Goal: Task Accomplishment & Management: Manage account settings

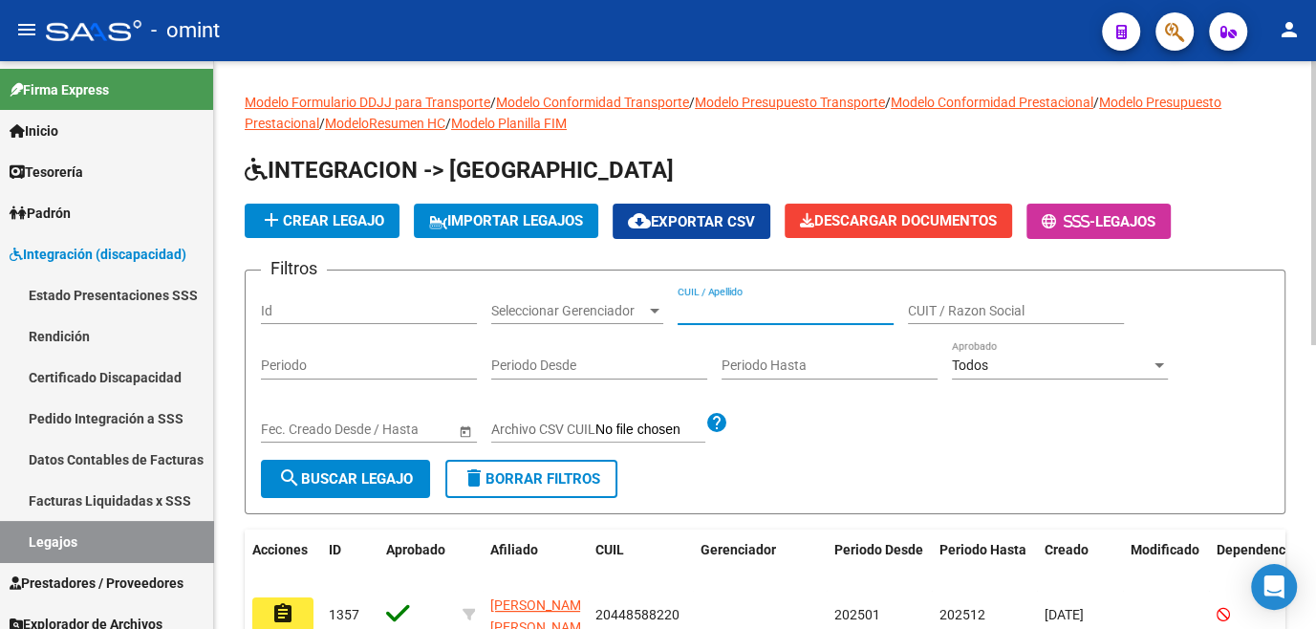
click at [744, 314] on input "CUIL / Apellido" at bounding box center [785, 311] width 216 height 16
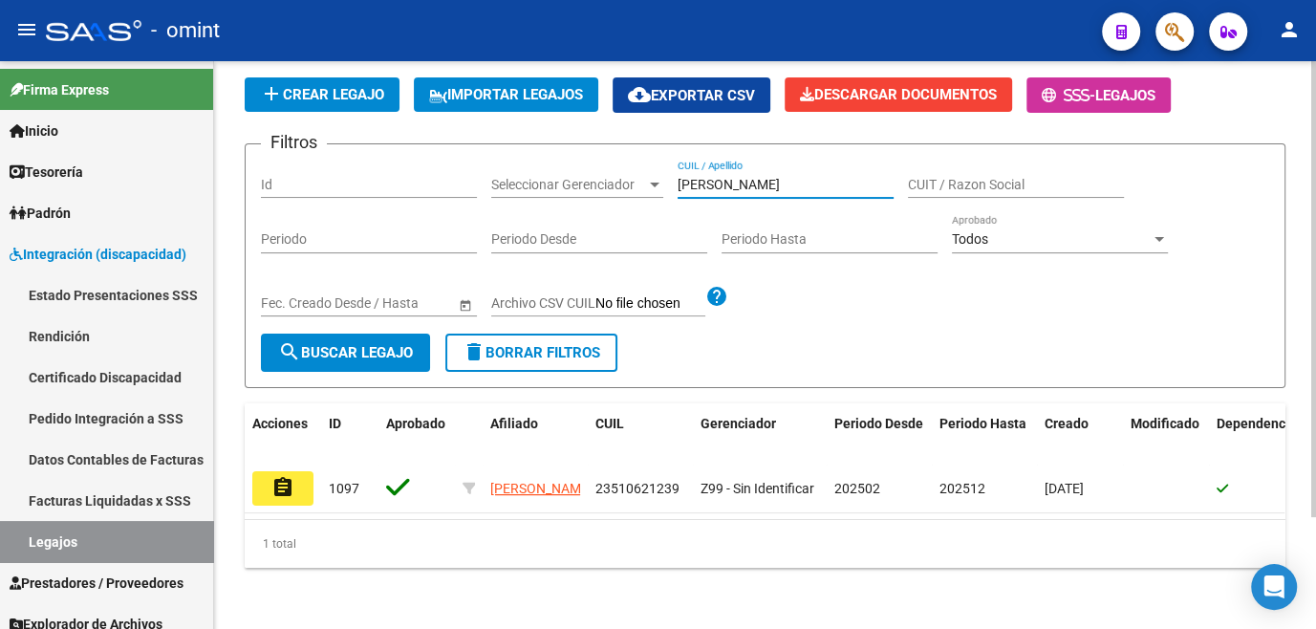
scroll to position [25, 0]
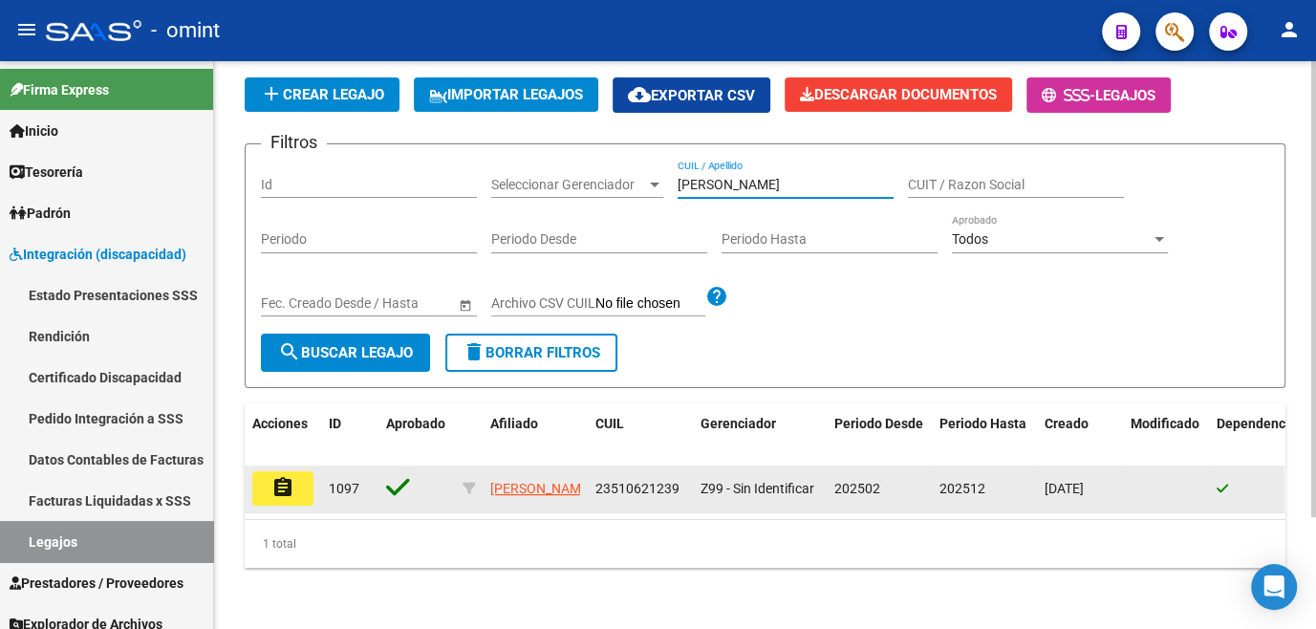
type input "[PERSON_NAME]"
click at [278, 485] on button "assignment" at bounding box center [282, 488] width 61 height 34
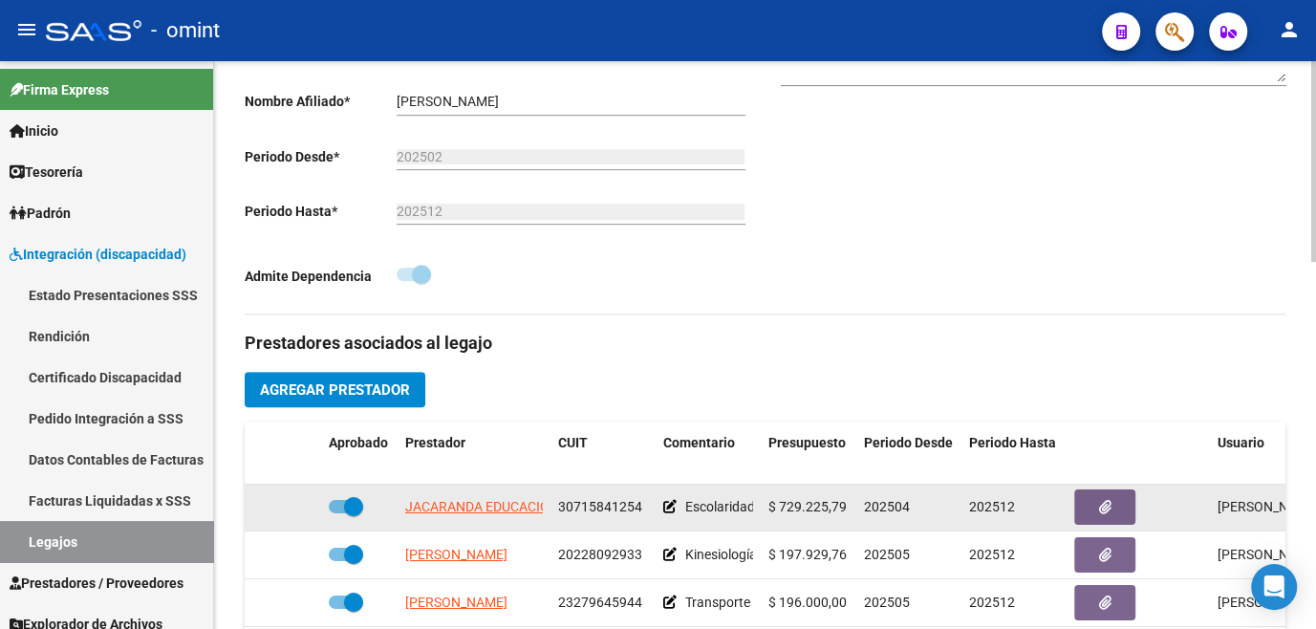
scroll to position [521, 0]
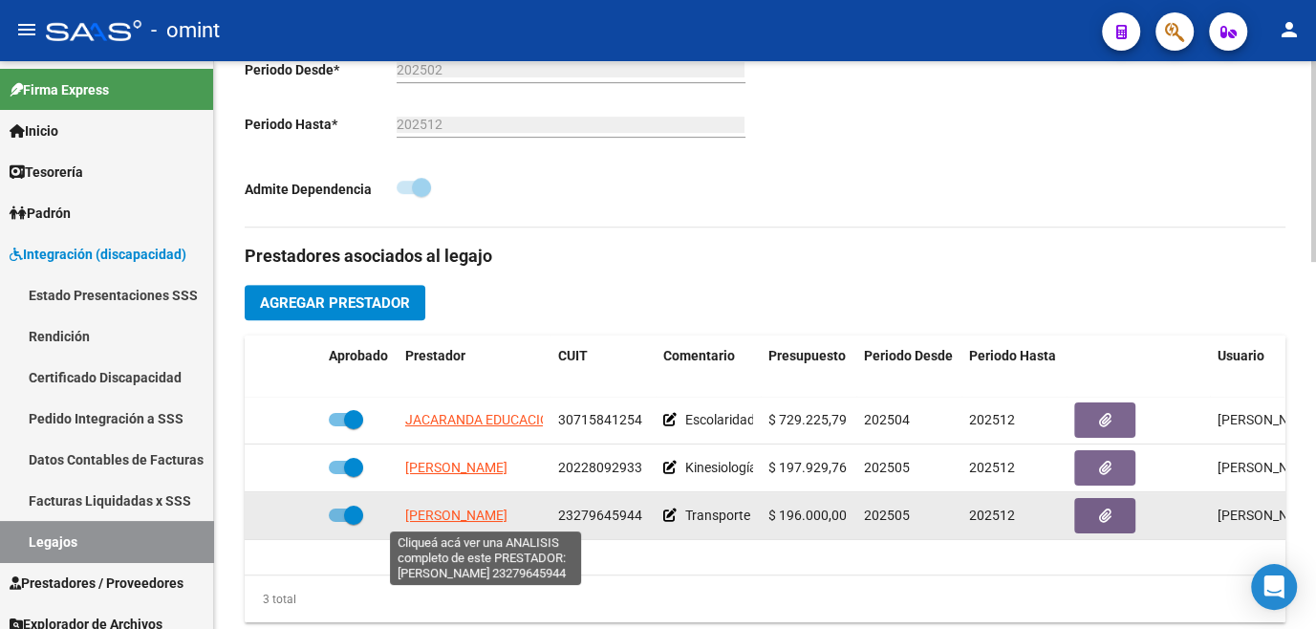
click at [474, 523] on span "[PERSON_NAME]" at bounding box center [456, 514] width 102 height 15
type textarea "23279645944"
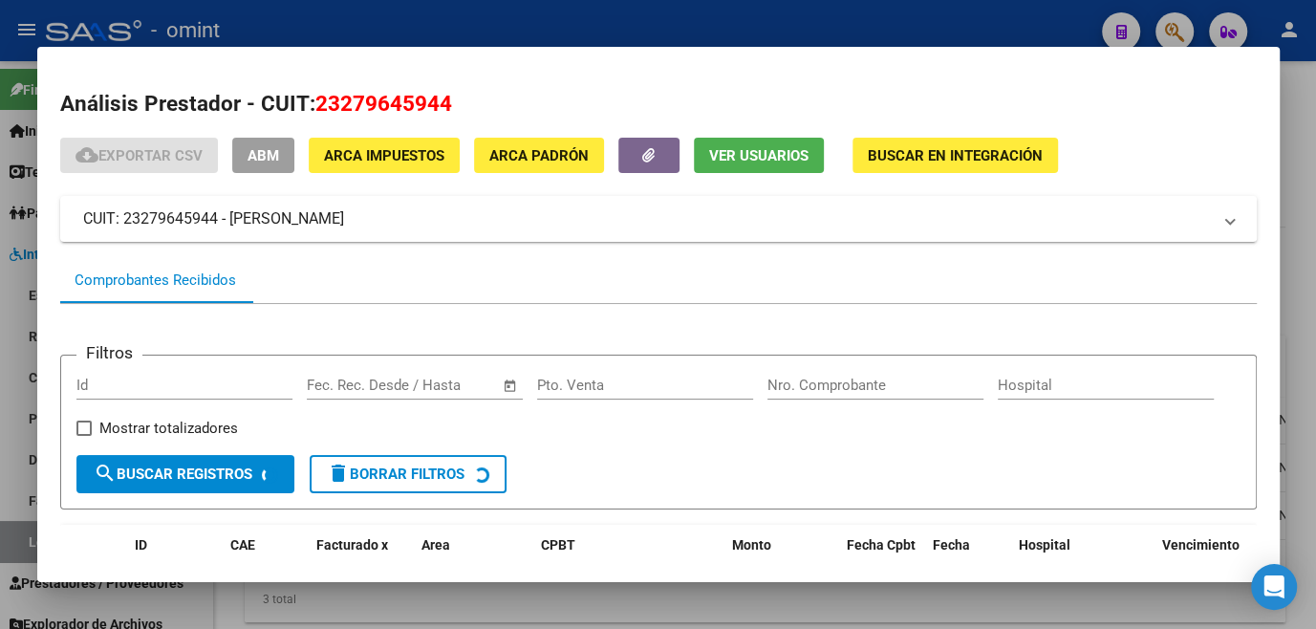
scroll to position [123, 0]
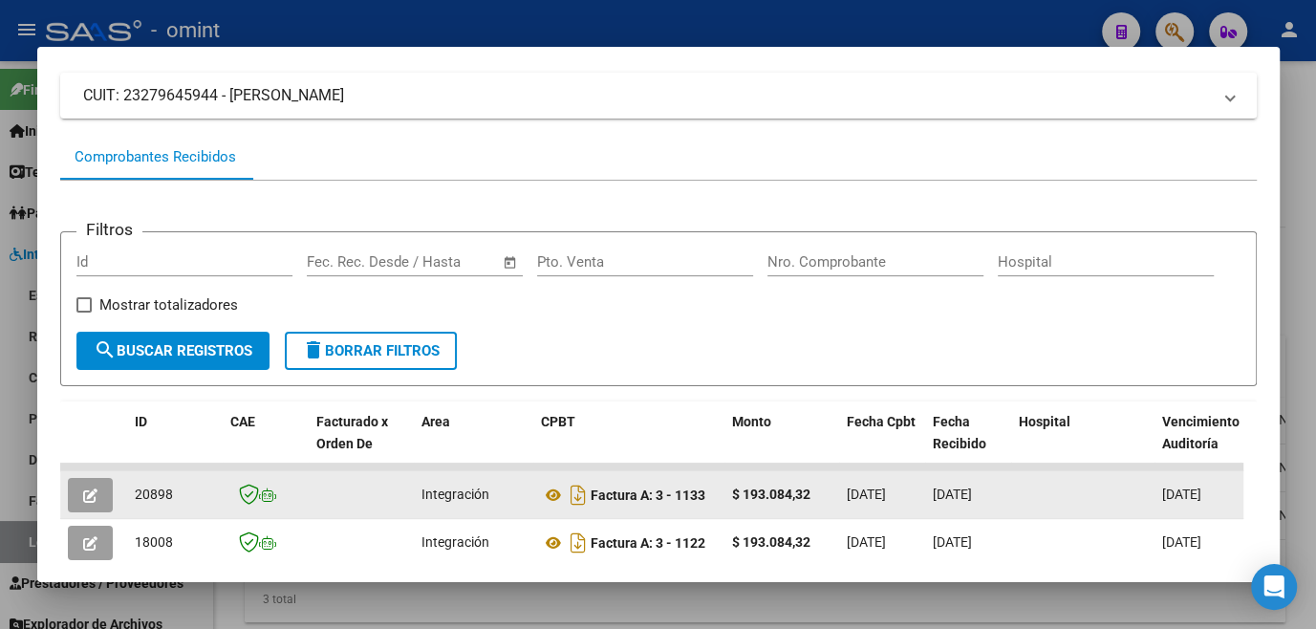
click at [107, 500] on button "button" at bounding box center [90, 495] width 45 height 34
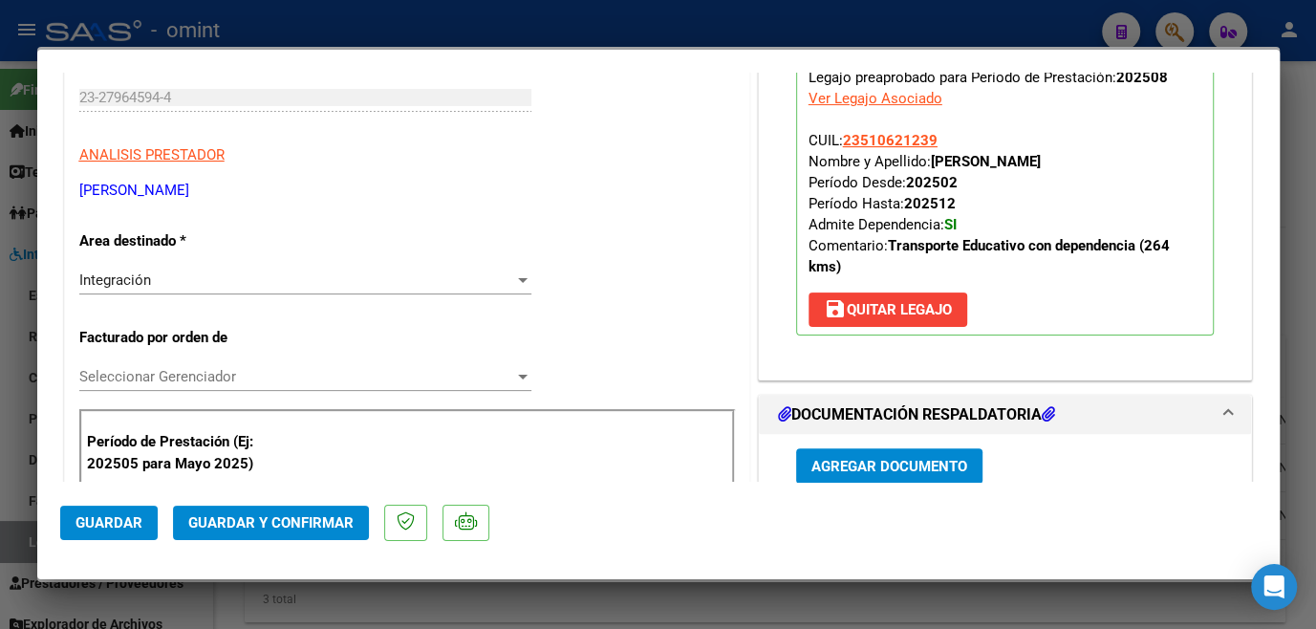
scroll to position [0, 0]
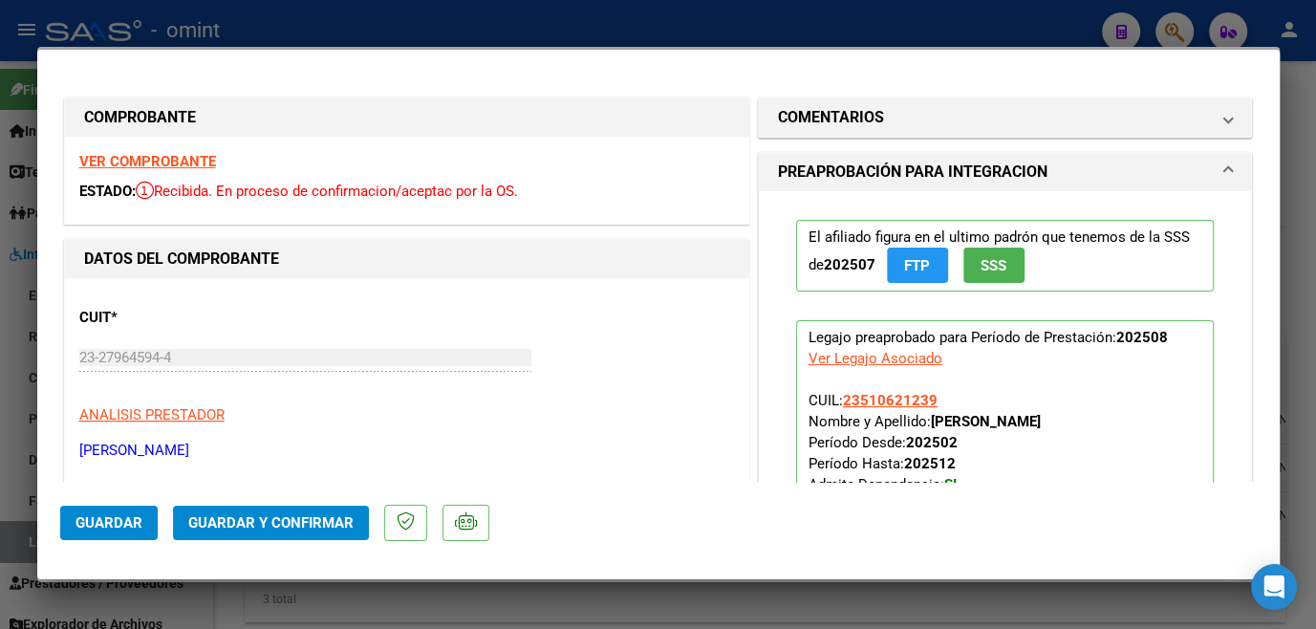
click at [188, 166] on strong "VER COMPROBANTE" at bounding box center [147, 161] width 137 height 17
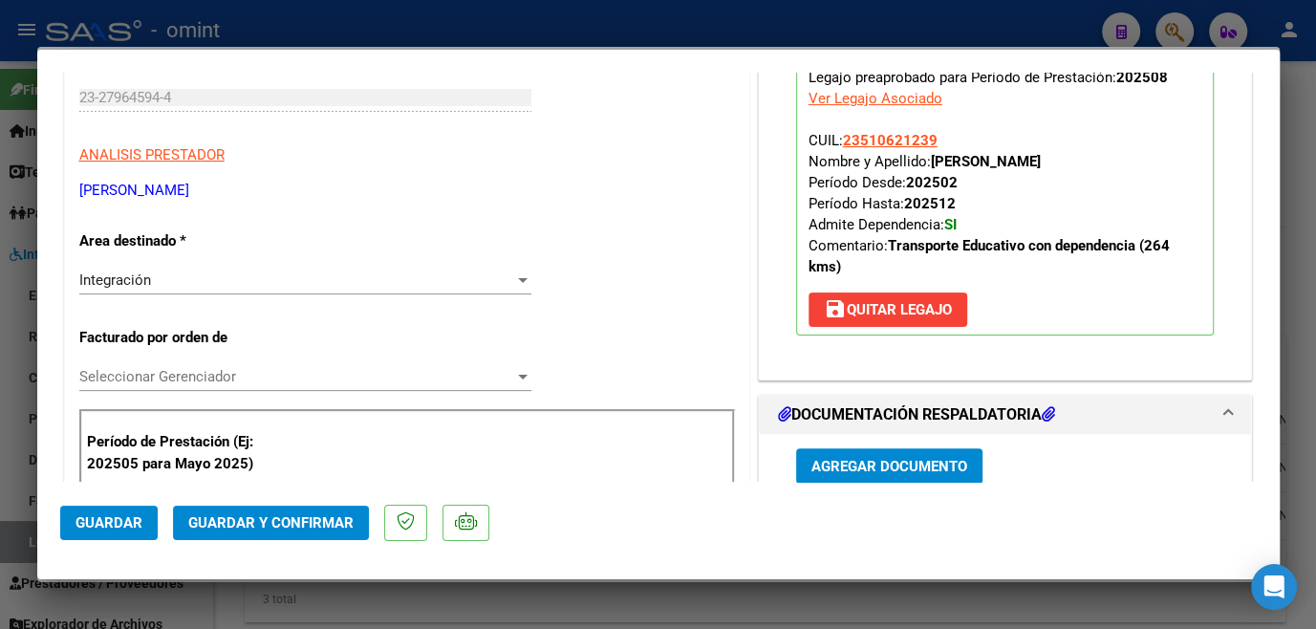
scroll to position [521, 0]
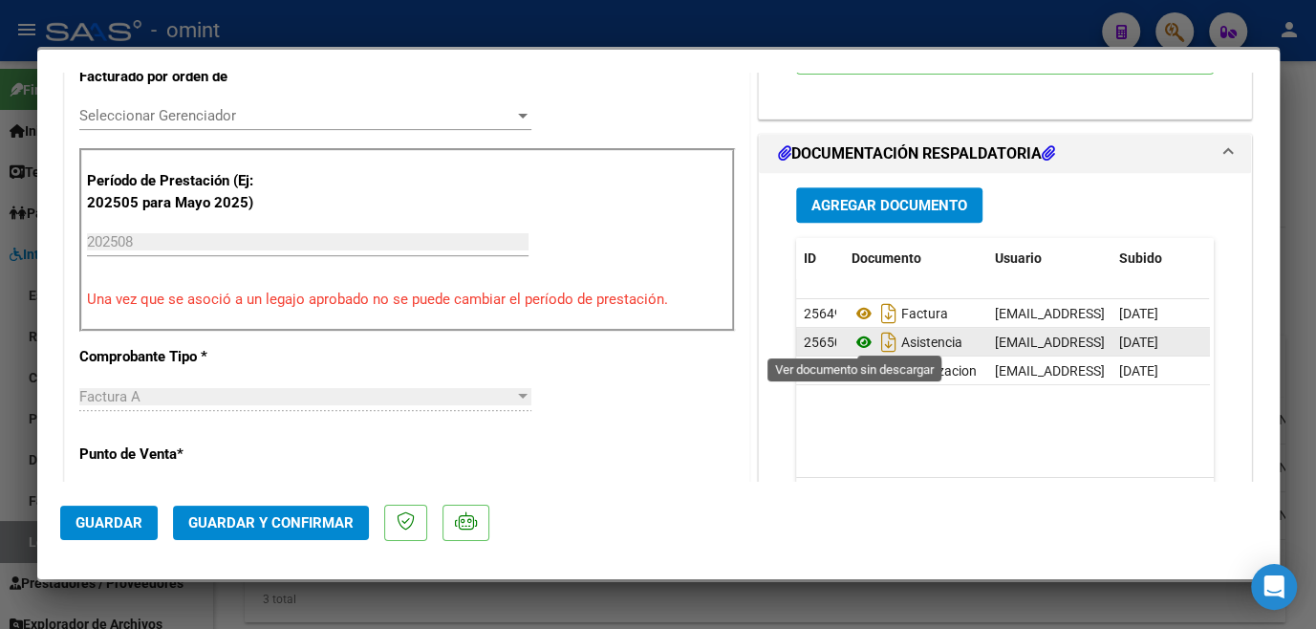
click at [856, 335] on icon at bounding box center [863, 342] width 25 height 23
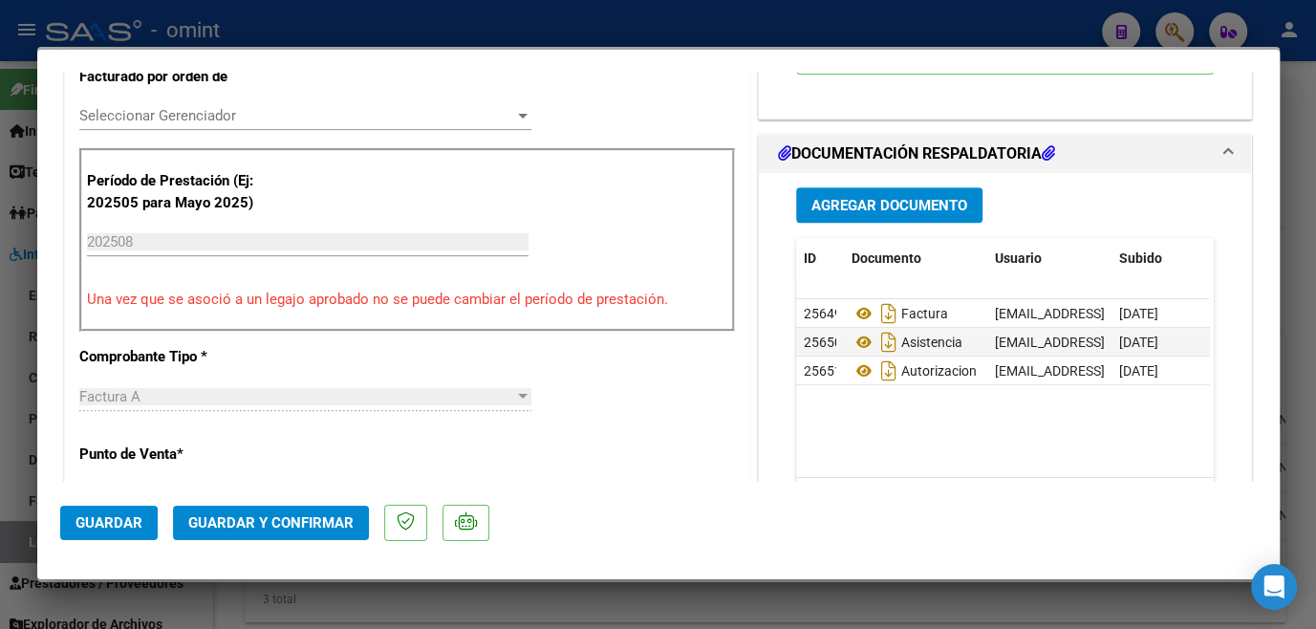
click at [385, 595] on div at bounding box center [658, 314] width 1316 height 629
type input "$ 0,00"
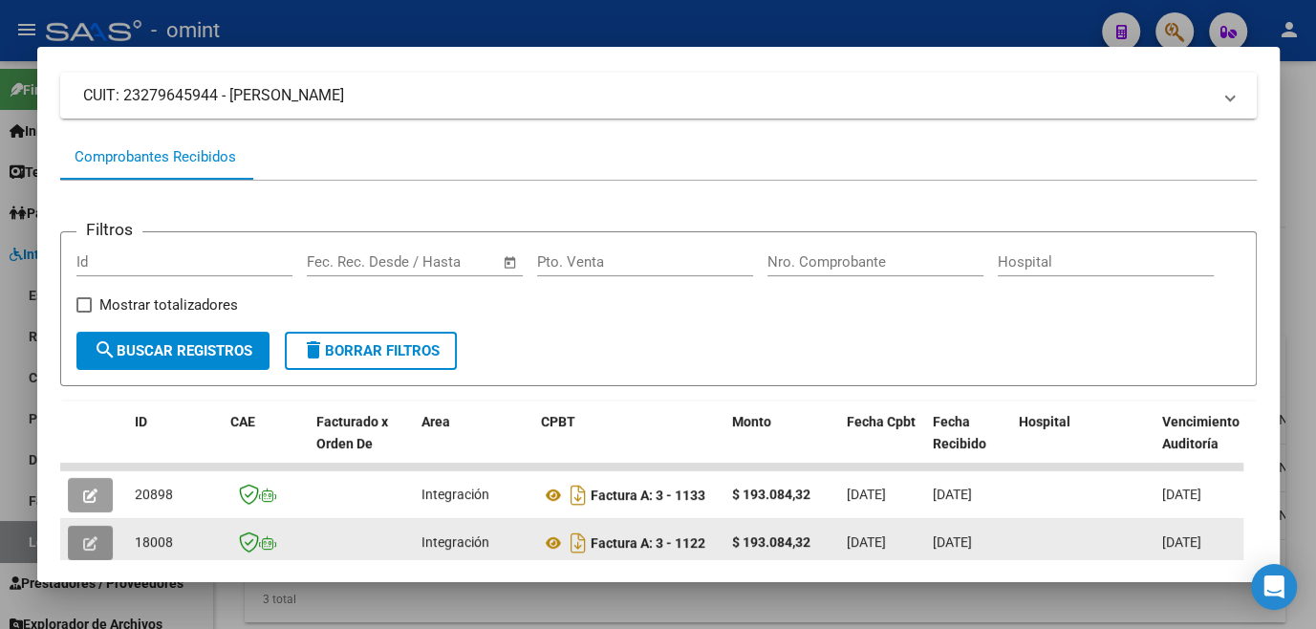
click at [96, 542] on icon "button" at bounding box center [90, 543] width 14 height 14
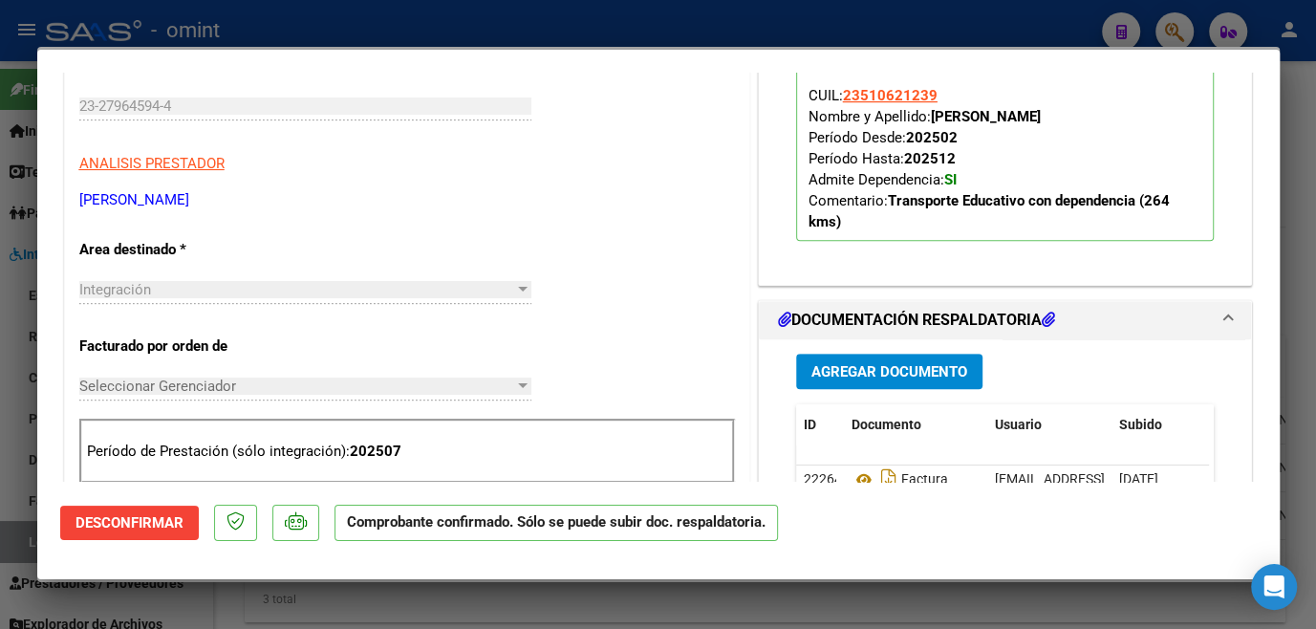
scroll to position [608, 0]
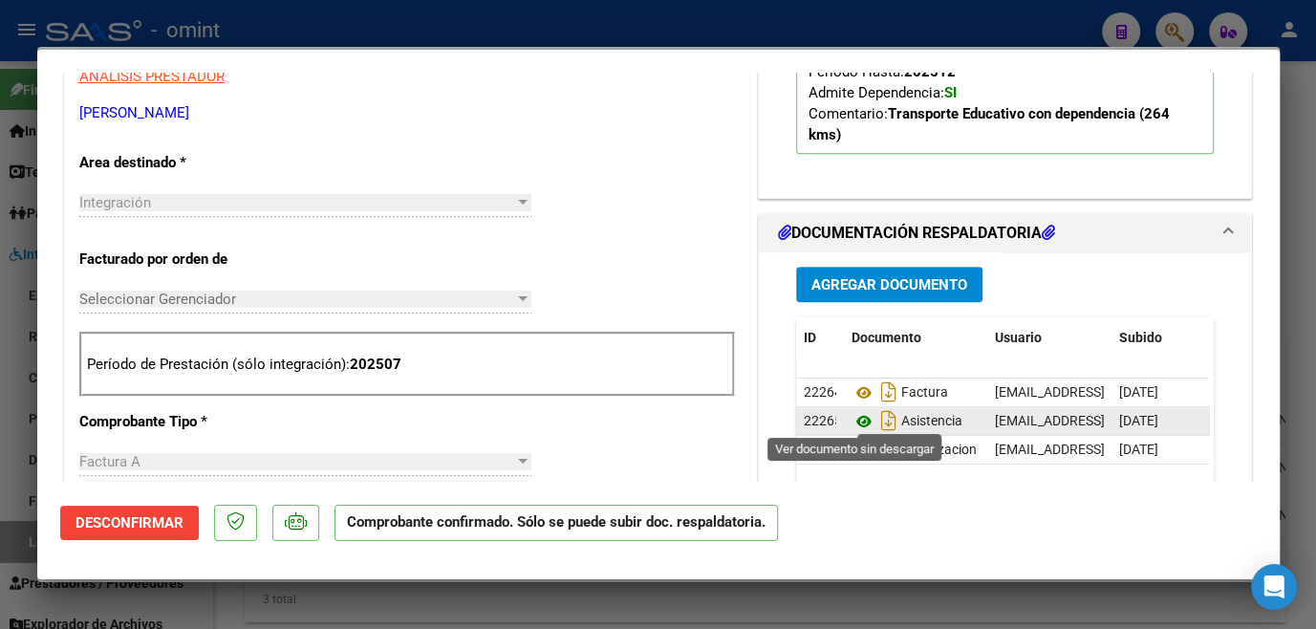
click at [853, 419] on icon at bounding box center [863, 421] width 25 height 23
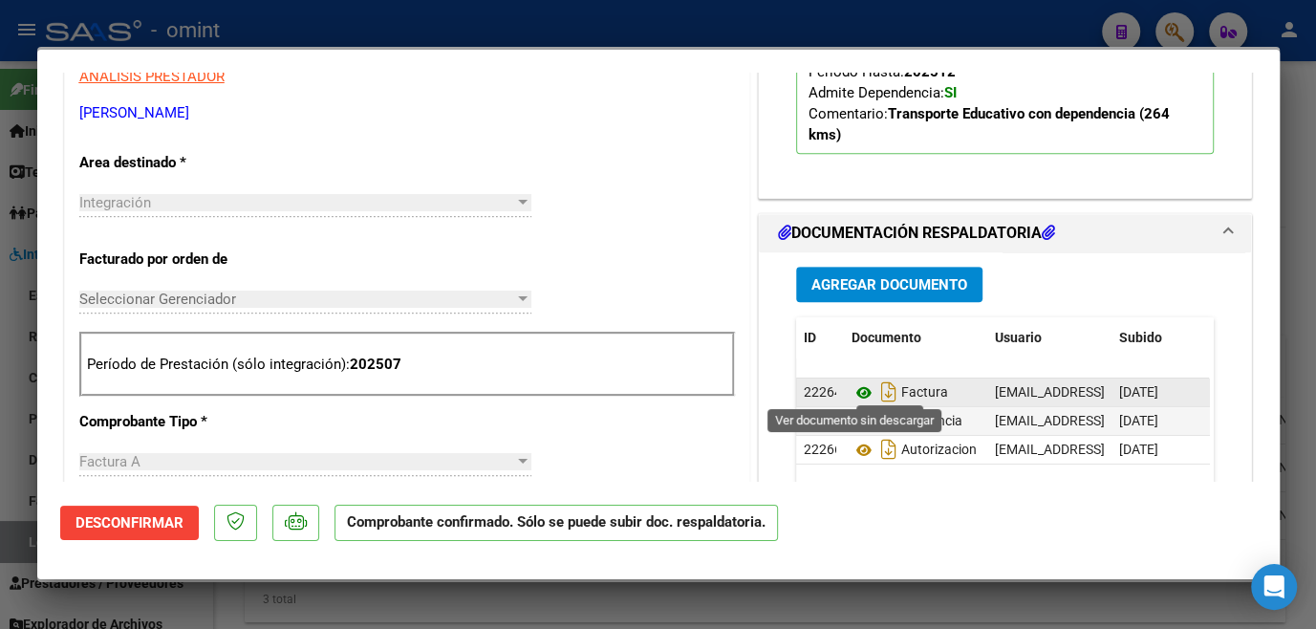
click at [853, 391] on icon at bounding box center [863, 392] width 25 height 23
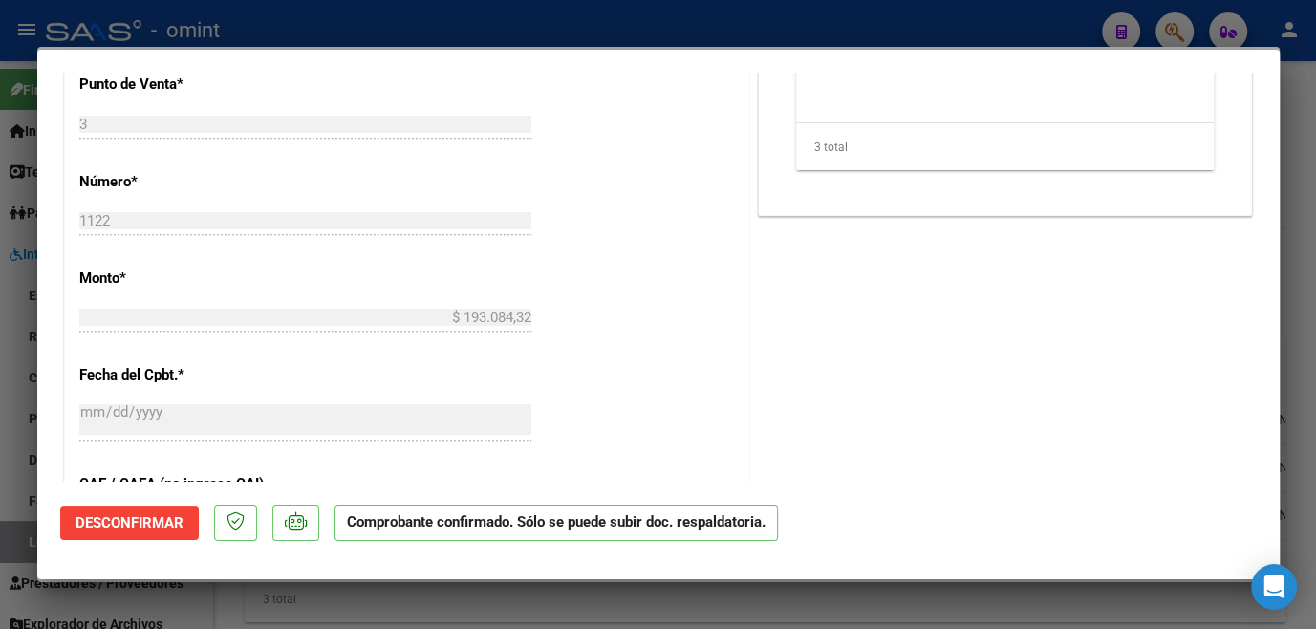
scroll to position [869, 0]
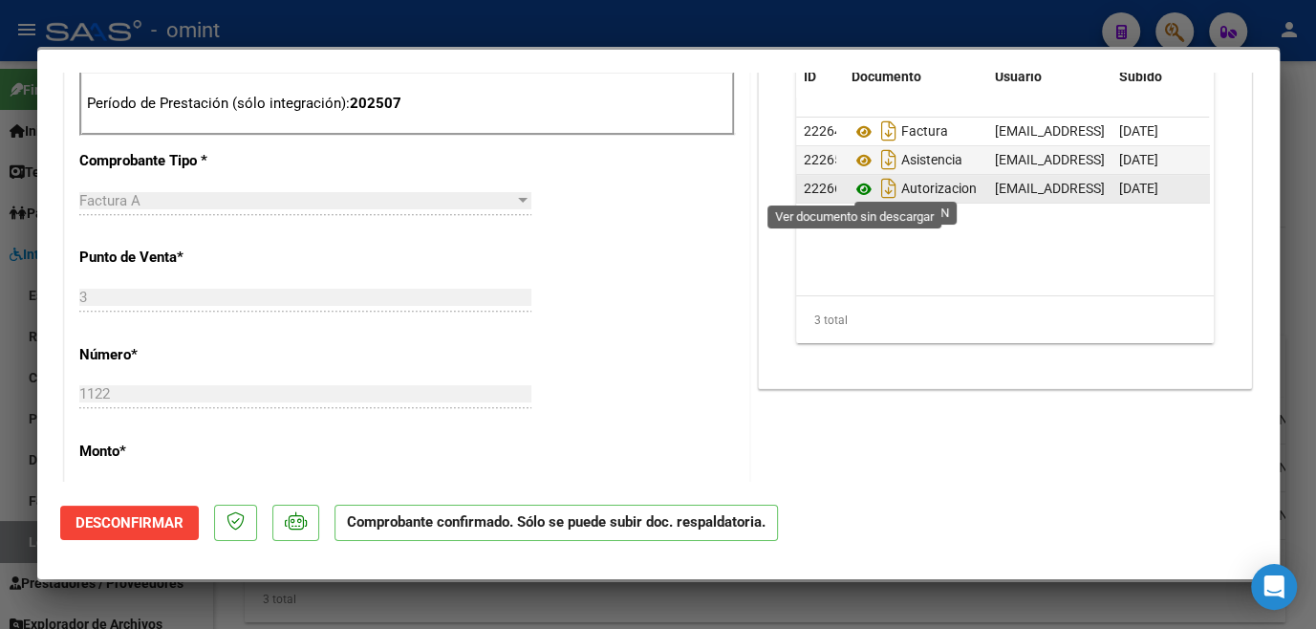
click at [857, 187] on icon at bounding box center [863, 189] width 25 height 23
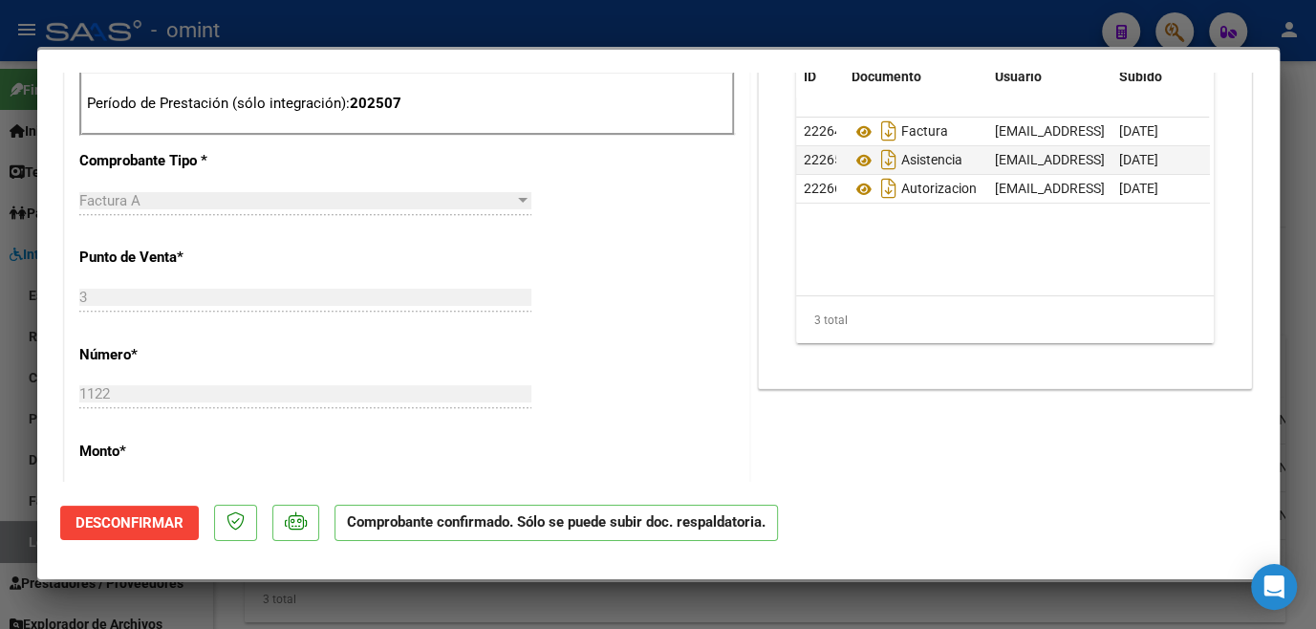
click at [543, 615] on div at bounding box center [658, 314] width 1316 height 629
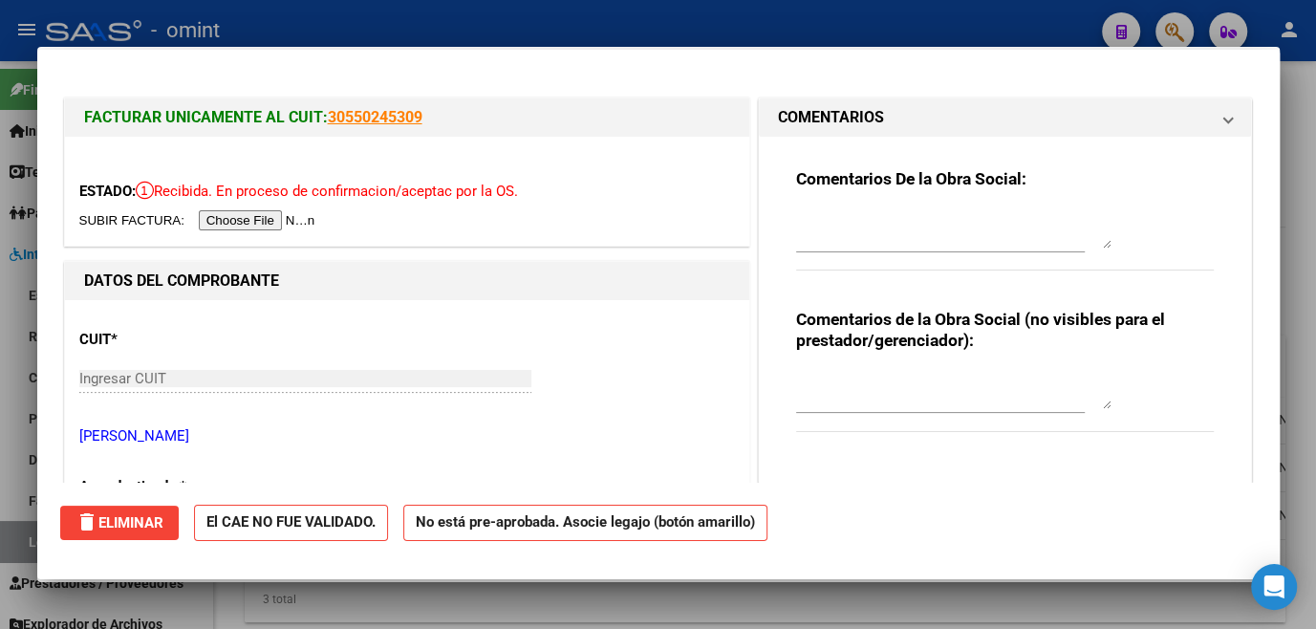
scroll to position [130, 0]
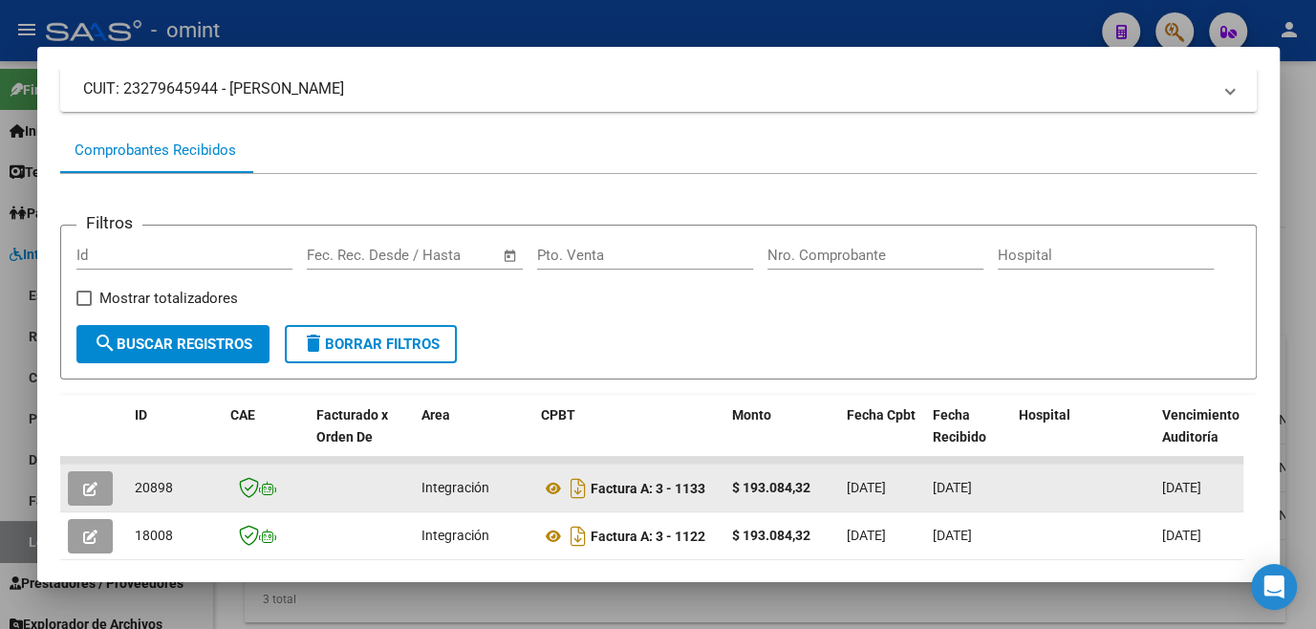
click at [86, 496] on icon "button" at bounding box center [90, 489] width 14 height 14
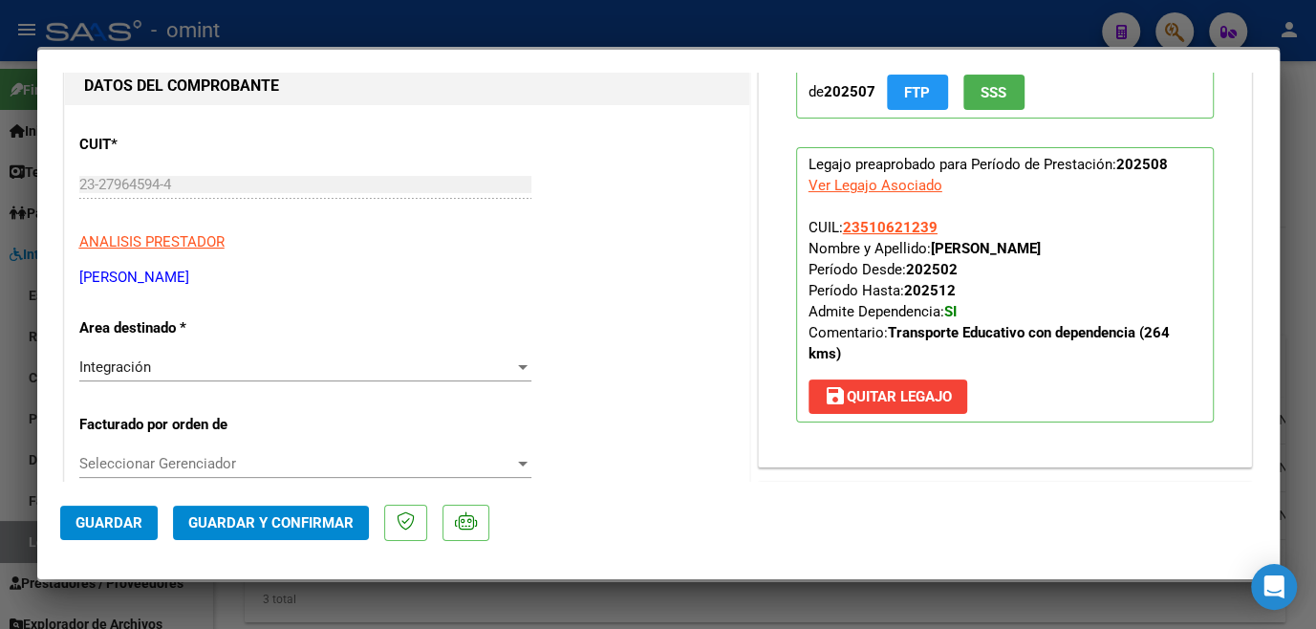
scroll to position [521, 0]
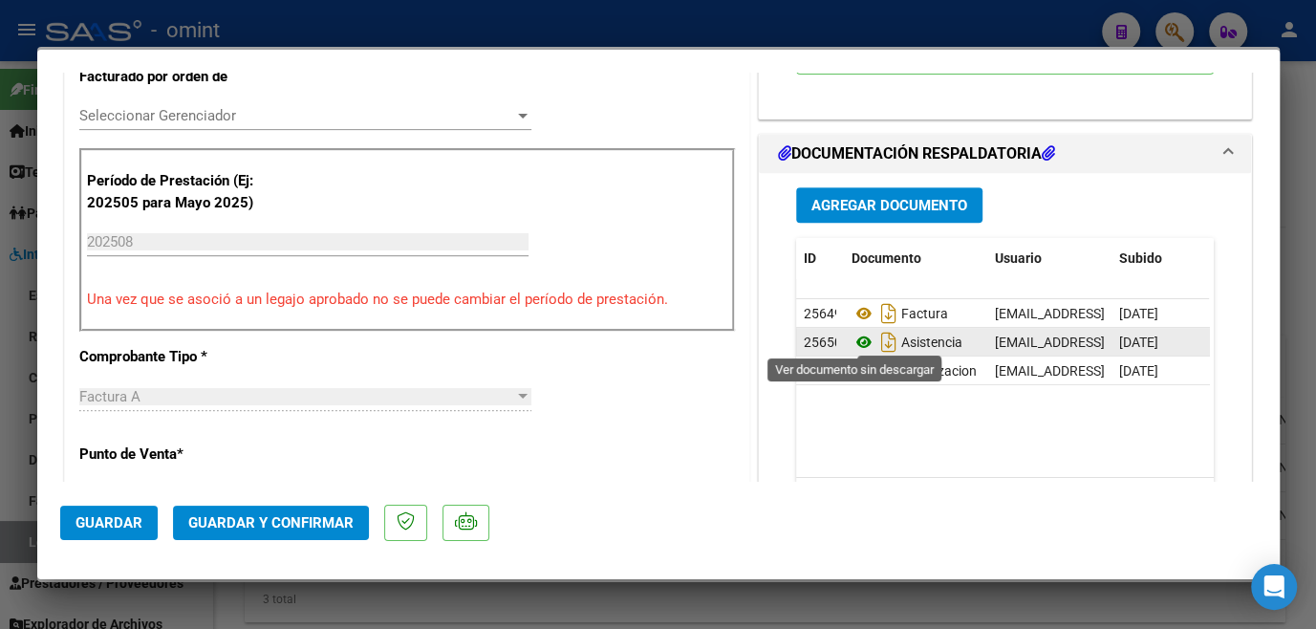
click at [856, 342] on icon at bounding box center [863, 342] width 25 height 23
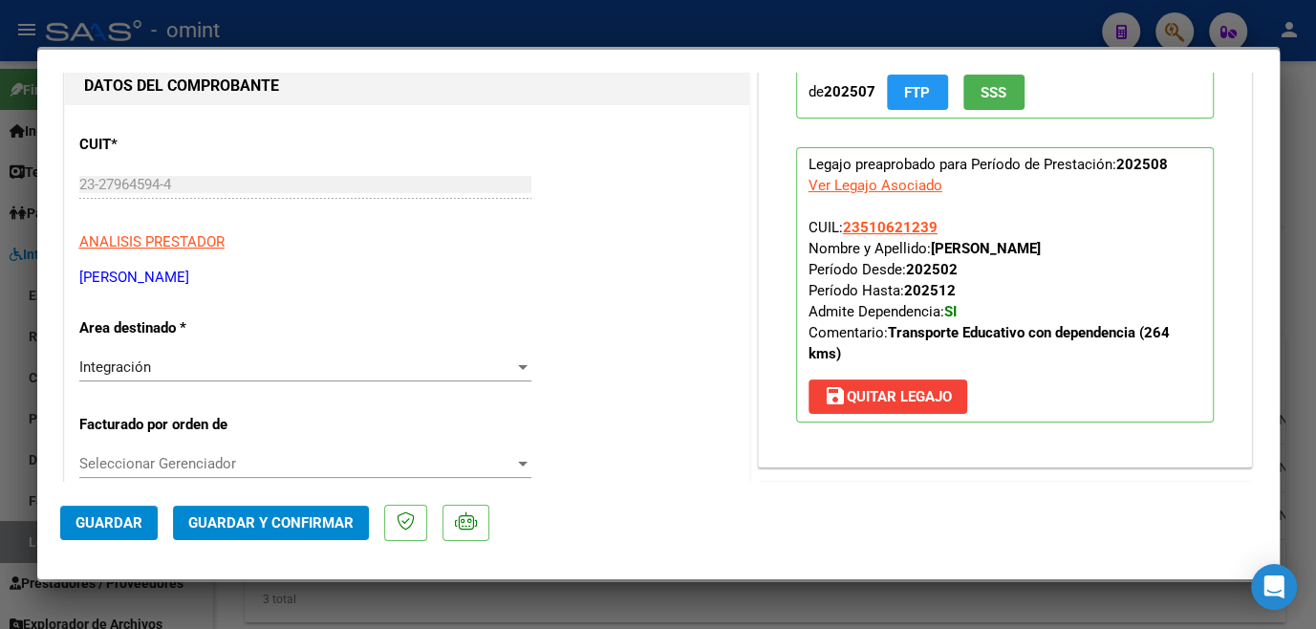
scroll to position [0, 0]
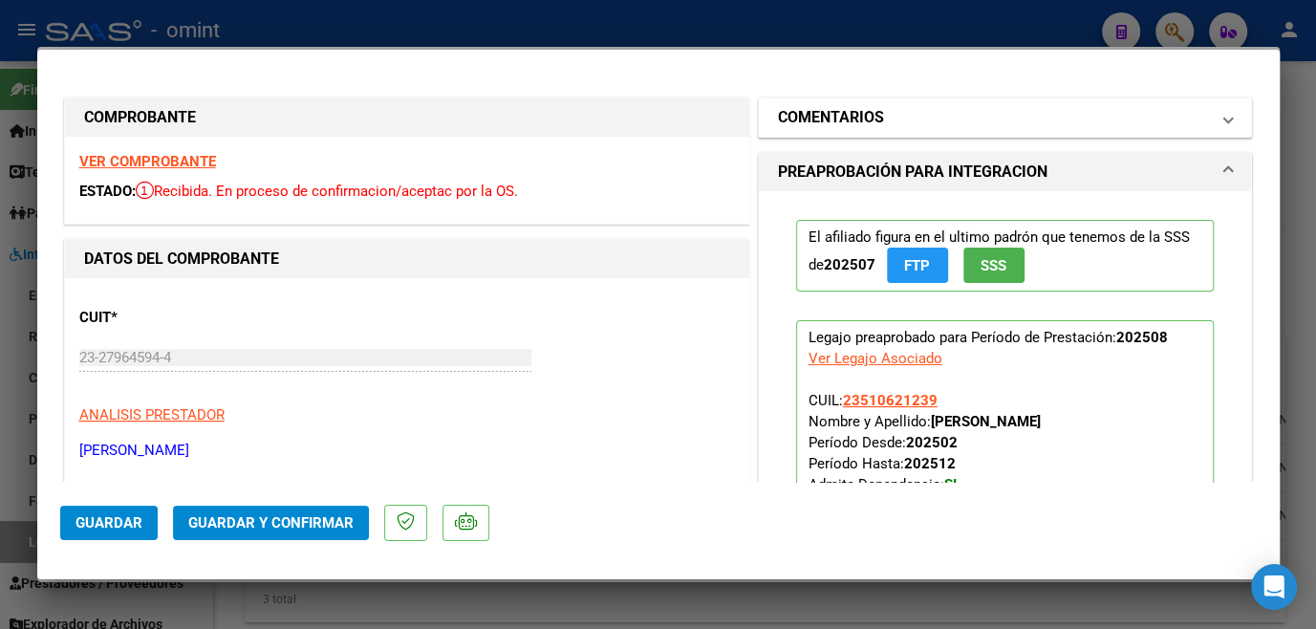
click at [900, 122] on mat-panel-title "COMENTARIOS" at bounding box center [994, 117] width 432 height 23
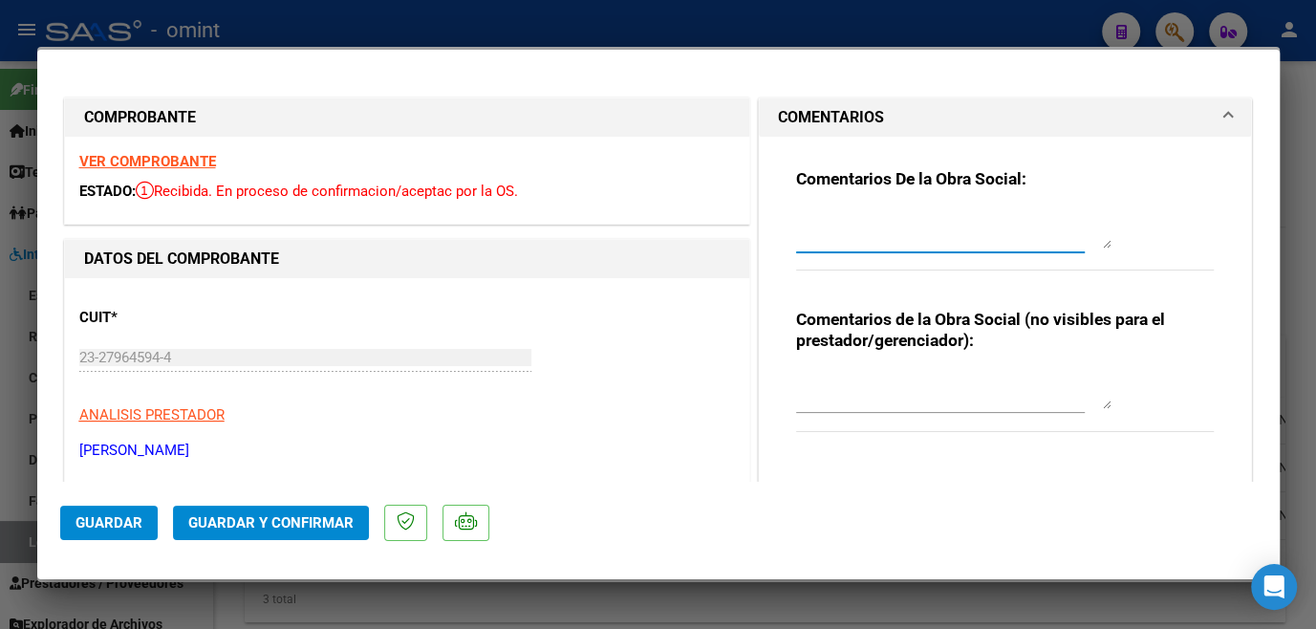
click at [865, 247] on textarea at bounding box center [953, 229] width 315 height 38
type textarea "P"
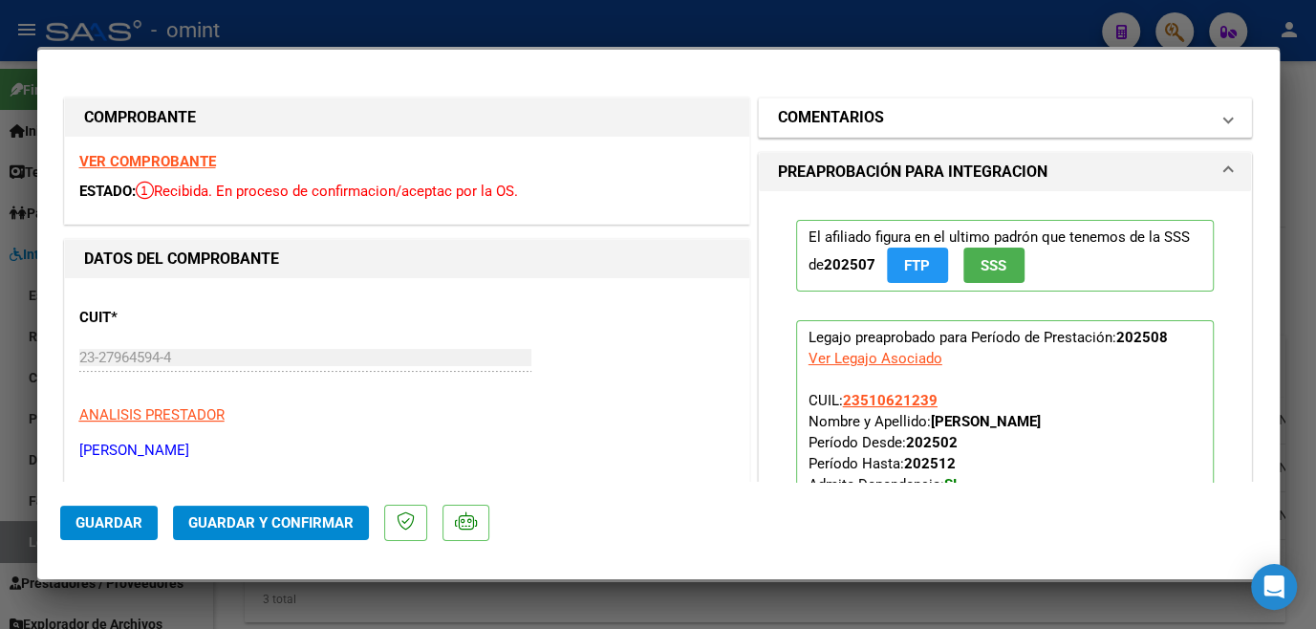
click at [872, 110] on h1 "COMENTARIOS" at bounding box center [831, 117] width 106 height 23
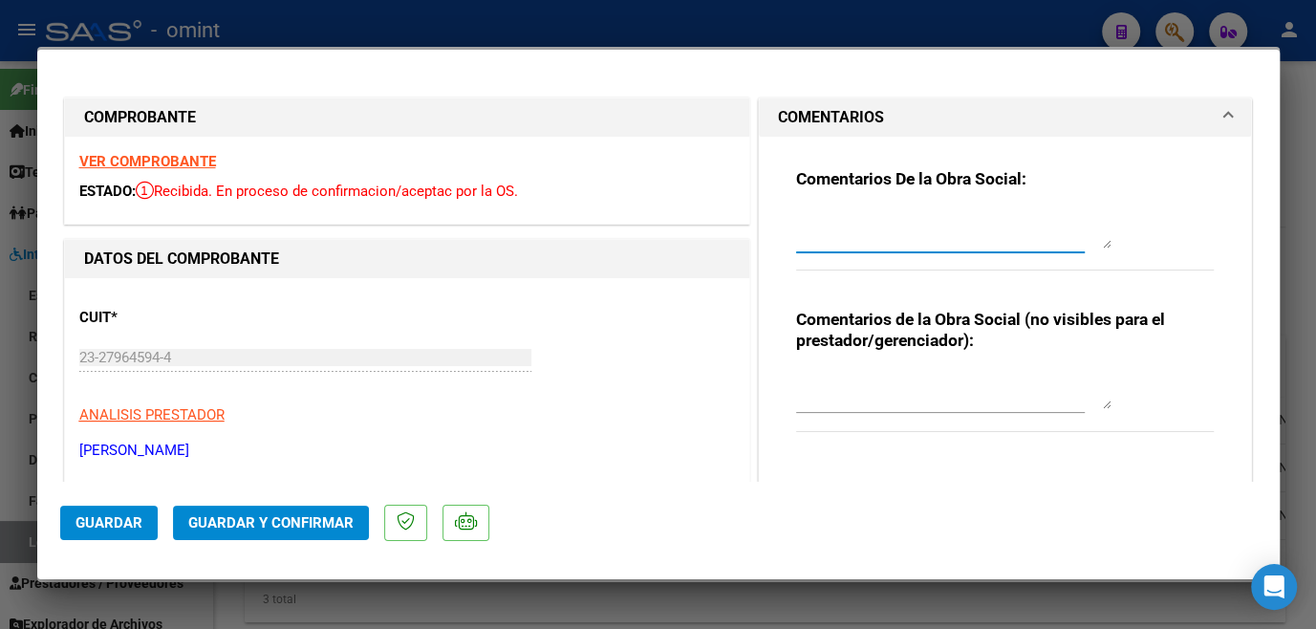
click at [846, 241] on textarea at bounding box center [953, 229] width 315 height 38
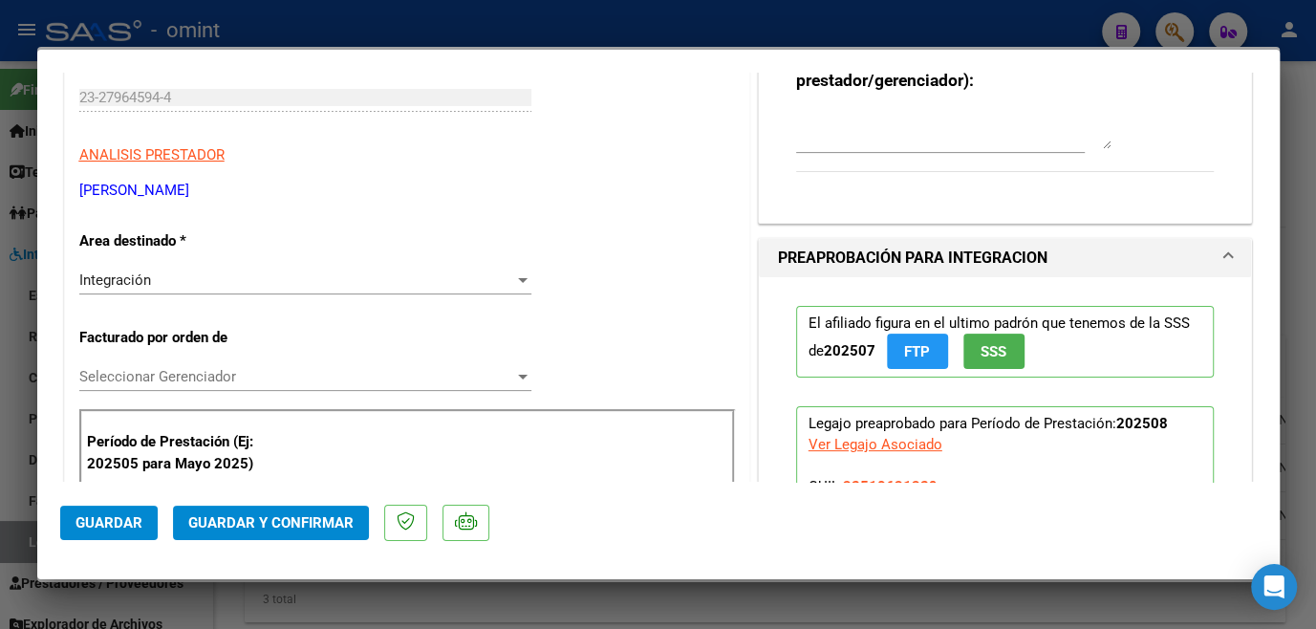
scroll to position [434, 0]
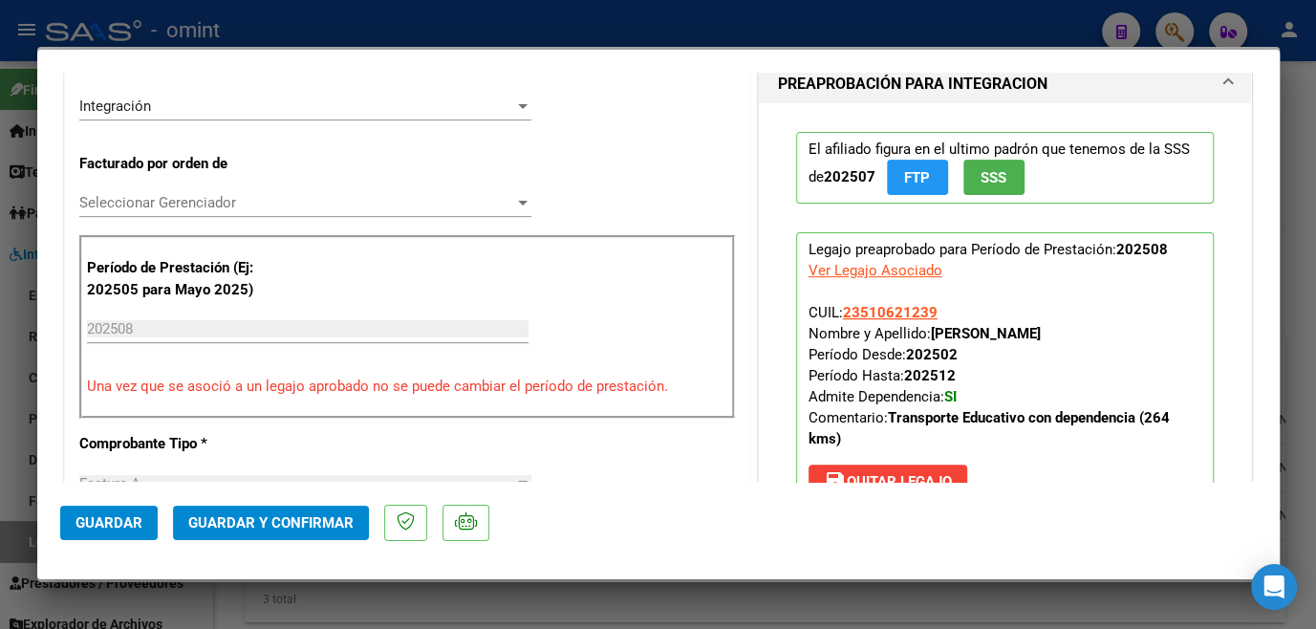
type textarea "Por favor completar la planilla de asistencia, de [PERSON_NAME], con dias y hor…"
click at [122, 535] on button "Guardar" at bounding box center [108, 522] width 97 height 34
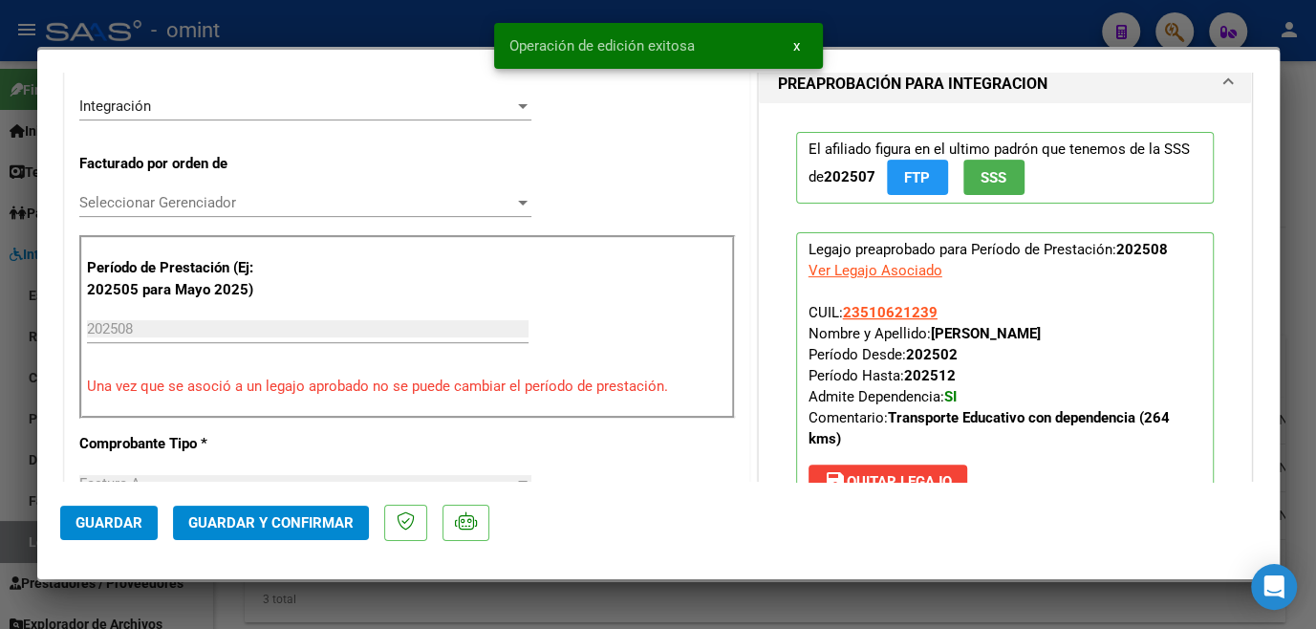
click at [390, 615] on div at bounding box center [658, 314] width 1316 height 629
type input "$ 0,00"
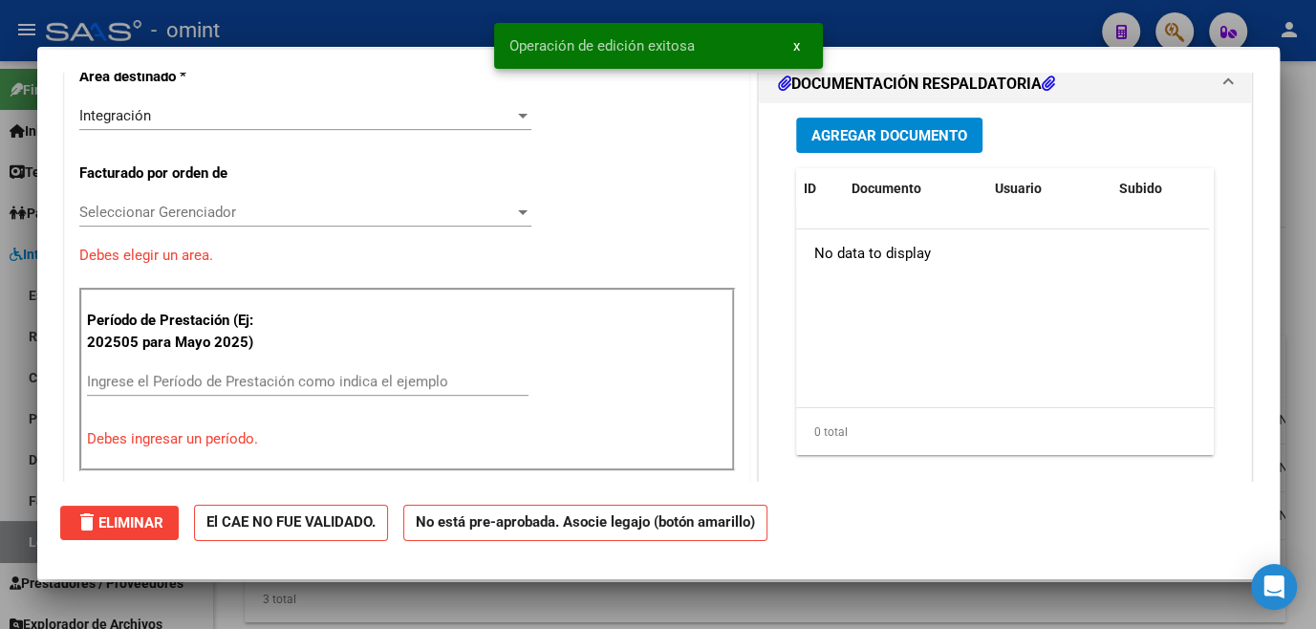
scroll to position [0, 0]
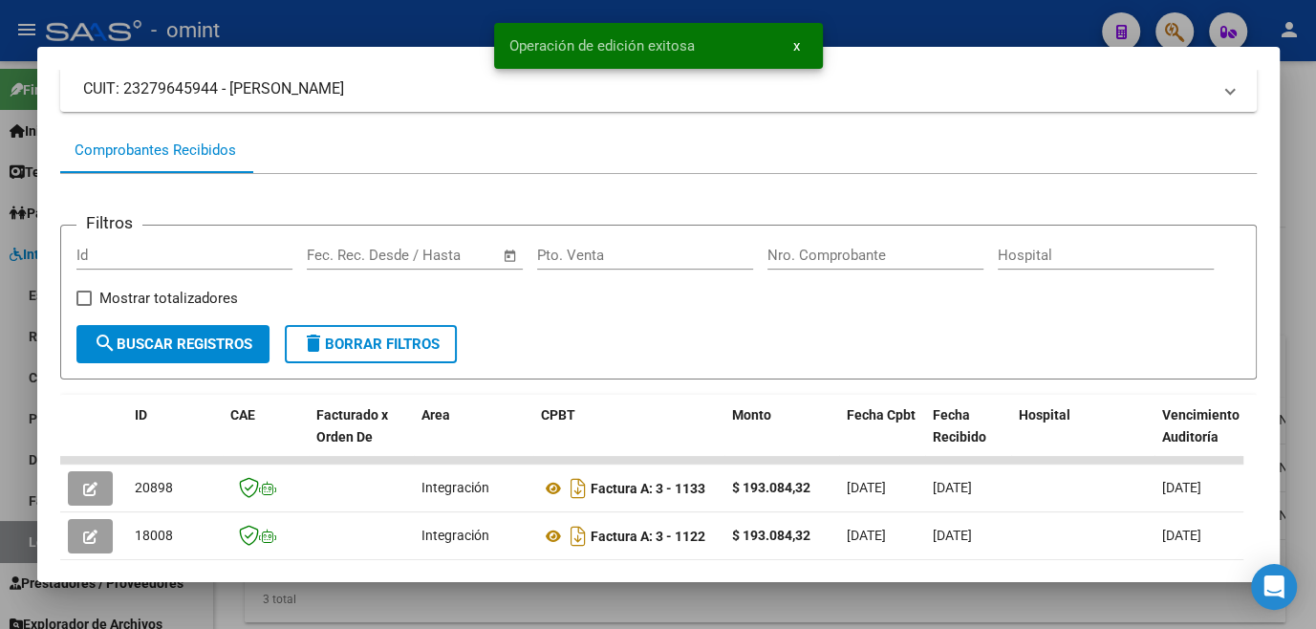
click at [391, 614] on div at bounding box center [658, 314] width 1316 height 629
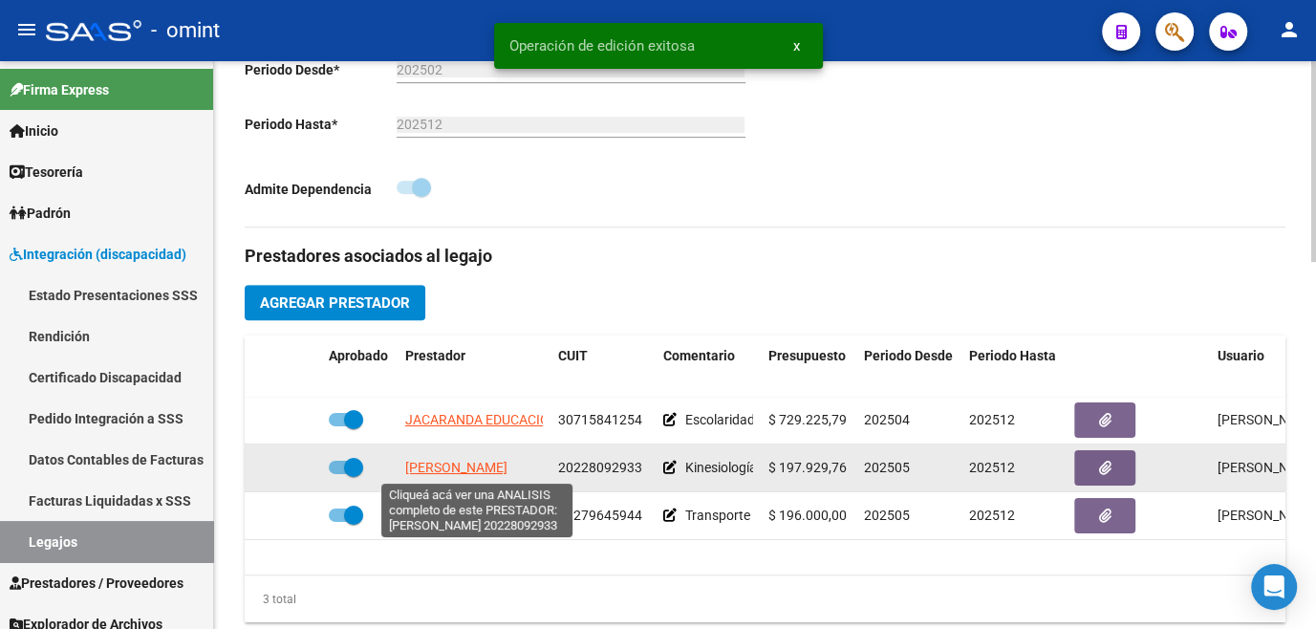
click at [424, 464] on span "[PERSON_NAME]" at bounding box center [456, 467] width 102 height 15
type textarea "20228092933"
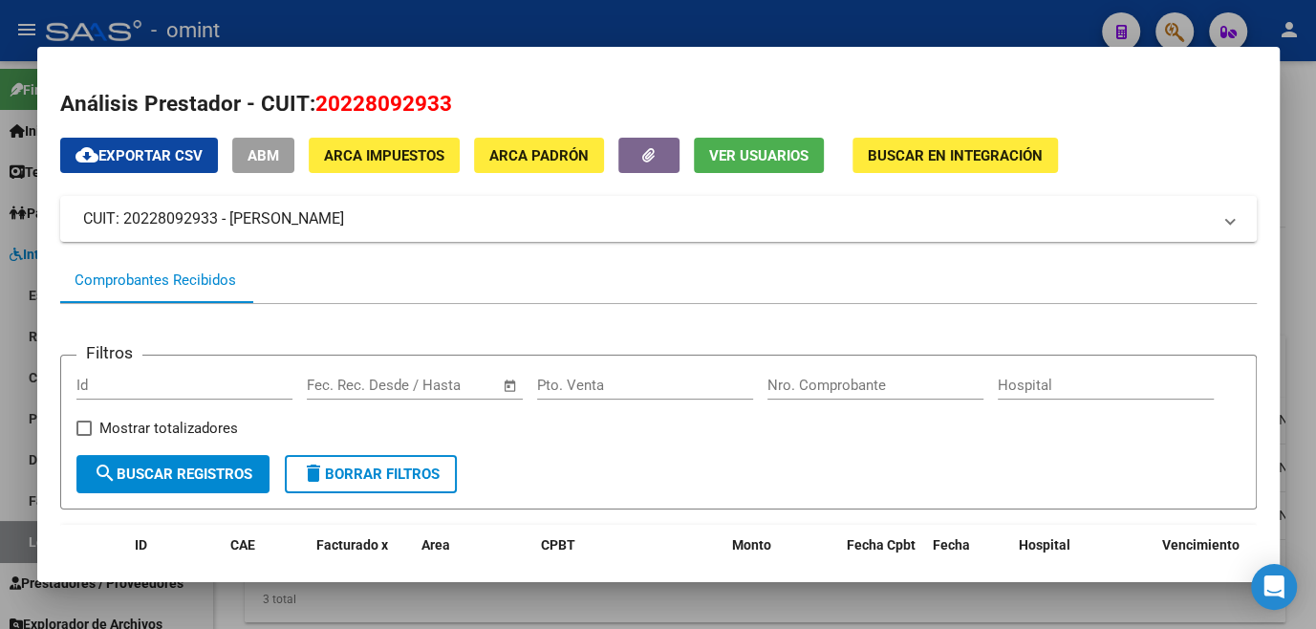
scroll to position [173, 0]
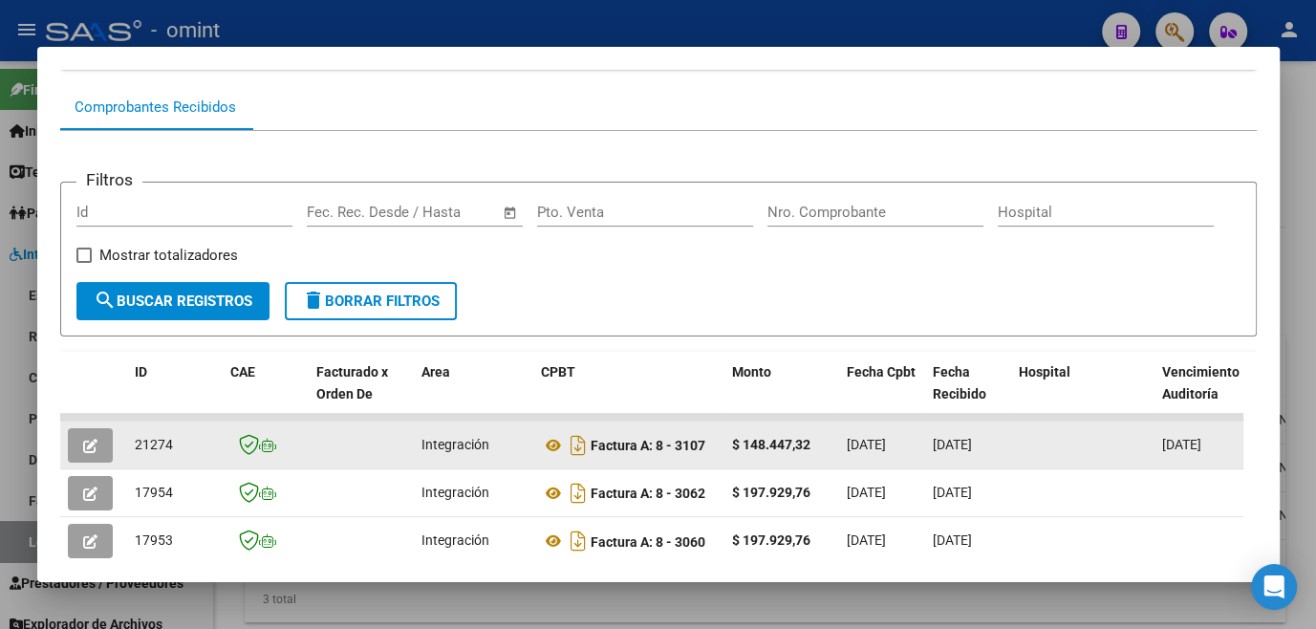
click at [77, 455] on button "button" at bounding box center [90, 445] width 45 height 34
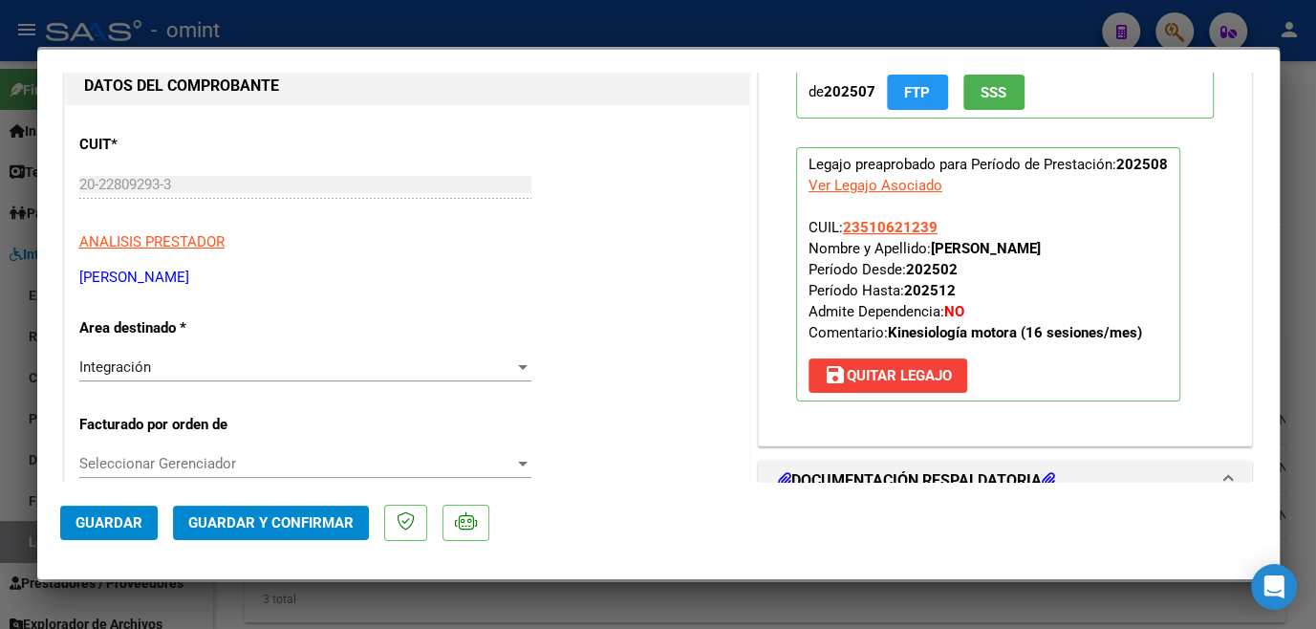
scroll to position [0, 0]
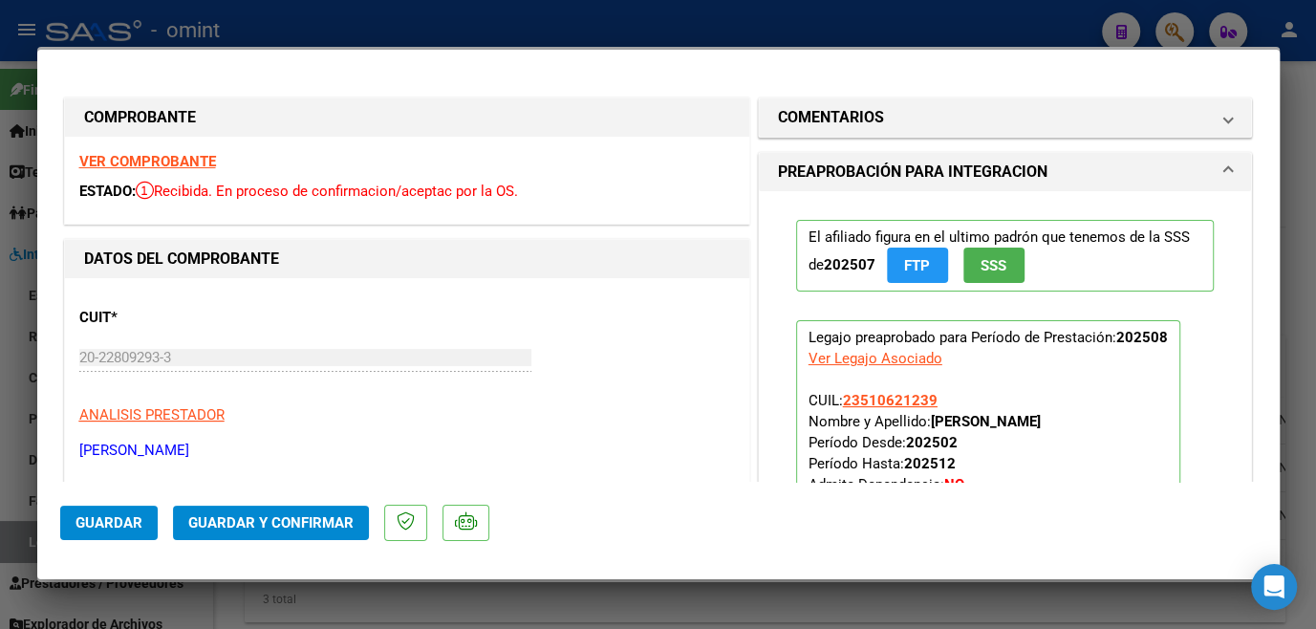
click at [115, 152] on div "VER COMPROBANTE ESTADO: Recibida. En proceso de confirmacion/aceptac por la OS." at bounding box center [407, 180] width 684 height 87
click at [115, 163] on strong "VER COMPROBANTE" at bounding box center [147, 161] width 137 height 17
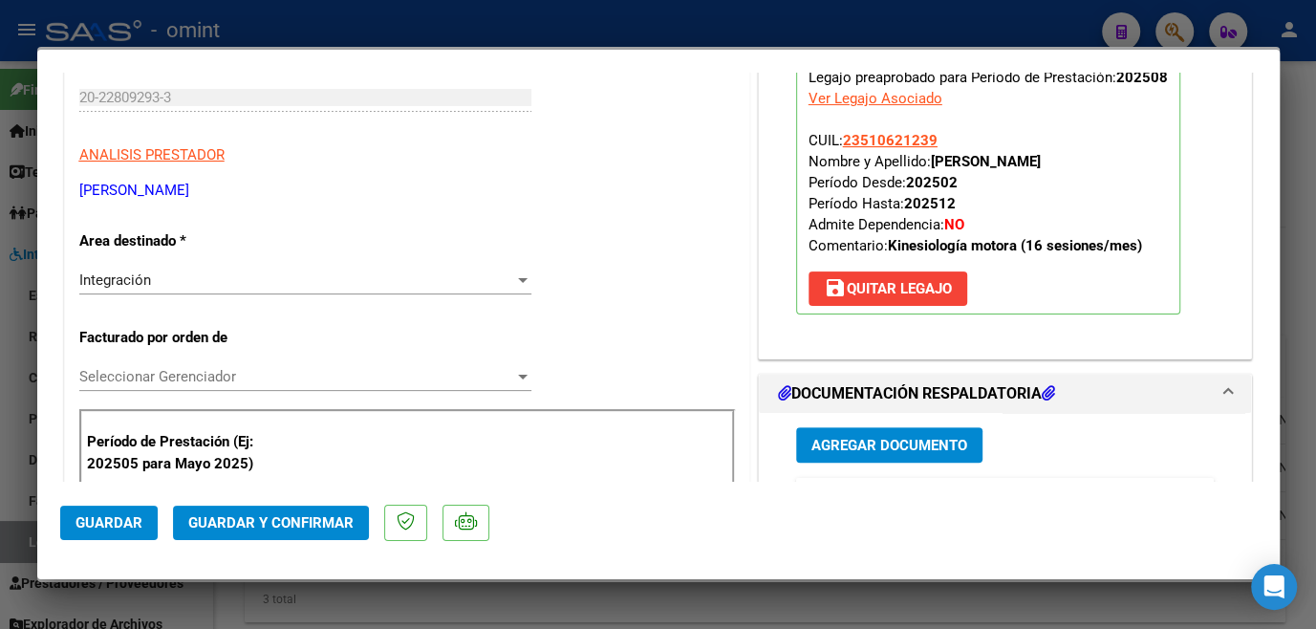
scroll to position [521, 0]
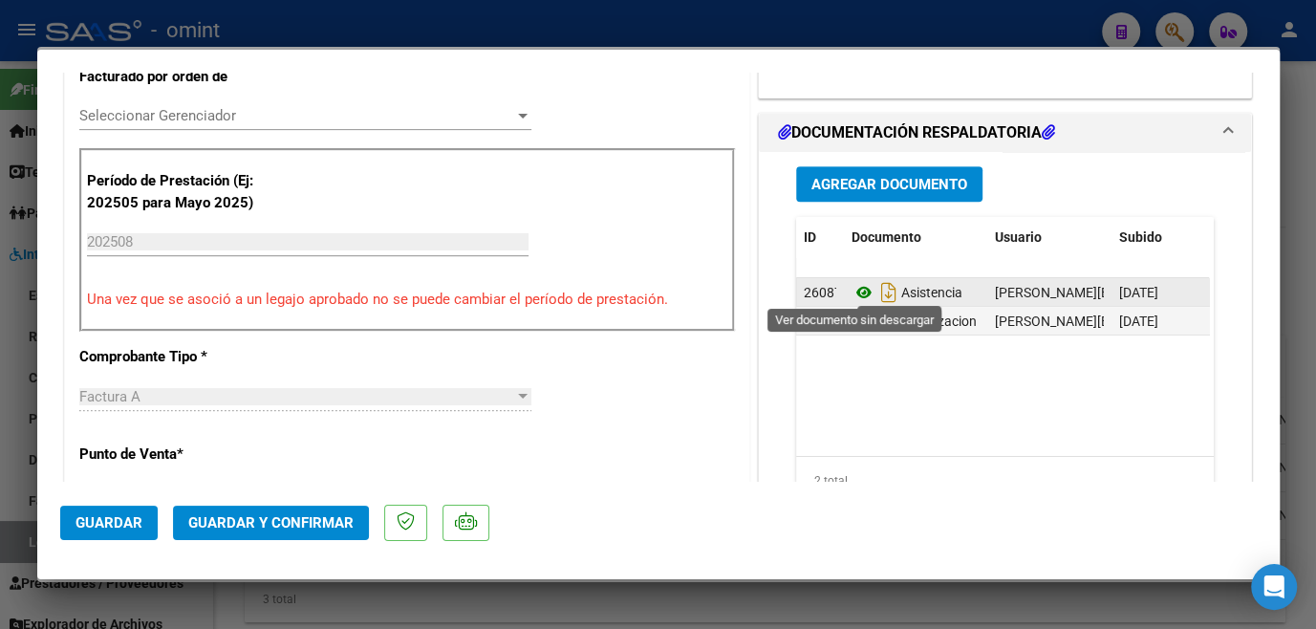
click at [853, 288] on icon at bounding box center [863, 292] width 25 height 23
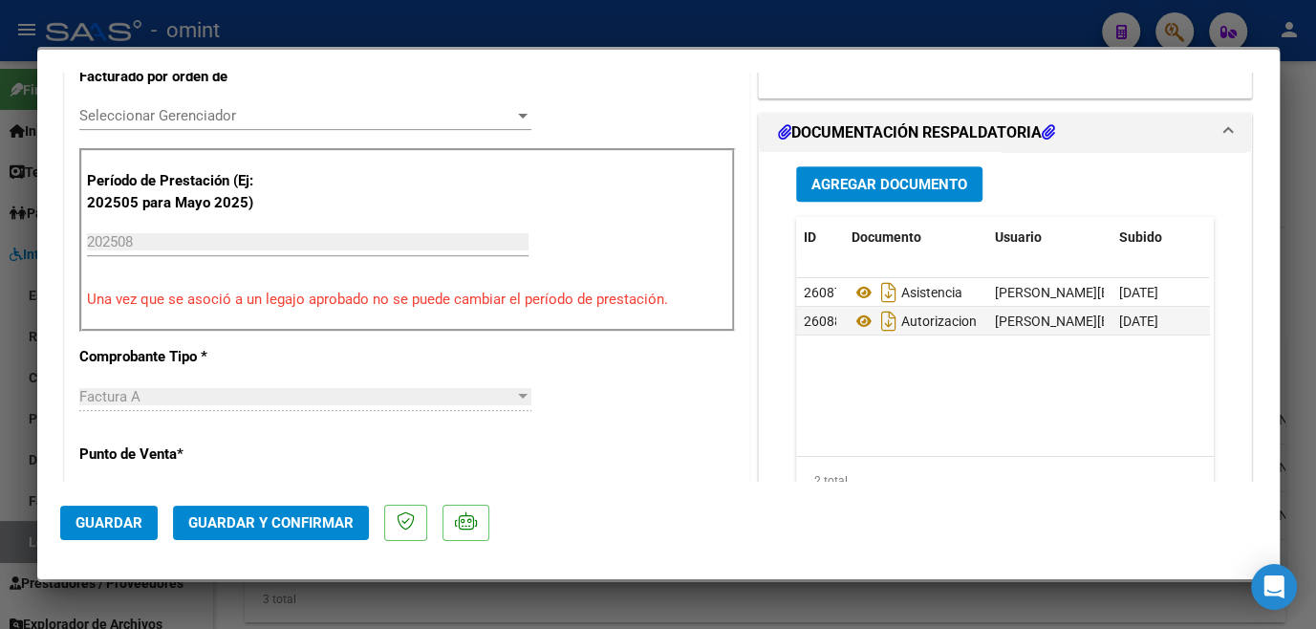
click at [220, 104] on div "Seleccionar Gerenciador Seleccionar Gerenciador" at bounding box center [305, 115] width 452 height 29
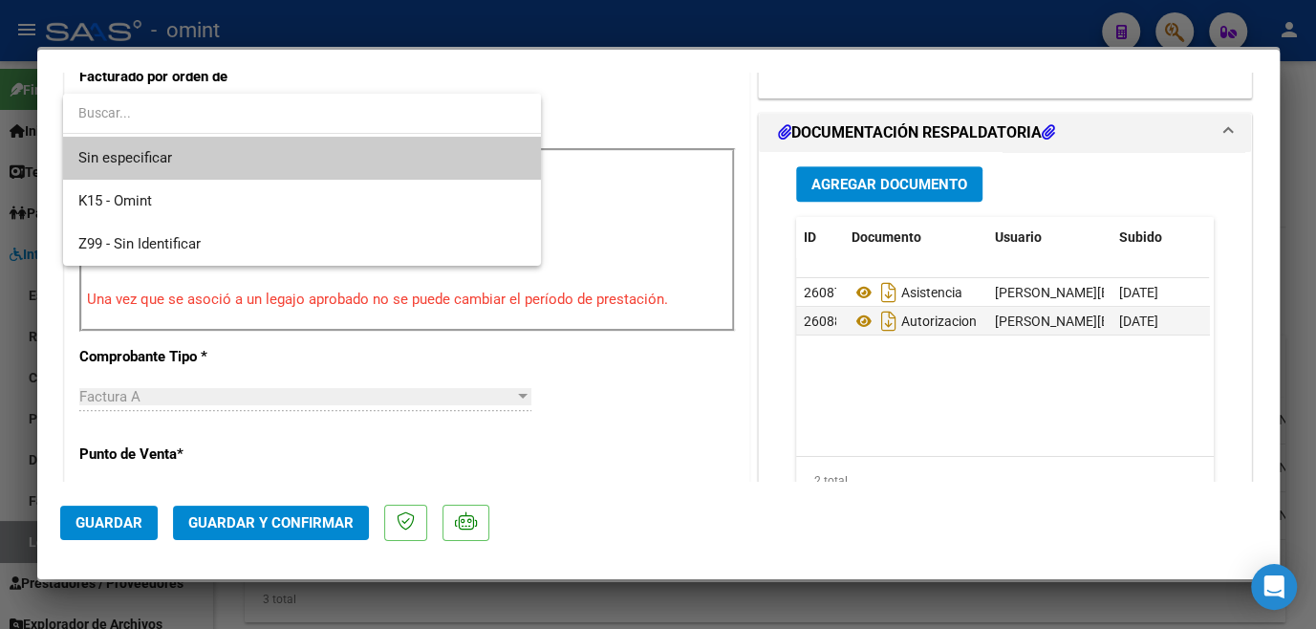
click at [219, 174] on span "Sin especificar" at bounding box center [301, 158] width 447 height 43
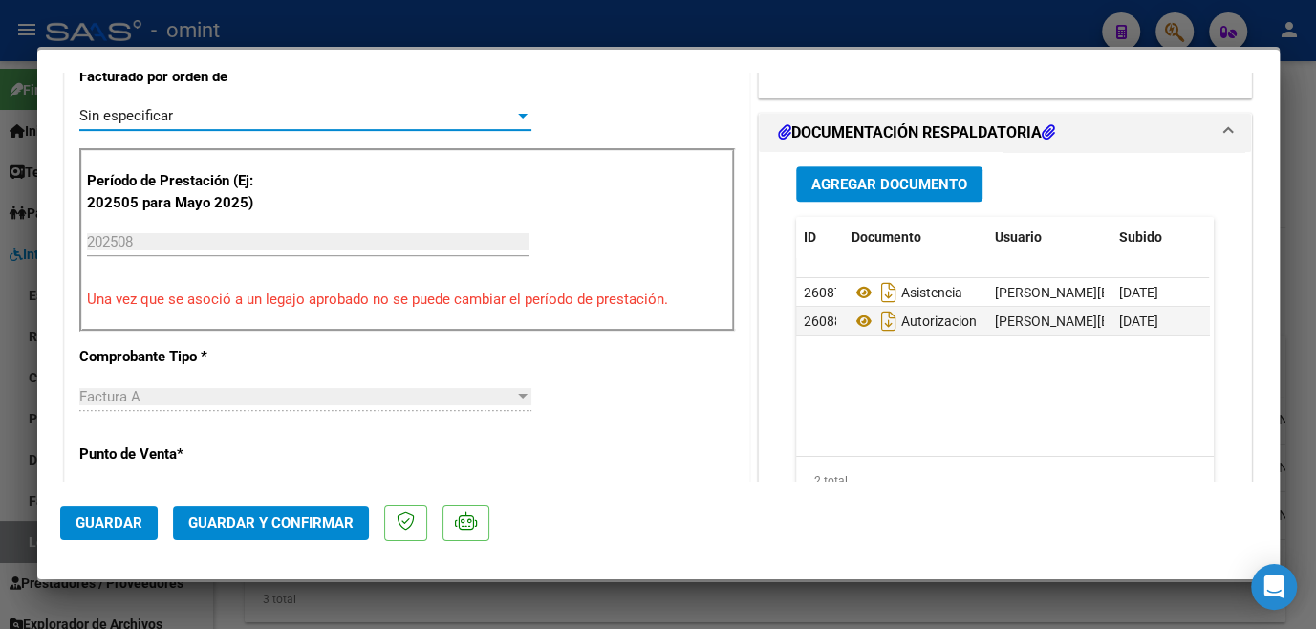
click at [249, 514] on span "Guardar y Confirmar" at bounding box center [270, 522] width 165 height 17
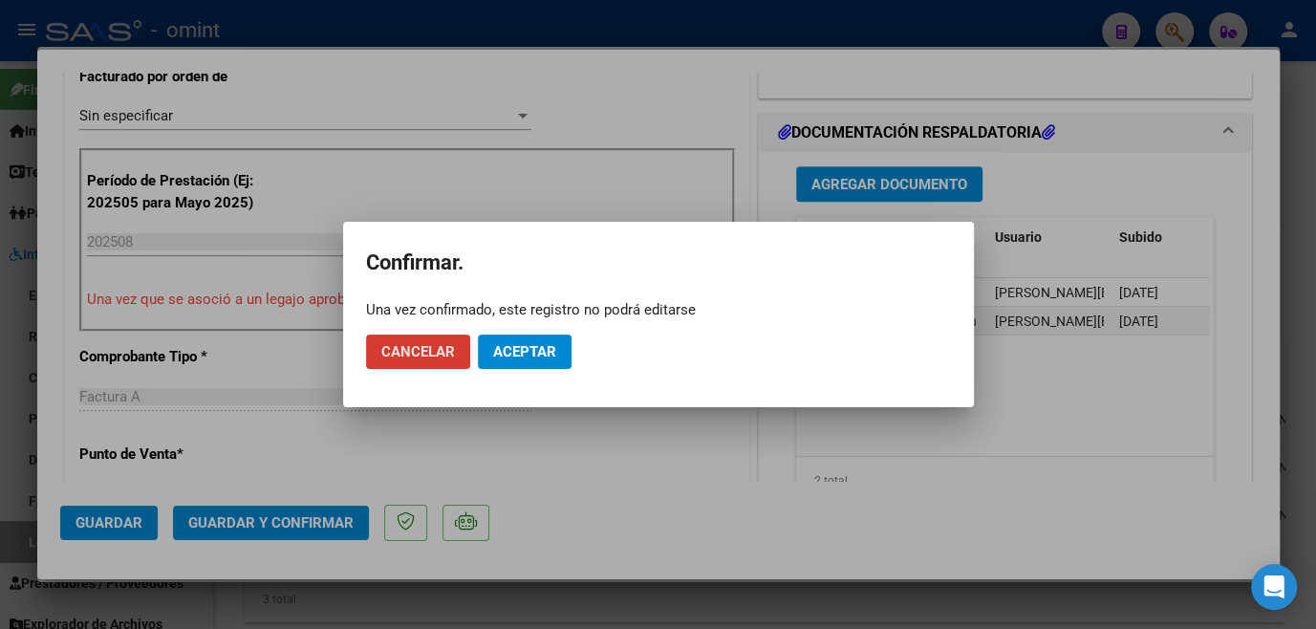
click at [503, 355] on span "Aceptar" at bounding box center [524, 351] width 63 height 17
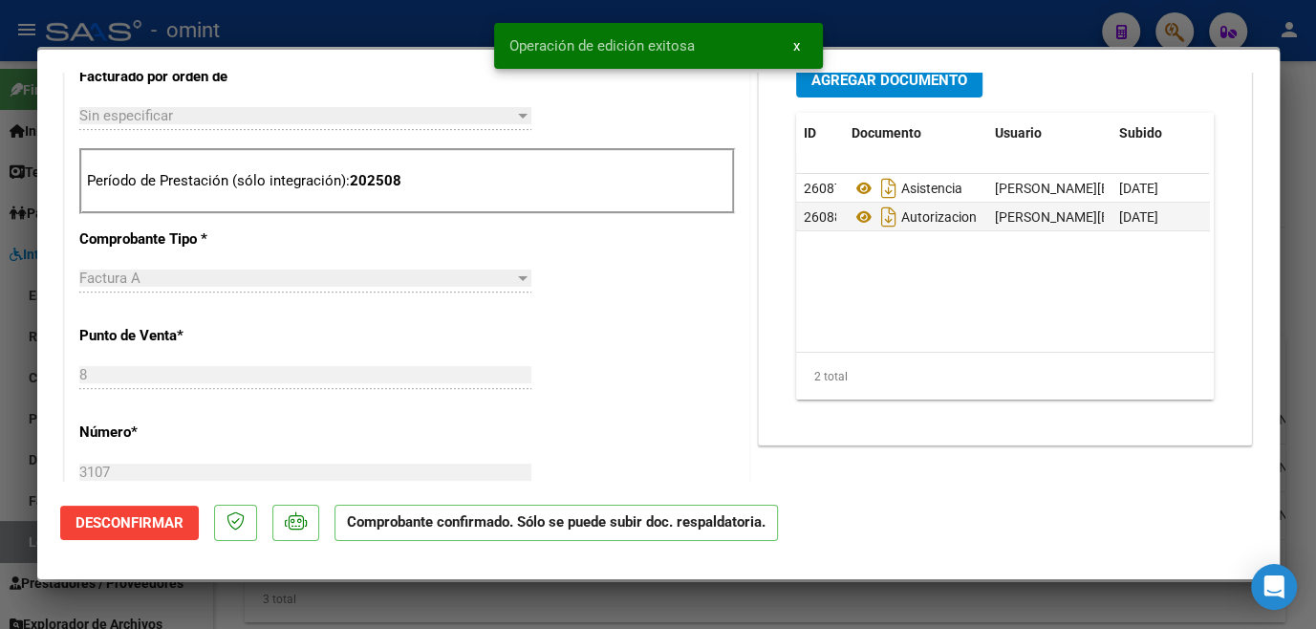
click at [525, 596] on div at bounding box center [658, 314] width 1316 height 629
type input "$ 0,00"
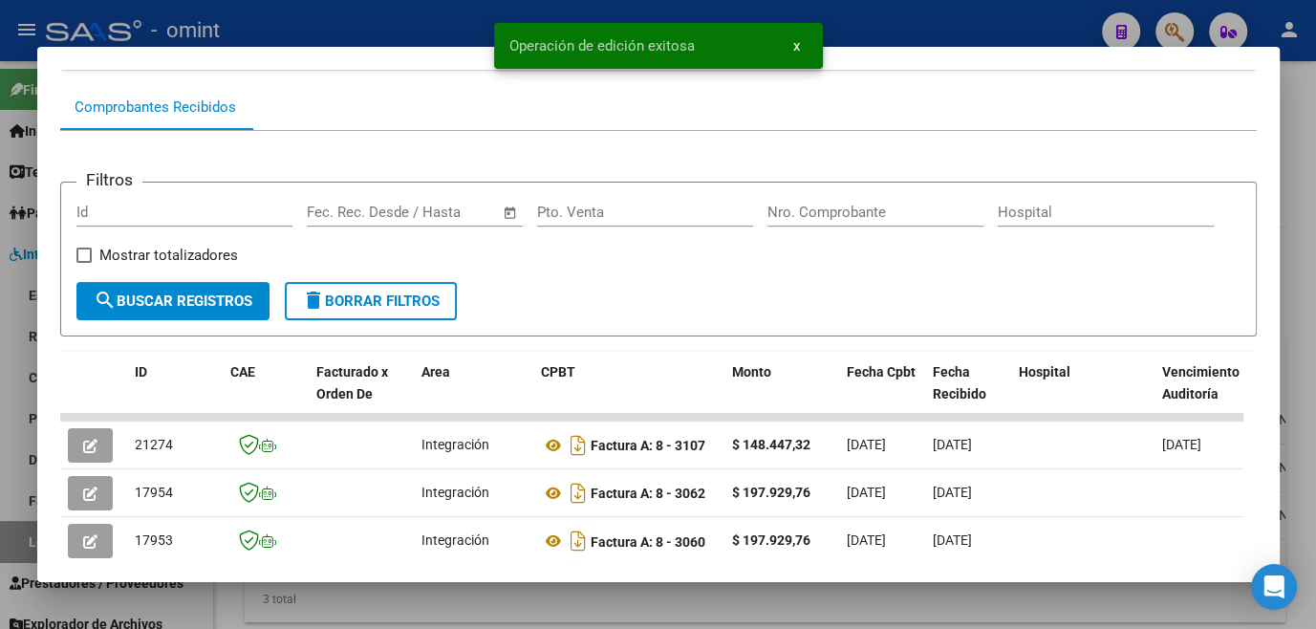
click at [535, 578] on mat-dialog-container "Análisis Prestador - CUIT: 20228092933 cloud_download Exportar CSV ABM ARCA Imp…" at bounding box center [658, 314] width 1242 height 534
click at [390, 600] on div at bounding box center [658, 314] width 1316 height 629
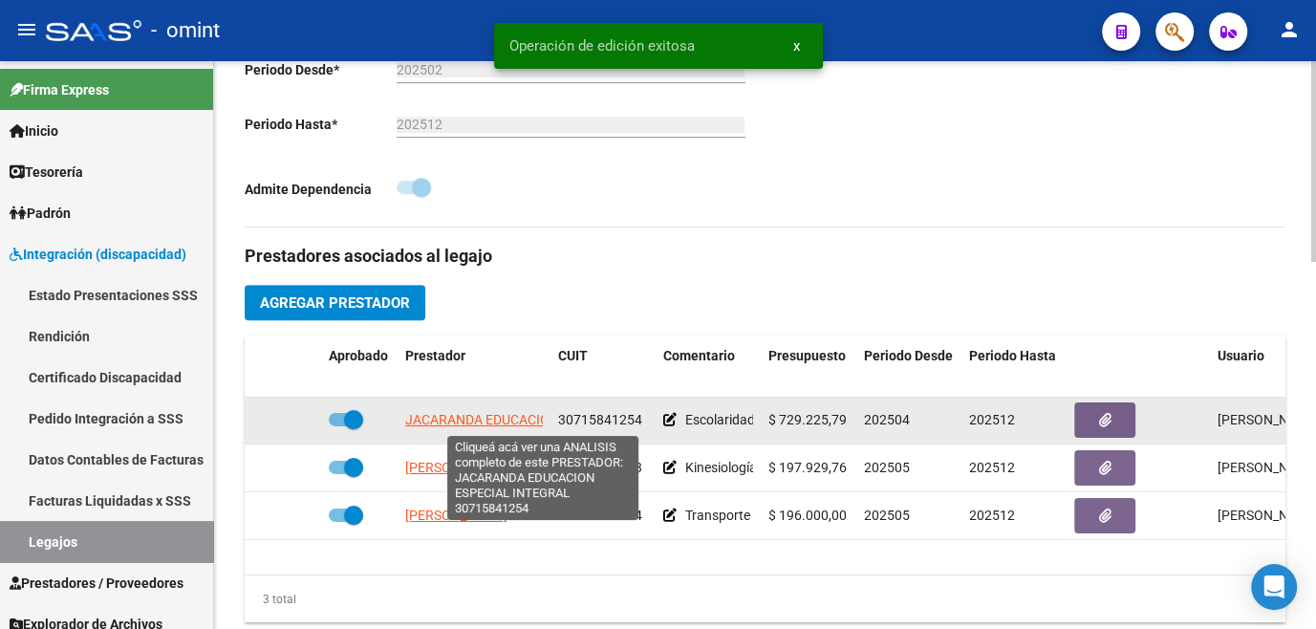
click at [443, 421] on span "JACARANDA EDUCACION ESPECIAL INTEGRAL" at bounding box center [546, 419] width 283 height 15
type textarea "30715841254"
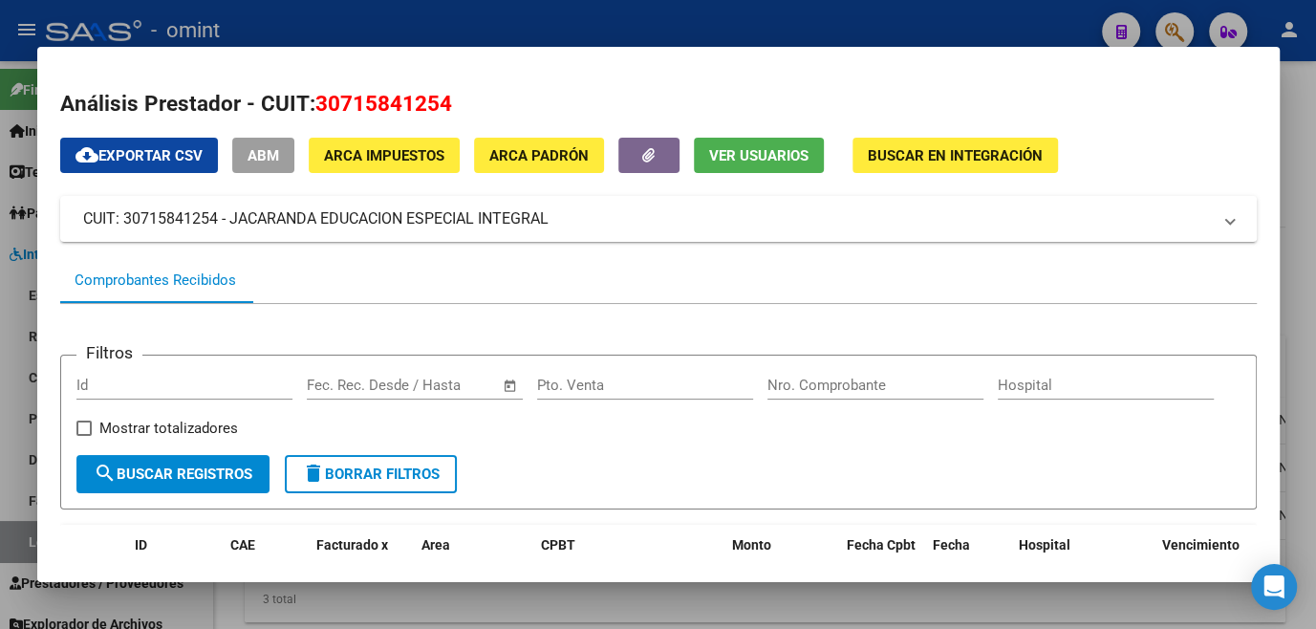
scroll to position [173, 0]
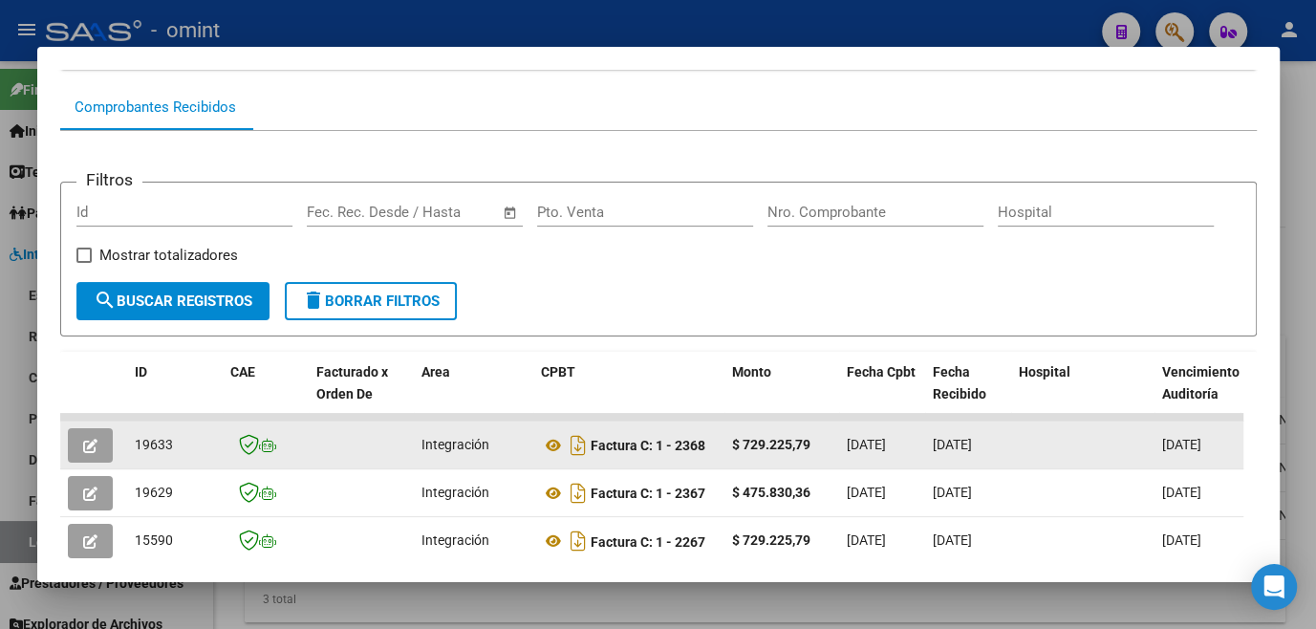
click at [93, 444] on icon "button" at bounding box center [90, 446] width 14 height 14
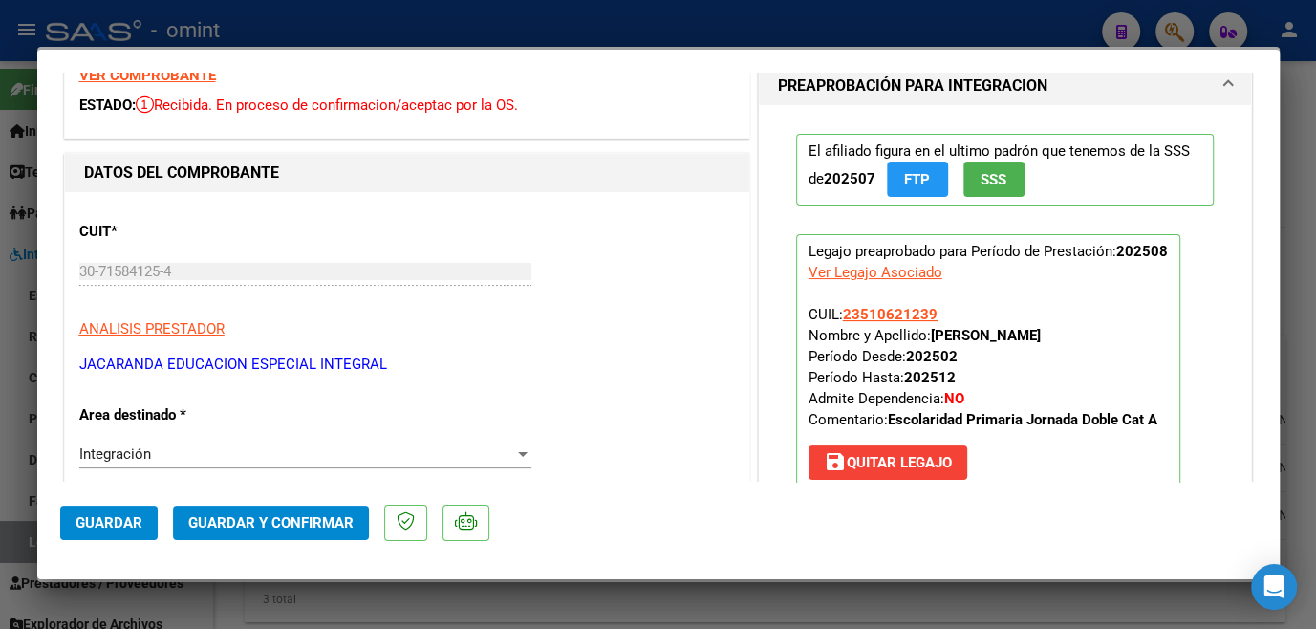
scroll to position [0, 0]
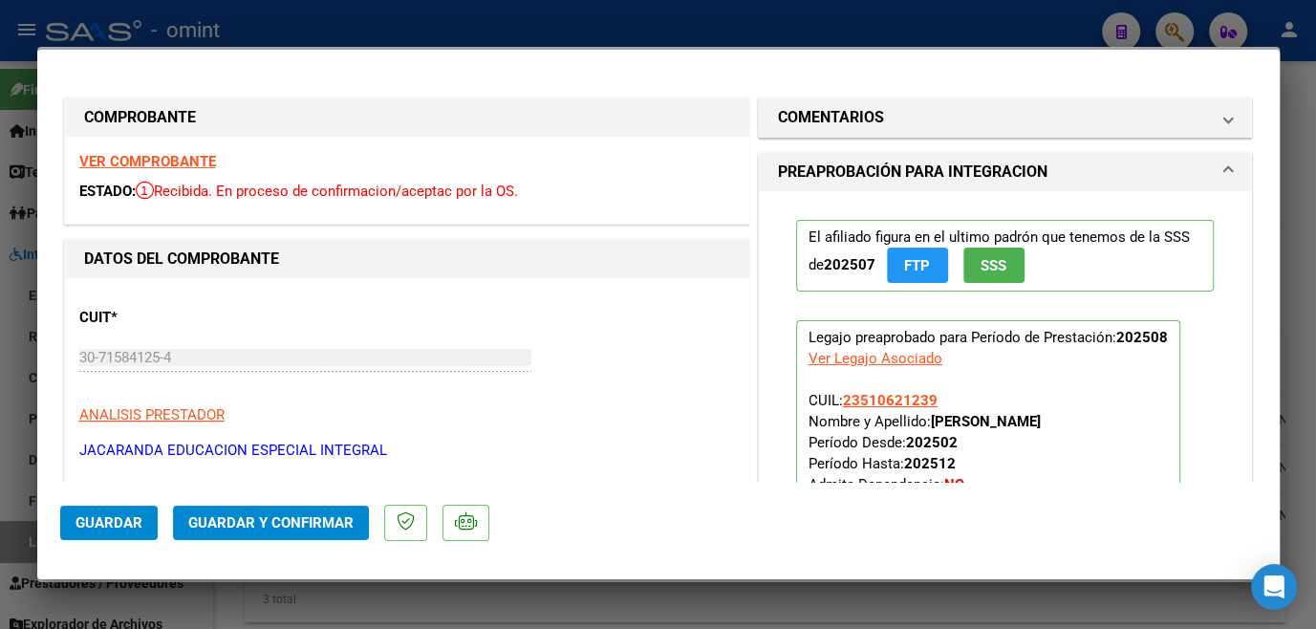
click at [184, 164] on strong "VER COMPROBANTE" at bounding box center [147, 161] width 137 height 17
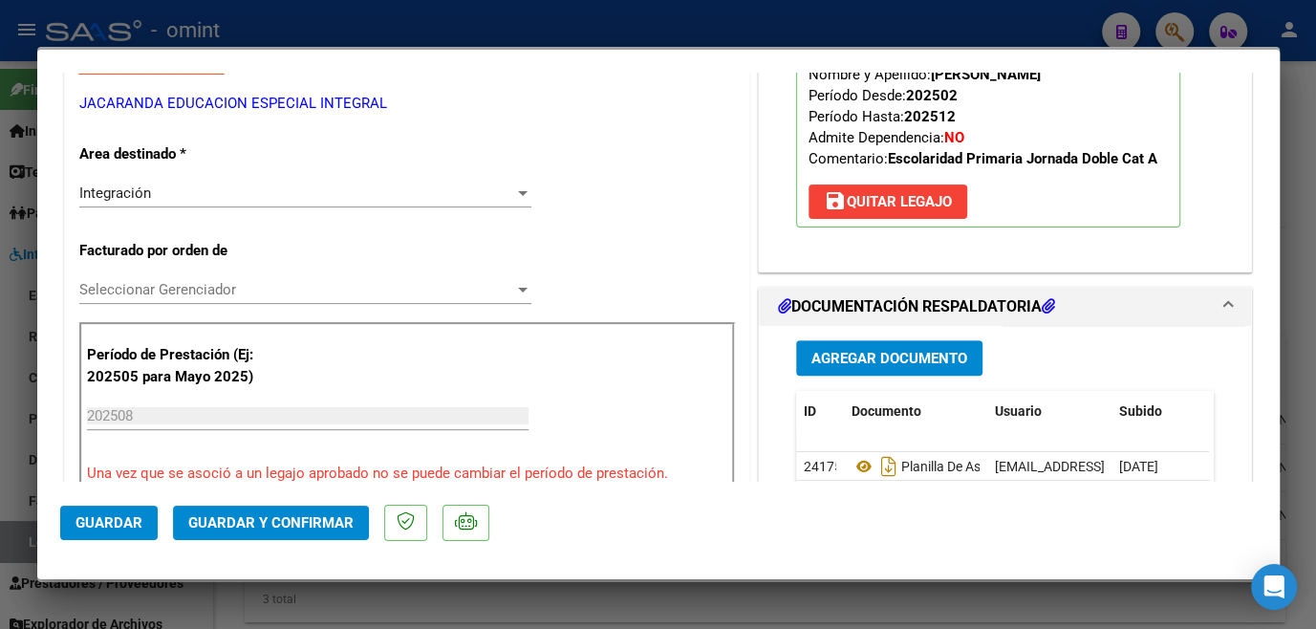
scroll to position [521, 0]
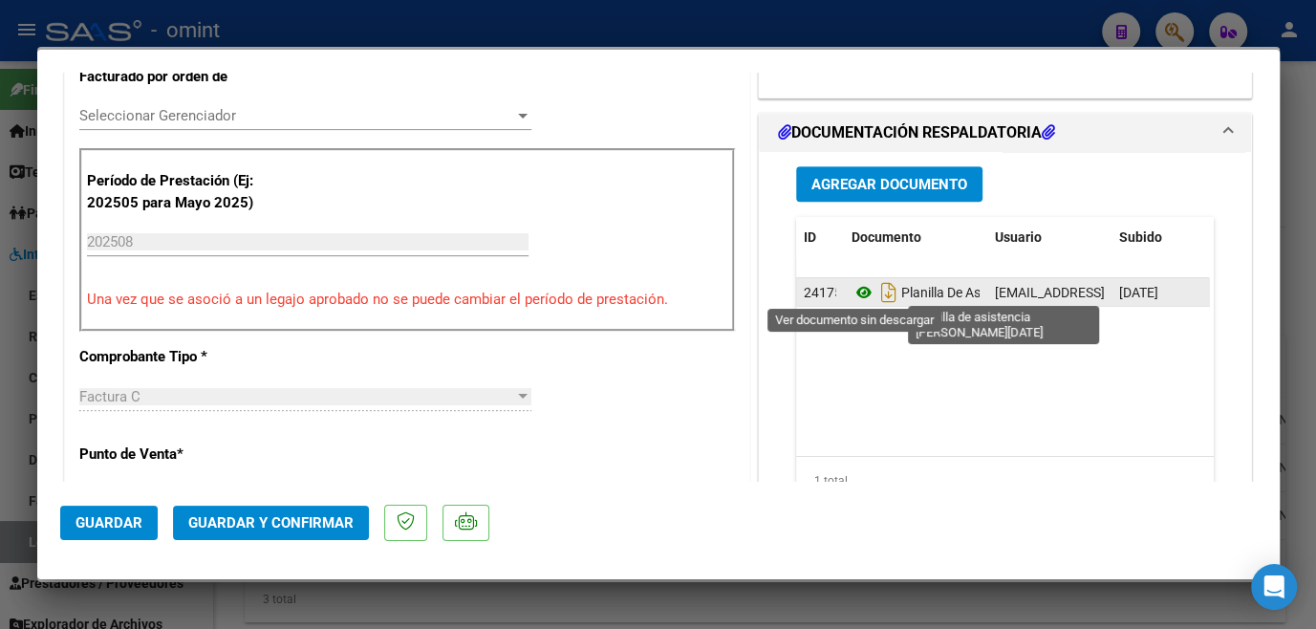
click at [856, 284] on icon at bounding box center [863, 292] width 25 height 23
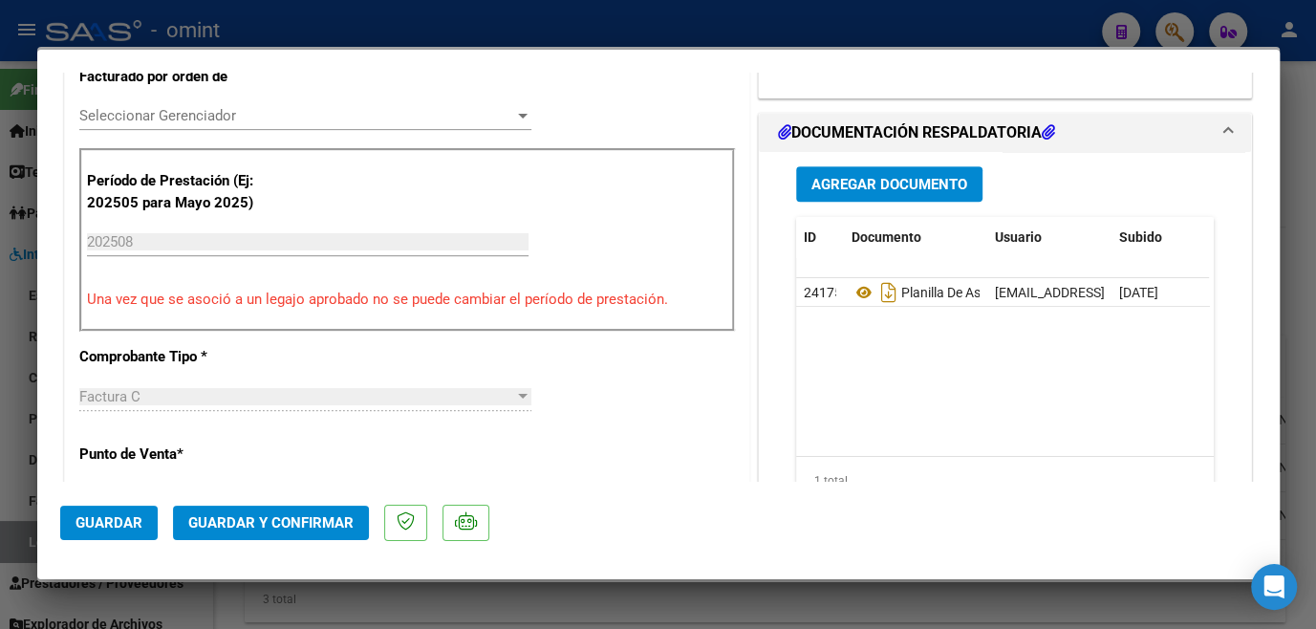
click at [208, 107] on span "Seleccionar Gerenciador" at bounding box center [296, 115] width 435 height 17
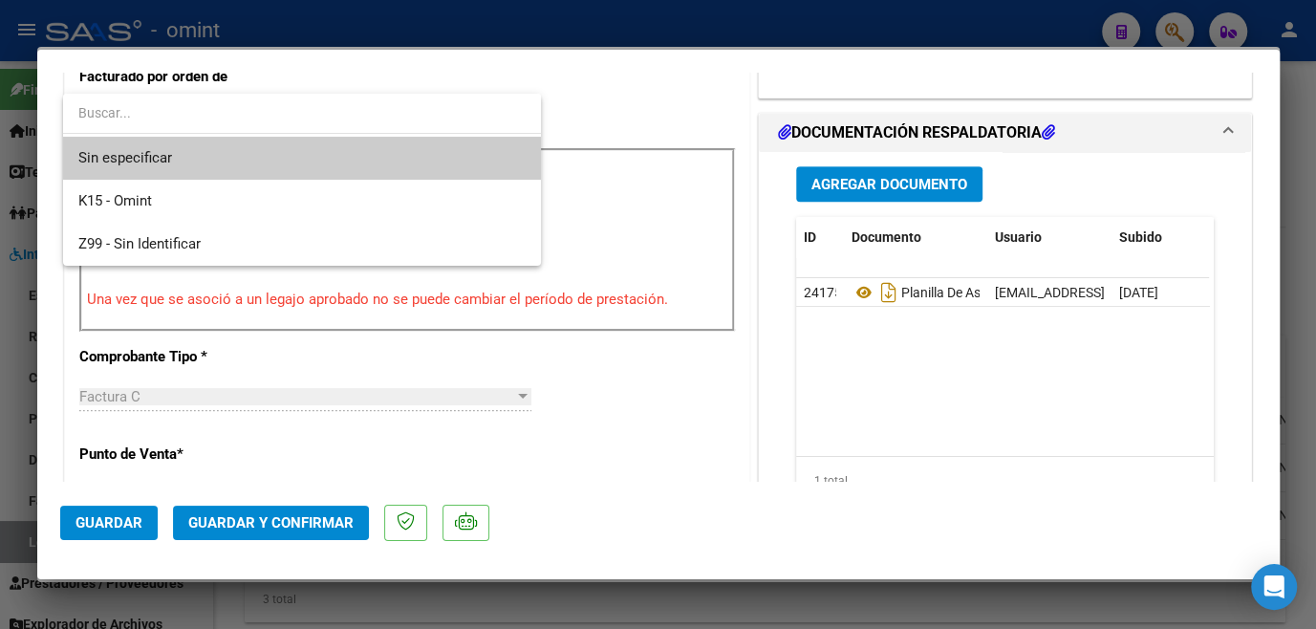
click at [183, 145] on span "Sin especificar" at bounding box center [301, 158] width 447 height 43
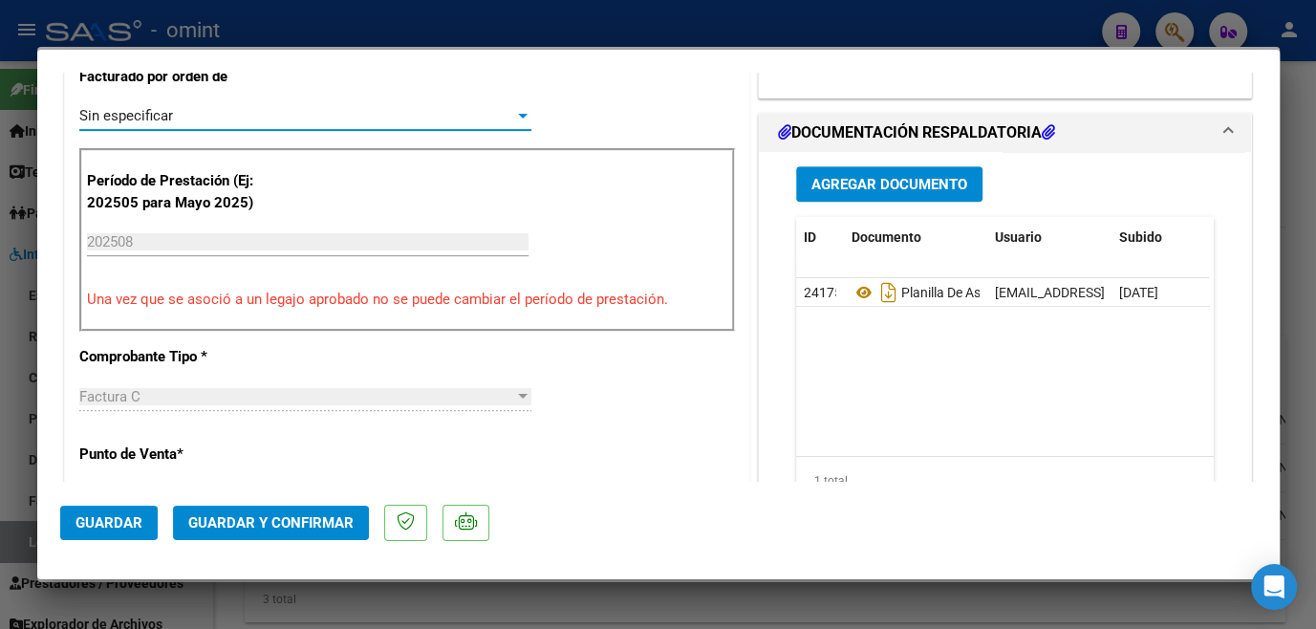
click at [260, 512] on button "Guardar y Confirmar" at bounding box center [271, 522] width 196 height 34
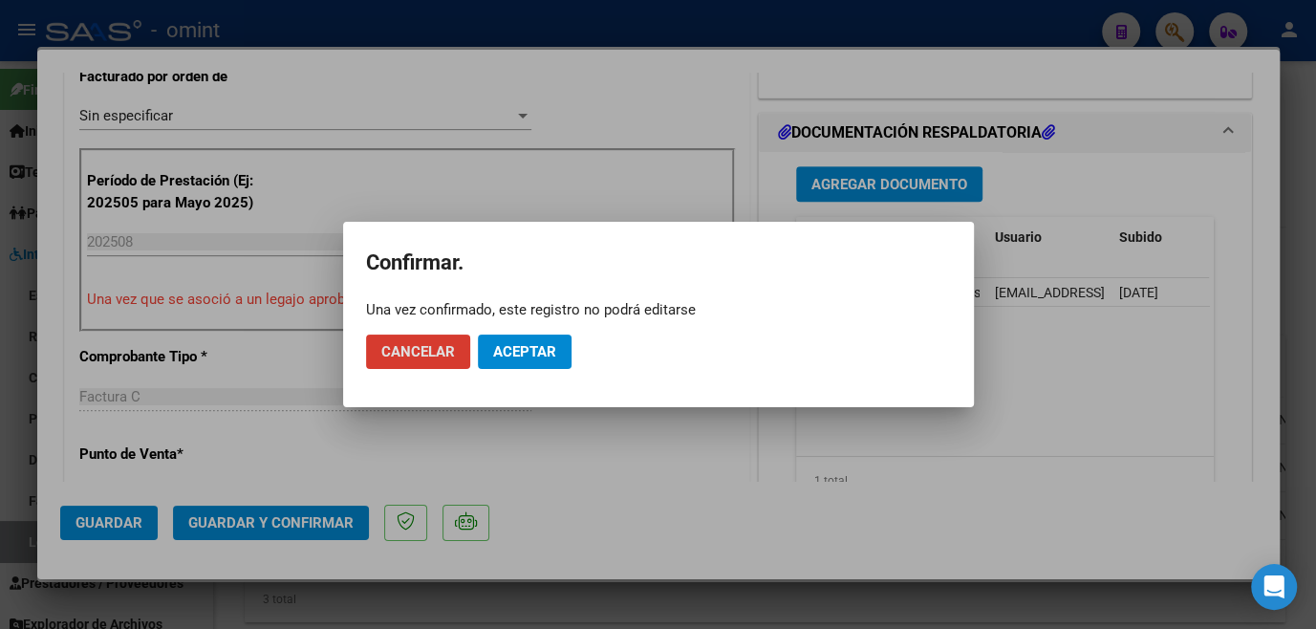
click at [526, 360] on button "Aceptar" at bounding box center [525, 351] width 94 height 34
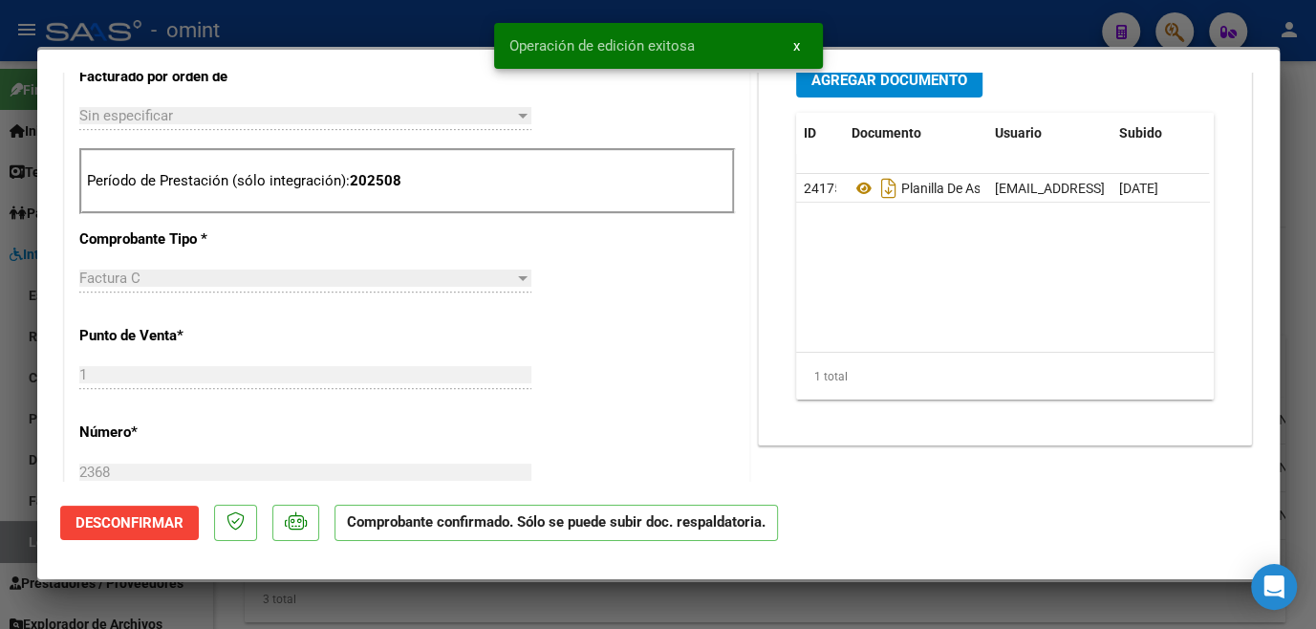
click at [619, 615] on div at bounding box center [658, 314] width 1316 height 629
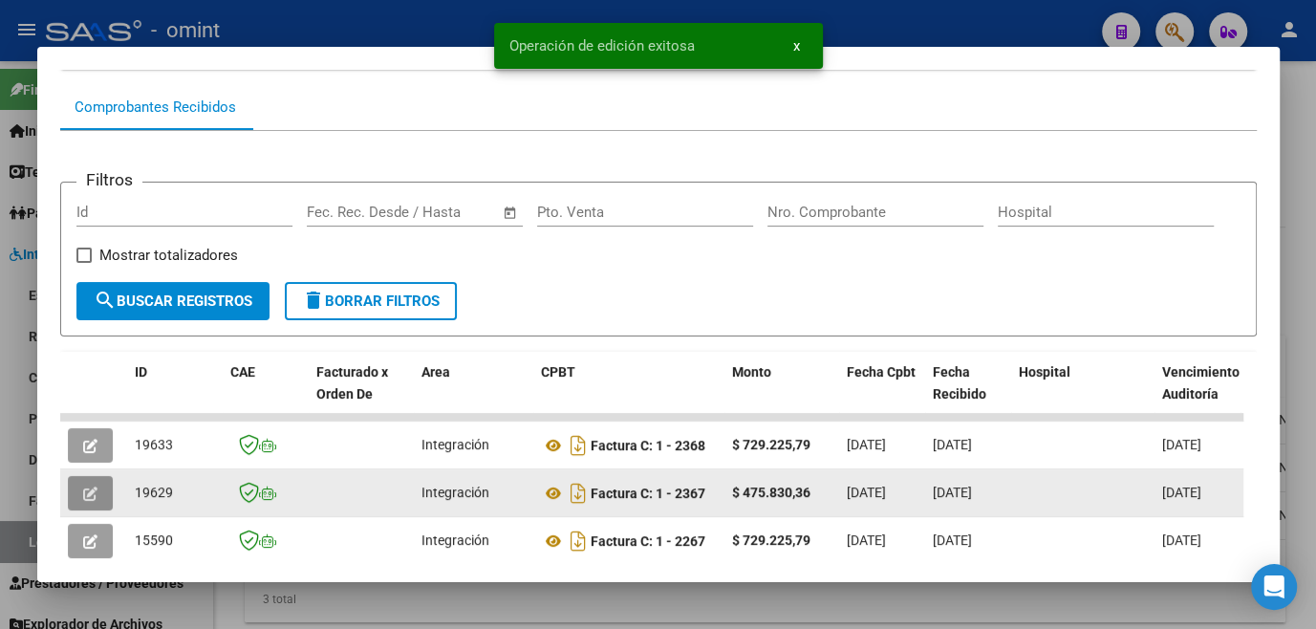
click at [83, 496] on icon "button" at bounding box center [90, 493] width 14 height 14
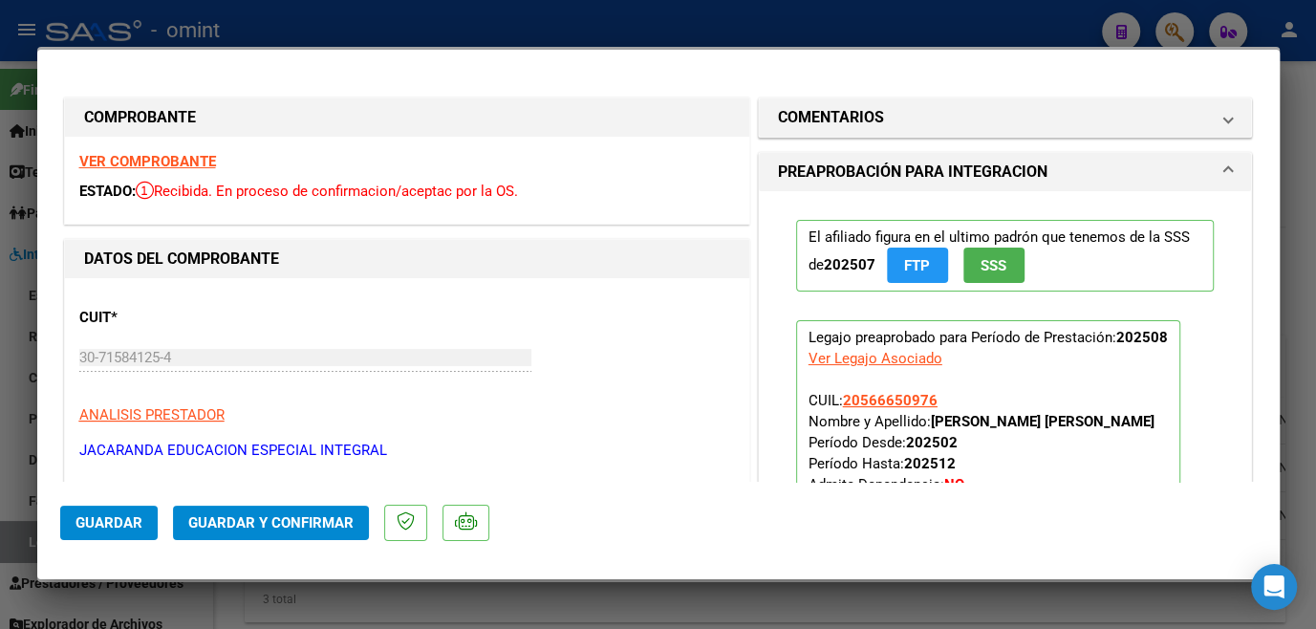
click at [183, 154] on strong "VER COMPROBANTE" at bounding box center [147, 161] width 137 height 17
click at [400, 14] on div at bounding box center [658, 314] width 1316 height 629
type input "$ 0,00"
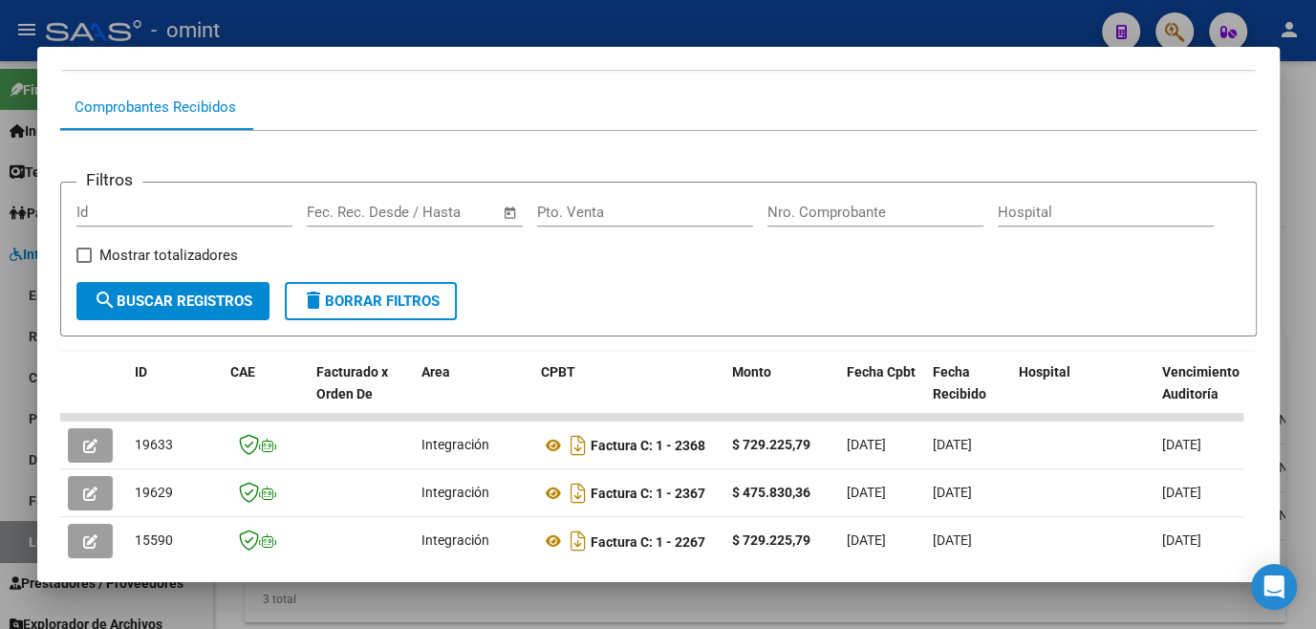
click at [387, 605] on div at bounding box center [658, 314] width 1316 height 629
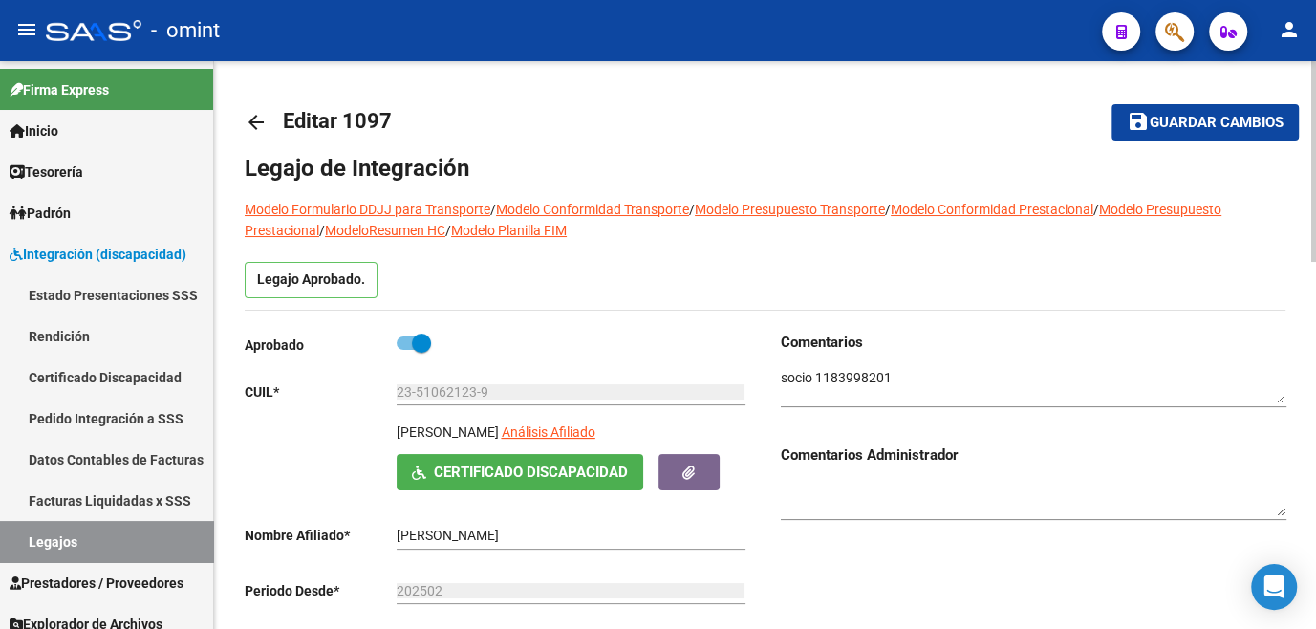
click at [1184, 129] on span "Guardar cambios" at bounding box center [1216, 123] width 134 height 17
drag, startPoint x: 1196, startPoint y: 139, endPoint x: 1198, endPoint y: 125, distance: 13.5
click at [1197, 133] on button "save Guardar cambios" at bounding box center [1204, 121] width 187 height 35
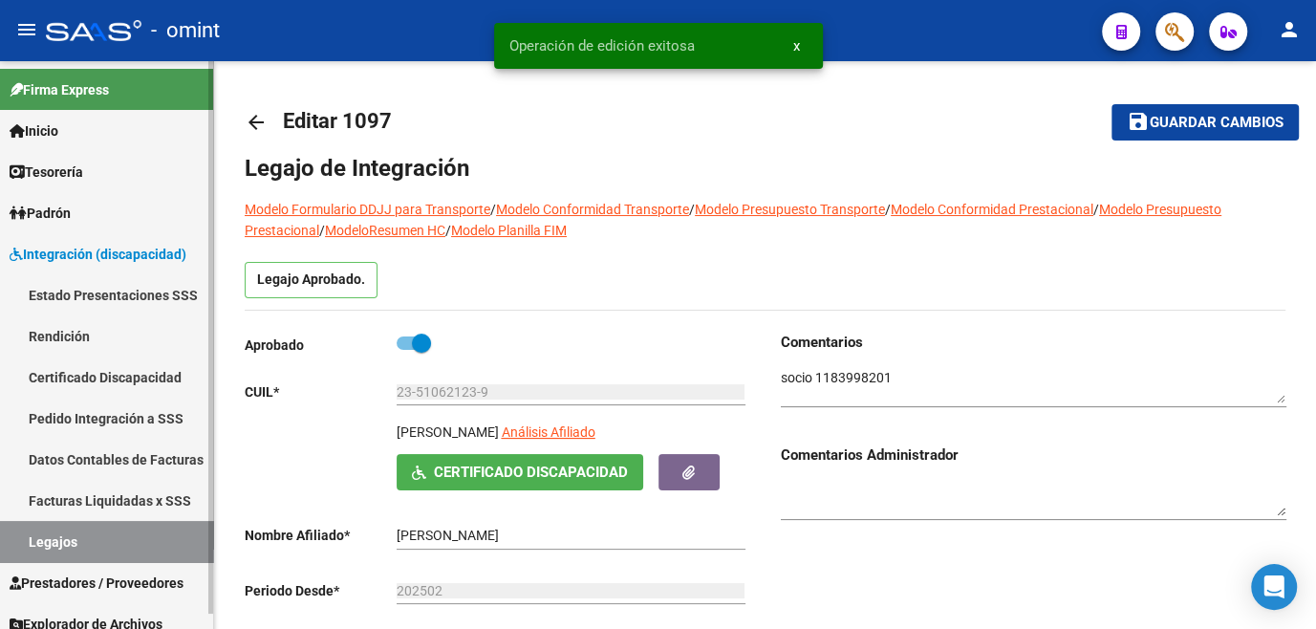
click at [164, 554] on link "Legajos" at bounding box center [106, 541] width 213 height 41
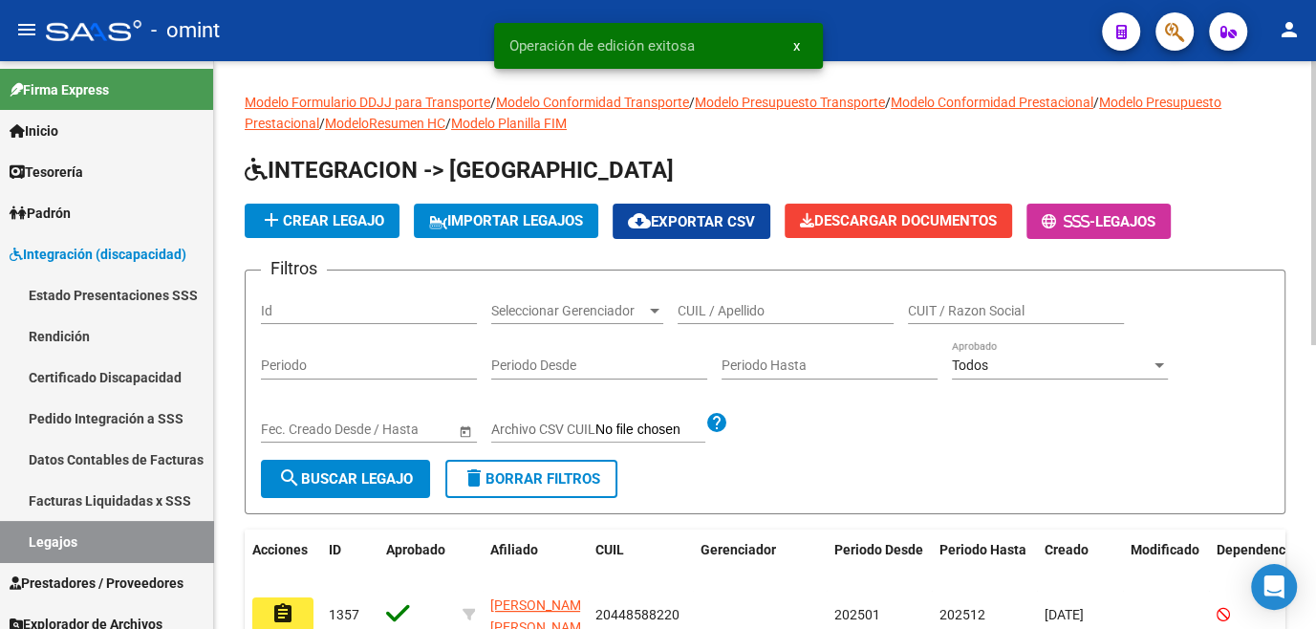
click at [725, 300] on div "CUIL / Apellido" at bounding box center [785, 305] width 216 height 38
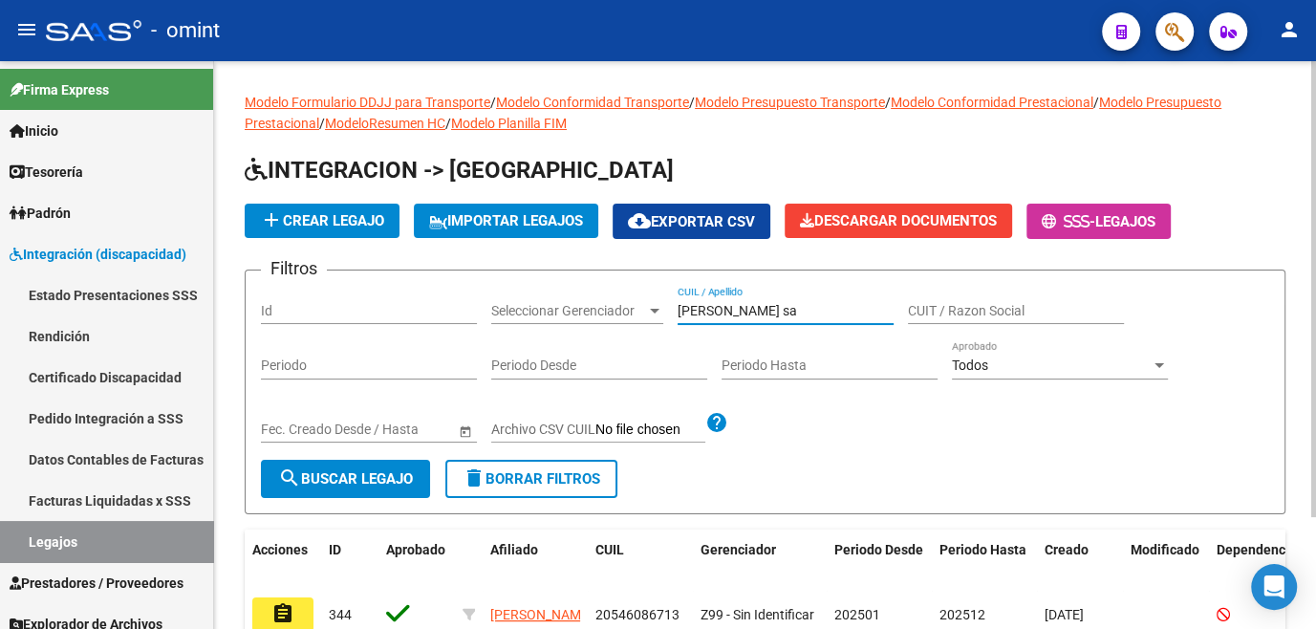
scroll to position [138, 0]
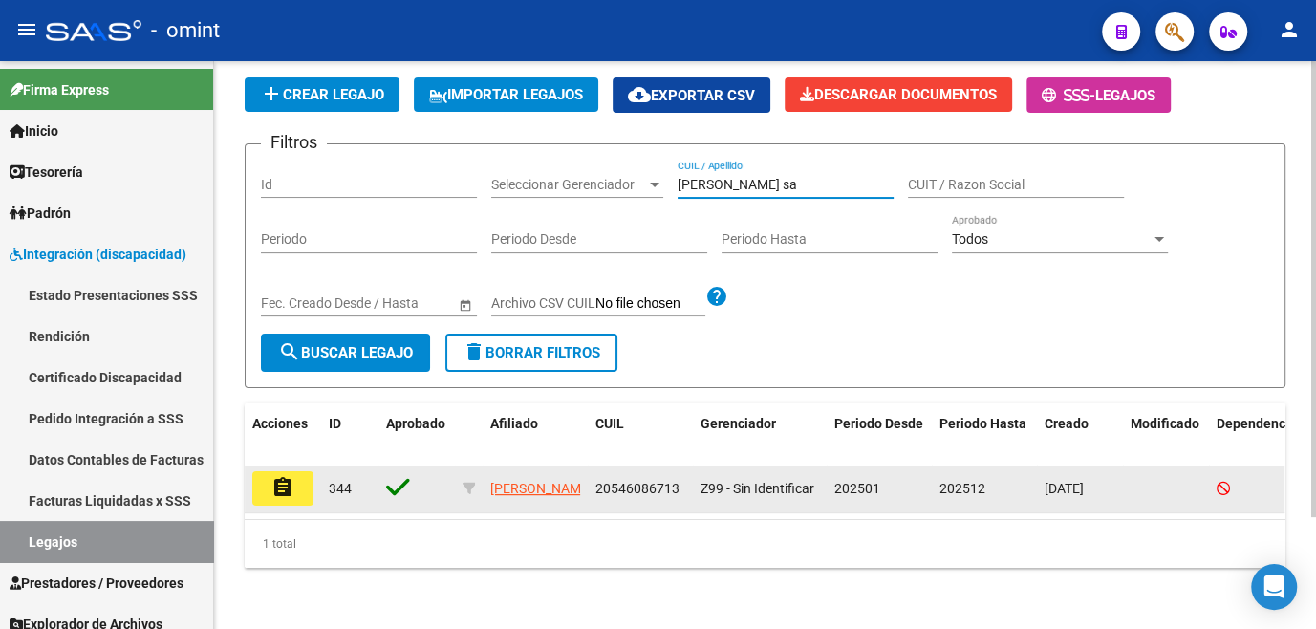
type input "[PERSON_NAME] sa"
click at [313, 471] on datatable-body-cell "assignment" at bounding box center [283, 488] width 76 height 47
click at [287, 476] on mat-icon "assignment" at bounding box center [282, 487] width 23 height 23
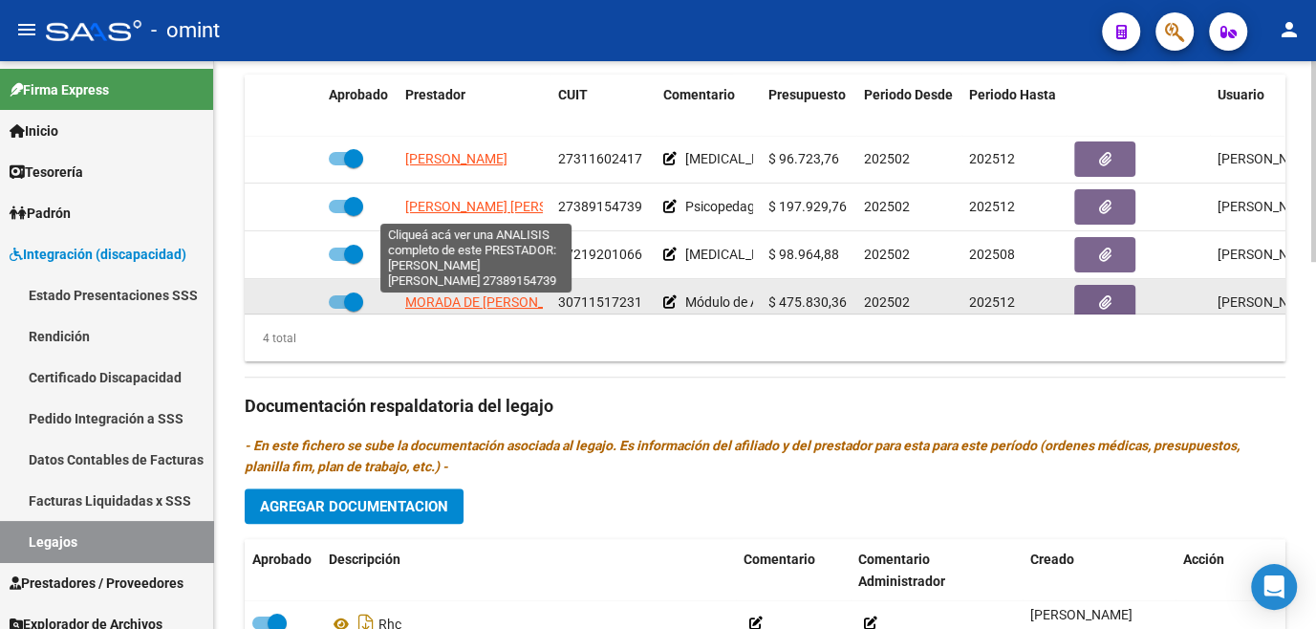
scroll to position [32, 0]
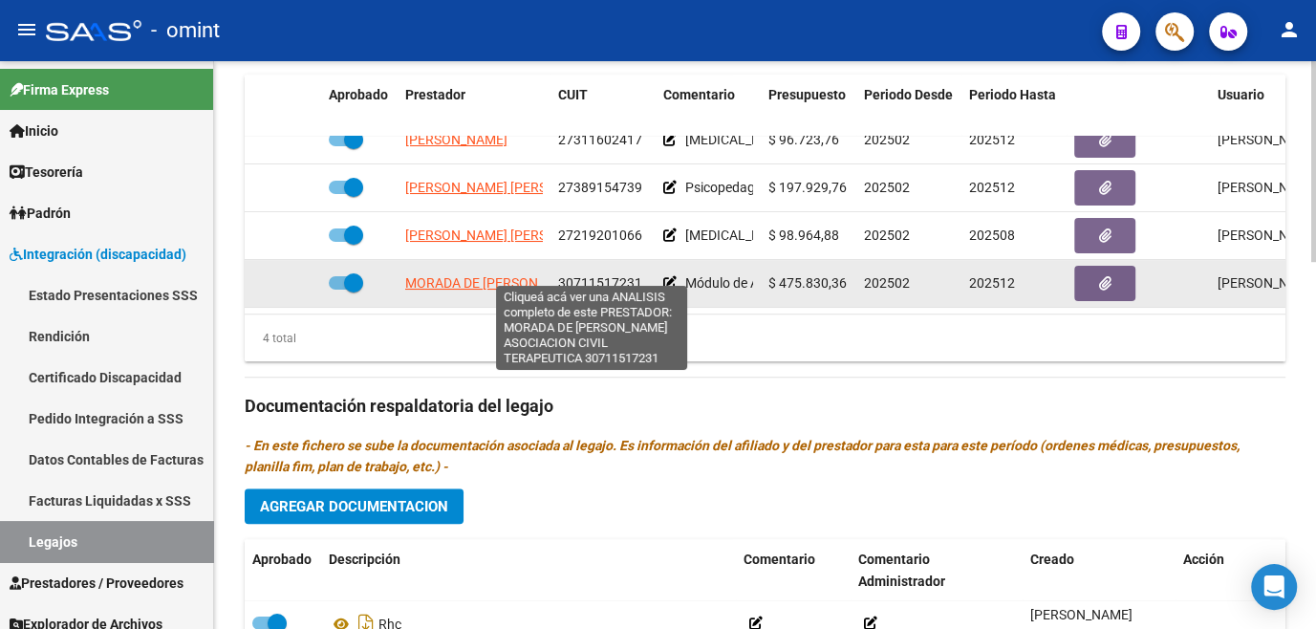
click at [476, 275] on span "MORADA DE [PERSON_NAME] ASOCIACION CIVIL TERAPEUTICA" at bounding box center [597, 282] width 385 height 15
type textarea "30711517231"
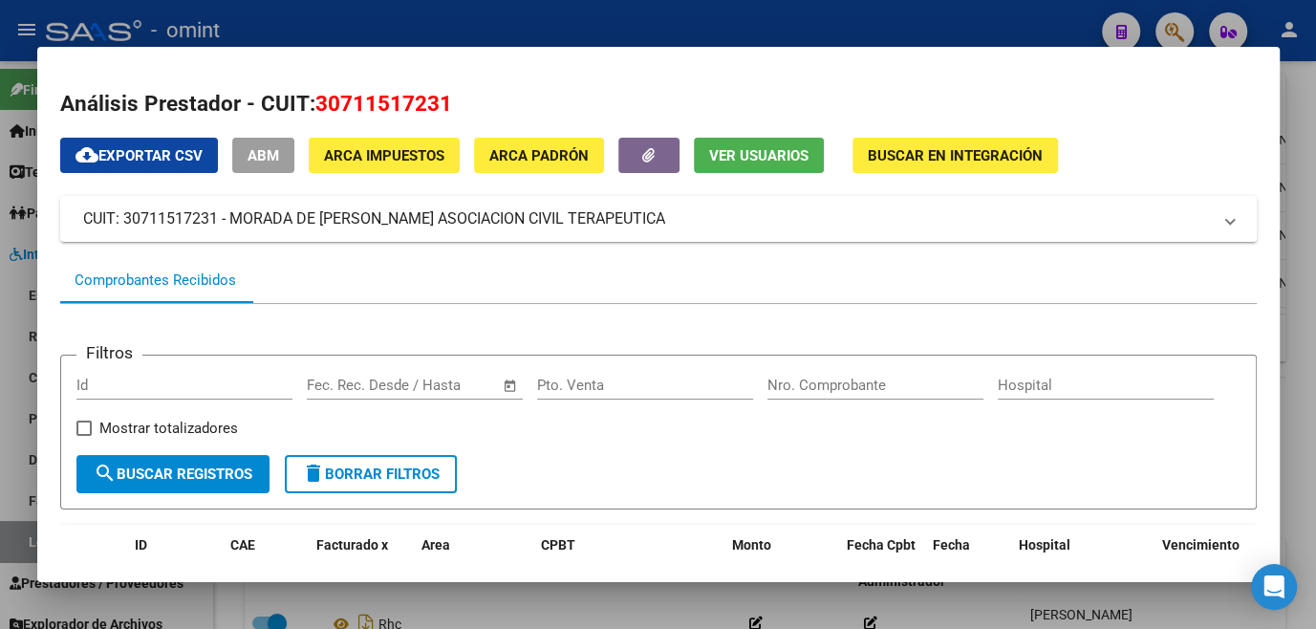
scroll to position [347, 0]
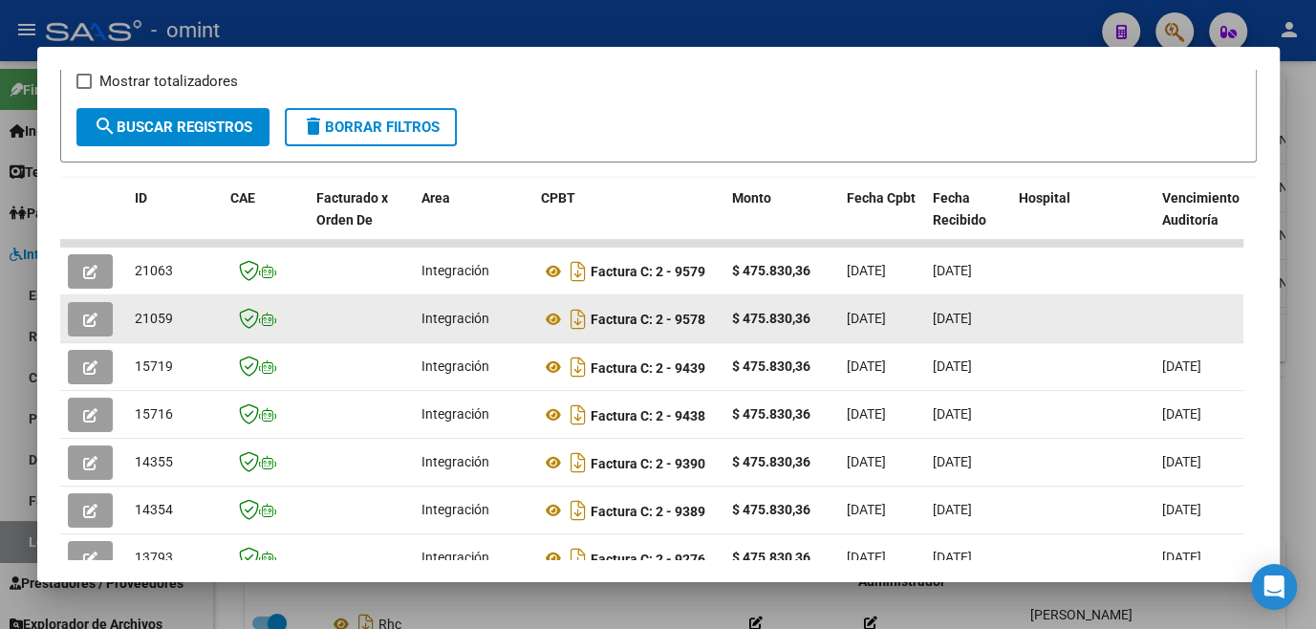
click at [89, 320] on icon "button" at bounding box center [90, 319] width 14 height 14
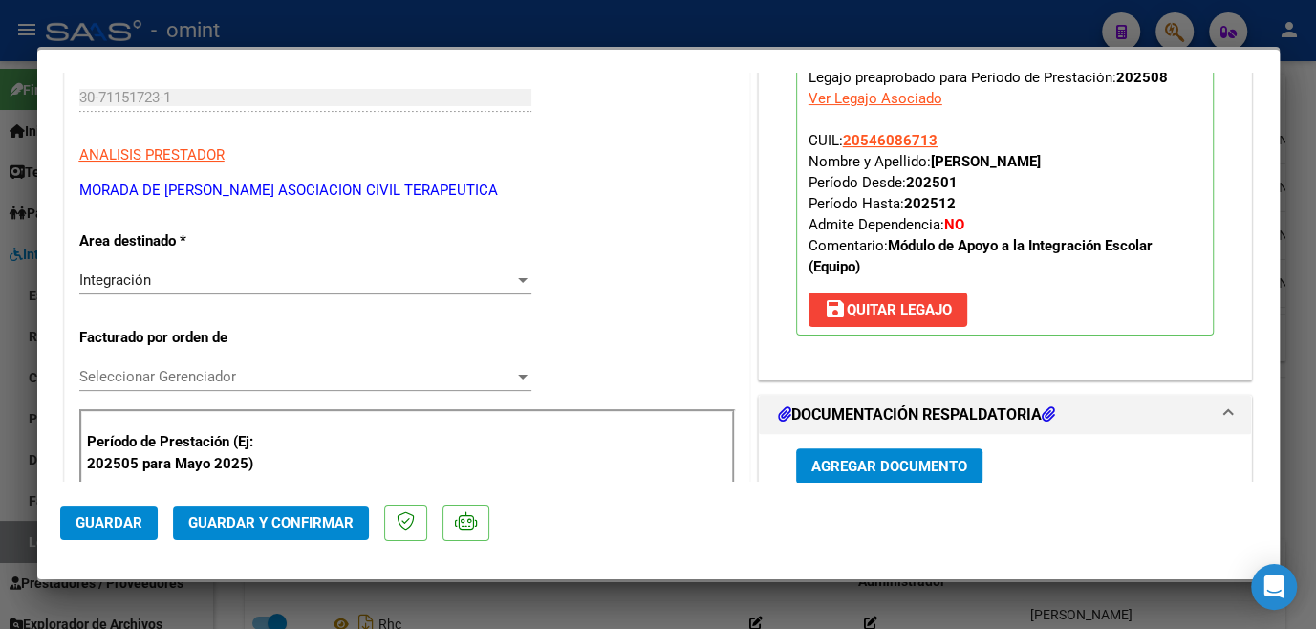
scroll to position [0, 0]
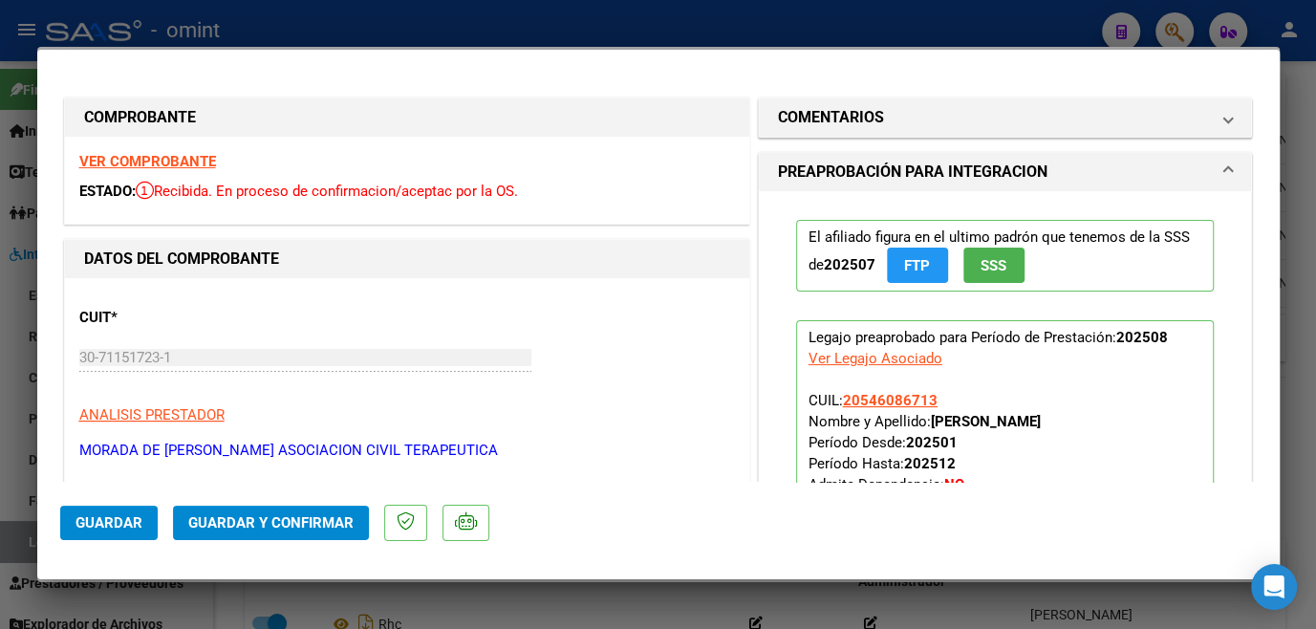
click at [128, 155] on strong "VER COMPROBANTE" at bounding box center [147, 161] width 137 height 17
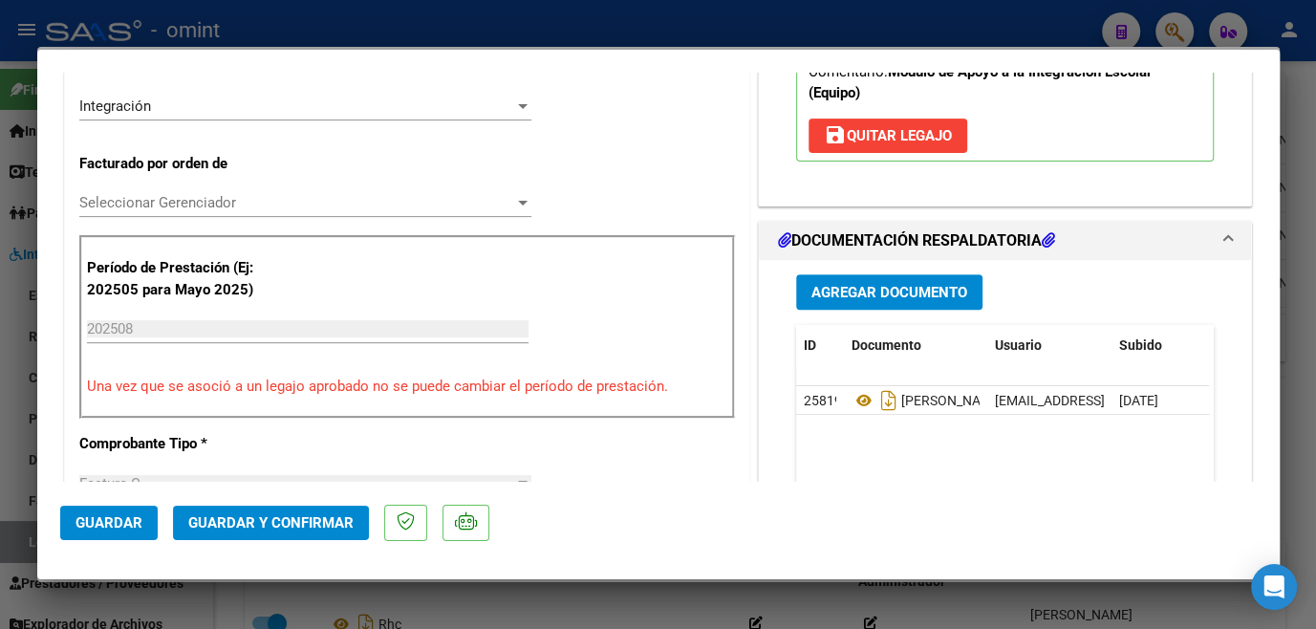
scroll to position [521, 0]
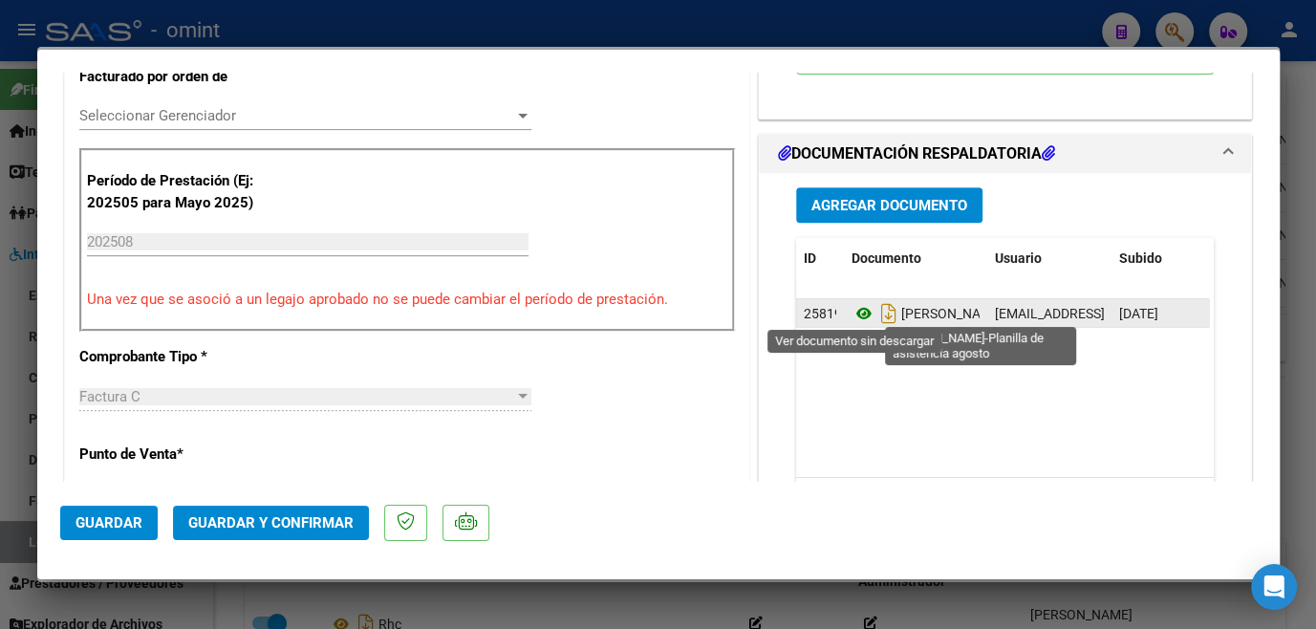
click at [856, 312] on icon at bounding box center [863, 313] width 25 height 23
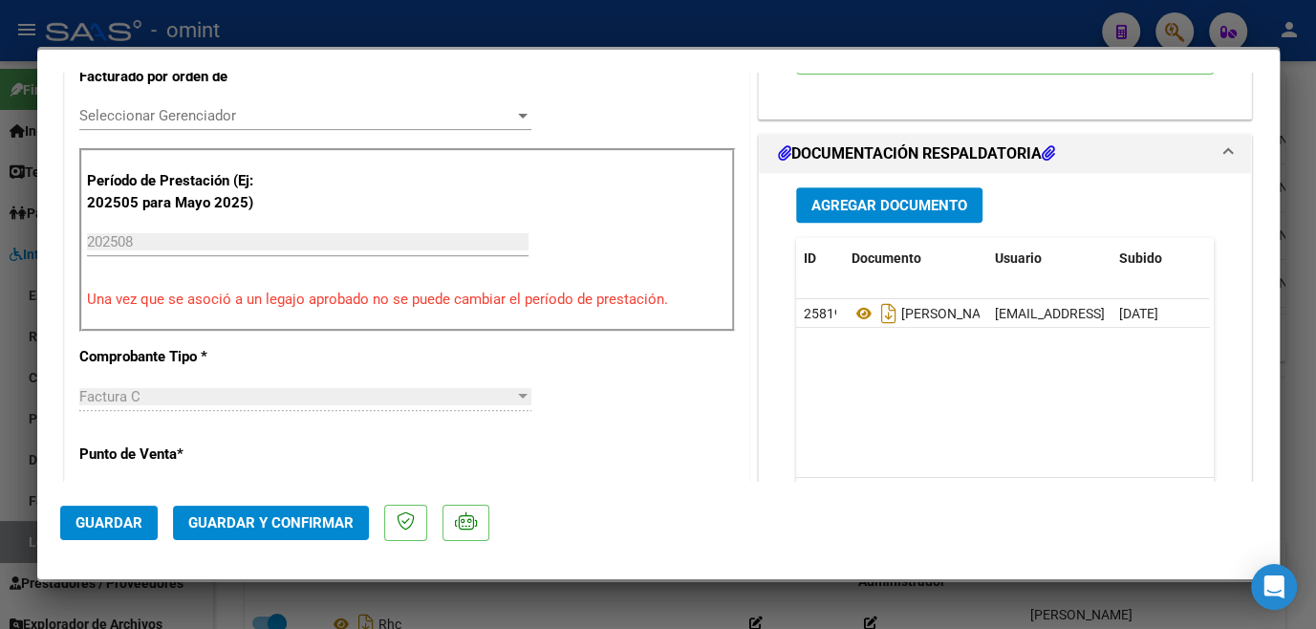
click at [176, 110] on span "Seleccionar Gerenciador" at bounding box center [296, 115] width 435 height 17
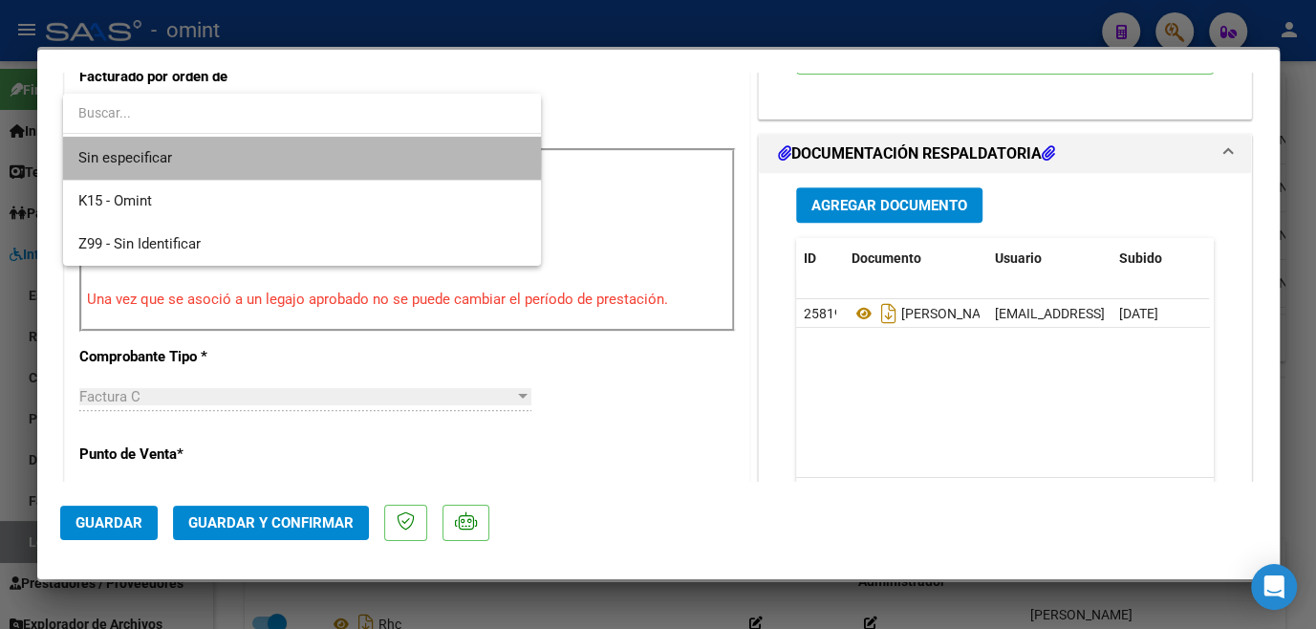
click at [155, 159] on span "Sin especificar" at bounding box center [301, 158] width 447 height 43
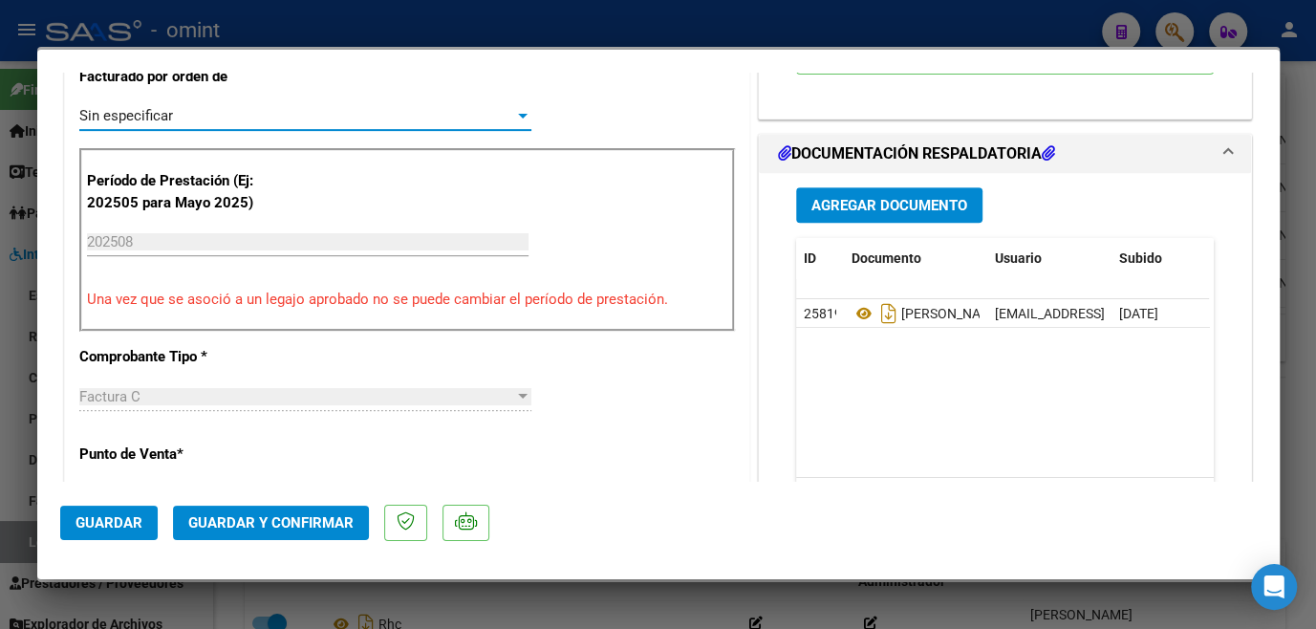
click at [258, 531] on button "Guardar y Confirmar" at bounding box center [271, 522] width 196 height 34
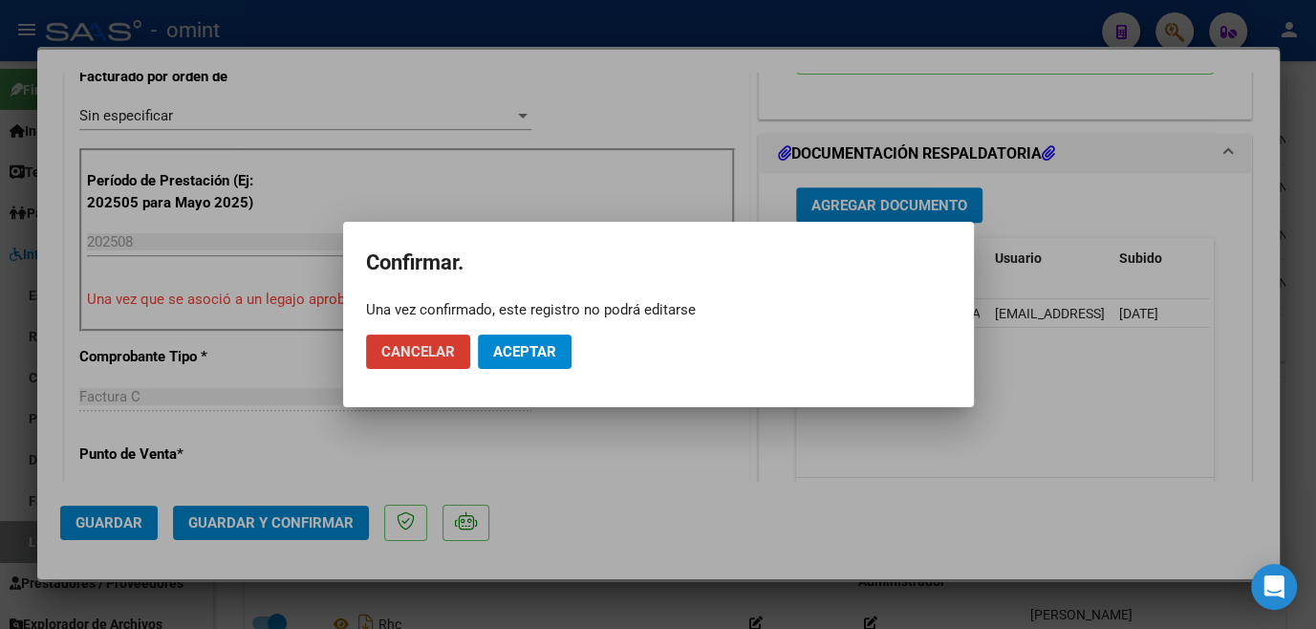
click at [535, 362] on button "Aceptar" at bounding box center [525, 351] width 94 height 34
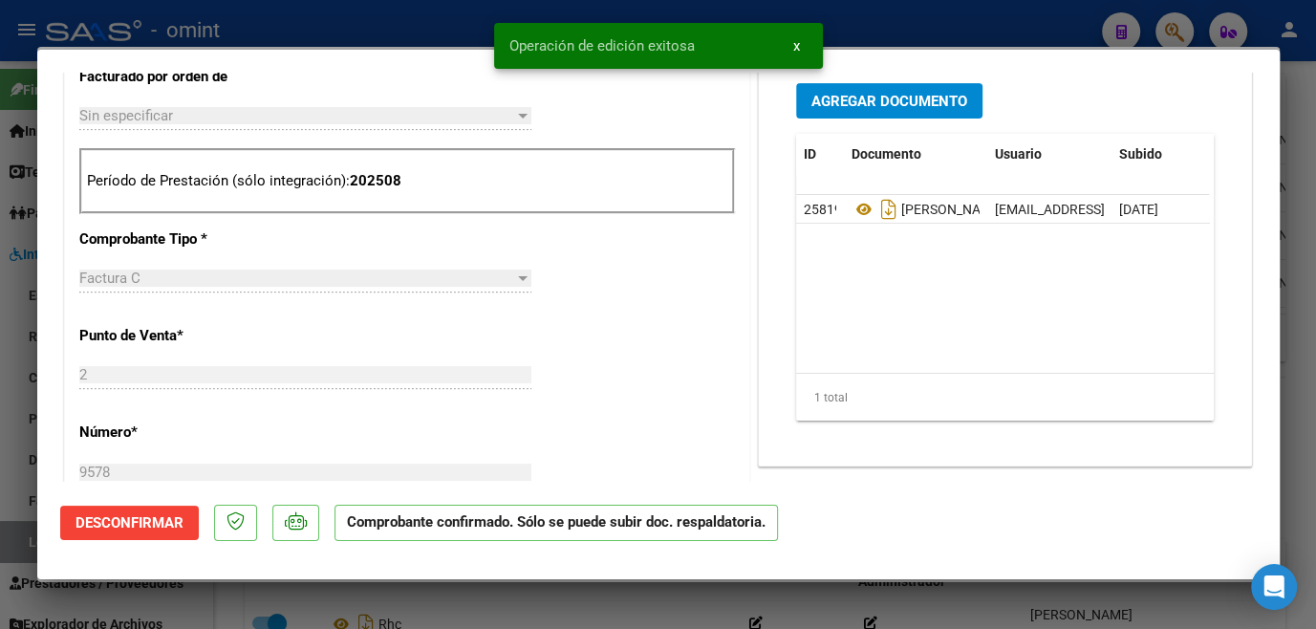
click at [546, 611] on div at bounding box center [658, 314] width 1316 height 629
type input "$ 0,00"
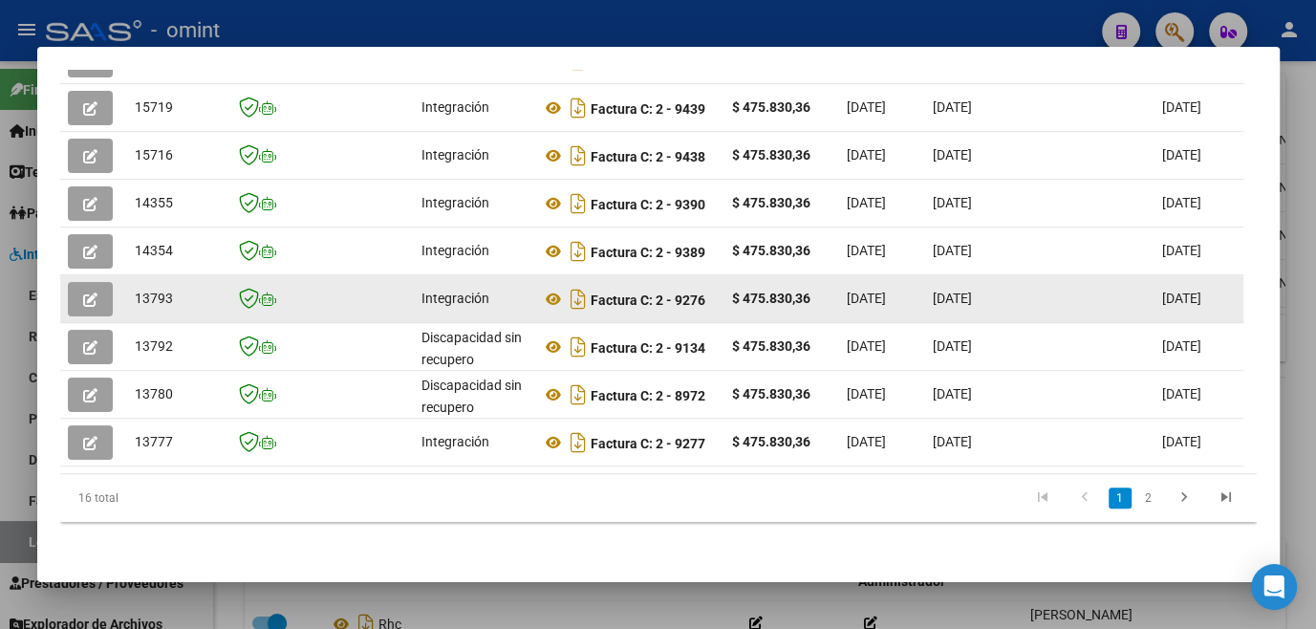
scroll to position [434, 0]
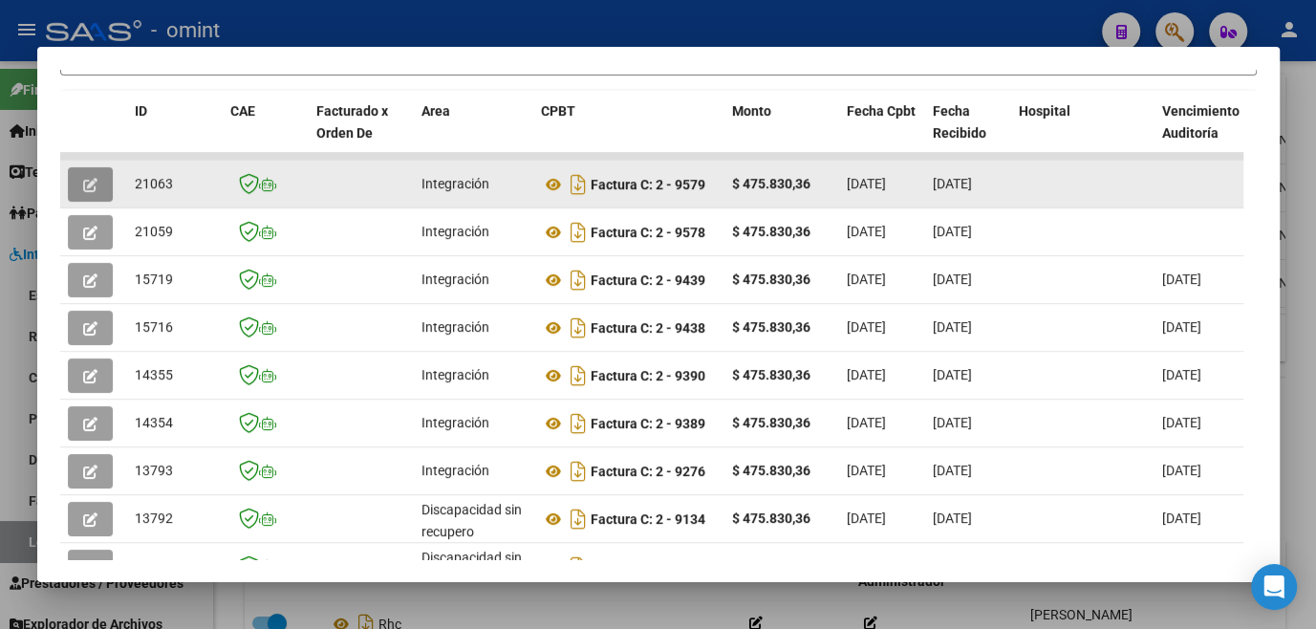
click at [91, 199] on button "button" at bounding box center [90, 184] width 45 height 34
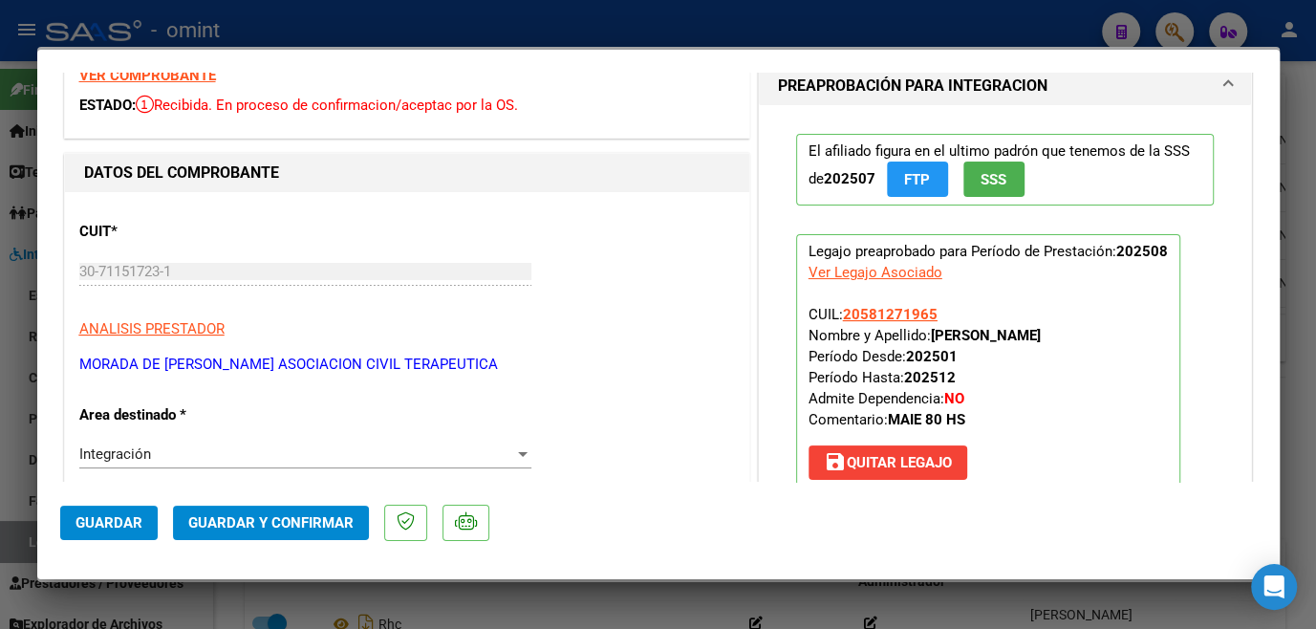
scroll to position [0, 0]
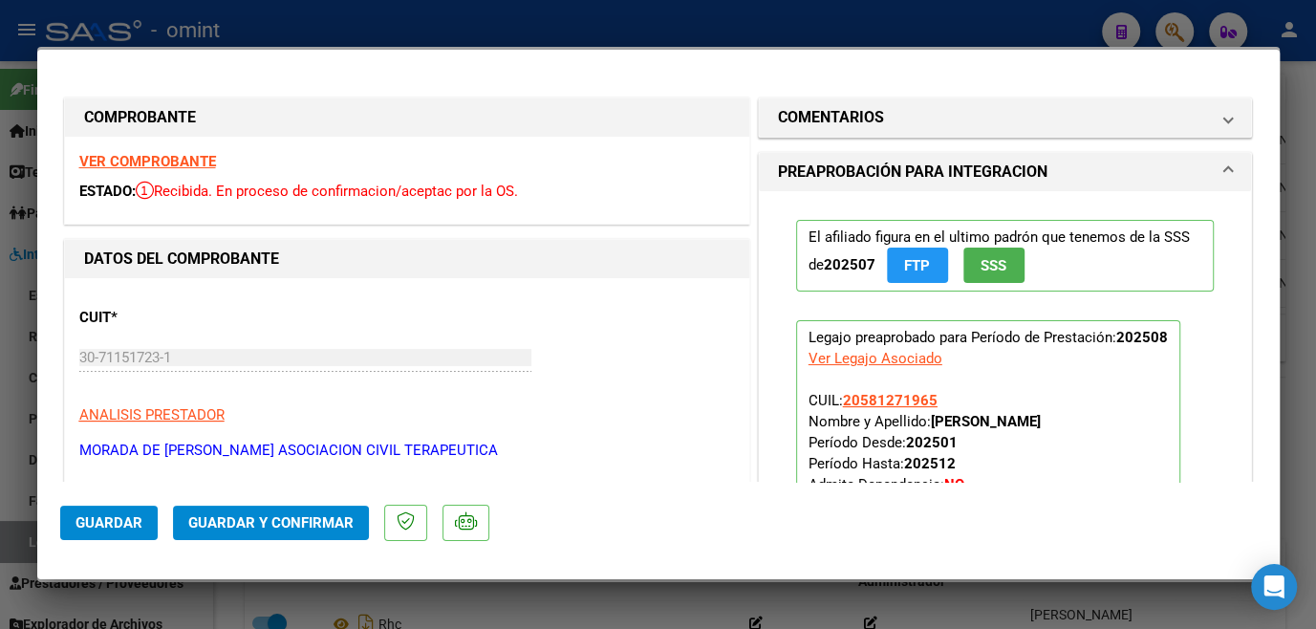
click at [198, 155] on strong "VER COMPROBANTE" at bounding box center [147, 161] width 137 height 17
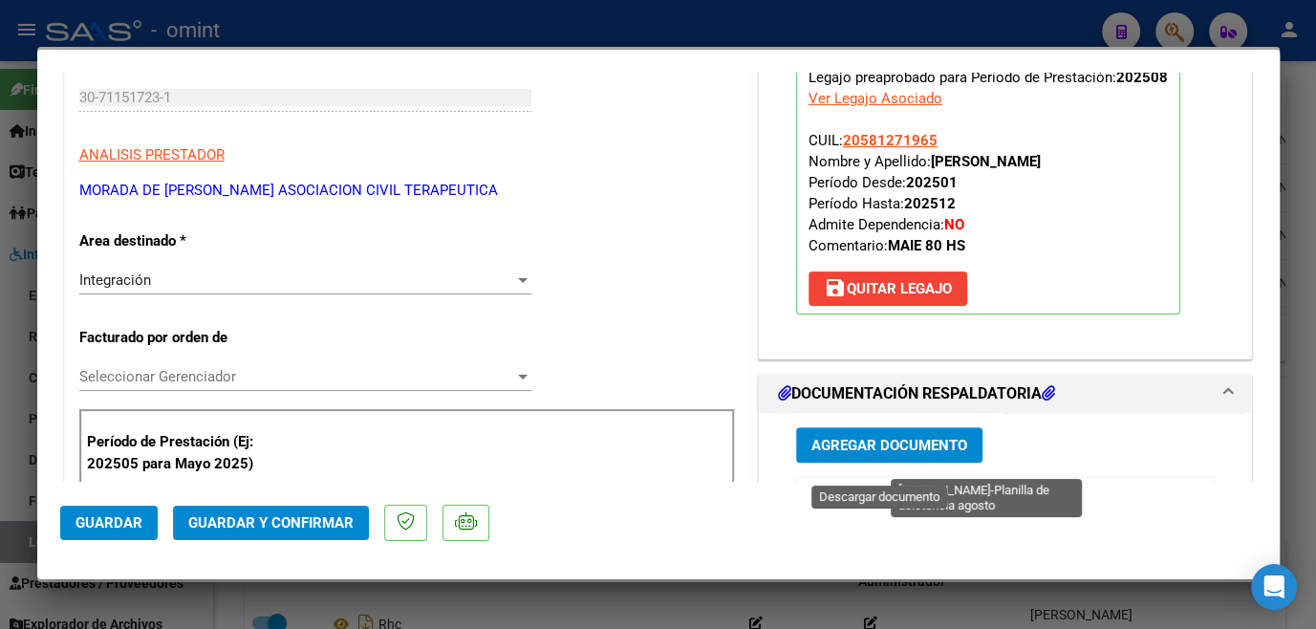
scroll to position [347, 0]
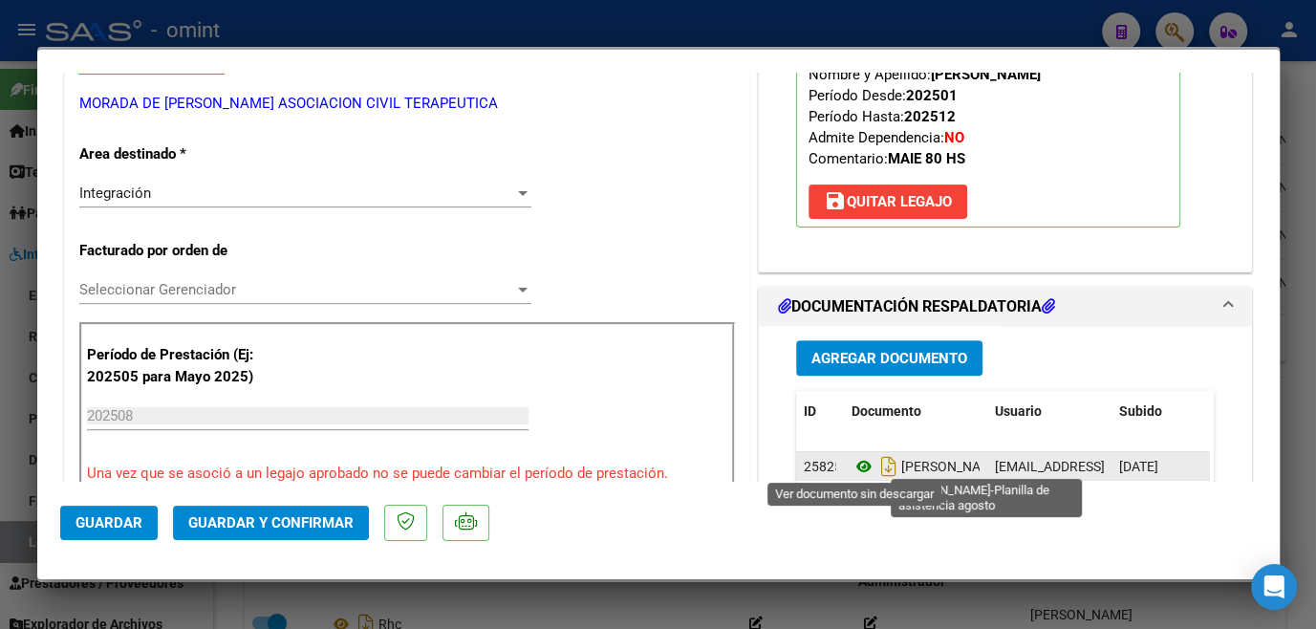
click at [855, 461] on icon at bounding box center [863, 466] width 25 height 23
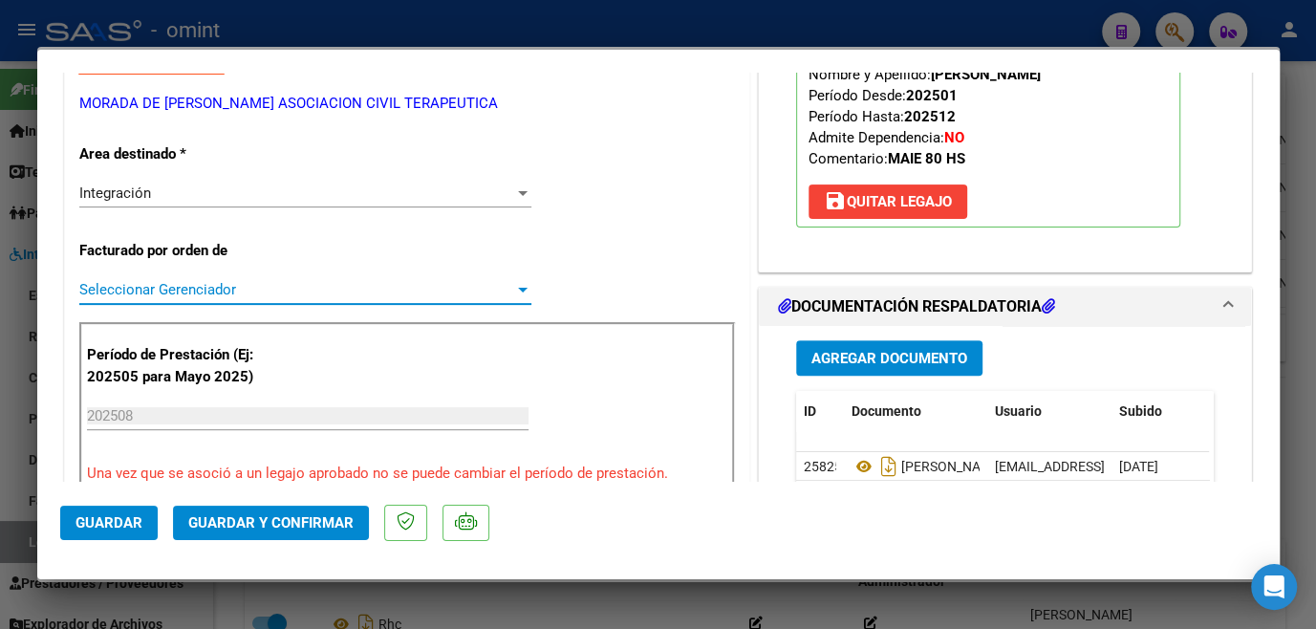
click at [204, 288] on span "Seleccionar Gerenciador" at bounding box center [296, 289] width 435 height 17
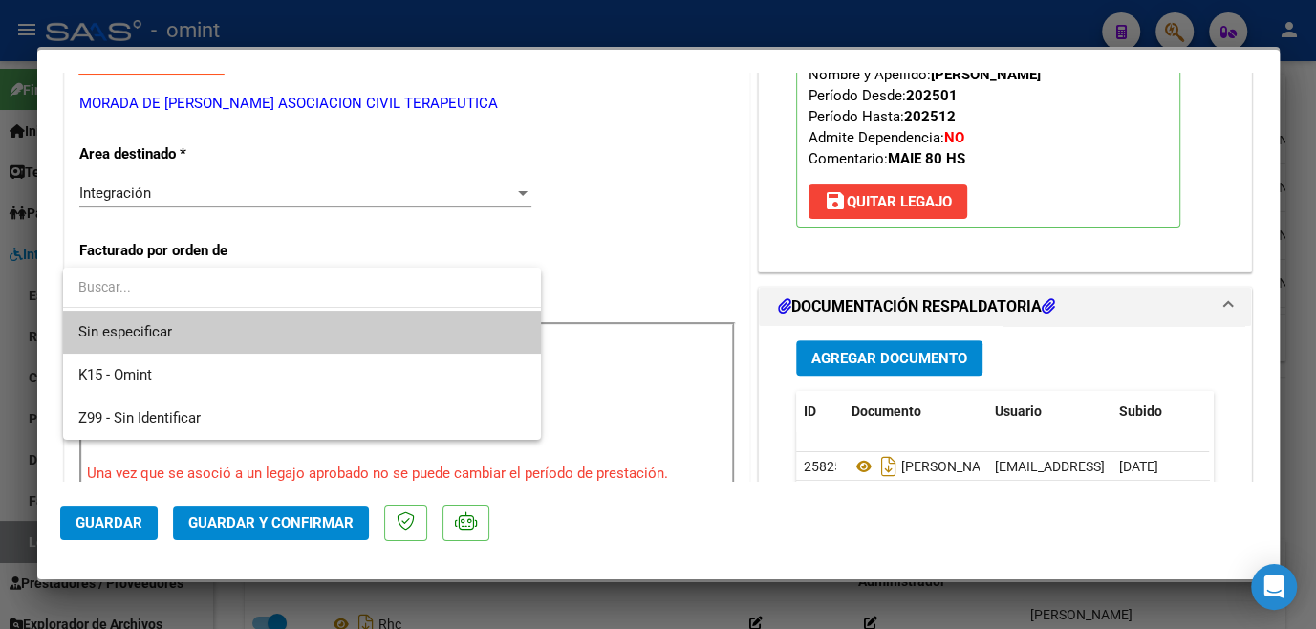
click at [179, 322] on span "Sin especificar" at bounding box center [301, 332] width 447 height 43
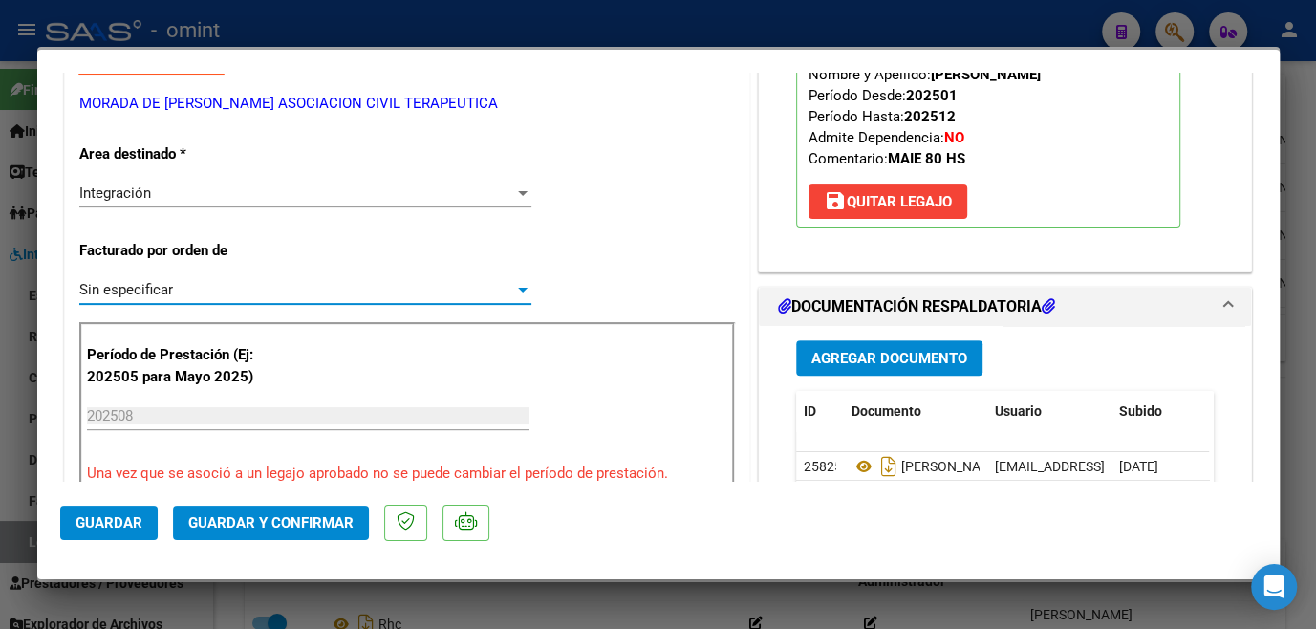
click at [202, 526] on span "Guardar y Confirmar" at bounding box center [270, 522] width 165 height 17
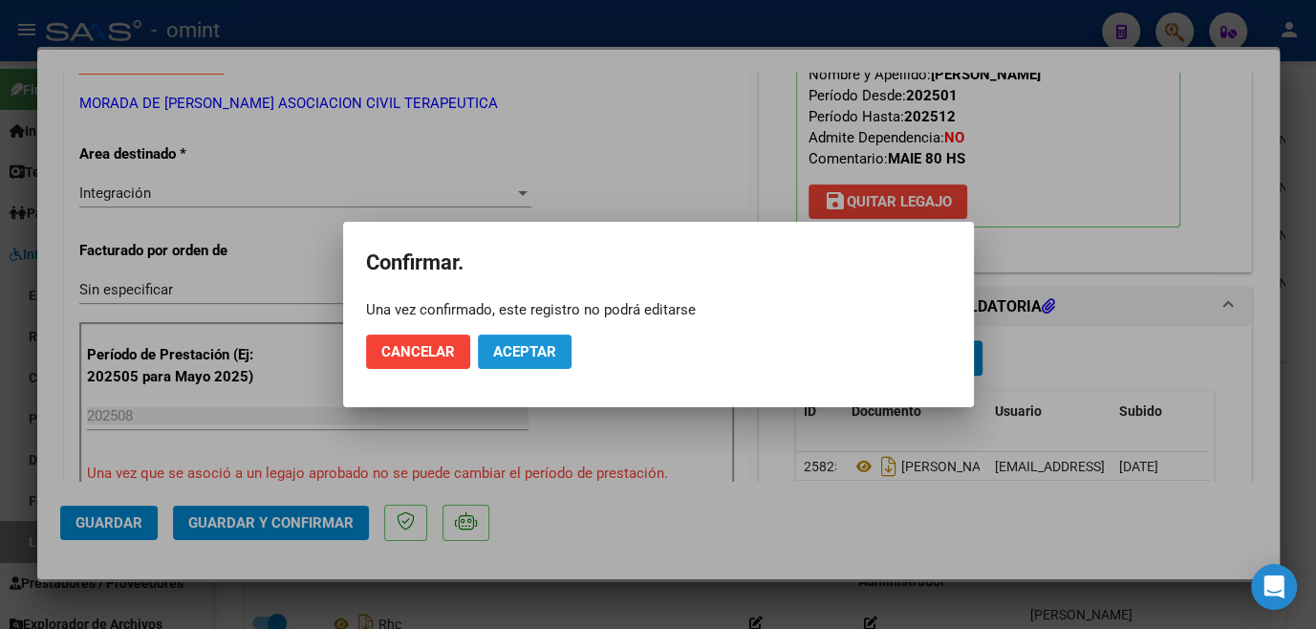
click at [504, 361] on button "Aceptar" at bounding box center [525, 351] width 94 height 34
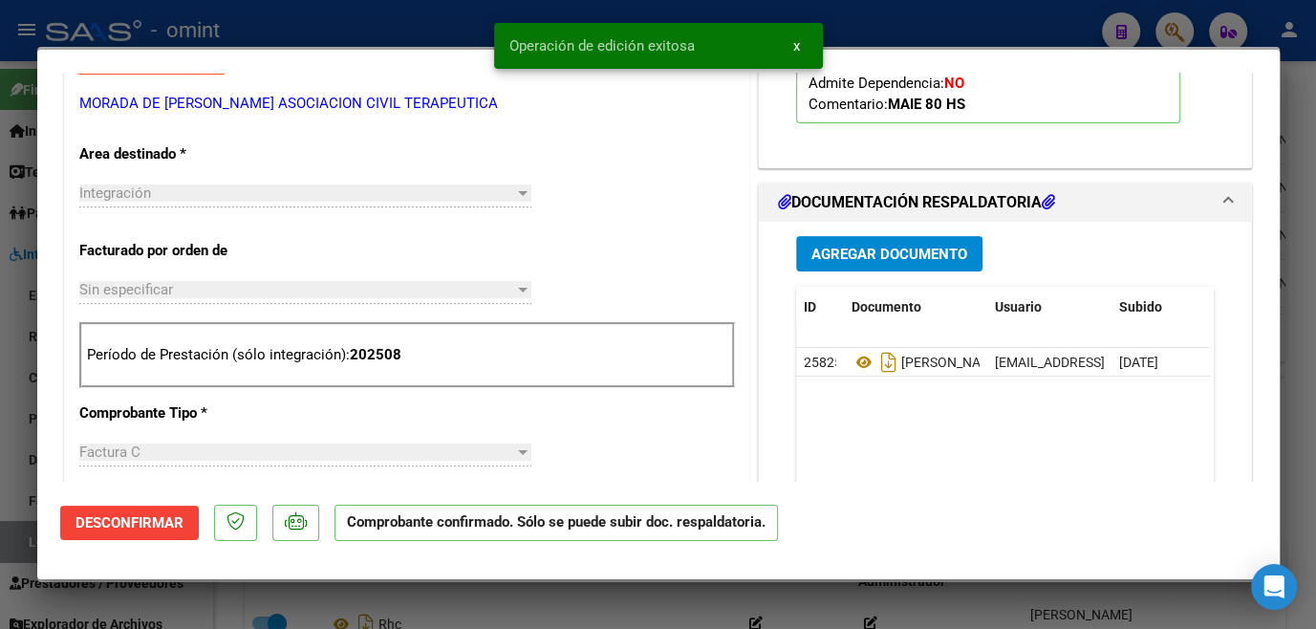
click at [501, 612] on div at bounding box center [658, 314] width 1316 height 629
type input "$ 0,00"
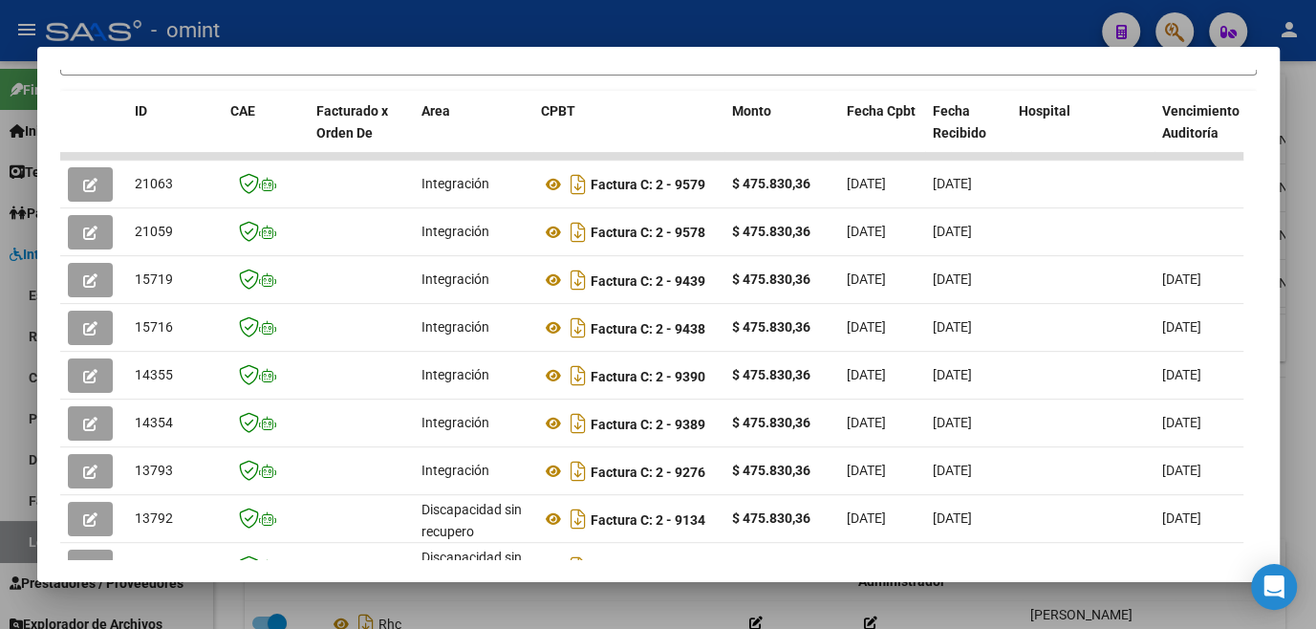
click at [501, 612] on div at bounding box center [658, 314] width 1316 height 629
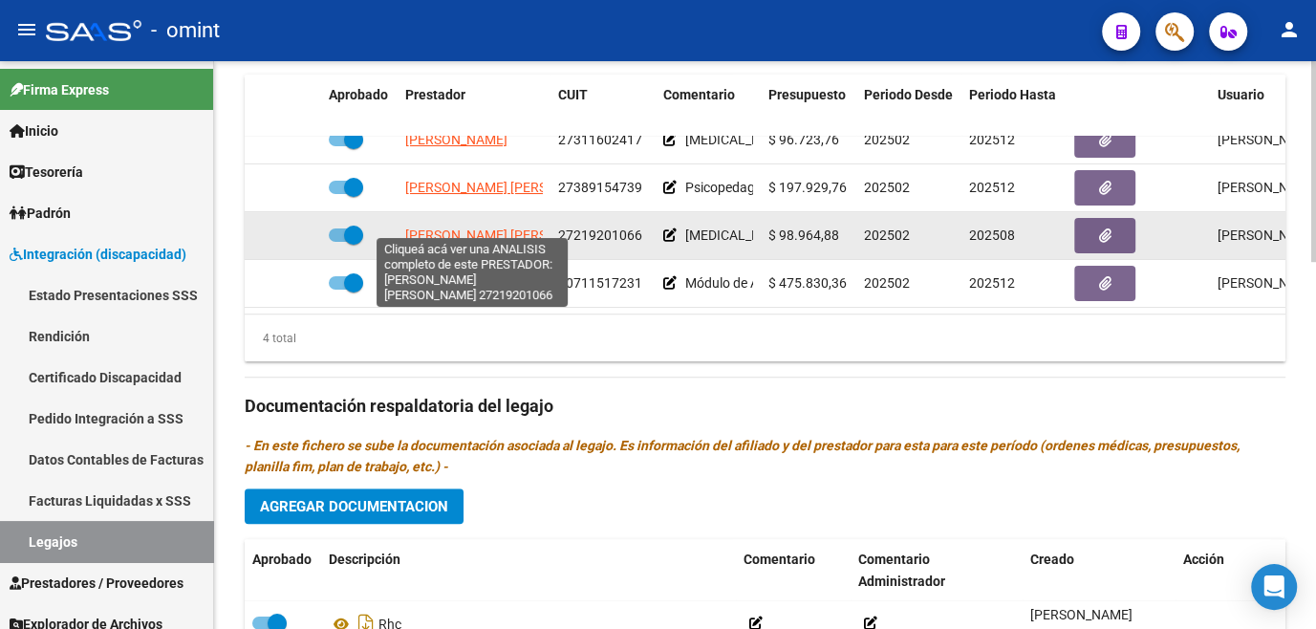
click at [439, 227] on span "[PERSON_NAME] [PERSON_NAME]" at bounding box center [508, 234] width 207 height 15
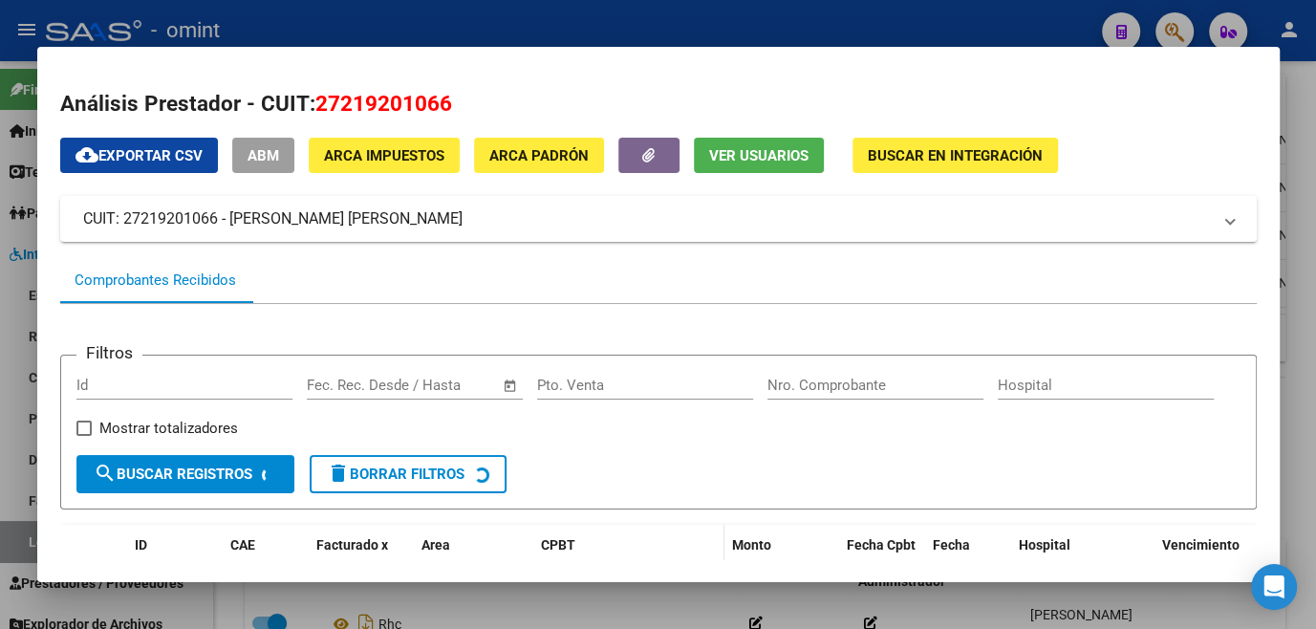
scroll to position [260, 0]
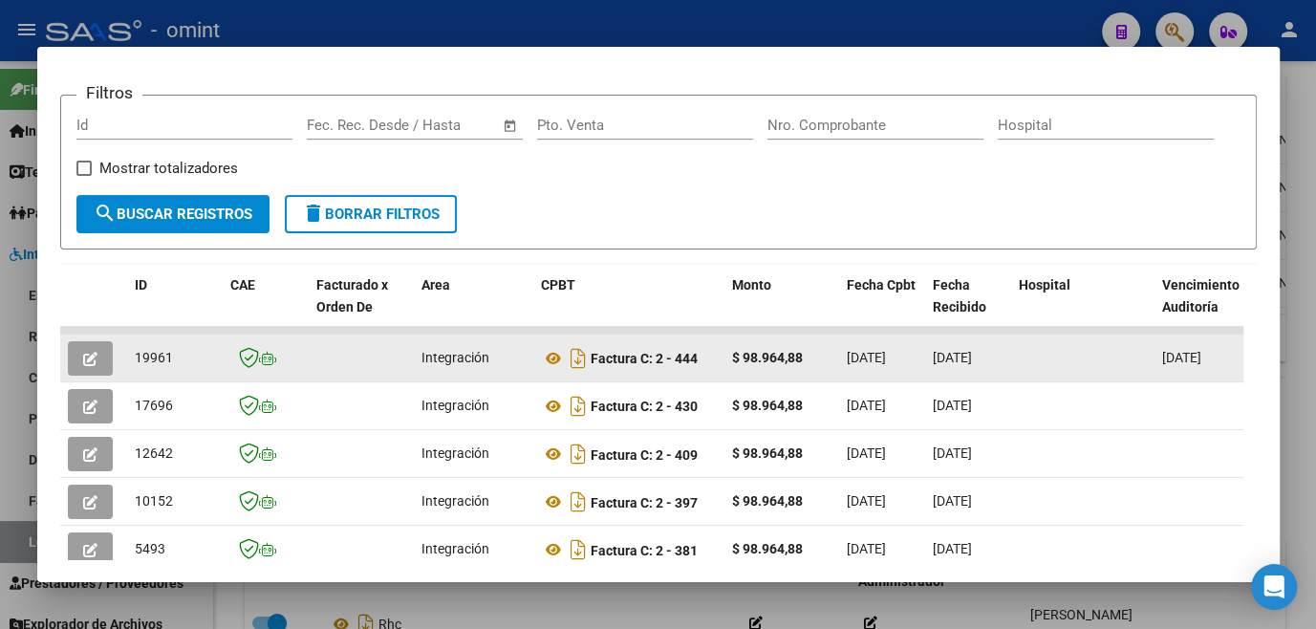
click at [92, 365] on icon "button" at bounding box center [90, 359] width 14 height 14
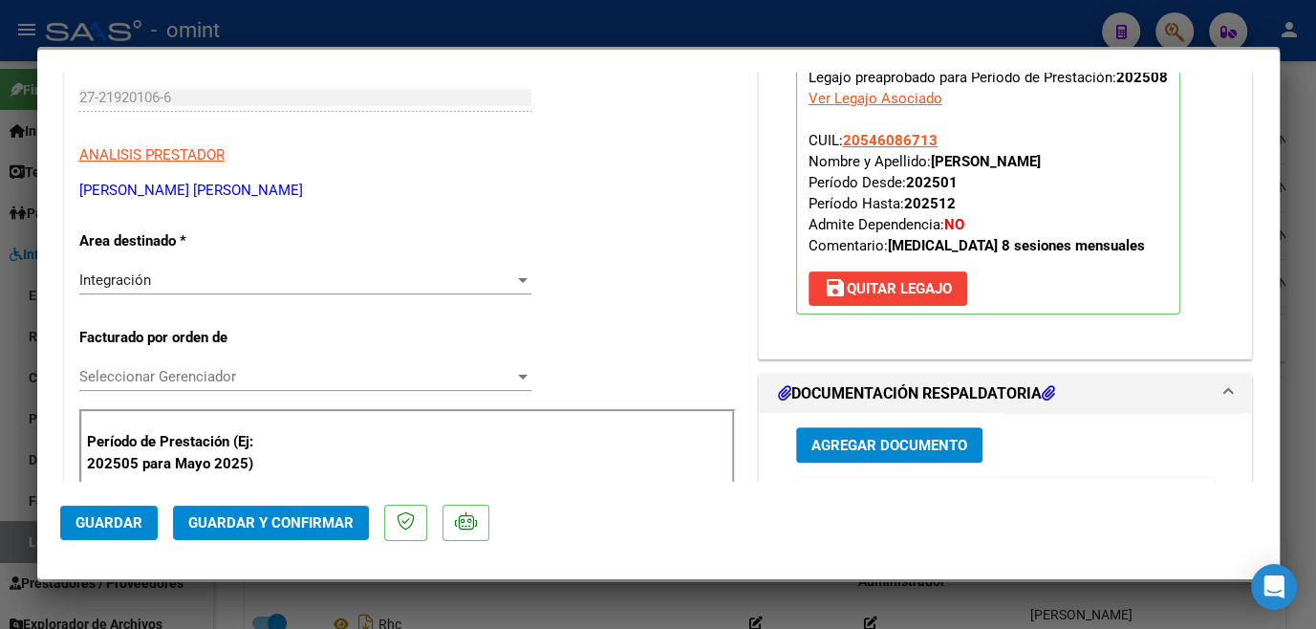
scroll to position [0, 0]
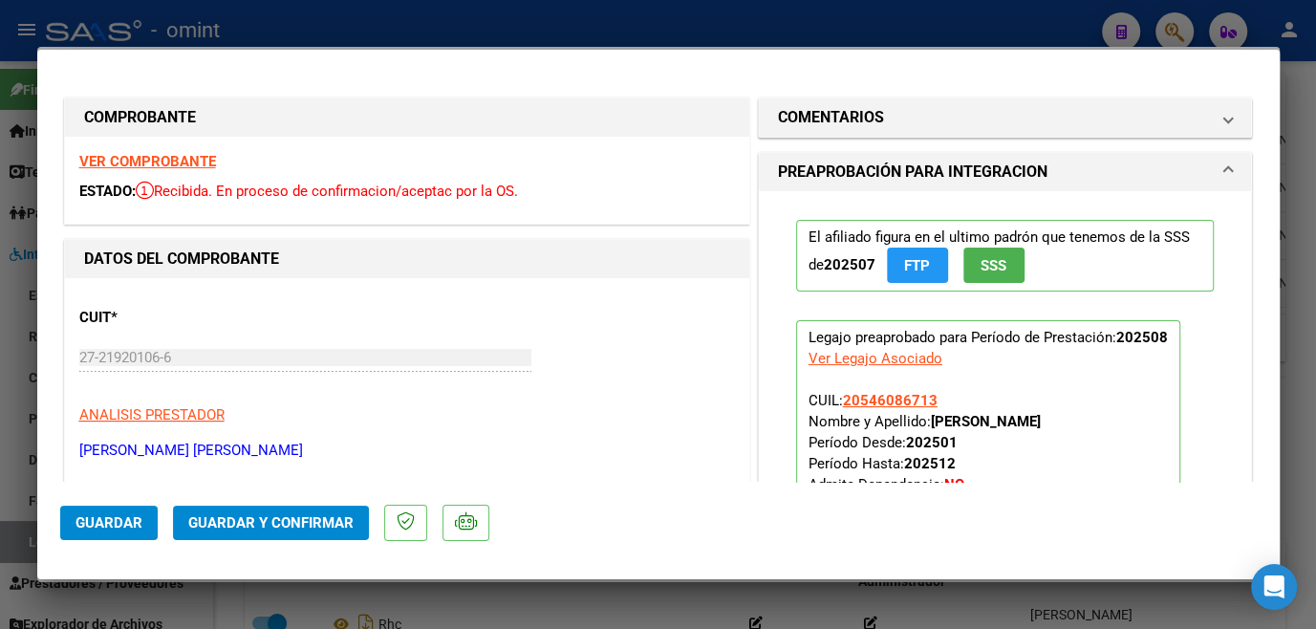
click at [184, 157] on strong "VER COMPROBANTE" at bounding box center [147, 161] width 137 height 17
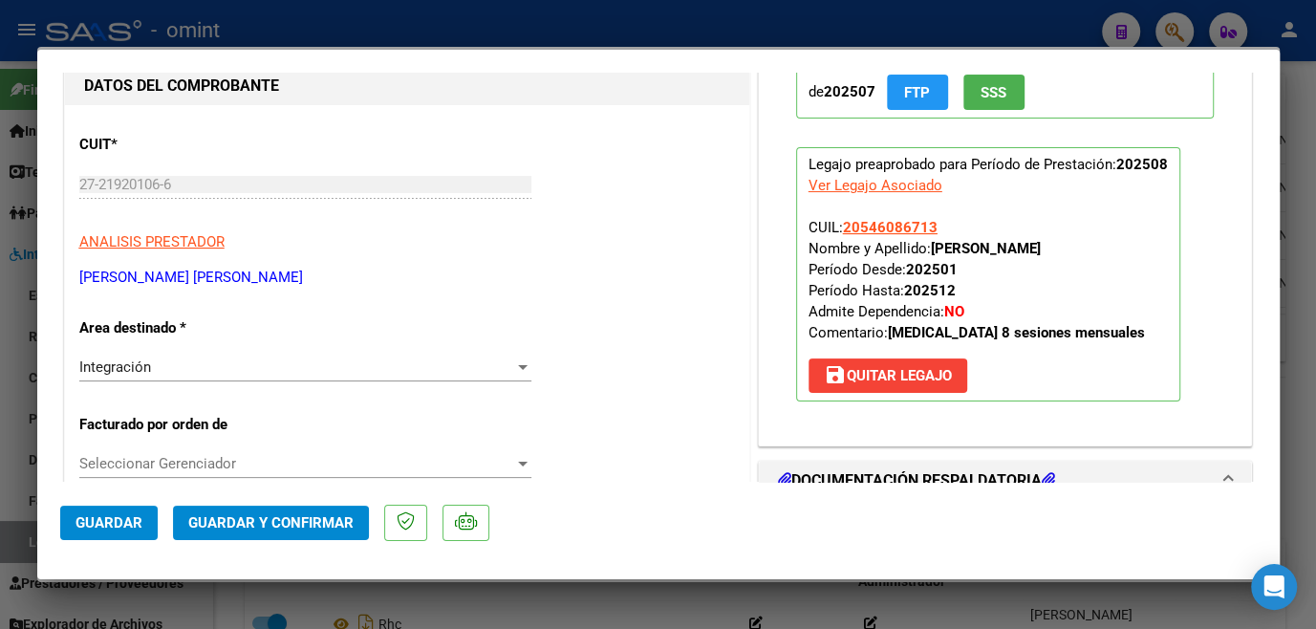
scroll to position [347, 0]
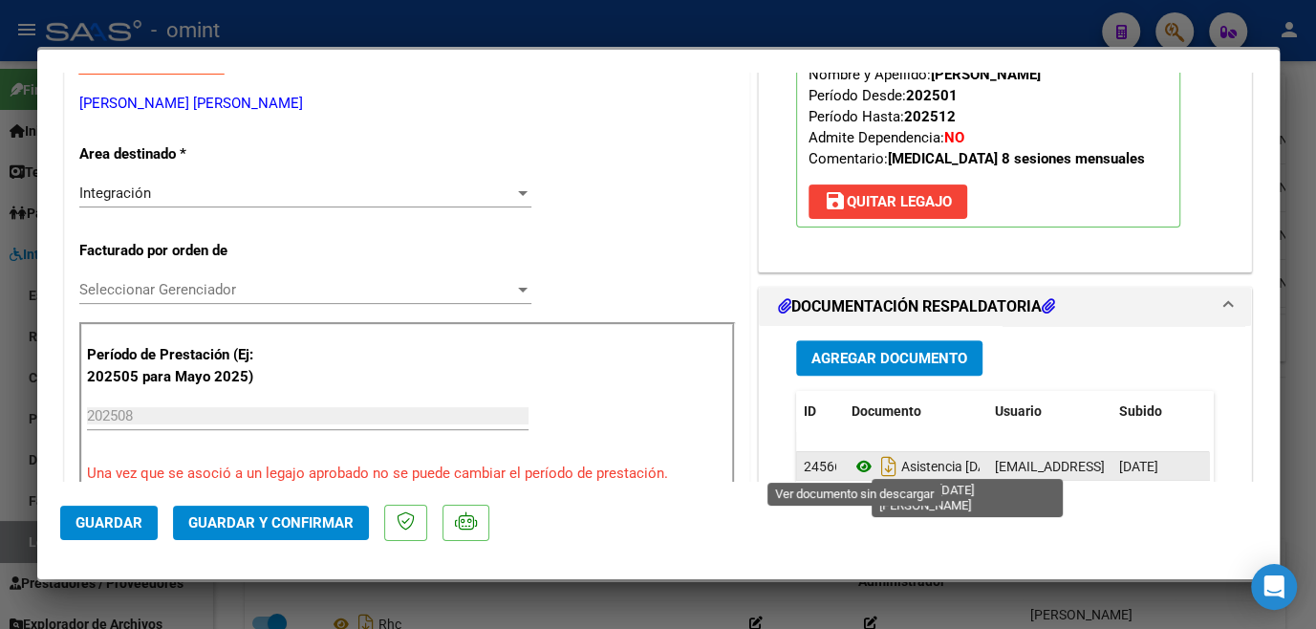
click at [851, 462] on icon at bounding box center [863, 466] width 25 height 23
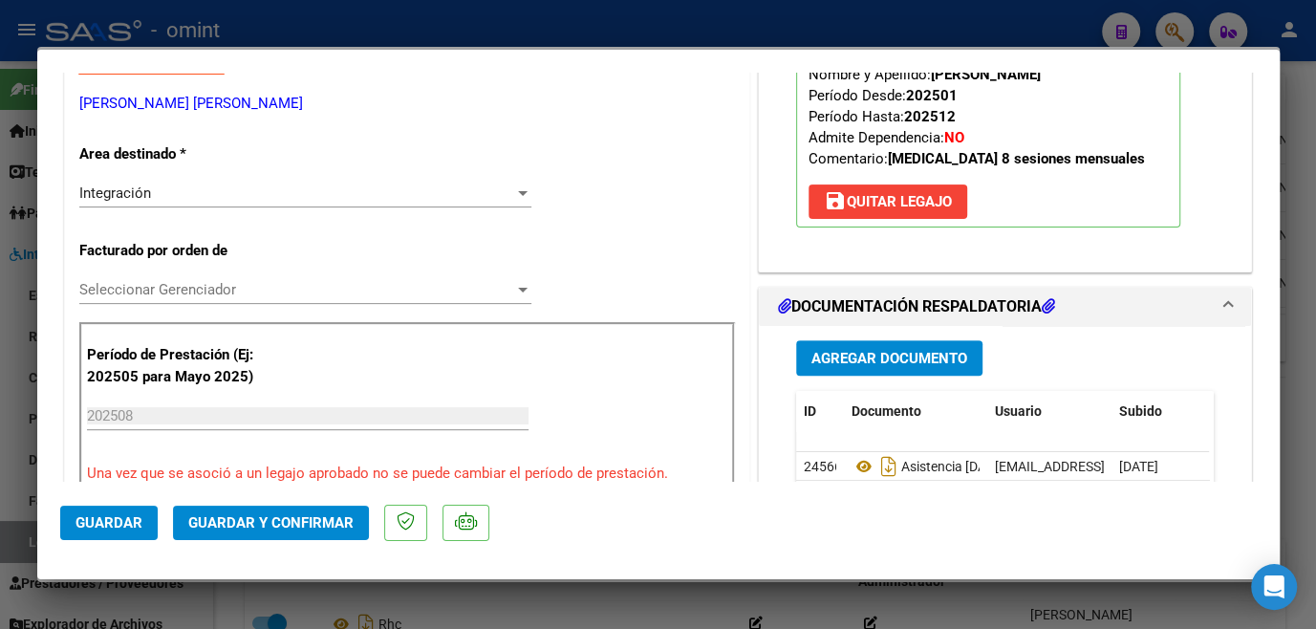
click at [284, 287] on span "Seleccionar Gerenciador" at bounding box center [296, 289] width 435 height 17
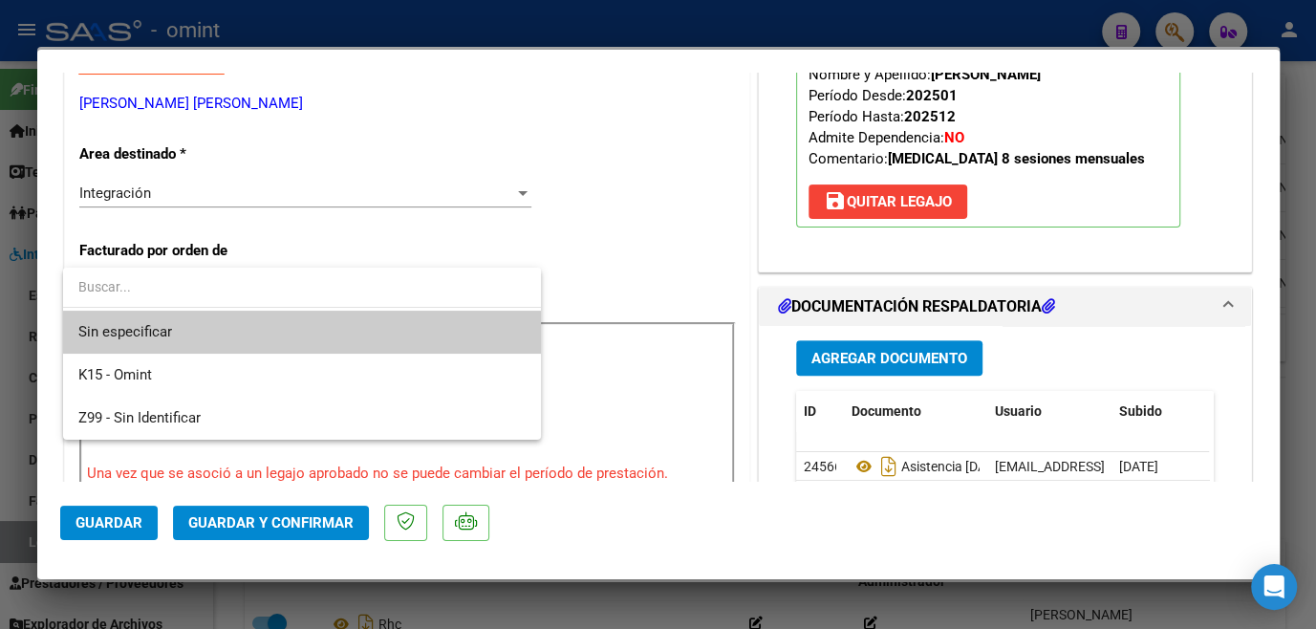
click at [275, 322] on span "Sin especificar" at bounding box center [301, 332] width 447 height 43
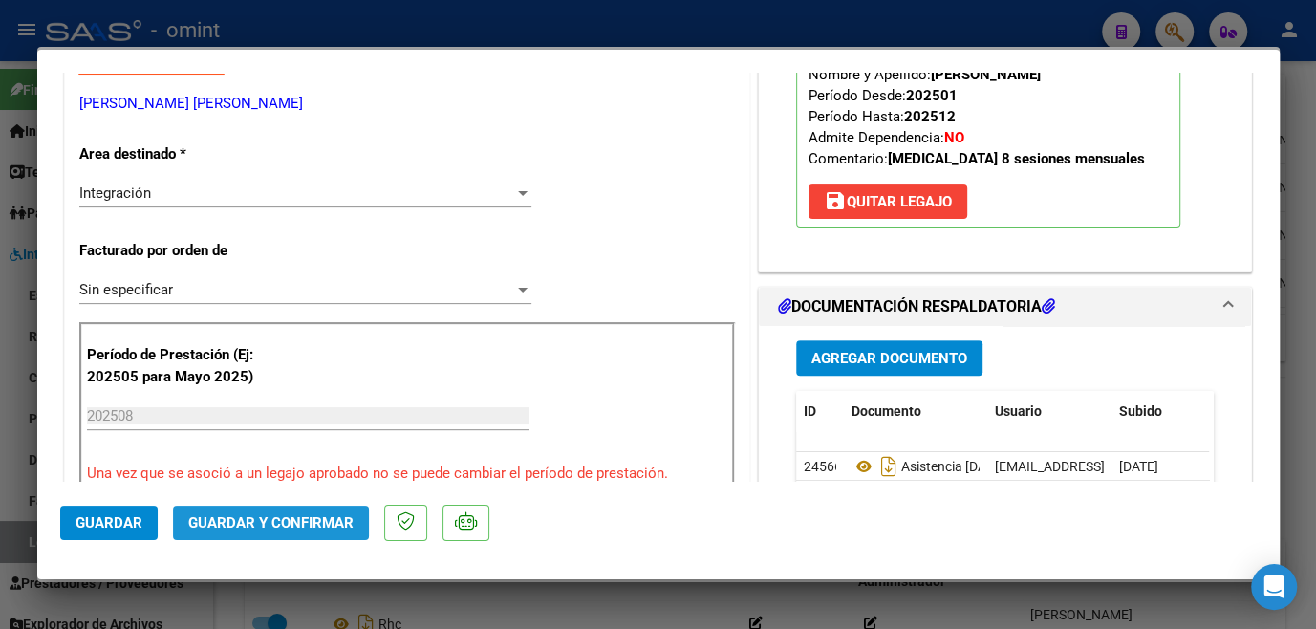
click at [288, 529] on span "Guardar y Confirmar" at bounding box center [270, 522] width 165 height 17
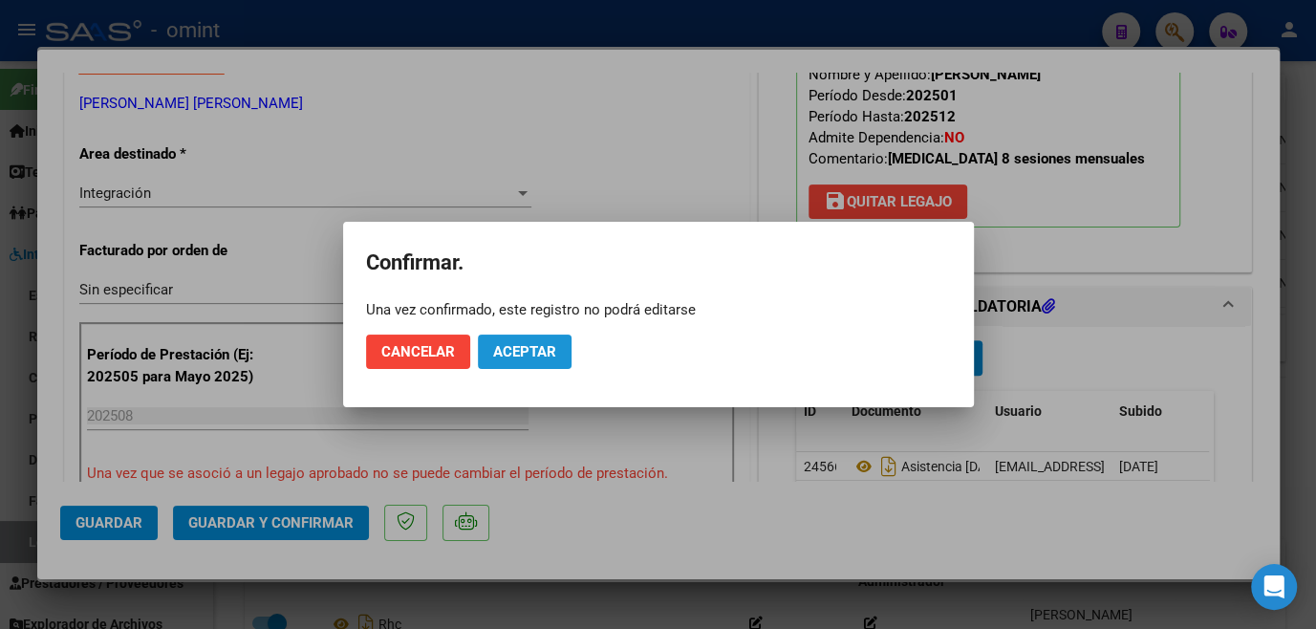
click at [554, 355] on span "Aceptar" at bounding box center [524, 351] width 63 height 17
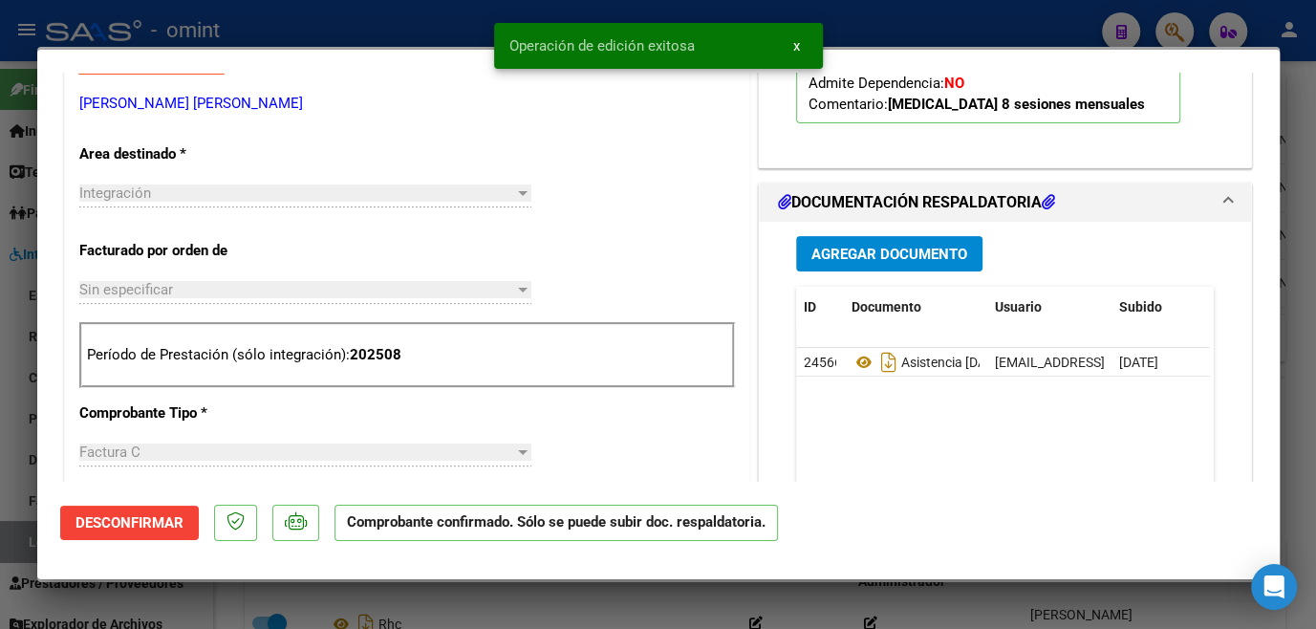
click at [586, 595] on div at bounding box center [658, 314] width 1316 height 629
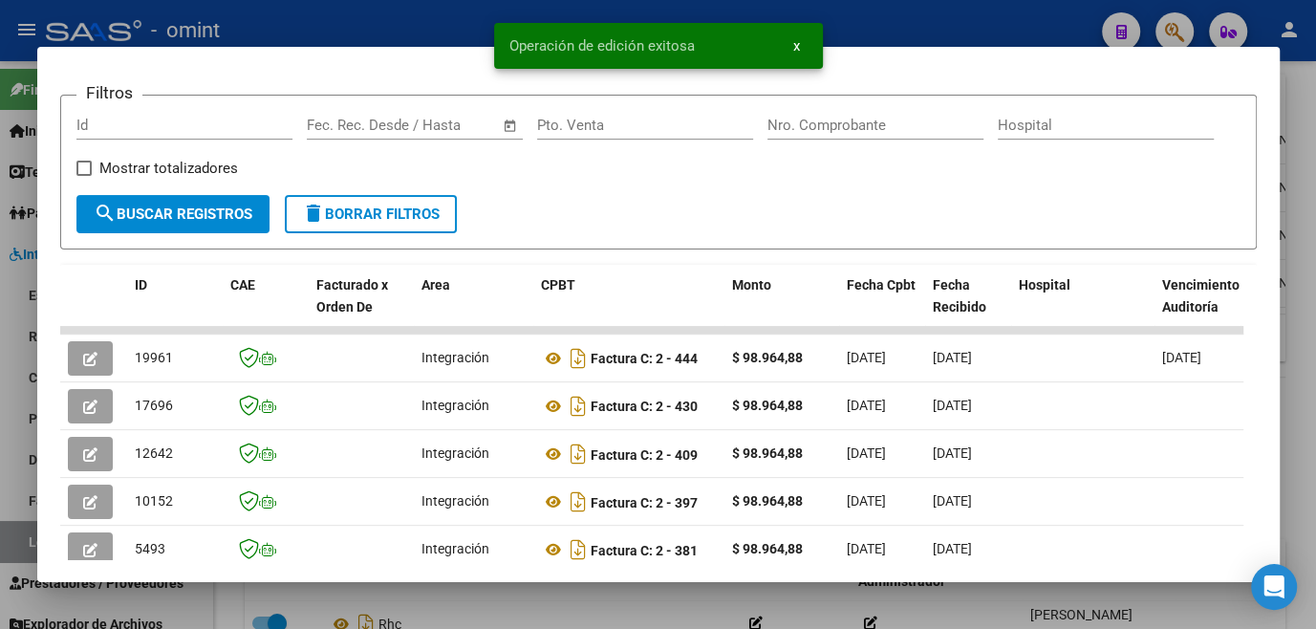
click at [586, 608] on div at bounding box center [658, 314] width 1316 height 629
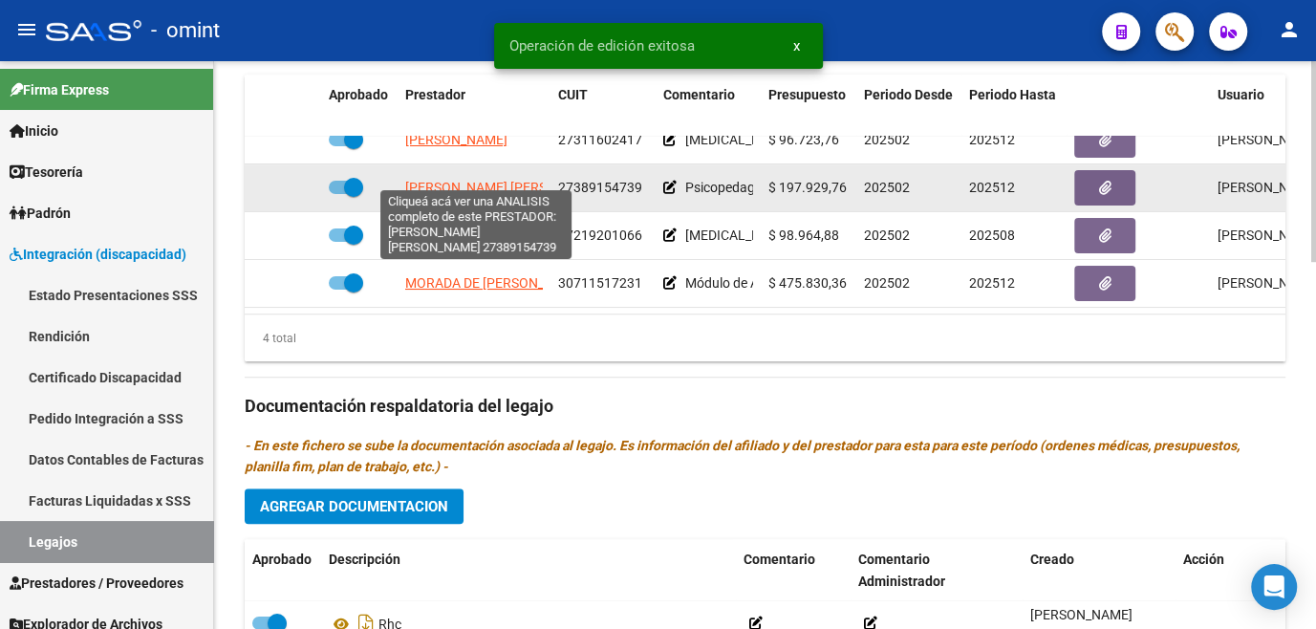
click at [465, 180] on span "[PERSON_NAME] [PERSON_NAME]" at bounding box center [508, 187] width 207 height 15
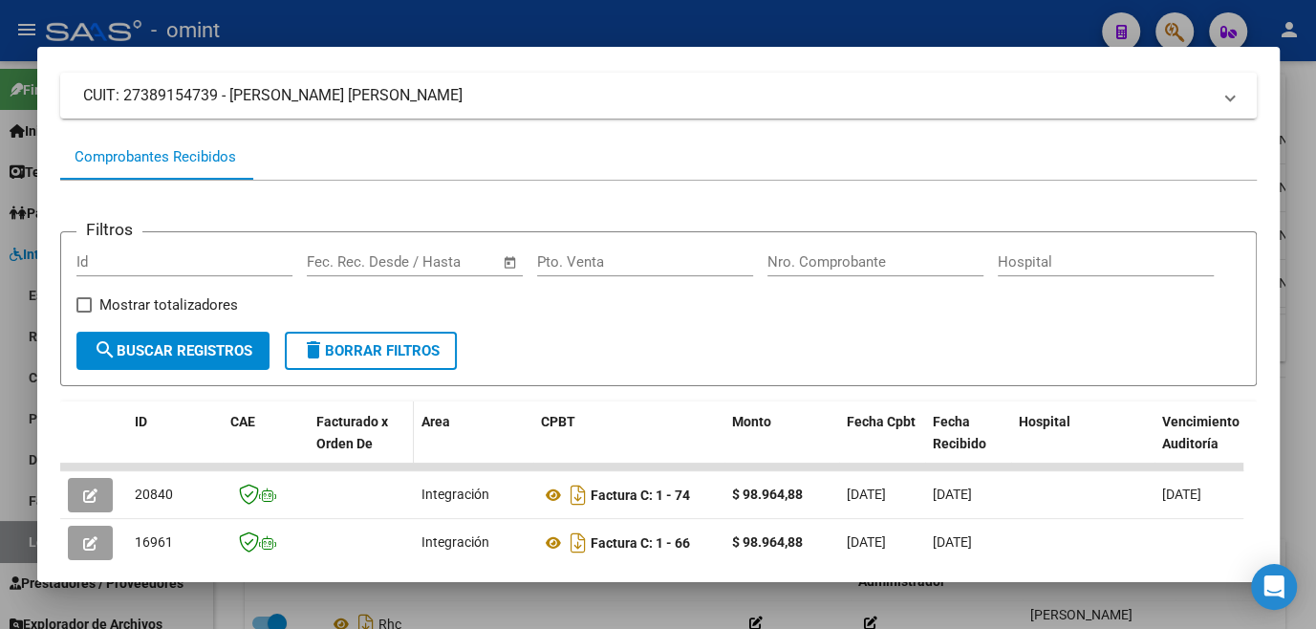
scroll to position [297, 0]
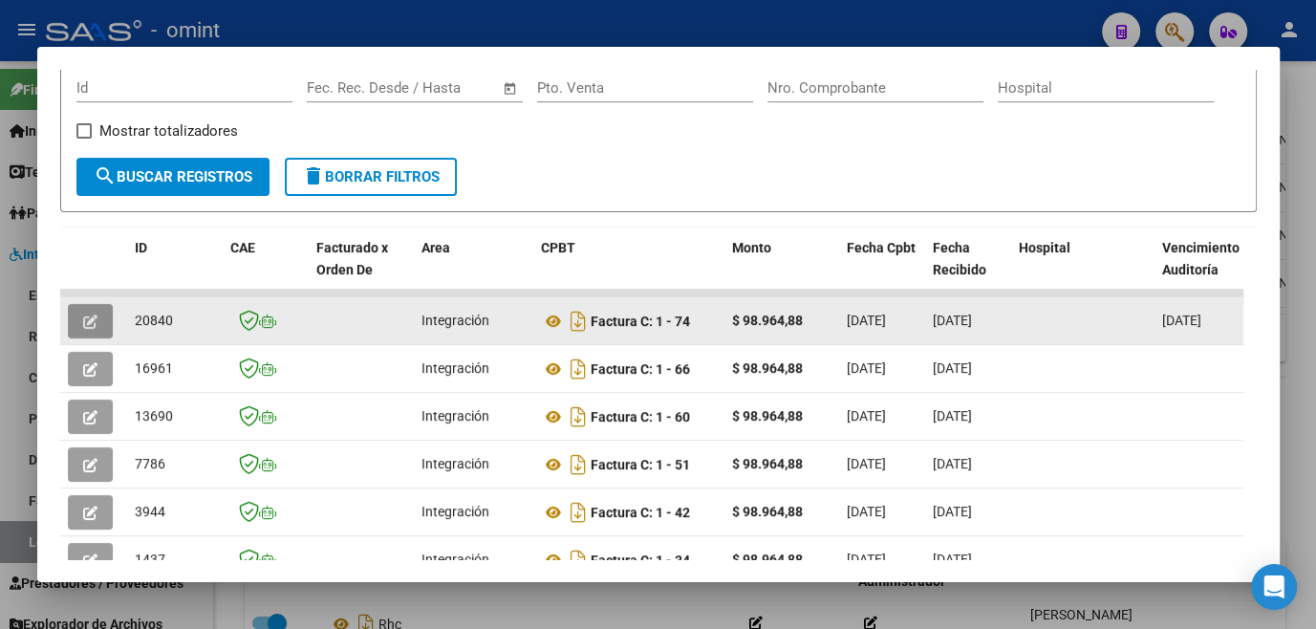
click at [74, 330] on button "button" at bounding box center [90, 321] width 45 height 34
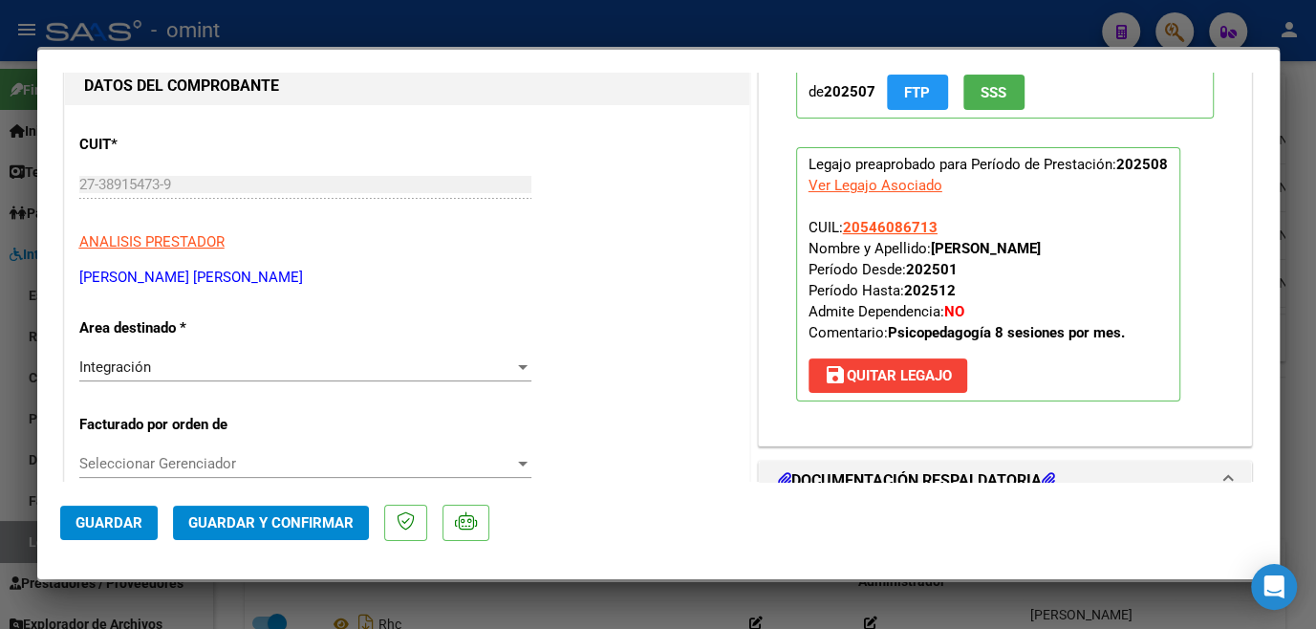
scroll to position [0, 0]
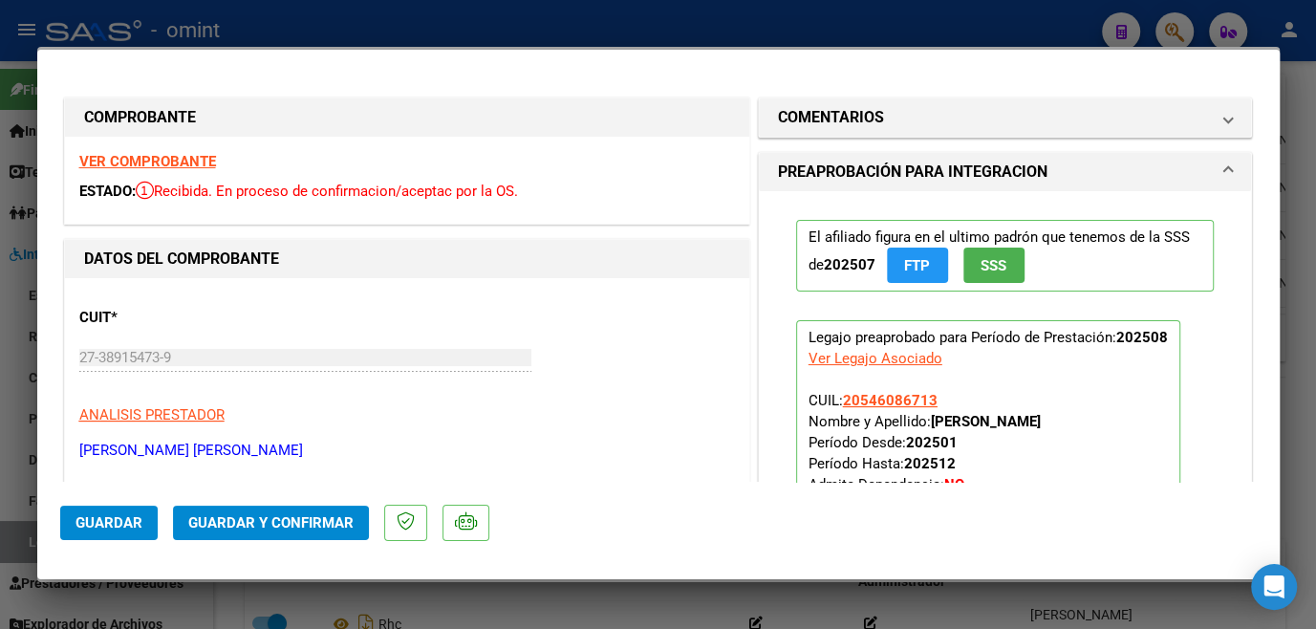
click at [158, 157] on strong "VER COMPROBANTE" at bounding box center [147, 161] width 137 height 17
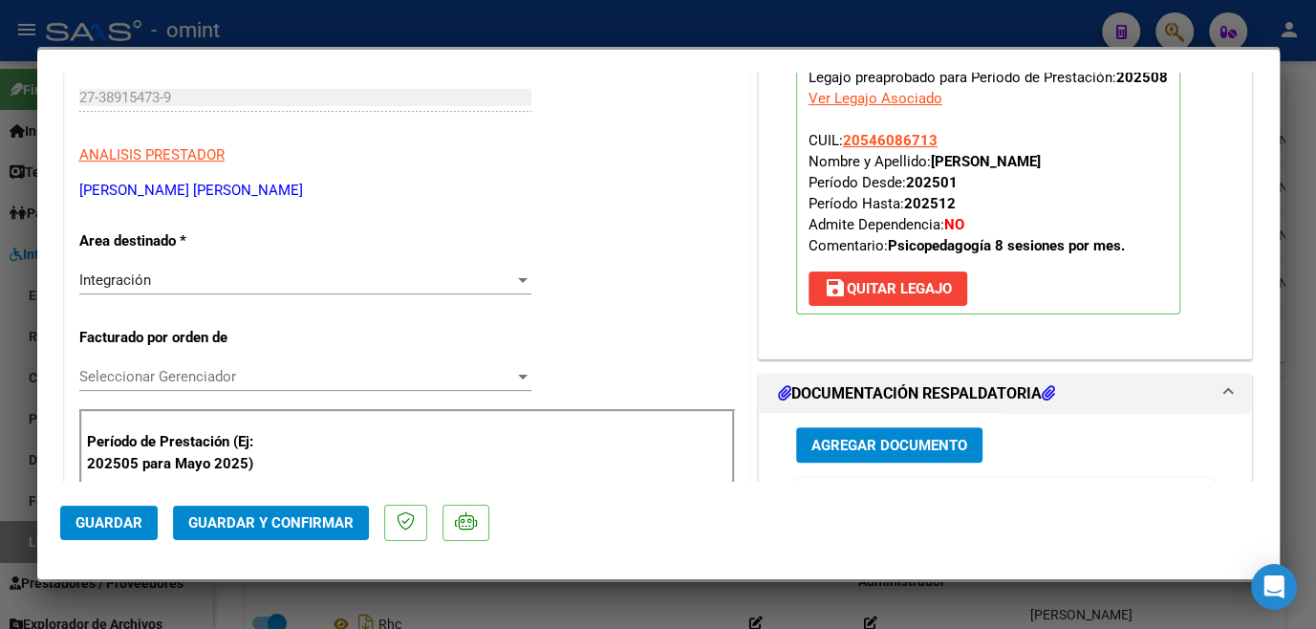
scroll to position [521, 0]
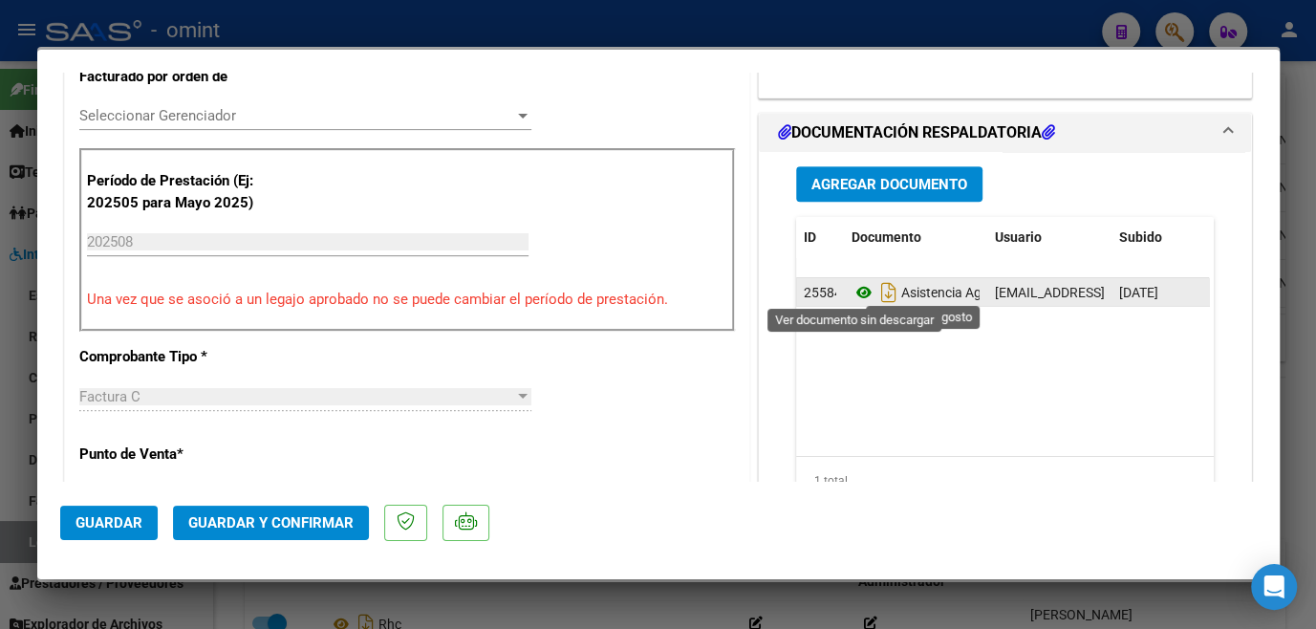
click at [861, 284] on icon at bounding box center [863, 292] width 25 height 23
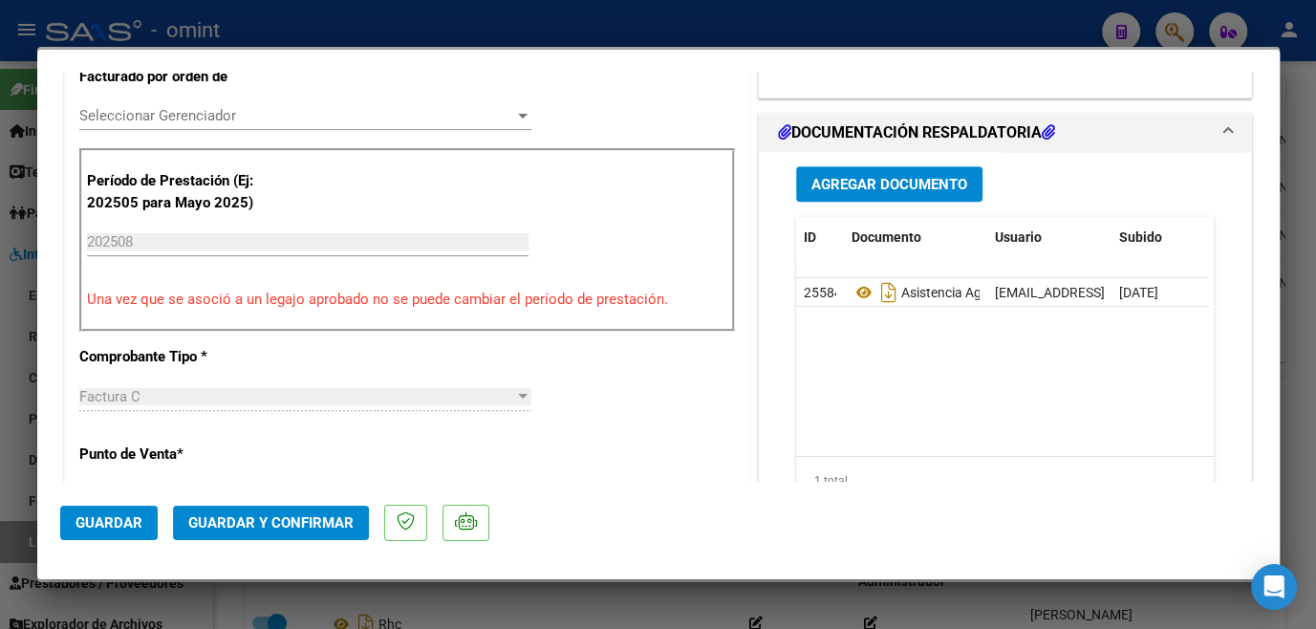
click at [326, 105] on div "Seleccionar Gerenciador Seleccionar Gerenciador" at bounding box center [305, 115] width 452 height 29
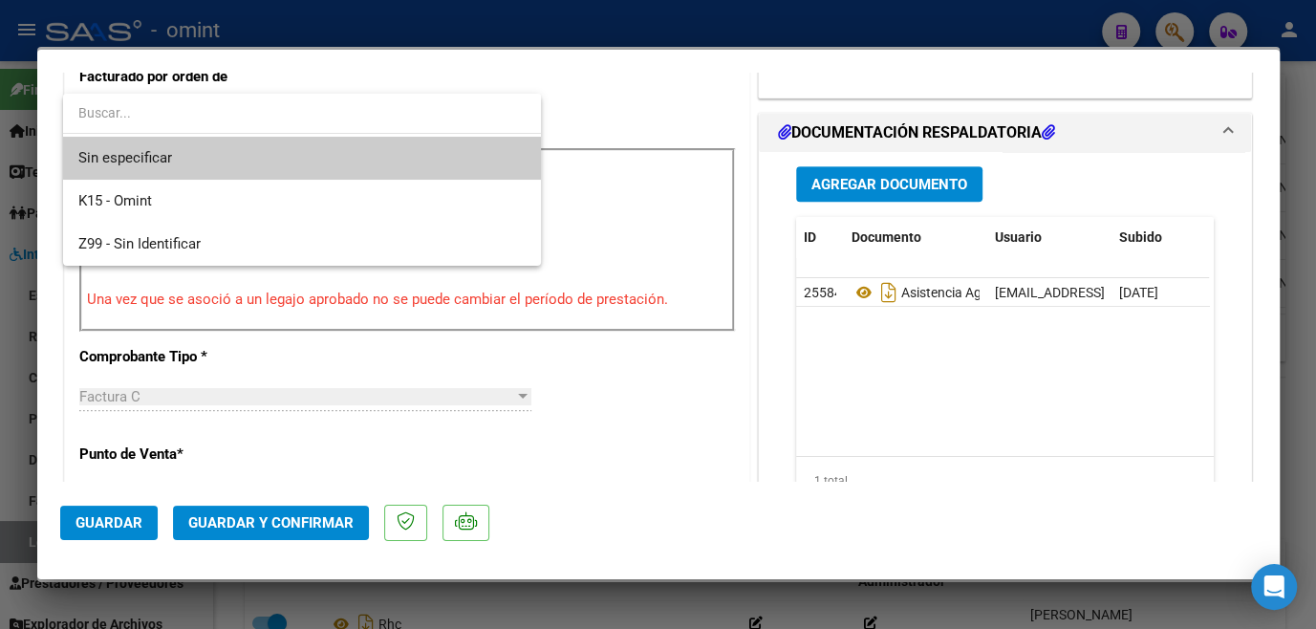
click at [225, 168] on span "Sin especificar" at bounding box center [301, 158] width 447 height 43
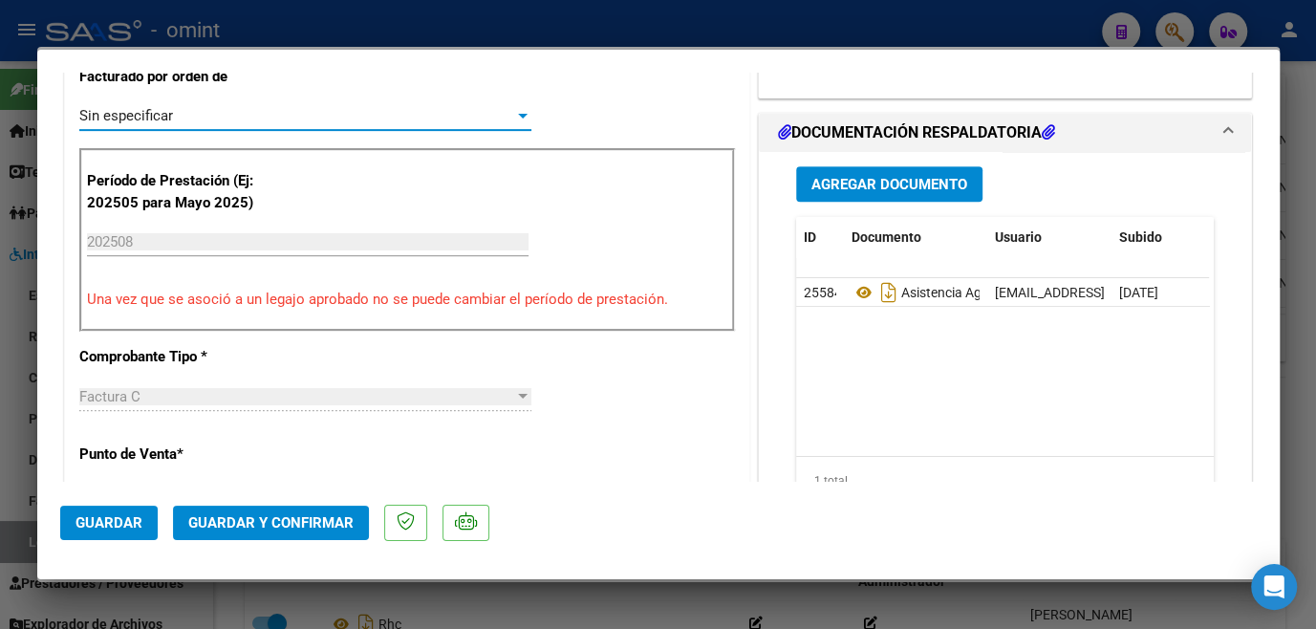
click at [280, 528] on span "Guardar y Confirmar" at bounding box center [270, 522] width 165 height 17
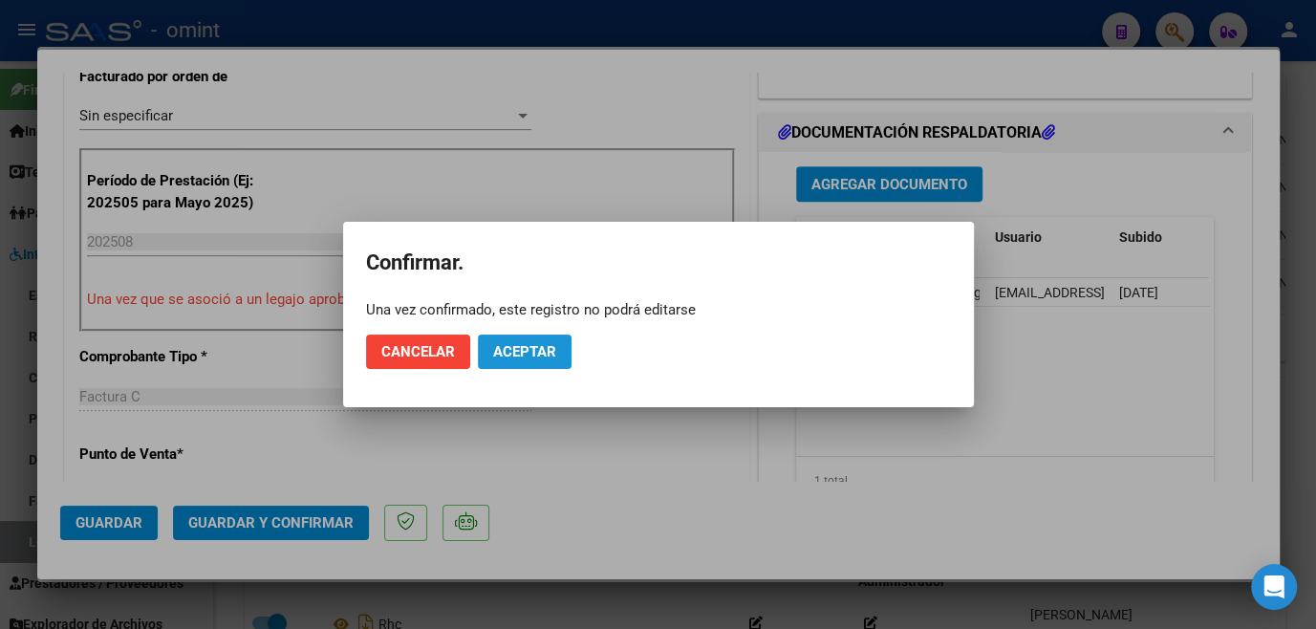
click at [543, 352] on span "Aceptar" at bounding box center [524, 351] width 63 height 17
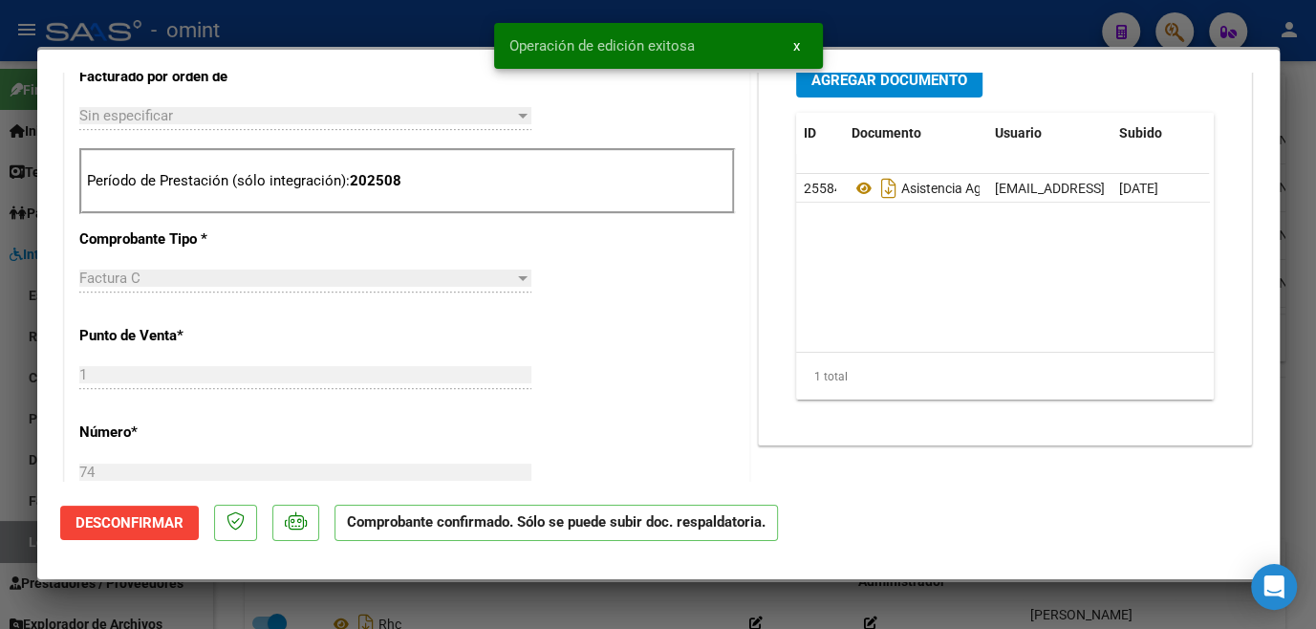
click at [494, 605] on div at bounding box center [658, 314] width 1316 height 629
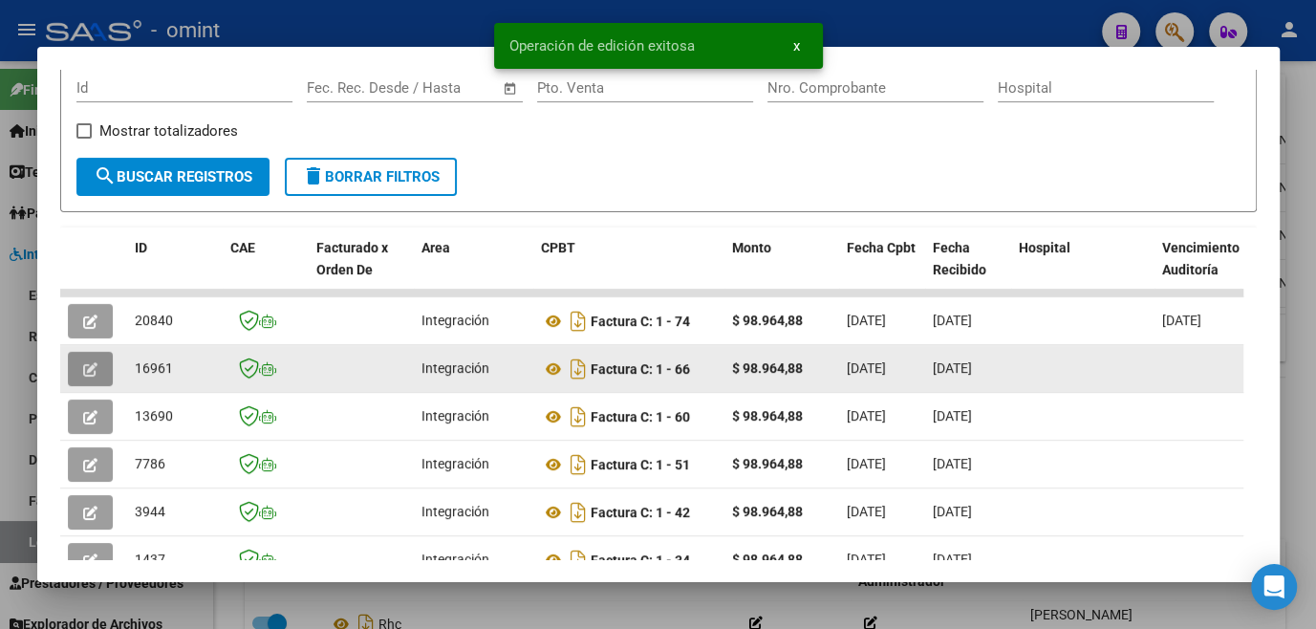
click at [100, 374] on button "button" at bounding box center [90, 369] width 45 height 34
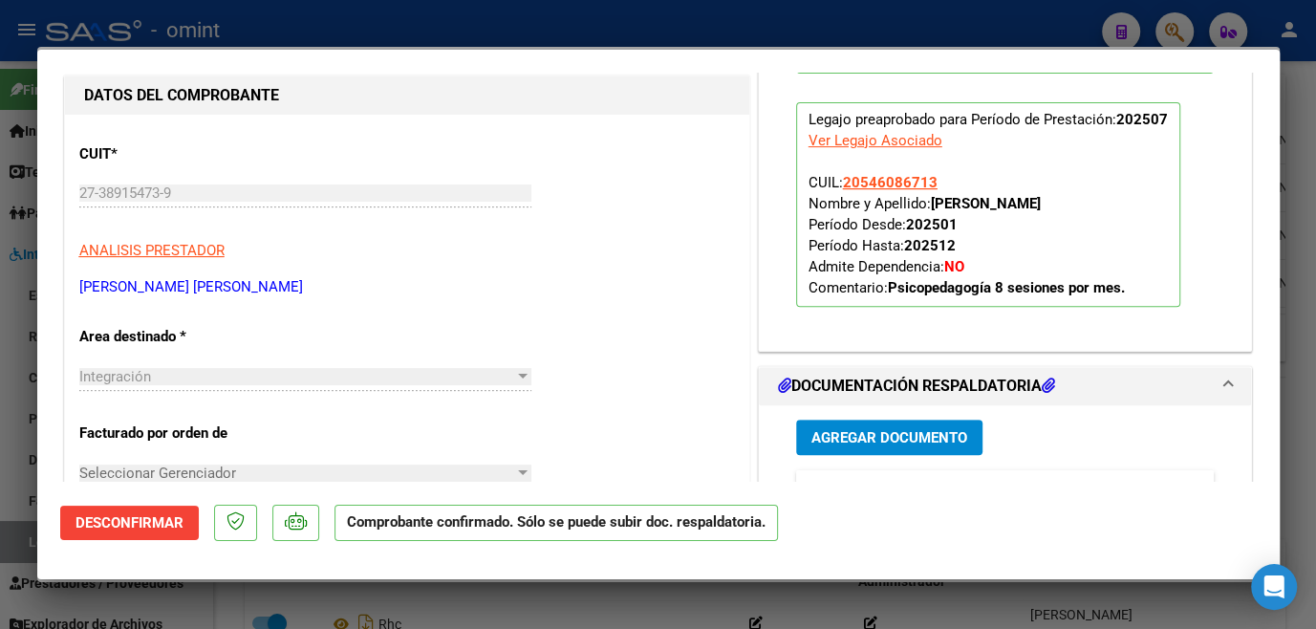
scroll to position [608, 0]
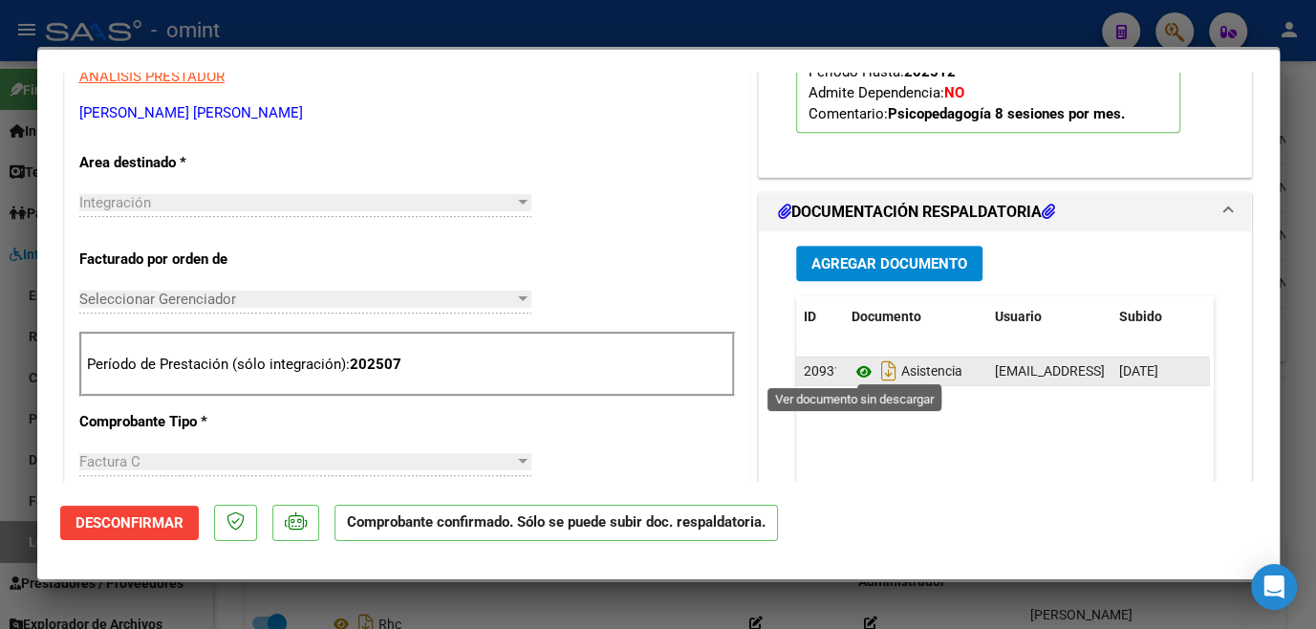
click at [854, 370] on icon at bounding box center [863, 371] width 25 height 23
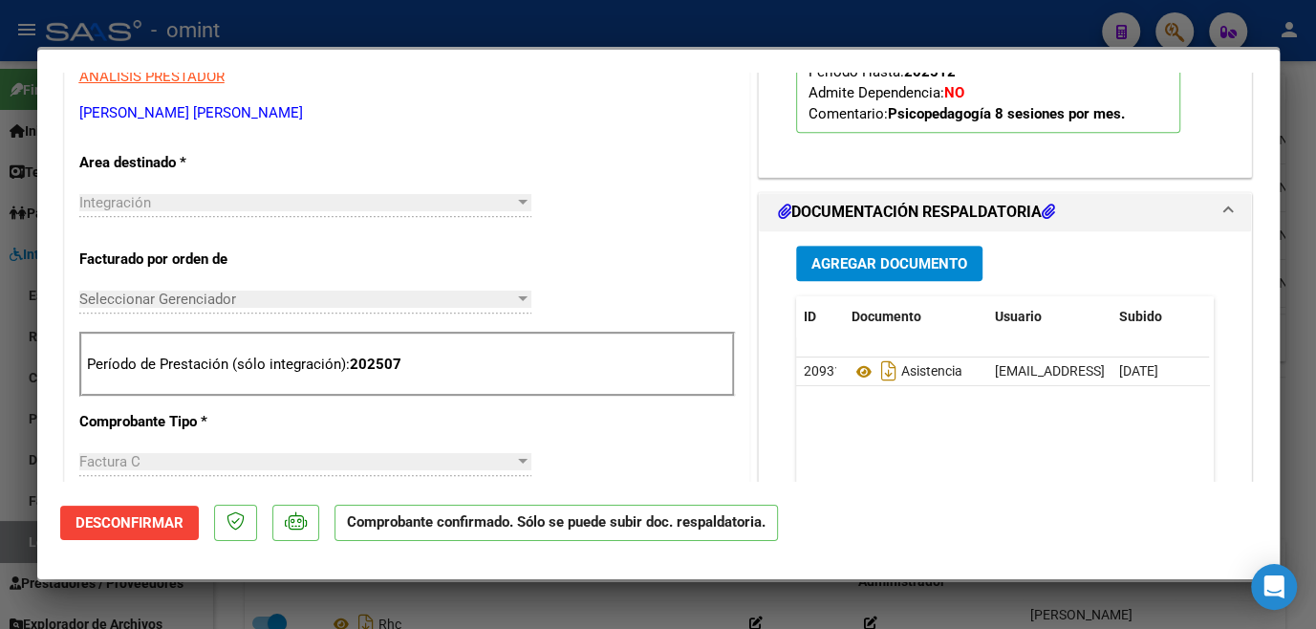
click at [361, 22] on div at bounding box center [658, 314] width 1316 height 629
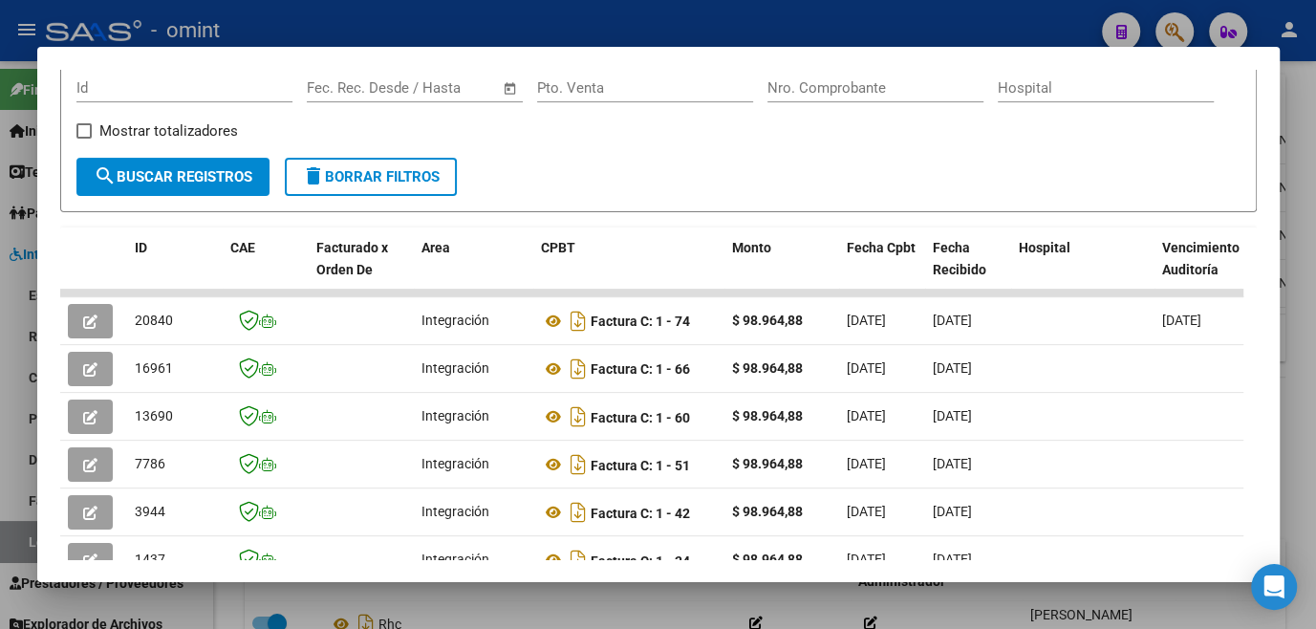
drag, startPoint x: 214, startPoint y: 592, endPoint x: 226, endPoint y: 565, distance: 30.4
click at [217, 589] on div at bounding box center [658, 314] width 1316 height 629
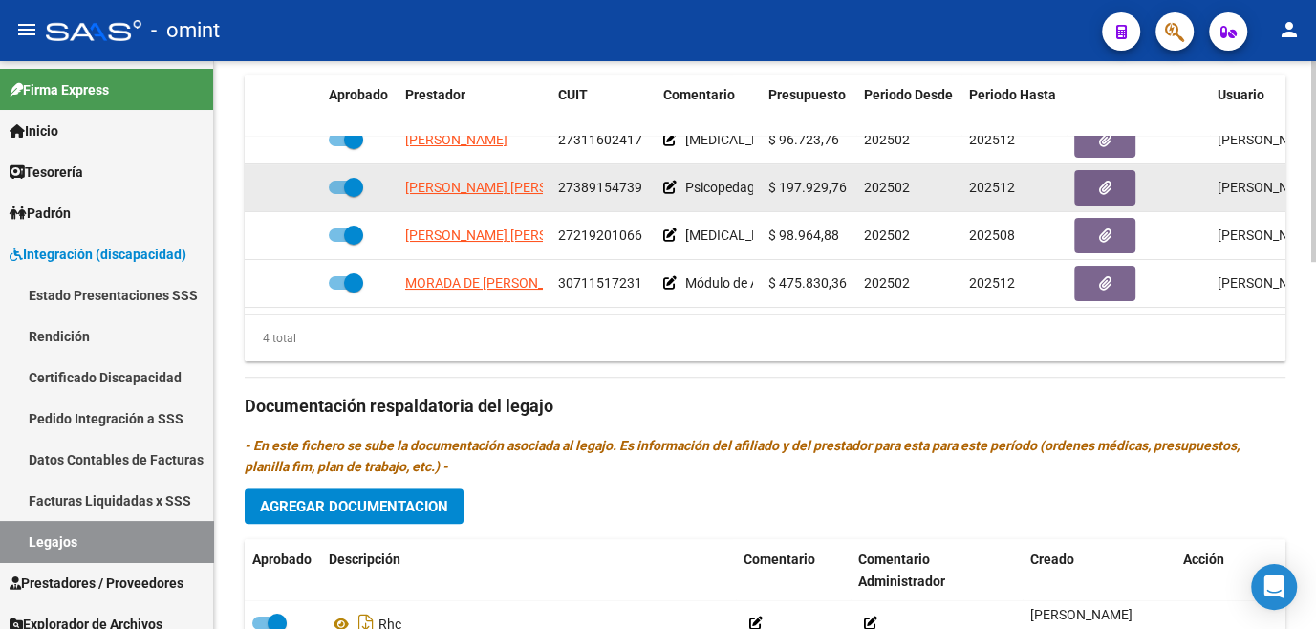
scroll to position [0, 0]
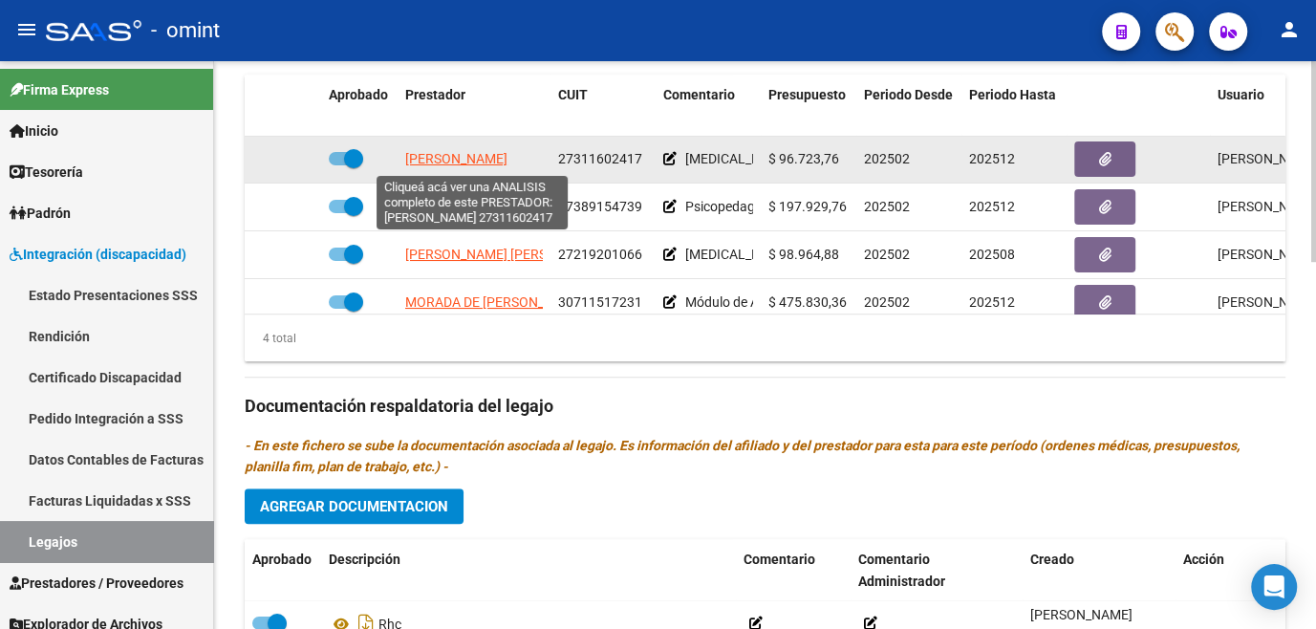
click at [506, 155] on span "[PERSON_NAME]" at bounding box center [456, 158] width 102 height 15
type textarea "27311602417"
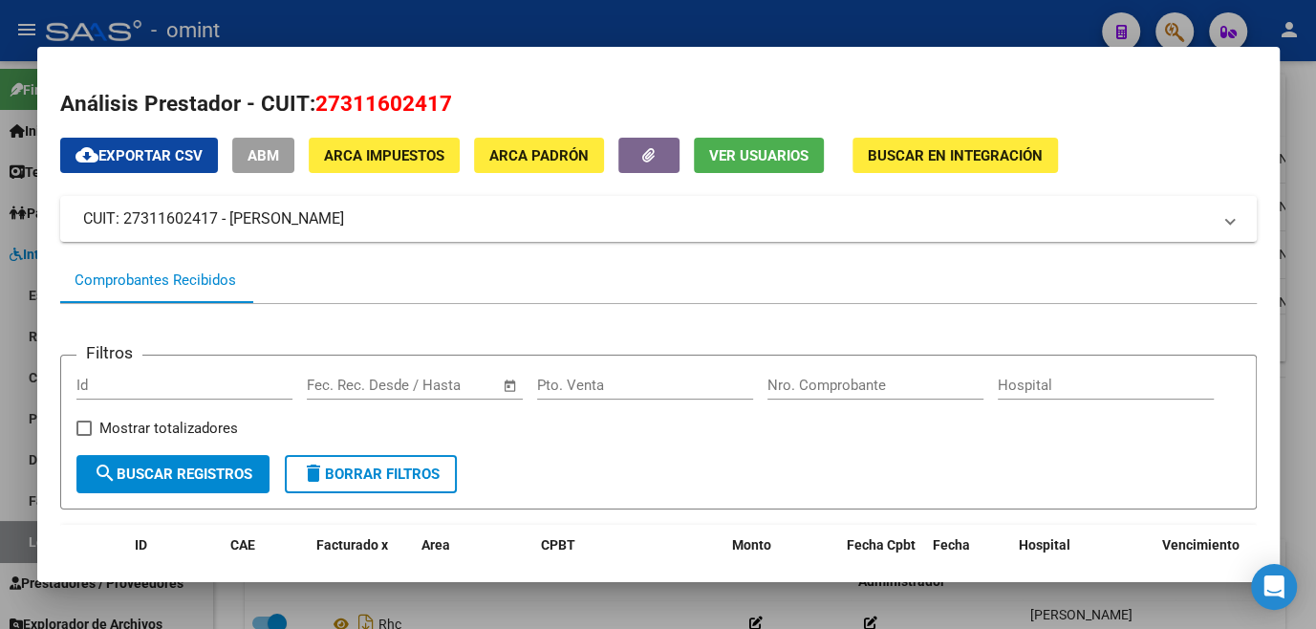
scroll to position [260, 0]
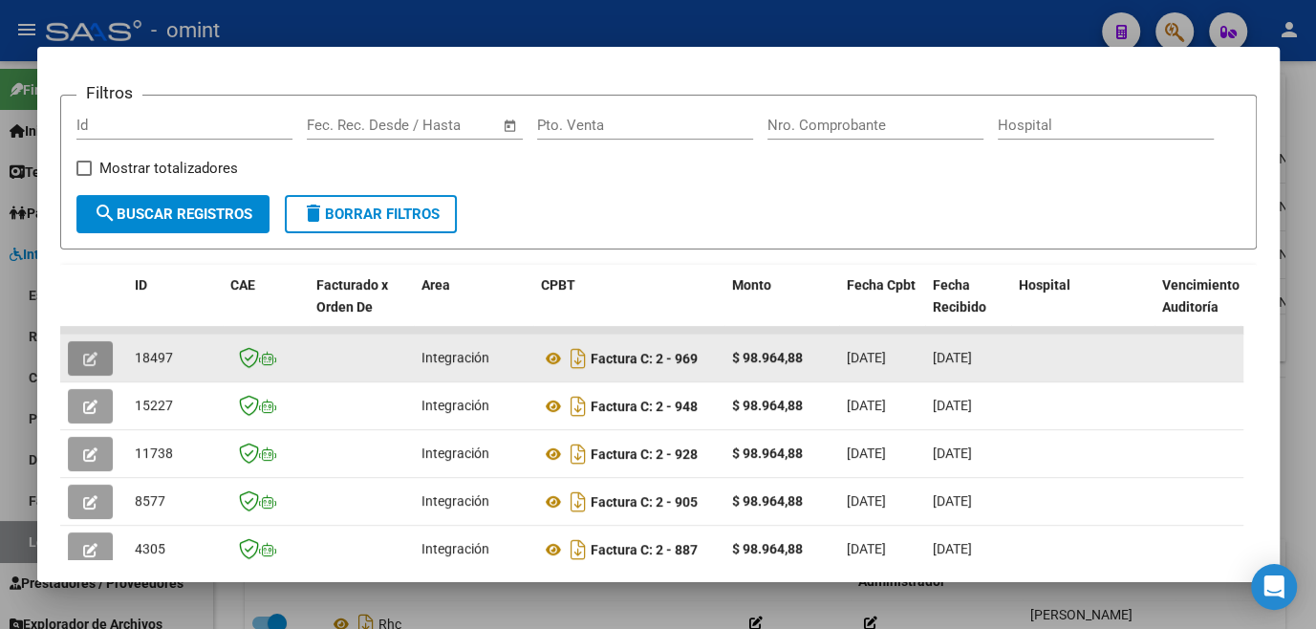
click at [102, 368] on button "button" at bounding box center [90, 358] width 45 height 34
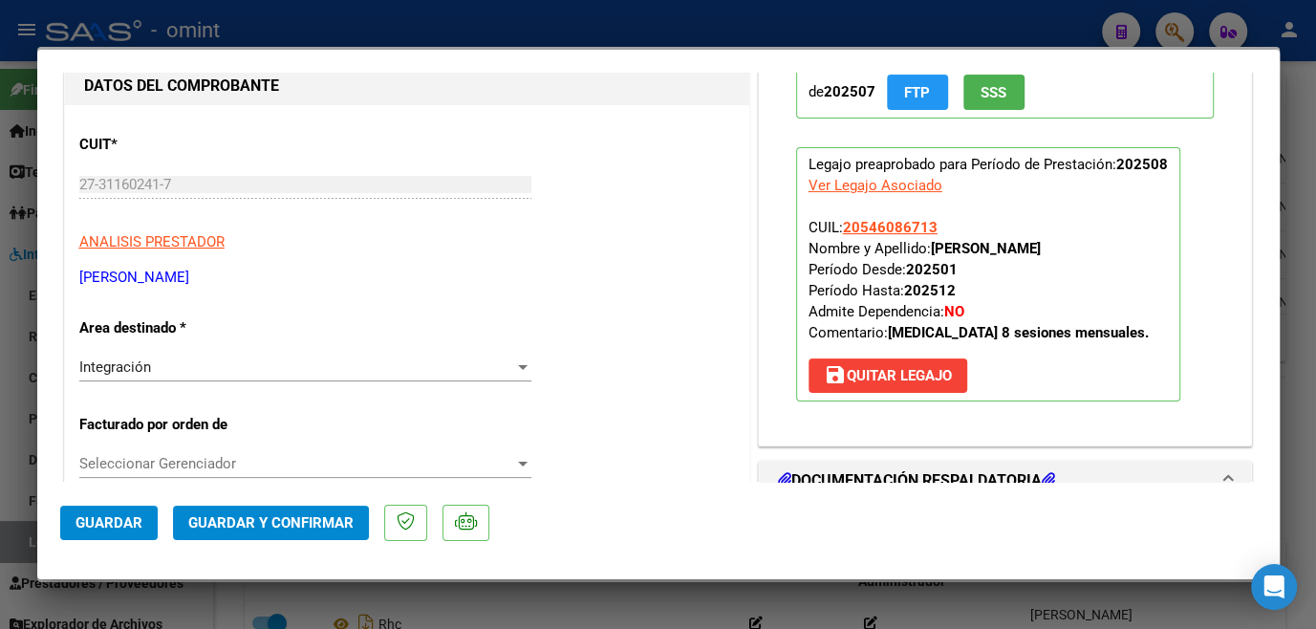
scroll to position [0, 0]
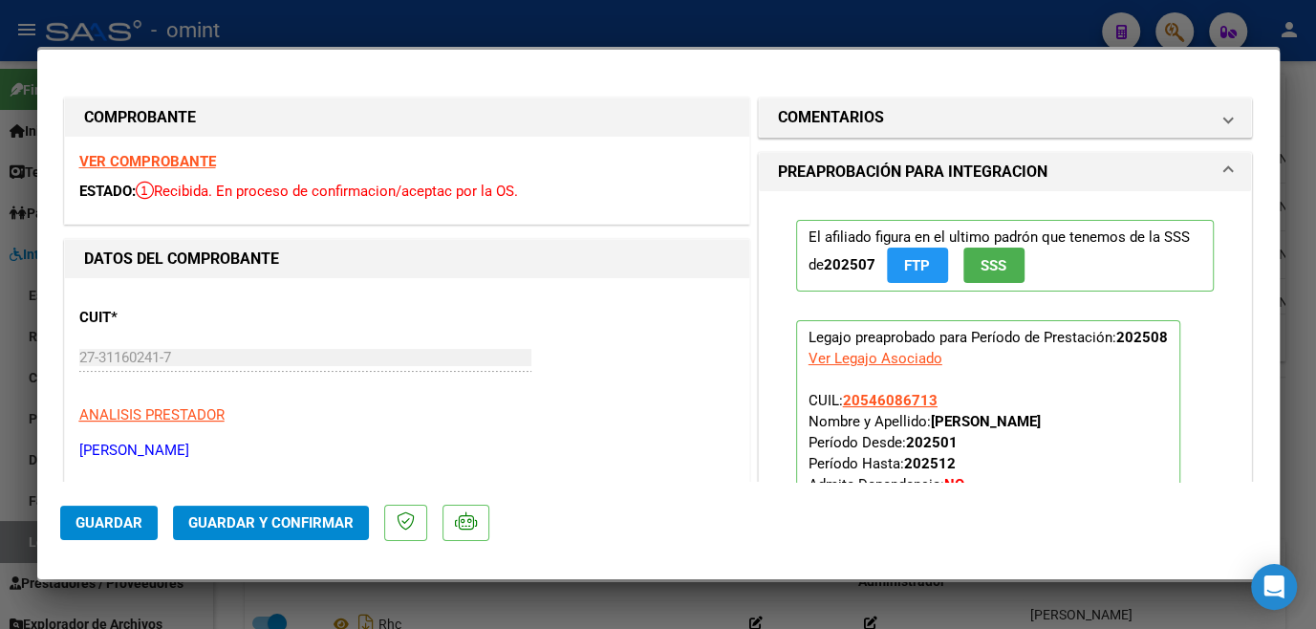
click at [155, 165] on strong "VER COMPROBANTE" at bounding box center [147, 161] width 137 height 17
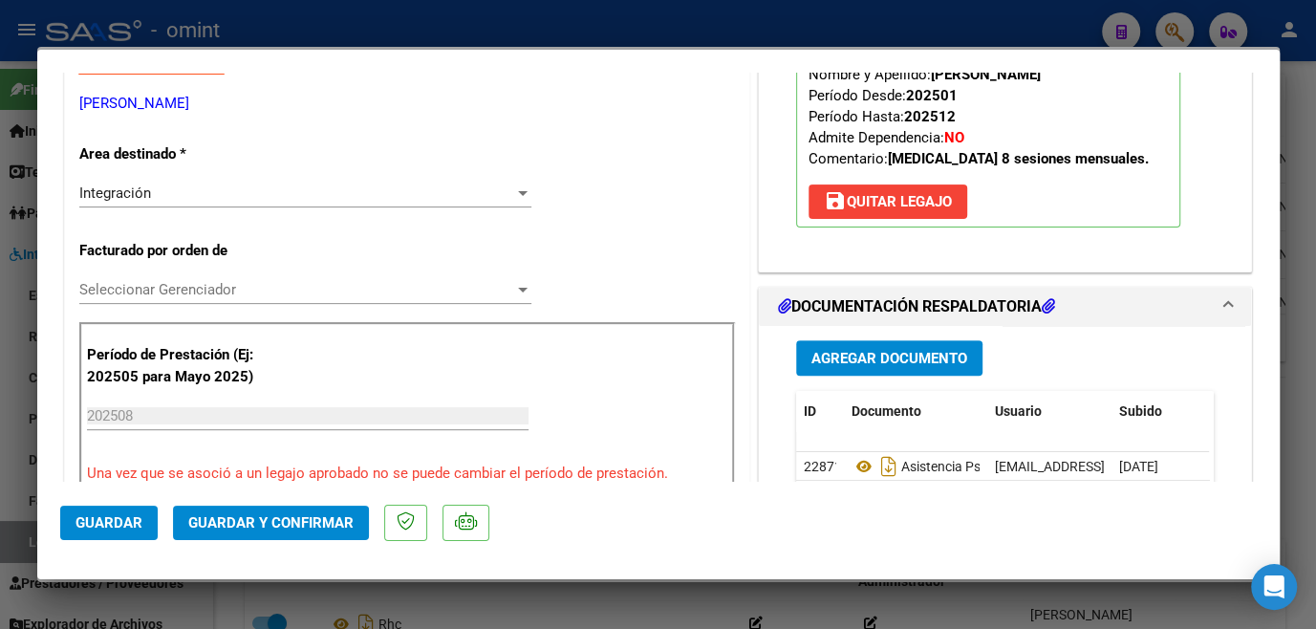
scroll to position [608, 0]
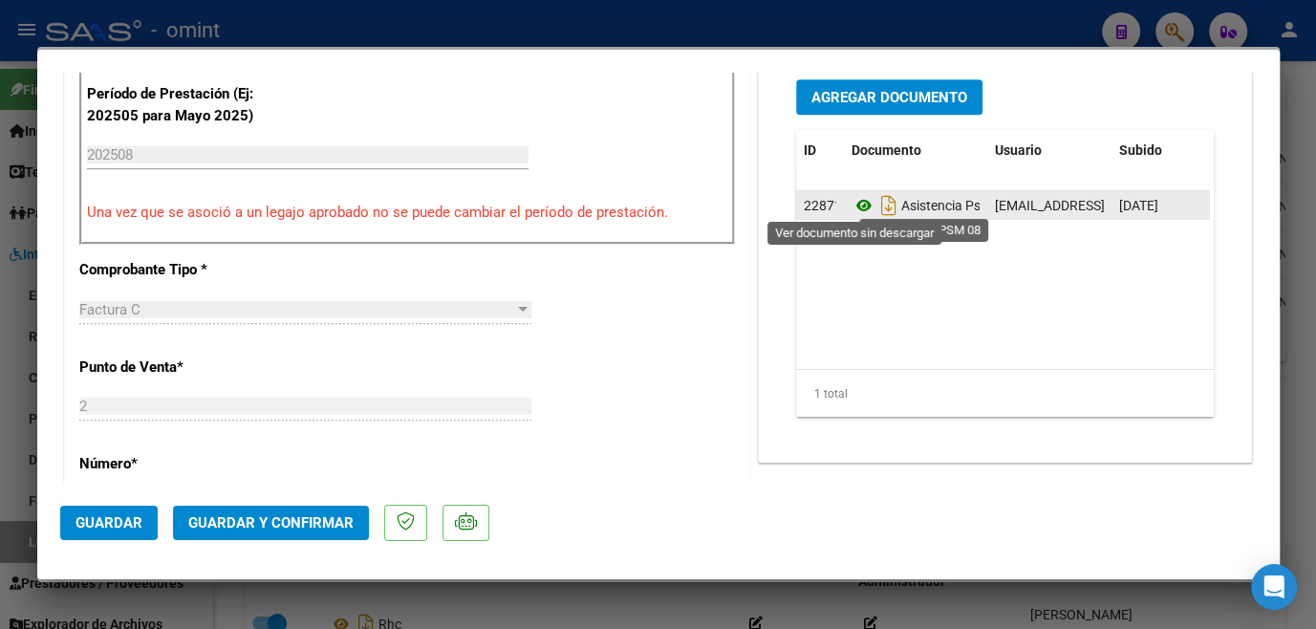
click at [856, 210] on icon at bounding box center [863, 205] width 25 height 23
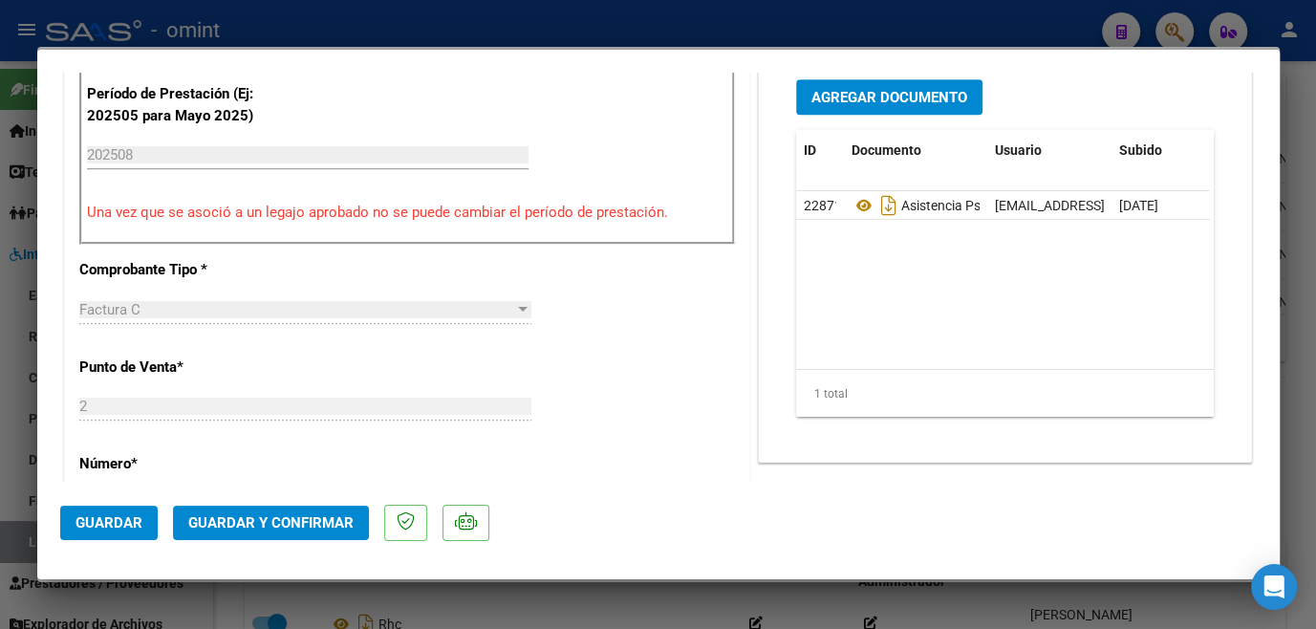
scroll to position [434, 0]
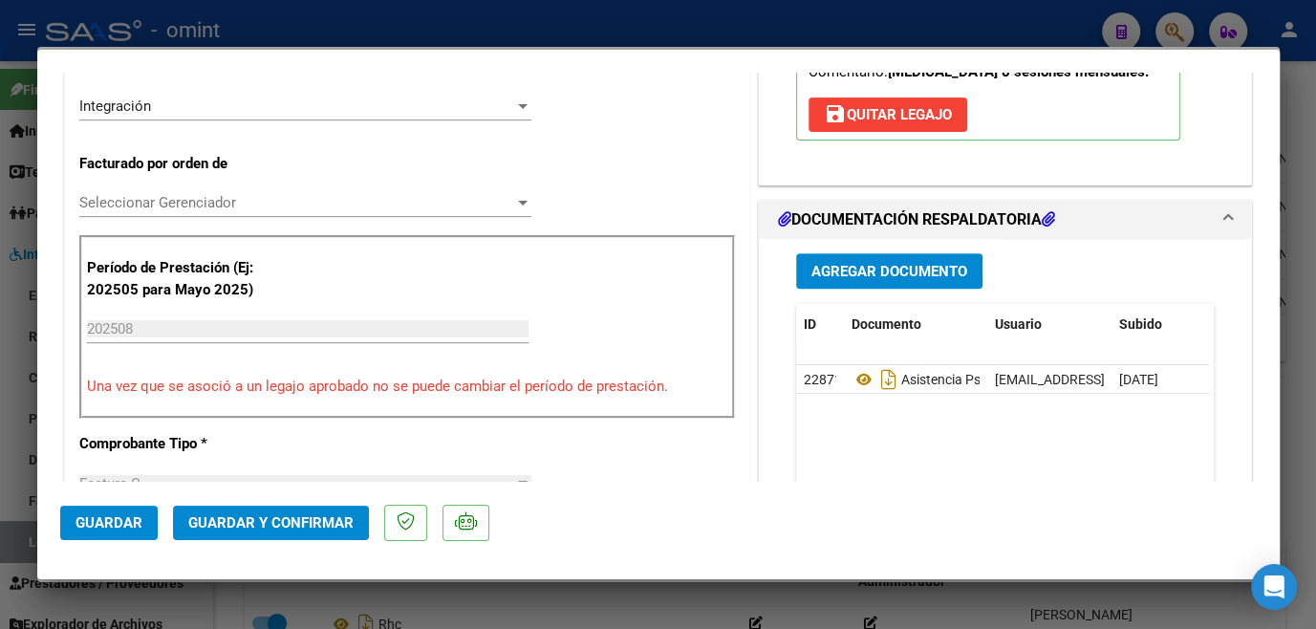
click at [162, 205] on span "Seleccionar Gerenciador" at bounding box center [296, 202] width 435 height 17
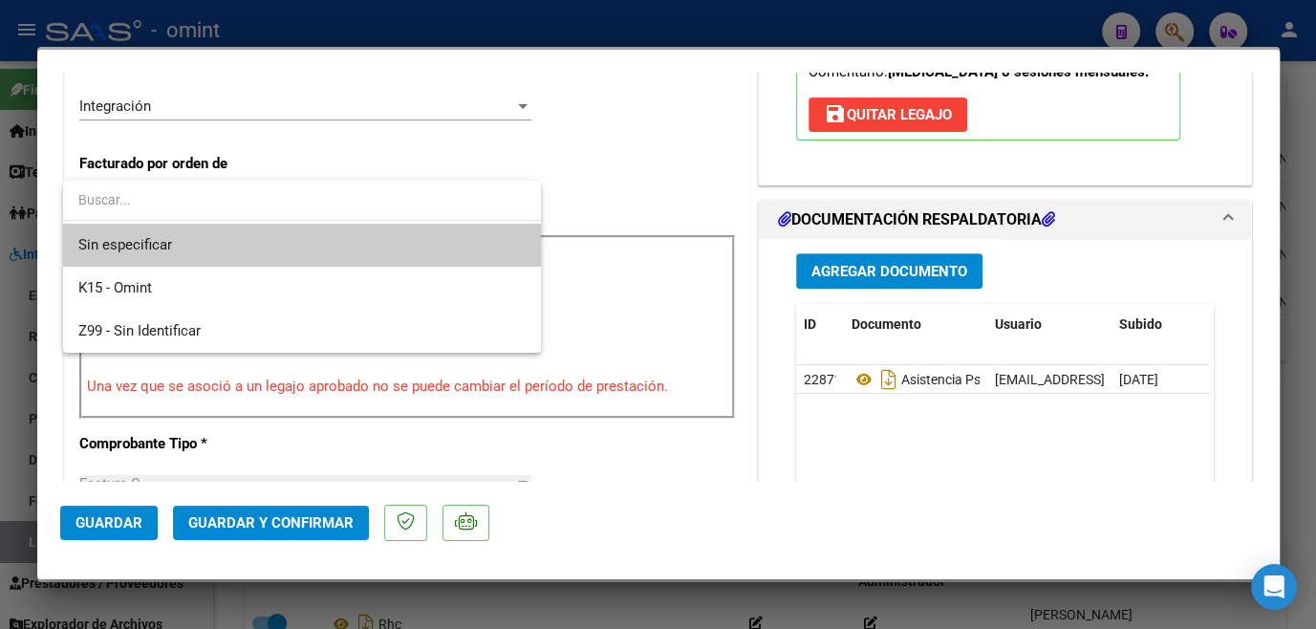
click at [161, 247] on span "Sin especificar" at bounding box center [301, 245] width 447 height 43
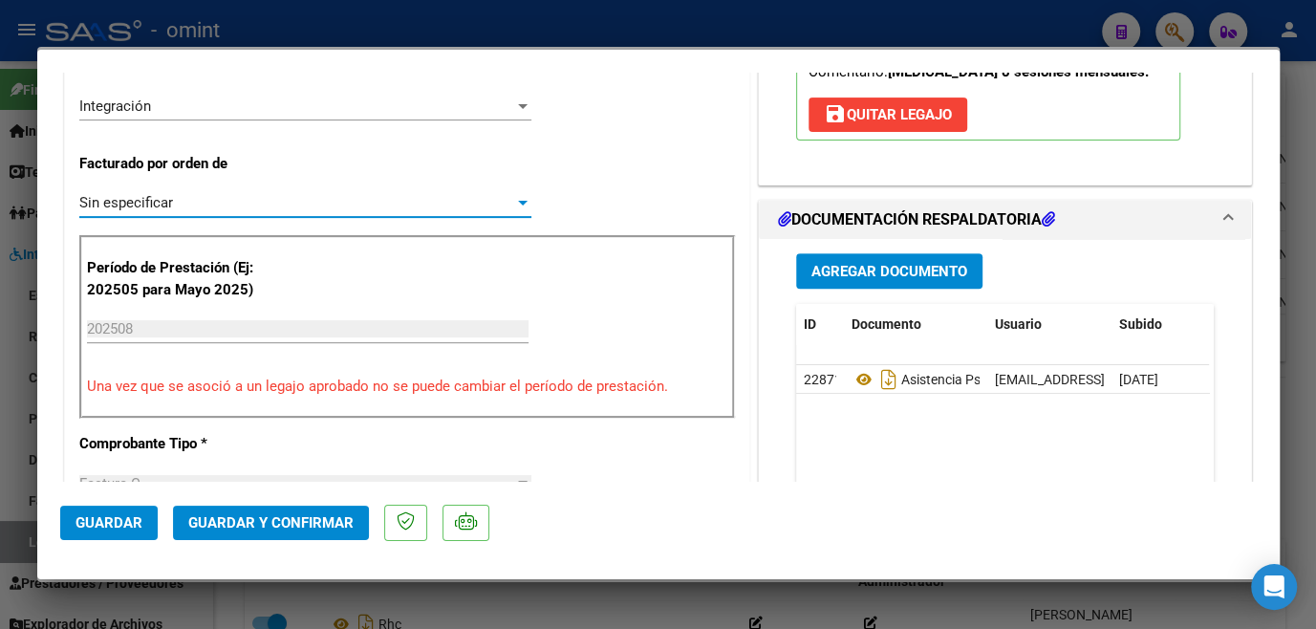
click at [260, 514] on span "Guardar y Confirmar" at bounding box center [270, 522] width 165 height 17
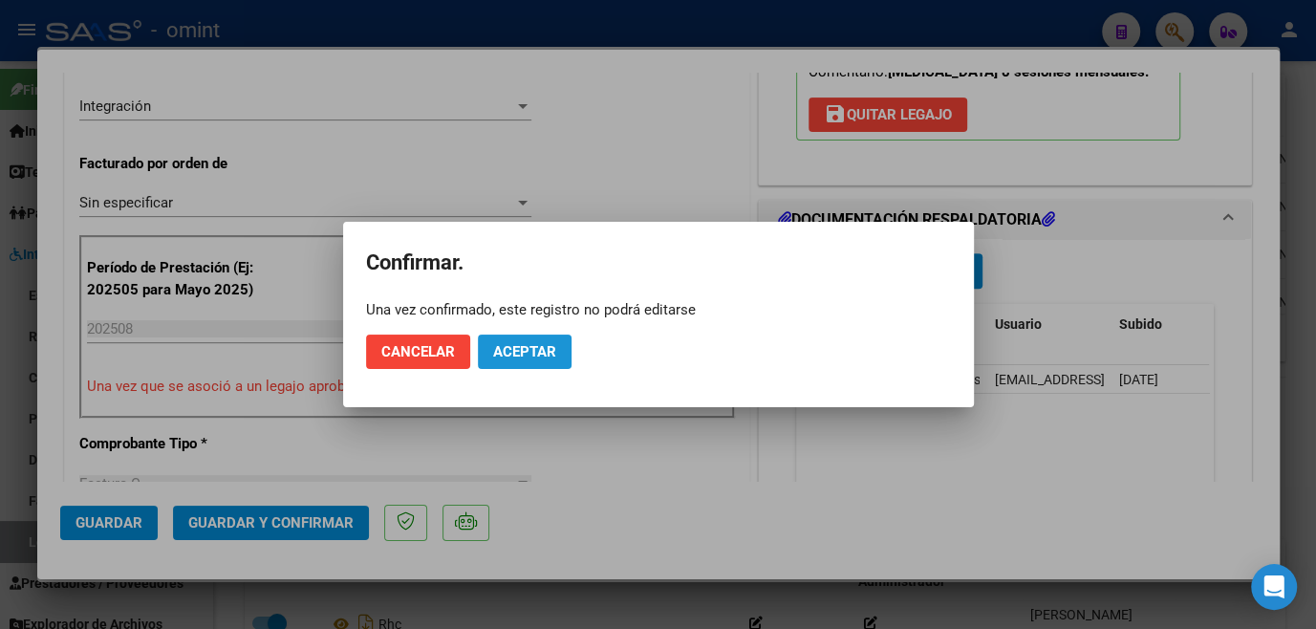
click at [560, 351] on button "Aceptar" at bounding box center [525, 351] width 94 height 34
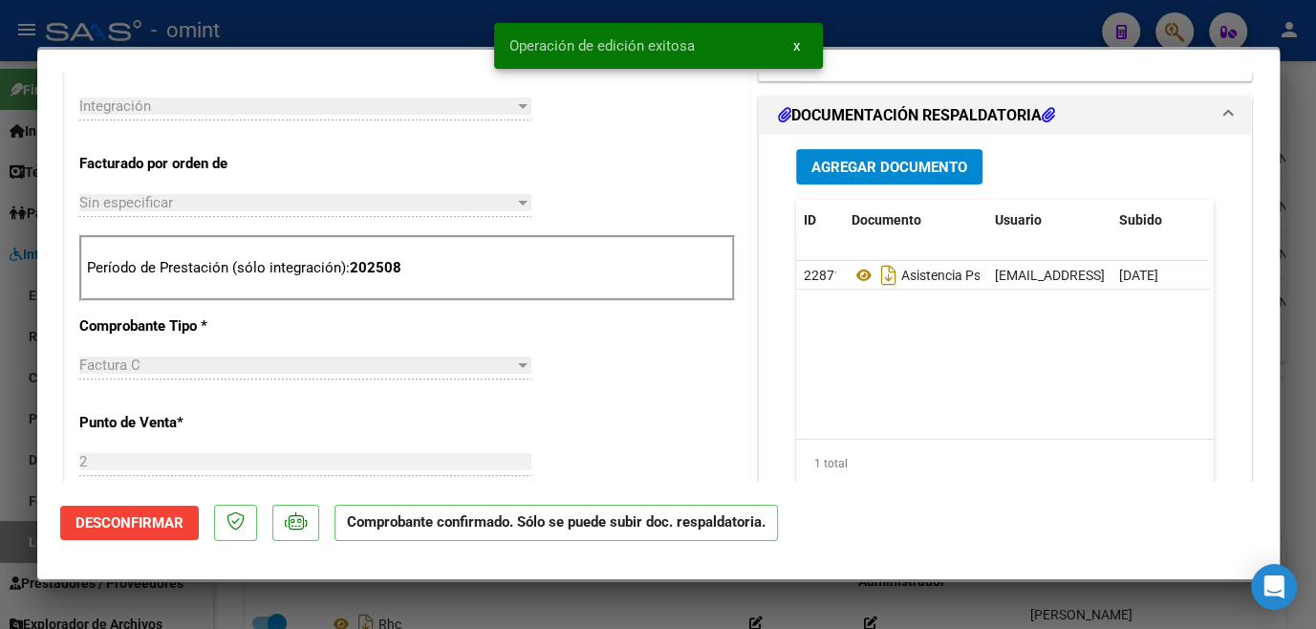
click at [591, 603] on div at bounding box center [658, 314] width 1316 height 629
type input "$ 0,00"
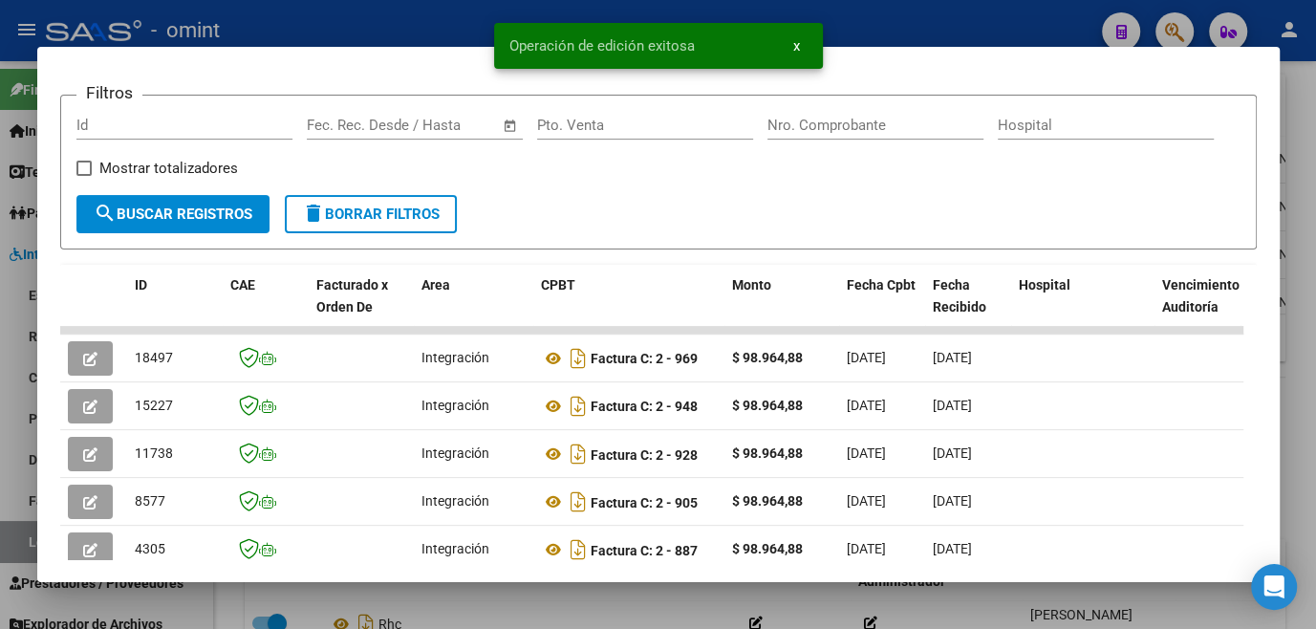
click at [591, 603] on div at bounding box center [658, 314] width 1316 height 629
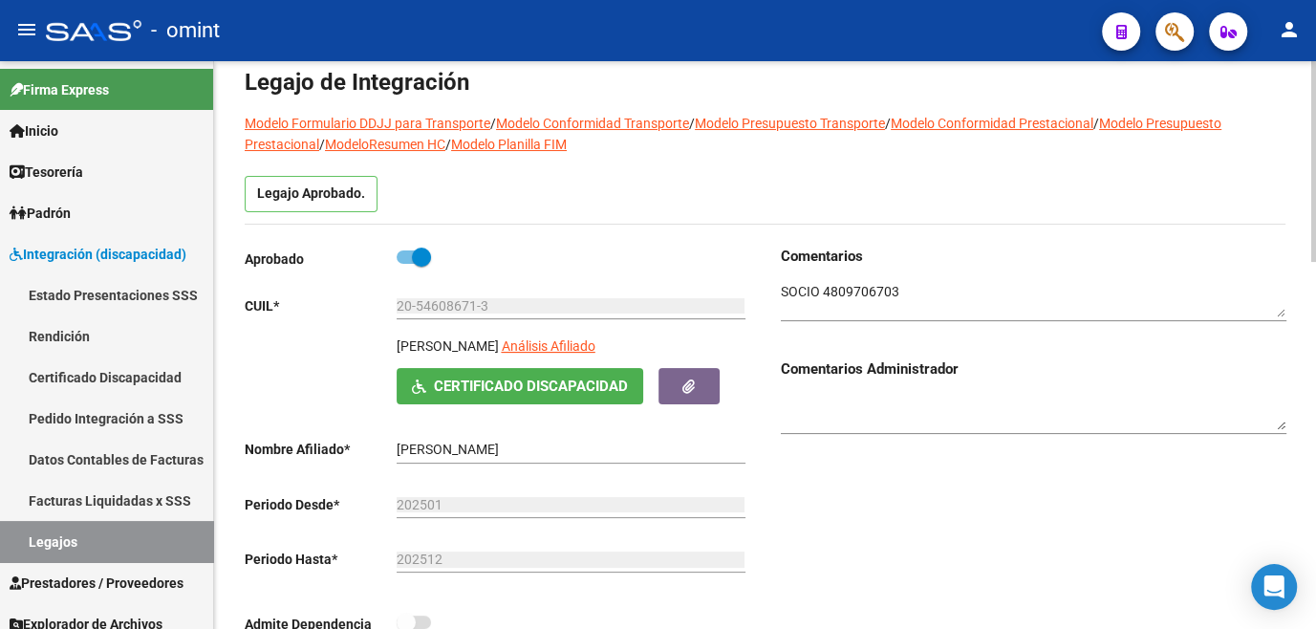
scroll to position [0, 0]
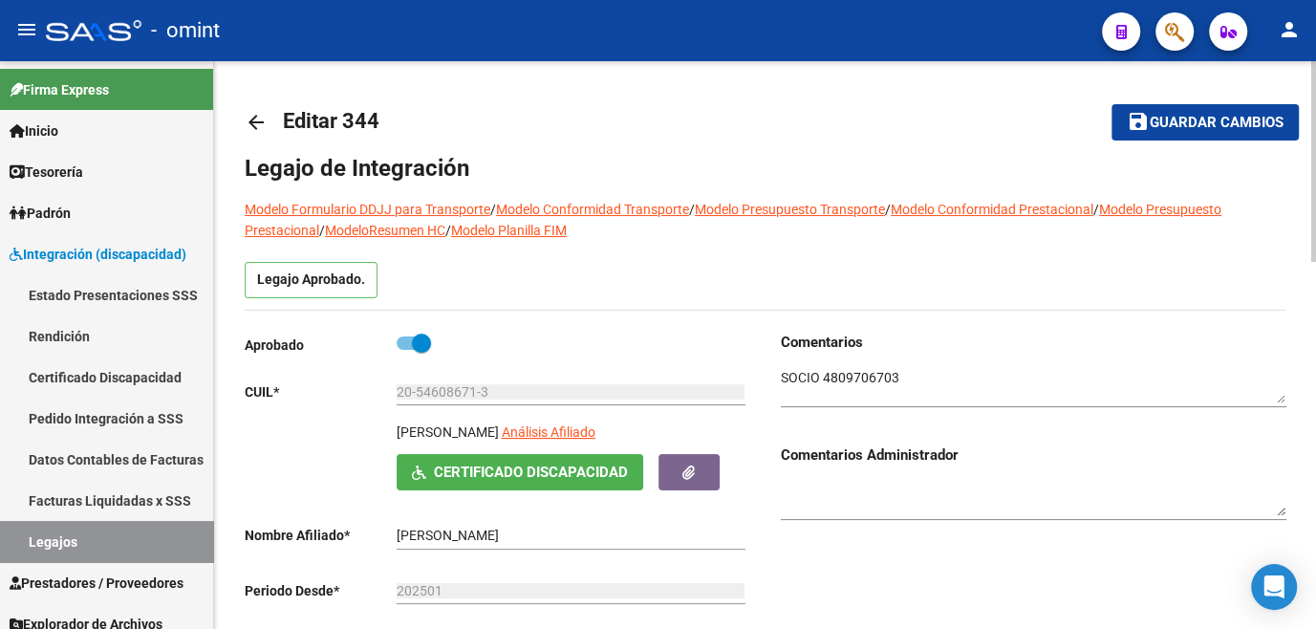
click at [1171, 123] on span "Guardar cambios" at bounding box center [1216, 123] width 134 height 17
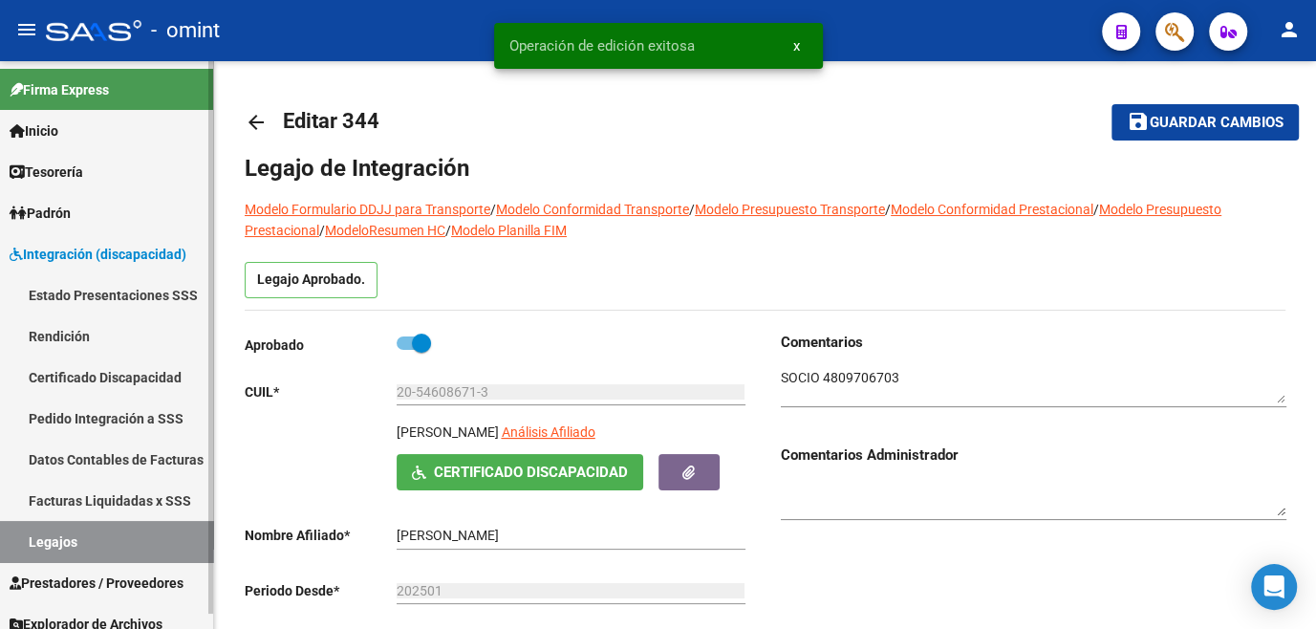
click at [64, 547] on link "Legajos" at bounding box center [106, 541] width 213 height 41
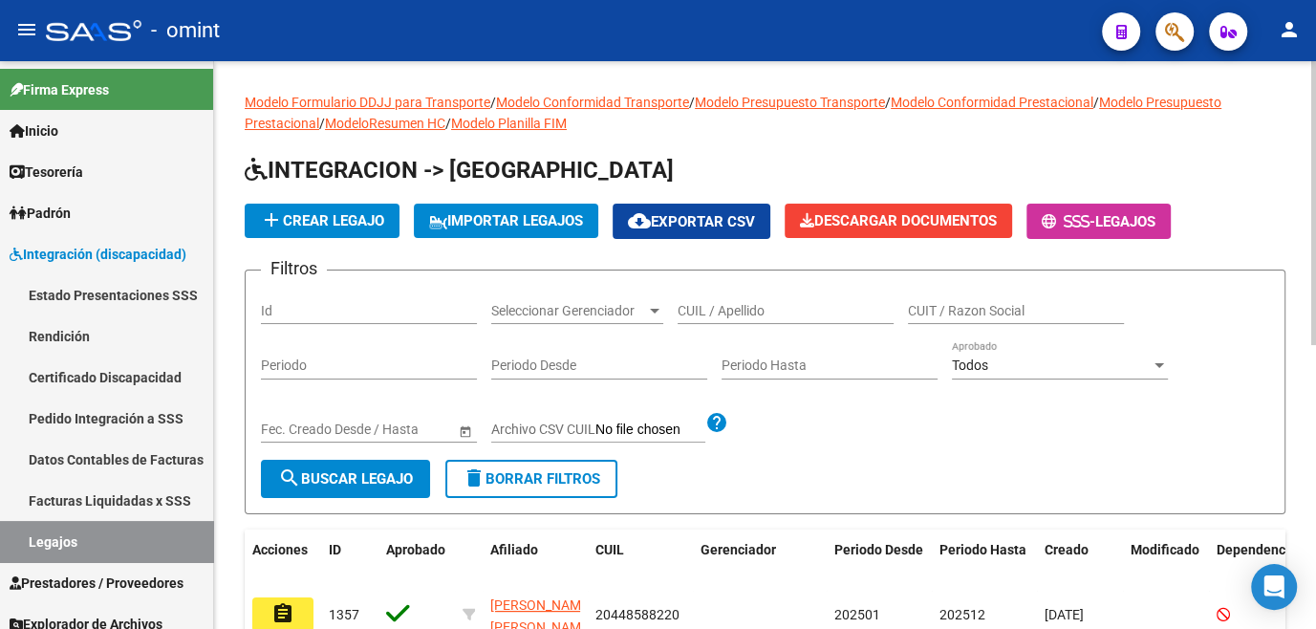
drag, startPoint x: 227, startPoint y: 426, endPoint x: 214, endPoint y: 434, distance: 15.4
click at [227, 426] on div "Modelo Formulario DDJJ para Transporte / Modelo Conformidad Transporte / Modelo…" at bounding box center [765, 613] width 1102 height 1105
click at [214, 434] on div "Modelo Formulario DDJJ para Transporte / Modelo Conformidad Transporte / Modelo…" at bounding box center [765, 613] width 1102 height 1105
click at [704, 305] on input "CUIL / Apellido" at bounding box center [785, 311] width 216 height 16
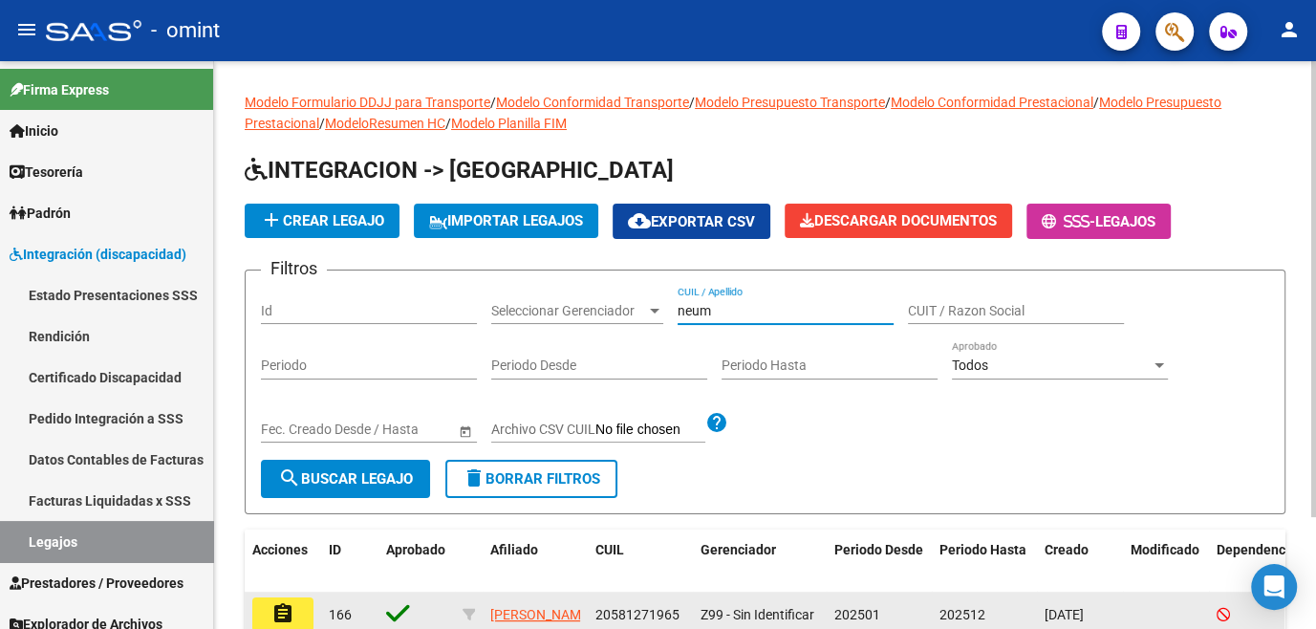
type input "neum"
click at [285, 618] on mat-icon "assignment" at bounding box center [282, 613] width 23 height 23
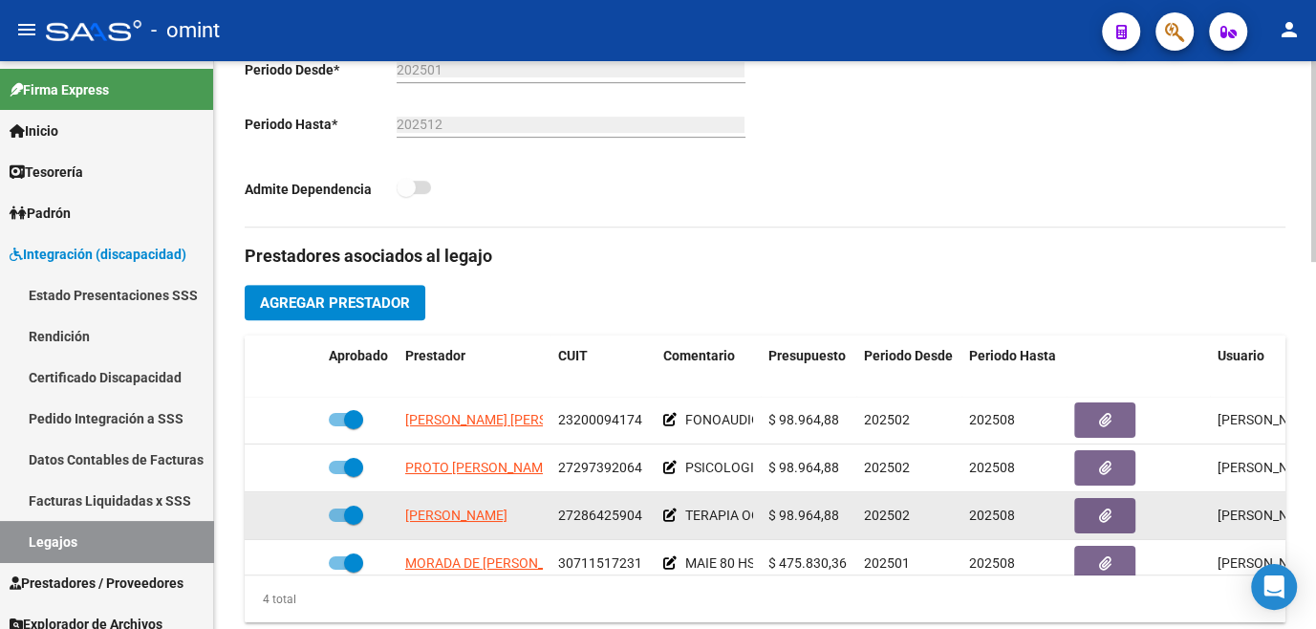
scroll to position [32, 0]
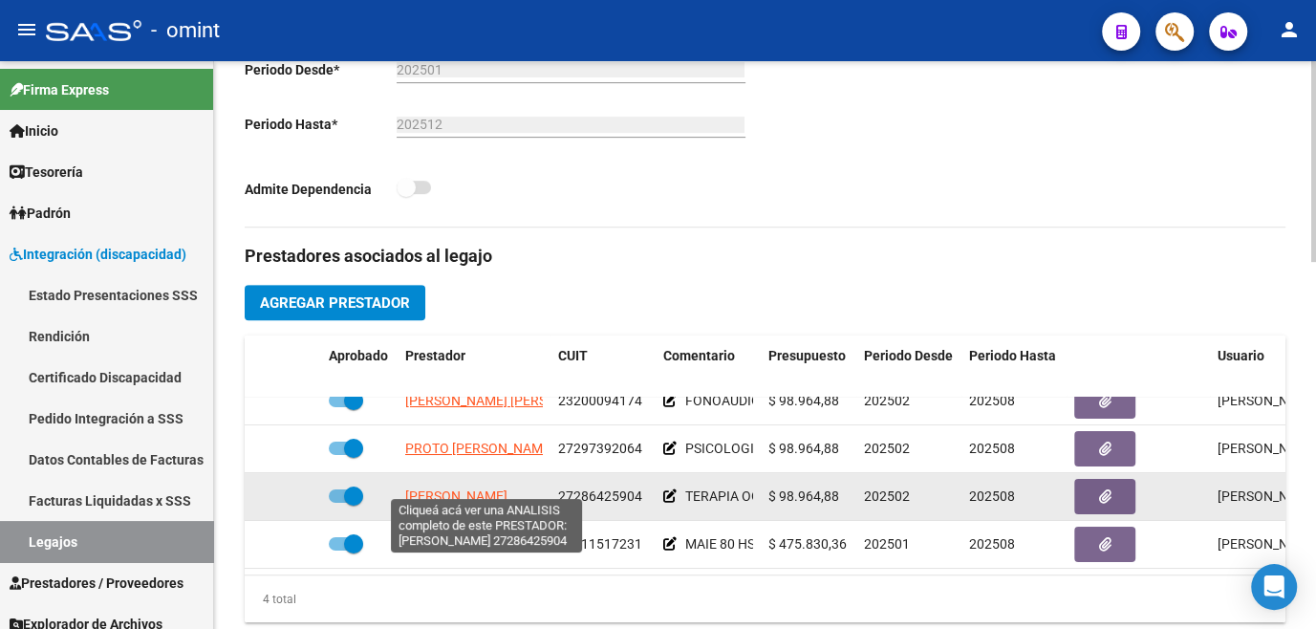
click at [483, 488] on span "[PERSON_NAME]" at bounding box center [456, 495] width 102 height 15
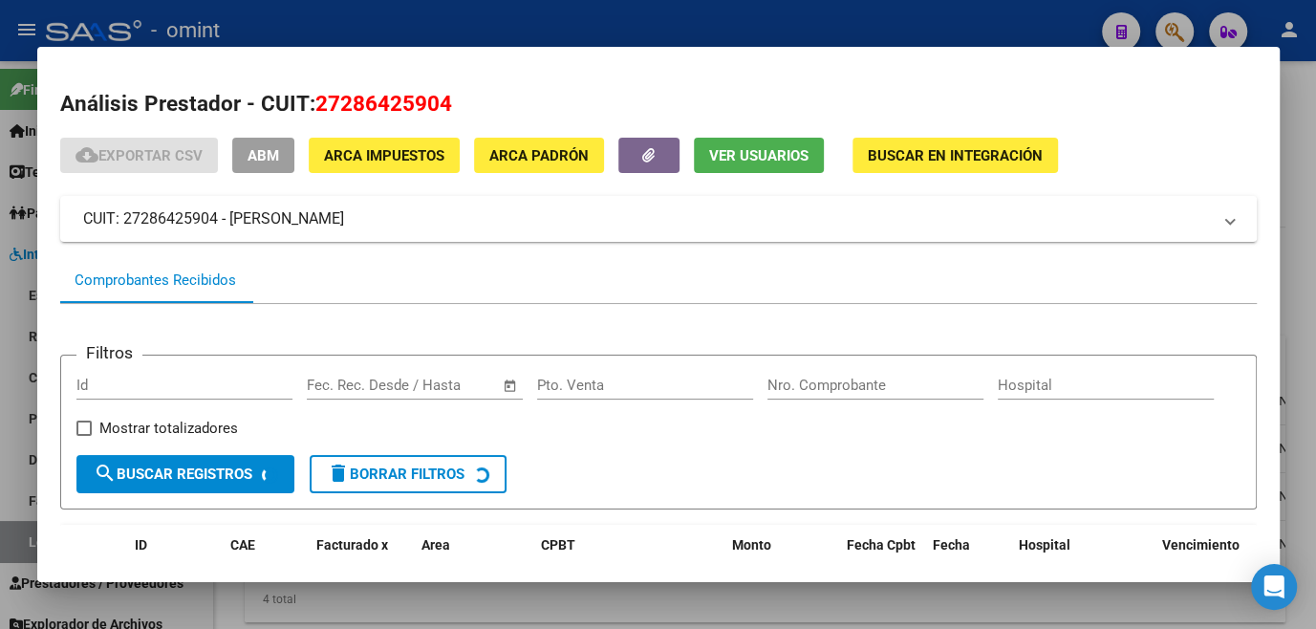
click at [505, 600] on div at bounding box center [658, 314] width 1316 height 629
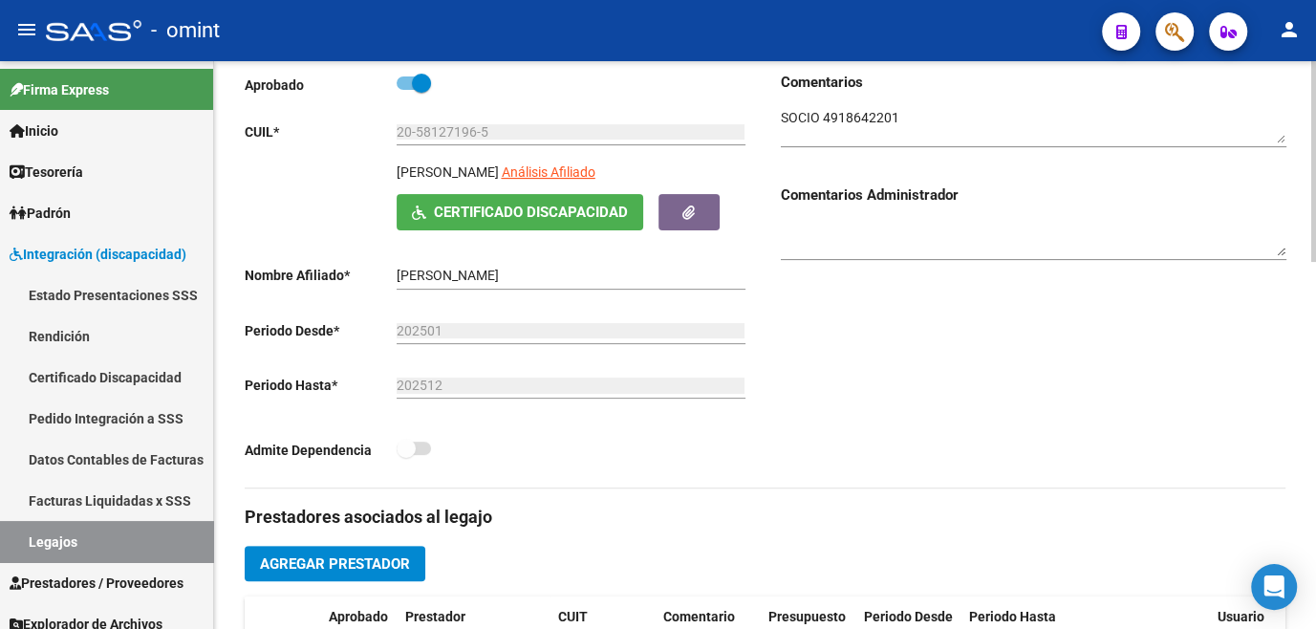
scroll to position [86, 0]
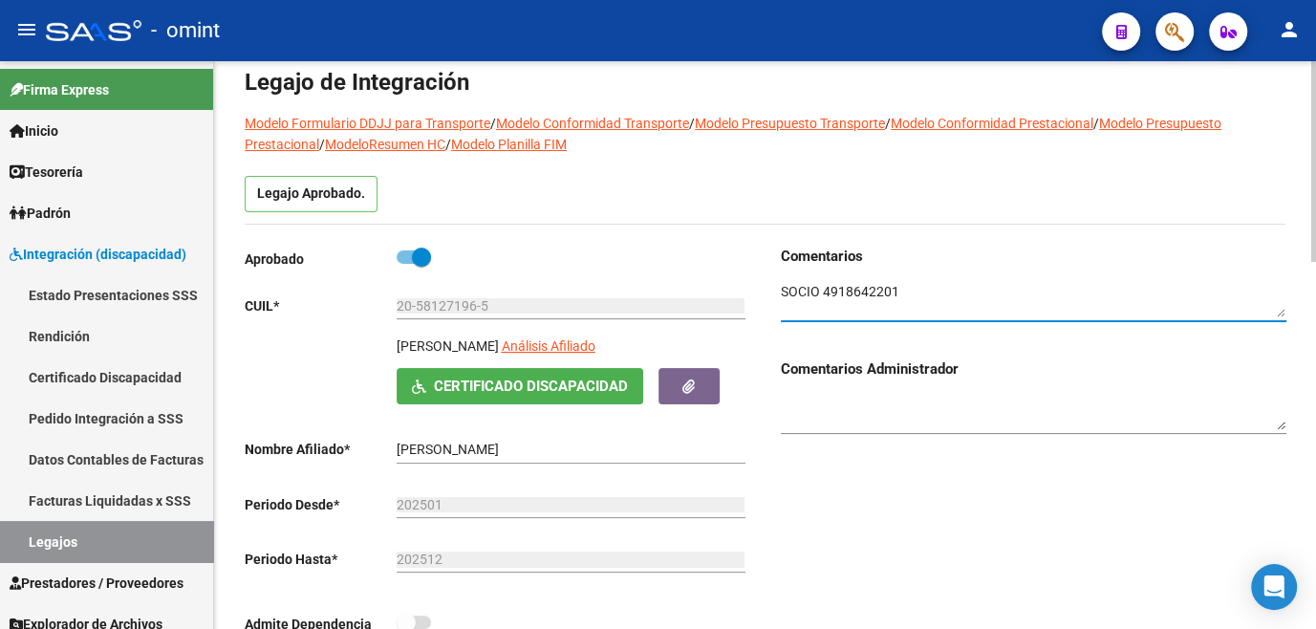
click at [852, 288] on textarea at bounding box center [1033, 300] width 505 height 36
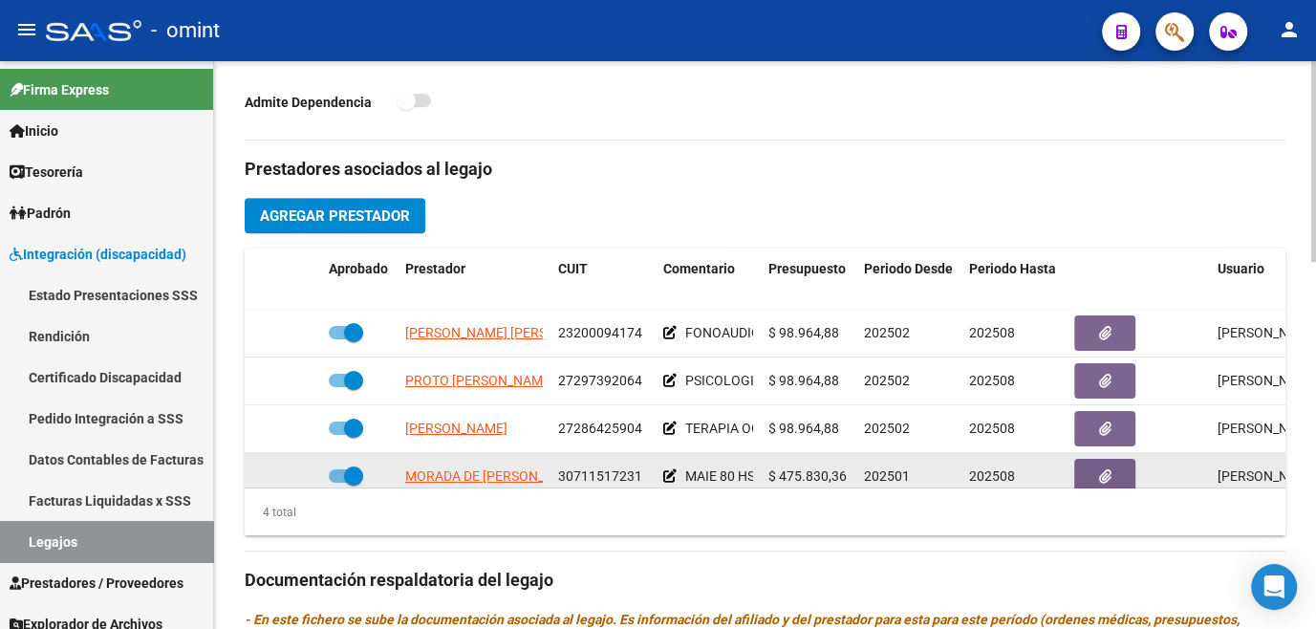
scroll to position [32, 0]
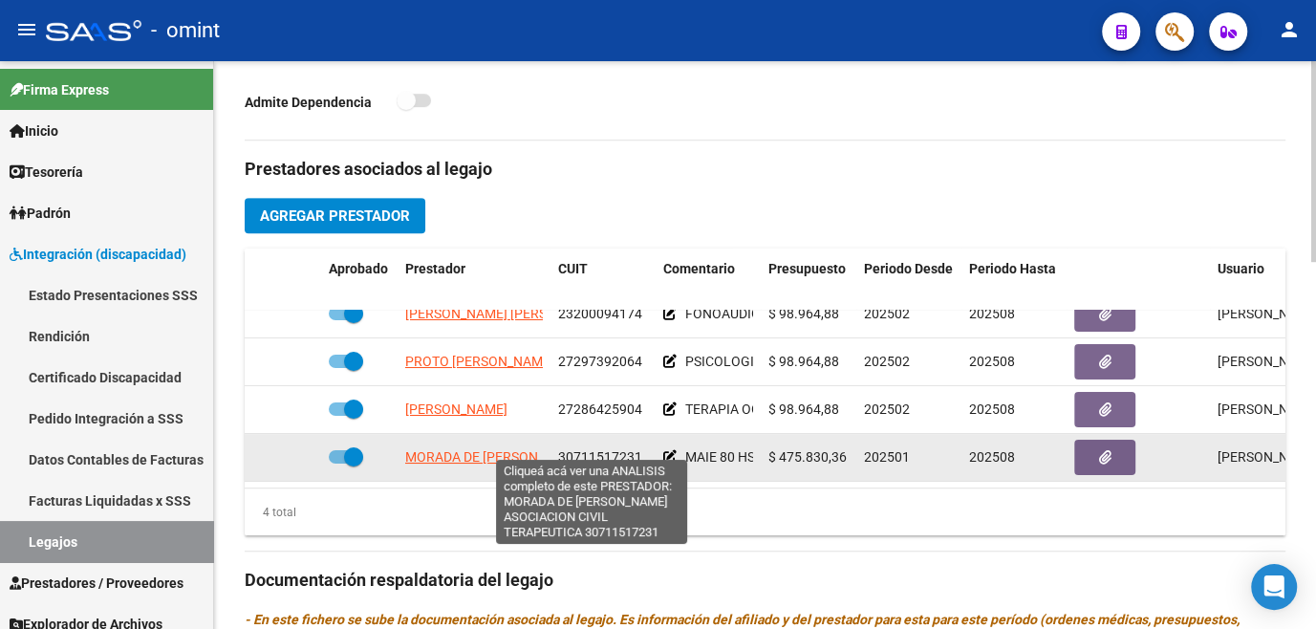
click at [471, 449] on span "MORADA DE [PERSON_NAME] ASOCIACION CIVIL TERAPEUTICA" at bounding box center [597, 456] width 385 height 15
type textarea "30711517231"
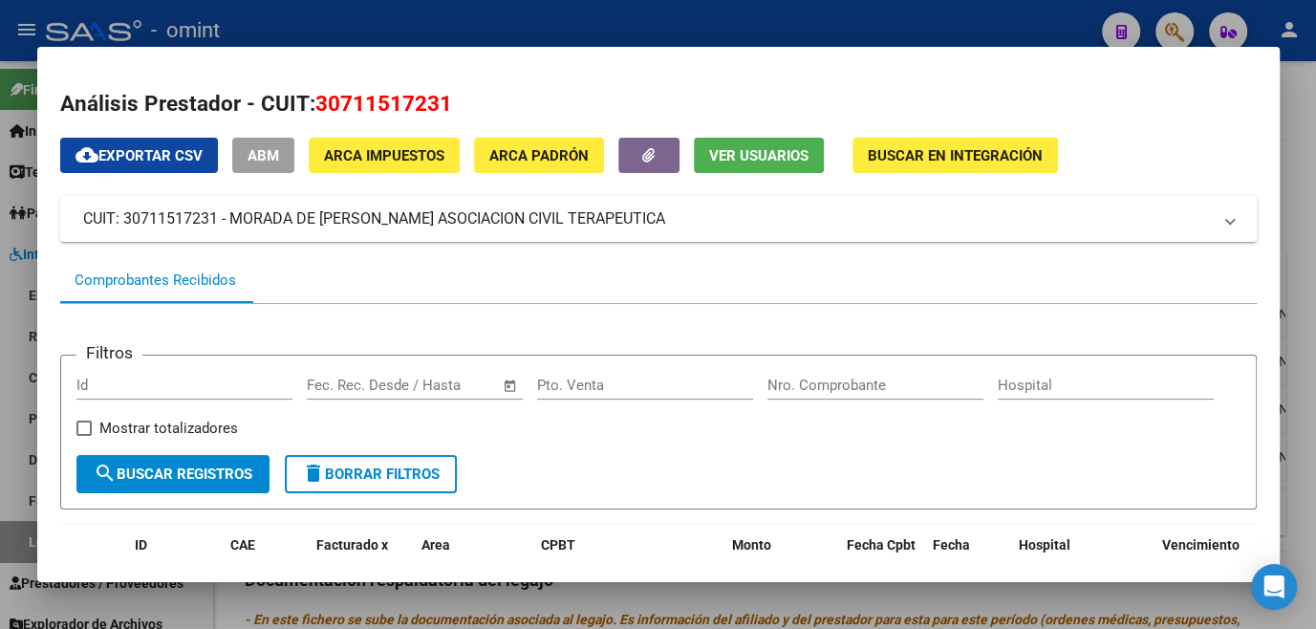
scroll to position [260, 0]
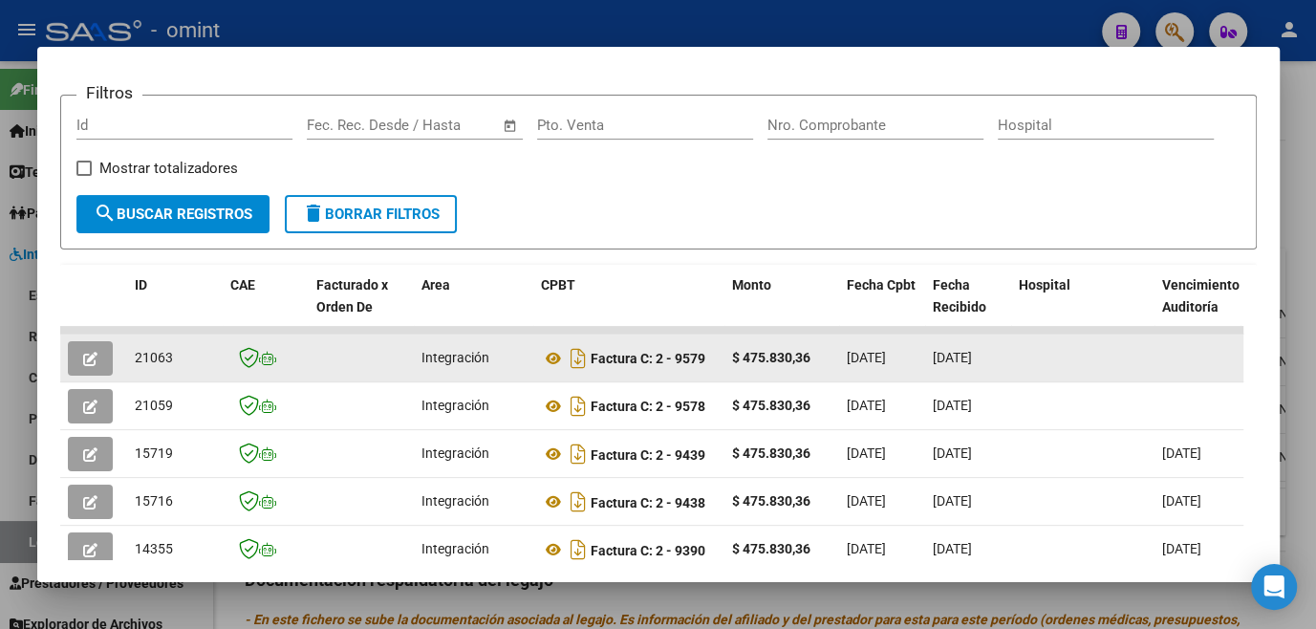
click at [92, 360] on icon "button" at bounding box center [90, 359] width 14 height 14
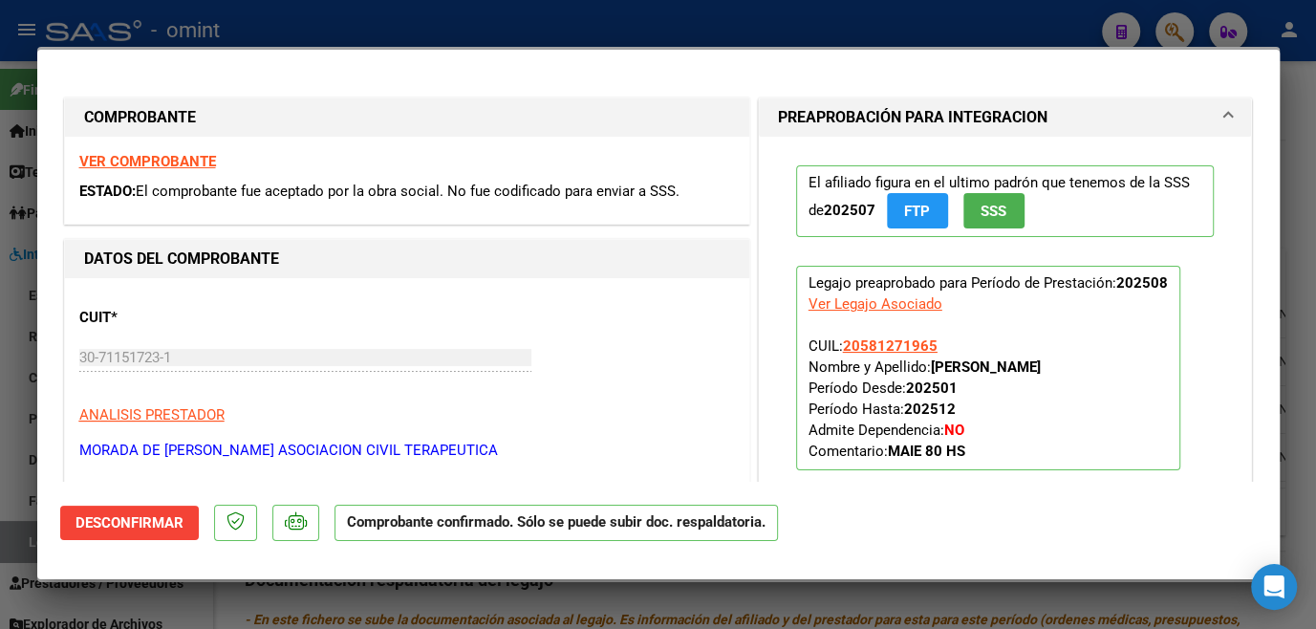
scroll to position [173, 0]
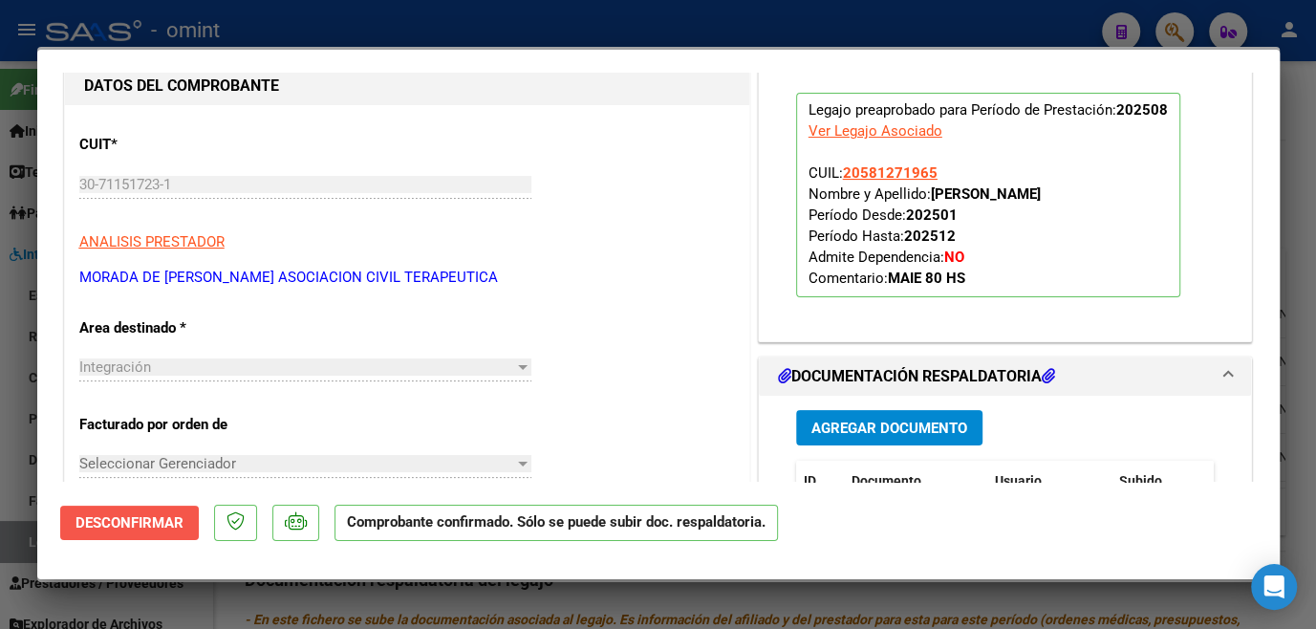
click at [115, 518] on span "Desconfirmar" at bounding box center [129, 522] width 108 height 17
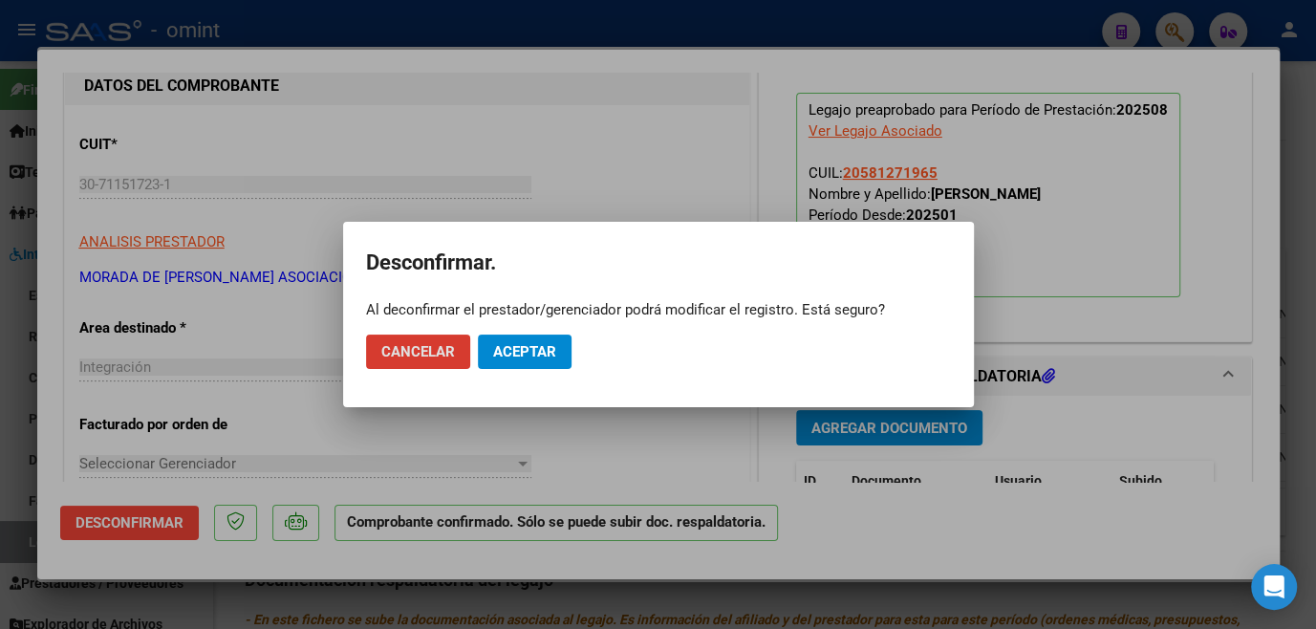
click at [537, 353] on span "Aceptar" at bounding box center [524, 351] width 63 height 17
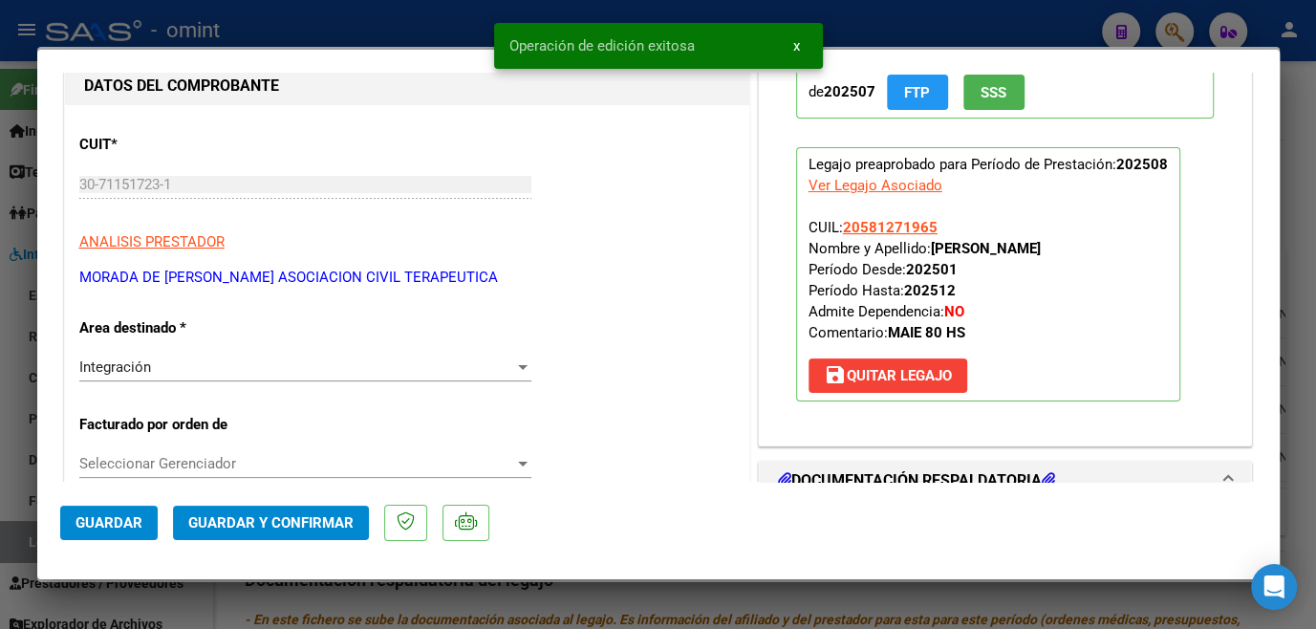
scroll to position [0, 0]
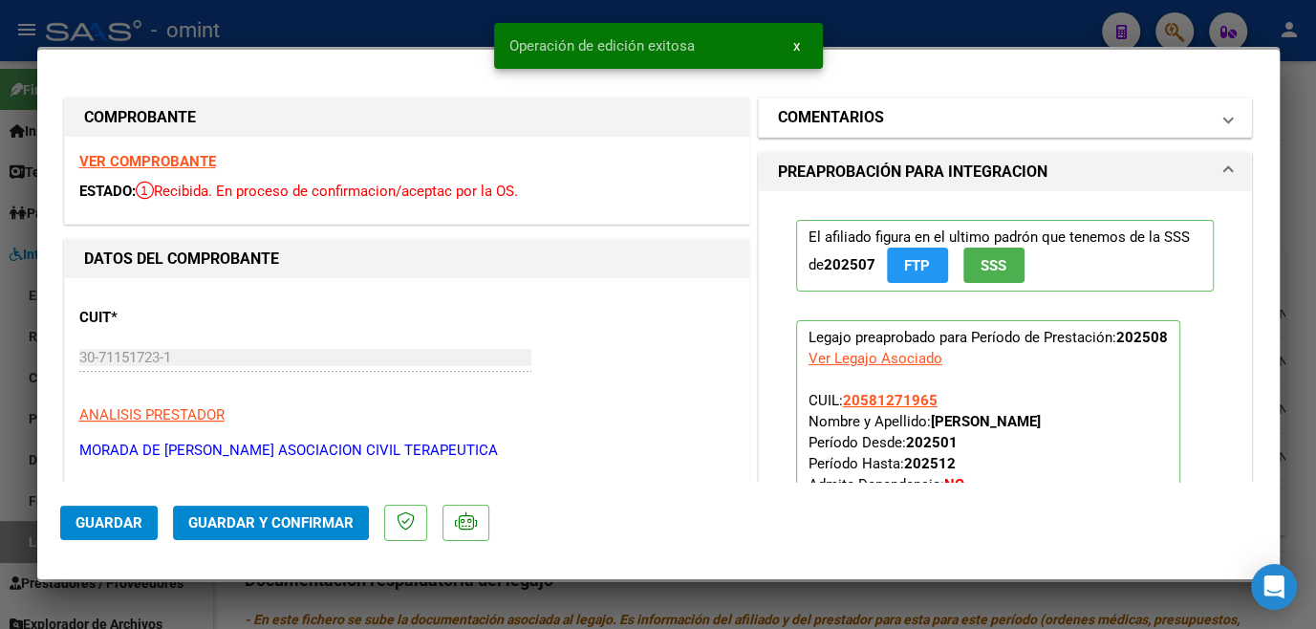
click at [833, 118] on h1 "COMENTARIOS" at bounding box center [831, 117] width 106 height 23
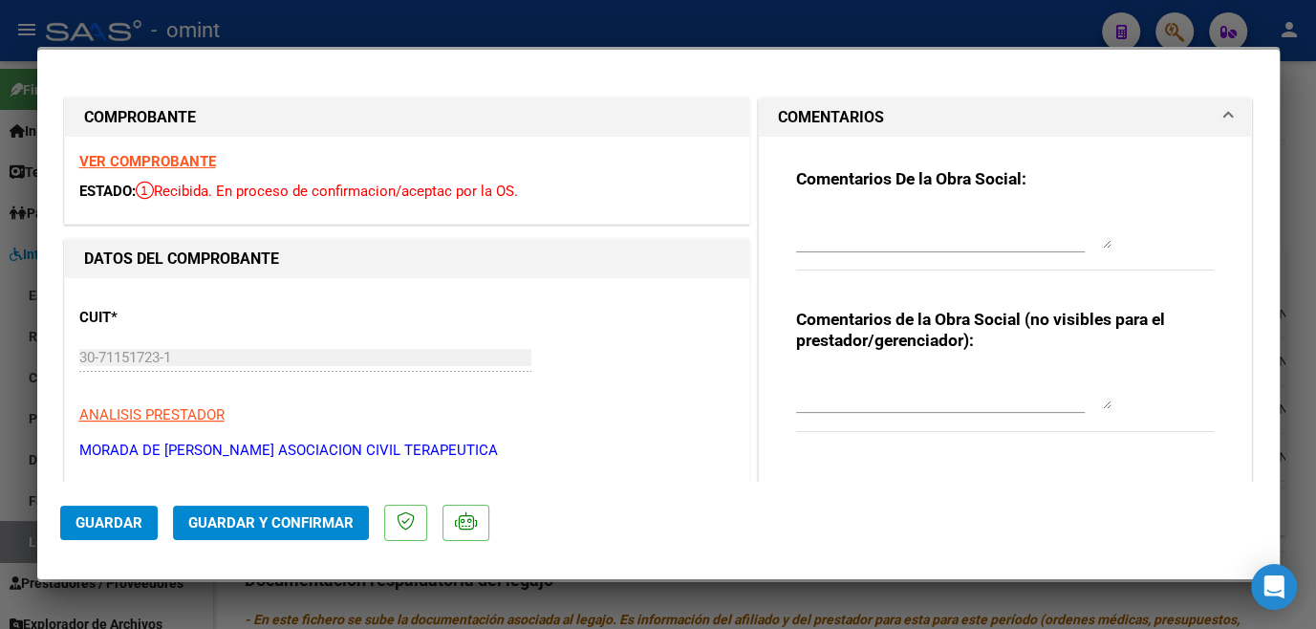
click at [828, 230] on textarea at bounding box center [953, 229] width 315 height 38
paste textarea "socio [PERSON_NAME] tiene habilitado hasta Junio- Para poder extender habilitac…"
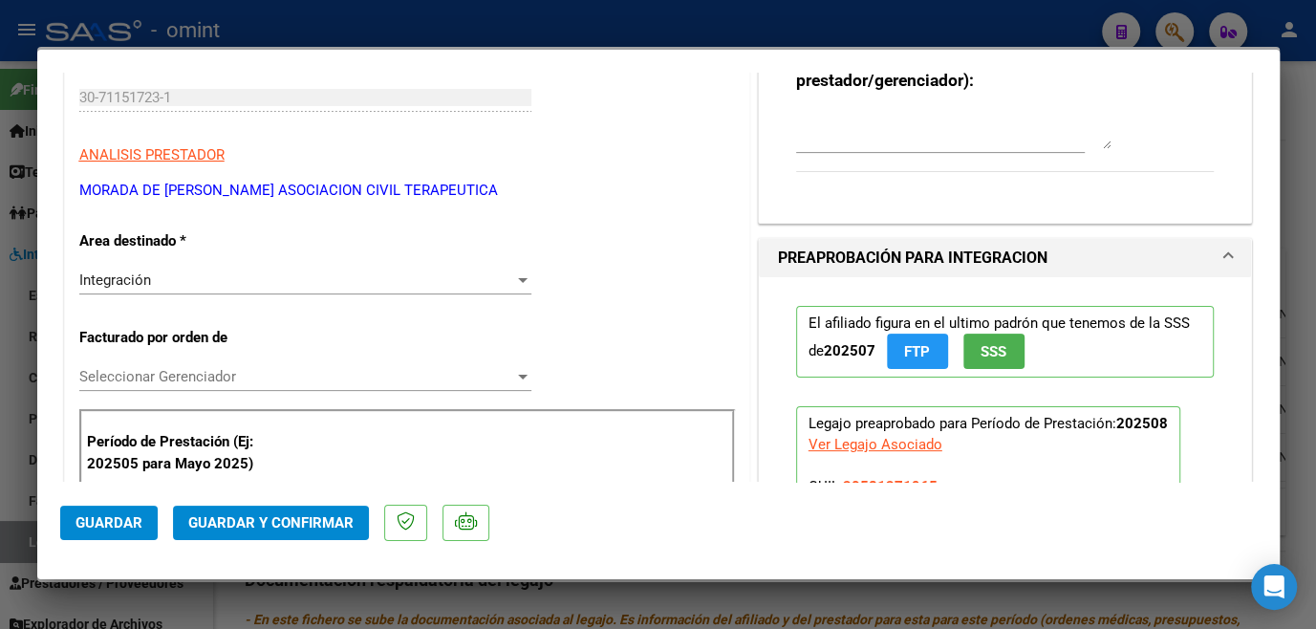
scroll to position [434, 0]
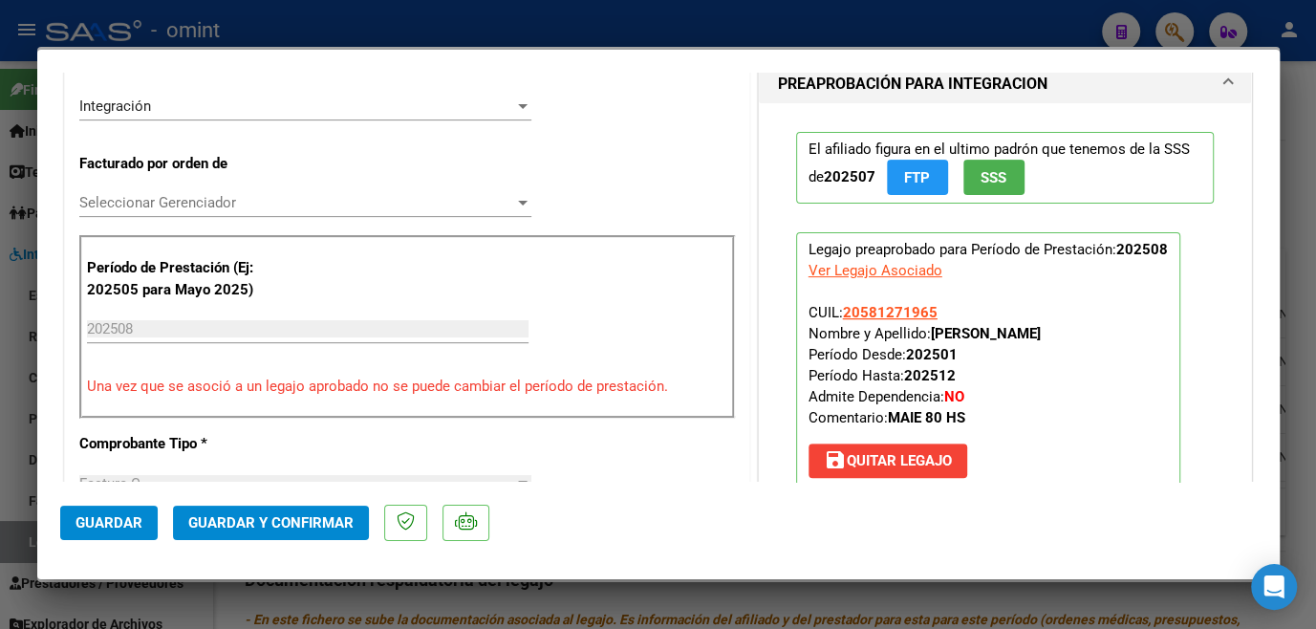
drag, startPoint x: 928, startPoint y: 330, endPoint x: 1068, endPoint y: 330, distance: 140.5
click at [1068, 330] on p "Legajo preaprobado para Período de Prestación: 202508 Ver Legajo Asociado CUIL:…" at bounding box center [988, 359] width 384 height 254
copy strong "[PERSON_NAME]"
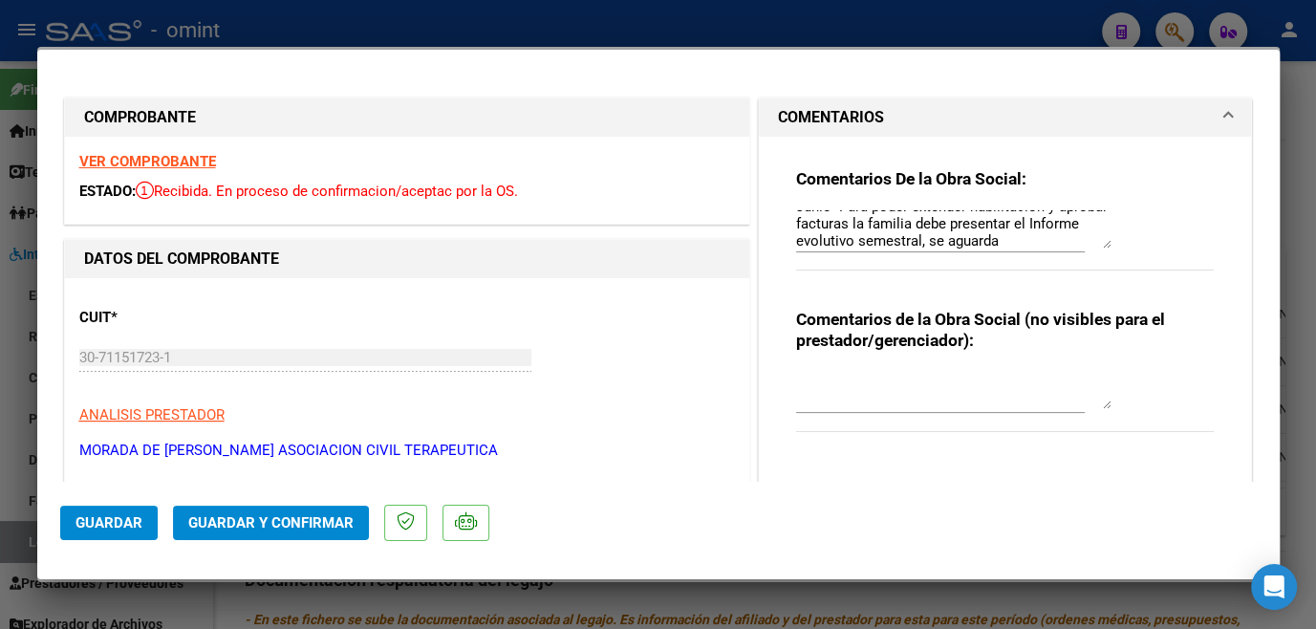
scroll to position [0, 0]
drag, startPoint x: 939, startPoint y: 218, endPoint x: 827, endPoint y: 224, distance: 112.9
click at [827, 224] on textarea "socio [PERSON_NAME] tiene habilitado hasta Junio- Para poder extender habilitac…" at bounding box center [953, 229] width 315 height 38
paste textarea "[PERSON_NAME]"
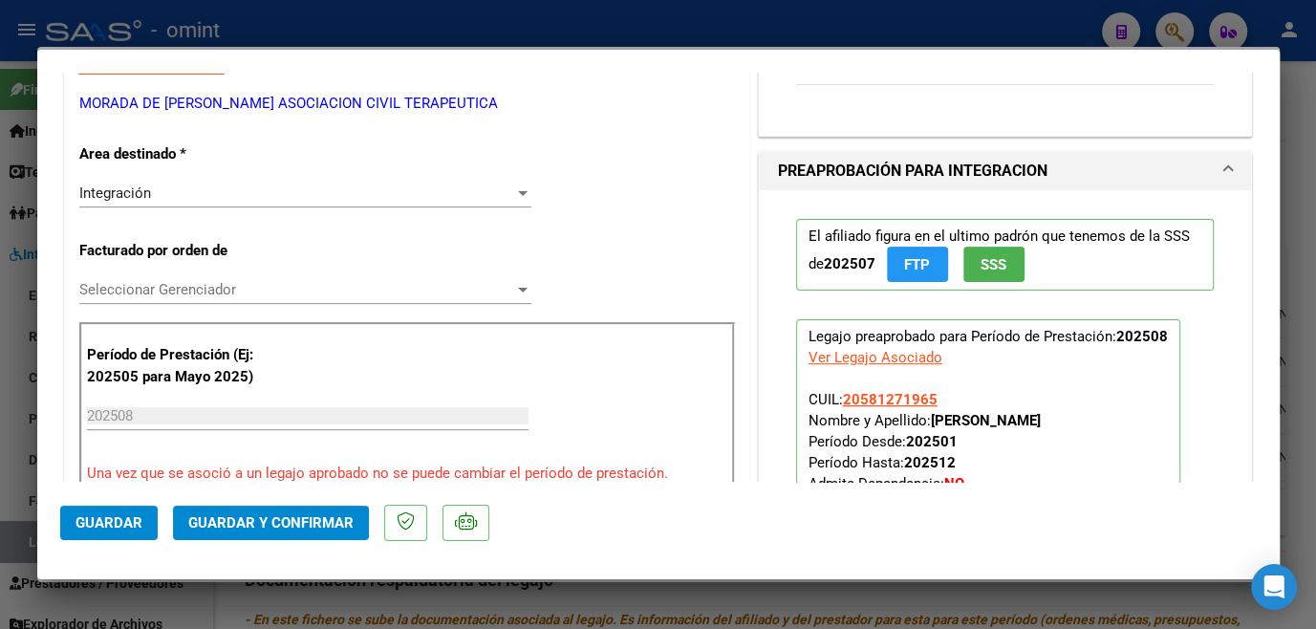
scroll to position [434, 0]
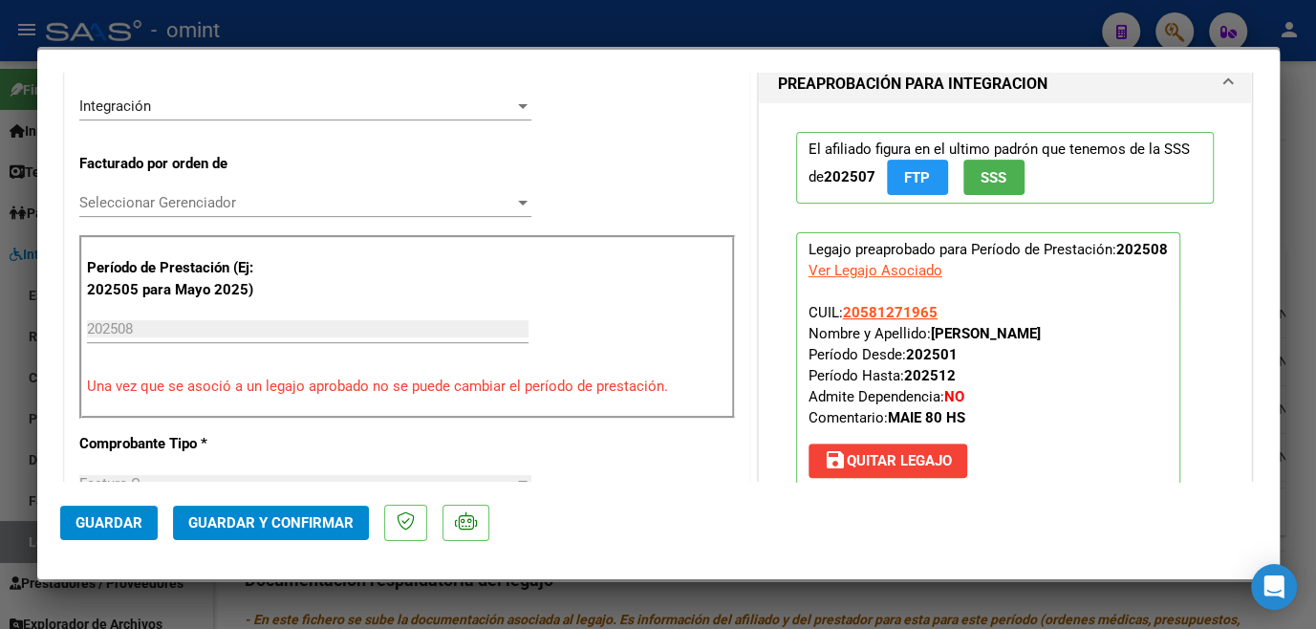
type textarea "socio [PERSON_NAME] tiene habilitado hasta Junio- Para poder extender habilitac…"
click at [192, 215] on div "Seleccionar Gerenciador Seleccionar Gerenciador" at bounding box center [305, 202] width 452 height 29
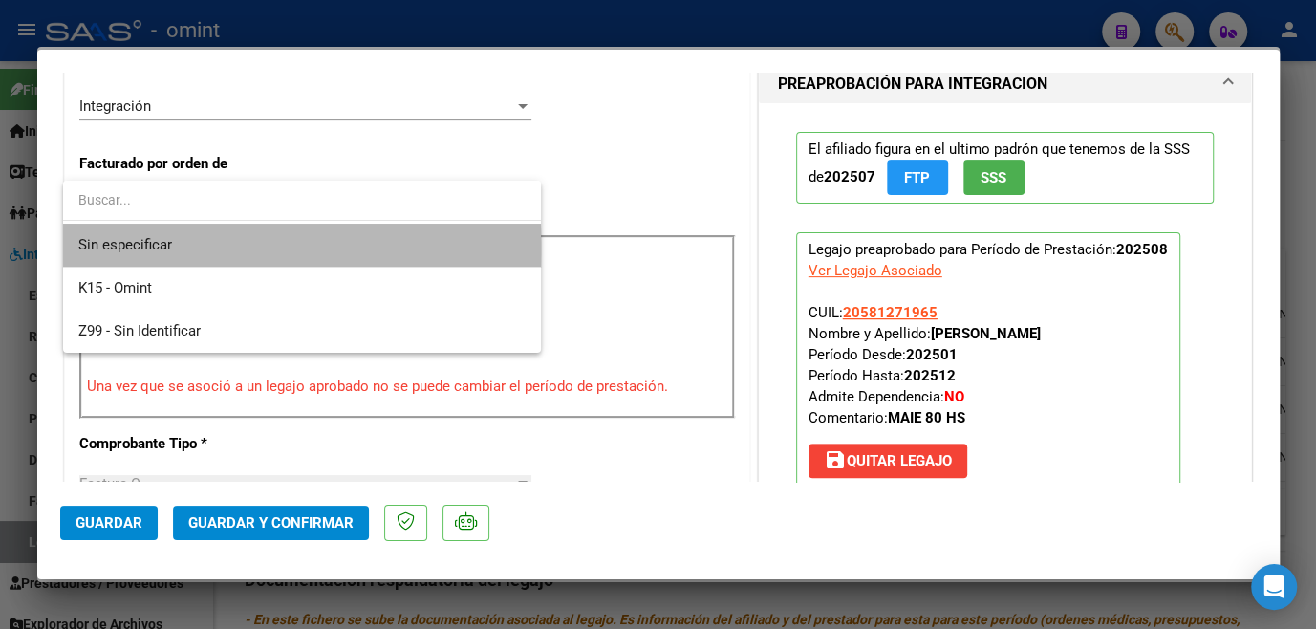
click at [187, 248] on span "Sin especificar" at bounding box center [301, 245] width 447 height 43
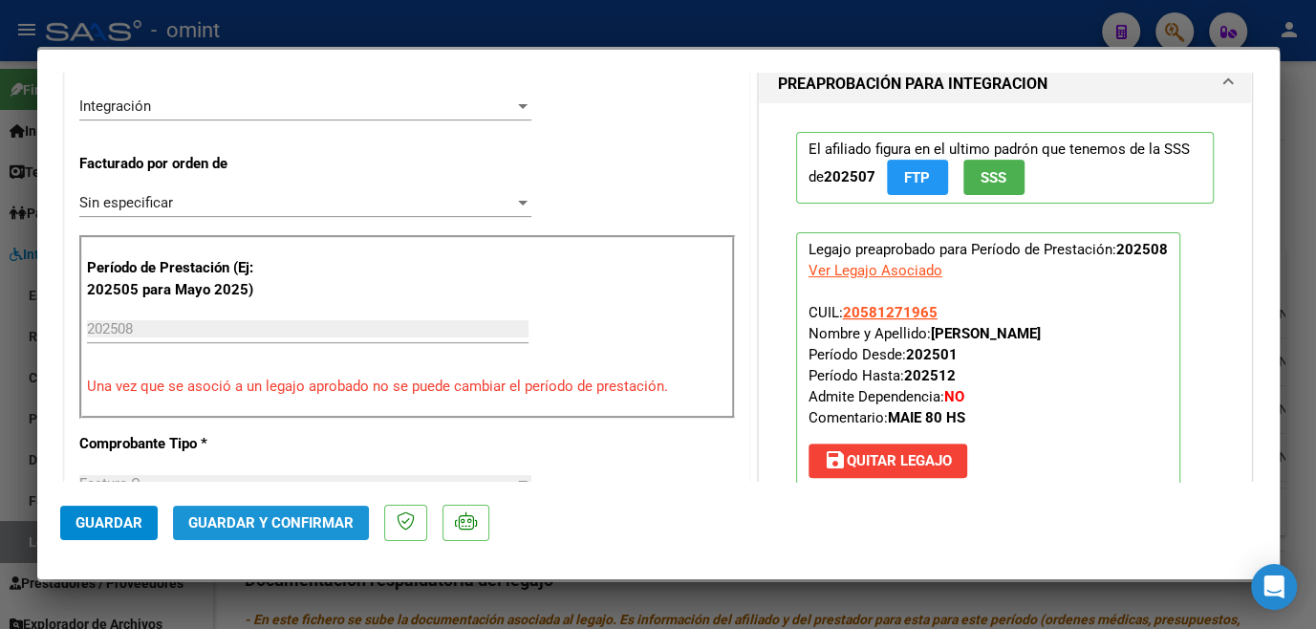
click at [229, 527] on span "Guardar y Confirmar" at bounding box center [270, 522] width 165 height 17
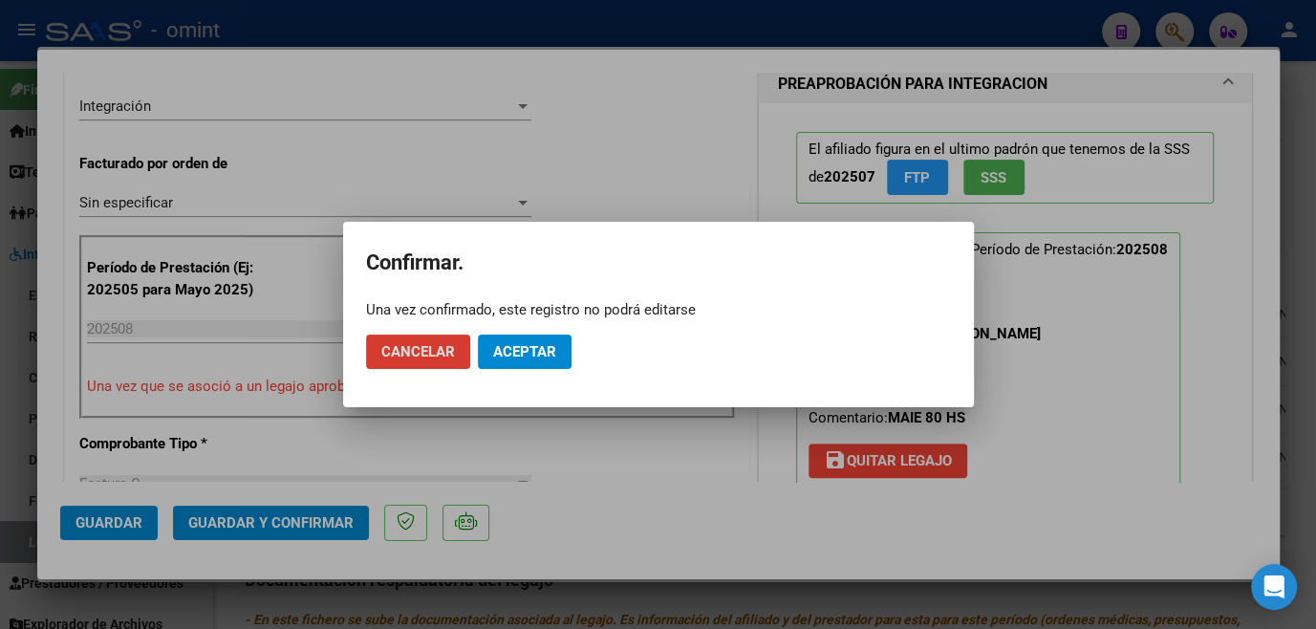
click at [505, 343] on span "Aceptar" at bounding box center [524, 351] width 63 height 17
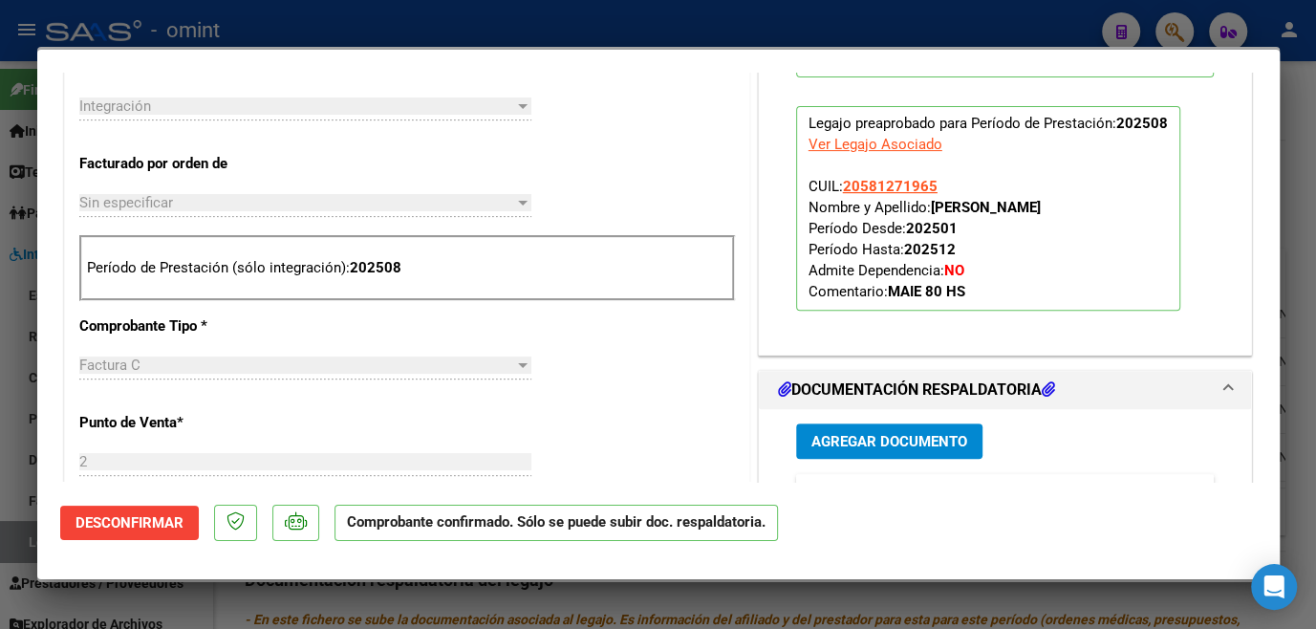
drag, startPoint x: 605, startPoint y: 449, endPoint x: 601, endPoint y: 501, distance: 51.7
click at [605, 449] on div "CUIT * 30-71151723-1 Ingresar CUIT ANALISIS PRESTADOR MORADA DE [PERSON_NAME] A…" at bounding box center [407, 602] width 684 height 1516
click at [597, 606] on div at bounding box center [658, 314] width 1316 height 629
type input "$ 0,00"
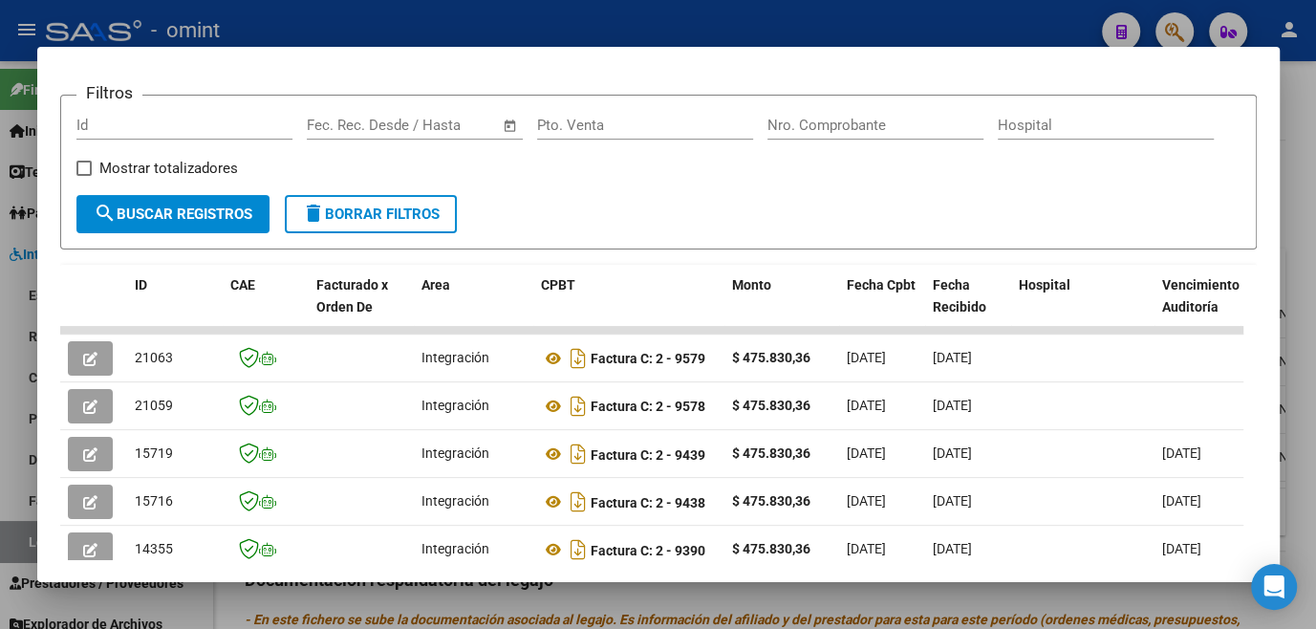
click at [545, 601] on div at bounding box center [658, 314] width 1316 height 629
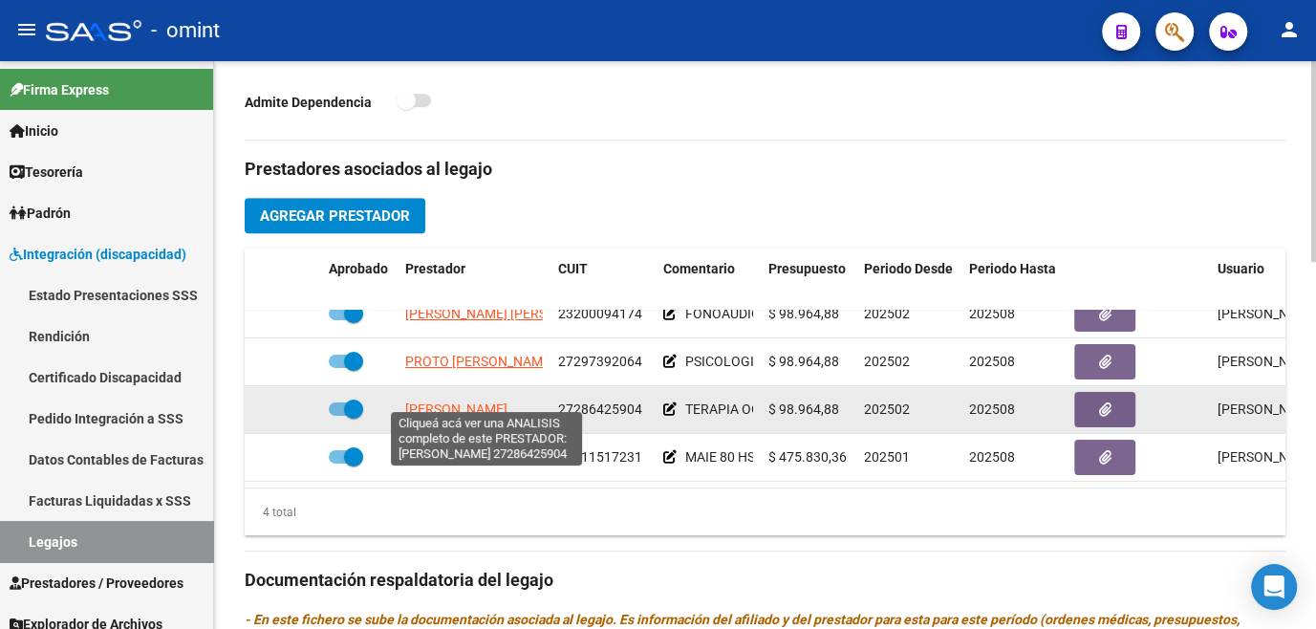
click at [471, 401] on span "[PERSON_NAME]" at bounding box center [456, 408] width 102 height 15
type textarea "27286425904"
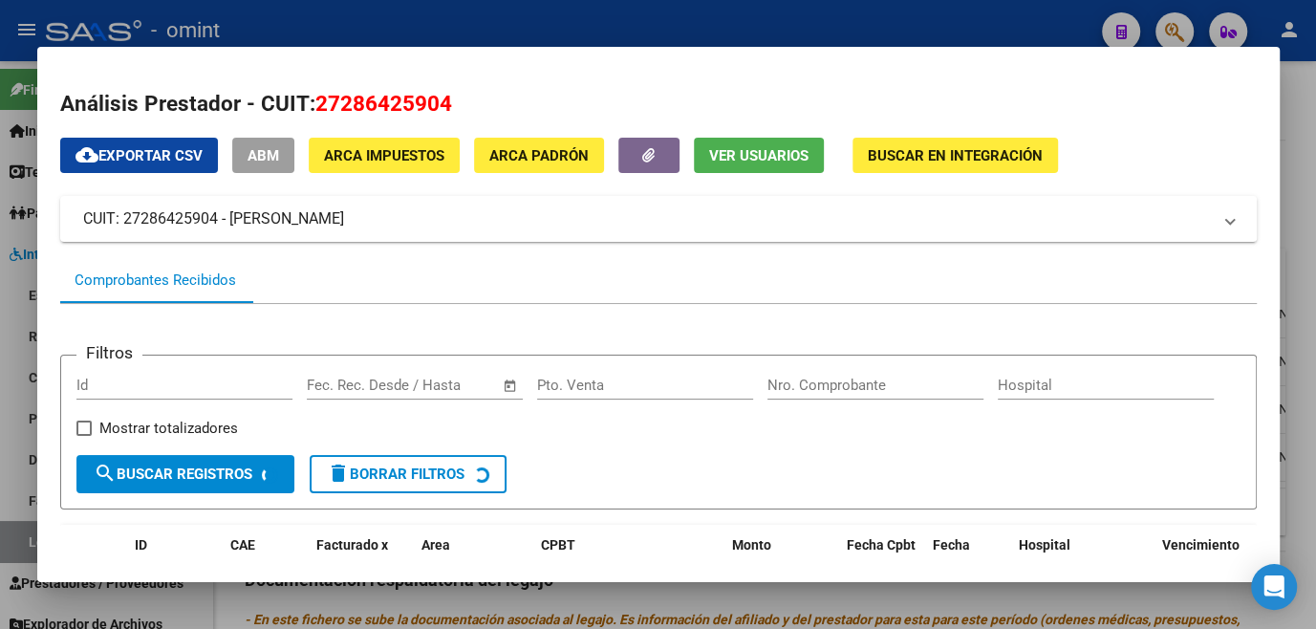
scroll to position [260, 0]
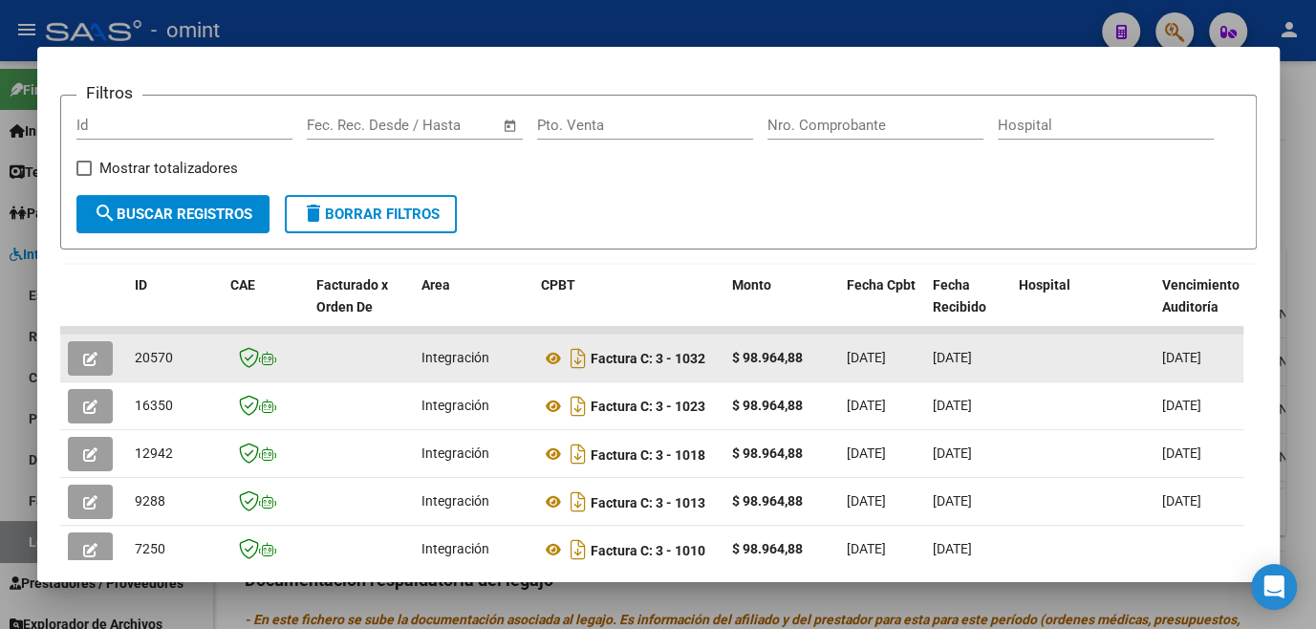
click at [99, 367] on button "button" at bounding box center [90, 358] width 45 height 34
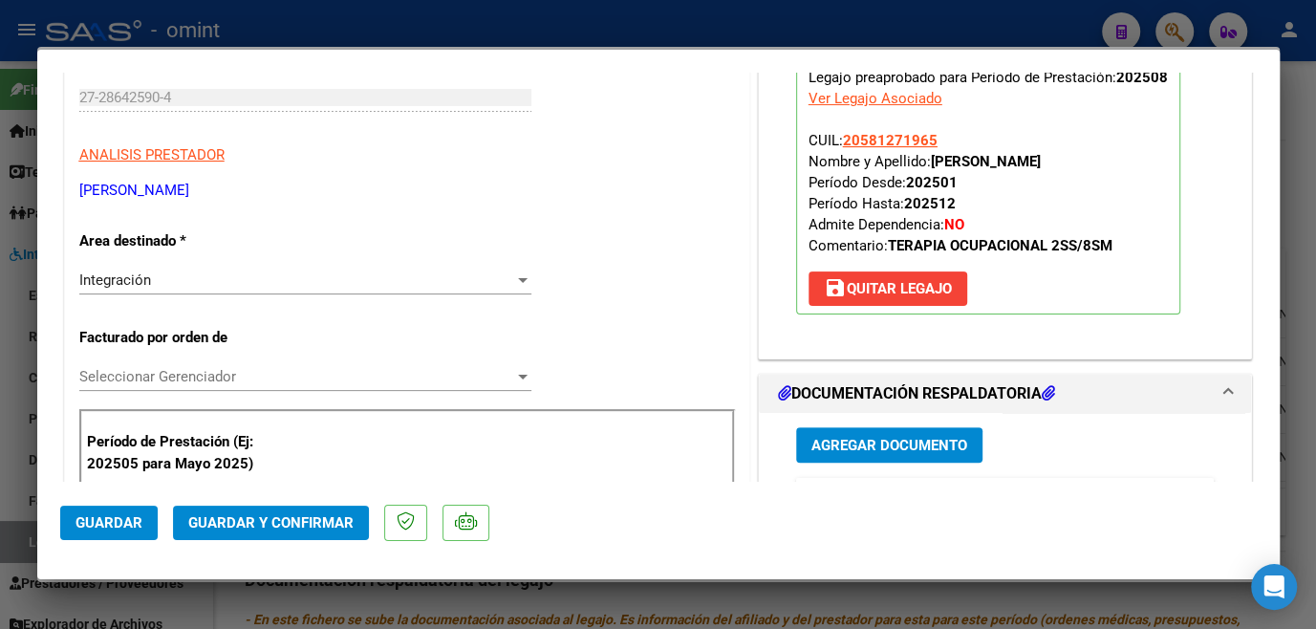
scroll to position [0, 0]
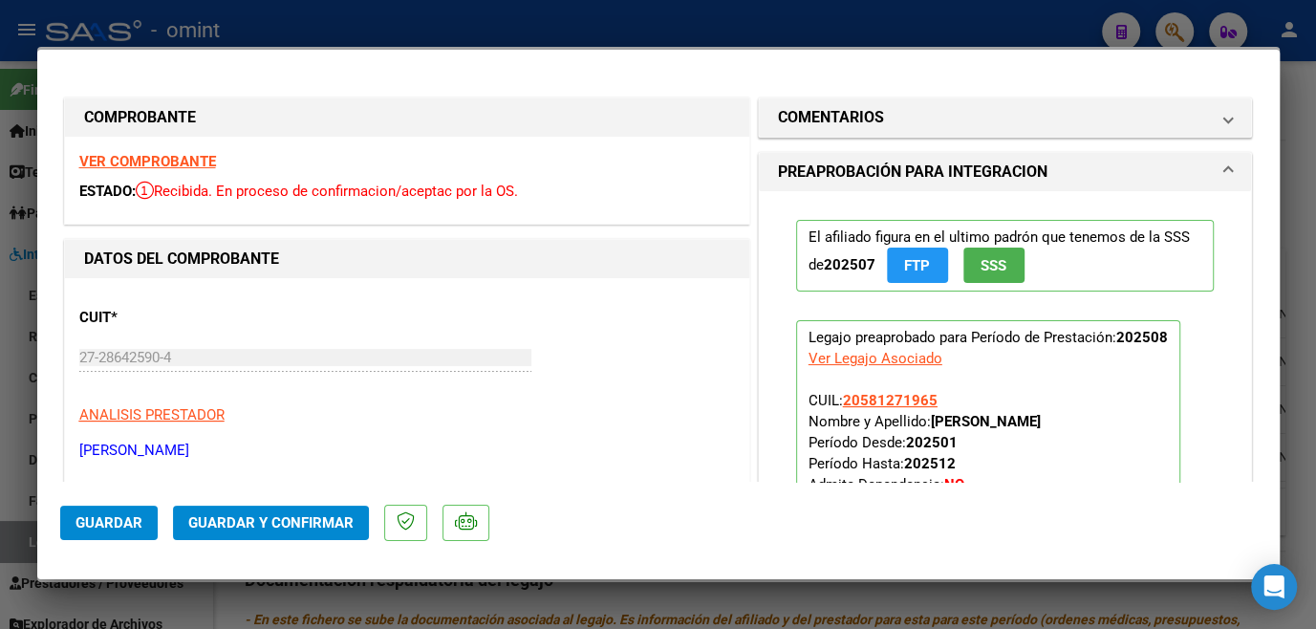
click at [199, 158] on strong "VER COMPROBANTE" at bounding box center [147, 161] width 137 height 17
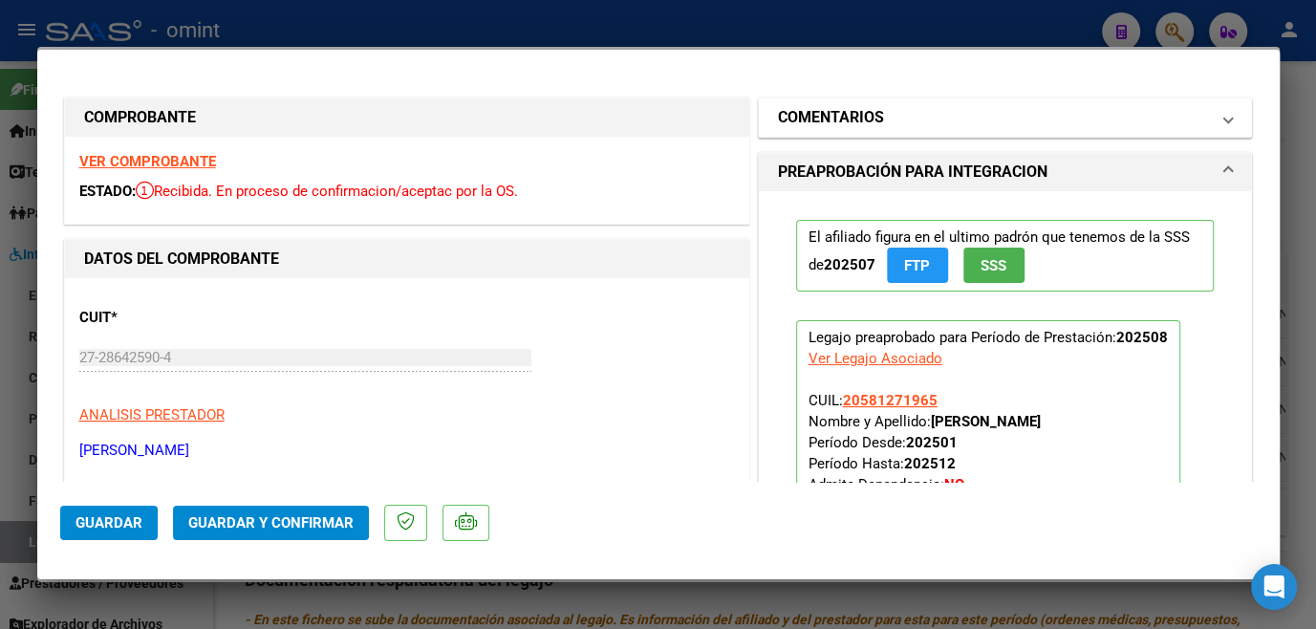
click at [828, 130] on mat-expansion-panel-header "COMENTARIOS" at bounding box center [1005, 117] width 493 height 38
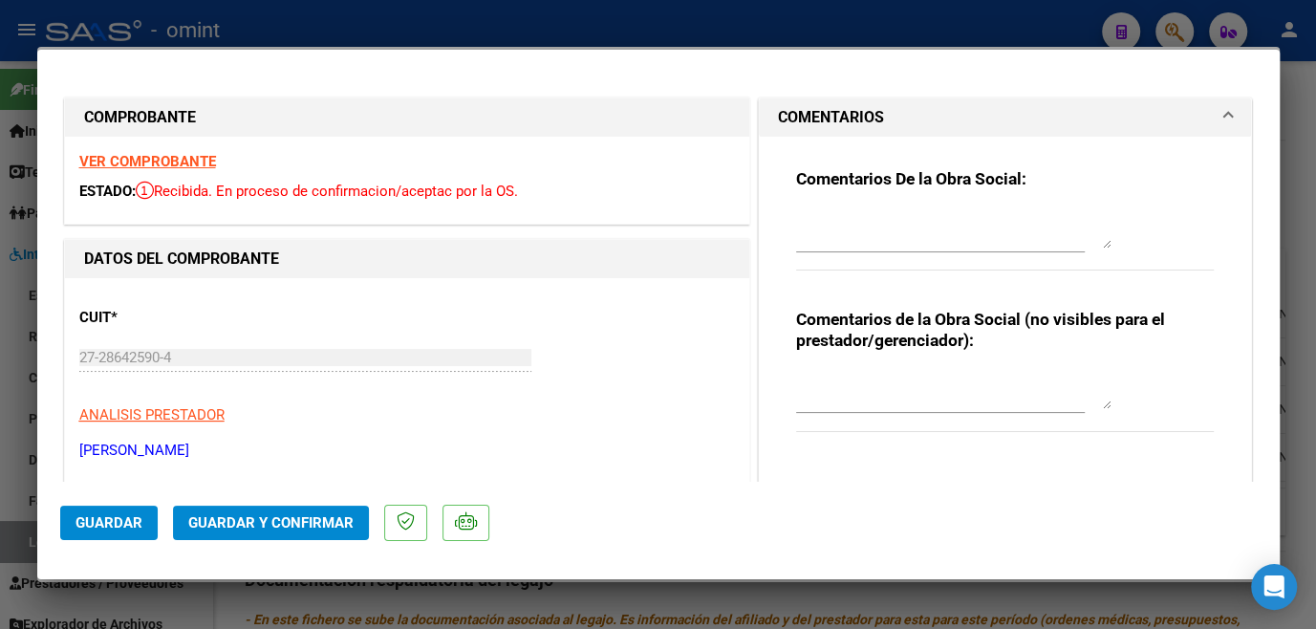
click at [830, 227] on textarea at bounding box center [953, 229] width 315 height 38
paste textarea "socio [PERSON_NAME] tiene habilitado hasta Junio- Para poder extender habilitac…"
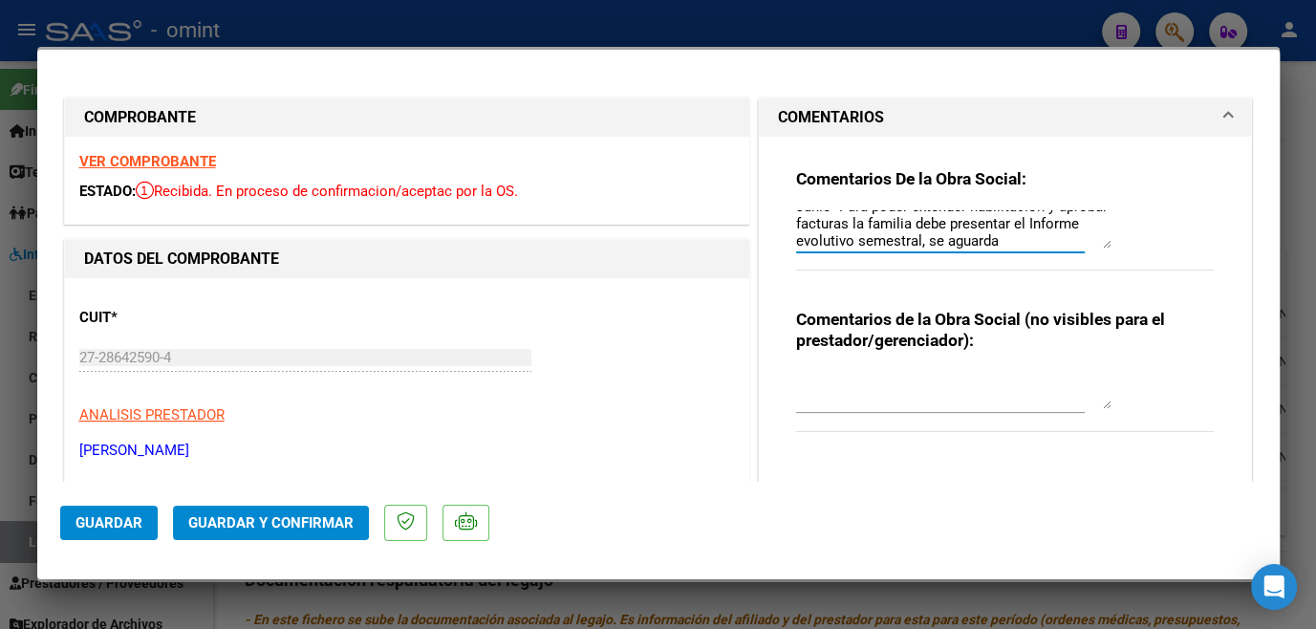
scroll to position [173, 0]
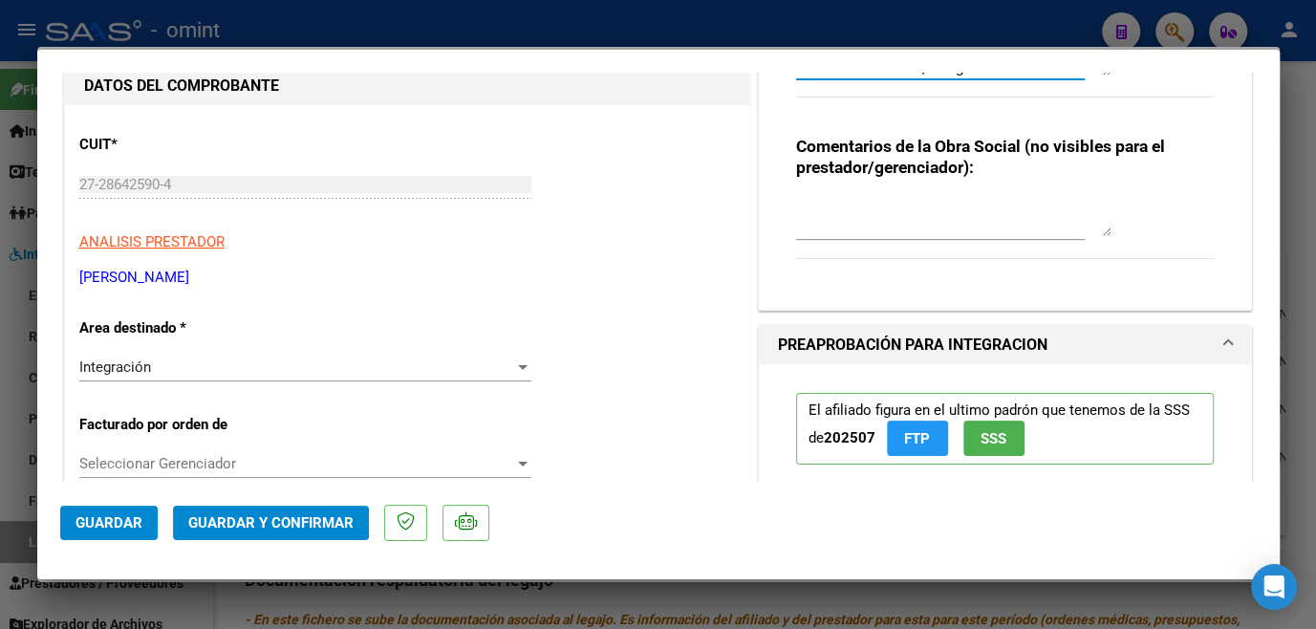
type textarea "socio [PERSON_NAME] tiene habilitado hasta Junio- Para poder extender habilitac…"
click at [263, 463] on span "Seleccionar Gerenciador" at bounding box center [296, 463] width 435 height 17
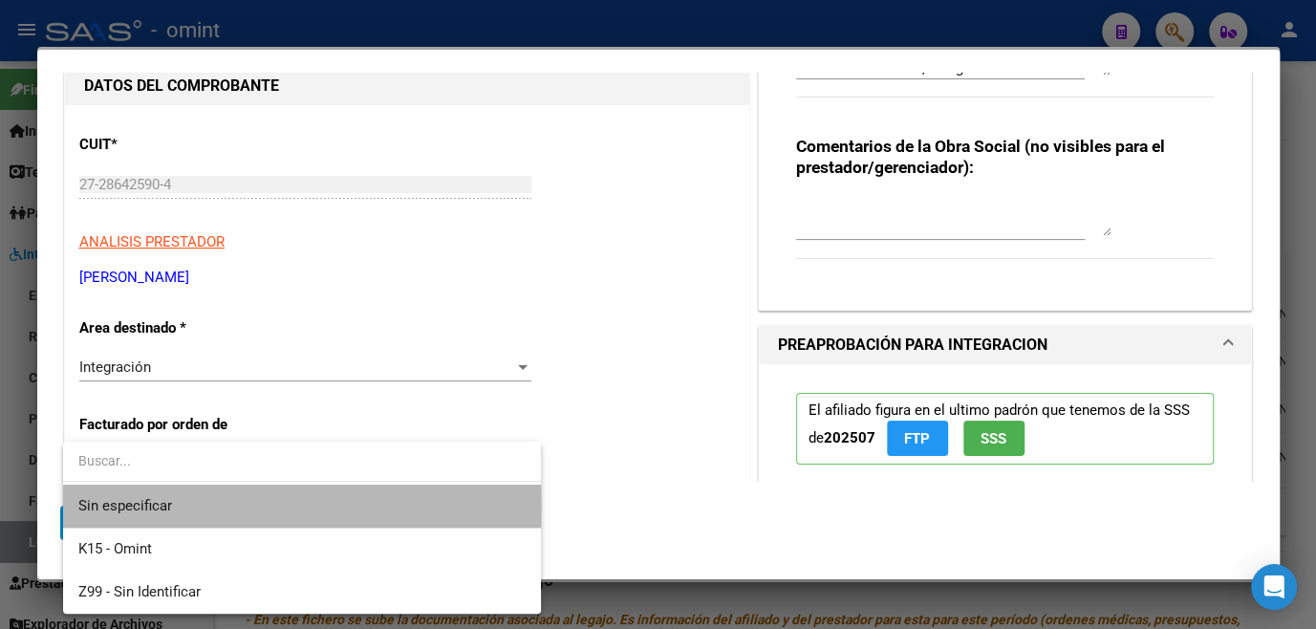
click at [248, 506] on span "Sin especificar" at bounding box center [301, 505] width 447 height 43
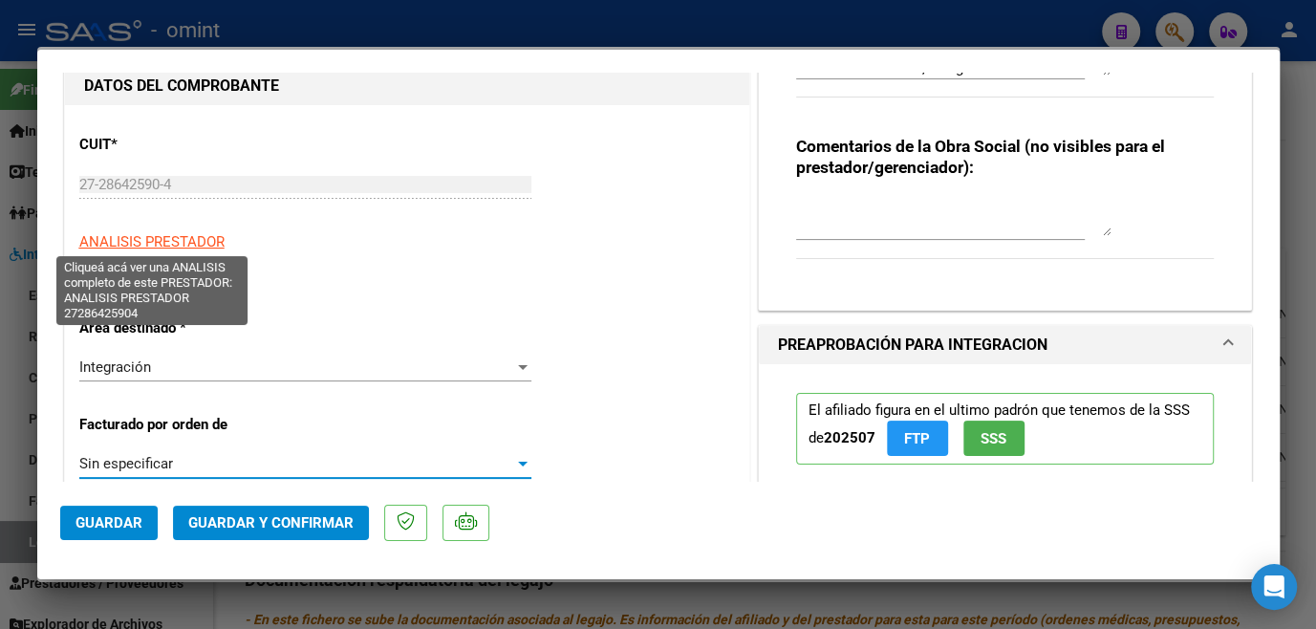
scroll to position [0, 0]
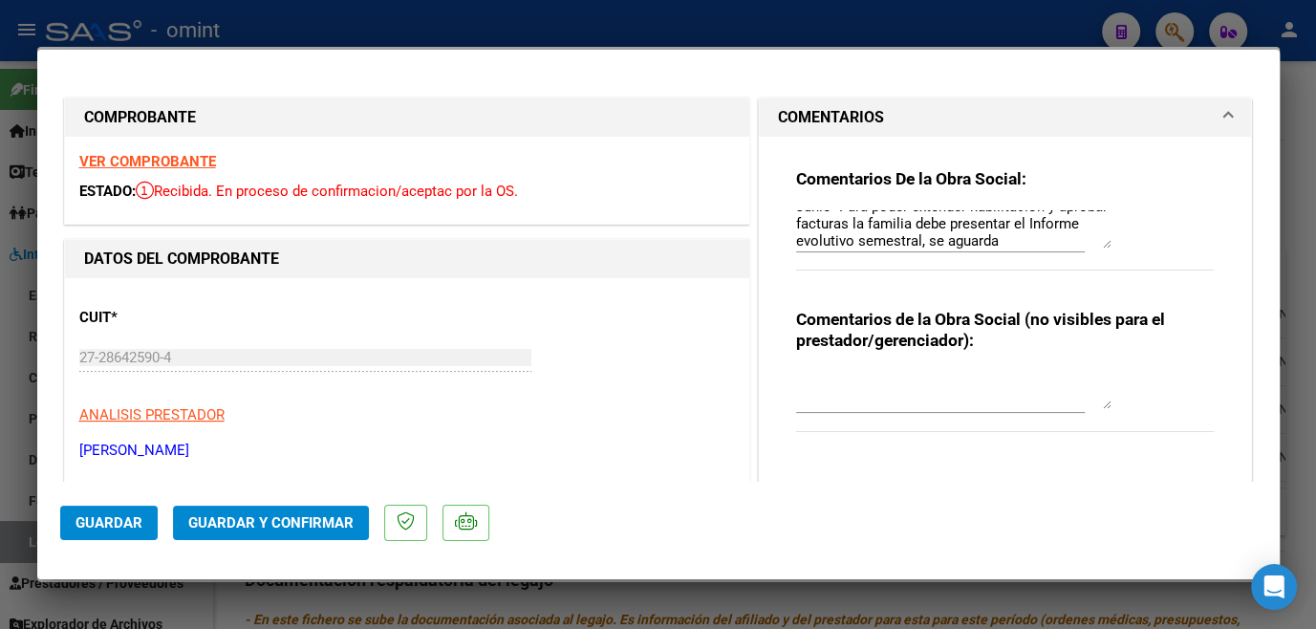
click at [187, 165] on strong "VER COMPROBANTE" at bounding box center [147, 161] width 137 height 17
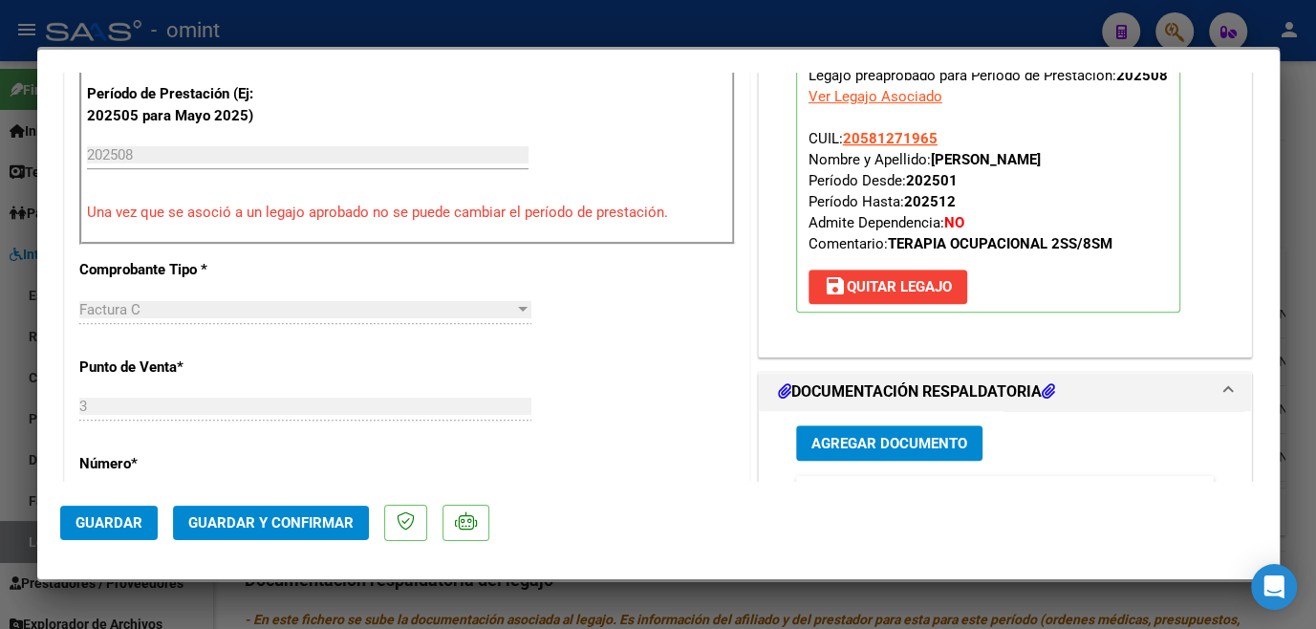
scroll to position [695, 0]
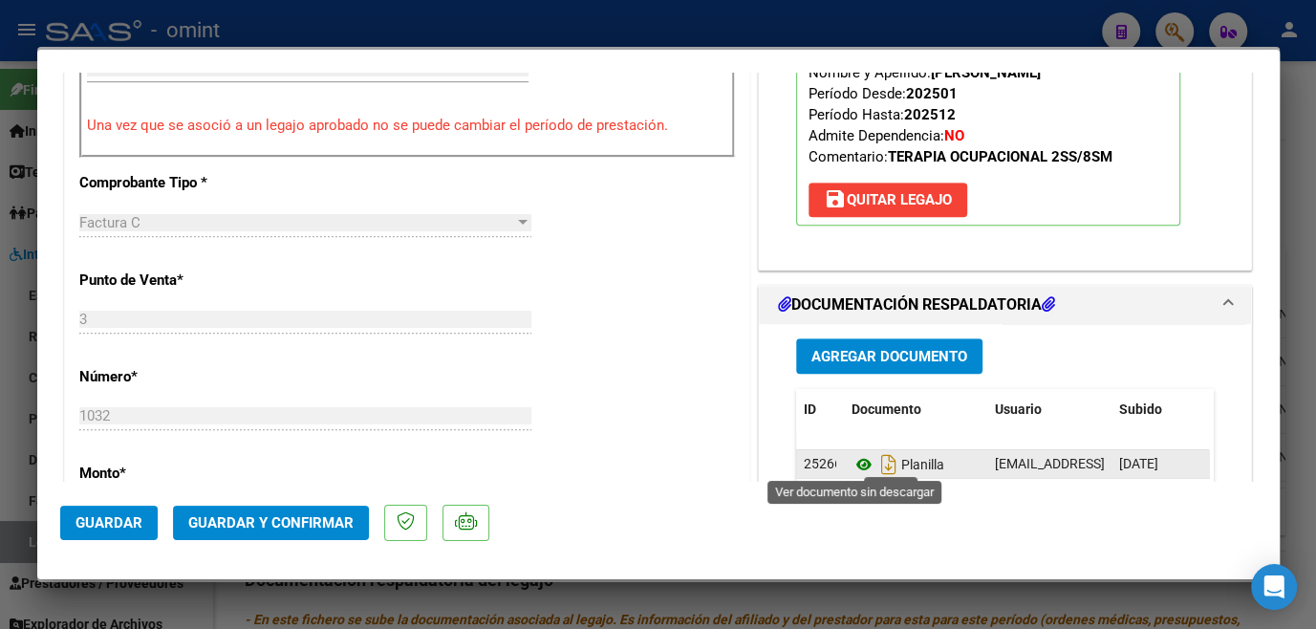
click at [851, 459] on icon at bounding box center [863, 464] width 25 height 23
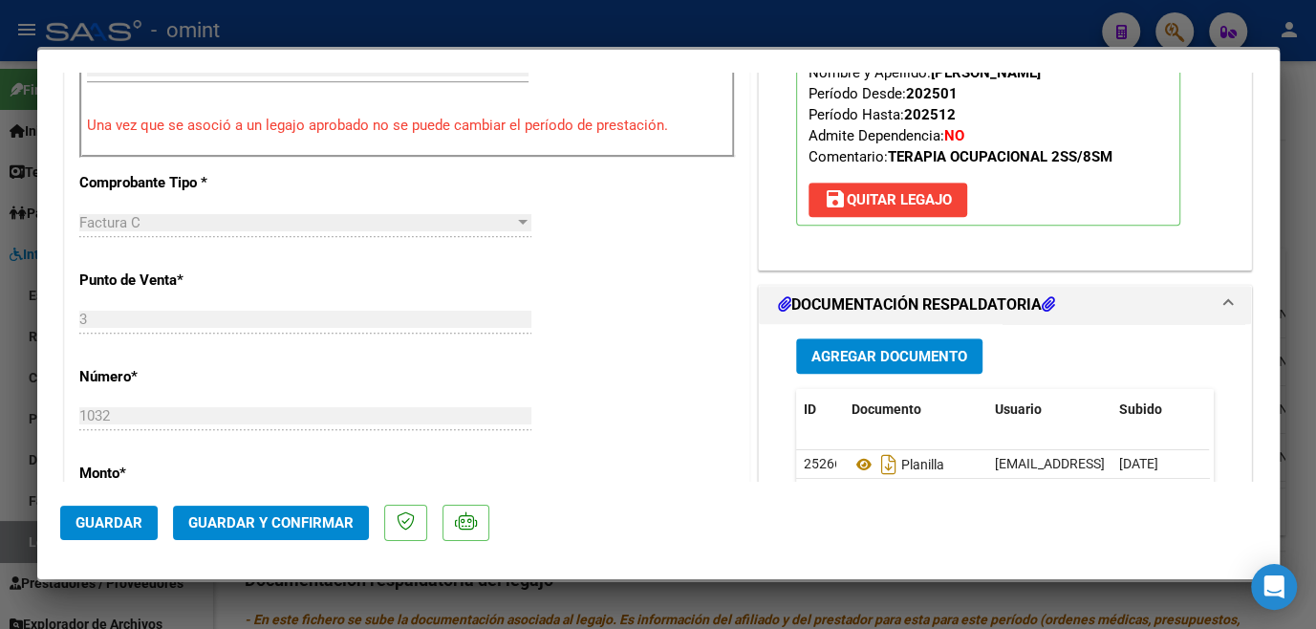
scroll to position [521, 0]
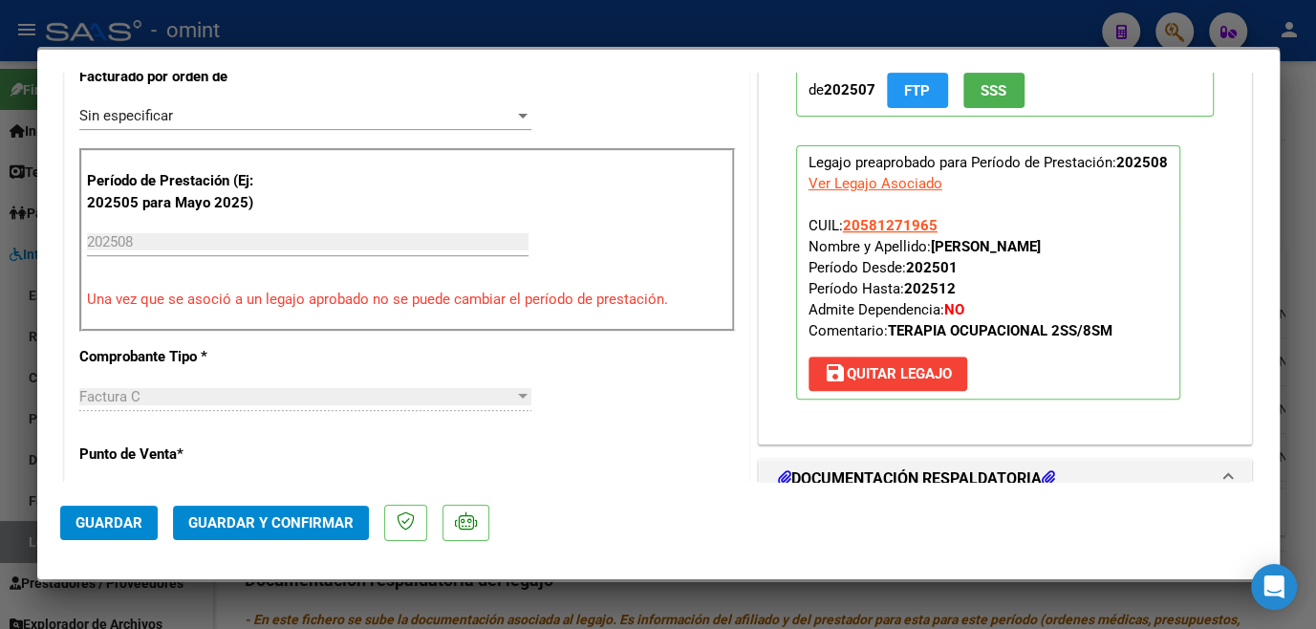
click at [205, 107] on div "Sin especificar" at bounding box center [296, 115] width 435 height 17
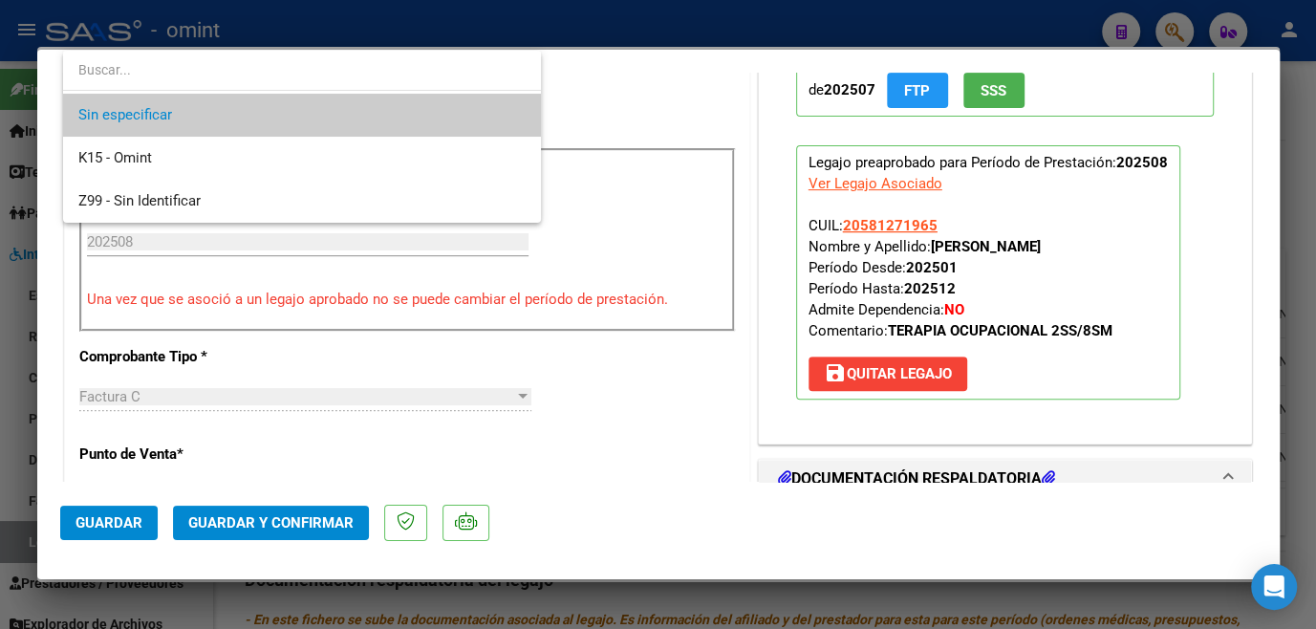
click at [205, 106] on span "Sin especificar" at bounding box center [301, 115] width 447 height 43
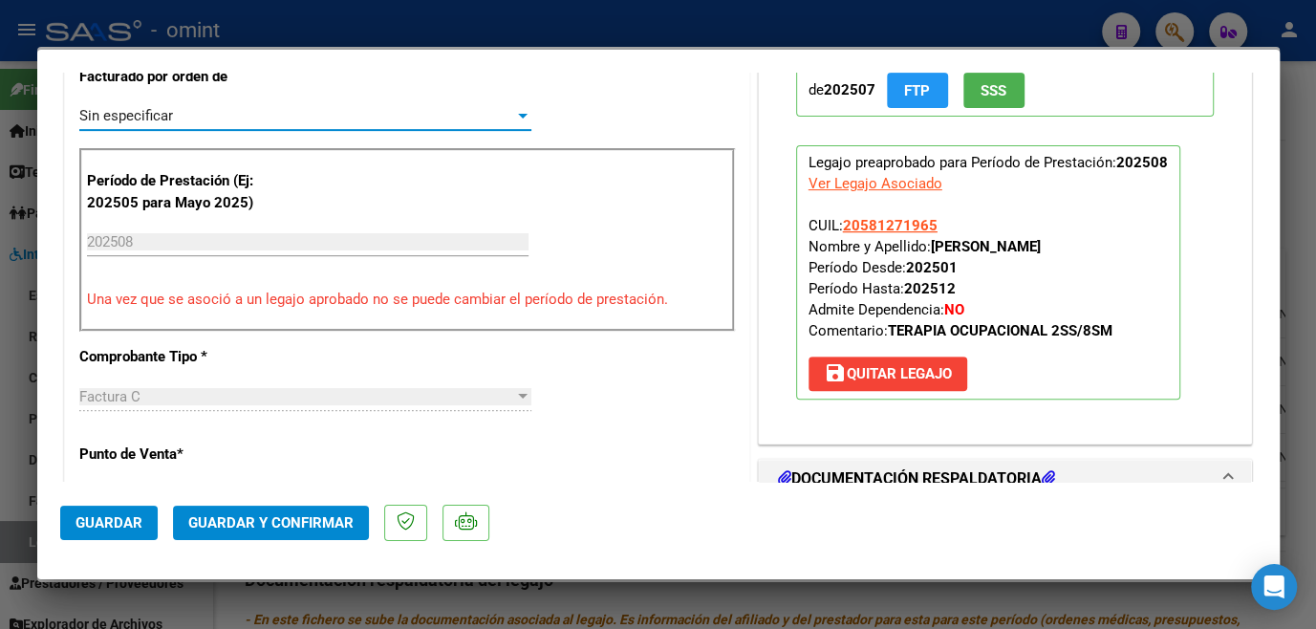
click at [259, 521] on span "Guardar y Confirmar" at bounding box center [270, 522] width 165 height 17
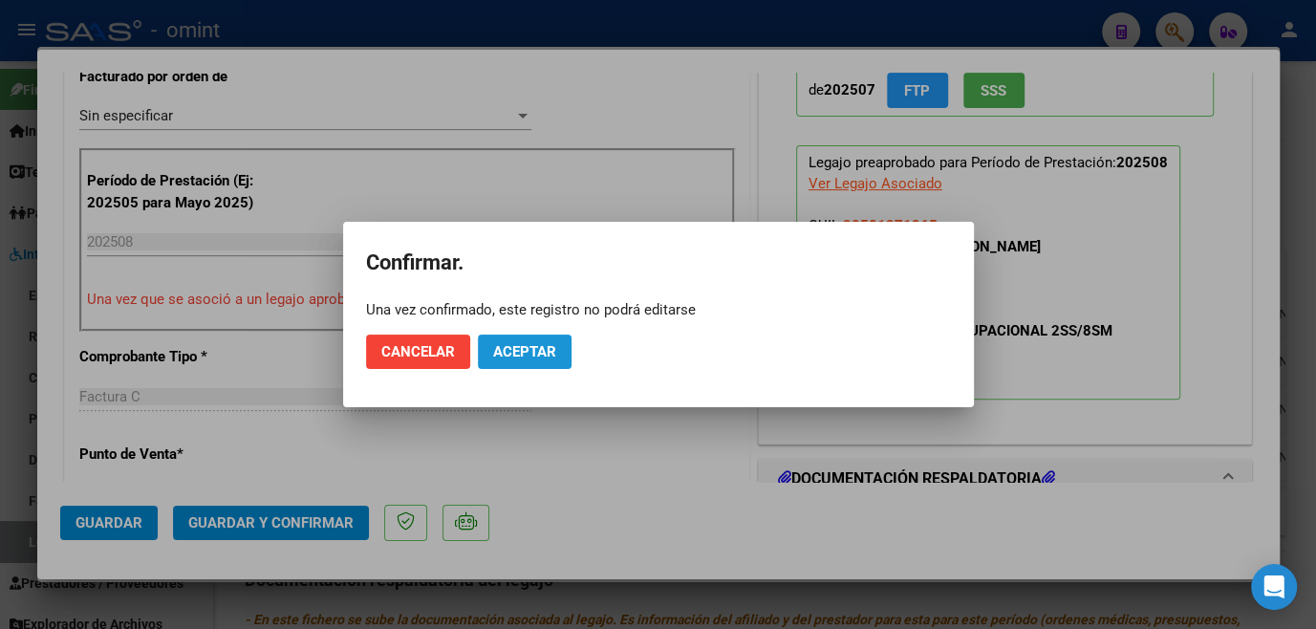
click at [532, 355] on span "Aceptar" at bounding box center [524, 351] width 63 height 17
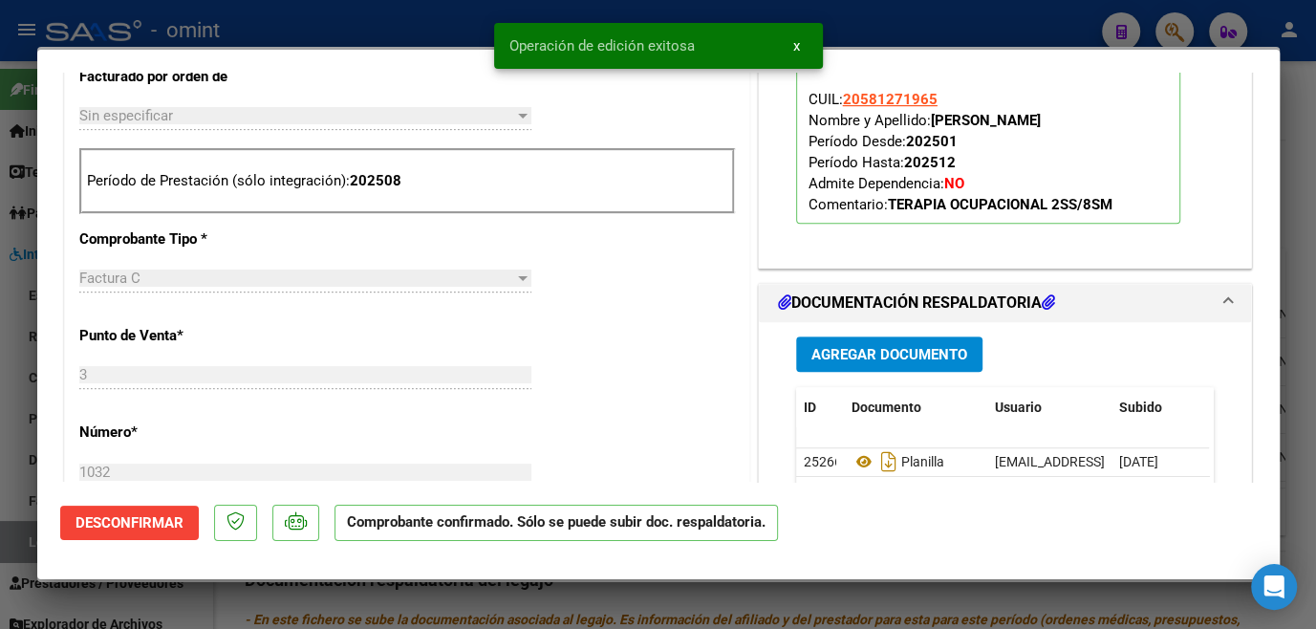
click at [483, 584] on div at bounding box center [658, 314] width 1316 height 629
type input "$ 0,00"
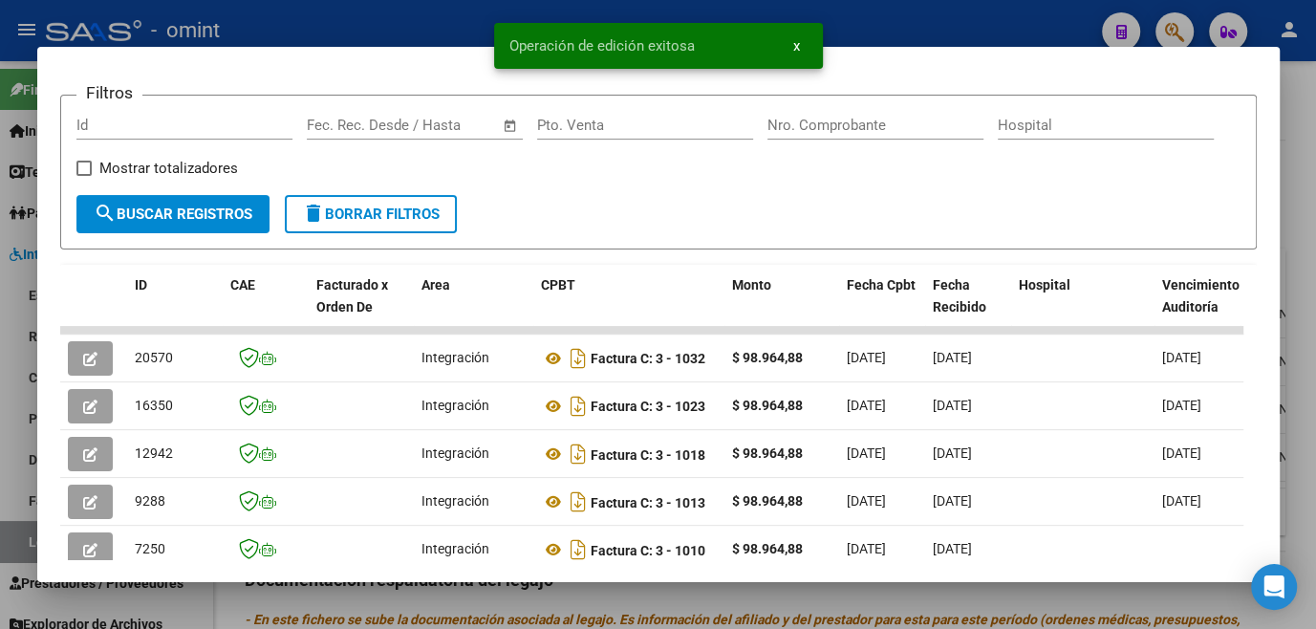
click at [483, 584] on div at bounding box center [658, 314] width 1316 height 629
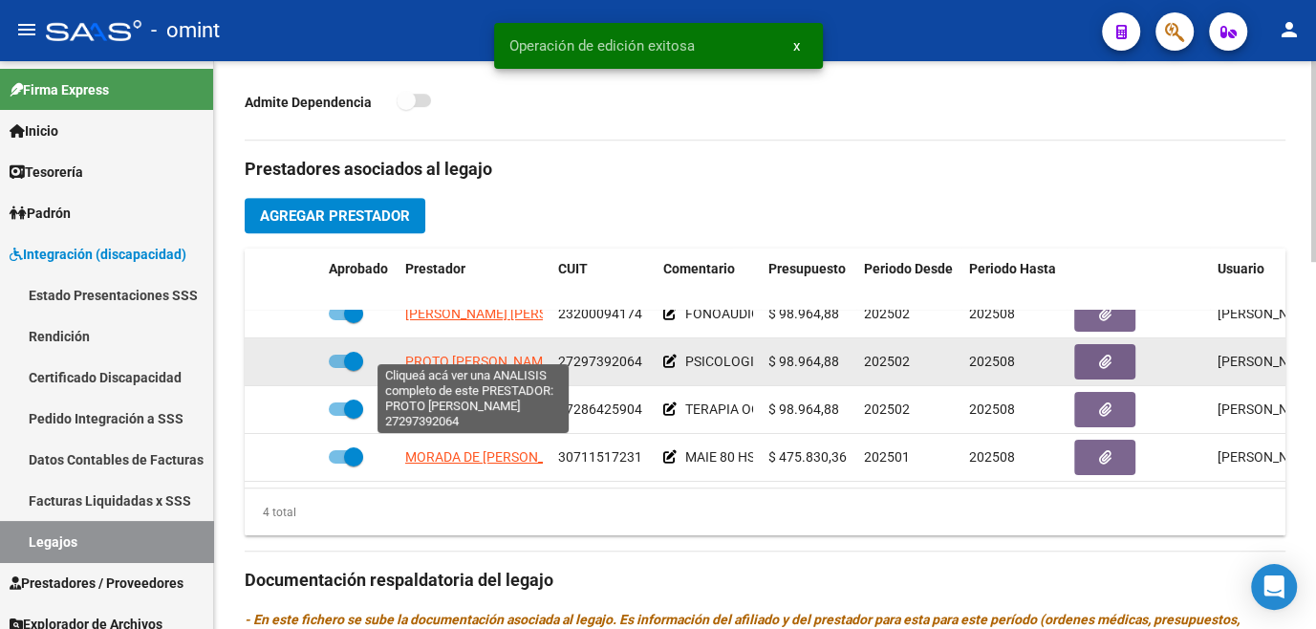
click at [457, 354] on span "PROTO [PERSON_NAME]" at bounding box center [479, 361] width 149 height 15
type textarea "27297392064"
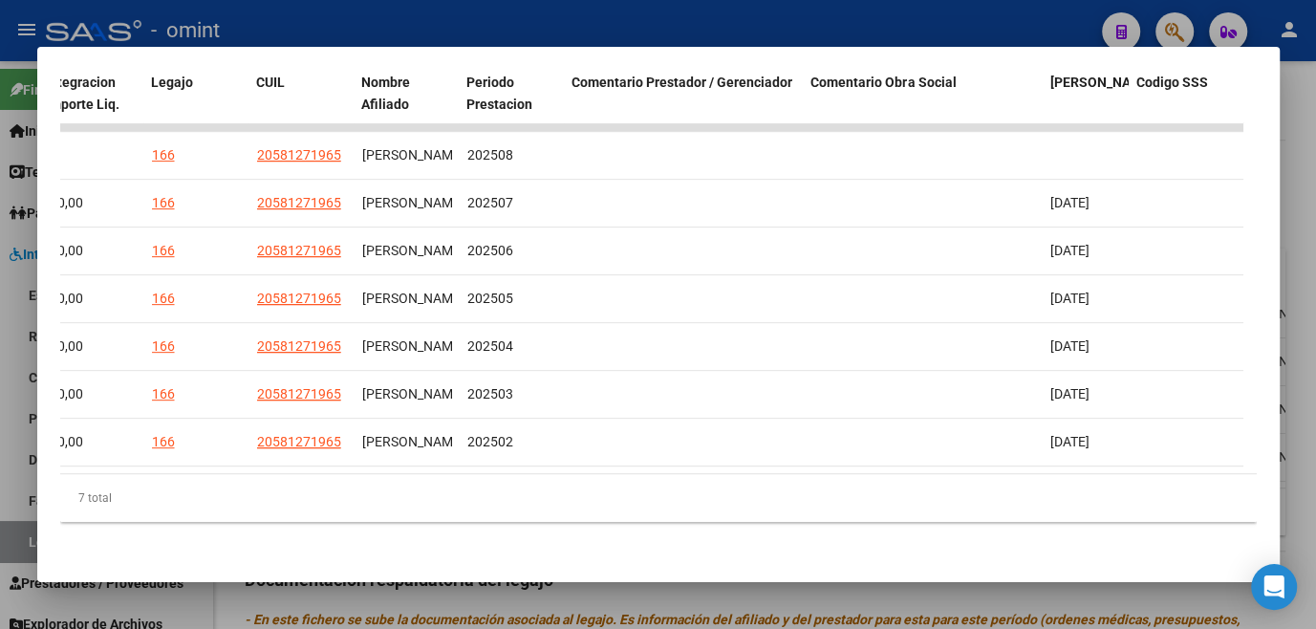
scroll to position [0, 0]
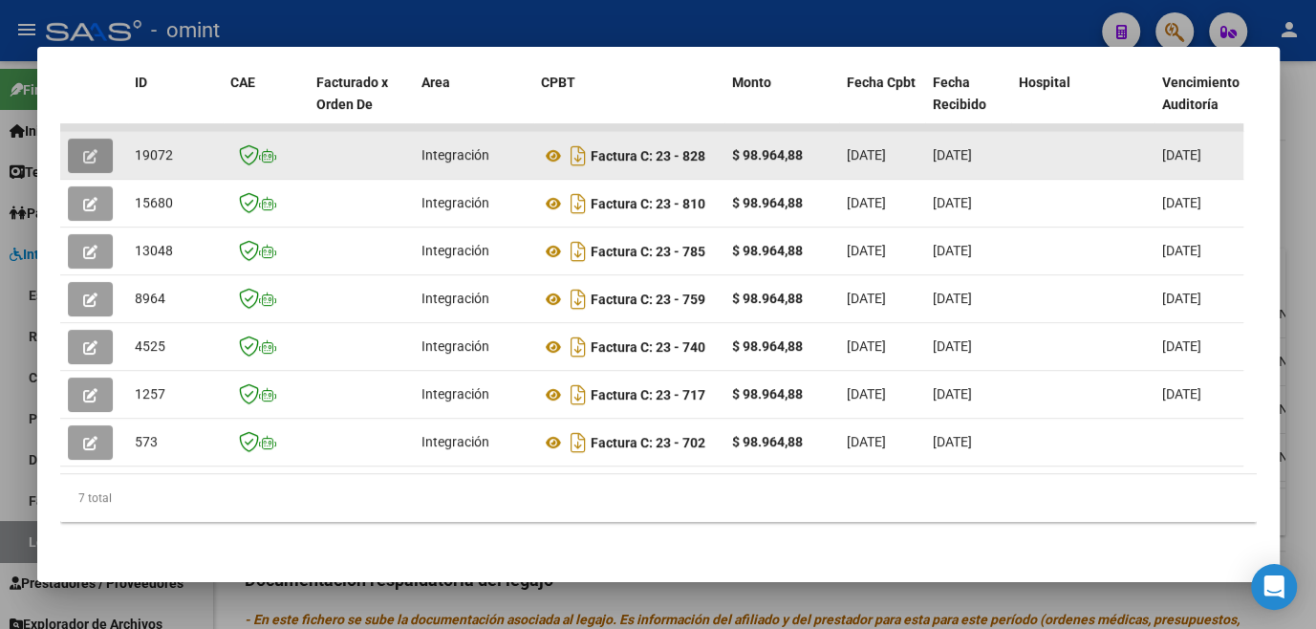
click at [109, 140] on button "button" at bounding box center [90, 156] width 45 height 34
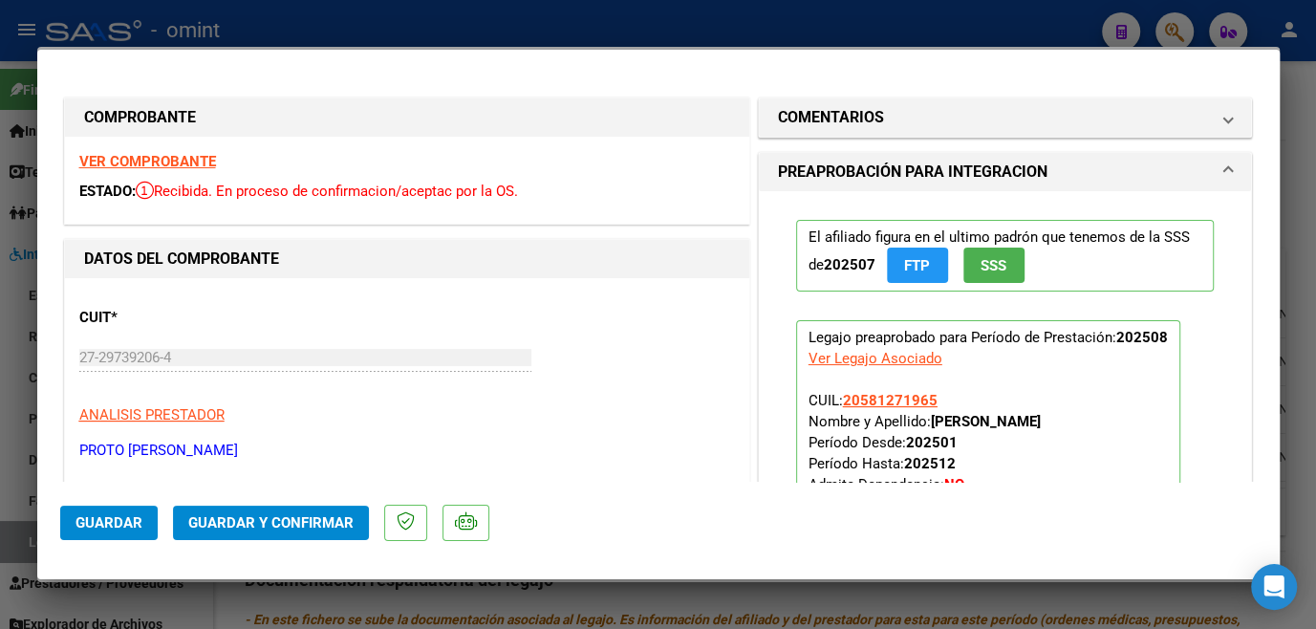
click at [187, 160] on strong "VER COMPROBANTE" at bounding box center [147, 161] width 137 height 17
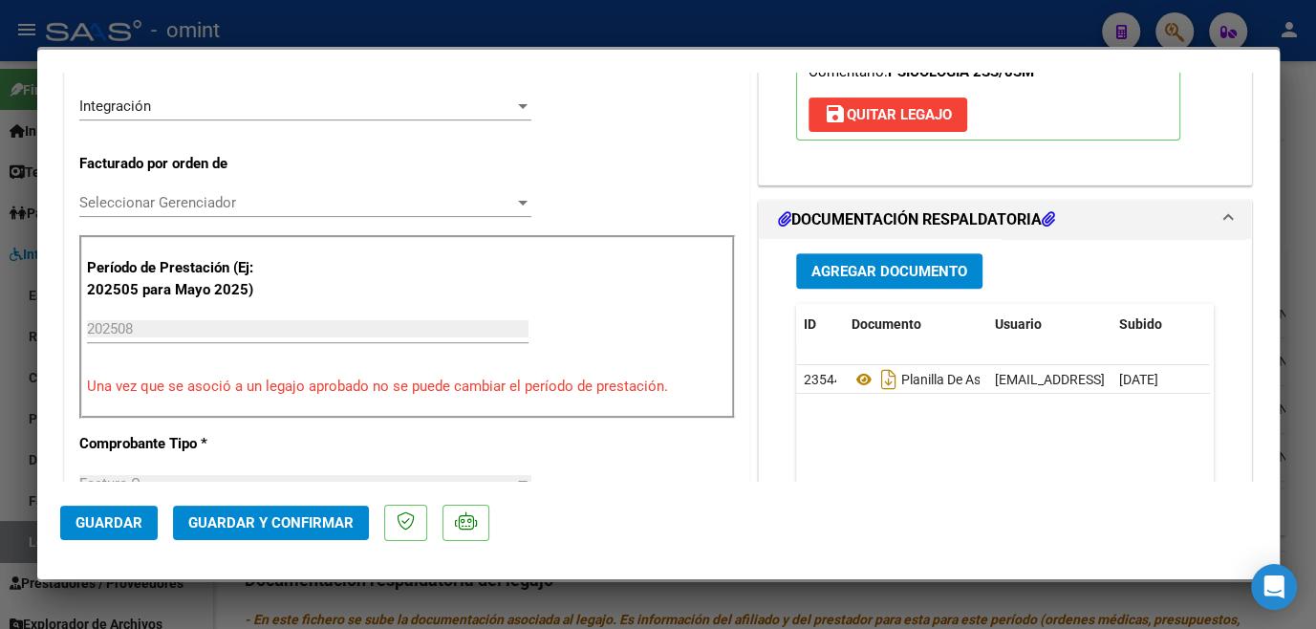
scroll to position [695, 0]
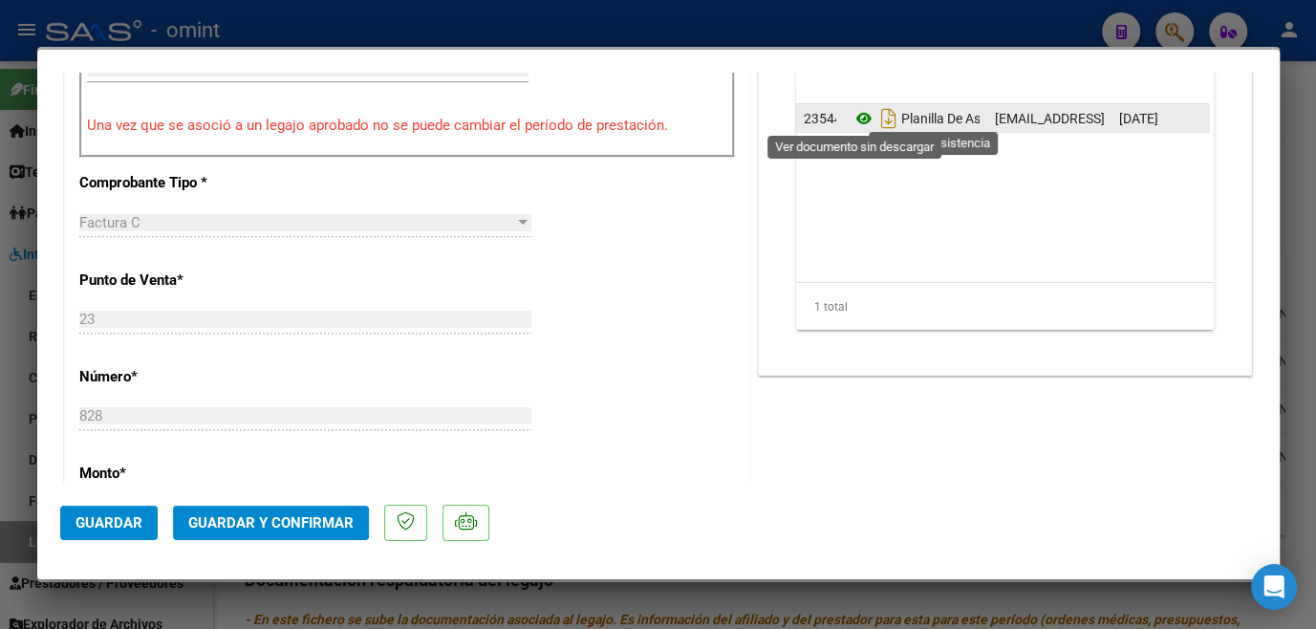
click at [853, 119] on icon at bounding box center [863, 118] width 25 height 23
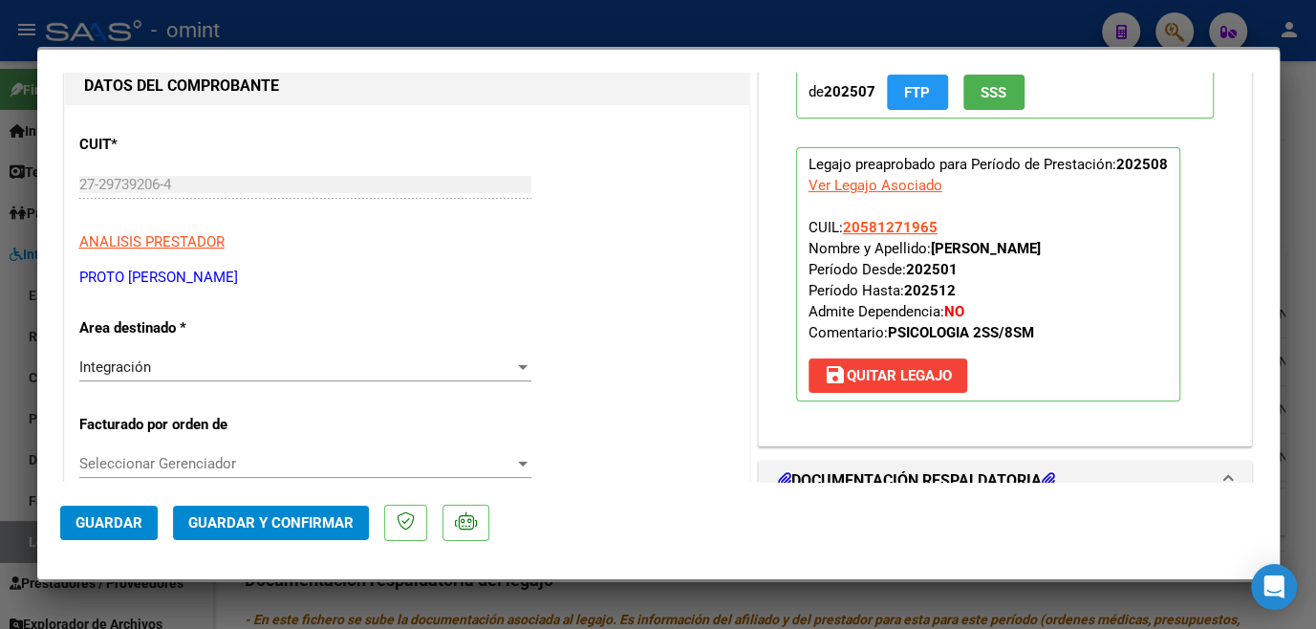
scroll to position [0, 0]
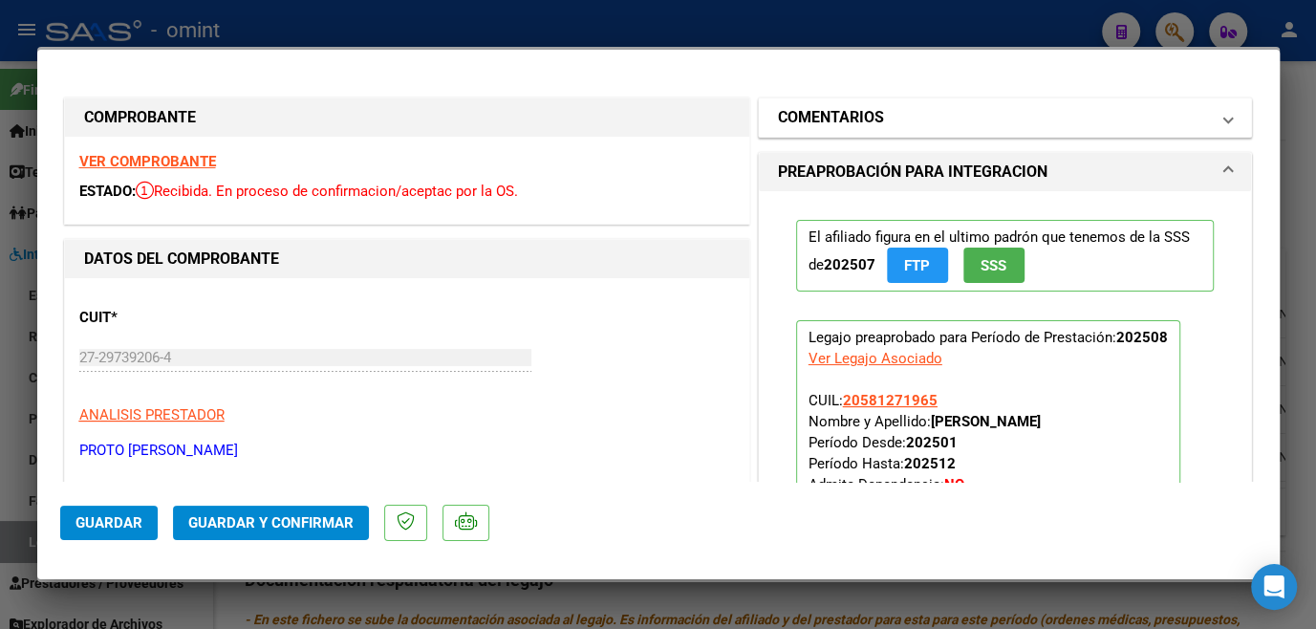
click at [910, 117] on mat-panel-title "COMENTARIOS" at bounding box center [994, 117] width 432 height 23
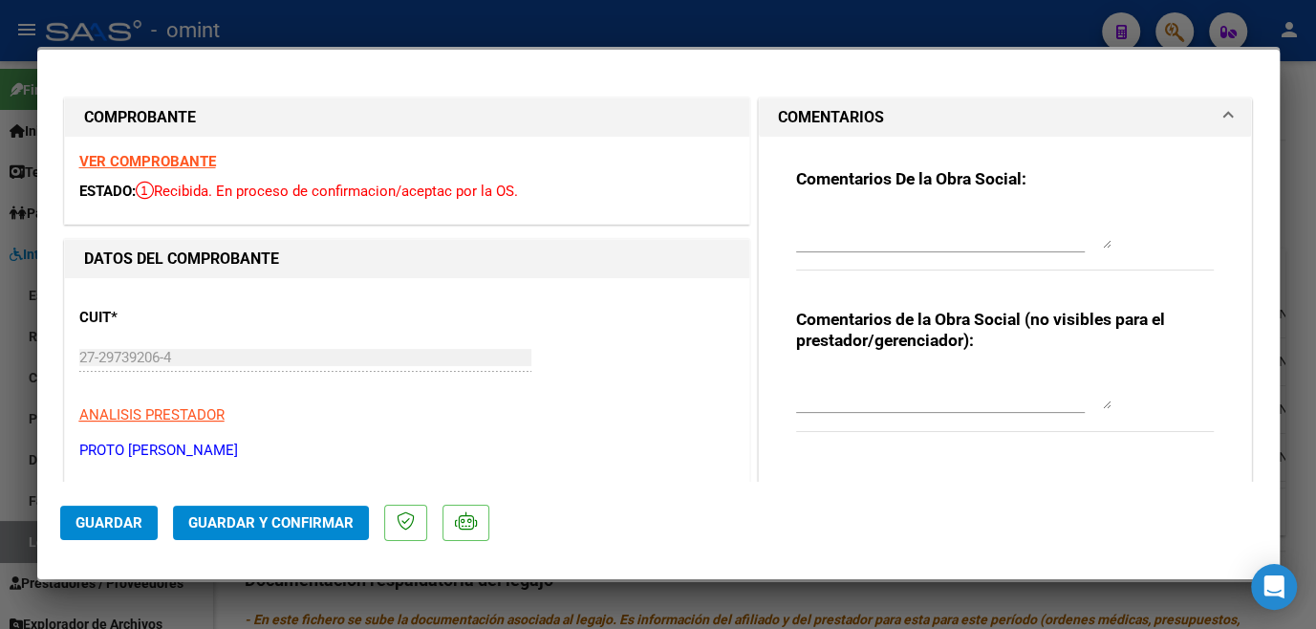
click at [796, 247] on textarea at bounding box center [953, 229] width 315 height 38
paste textarea "socio [PERSON_NAME] tiene habilitado hasta Junio- Para poder extender habilitac…"
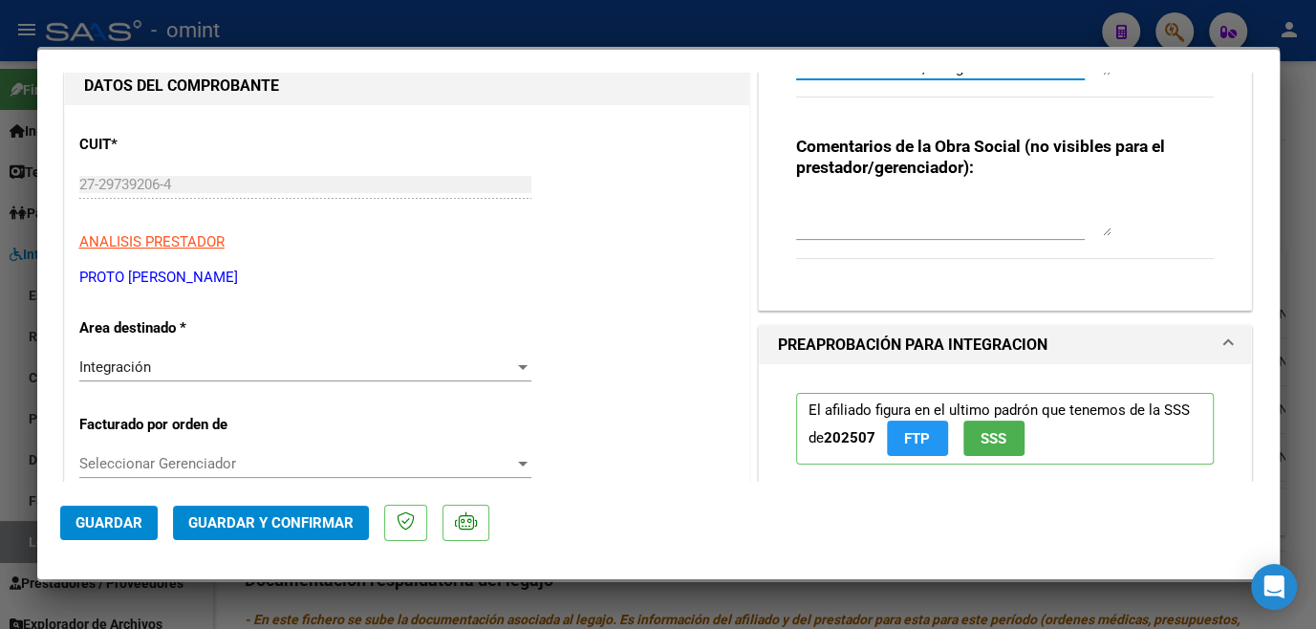
scroll to position [434, 0]
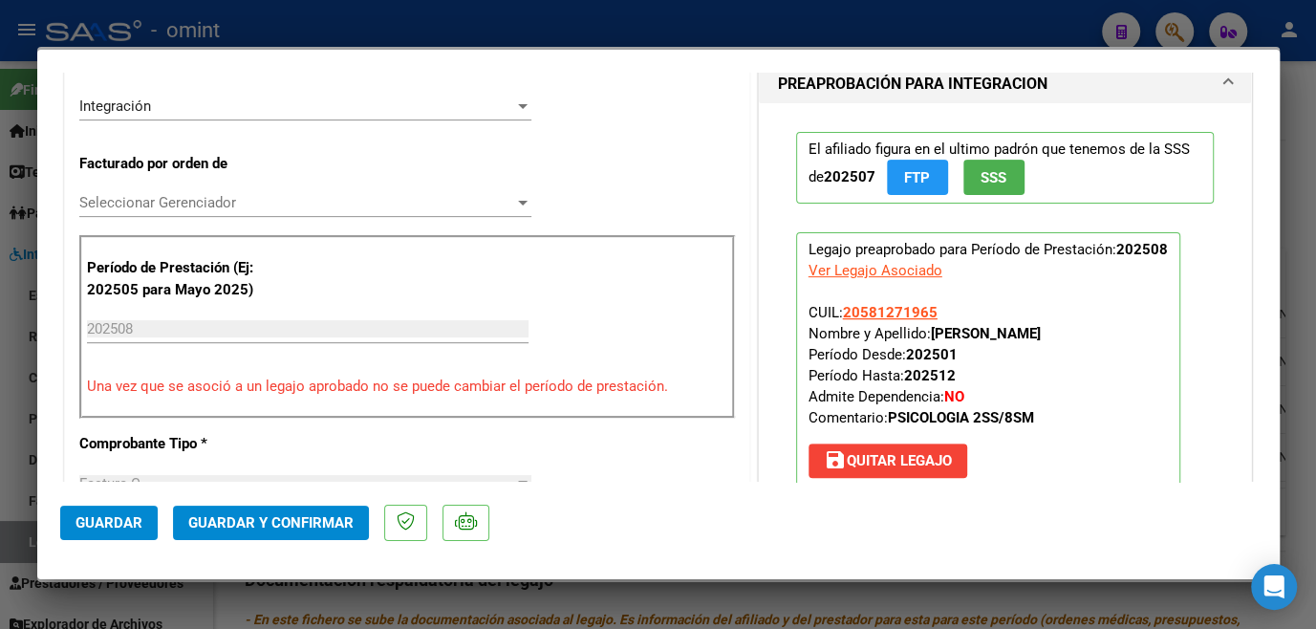
type textarea "socio [PERSON_NAME] tiene habilitado hasta Junio- Para poder extender habilitac…"
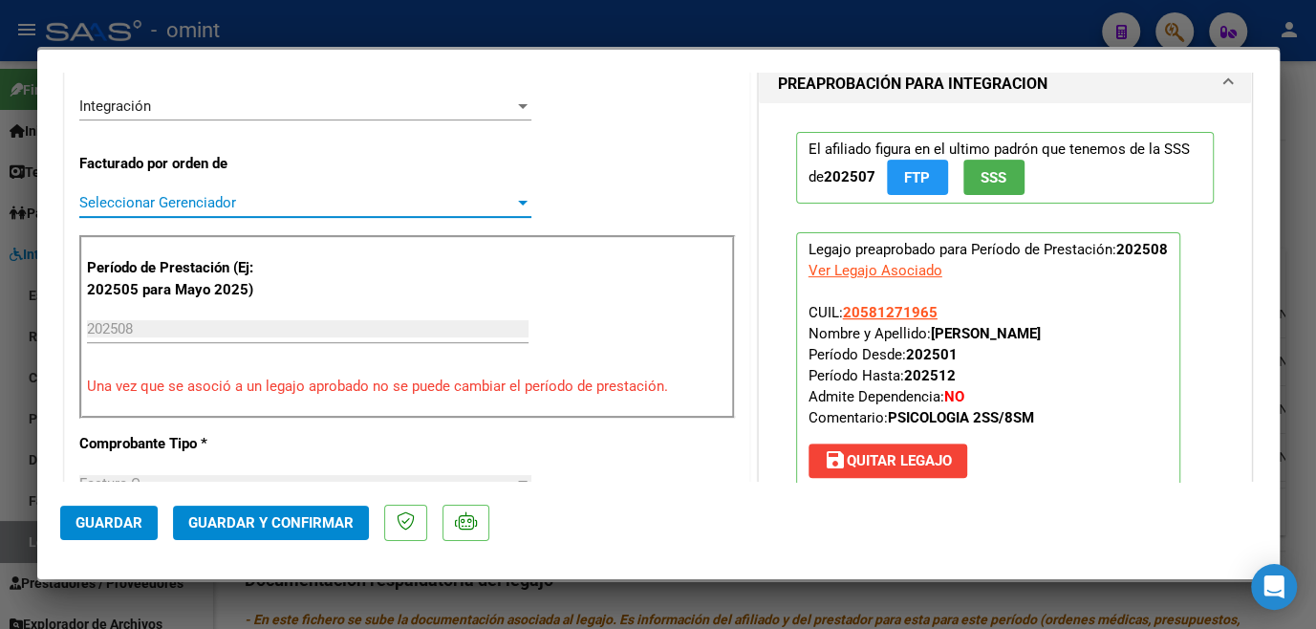
click at [193, 194] on span "Seleccionar Gerenciador" at bounding box center [296, 202] width 435 height 17
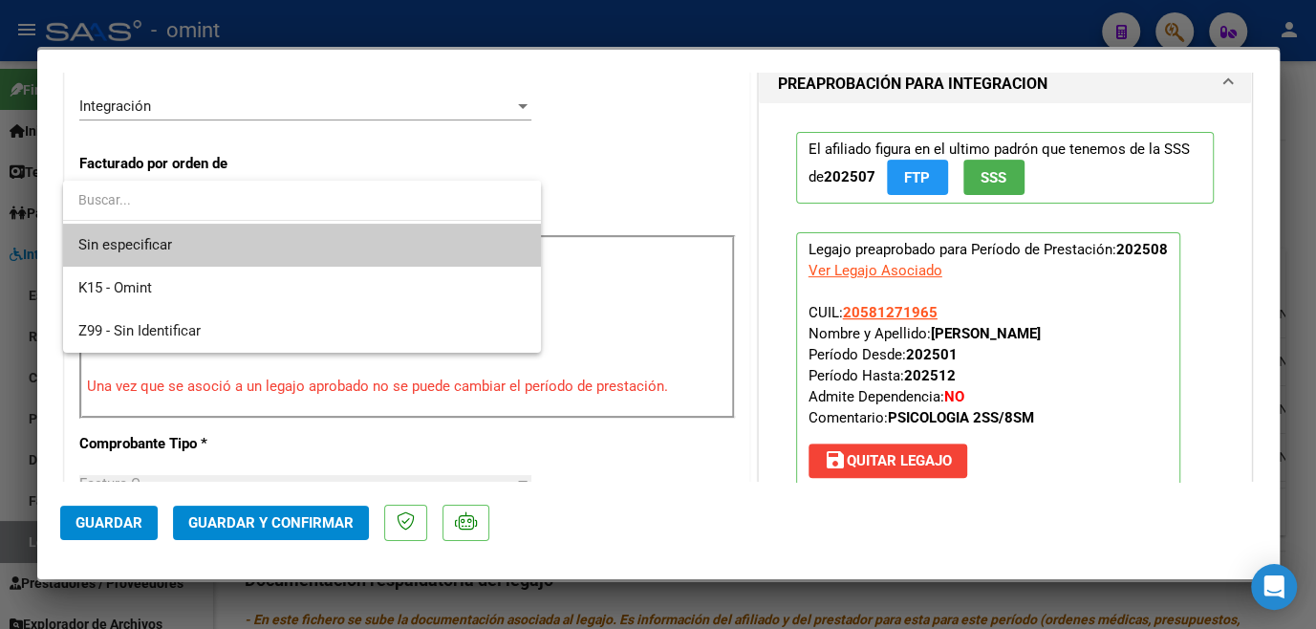
click at [183, 242] on span "Sin especificar" at bounding box center [301, 245] width 447 height 43
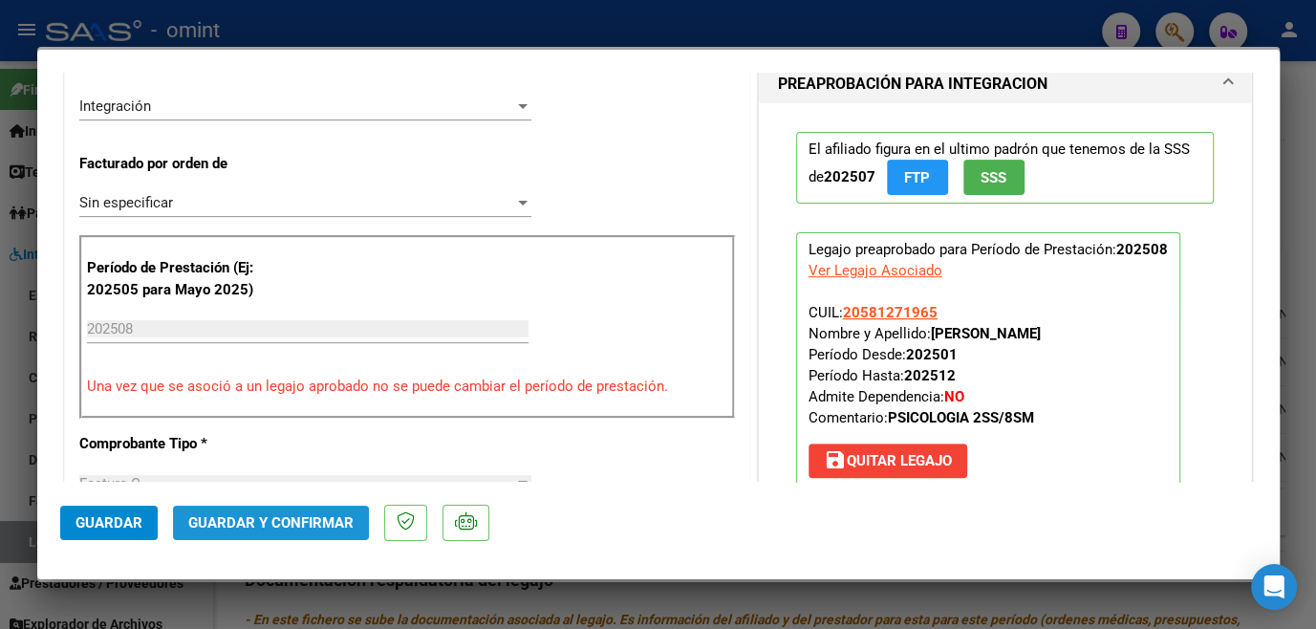
click at [258, 527] on span "Guardar y Confirmar" at bounding box center [270, 522] width 165 height 17
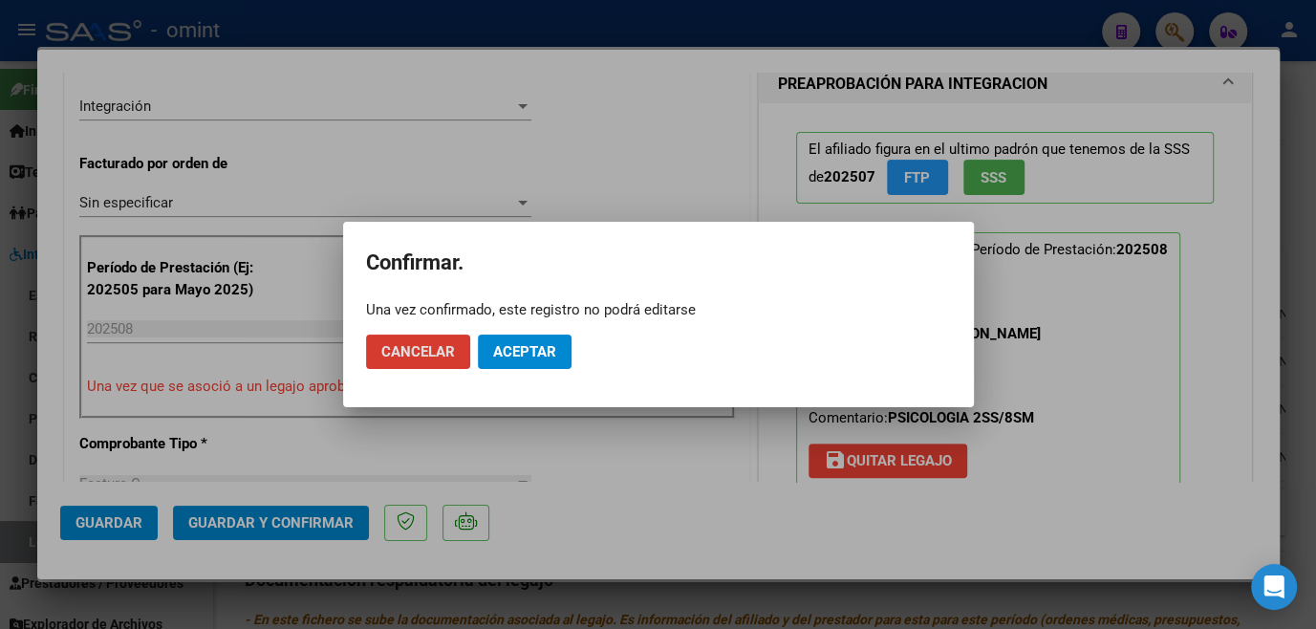
click at [497, 340] on button "Aceptar" at bounding box center [525, 351] width 94 height 34
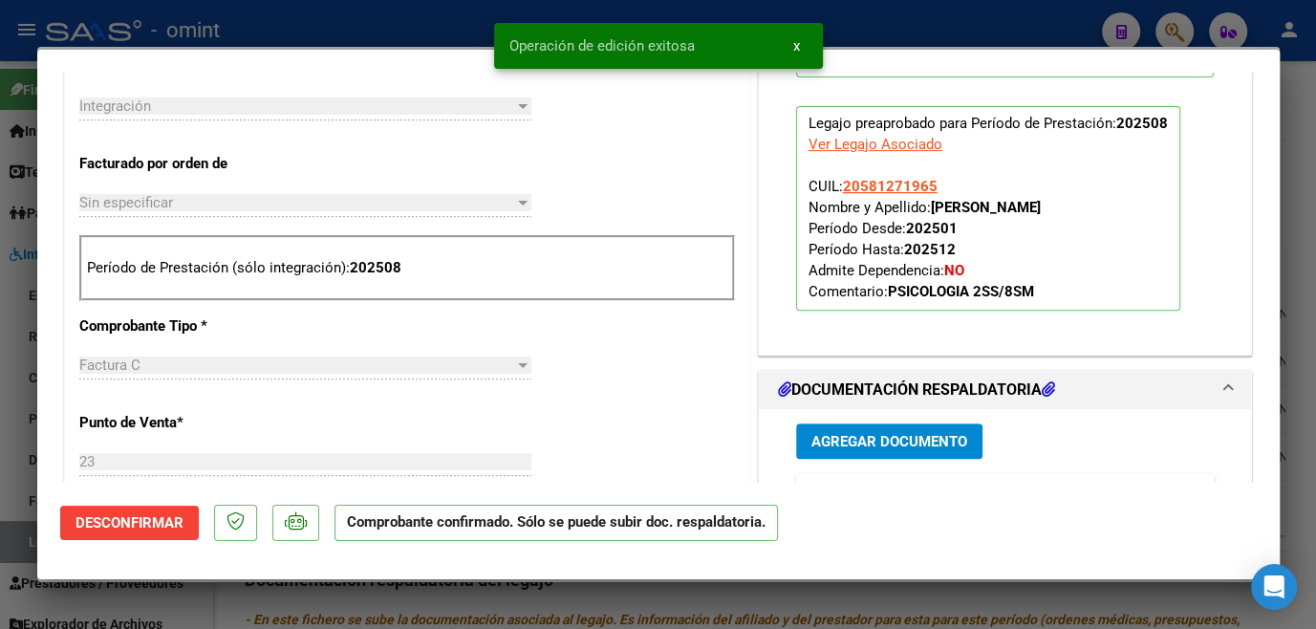
click at [425, 601] on div at bounding box center [658, 314] width 1316 height 629
type input "$ 0,00"
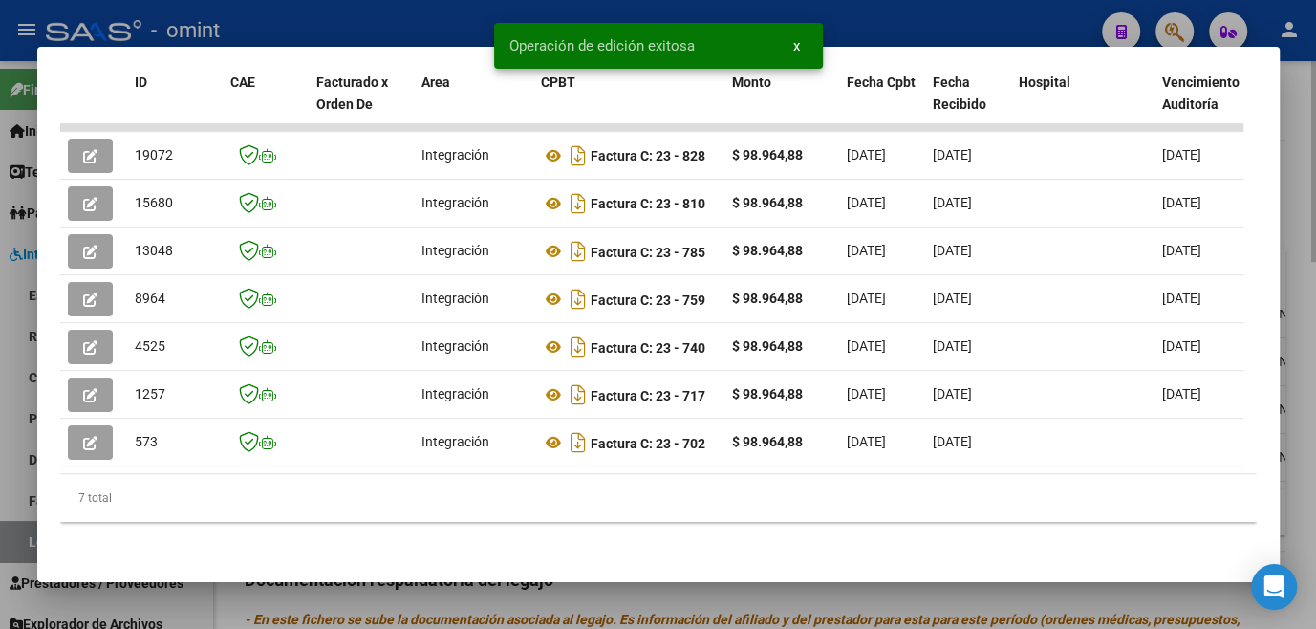
click at [425, 600] on div at bounding box center [658, 314] width 1316 height 629
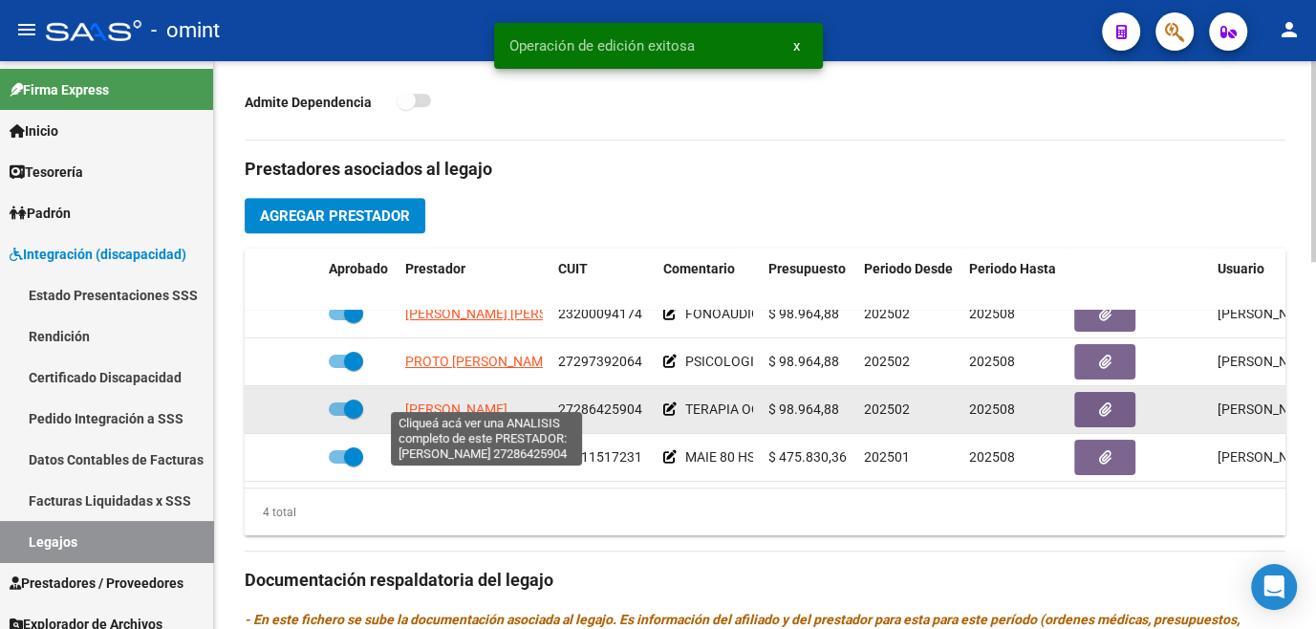
scroll to position [0, 0]
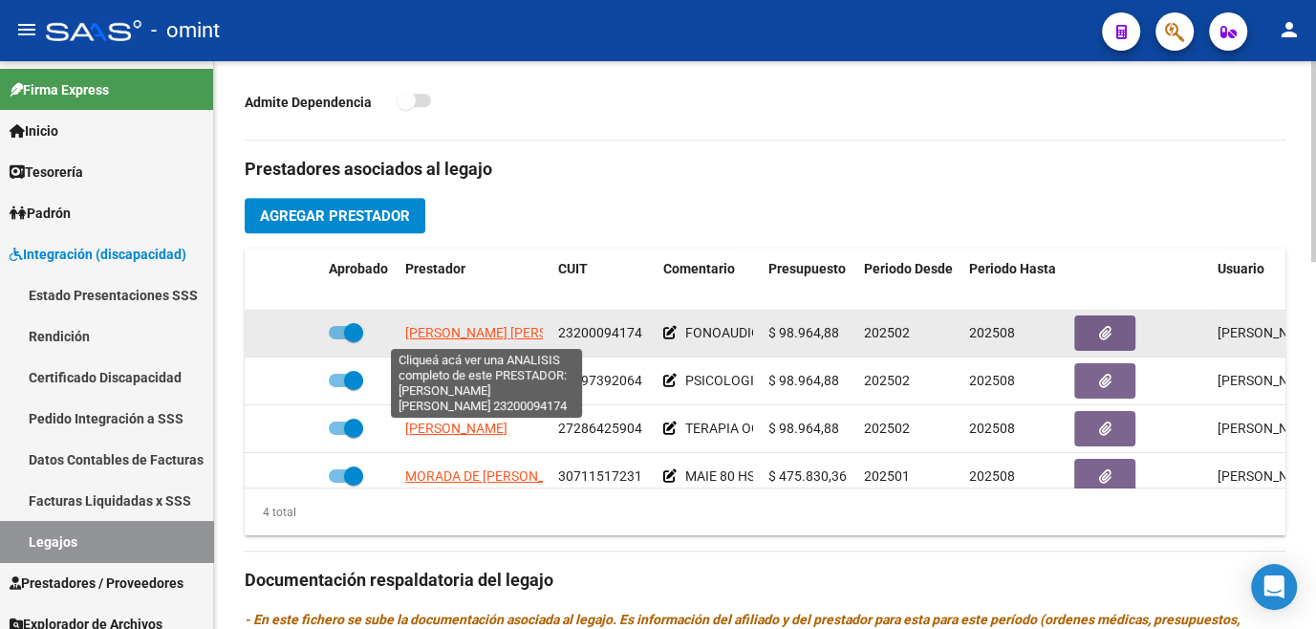
click at [476, 335] on span "[PERSON_NAME] [PERSON_NAME]" at bounding box center [508, 332] width 207 height 15
type textarea "23200094174"
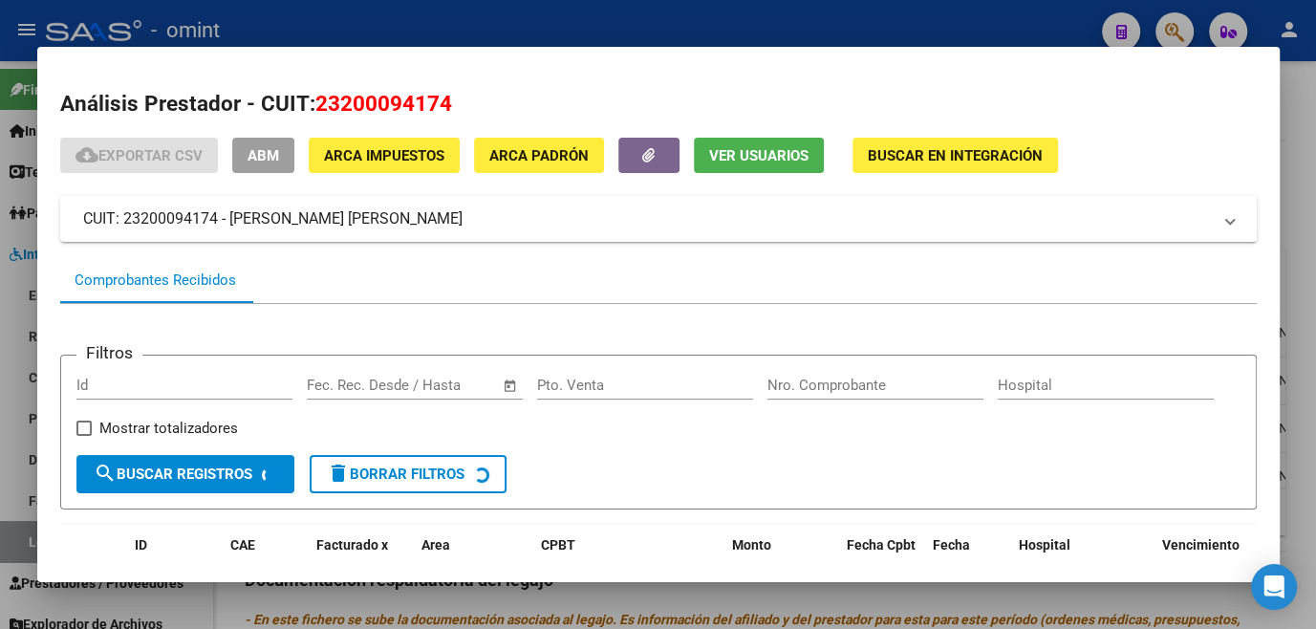
scroll to position [123, 0]
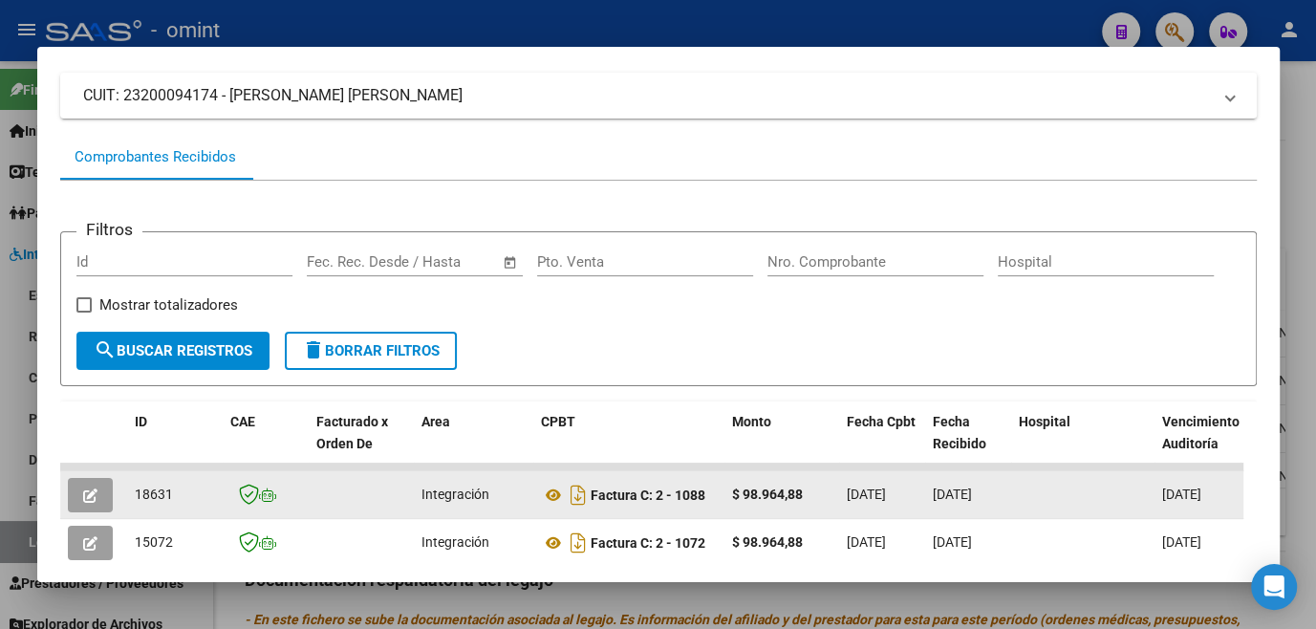
click at [84, 502] on icon "button" at bounding box center [90, 495] width 14 height 14
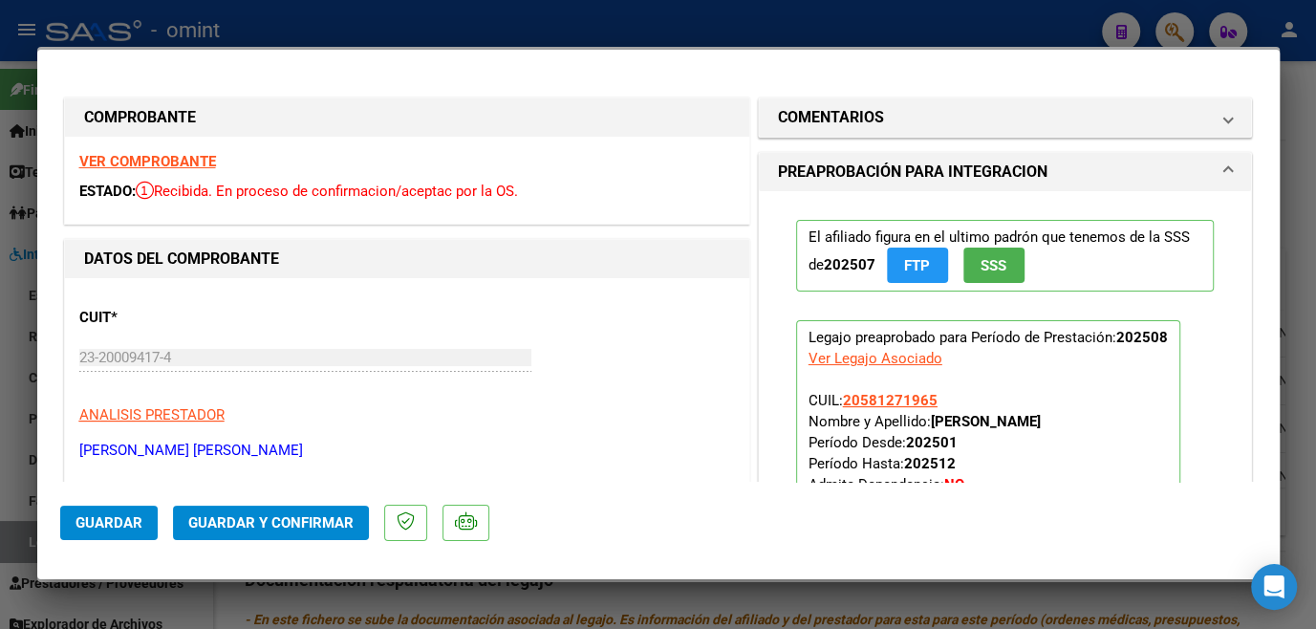
click at [210, 162] on strong "VER COMPROBANTE" at bounding box center [147, 161] width 137 height 17
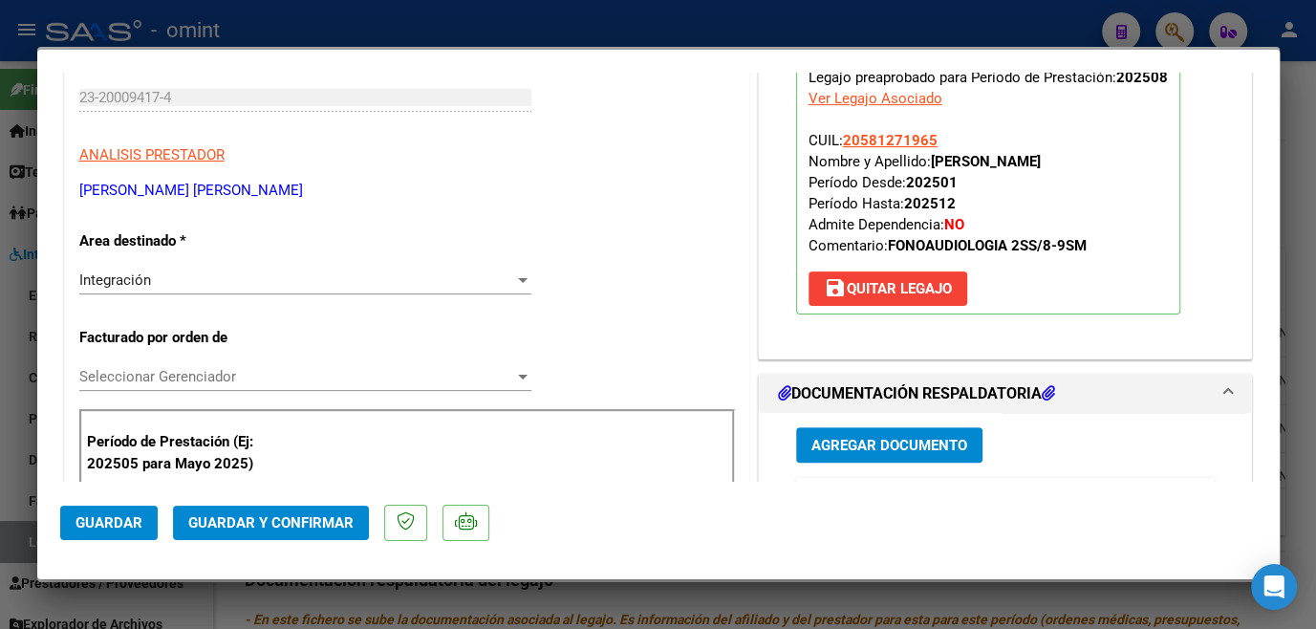
scroll to position [434, 0]
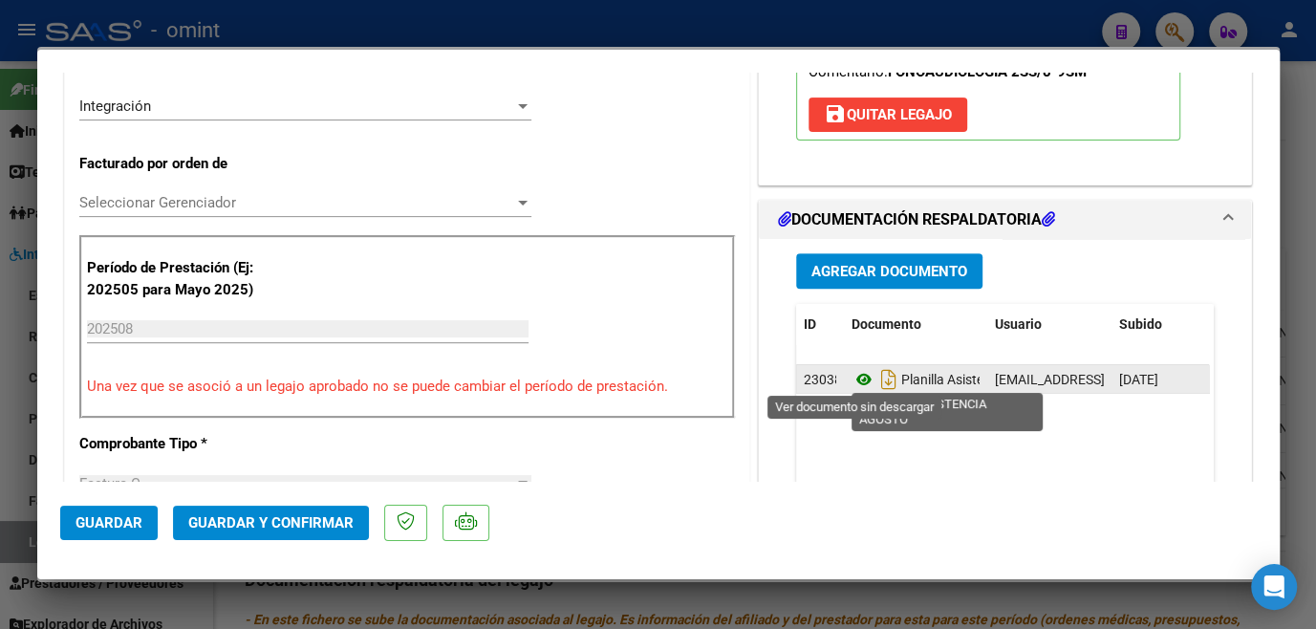
click at [854, 381] on icon at bounding box center [863, 379] width 25 height 23
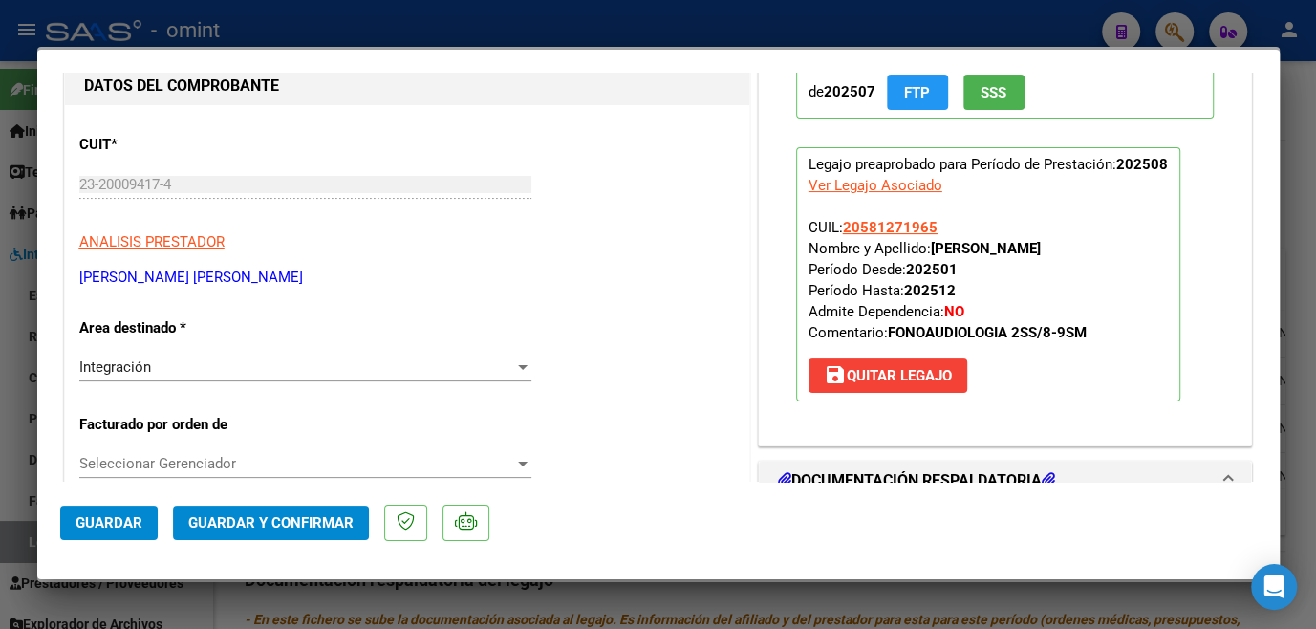
scroll to position [0, 0]
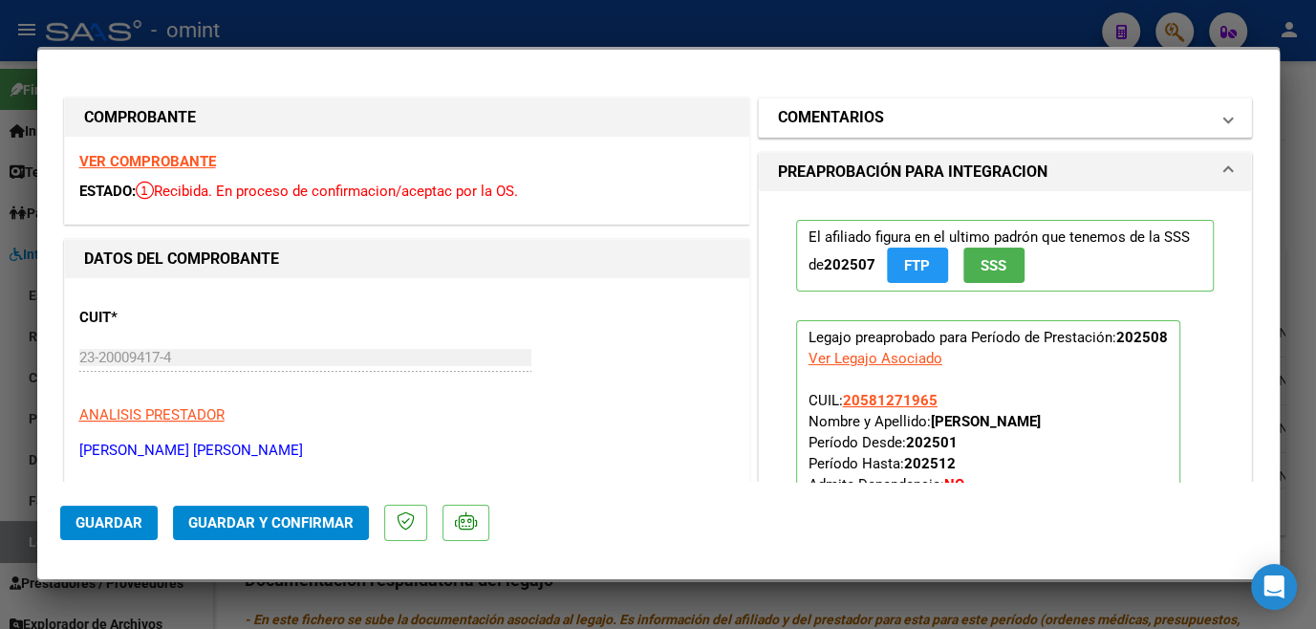
click at [883, 108] on mat-panel-title "COMENTARIOS" at bounding box center [994, 117] width 432 height 23
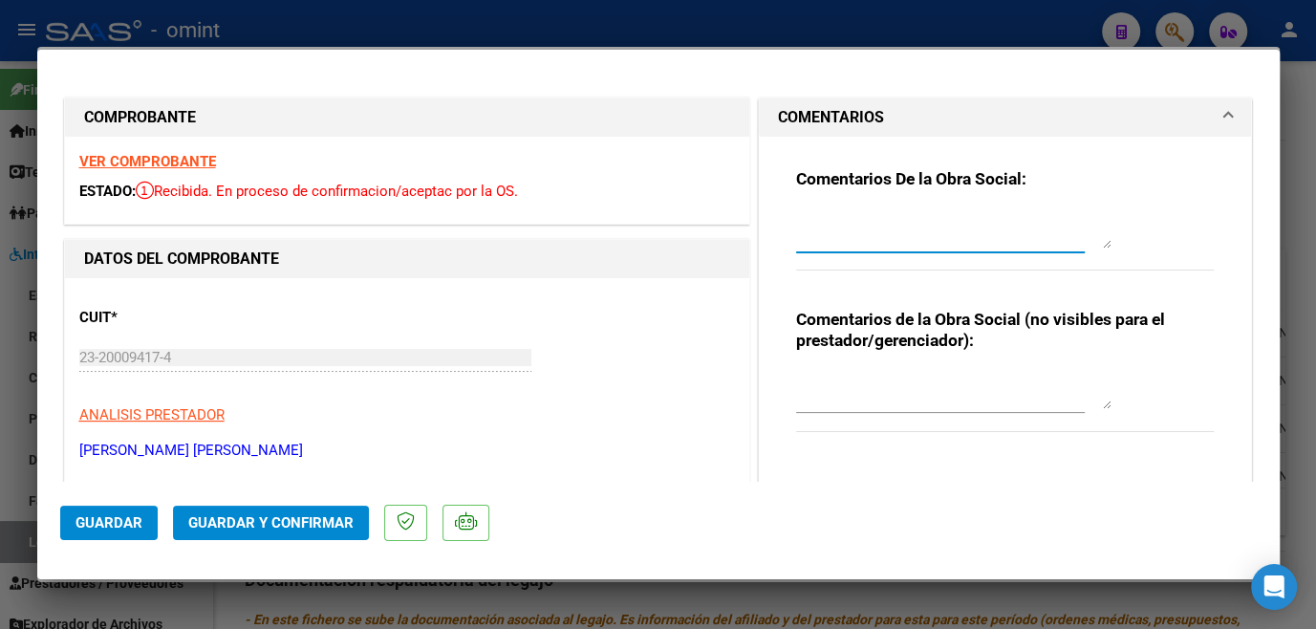
click at [877, 233] on textarea at bounding box center [953, 229] width 315 height 38
paste textarea "socio [PERSON_NAME] tiene habilitado hasta Junio- Para poder extender habilitac…"
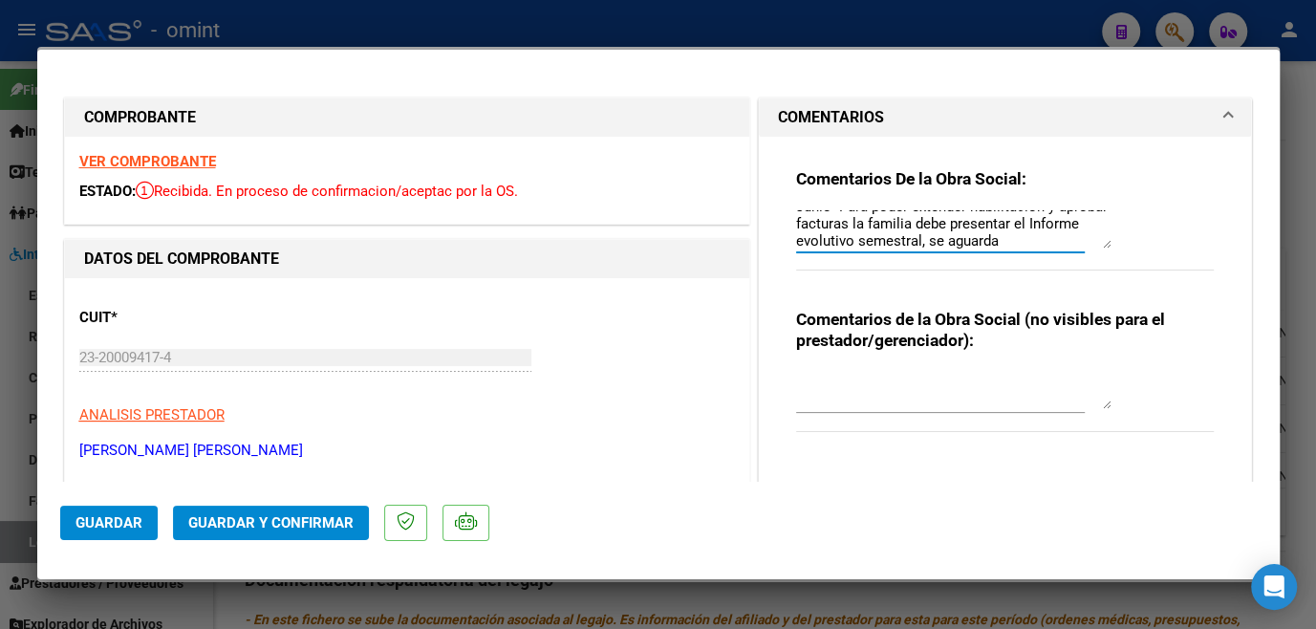
scroll to position [260, 0]
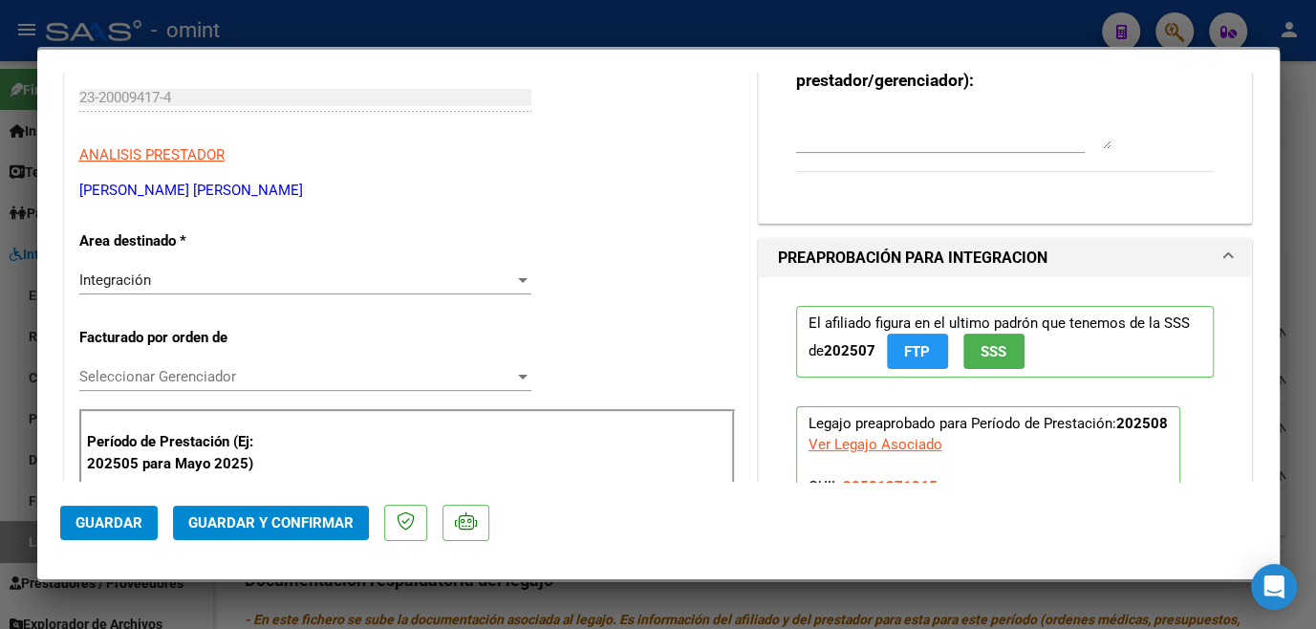
type textarea "socio [PERSON_NAME] tiene habilitado hasta Junio- Para poder extender habilitac…"
click at [199, 375] on span "Seleccionar Gerenciador" at bounding box center [296, 376] width 435 height 17
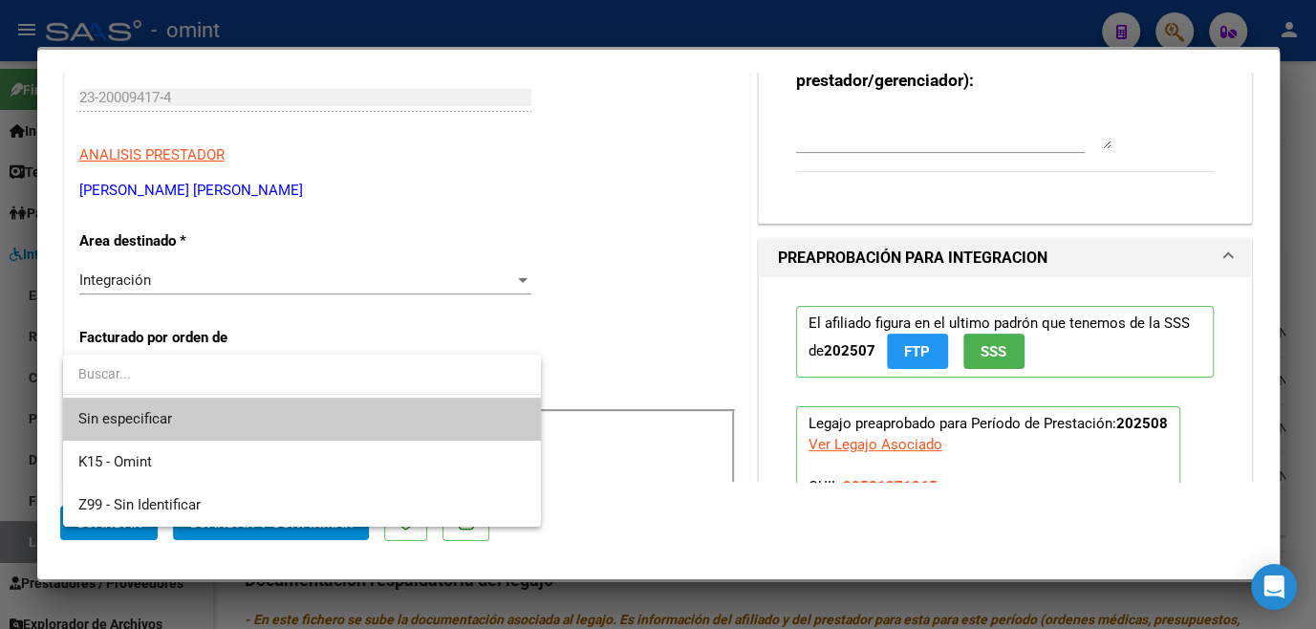
click at [196, 397] on span "Sin especificar" at bounding box center [301, 418] width 447 height 43
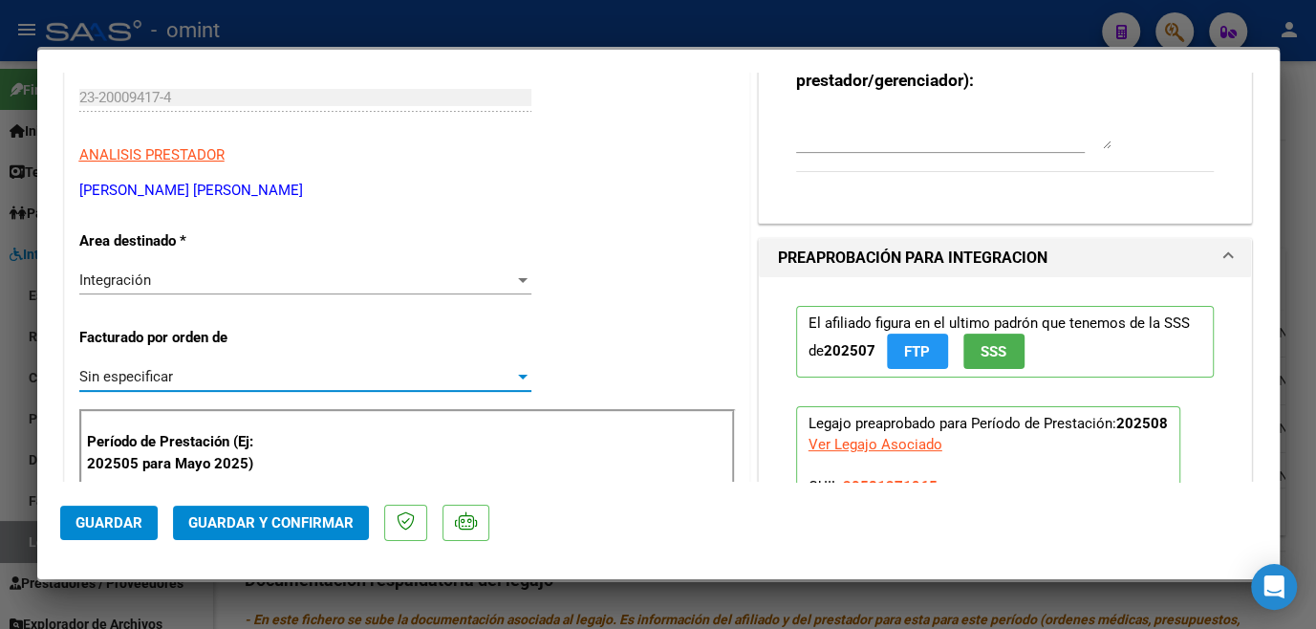
click at [226, 514] on span "Guardar y Confirmar" at bounding box center [270, 522] width 165 height 17
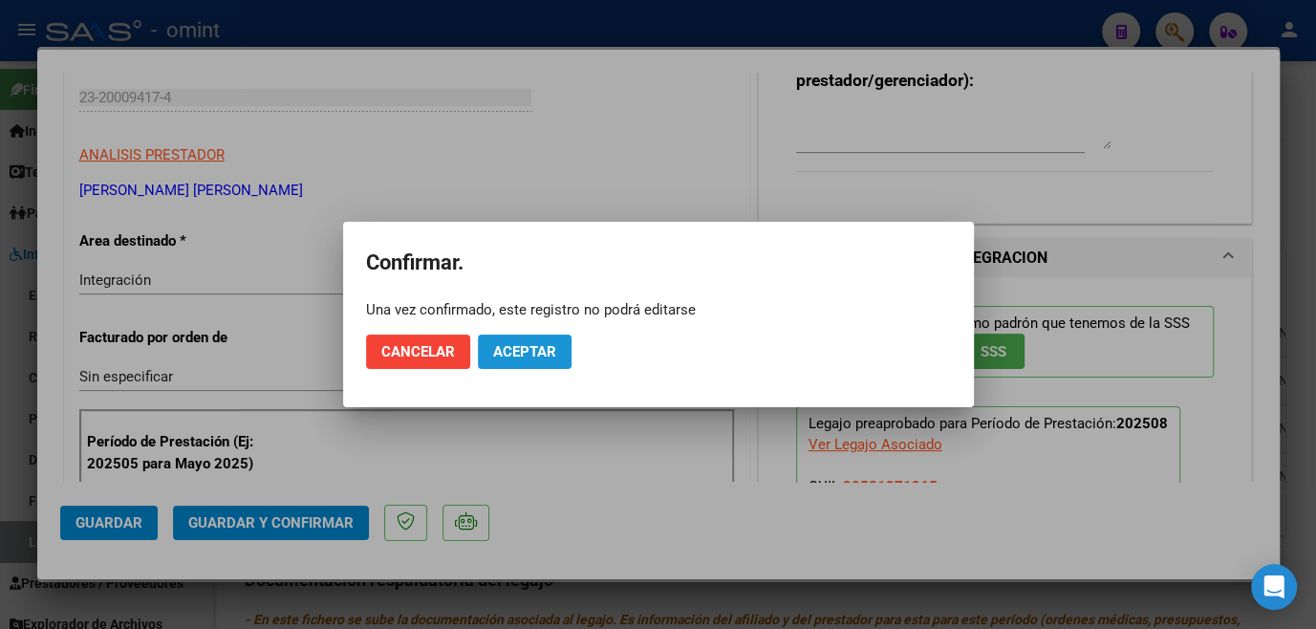
click at [525, 356] on span "Aceptar" at bounding box center [524, 351] width 63 height 17
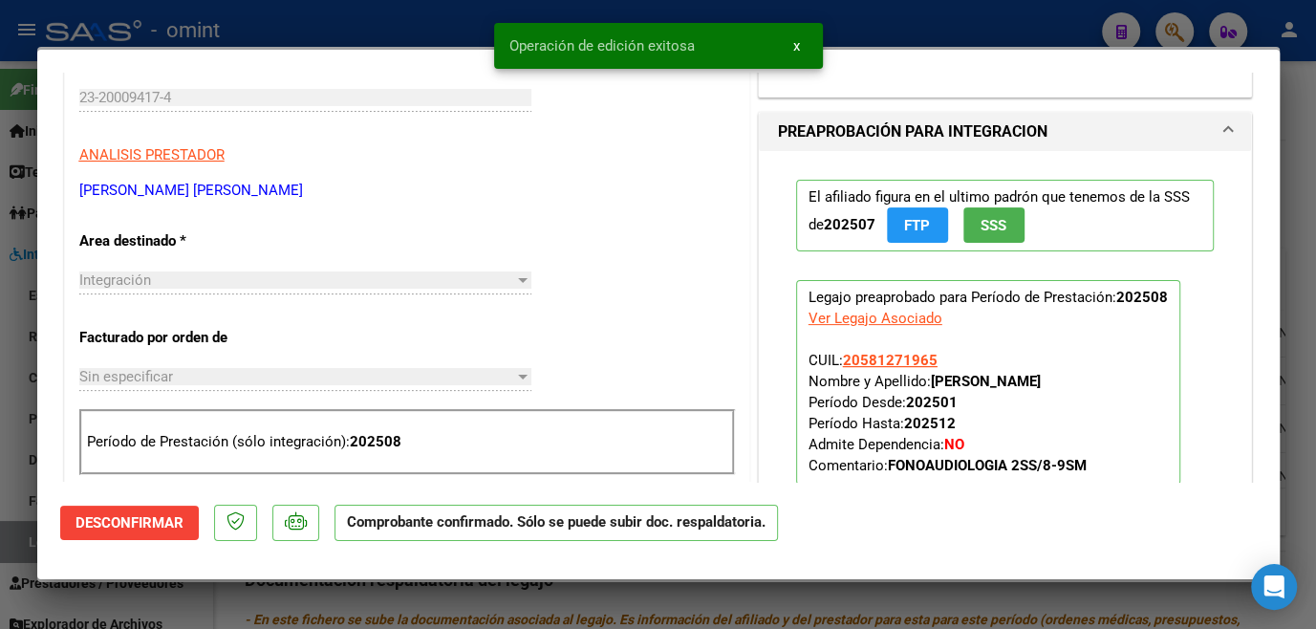
click at [509, 601] on div at bounding box center [658, 314] width 1316 height 629
type input "$ 0,00"
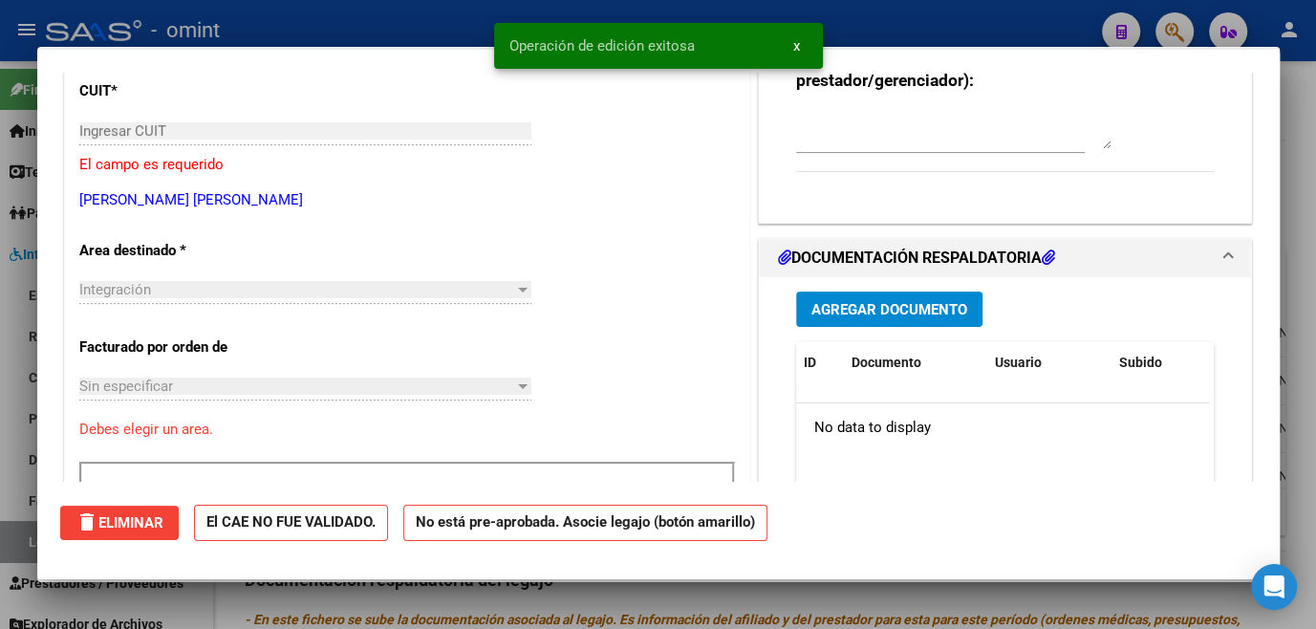
scroll to position [0, 0]
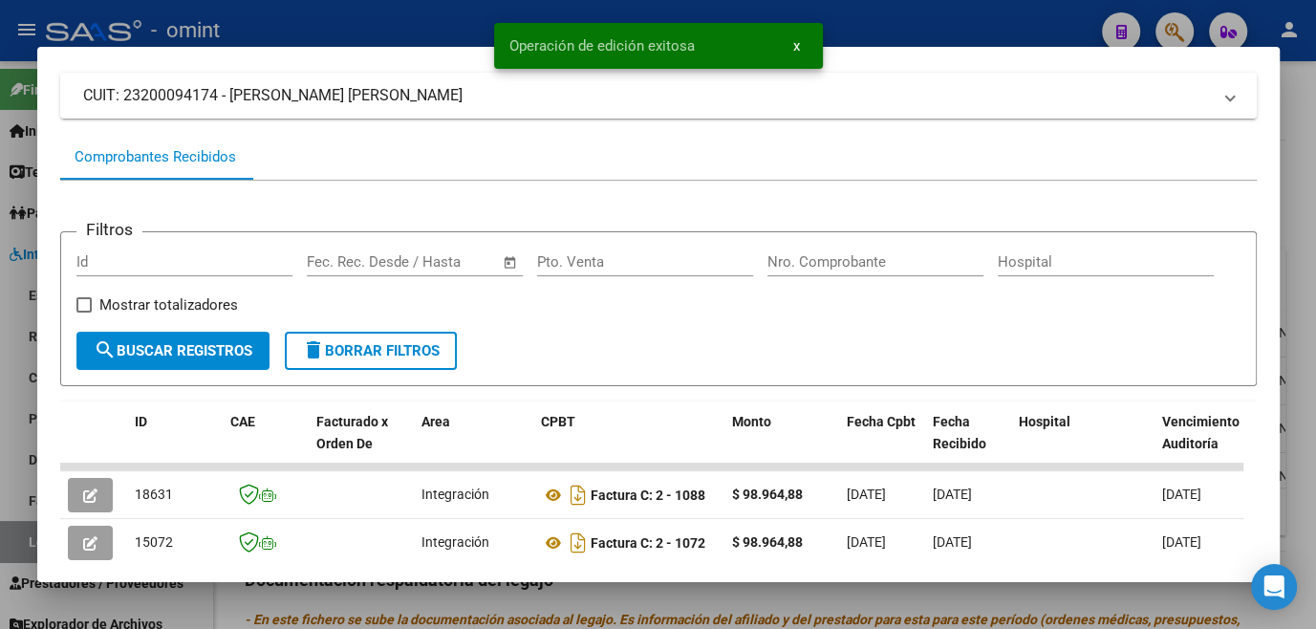
click at [509, 601] on div at bounding box center [658, 314] width 1316 height 629
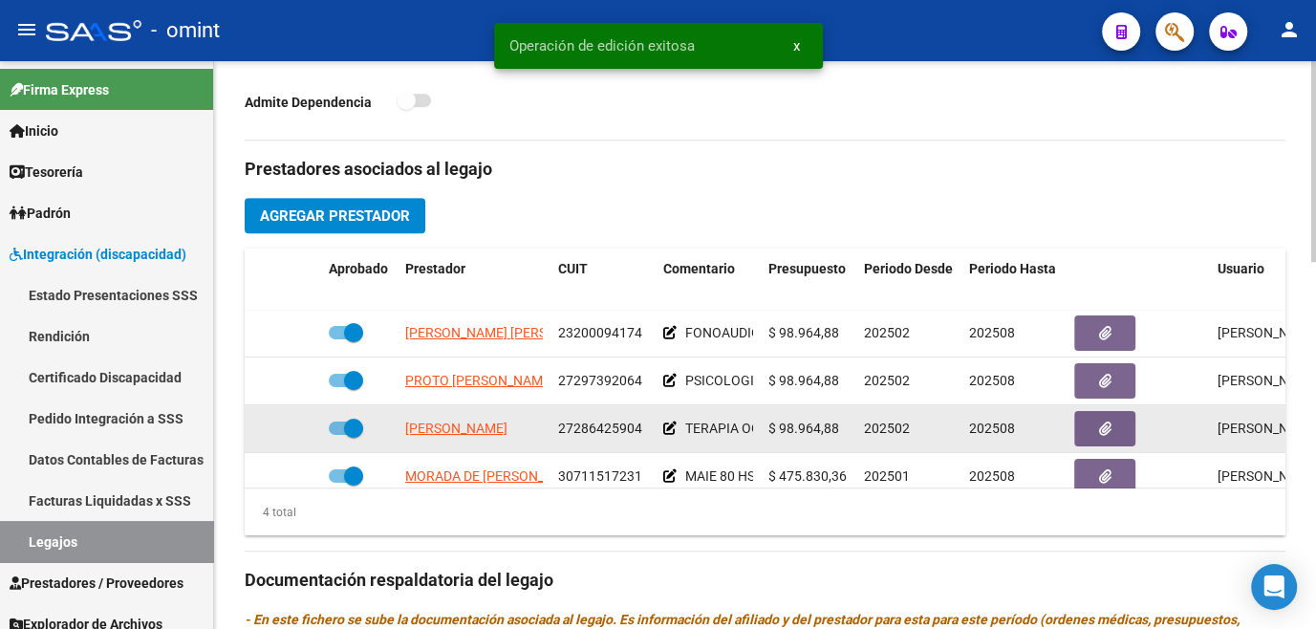
scroll to position [521, 0]
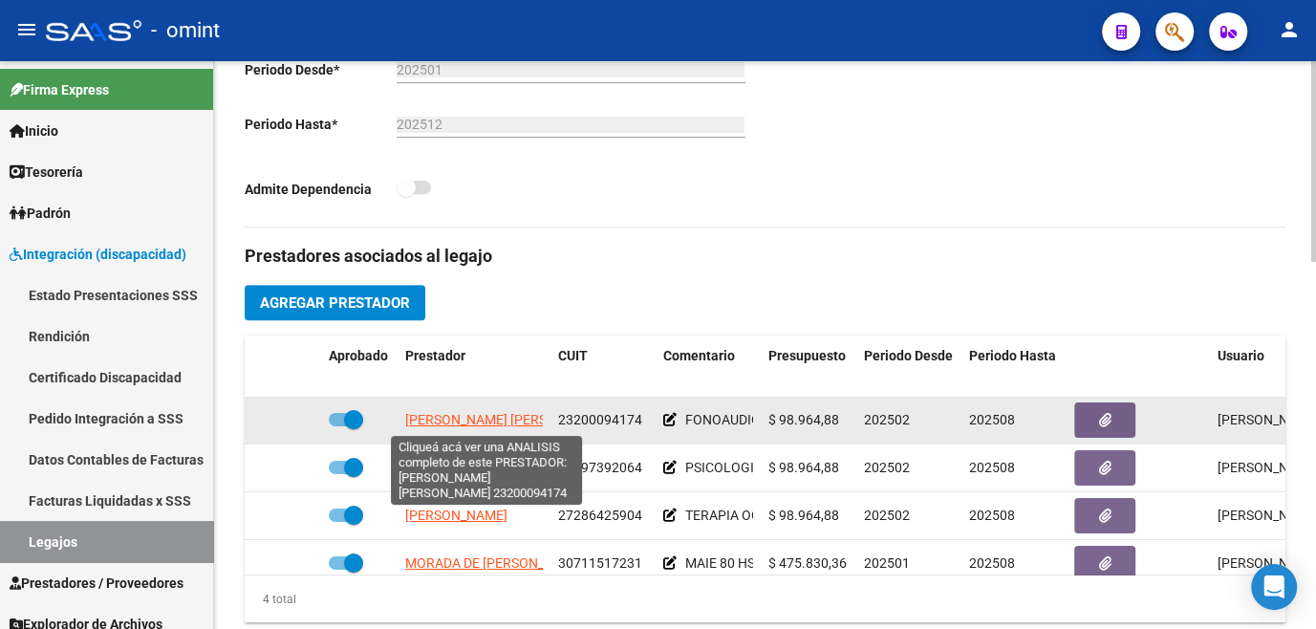
click at [489, 422] on span "[PERSON_NAME] [PERSON_NAME]" at bounding box center [508, 419] width 207 height 15
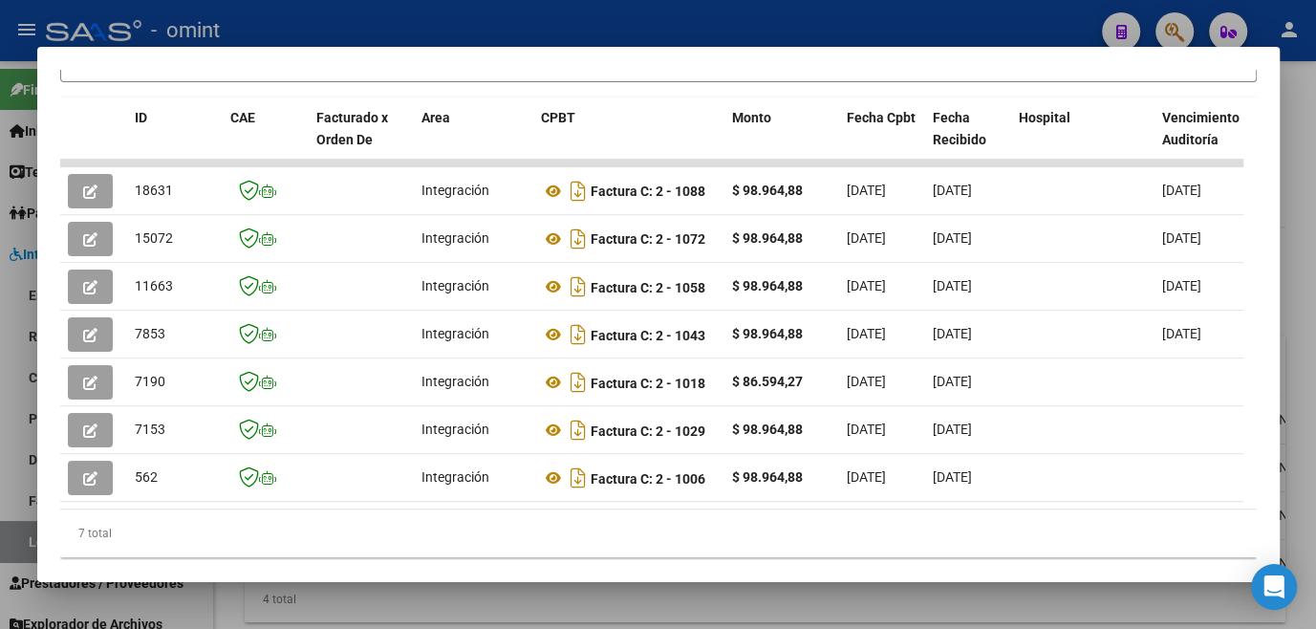
scroll to position [0, 2945]
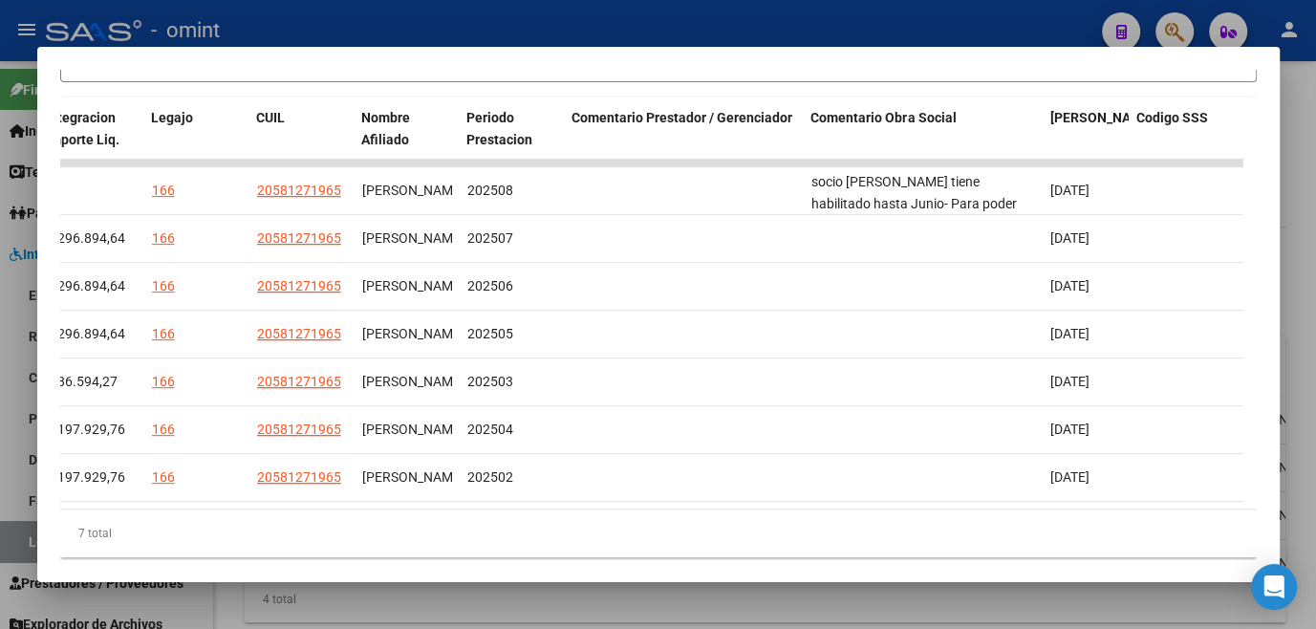
click at [891, 588] on div at bounding box center [658, 314] width 1316 height 629
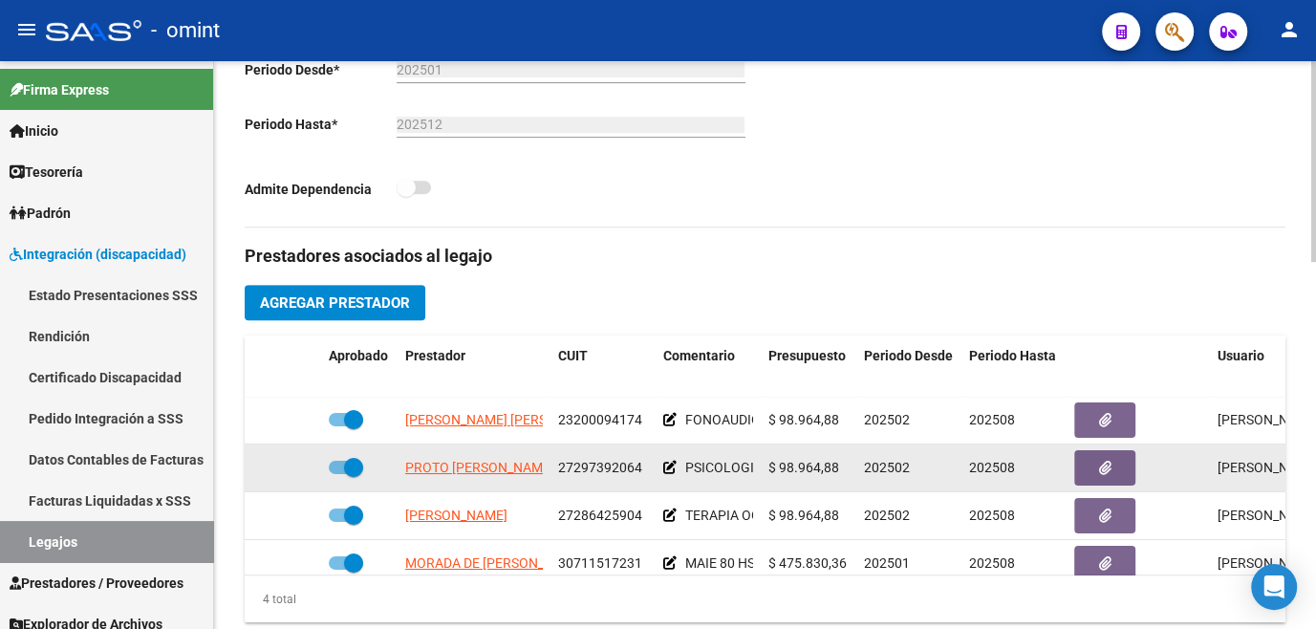
click at [456, 469] on span "PROTO [PERSON_NAME]" at bounding box center [479, 467] width 149 height 15
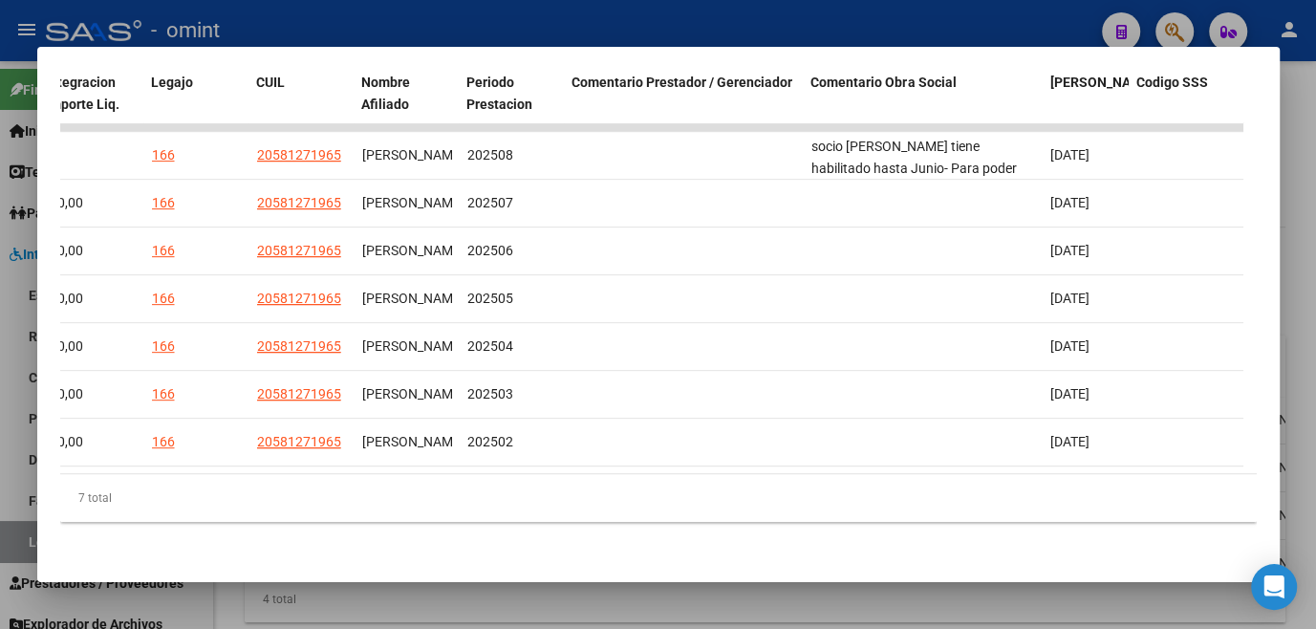
click at [922, 588] on div at bounding box center [658, 314] width 1316 height 629
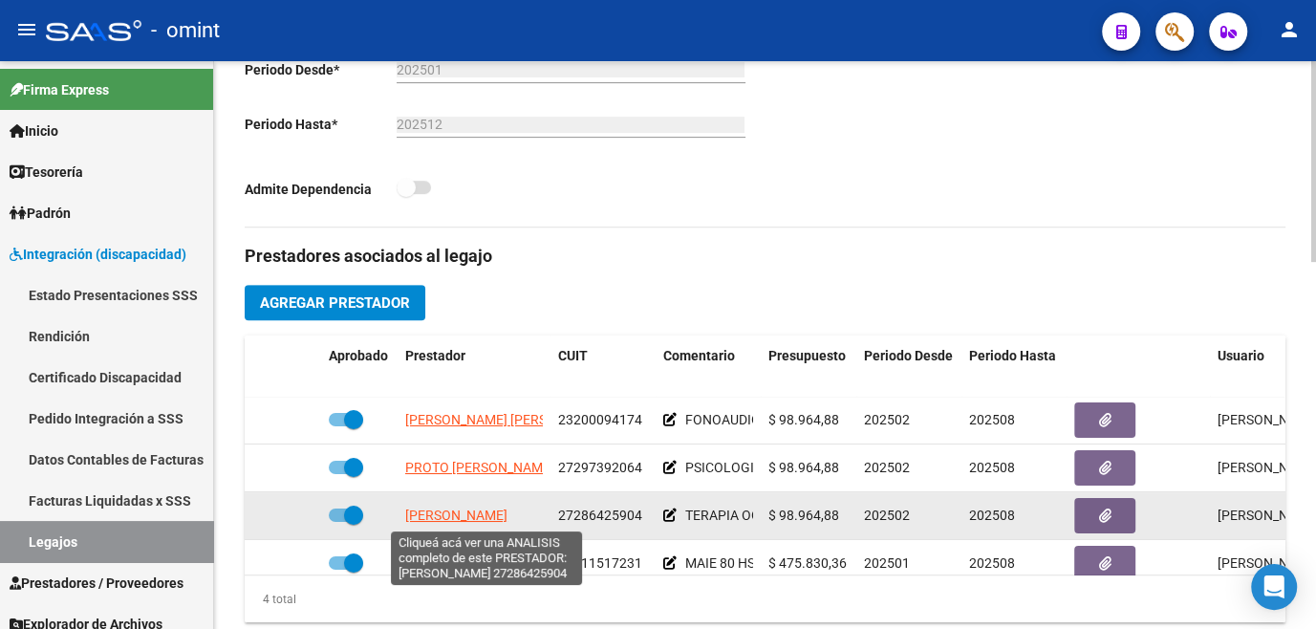
click at [454, 523] on span "[PERSON_NAME]" at bounding box center [456, 514] width 102 height 15
type textarea "27286425904"
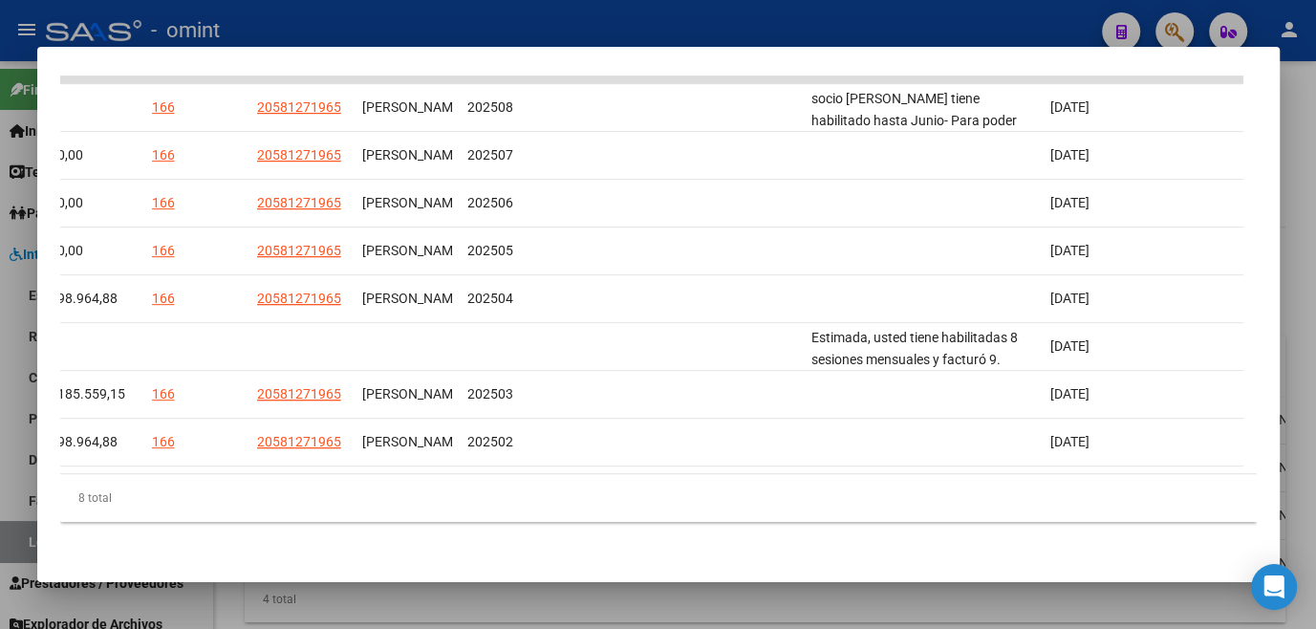
click at [945, 590] on div at bounding box center [658, 314] width 1316 height 629
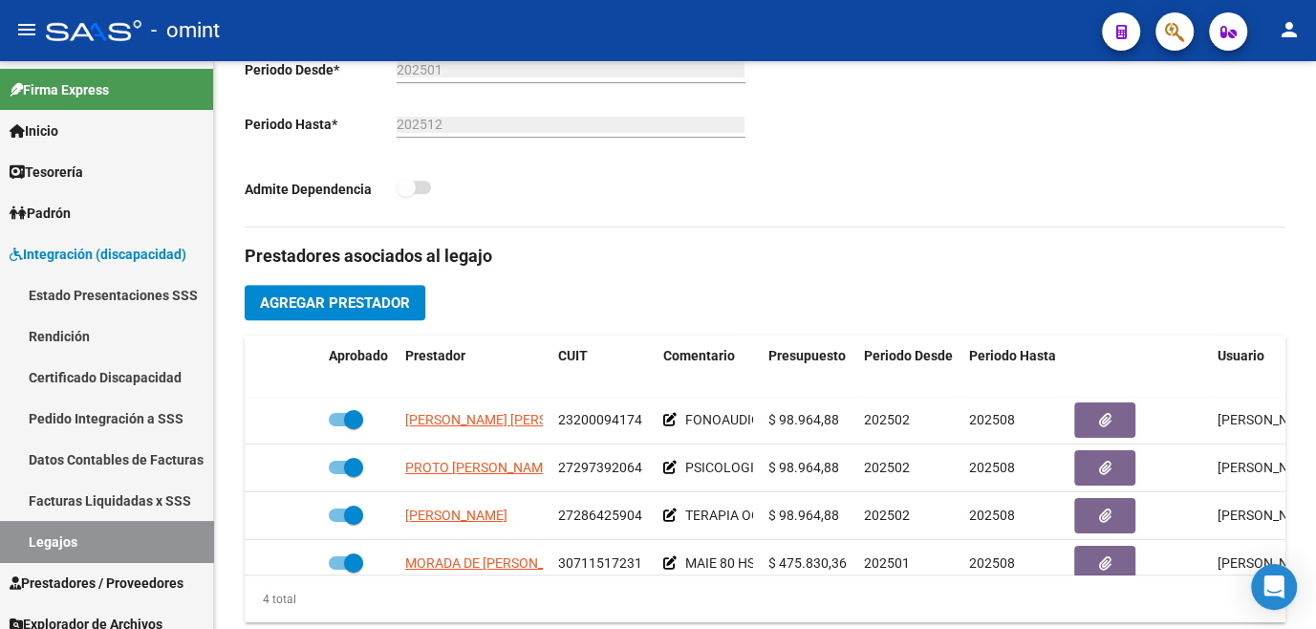
click at [945, 590] on div "4 total" at bounding box center [765, 599] width 1041 height 48
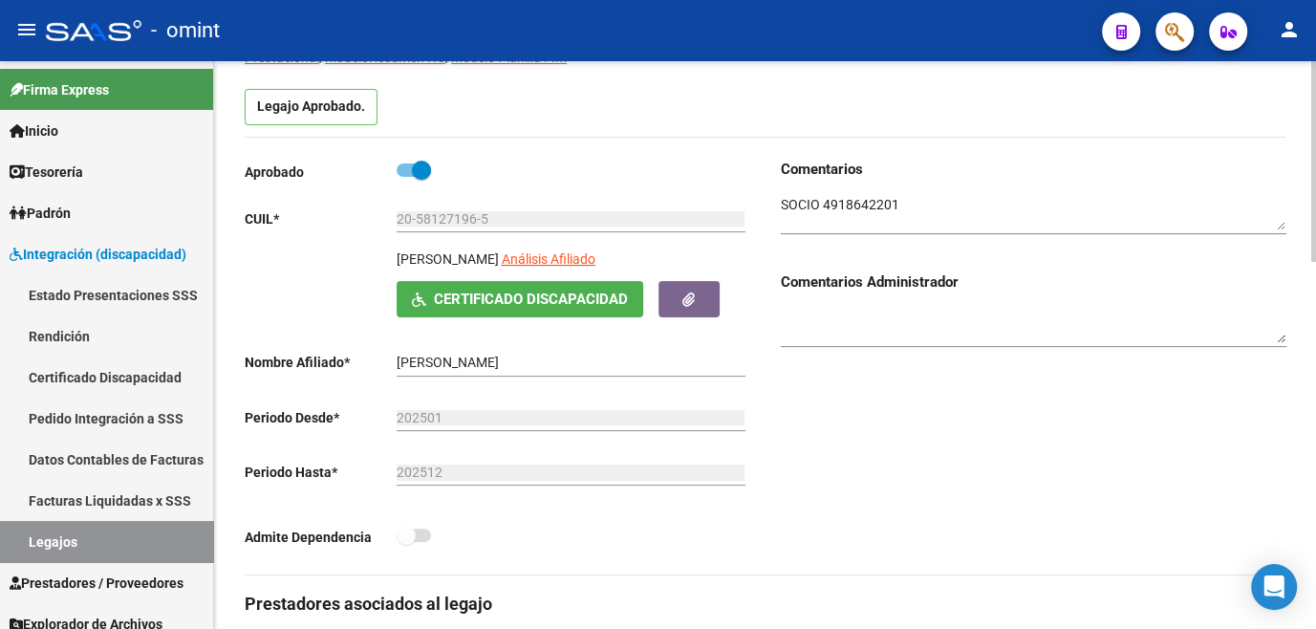
scroll to position [0, 0]
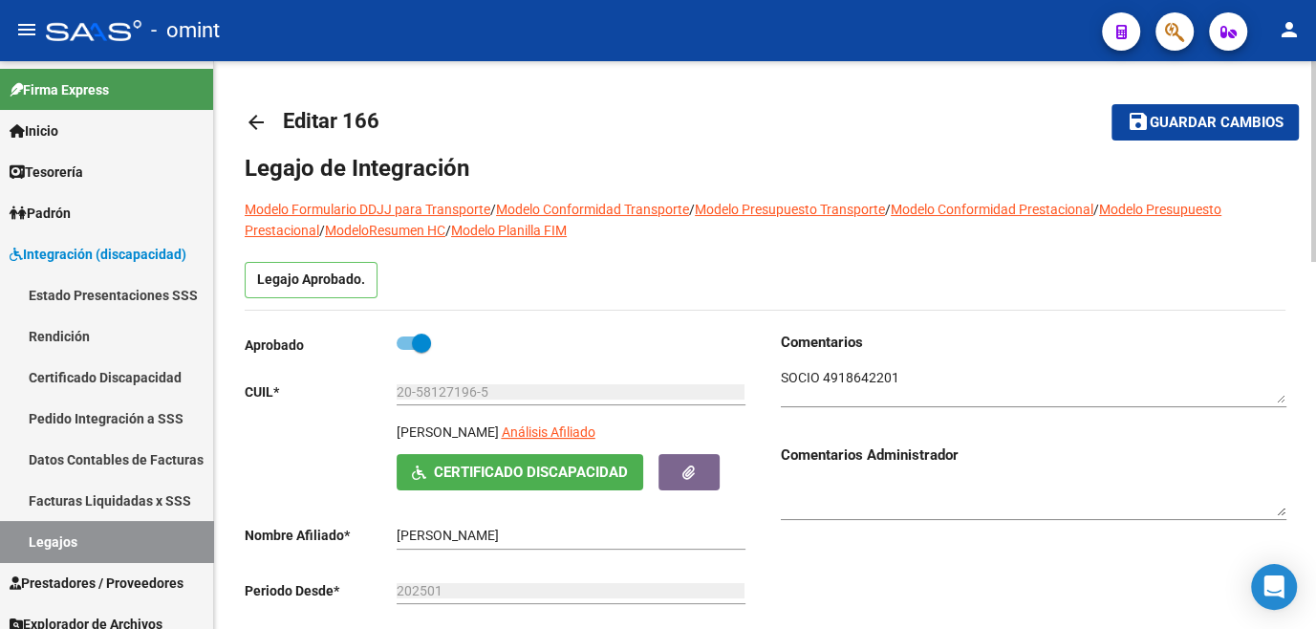
click at [1164, 121] on span "Guardar cambios" at bounding box center [1216, 123] width 134 height 17
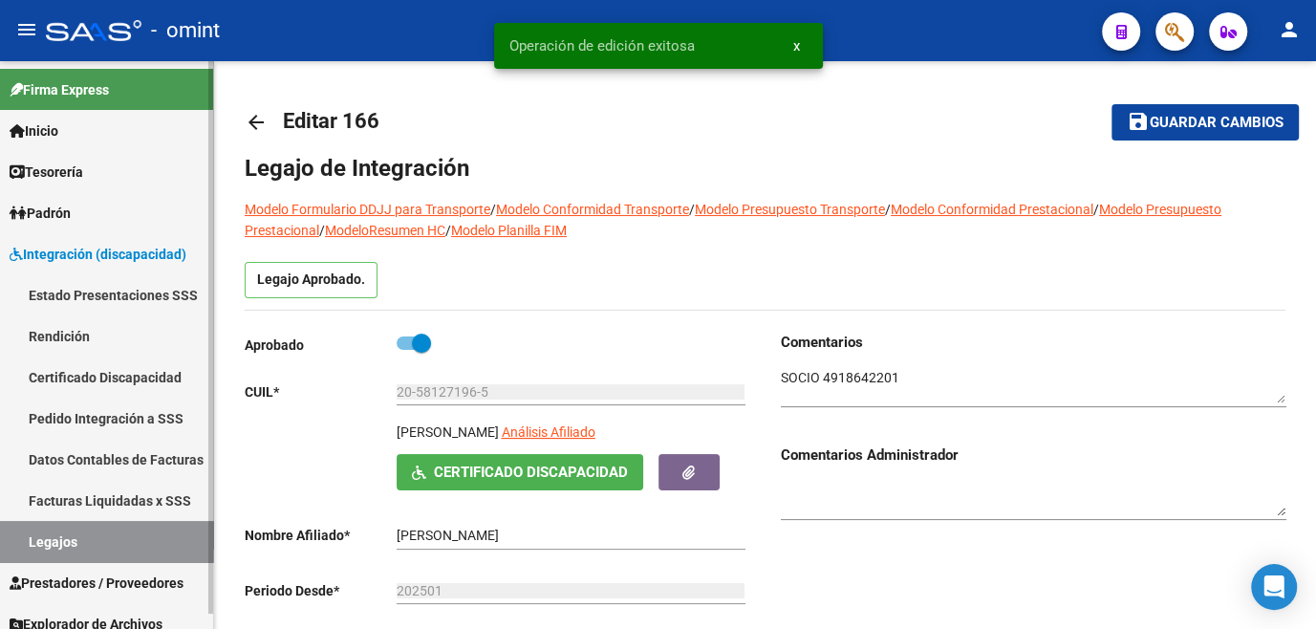
click at [46, 539] on link "Legajos" at bounding box center [106, 541] width 213 height 41
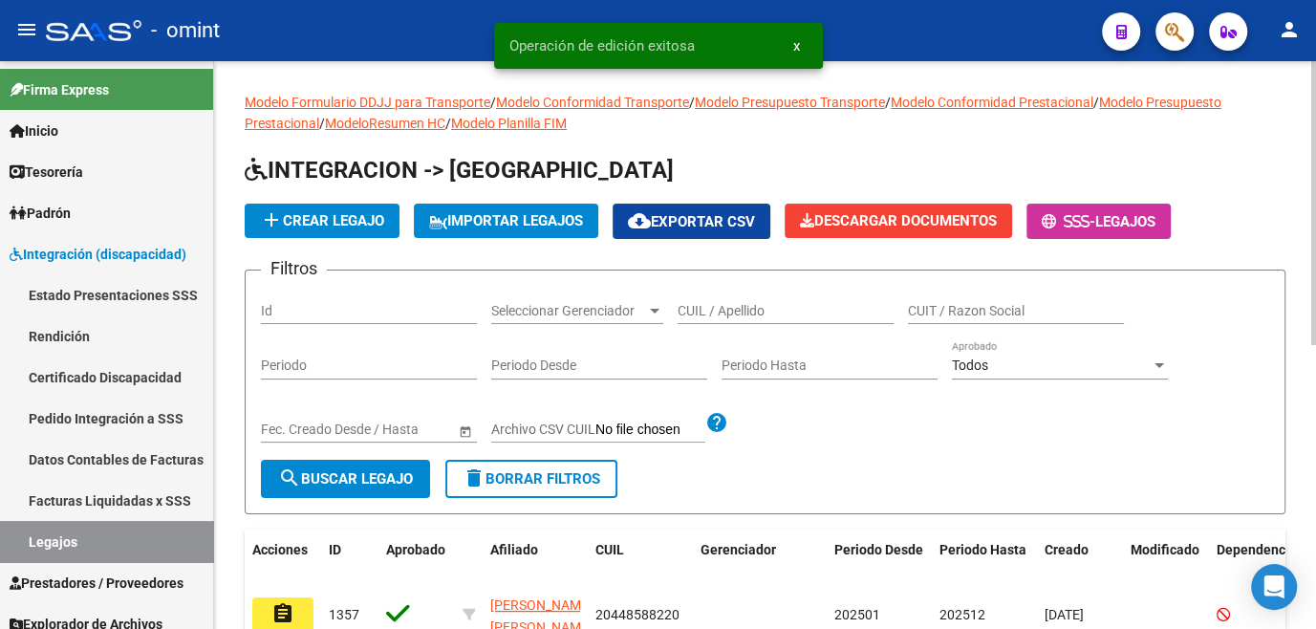
click at [719, 318] on div "CUIL / Apellido" at bounding box center [785, 305] width 216 height 38
click at [719, 310] on input "CUIL / Apellido" at bounding box center [785, 311] width 216 height 16
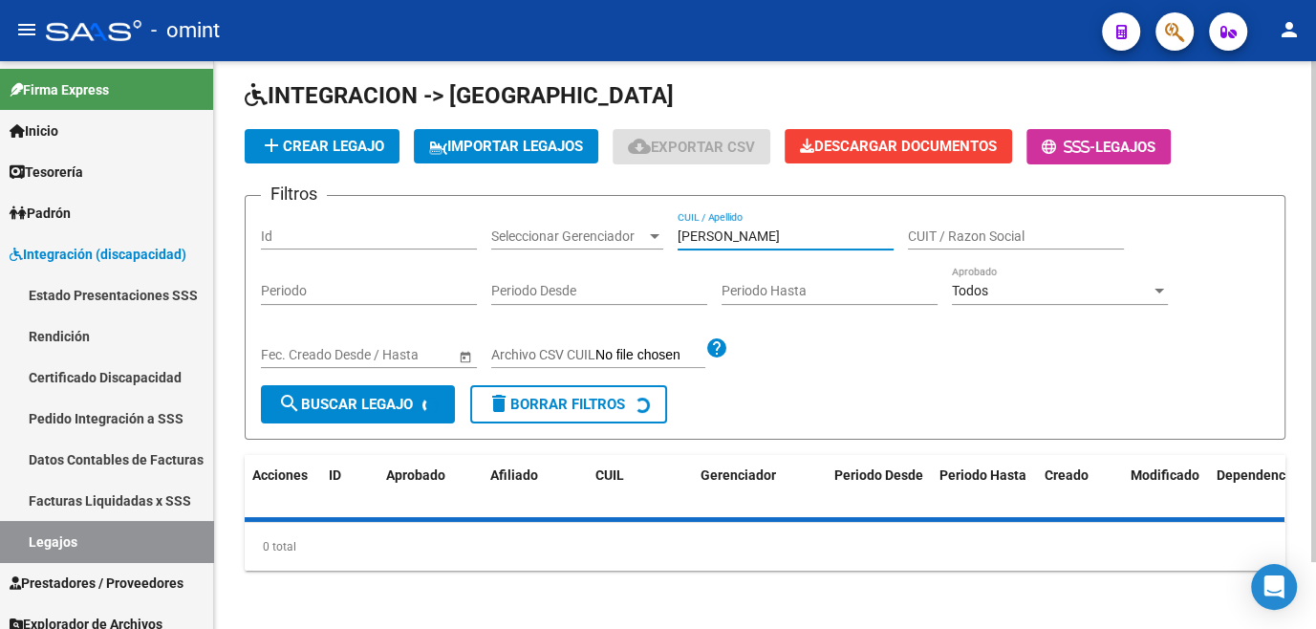
scroll to position [118, 0]
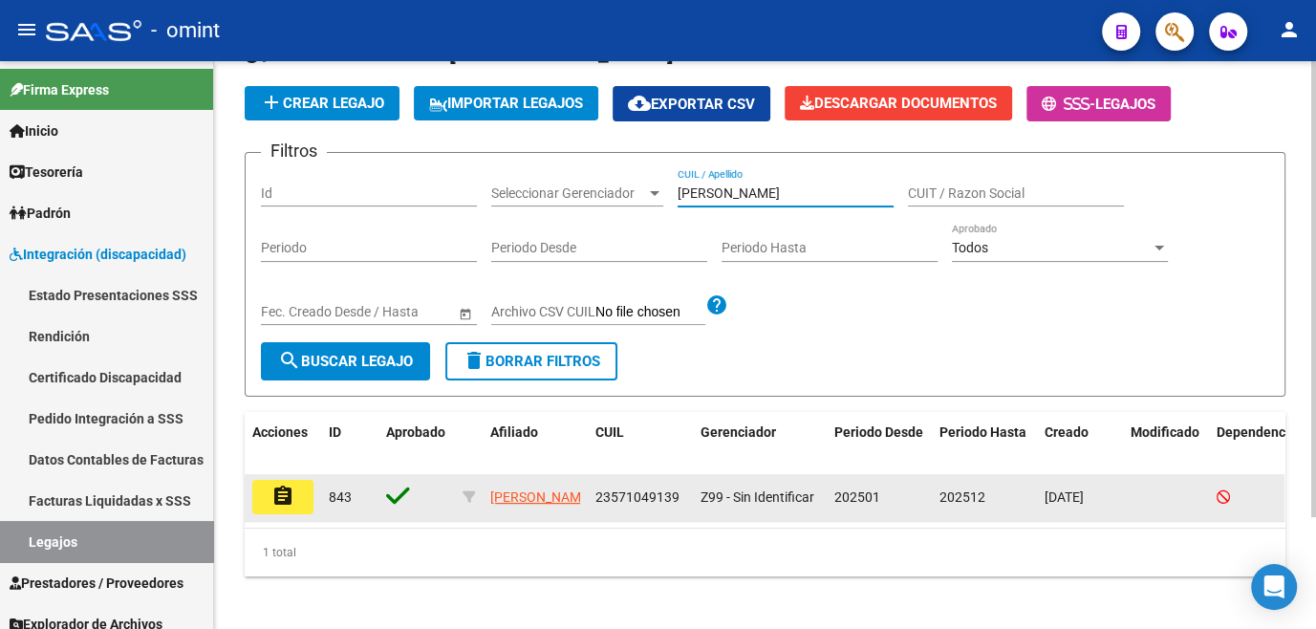
type input "[PERSON_NAME]"
click at [268, 505] on button "assignment" at bounding box center [282, 497] width 61 height 34
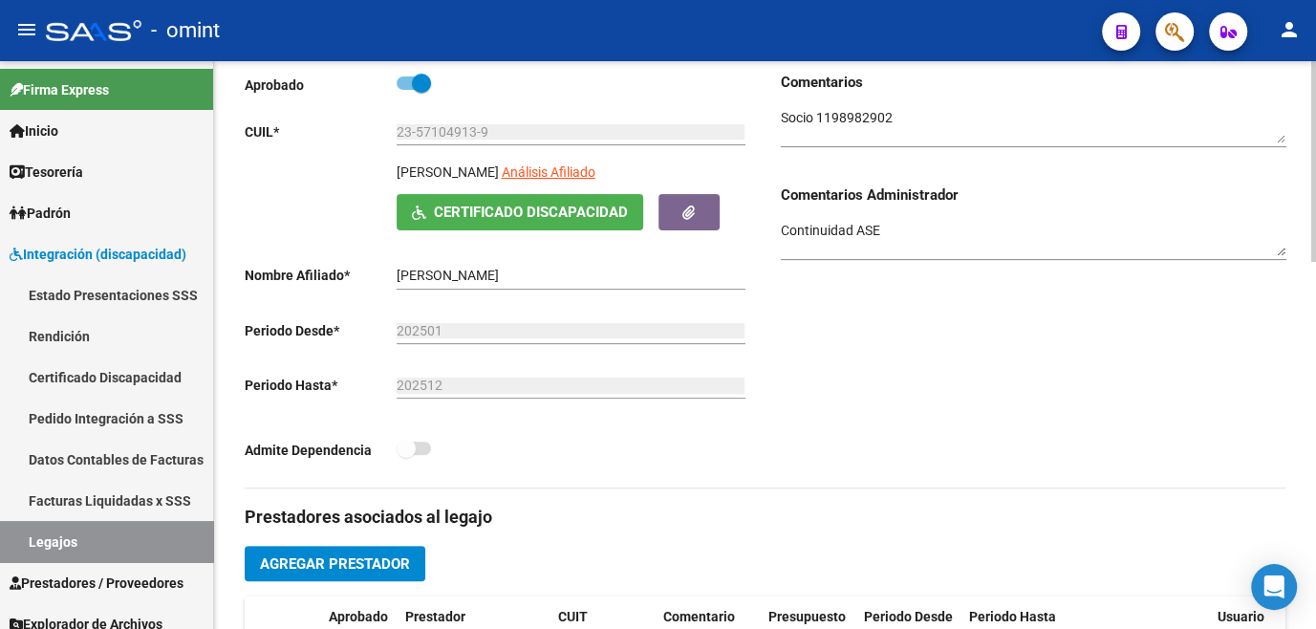
scroll to position [173, 0]
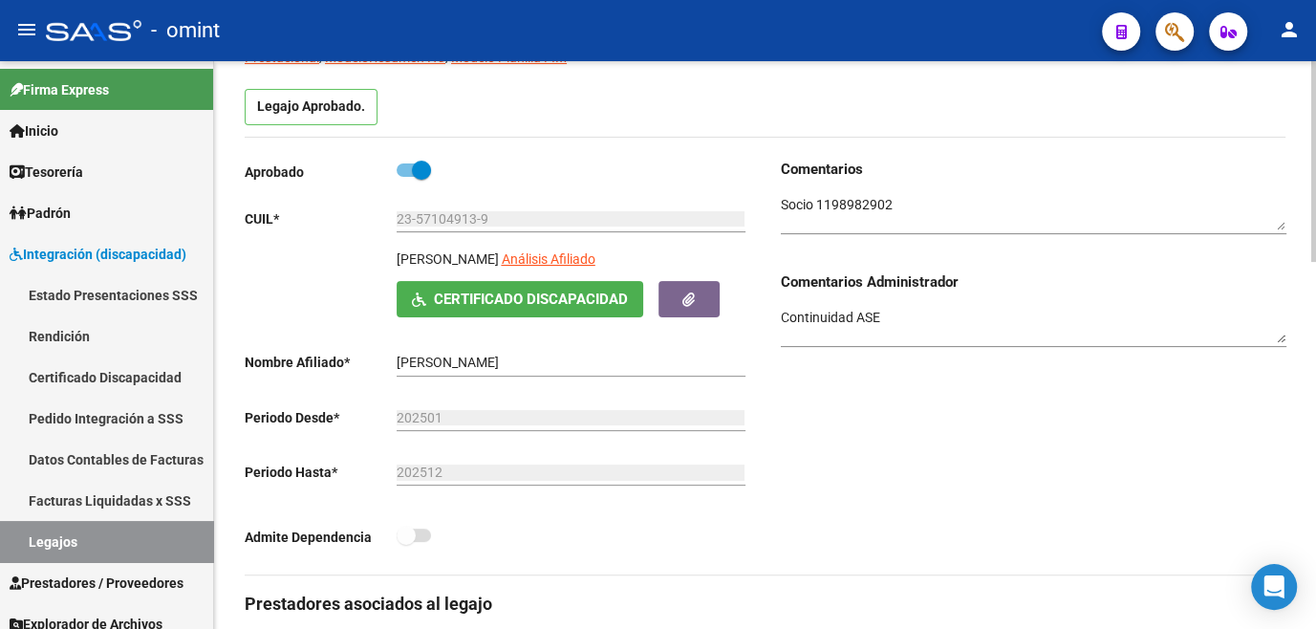
click at [869, 205] on textarea at bounding box center [1033, 213] width 505 height 36
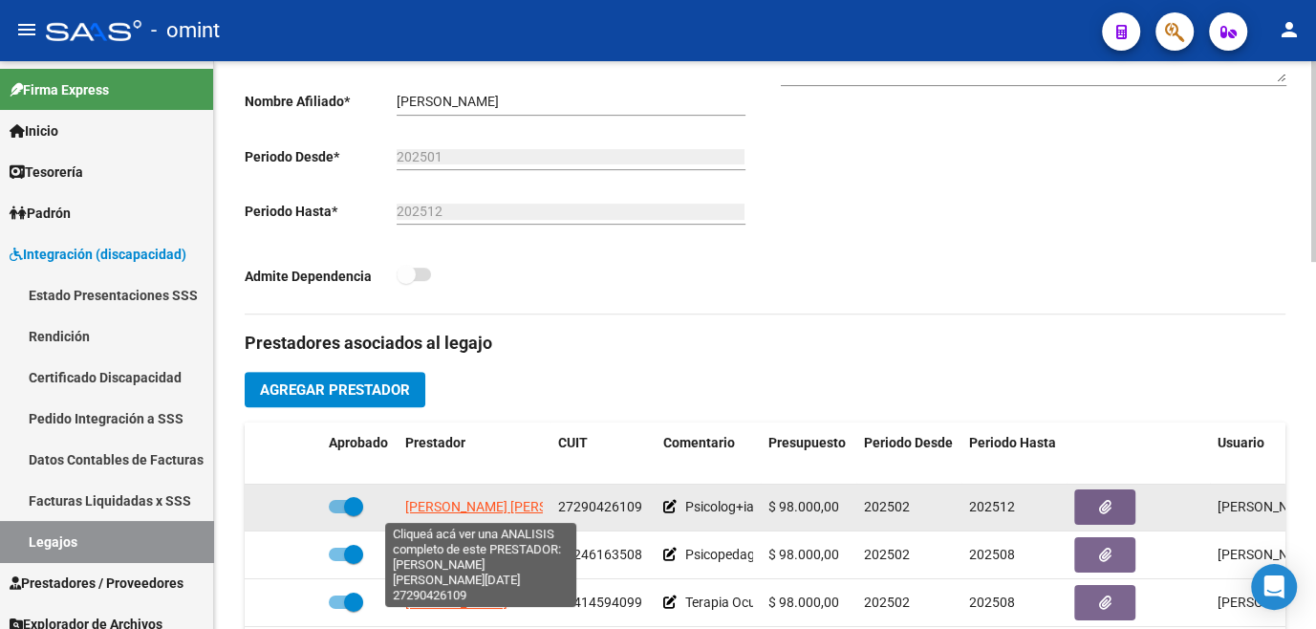
click at [506, 505] on span "[PERSON_NAME] [PERSON_NAME][DATE]" at bounding box center [528, 506] width 247 height 15
type textarea "27290426109"
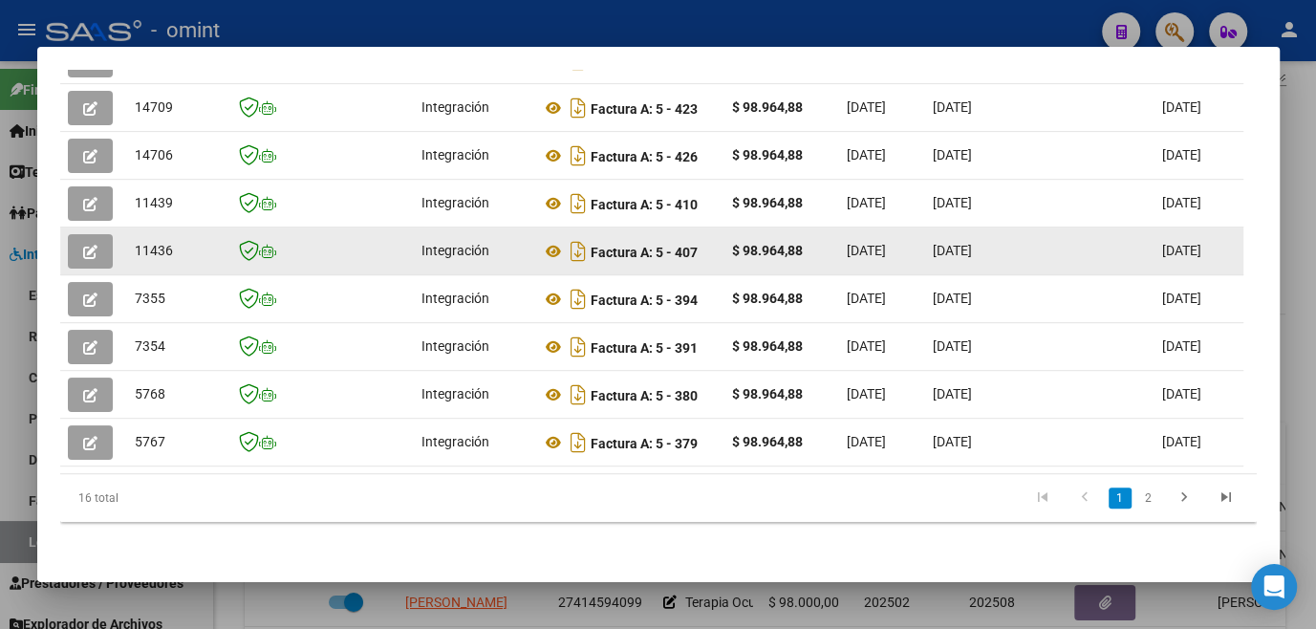
scroll to position [450, 0]
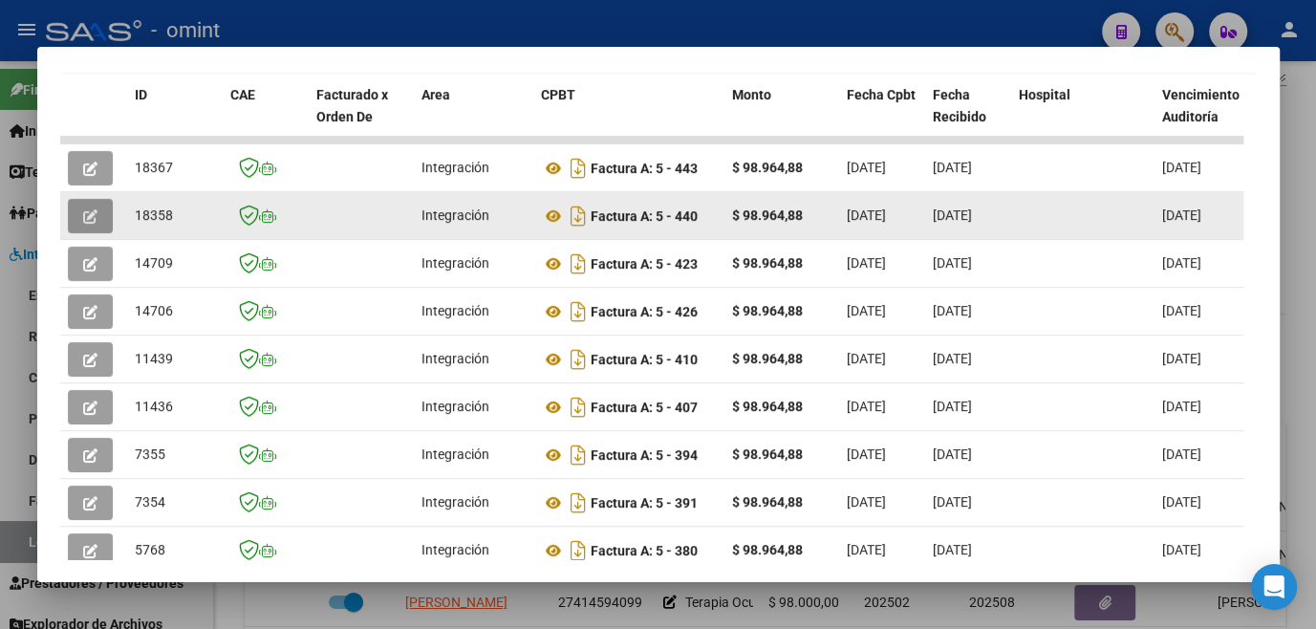
click at [92, 233] on button "button" at bounding box center [90, 216] width 45 height 34
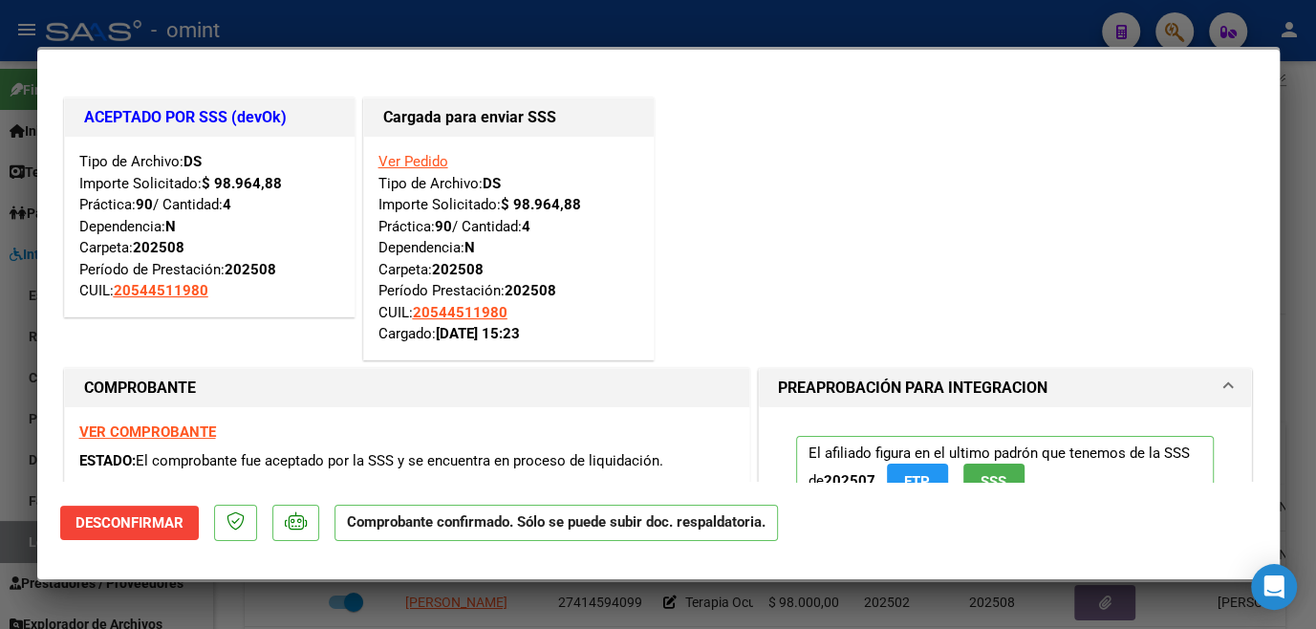
click at [5, 344] on div at bounding box center [658, 314] width 1316 height 629
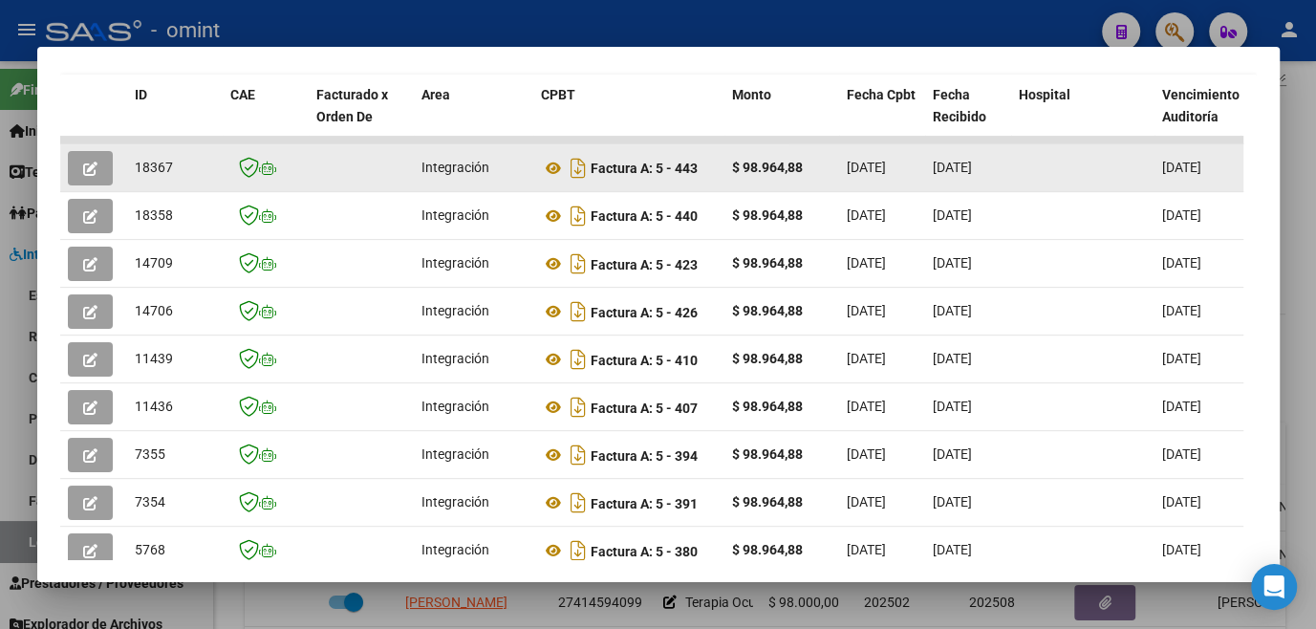
click at [84, 161] on button "button" at bounding box center [90, 168] width 45 height 34
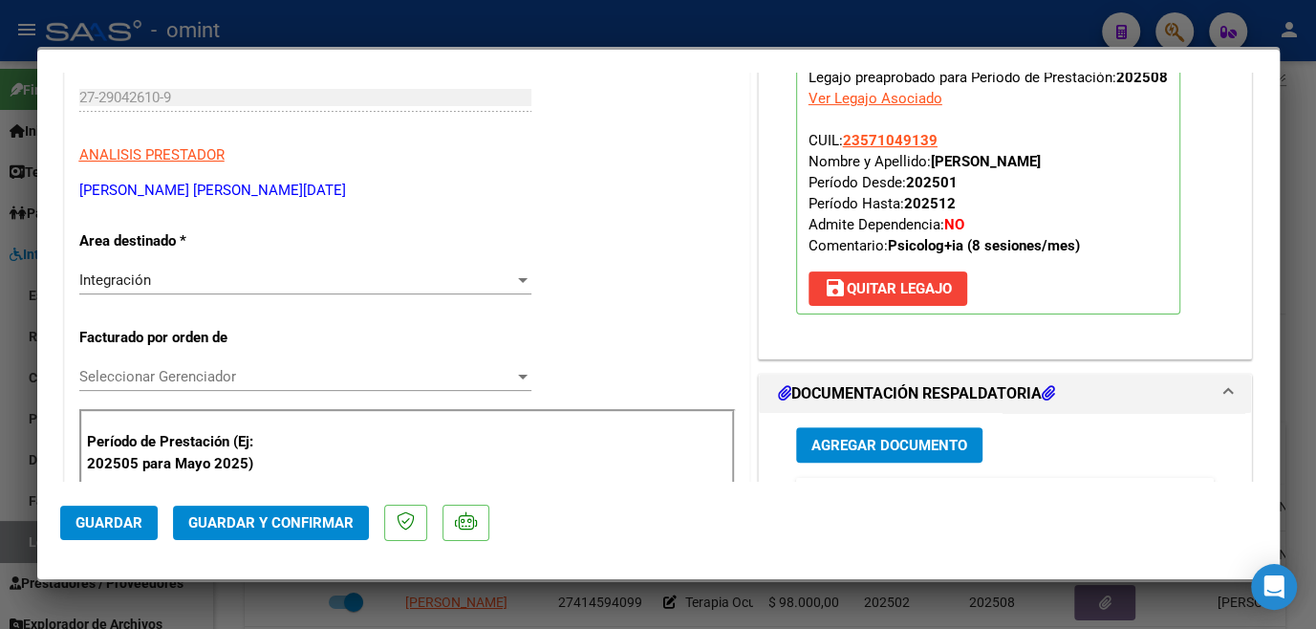
scroll to position [0, 0]
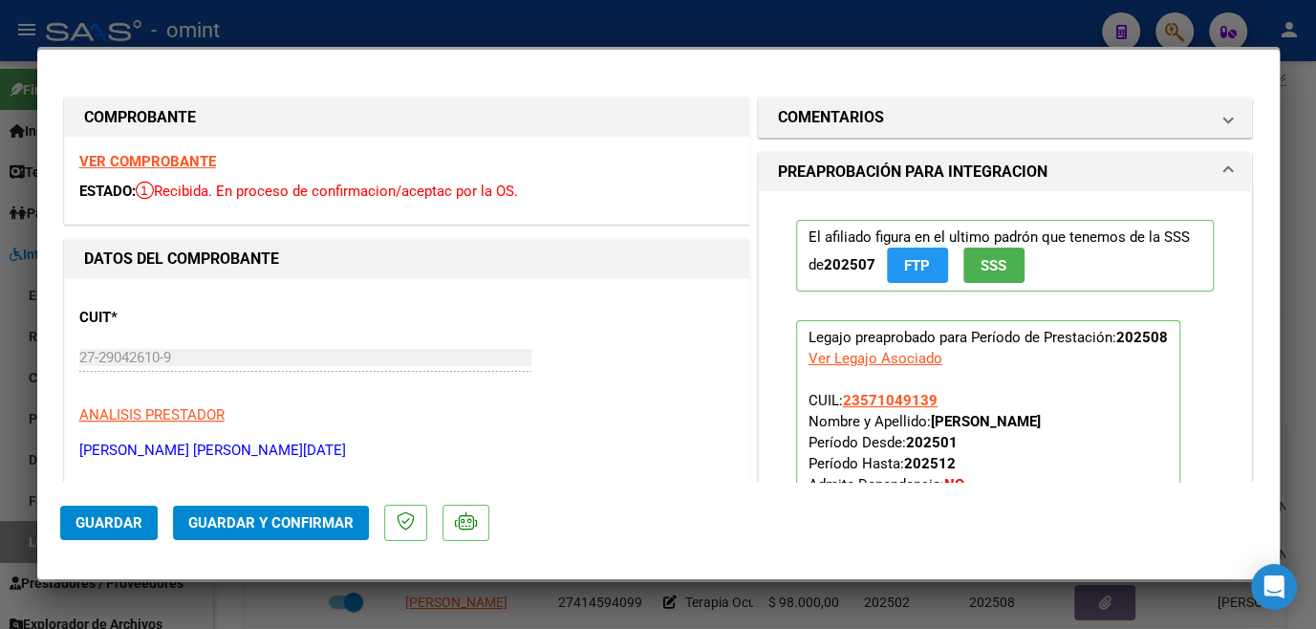
click at [188, 159] on strong "VER COMPROBANTE" at bounding box center [147, 161] width 137 height 17
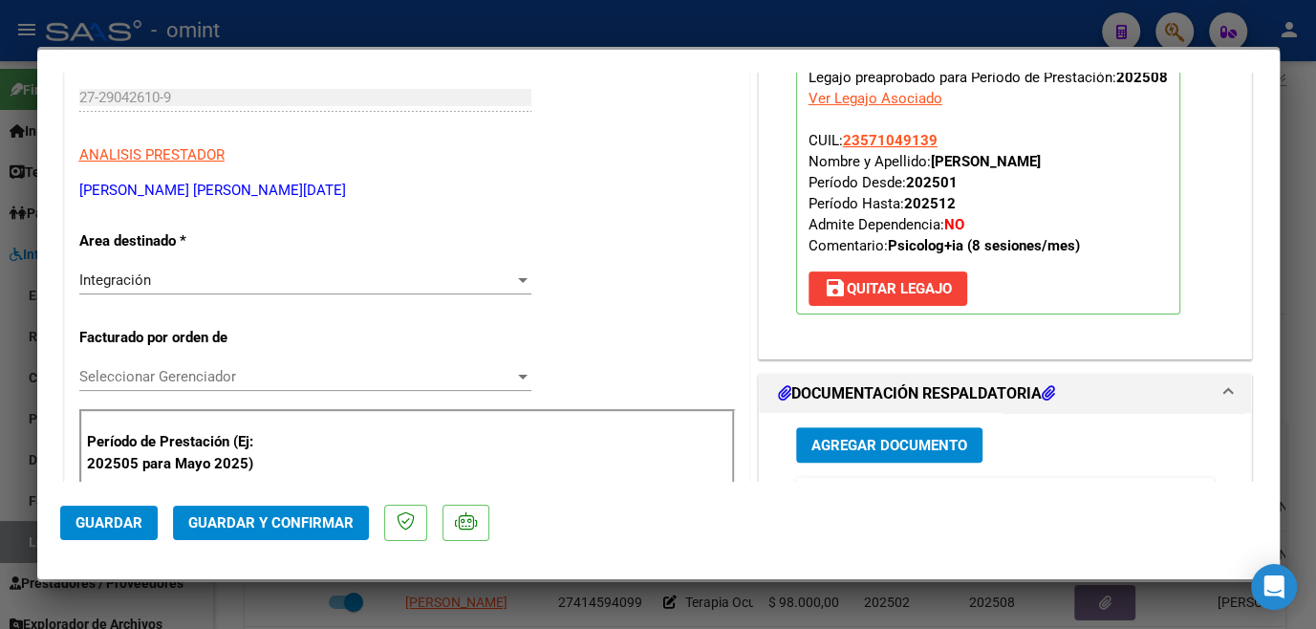
scroll to position [434, 0]
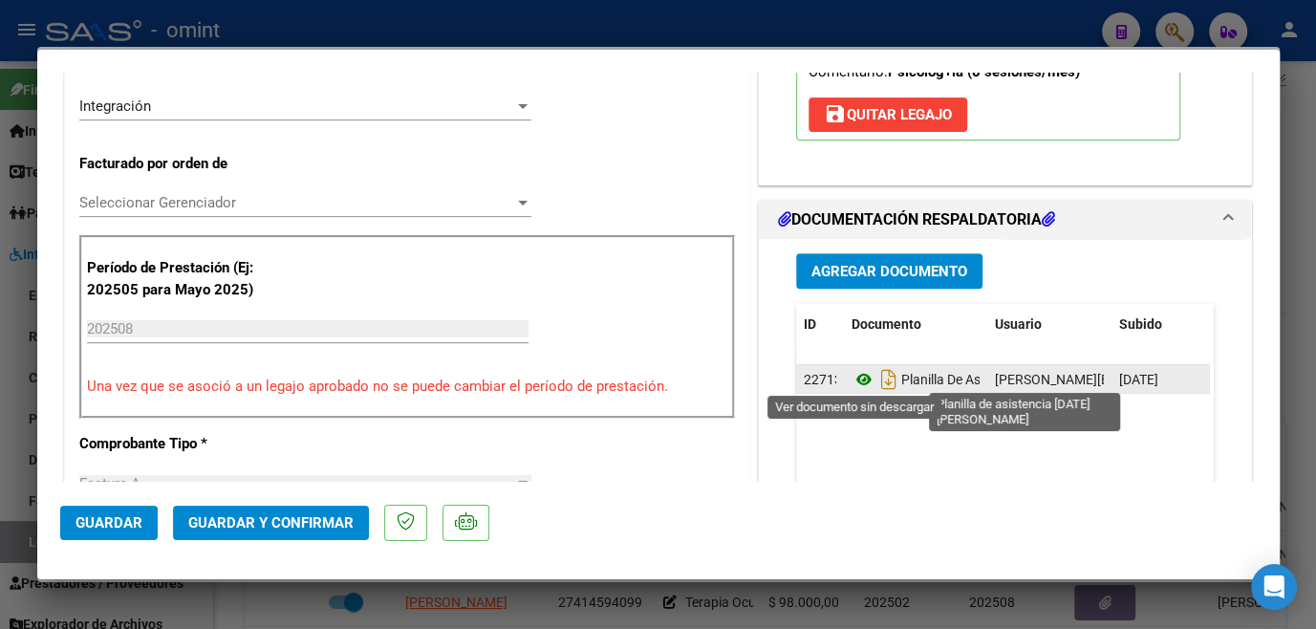
click at [857, 377] on icon at bounding box center [863, 379] width 25 height 23
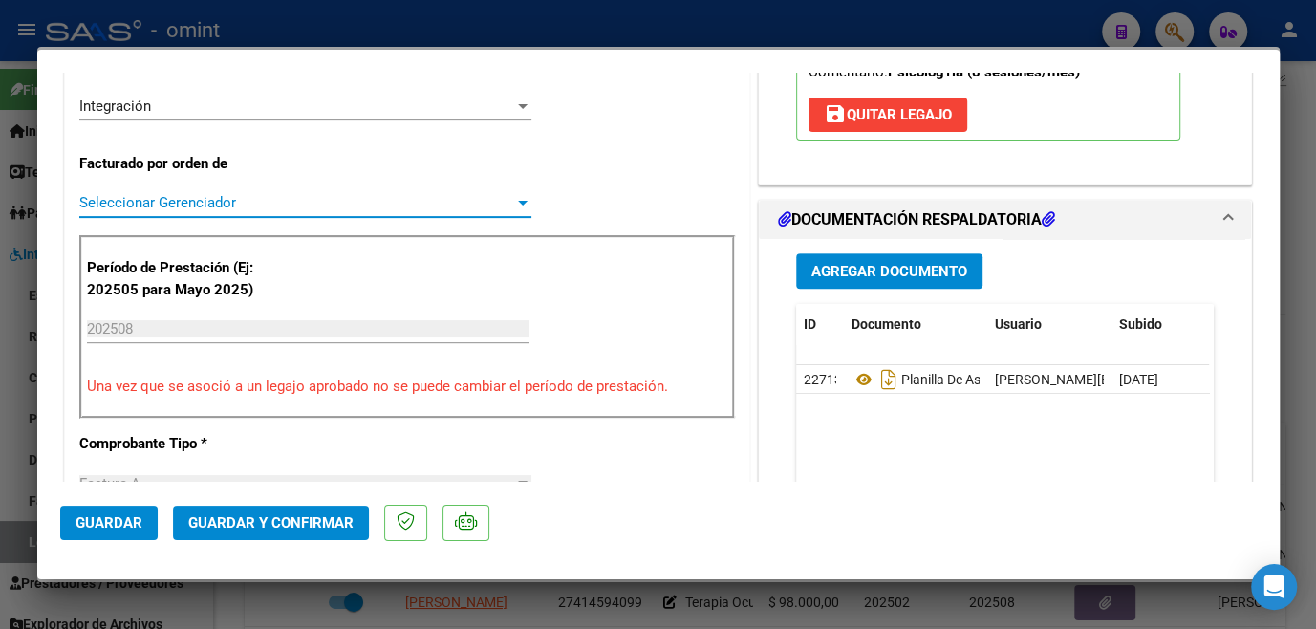
click at [241, 207] on span "Seleccionar Gerenciador" at bounding box center [296, 202] width 435 height 17
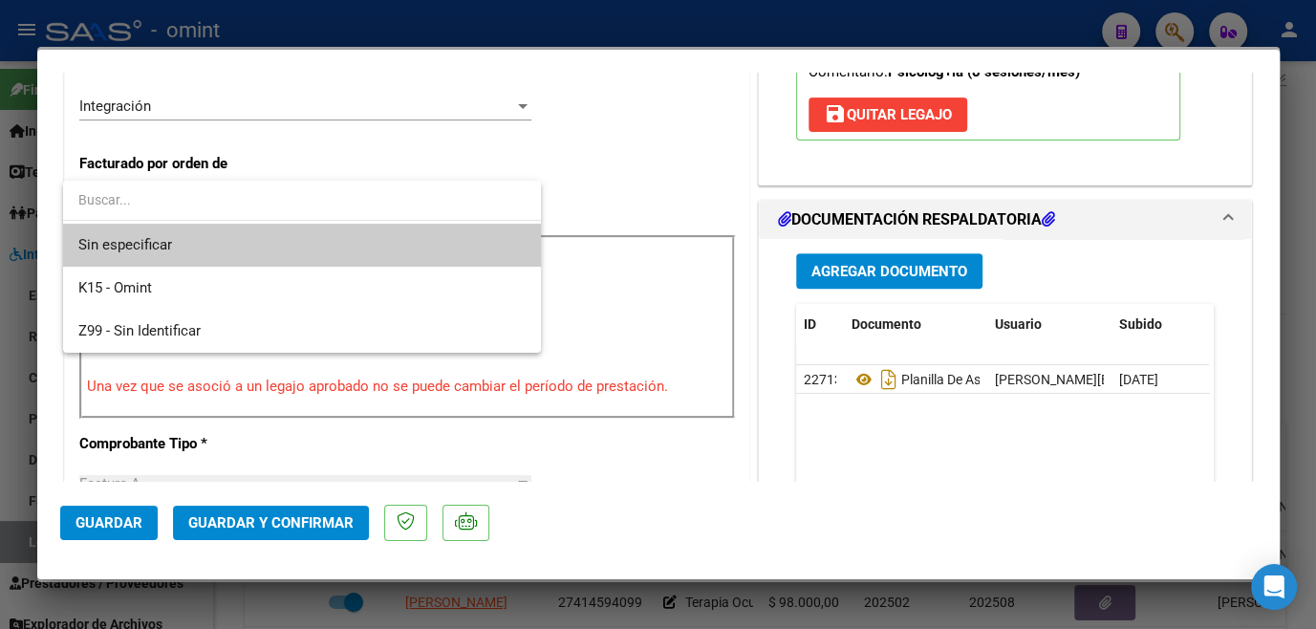
click at [226, 237] on span "Sin especificar" at bounding box center [301, 245] width 447 height 43
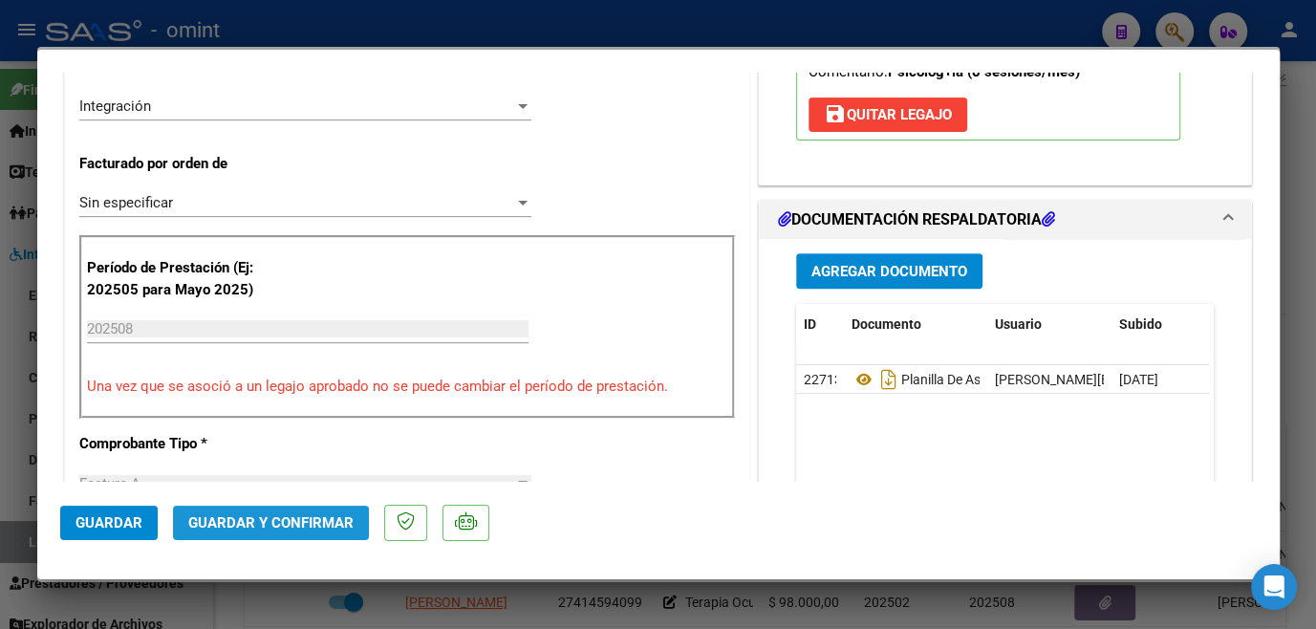
click at [274, 529] on span "Guardar y Confirmar" at bounding box center [270, 522] width 165 height 17
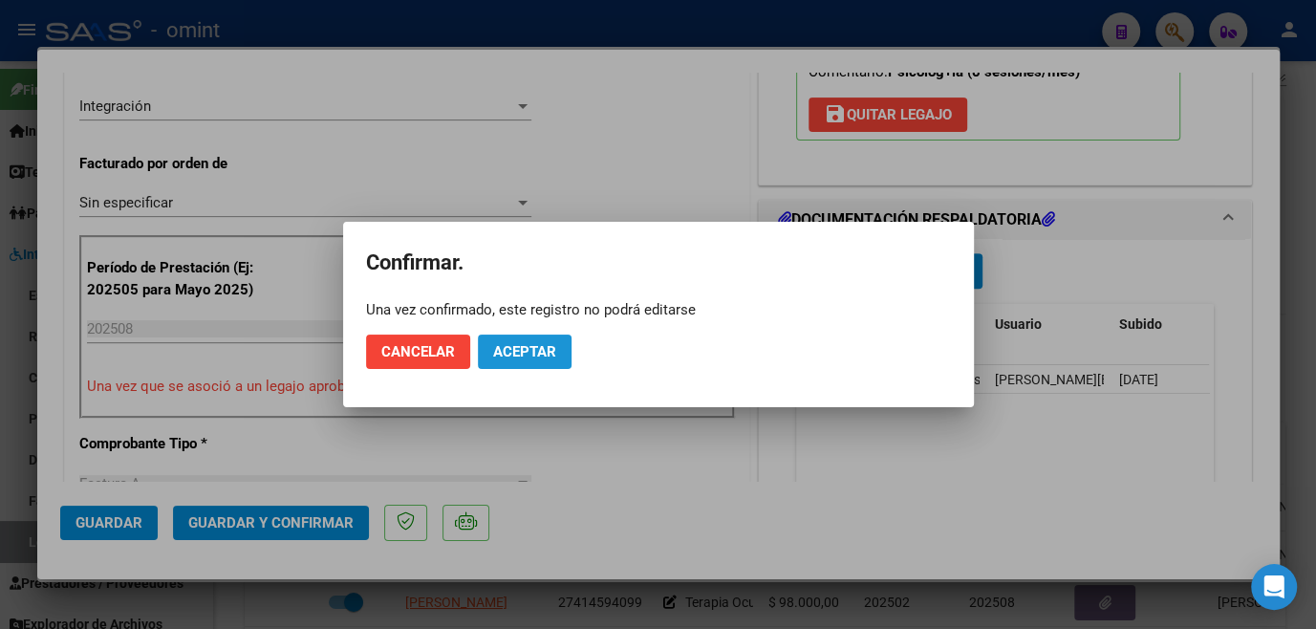
click at [543, 343] on span "Aceptar" at bounding box center [524, 351] width 63 height 17
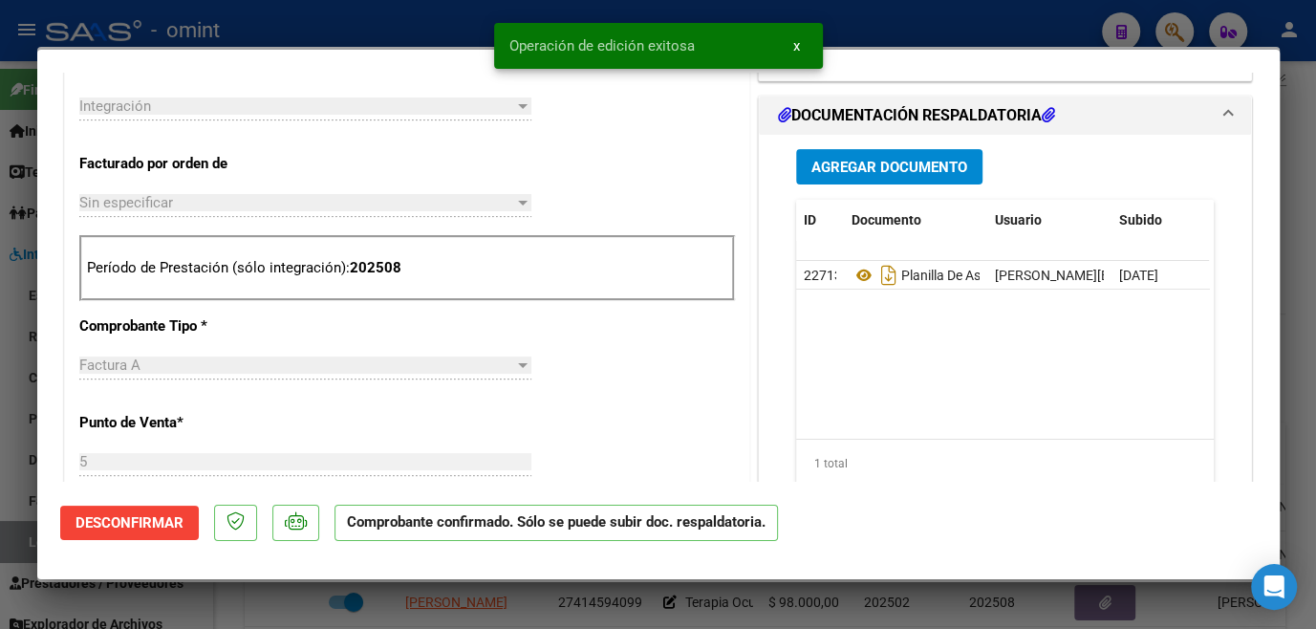
click at [637, 618] on div at bounding box center [658, 314] width 1316 height 629
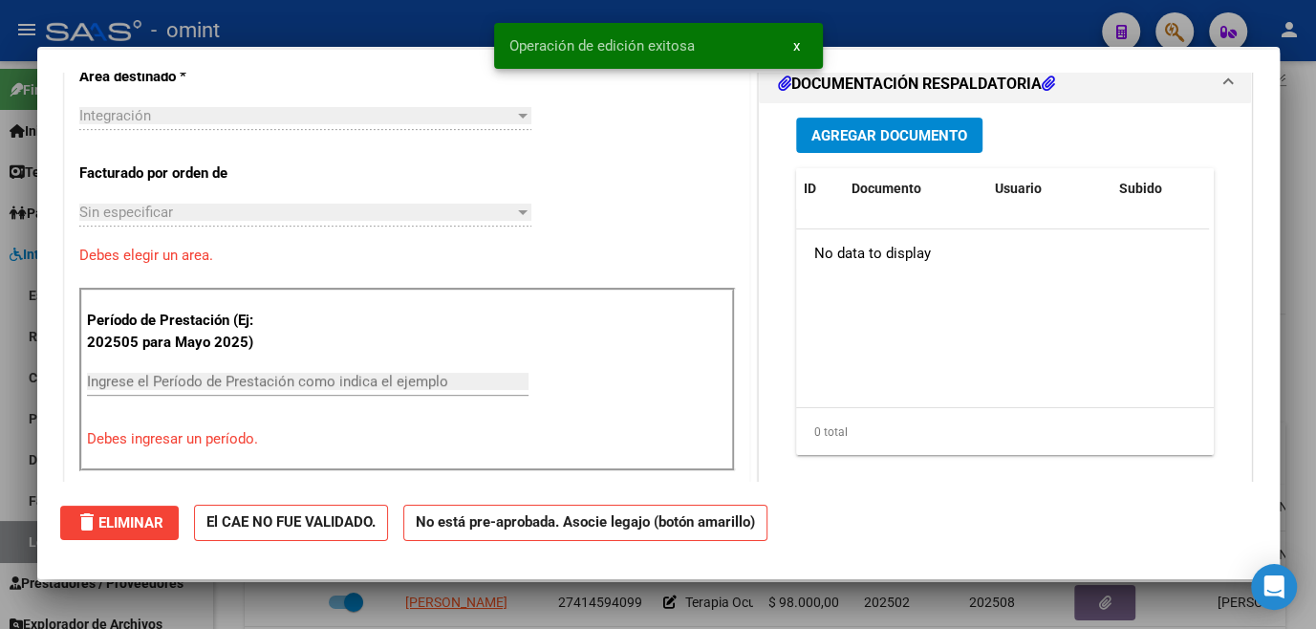
scroll to position [0, 0]
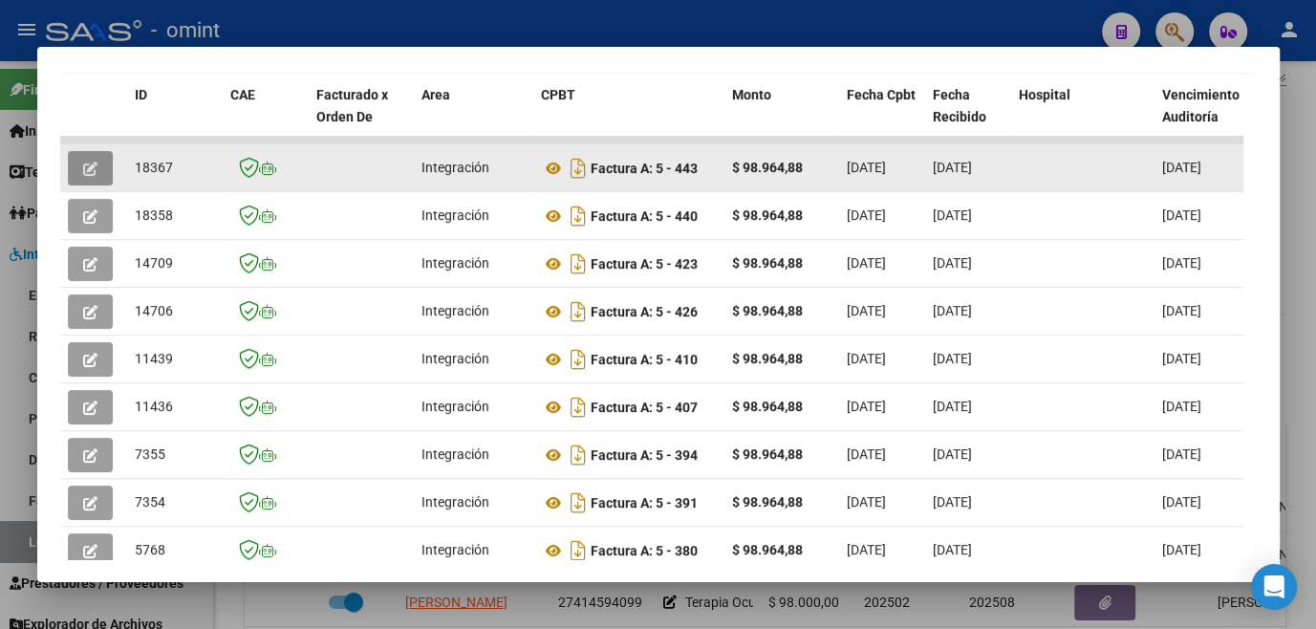
click at [99, 172] on button "button" at bounding box center [90, 168] width 45 height 34
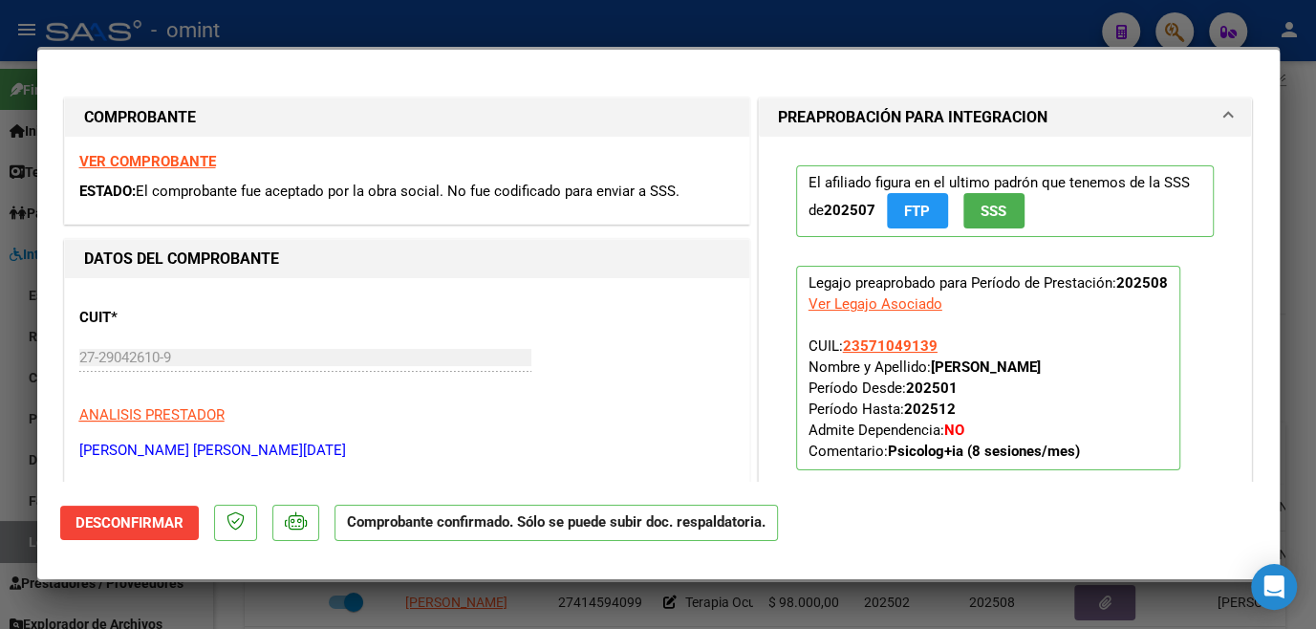
click at [586, 604] on div at bounding box center [658, 314] width 1316 height 629
type input "$ 0,00"
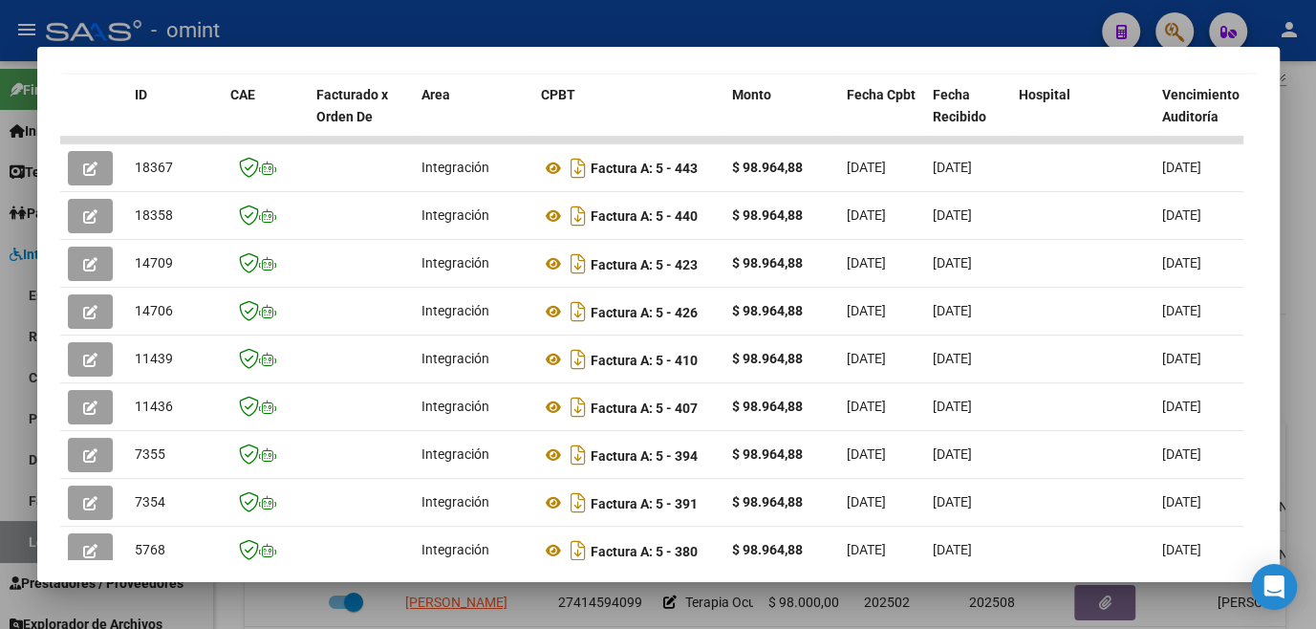
click at [586, 604] on div at bounding box center [658, 314] width 1316 height 629
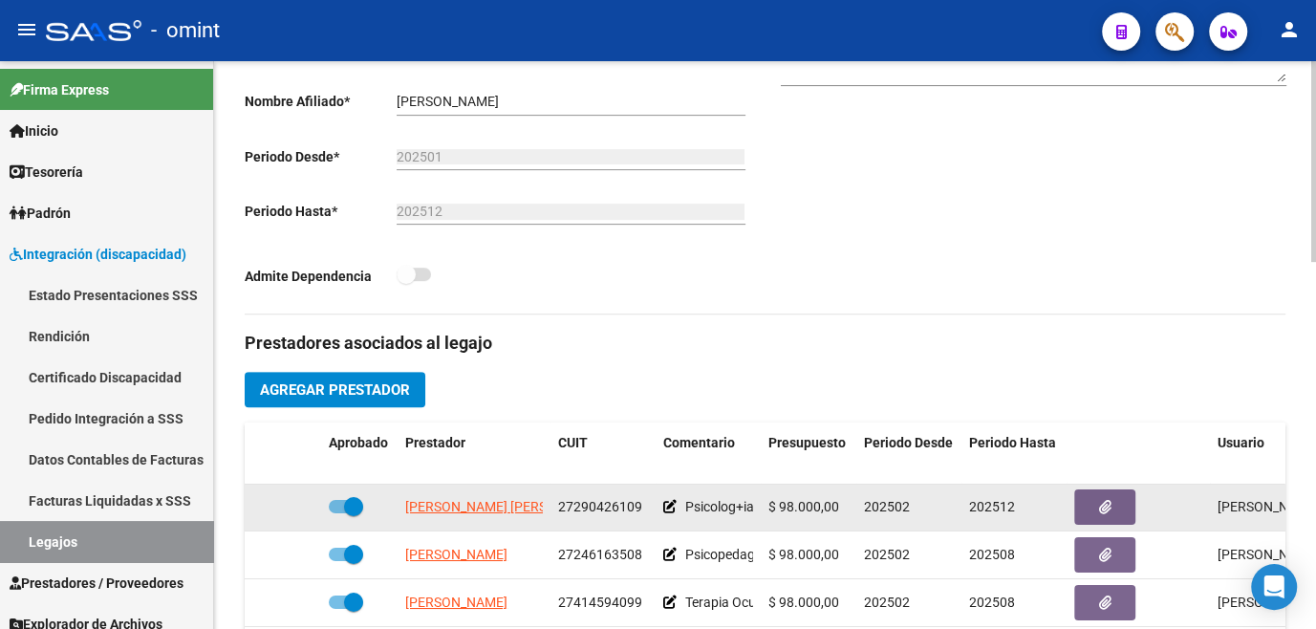
scroll to position [521, 0]
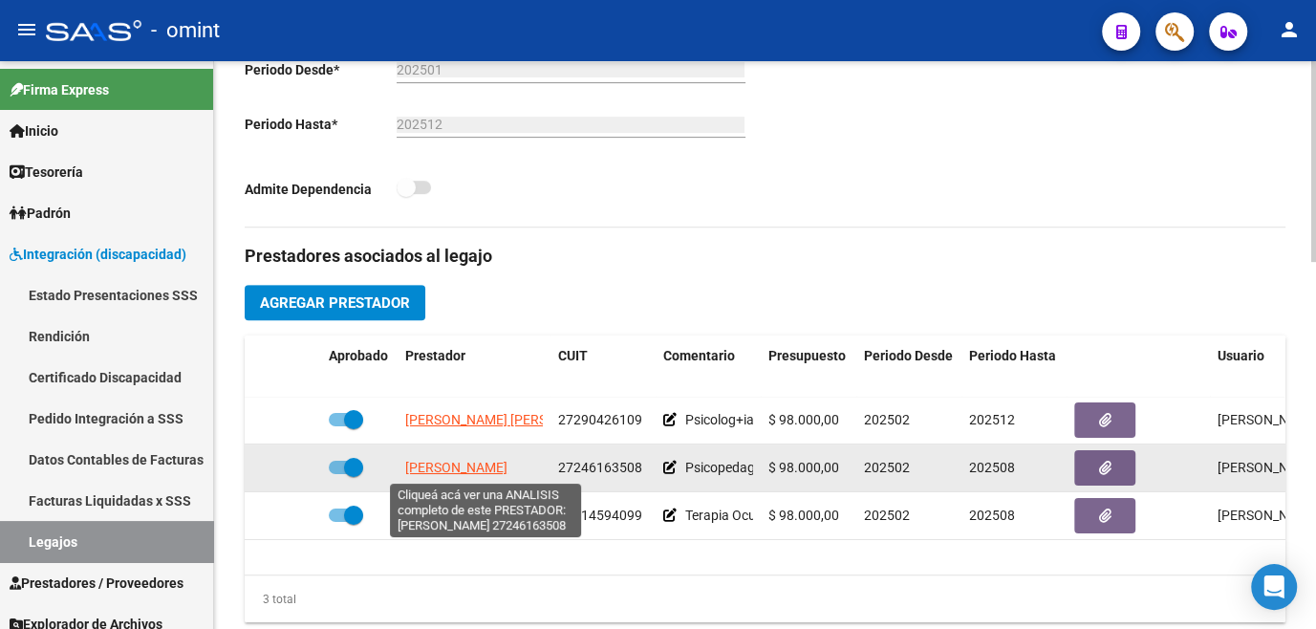
click at [482, 470] on span "[PERSON_NAME]" at bounding box center [456, 467] width 102 height 15
type textarea "27246163508"
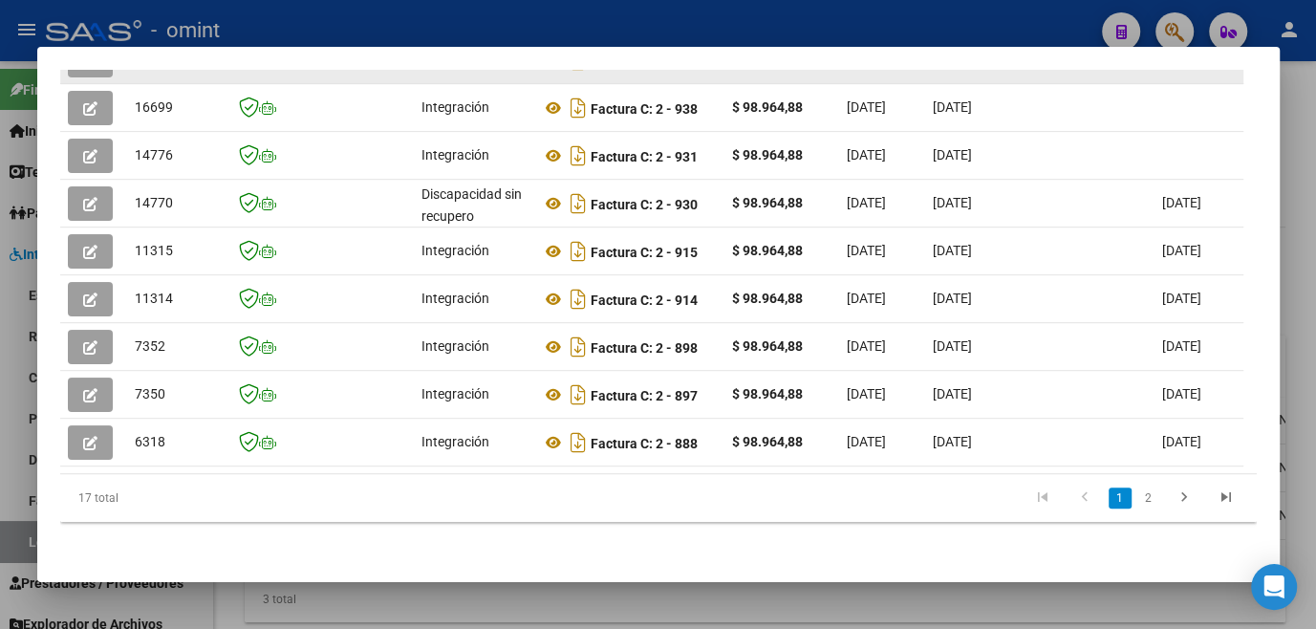
scroll to position [450, 0]
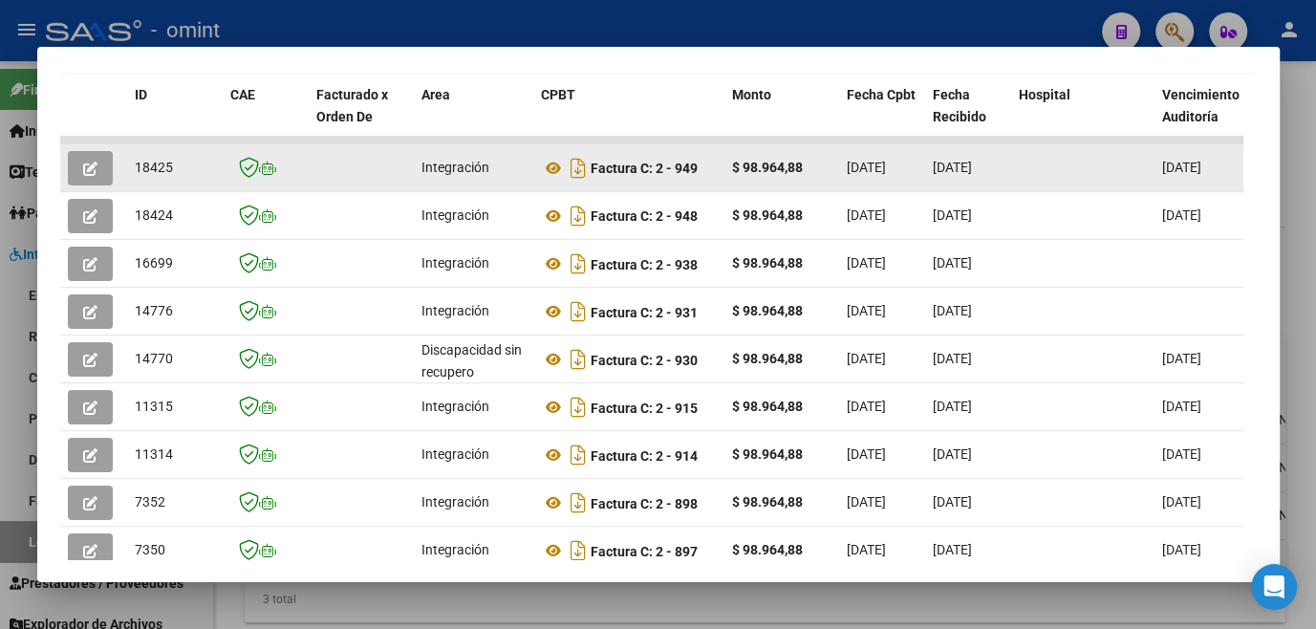
click at [94, 181] on button "button" at bounding box center [90, 168] width 45 height 34
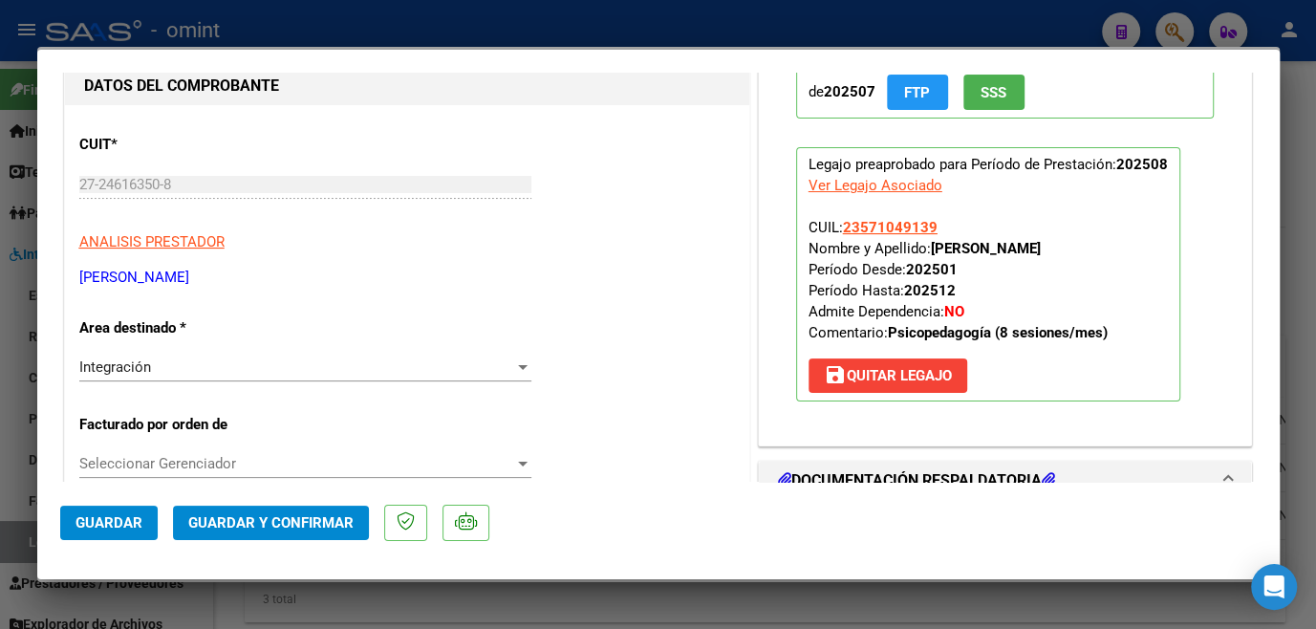
scroll to position [0, 0]
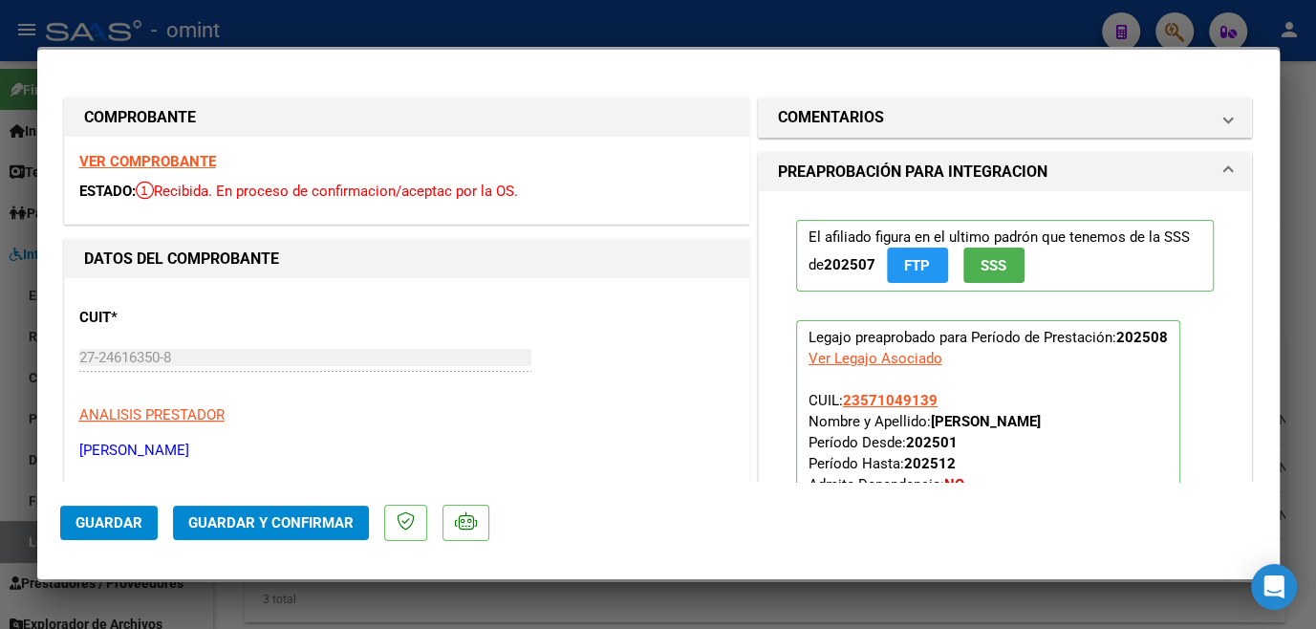
click at [173, 163] on strong "VER COMPROBANTE" at bounding box center [147, 161] width 137 height 17
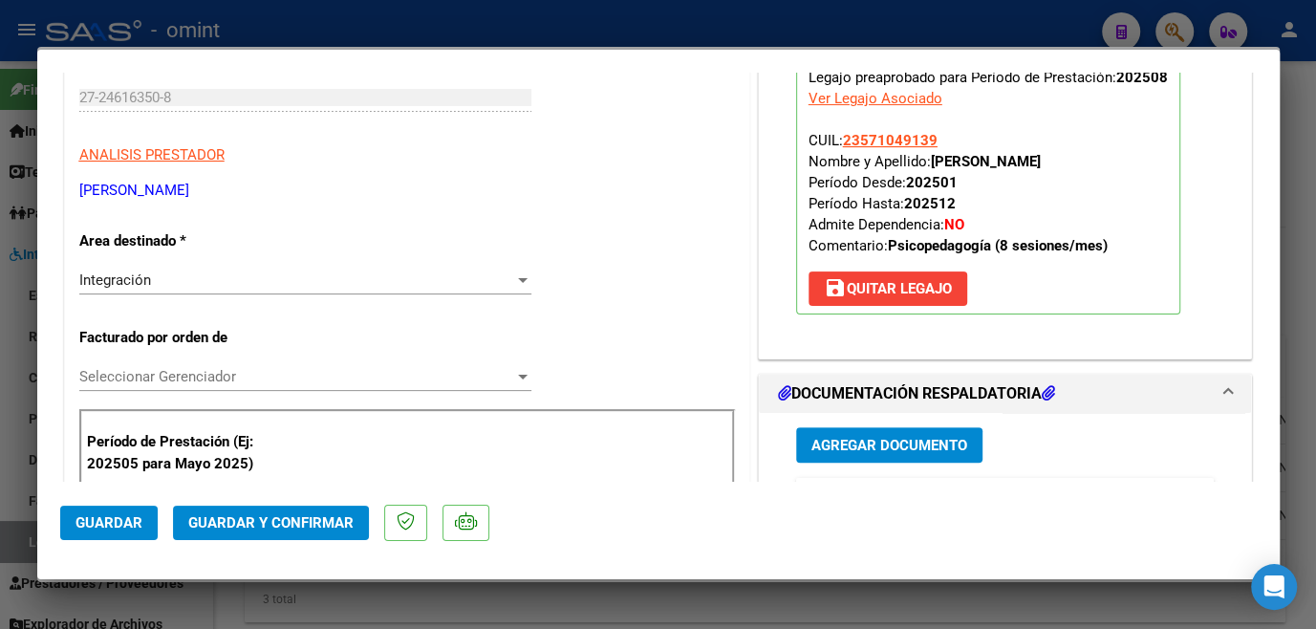
scroll to position [434, 0]
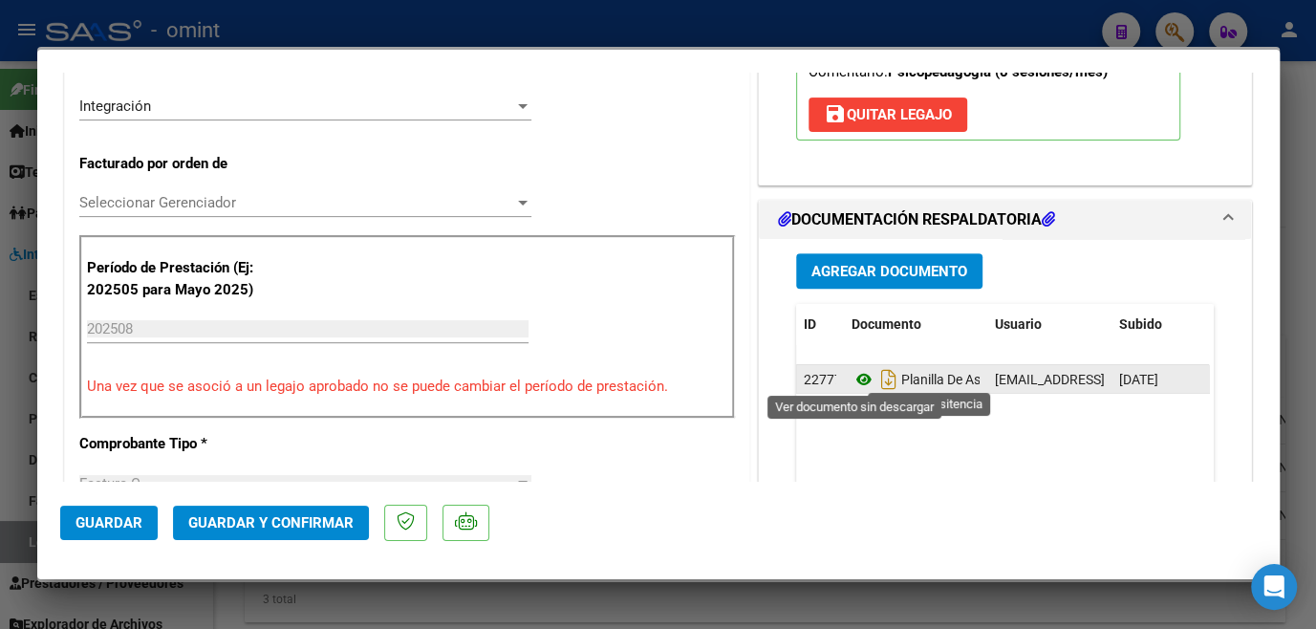
click at [858, 368] on icon at bounding box center [863, 379] width 25 height 23
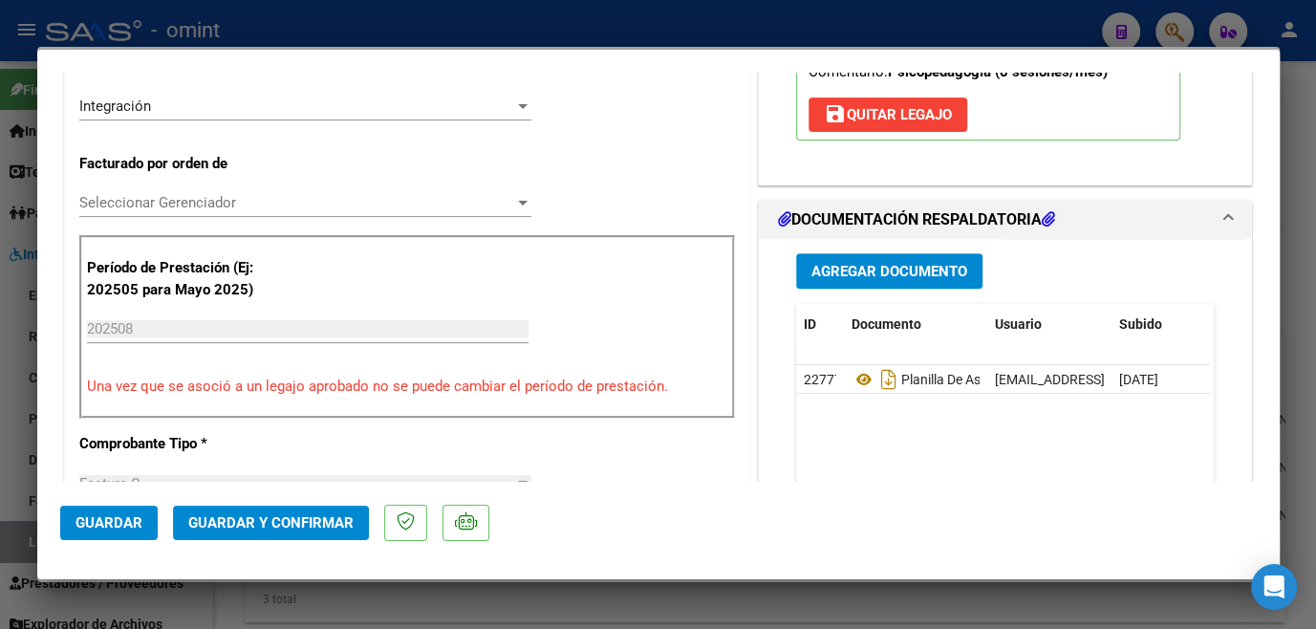
click at [420, 204] on span "Seleccionar Gerenciador" at bounding box center [296, 202] width 435 height 17
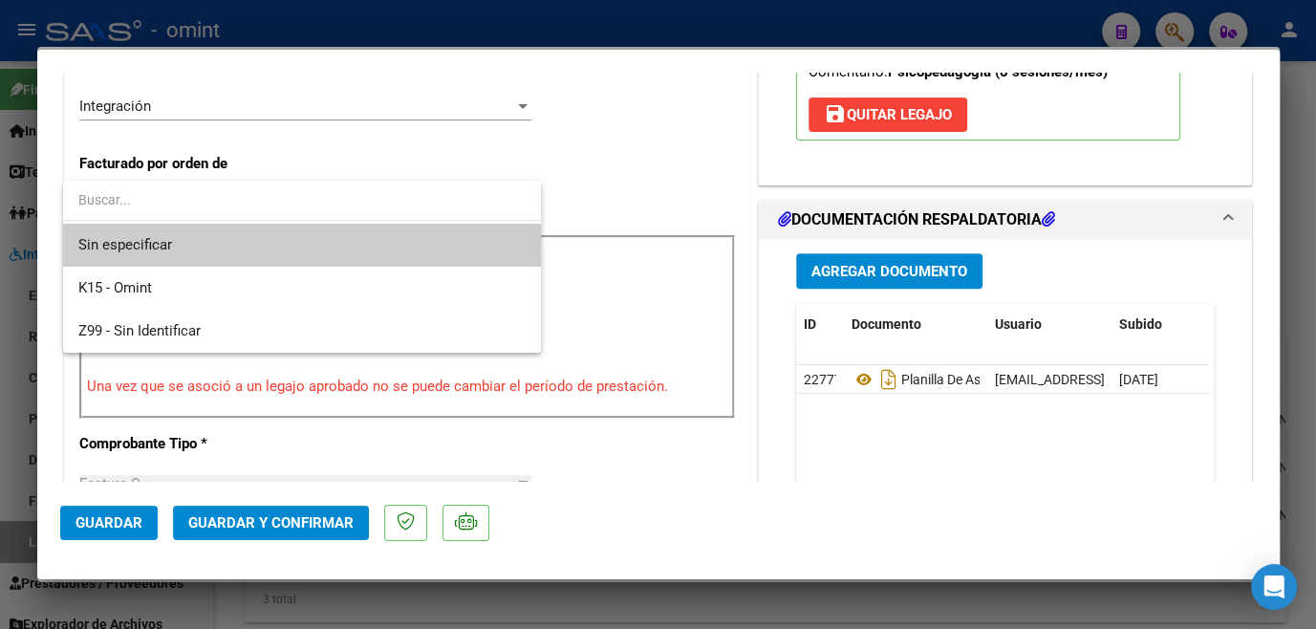
click at [331, 242] on span "Sin especificar" at bounding box center [301, 245] width 447 height 43
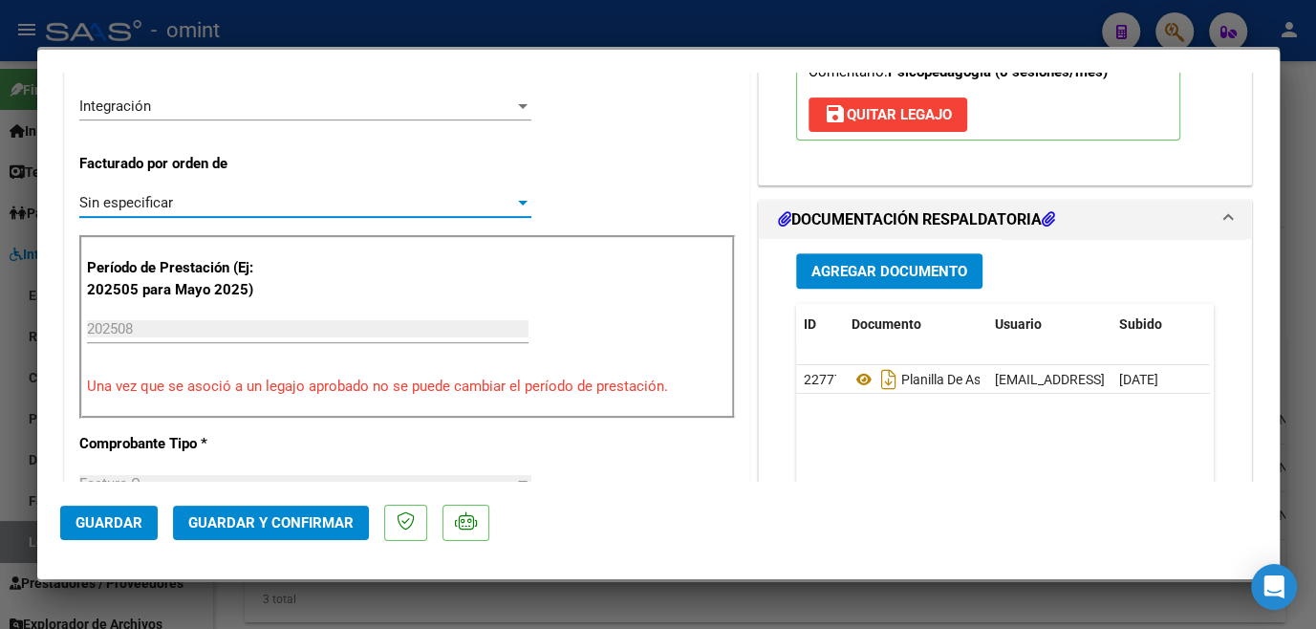
scroll to position [173, 0]
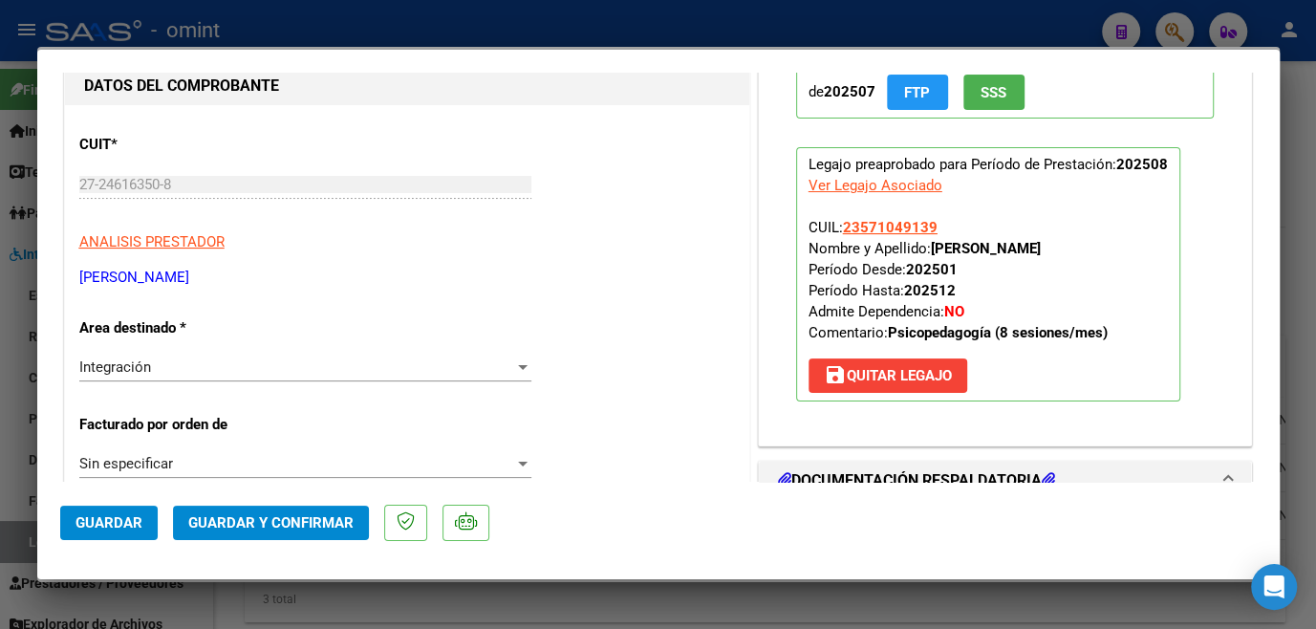
drag, startPoint x: 639, startPoint y: 284, endPoint x: 1083, endPoint y: 187, distance: 453.7
click at [641, 282] on p "[PERSON_NAME]" at bounding box center [406, 278] width 655 height 22
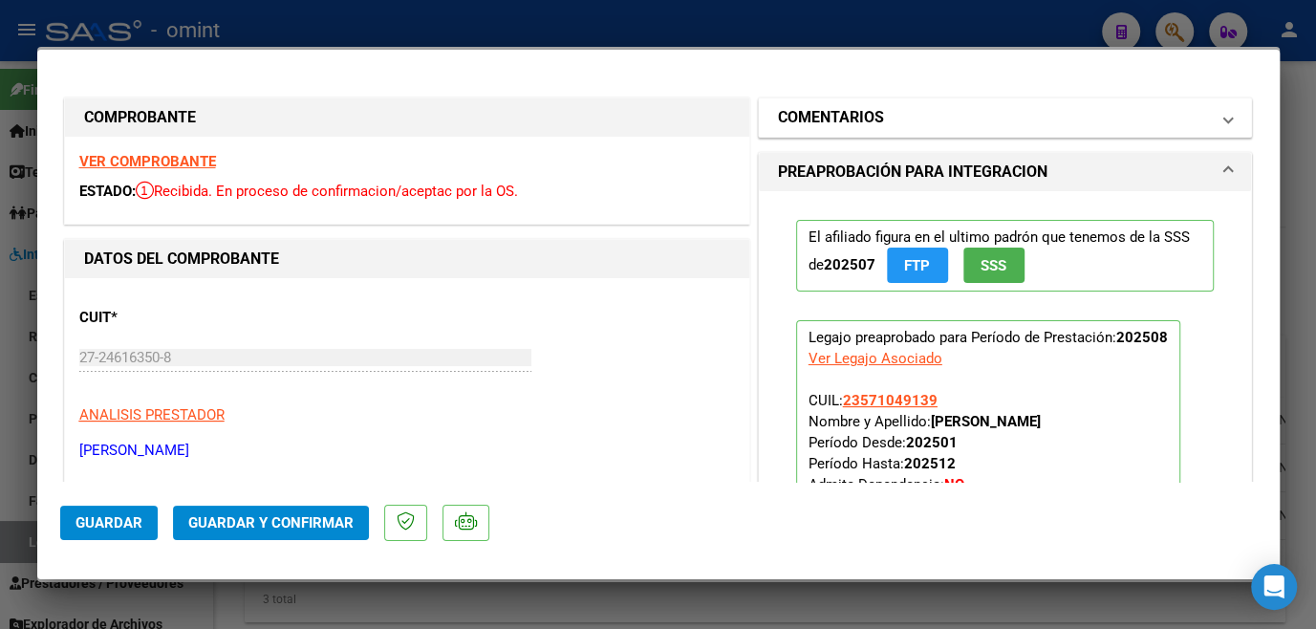
click at [1072, 129] on mat-expansion-panel-header "COMENTARIOS" at bounding box center [1005, 117] width 493 height 38
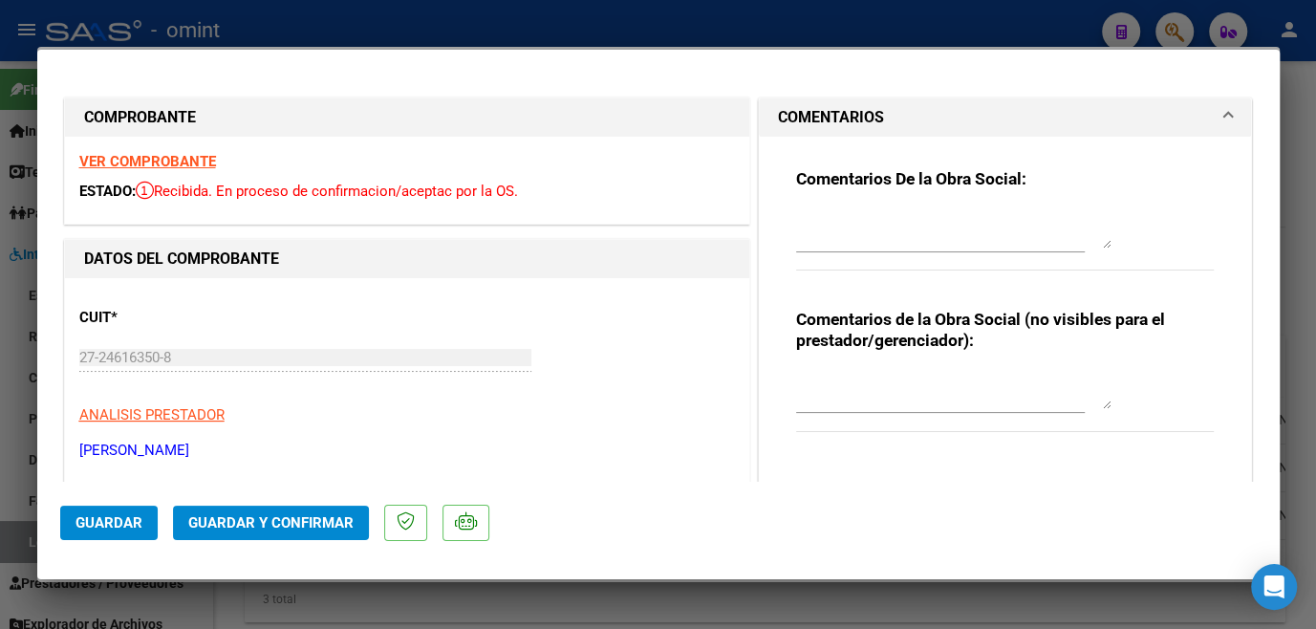
click at [914, 230] on textarea at bounding box center [953, 229] width 315 height 38
paste textarea "socio [PERSON_NAME] tiene habilitado hasta Junio- Para poder extender habilitac…"
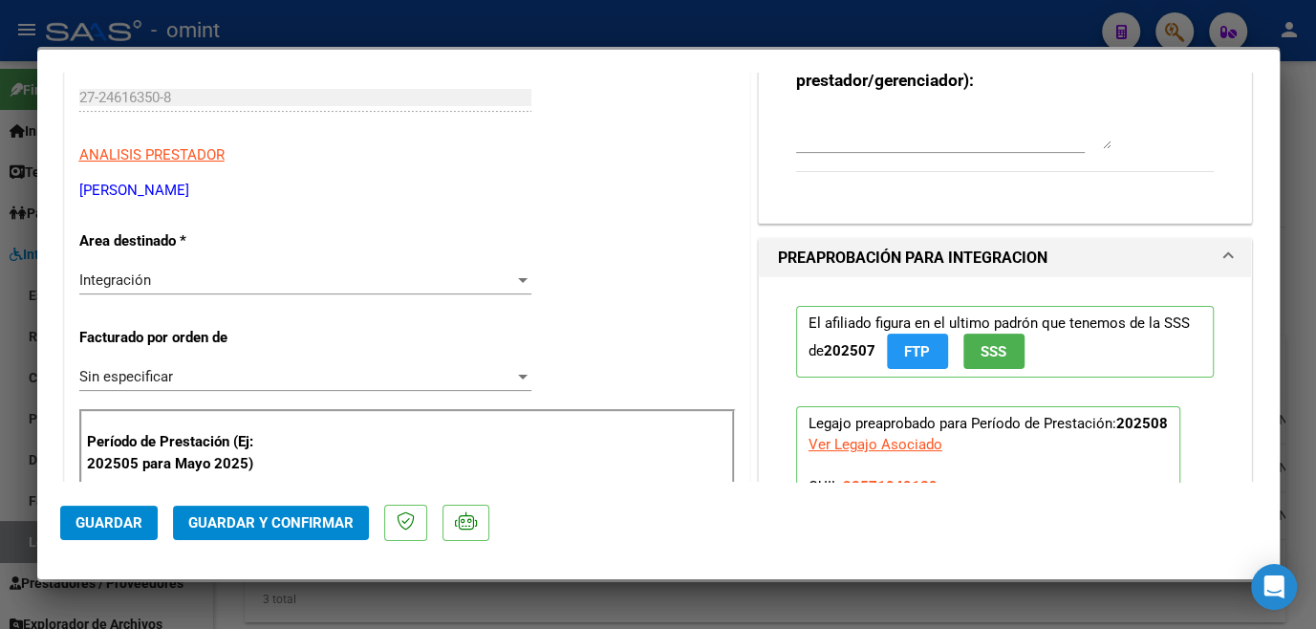
scroll to position [434, 0]
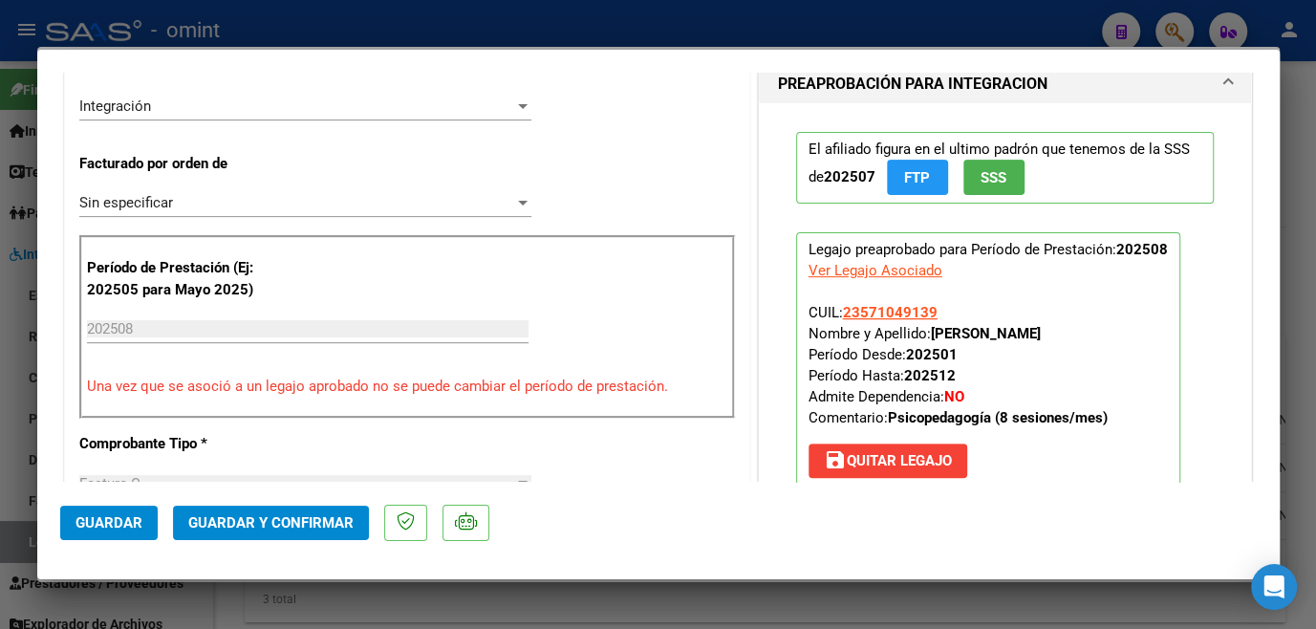
drag, startPoint x: 927, startPoint y: 331, endPoint x: 1057, endPoint y: 323, distance: 130.2
click at [1057, 323] on p "Legajo preaprobado para Período de Prestación: 202508 Ver Legajo Asociado CUIL:…" at bounding box center [988, 359] width 384 height 254
copy strong "[PERSON_NAME]"
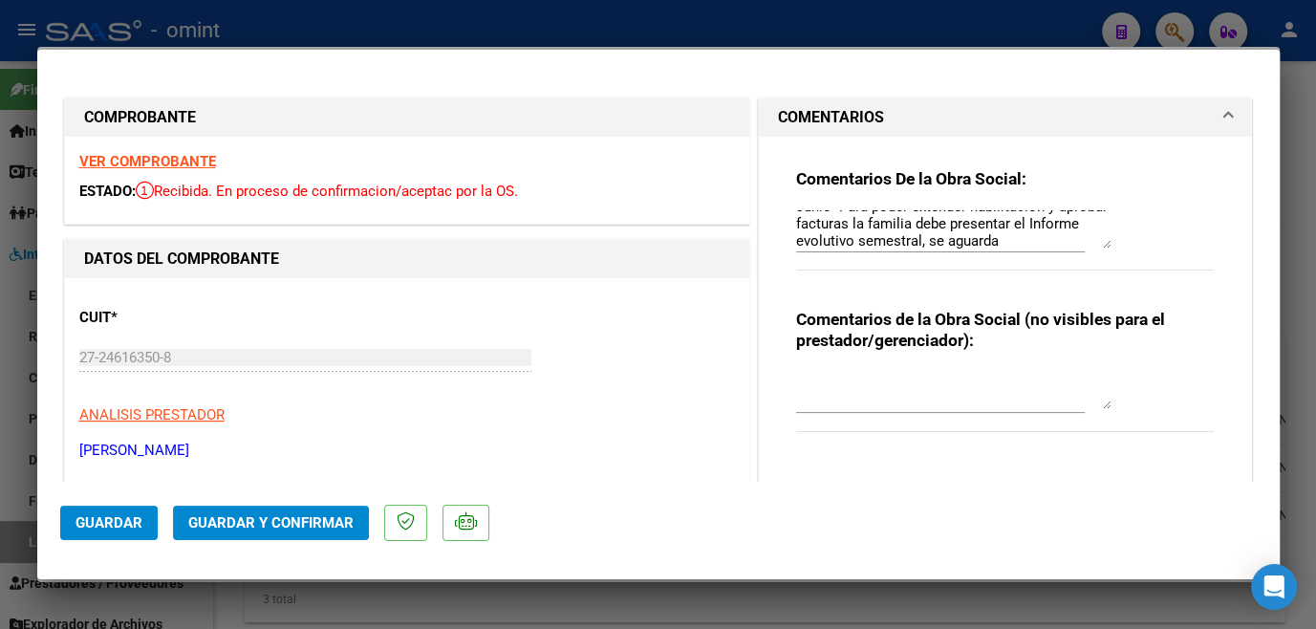
scroll to position [0, 0]
drag, startPoint x: 966, startPoint y: 219, endPoint x: 827, endPoint y: 225, distance: 138.7
click at [827, 225] on textarea "socio [PERSON_NAME] tiene habilitado hasta Junio- Para poder extender habilitac…" at bounding box center [953, 229] width 315 height 38
paste textarea "[PERSON_NAME]"
type textarea "socio [PERSON_NAME] tiene habilitado hasta Junio- Para poder extender habilitac…"
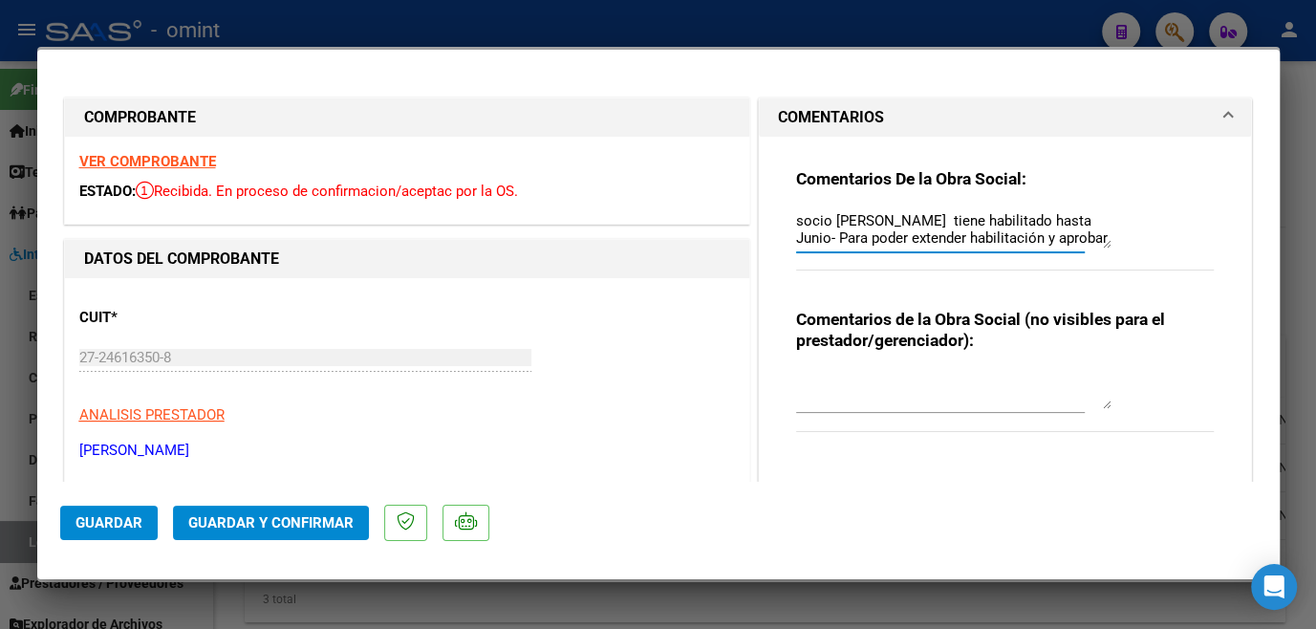
click at [213, 531] on button "Guardar y Confirmar" at bounding box center [271, 522] width 196 height 34
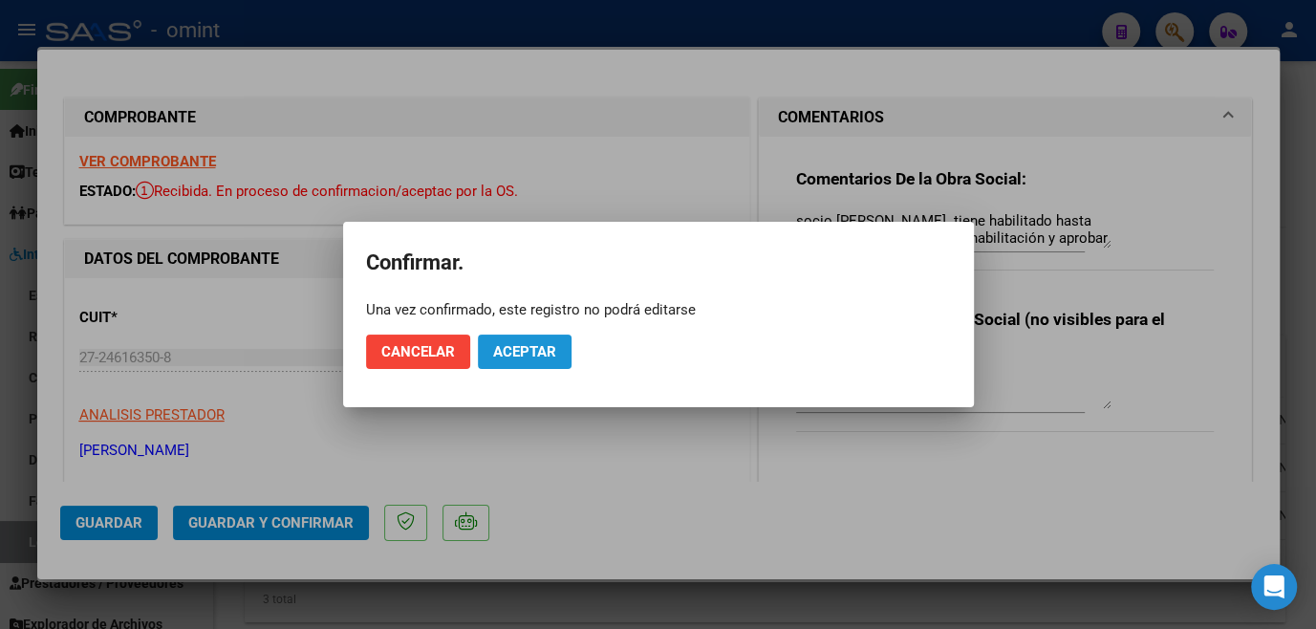
click at [512, 362] on button "Aceptar" at bounding box center [525, 351] width 94 height 34
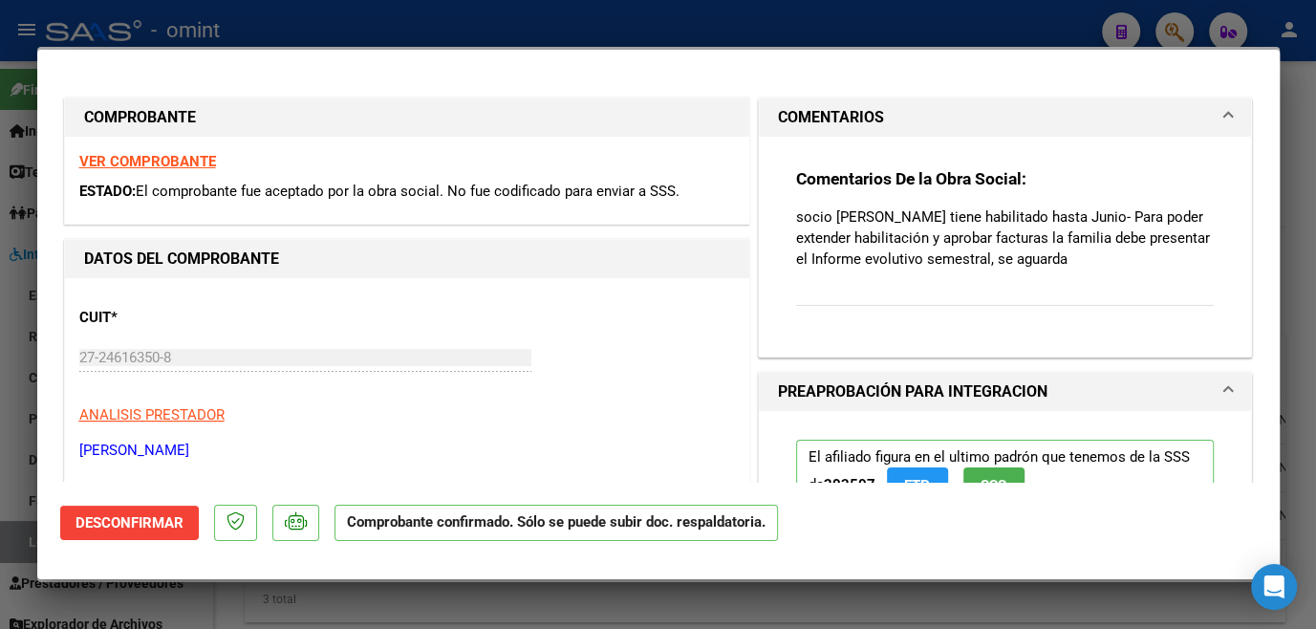
click at [464, 590] on div at bounding box center [658, 314] width 1316 height 629
type input "$ 0,00"
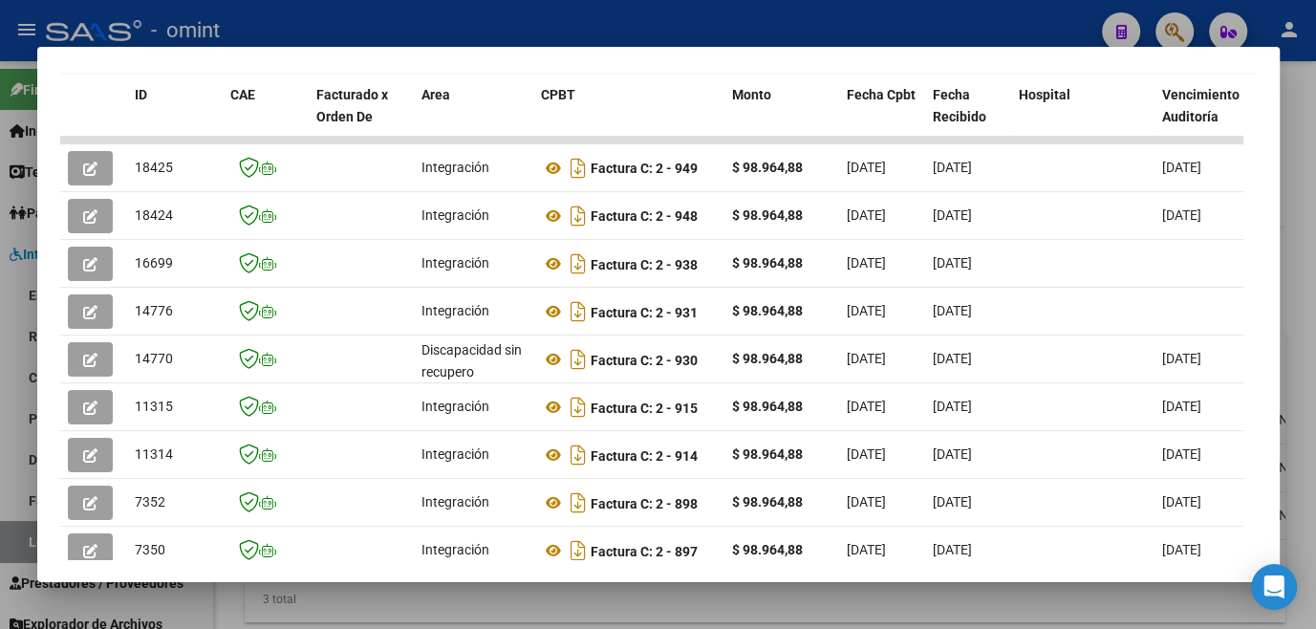
click at [463, 589] on div at bounding box center [658, 314] width 1316 height 629
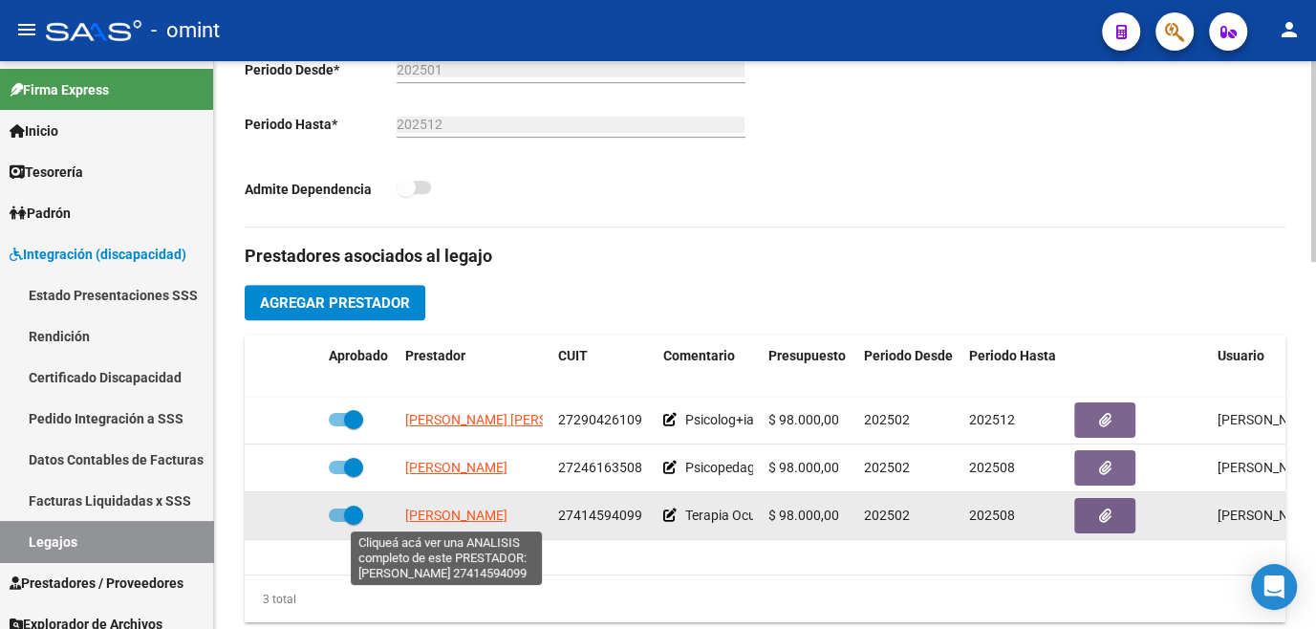
click at [455, 514] on span "[PERSON_NAME]" at bounding box center [456, 514] width 102 height 15
type textarea "27414594099"
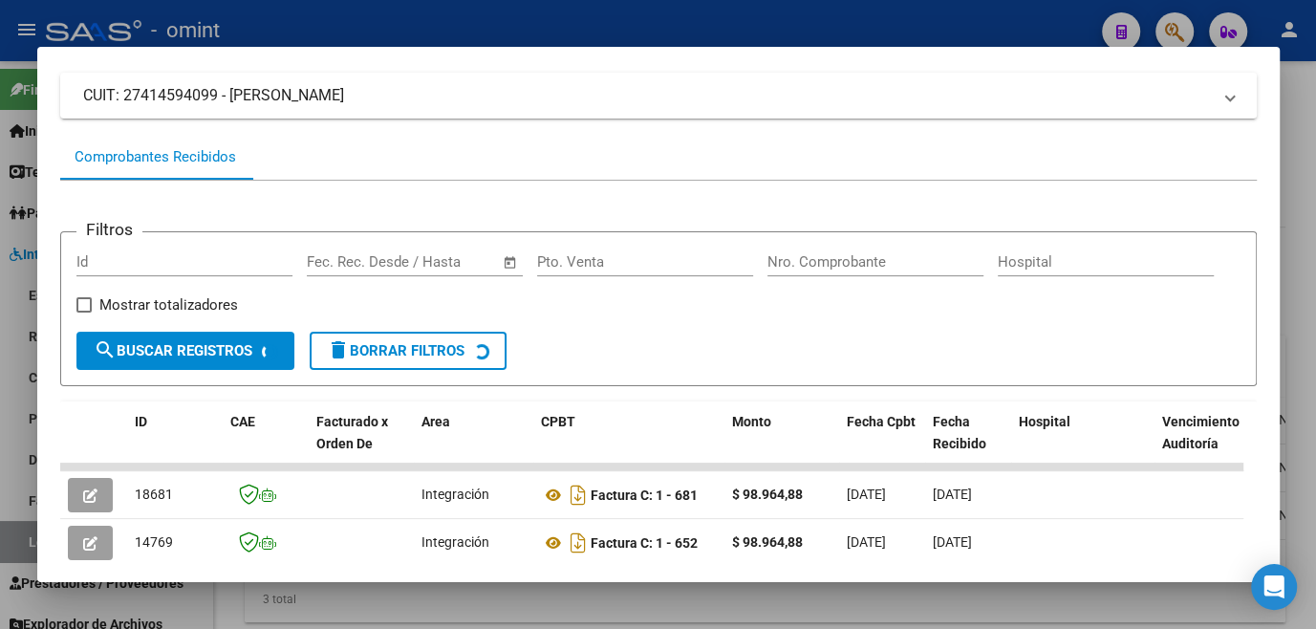
scroll to position [210, 0]
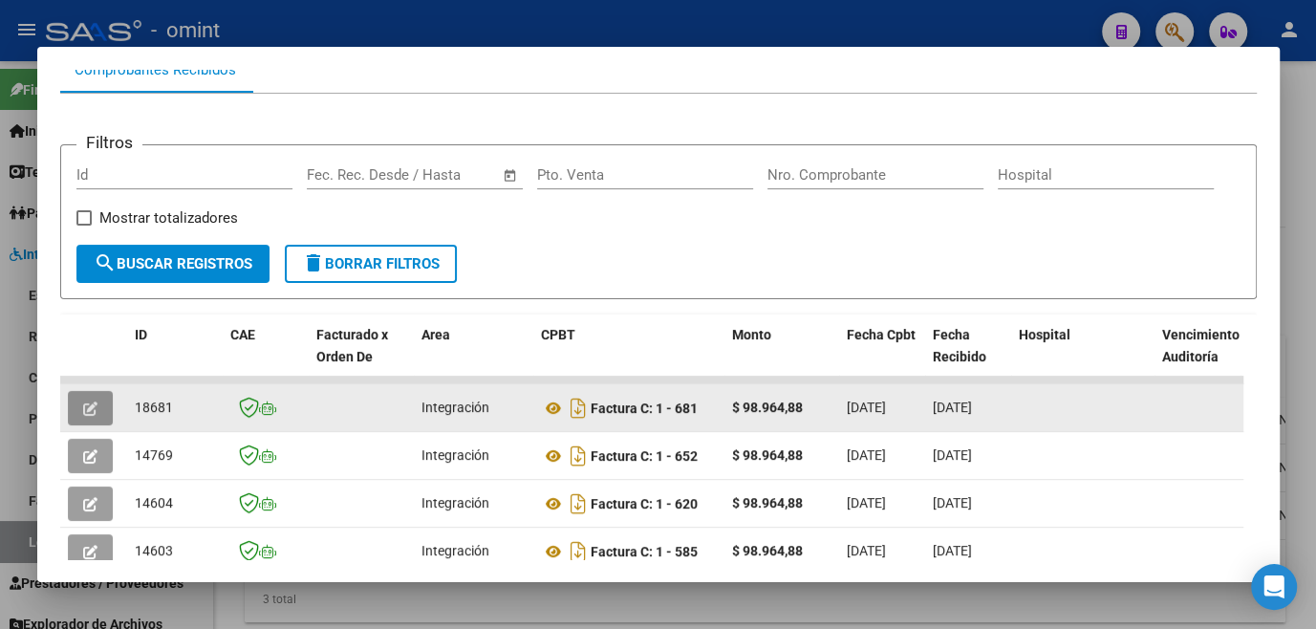
click at [76, 417] on button "button" at bounding box center [90, 408] width 45 height 34
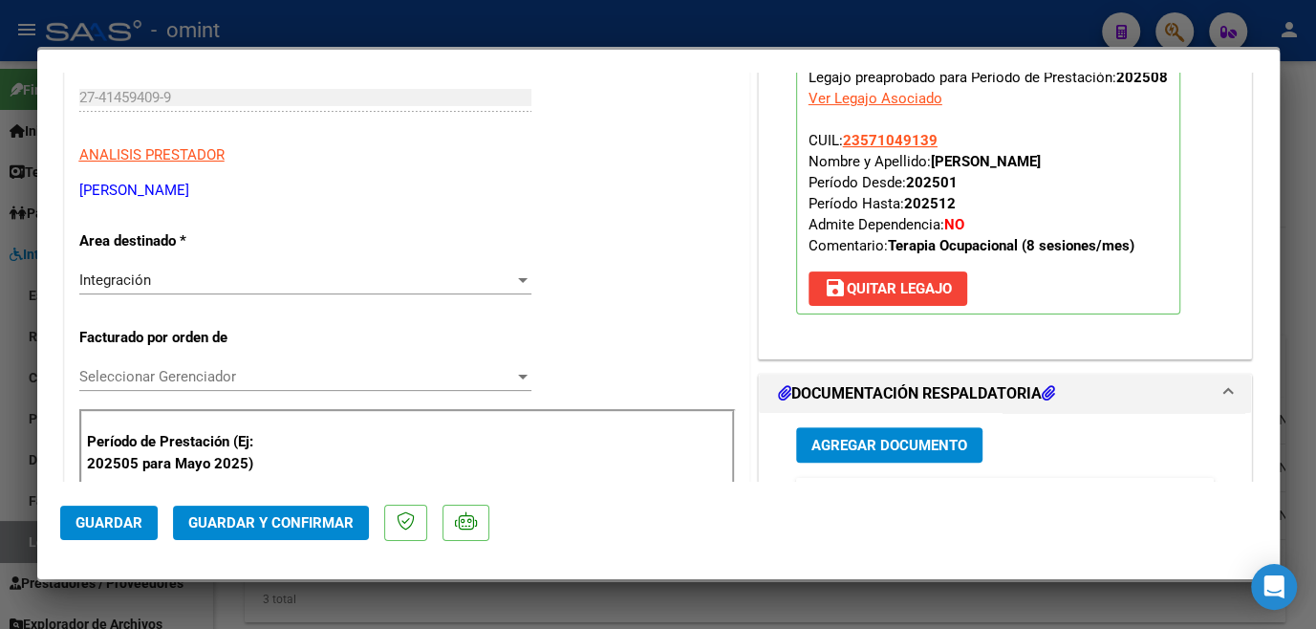
scroll to position [434, 0]
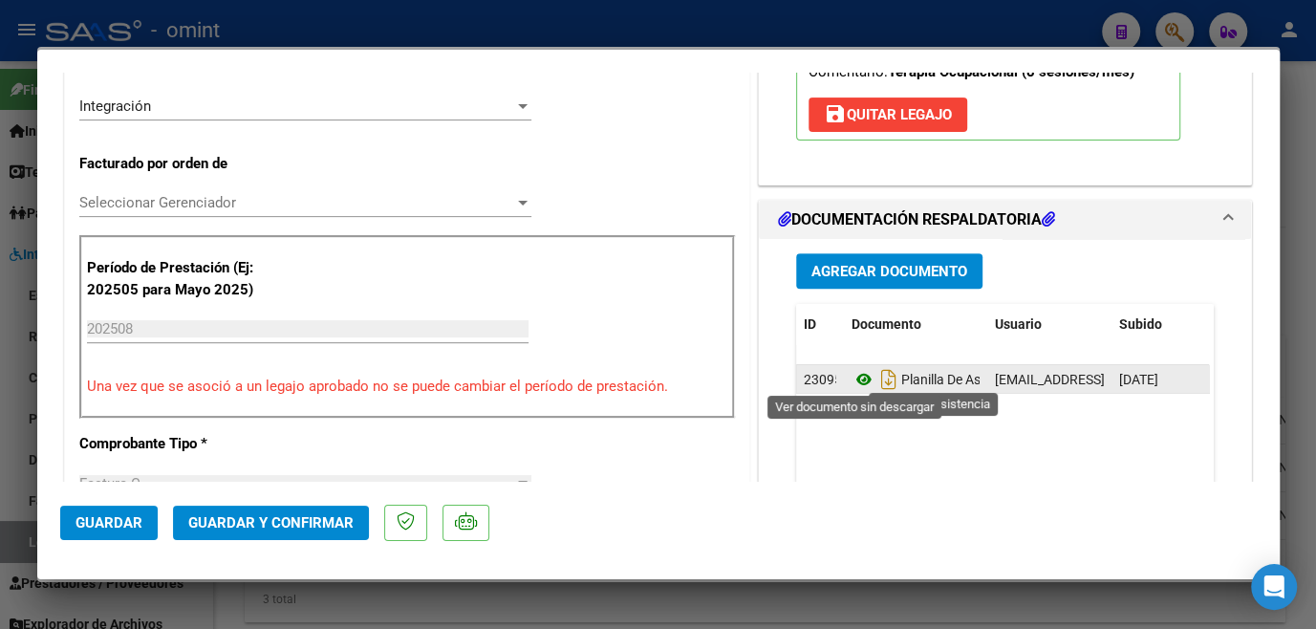
click at [856, 375] on icon at bounding box center [863, 379] width 25 height 23
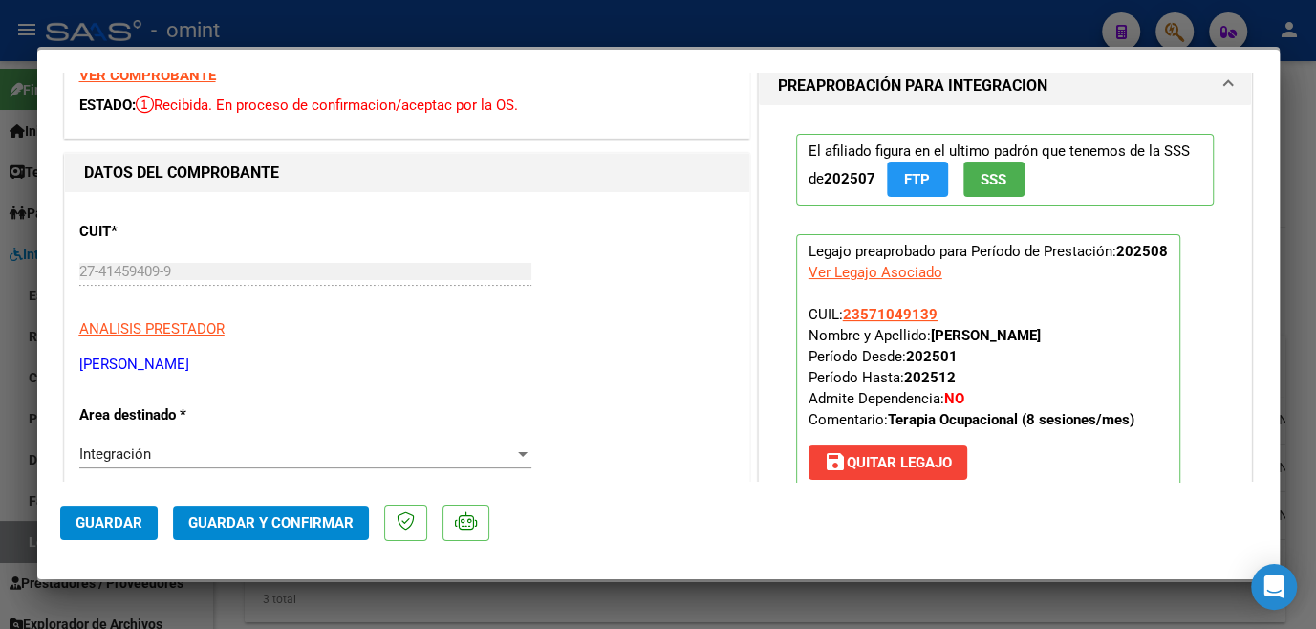
scroll to position [0, 0]
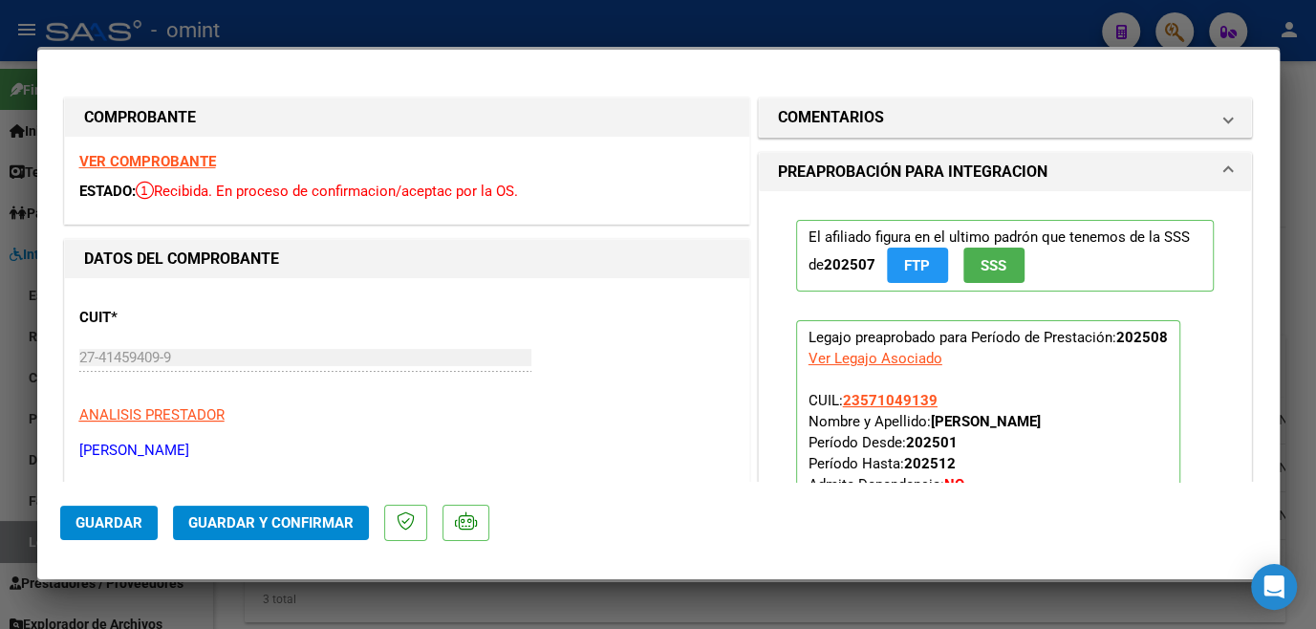
click at [178, 163] on strong "VER COMPROBANTE" at bounding box center [147, 161] width 137 height 17
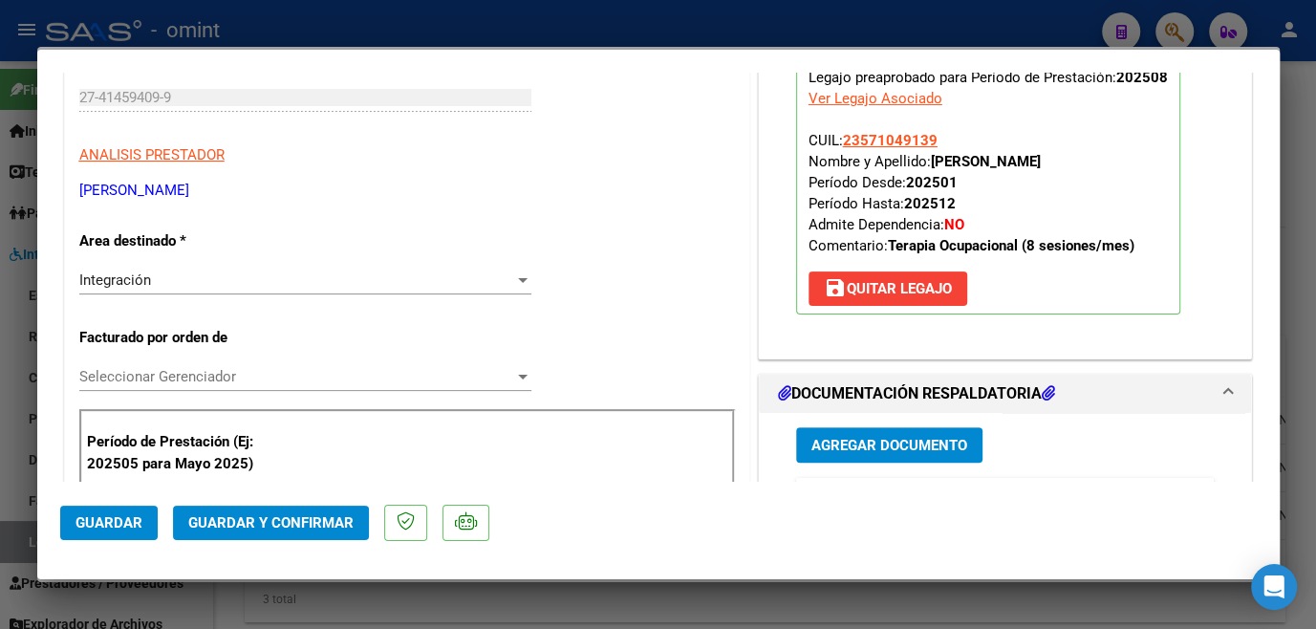
click at [223, 383] on span "Seleccionar Gerenciador" at bounding box center [296, 376] width 435 height 17
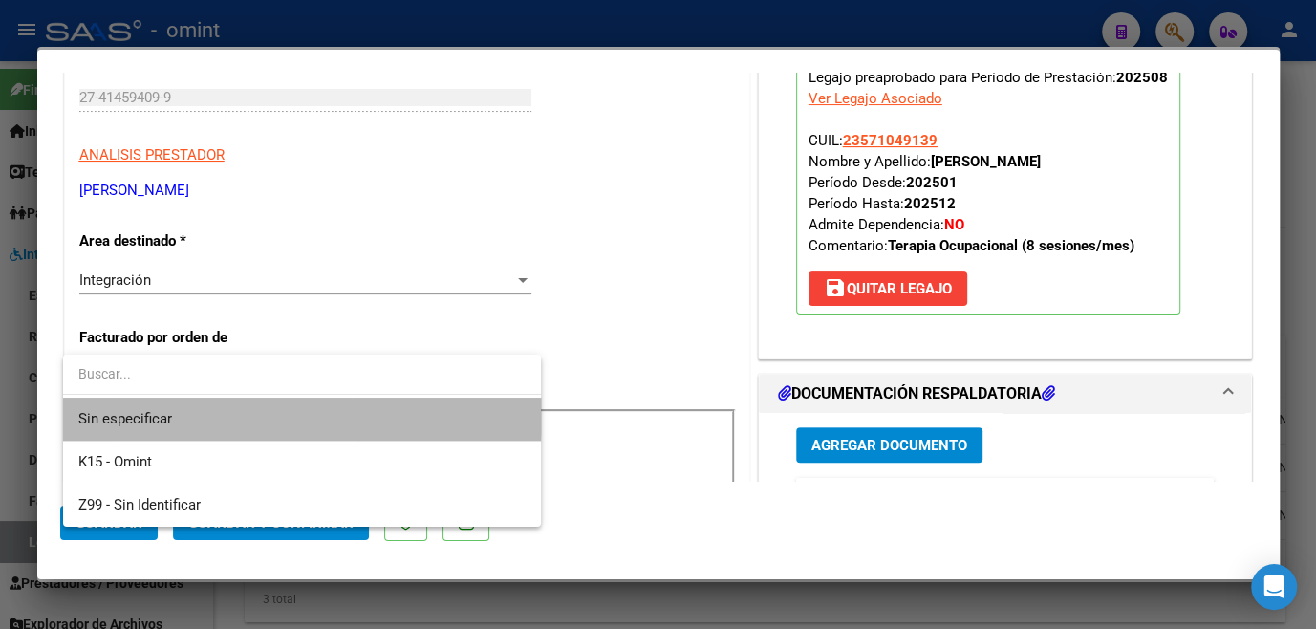
click at [206, 407] on span "Sin especificar" at bounding box center [301, 418] width 447 height 43
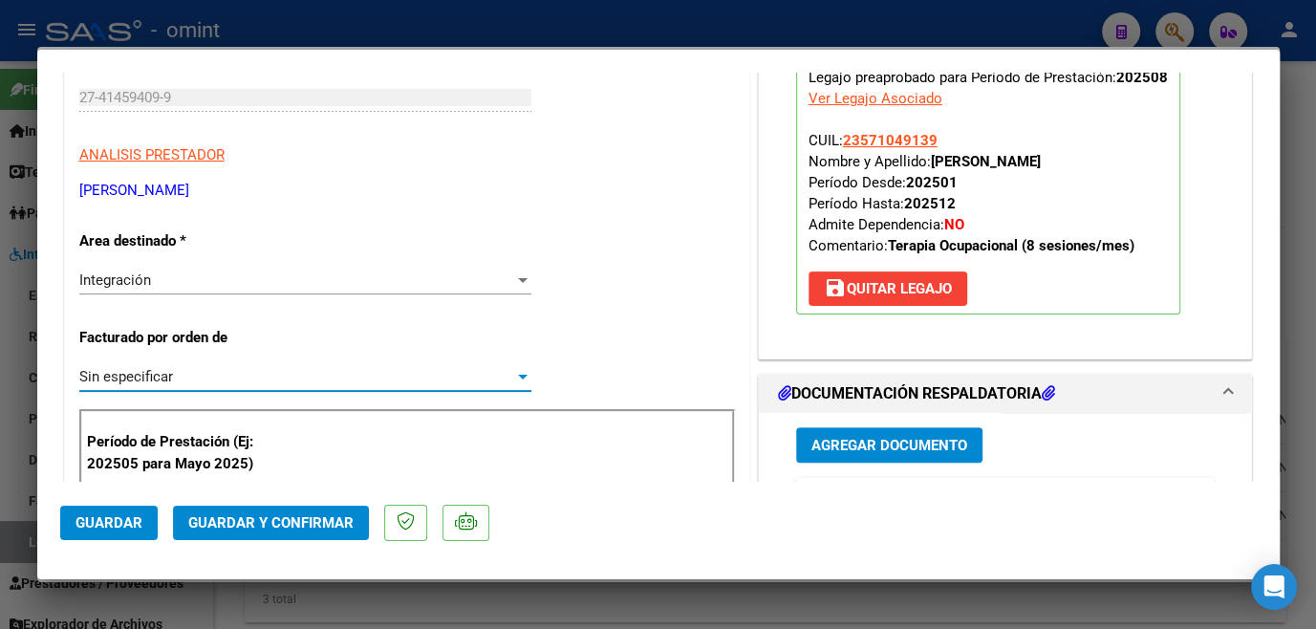
scroll to position [0, 0]
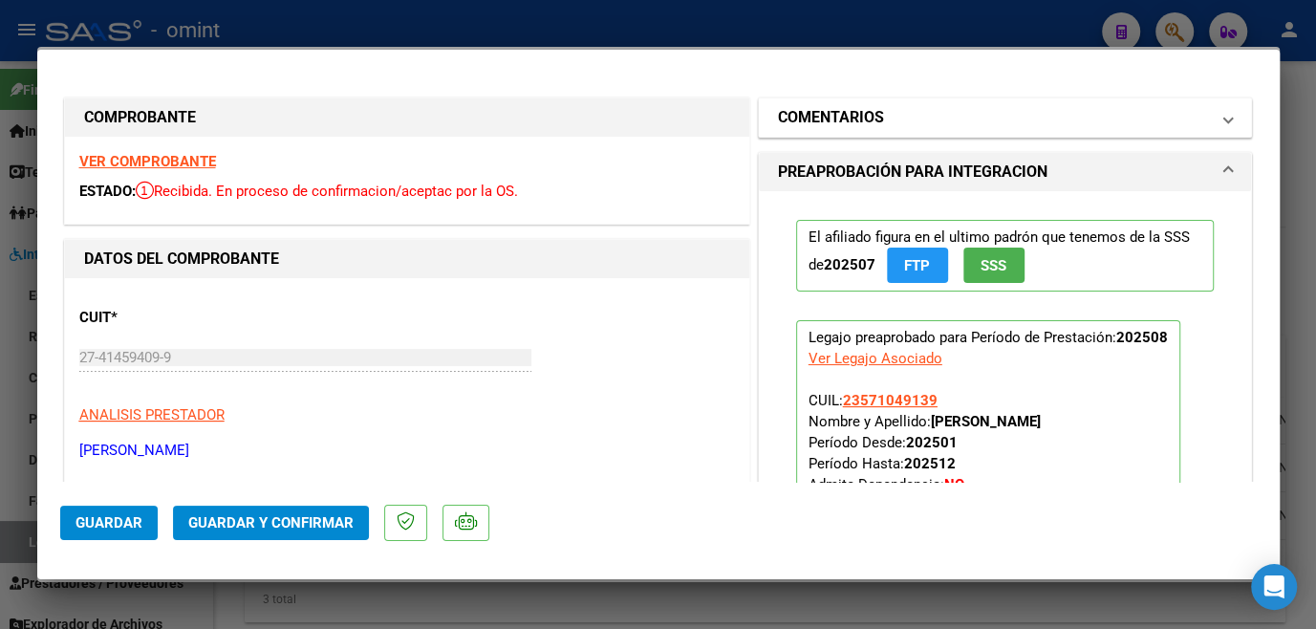
click at [904, 126] on mat-panel-title "COMENTARIOS" at bounding box center [994, 117] width 432 height 23
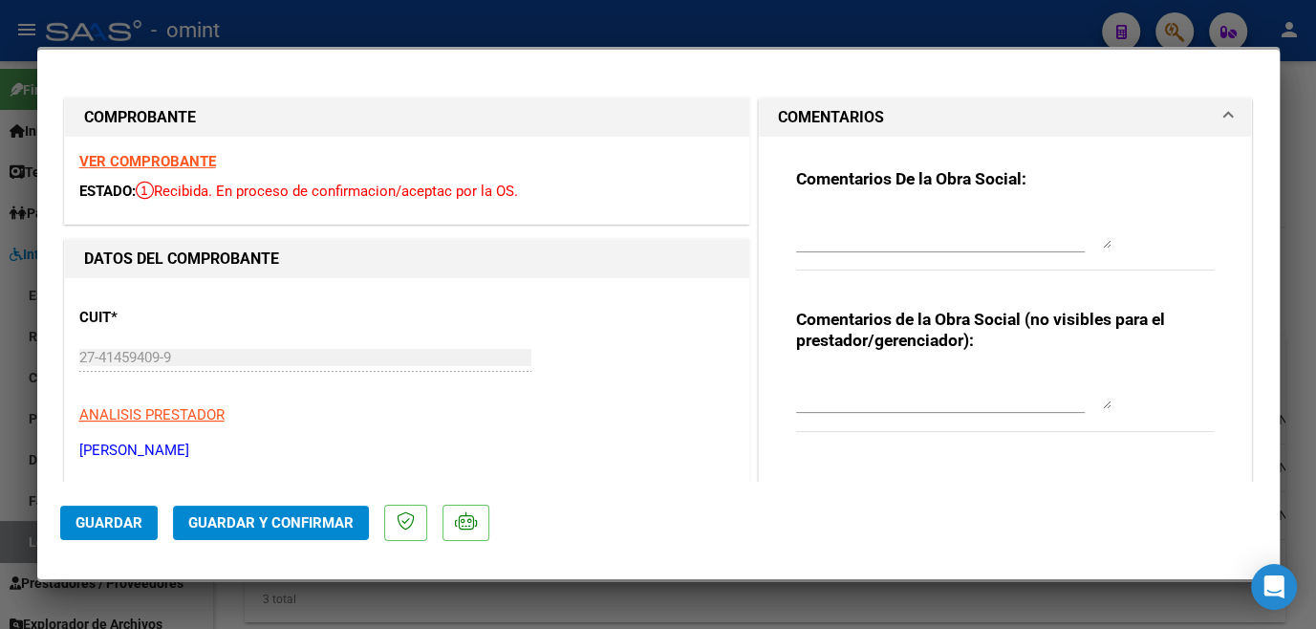
click at [861, 226] on textarea at bounding box center [953, 229] width 315 height 38
paste textarea "27414594099"
type textarea "27414594099"
drag, startPoint x: 896, startPoint y: 224, endPoint x: 762, endPoint y: 232, distance: 134.0
click at [762, 232] on div "Comentarios De la Obra Social: 27414594099 Comentarios de la Obra Social (no vi…" at bounding box center [1005, 310] width 493 height 346
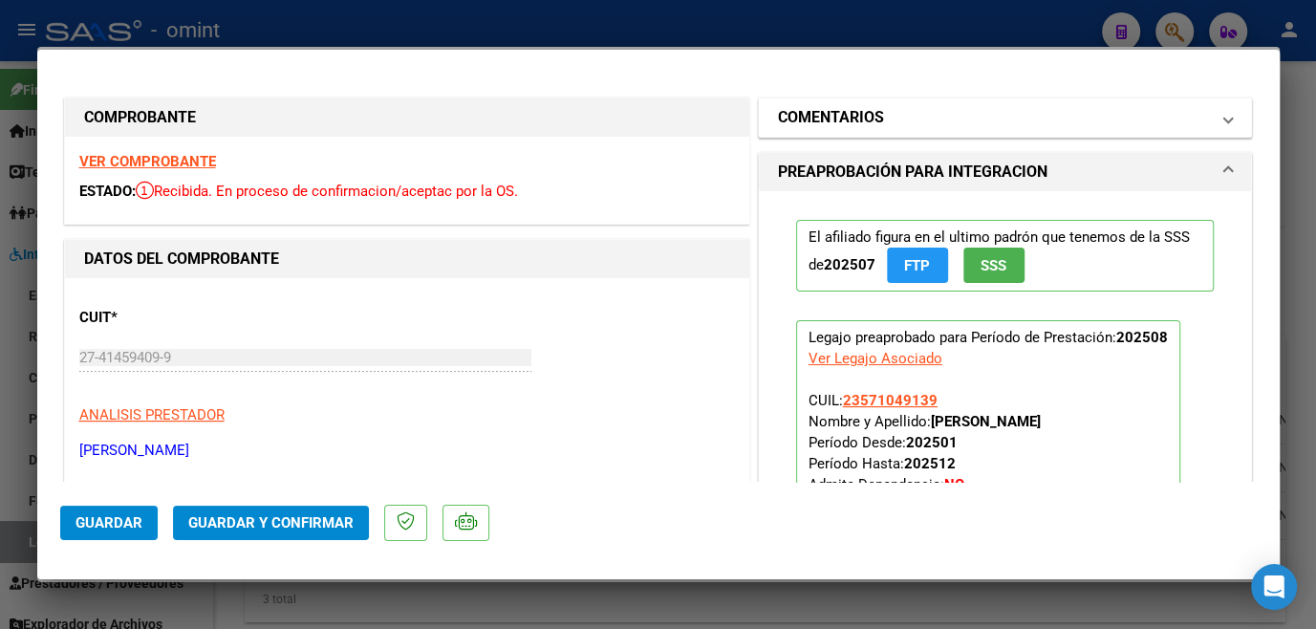
click at [871, 130] on mat-expansion-panel-header "COMENTARIOS" at bounding box center [1005, 117] width 493 height 38
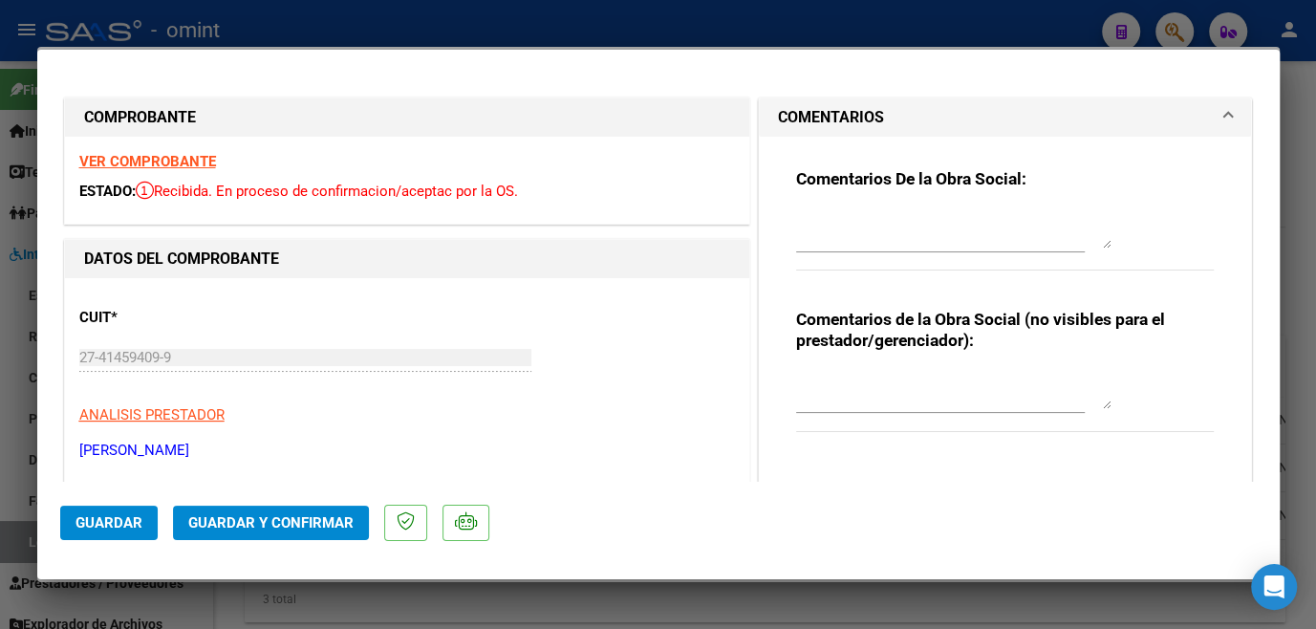
click at [864, 223] on textarea at bounding box center [953, 229] width 315 height 38
paste textarea "socio [PERSON_NAME] tiene habilitado hasta Junio- Para poder extender habilitac…"
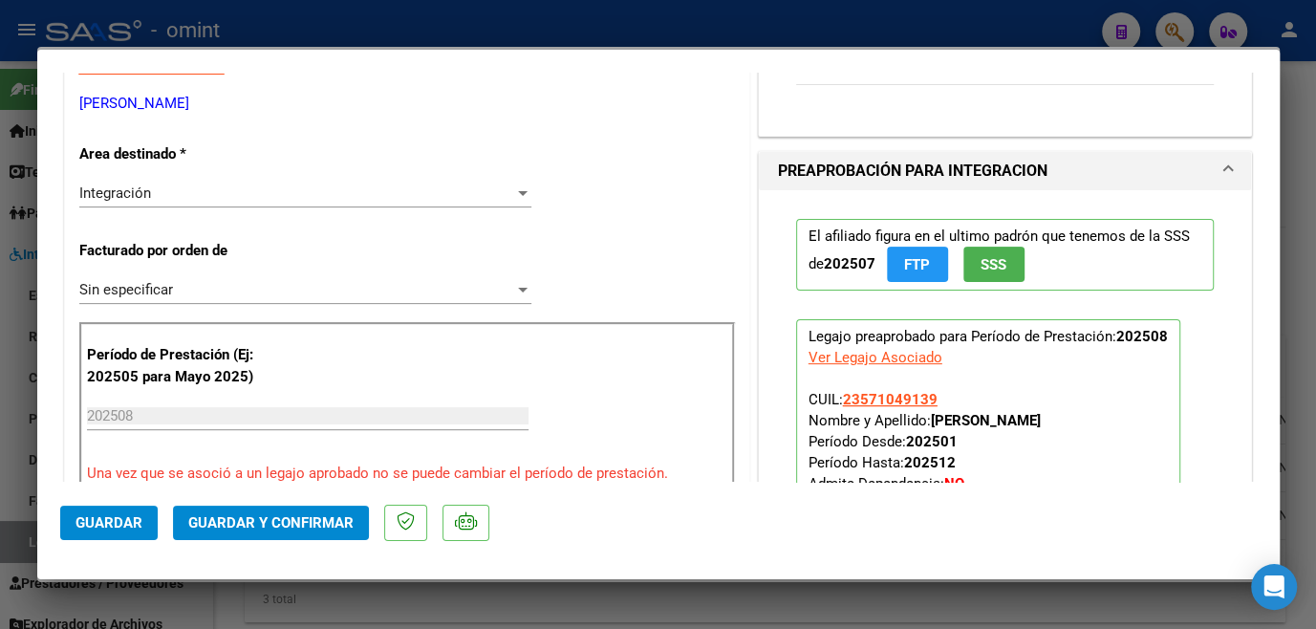
scroll to position [434, 0]
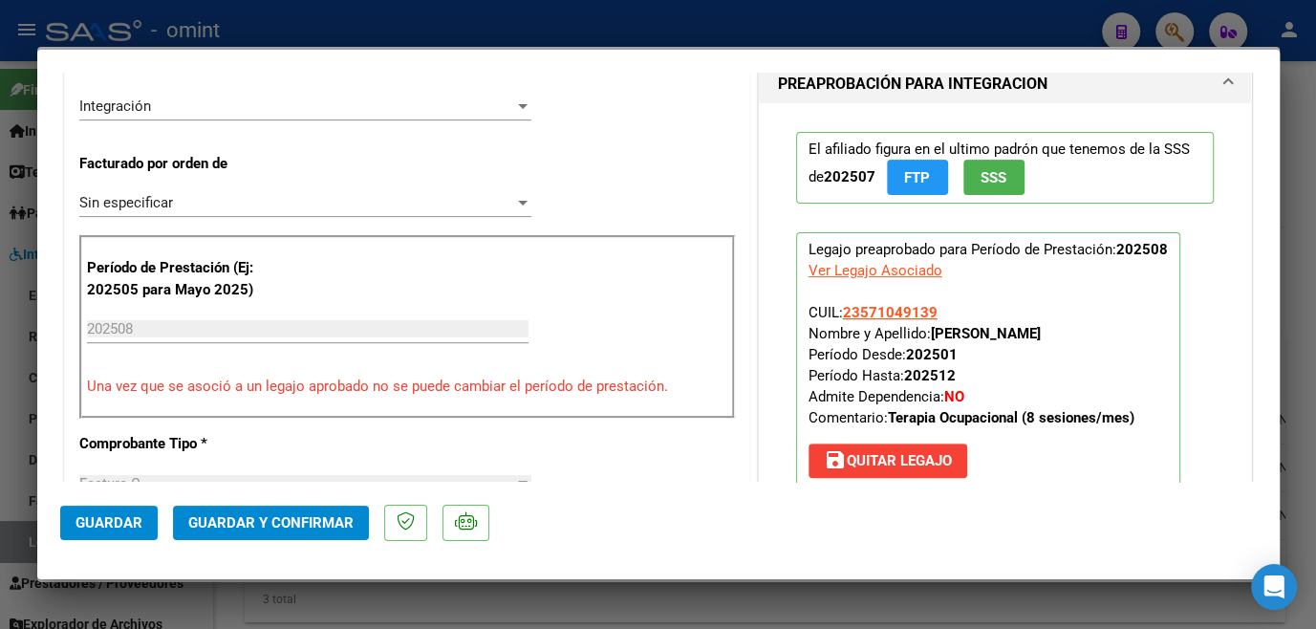
drag, startPoint x: 924, startPoint y: 330, endPoint x: 1060, endPoint y: 333, distance: 135.7
click at [1060, 333] on p "Legajo preaprobado para Período de Prestación: 202508 Ver Legajo Asociado CUIL:…" at bounding box center [988, 359] width 384 height 254
copy strong "[PERSON_NAME]"
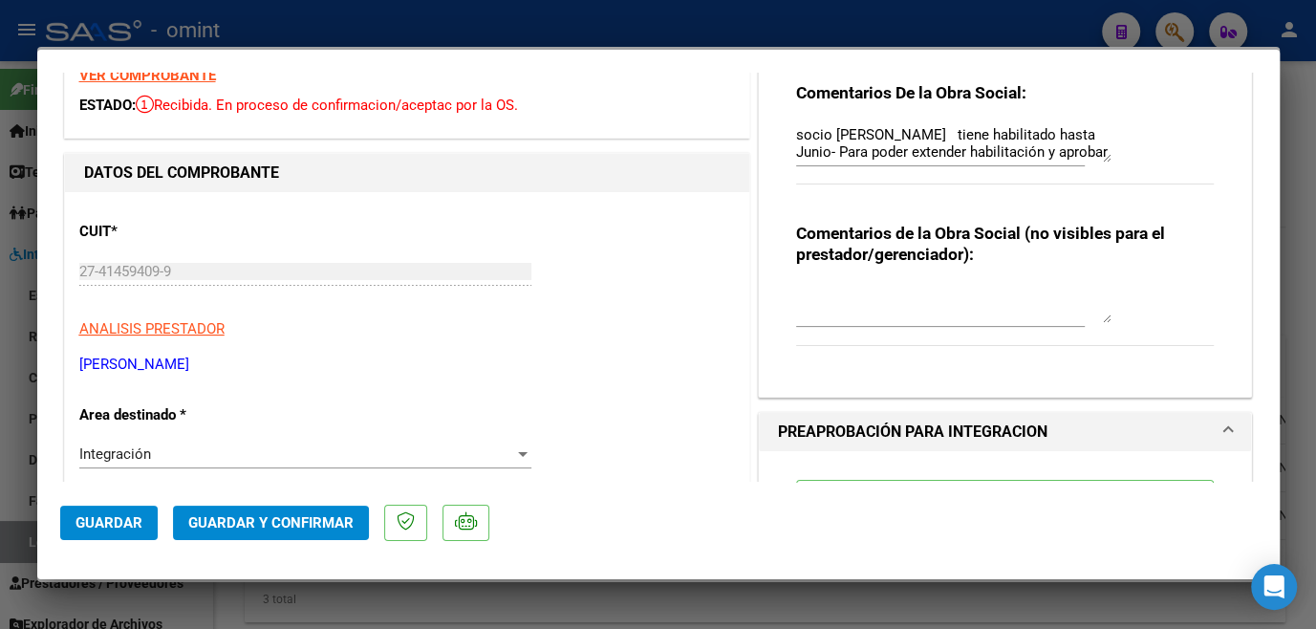
scroll to position [0, 0]
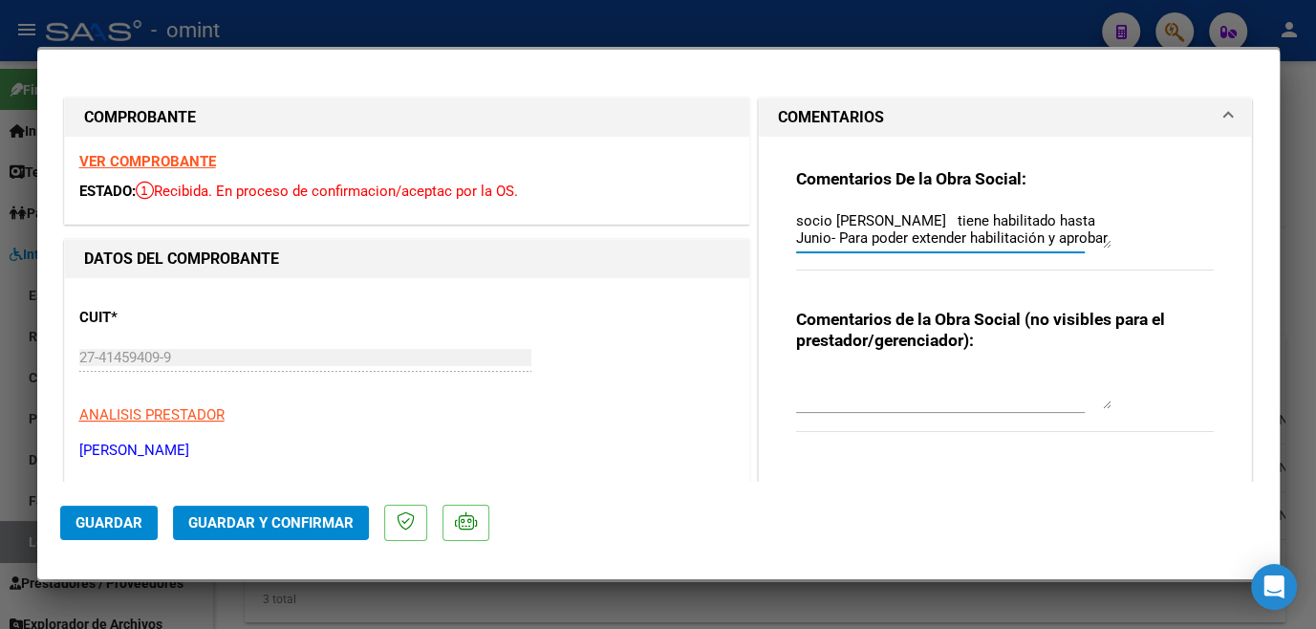
drag, startPoint x: 825, startPoint y: 220, endPoint x: 962, endPoint y: 216, distance: 137.6
click at [962, 216] on textarea "socio [PERSON_NAME] tiene habilitado hasta Junio- Para poder extender habilitac…" at bounding box center [953, 229] width 315 height 38
paste textarea "[PERSON_NAME]"
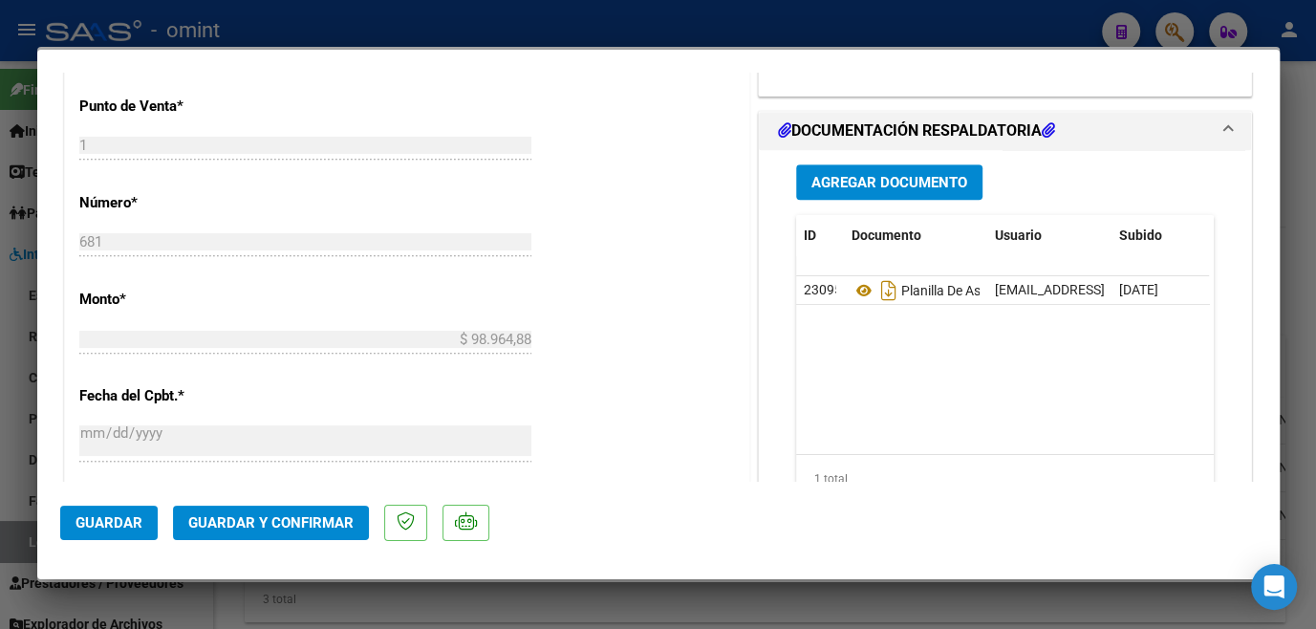
scroll to position [956, 0]
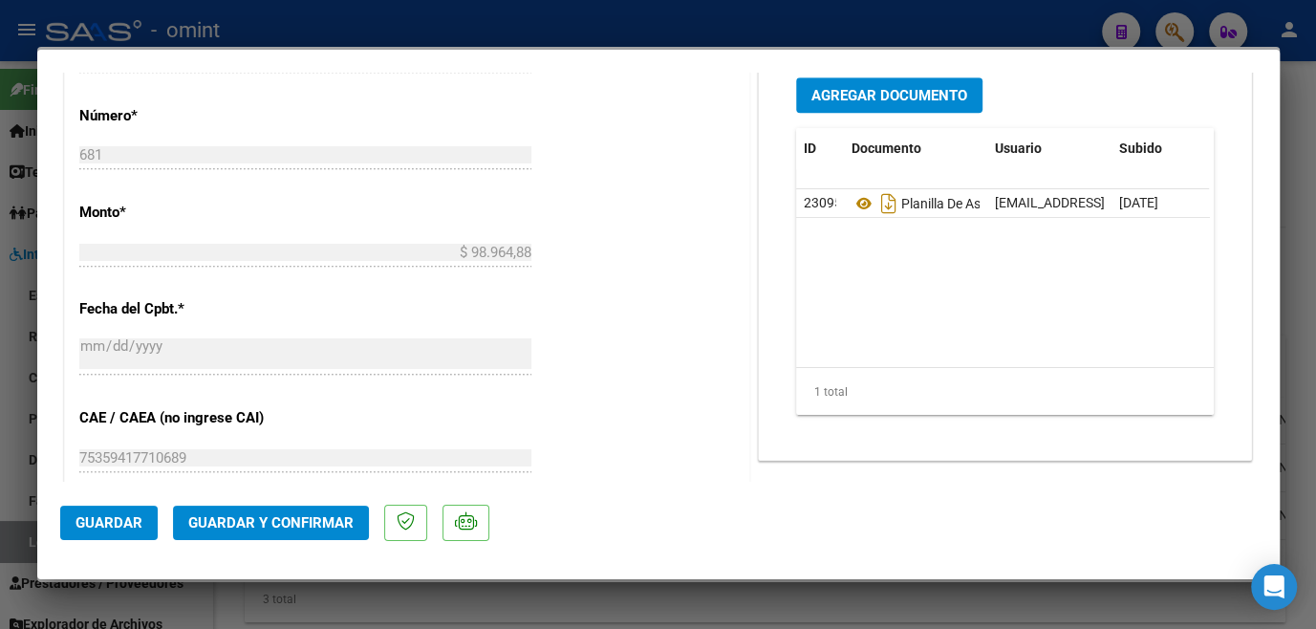
type textarea "socio [PERSON_NAME] tiene habilitado hasta Junio- Para poder extender habilitac…"
click at [238, 522] on span "Guardar y Confirmar" at bounding box center [270, 522] width 165 height 17
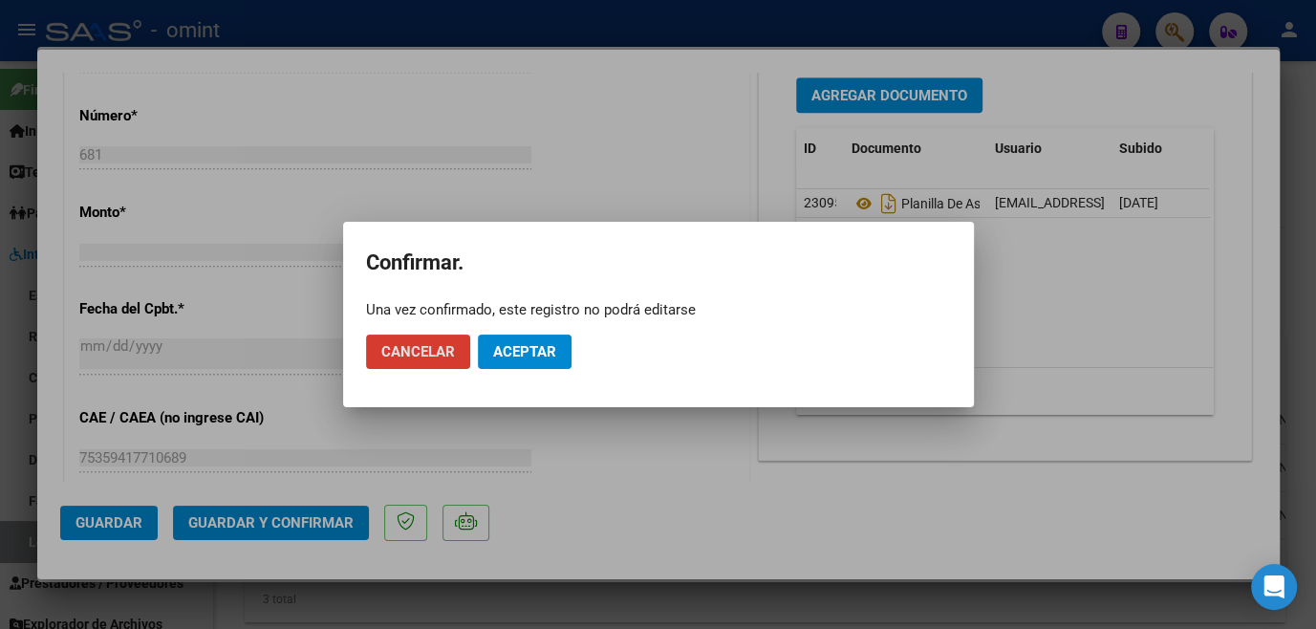
click at [501, 347] on span "Aceptar" at bounding box center [524, 351] width 63 height 17
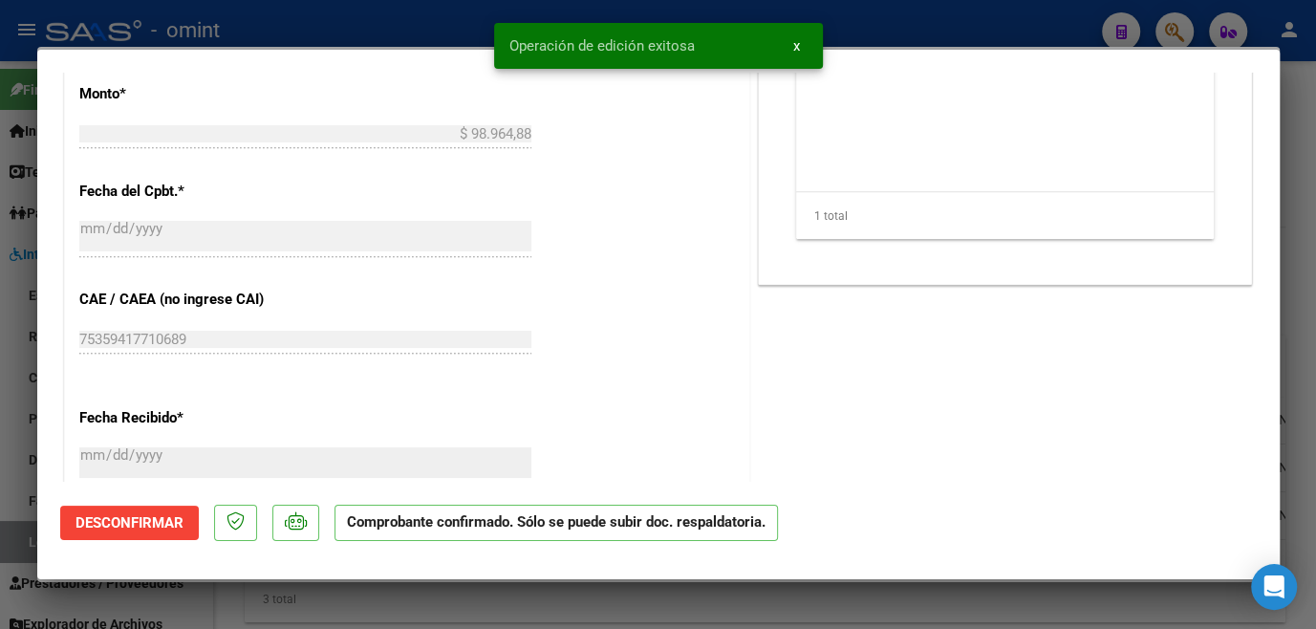
click at [550, 600] on div at bounding box center [658, 314] width 1316 height 629
type input "$ 0,00"
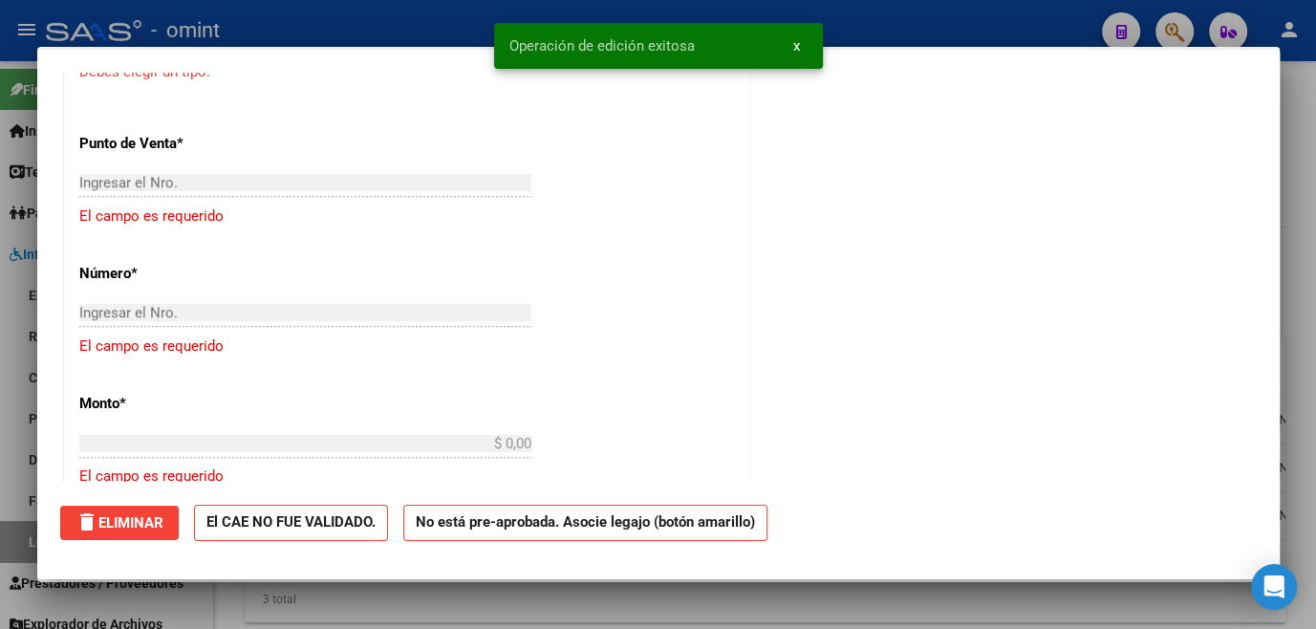
scroll to position [0, 0]
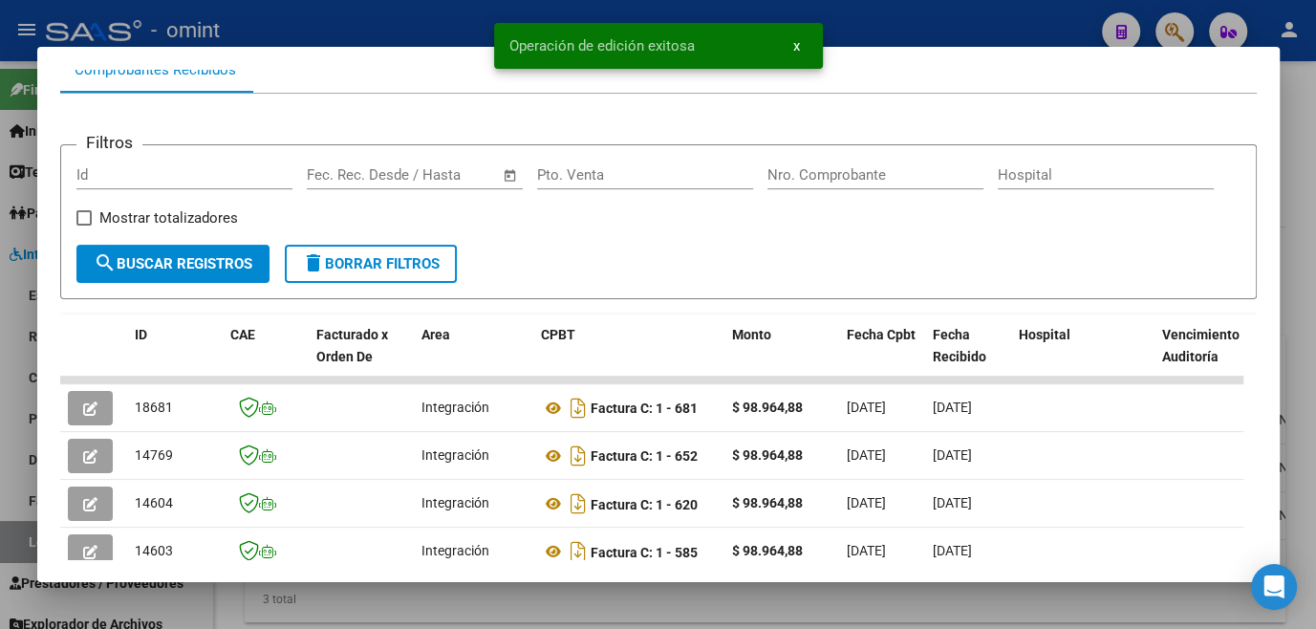
click at [550, 600] on div at bounding box center [658, 314] width 1316 height 629
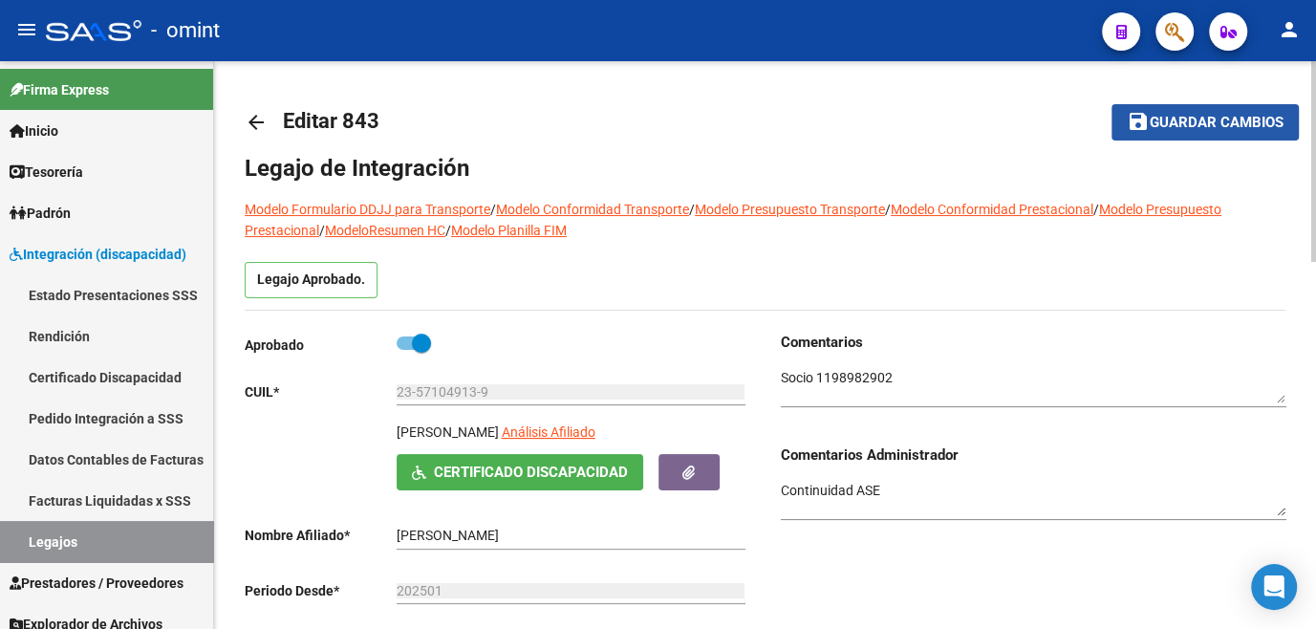
click at [1174, 124] on span "Guardar cambios" at bounding box center [1216, 123] width 134 height 17
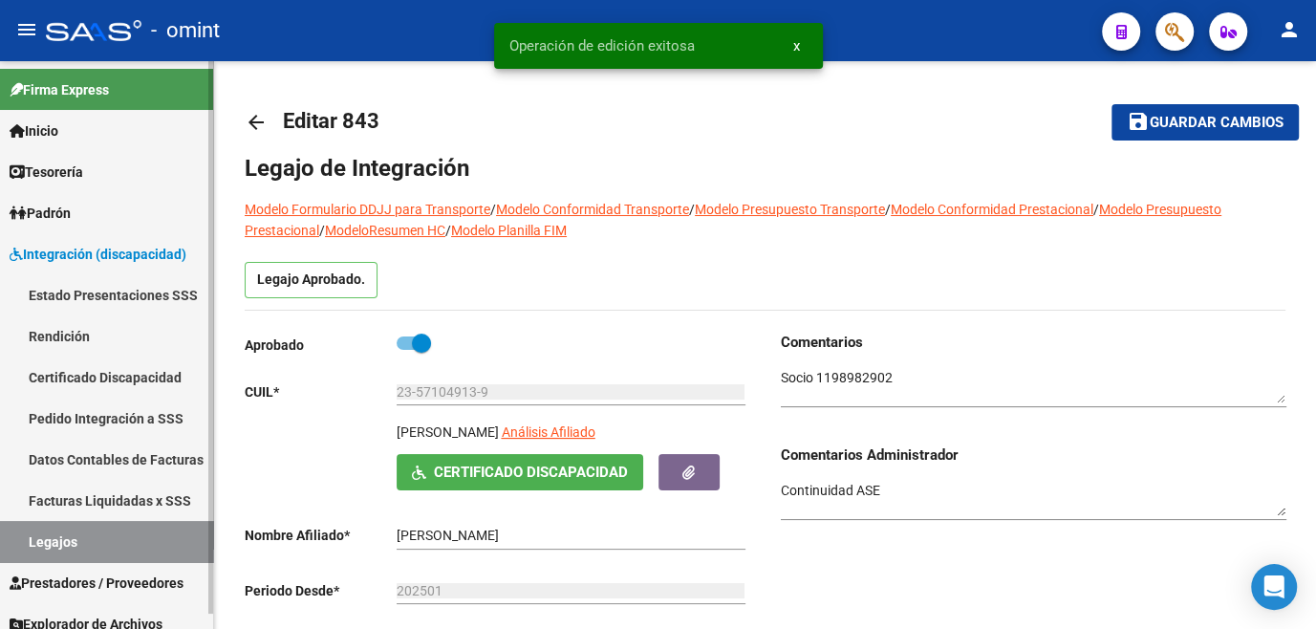
click at [20, 535] on link "Legajos" at bounding box center [106, 541] width 213 height 41
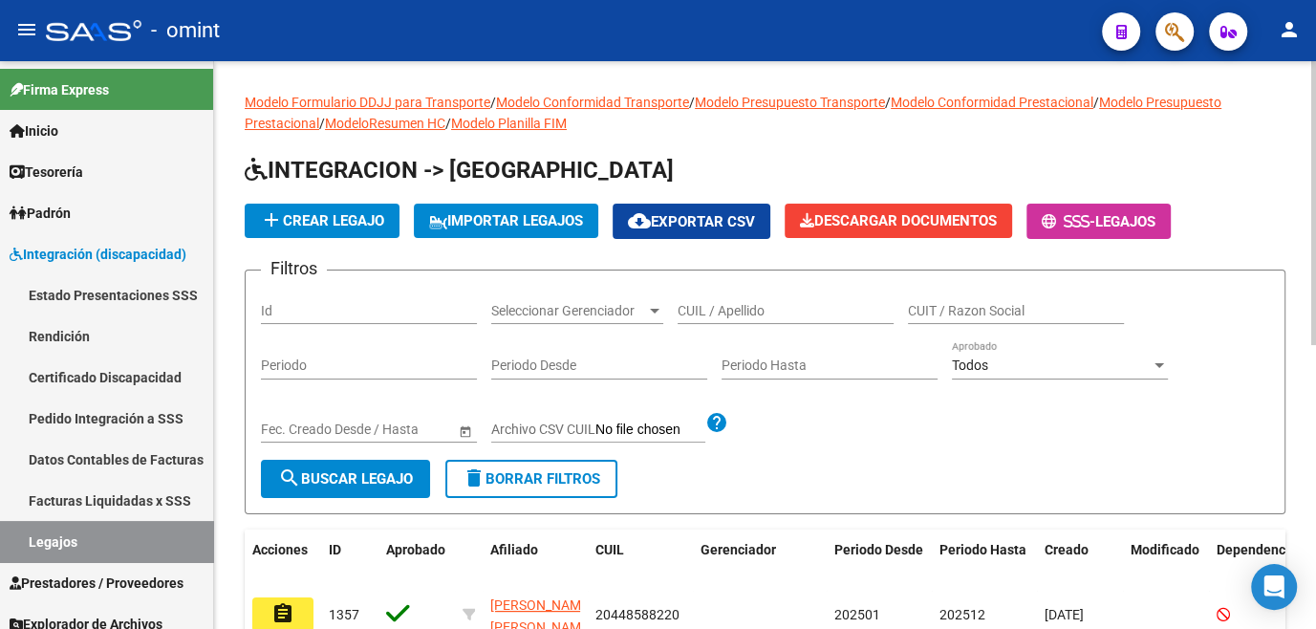
click at [719, 297] on div "CUIL / Apellido" at bounding box center [785, 305] width 216 height 38
click at [719, 305] on input "CUIL / Apellido" at bounding box center [785, 311] width 216 height 16
type input "noa pe"
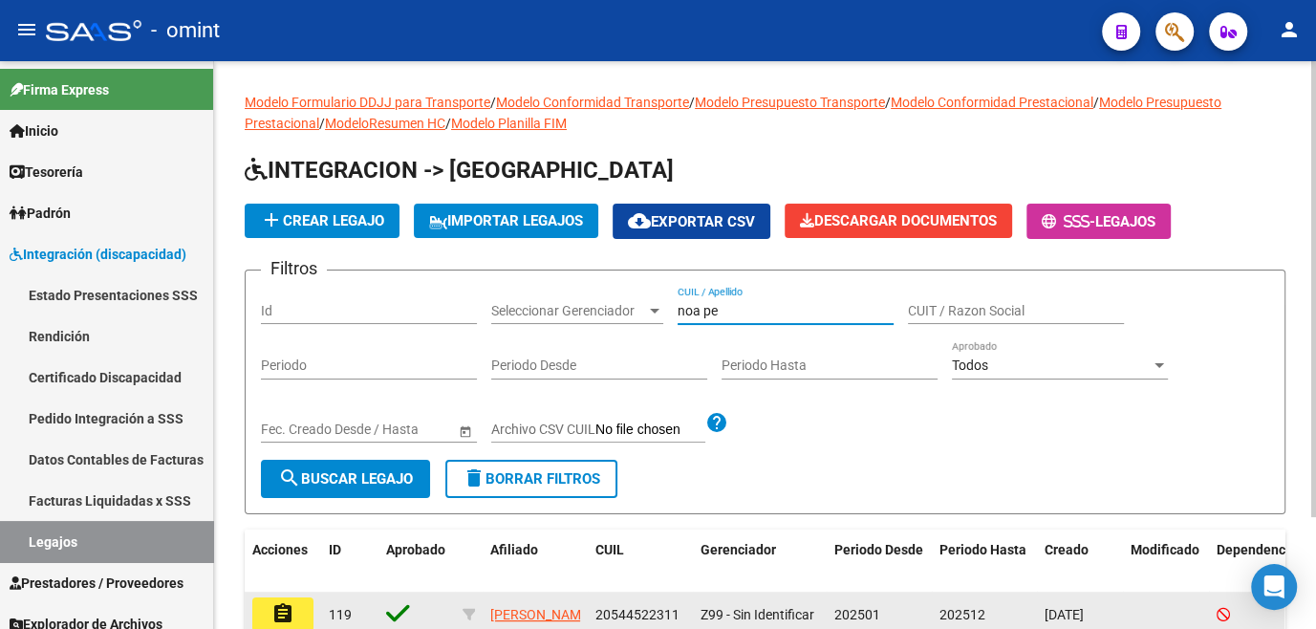
scroll to position [138, 0]
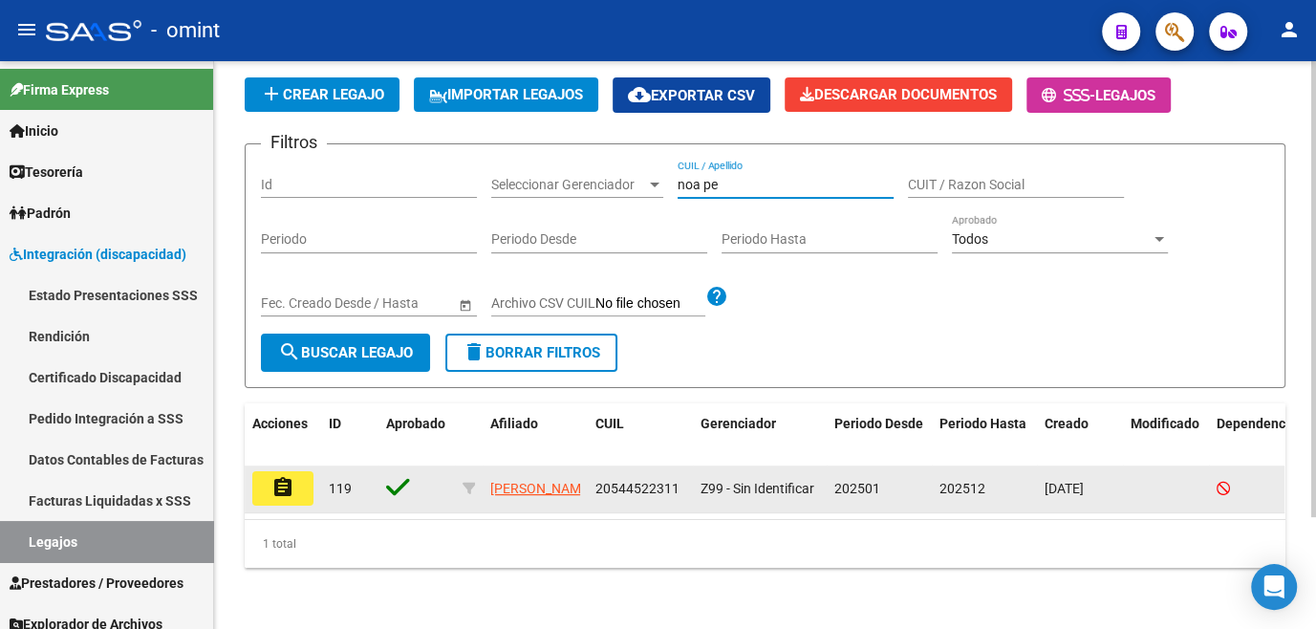
click at [268, 471] on button "assignment" at bounding box center [282, 488] width 61 height 34
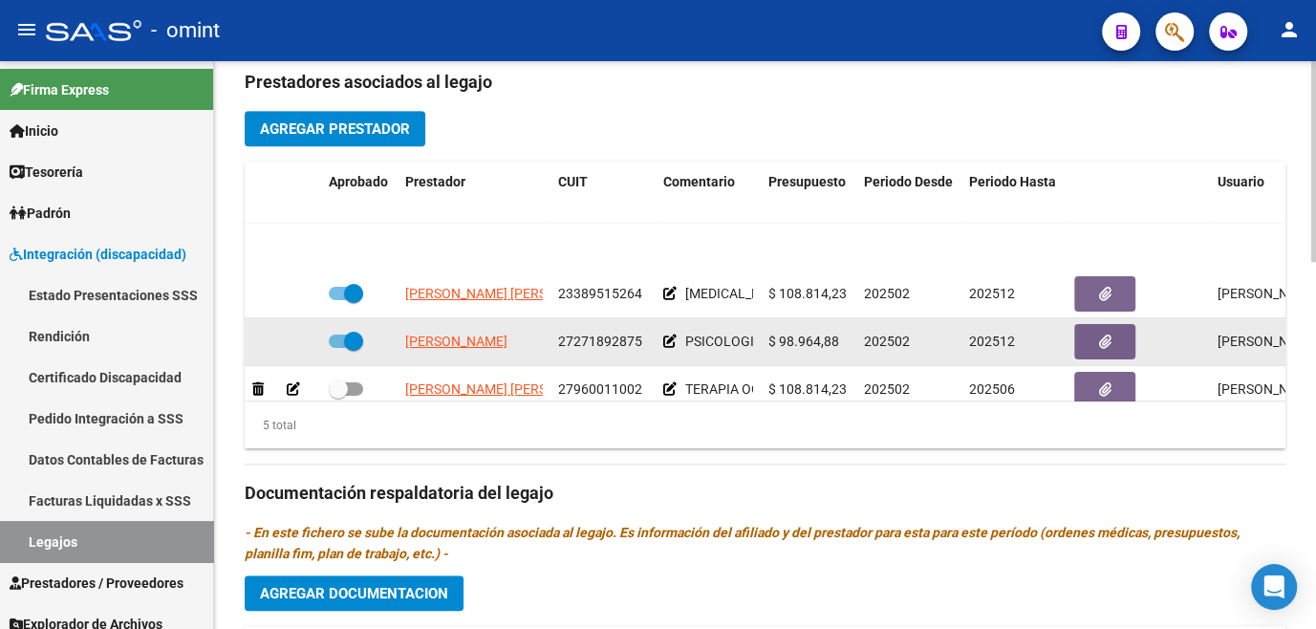
scroll to position [80, 0]
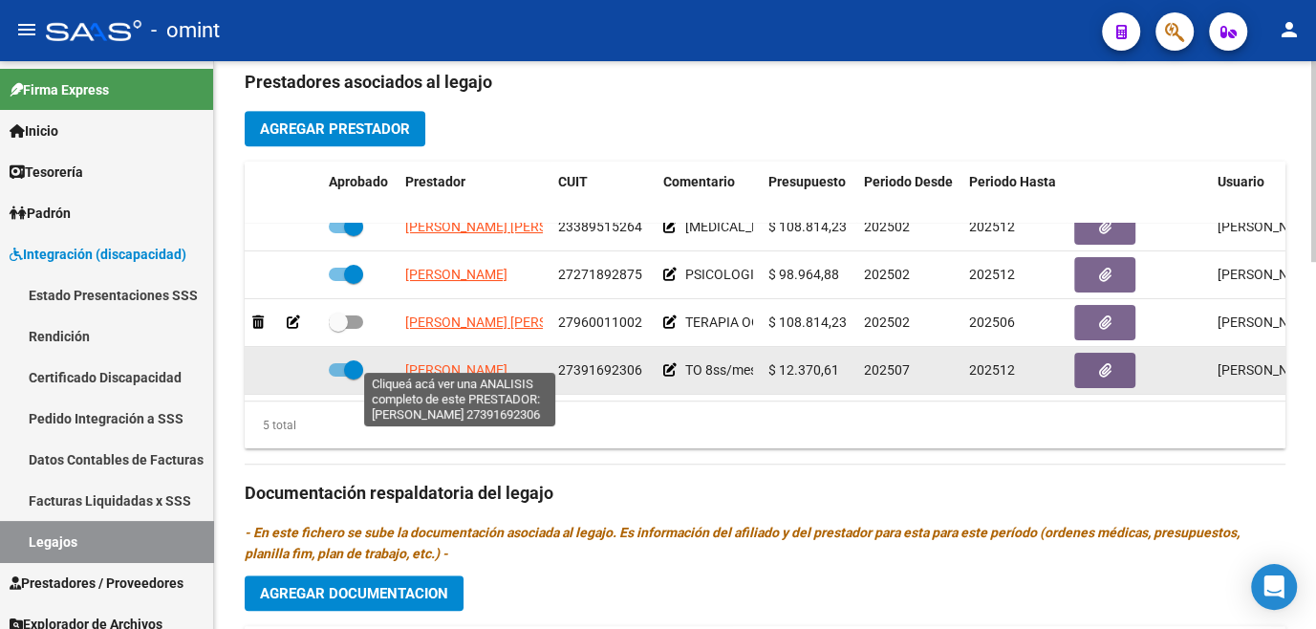
click at [471, 362] on span "[PERSON_NAME]" at bounding box center [456, 369] width 102 height 15
type textarea "27391692306"
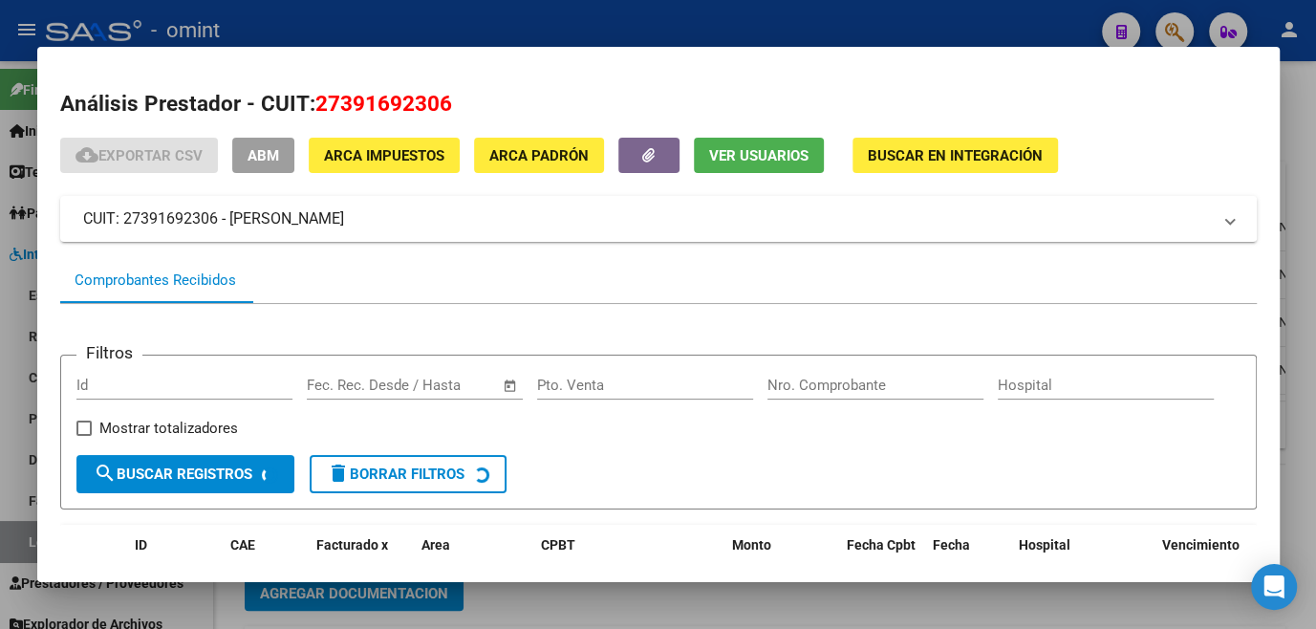
scroll to position [123, 0]
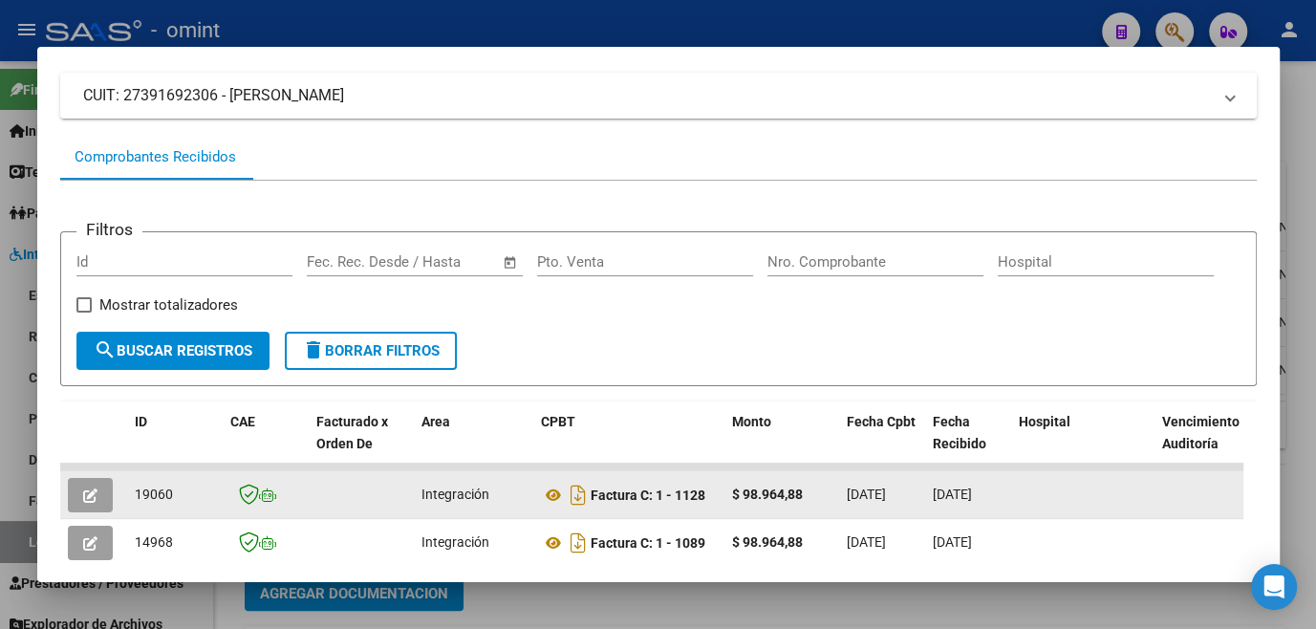
click at [81, 491] on button "button" at bounding box center [90, 495] width 45 height 34
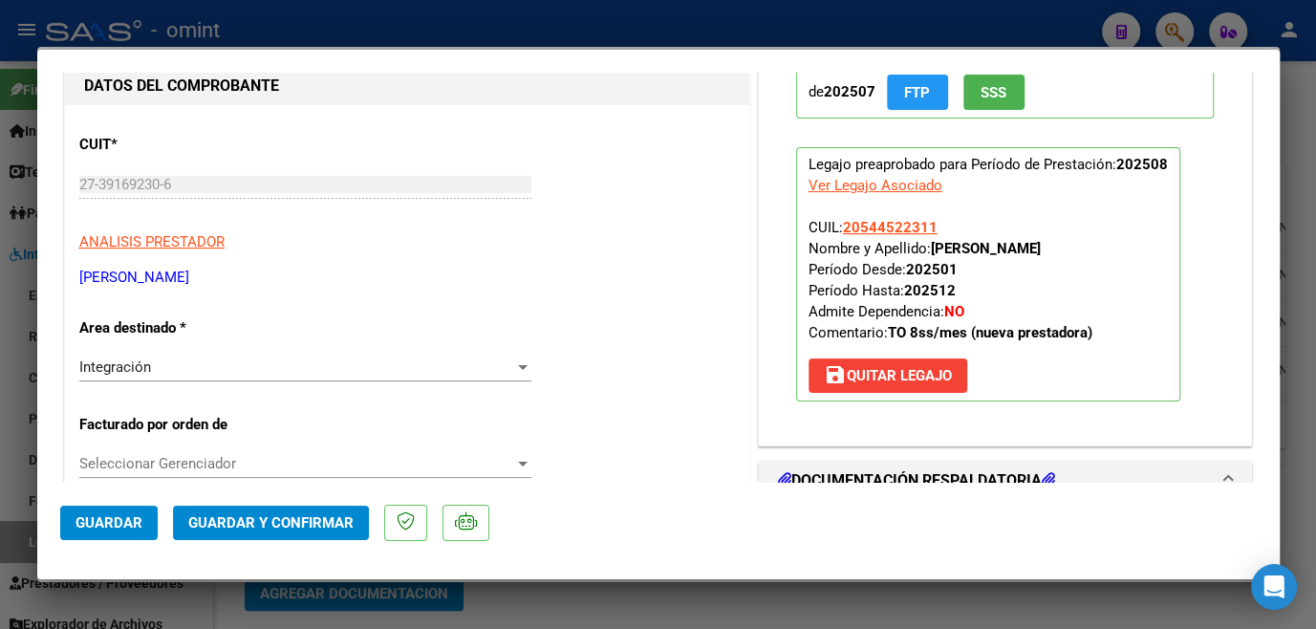
scroll to position [0, 0]
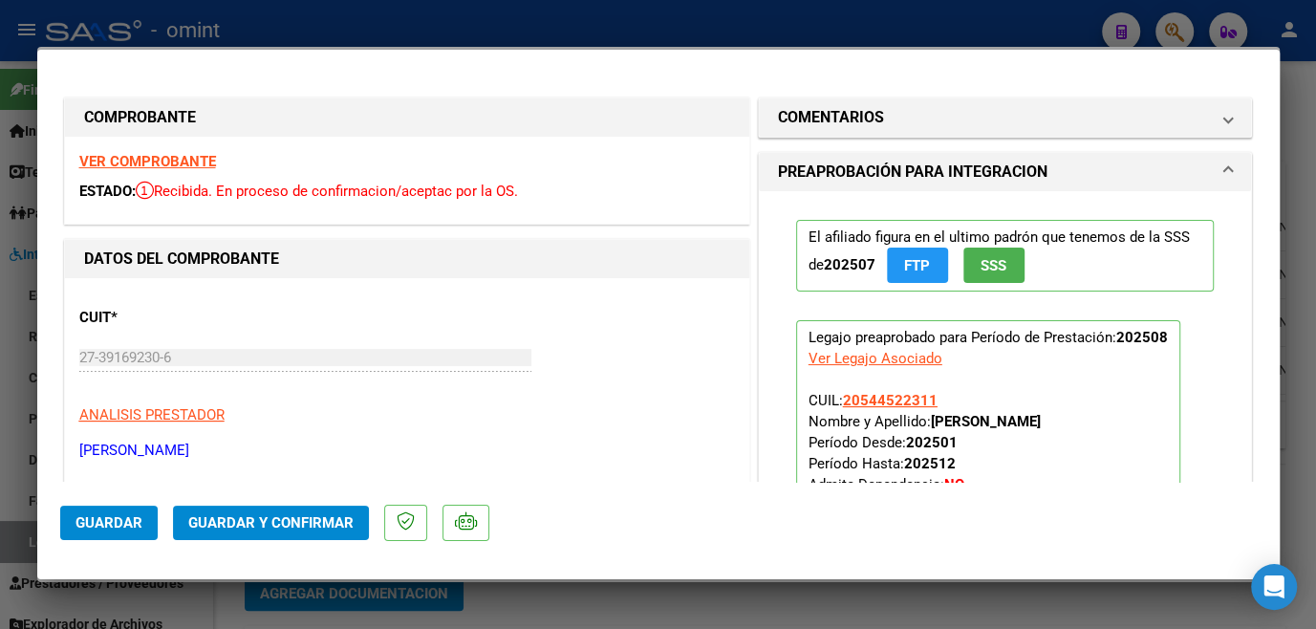
click at [163, 158] on strong "VER COMPROBANTE" at bounding box center [147, 161] width 137 height 17
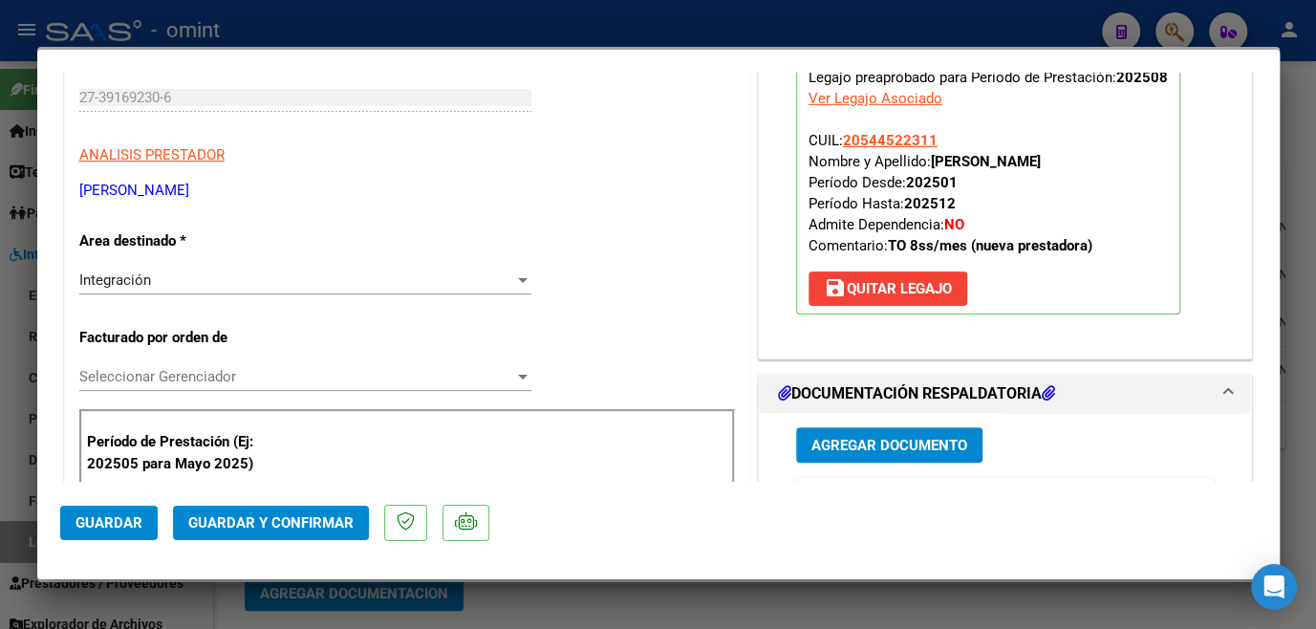
scroll to position [434, 0]
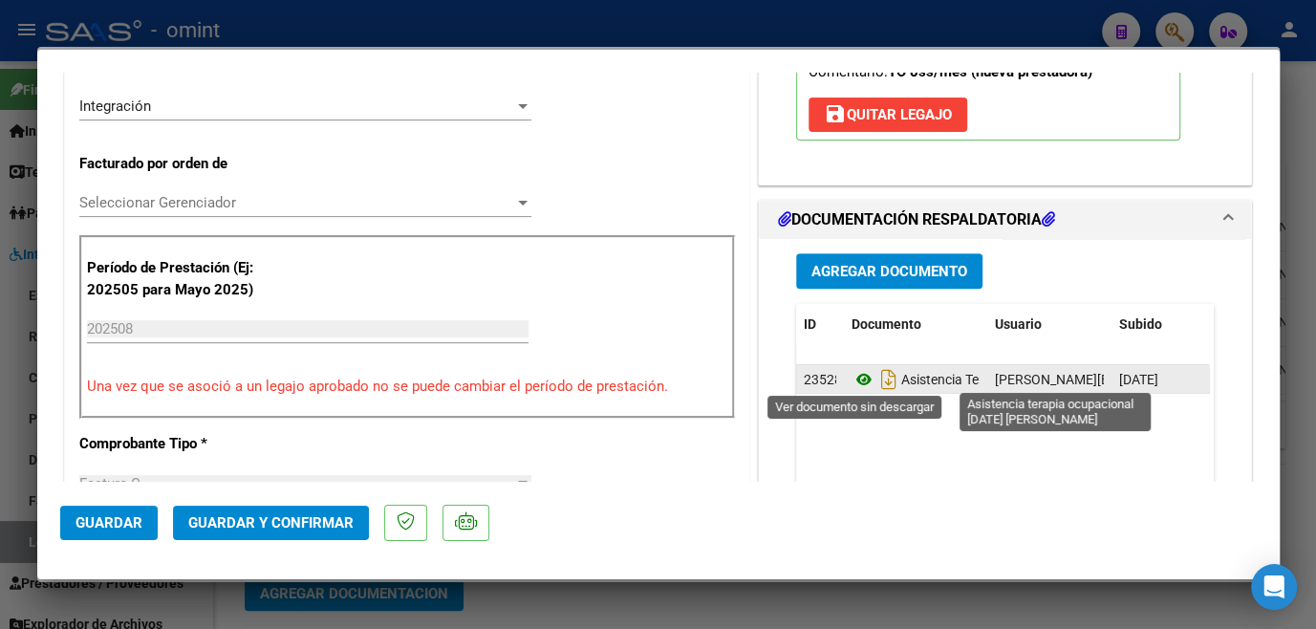
click at [854, 376] on icon at bounding box center [863, 379] width 25 height 23
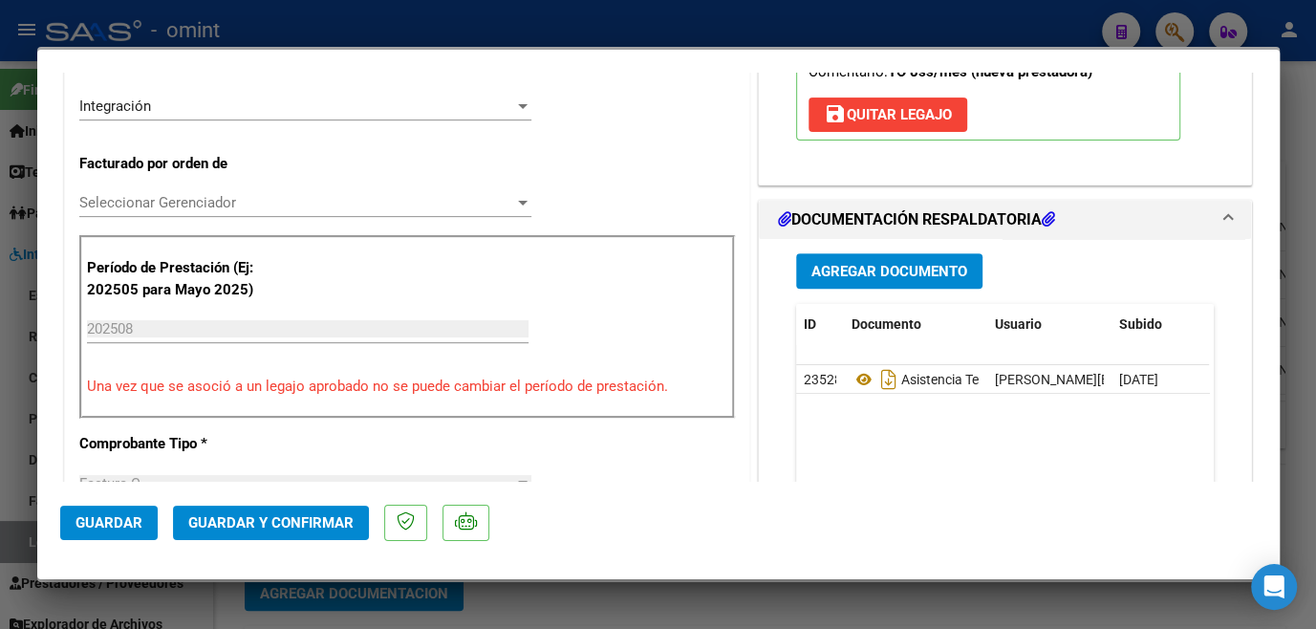
click at [311, 204] on span "Seleccionar Gerenciador" at bounding box center [296, 202] width 435 height 17
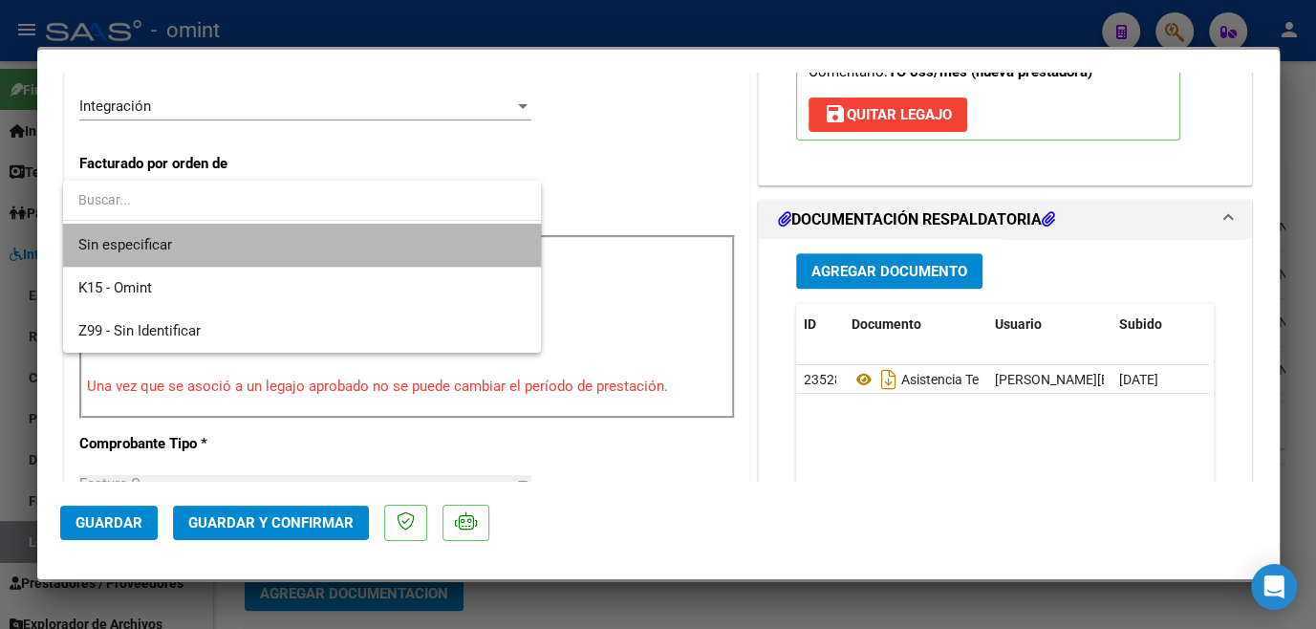
click at [283, 241] on span "Sin especificar" at bounding box center [301, 245] width 447 height 43
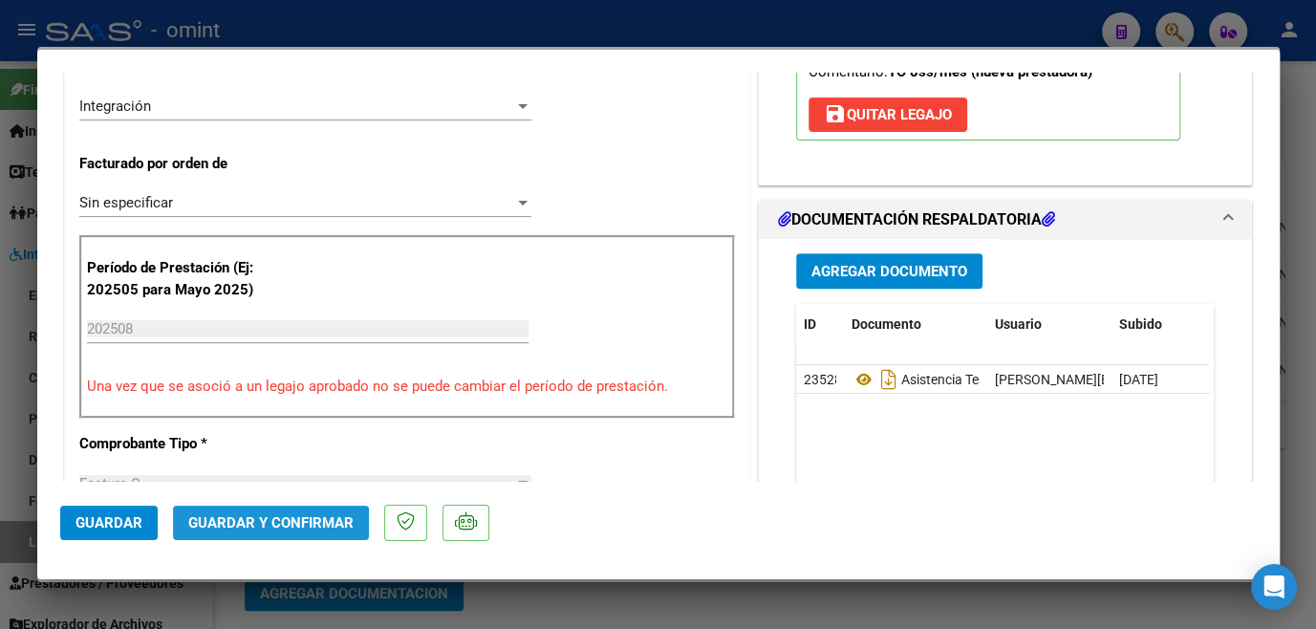
click at [268, 523] on span "Guardar y Confirmar" at bounding box center [270, 522] width 165 height 17
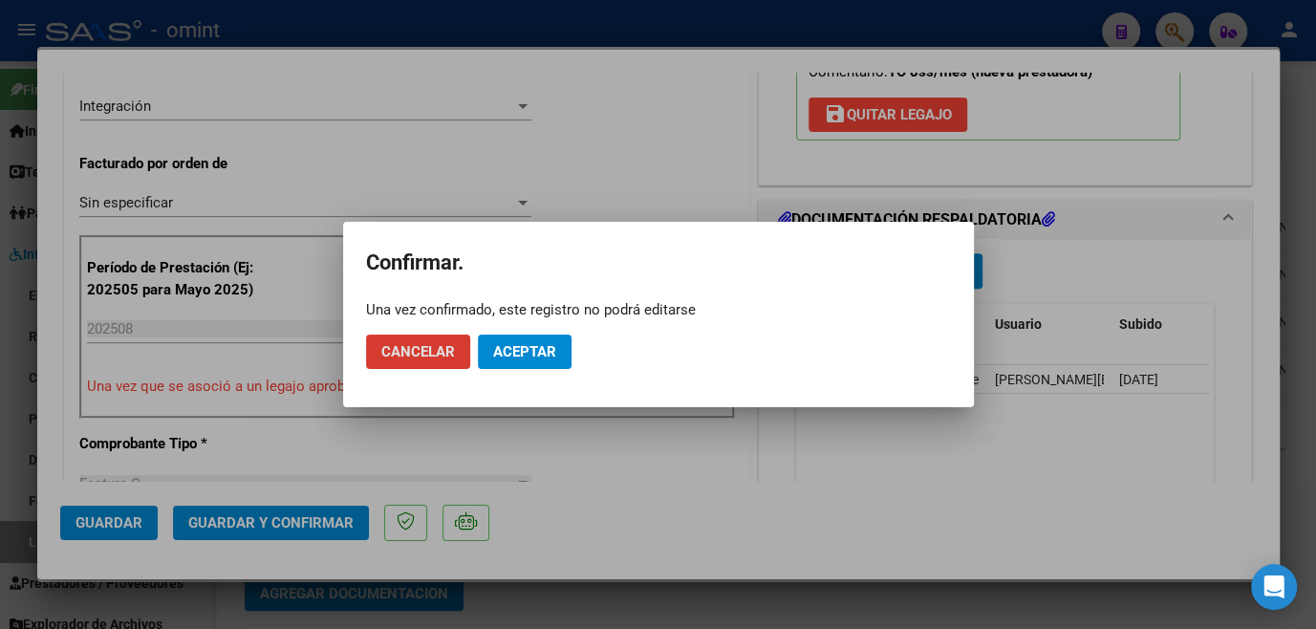
click at [527, 355] on span "Aceptar" at bounding box center [524, 351] width 63 height 17
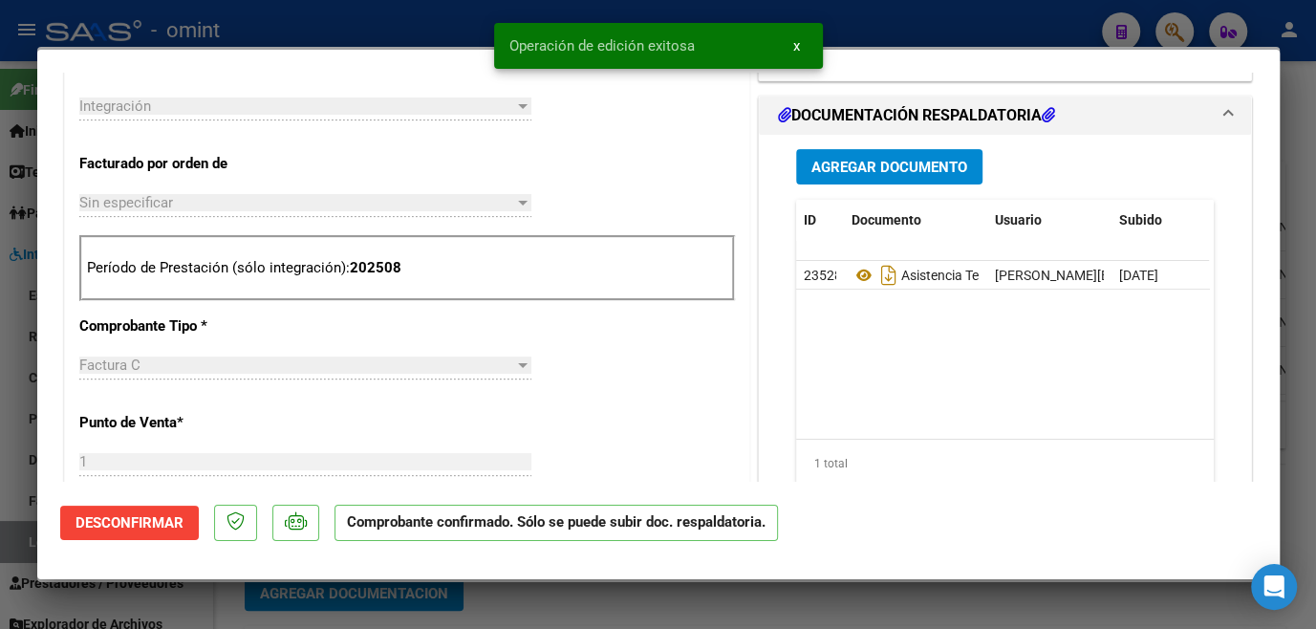
click at [521, 606] on div at bounding box center [658, 314] width 1316 height 629
type input "$ 0,00"
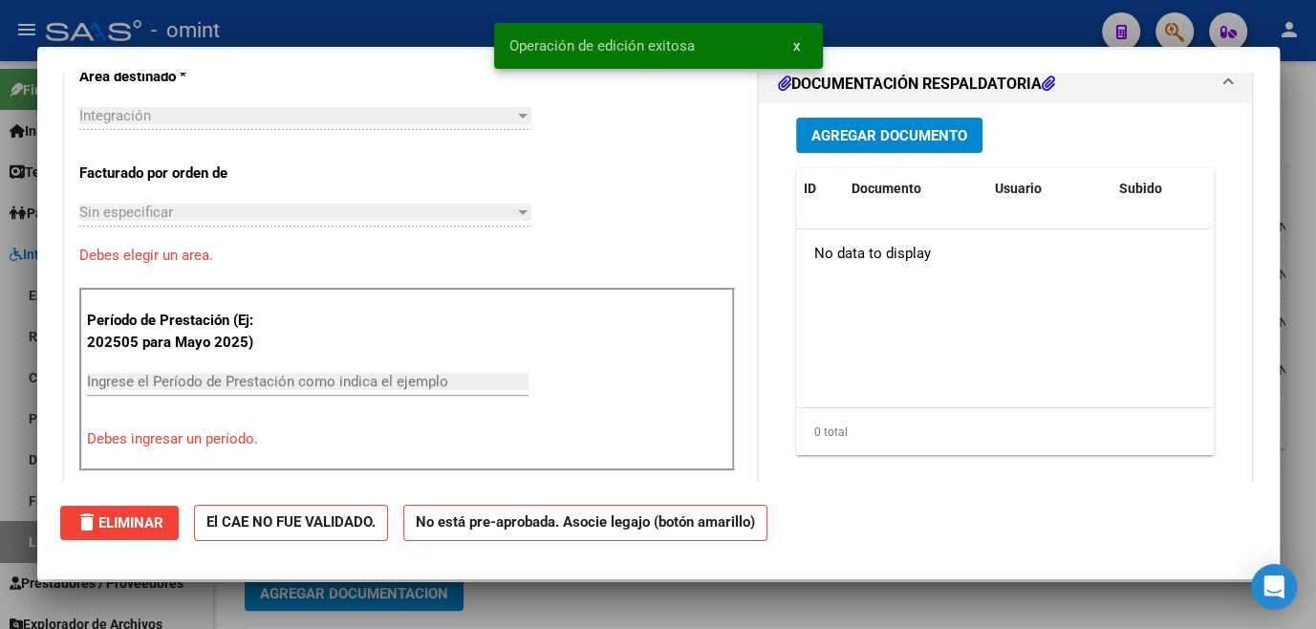
scroll to position [467, 0]
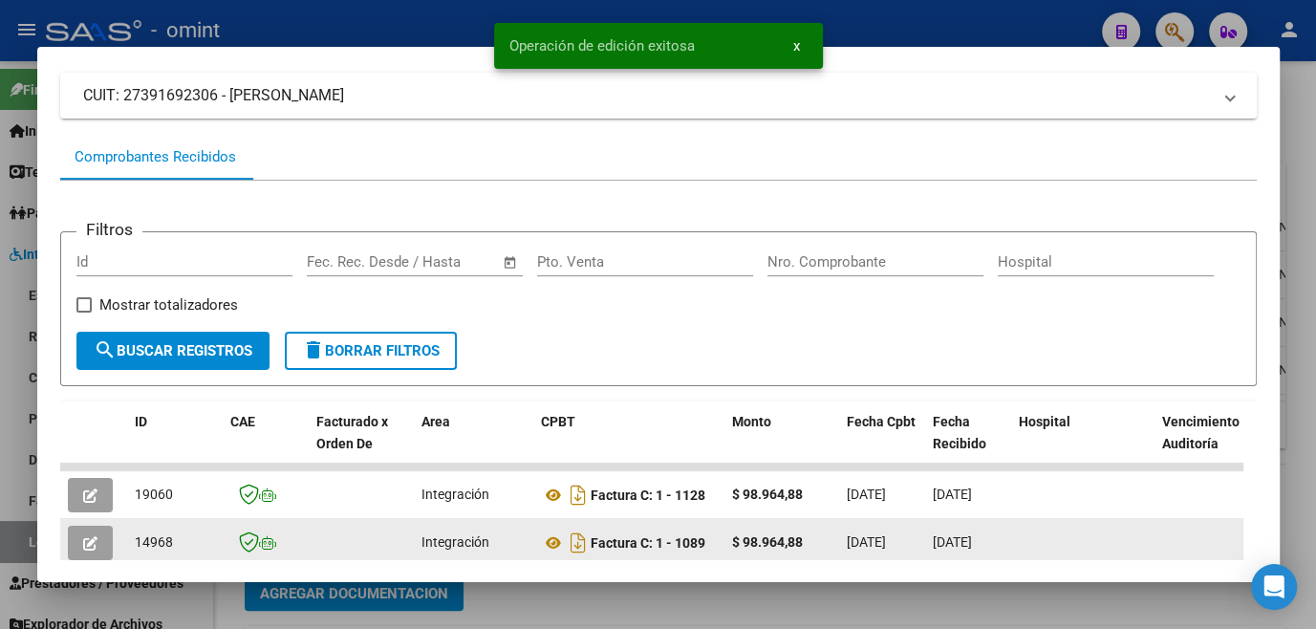
click at [76, 540] on button "button" at bounding box center [90, 543] width 45 height 34
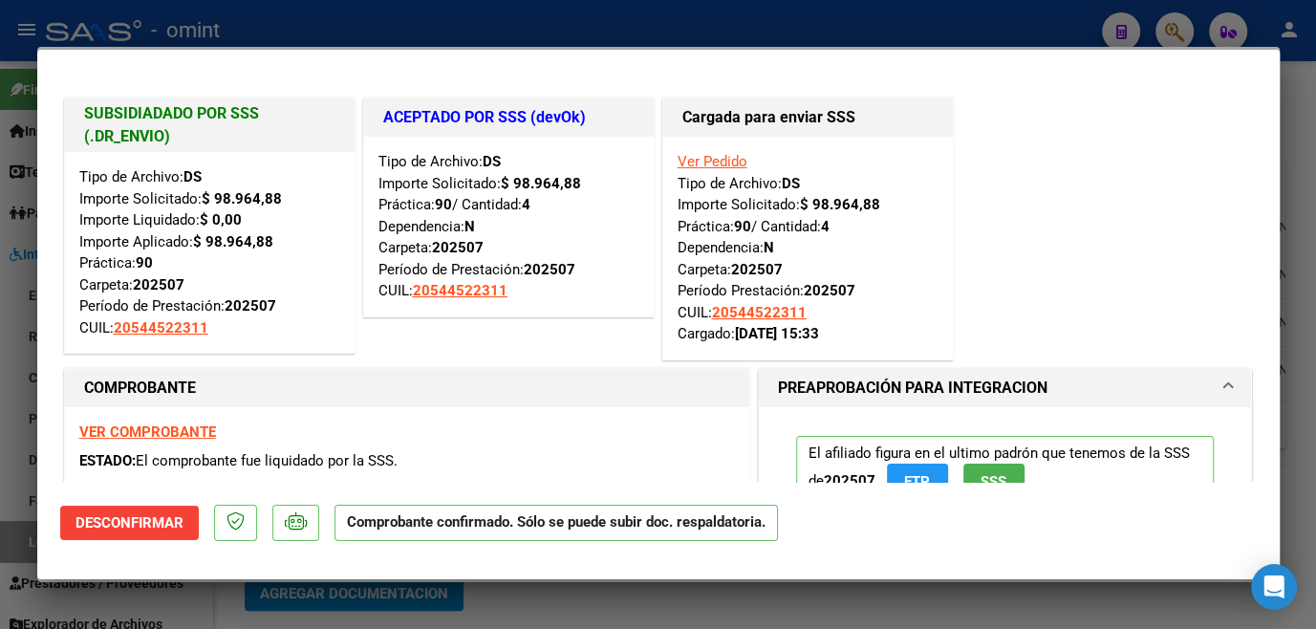
click at [500, 602] on div at bounding box center [658, 314] width 1316 height 629
type input "$ 0,00"
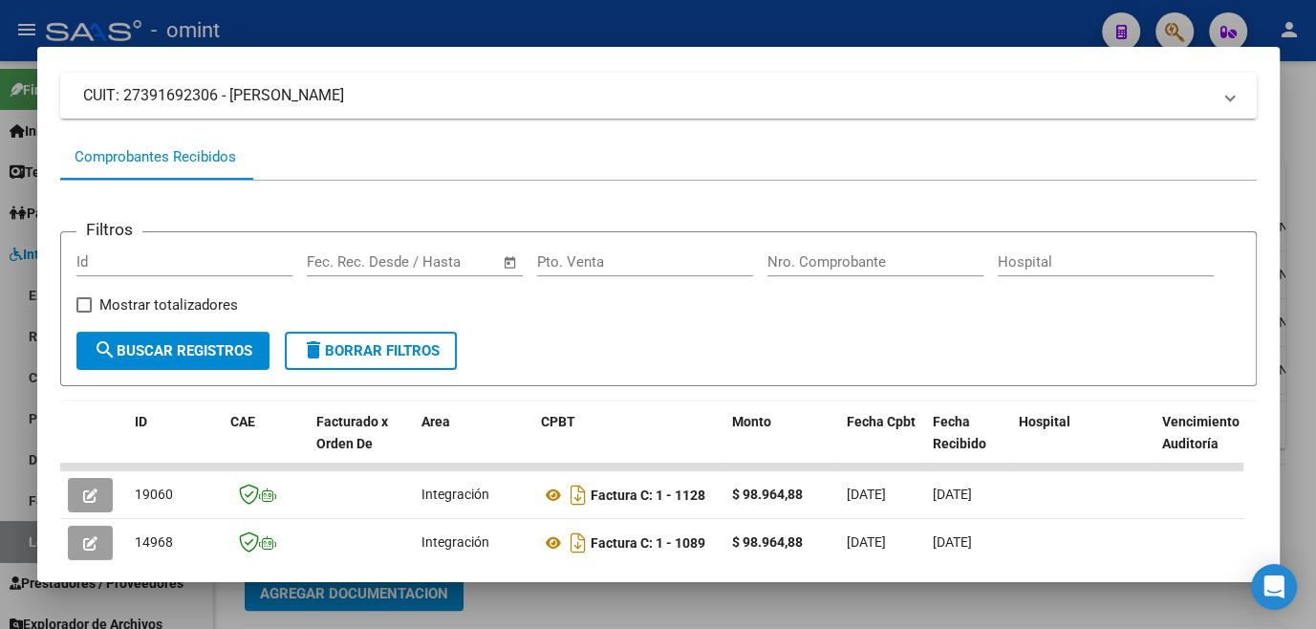
scroll to position [130, 0]
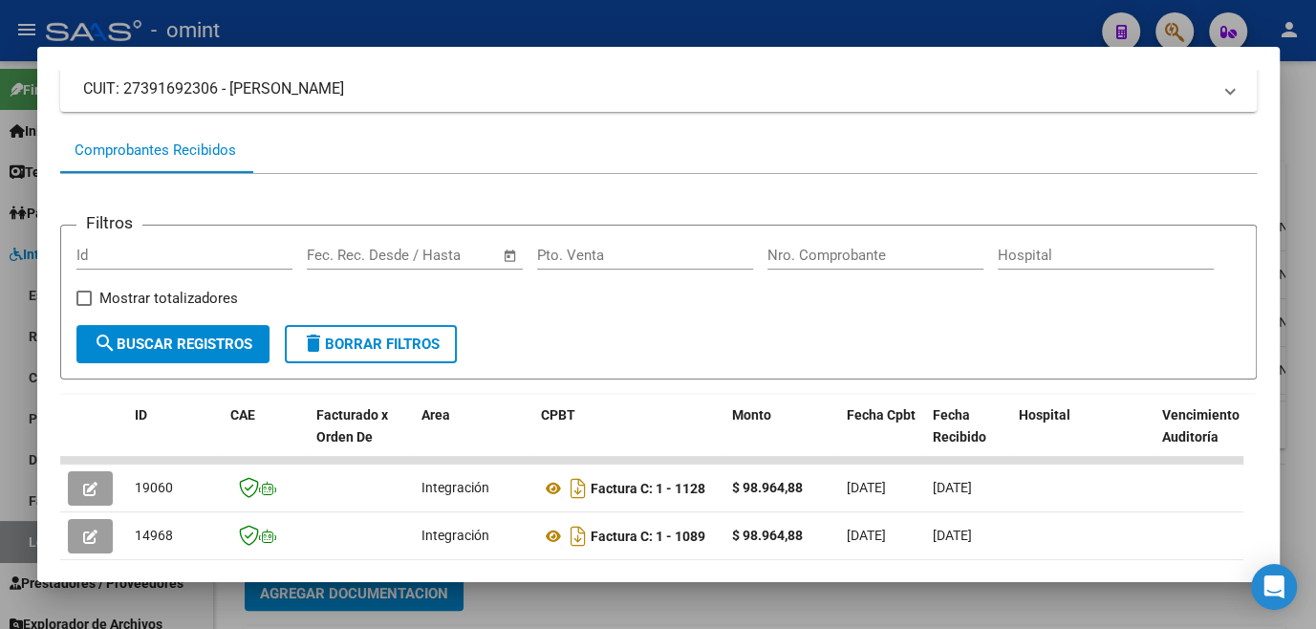
click at [505, 602] on div at bounding box center [658, 314] width 1316 height 629
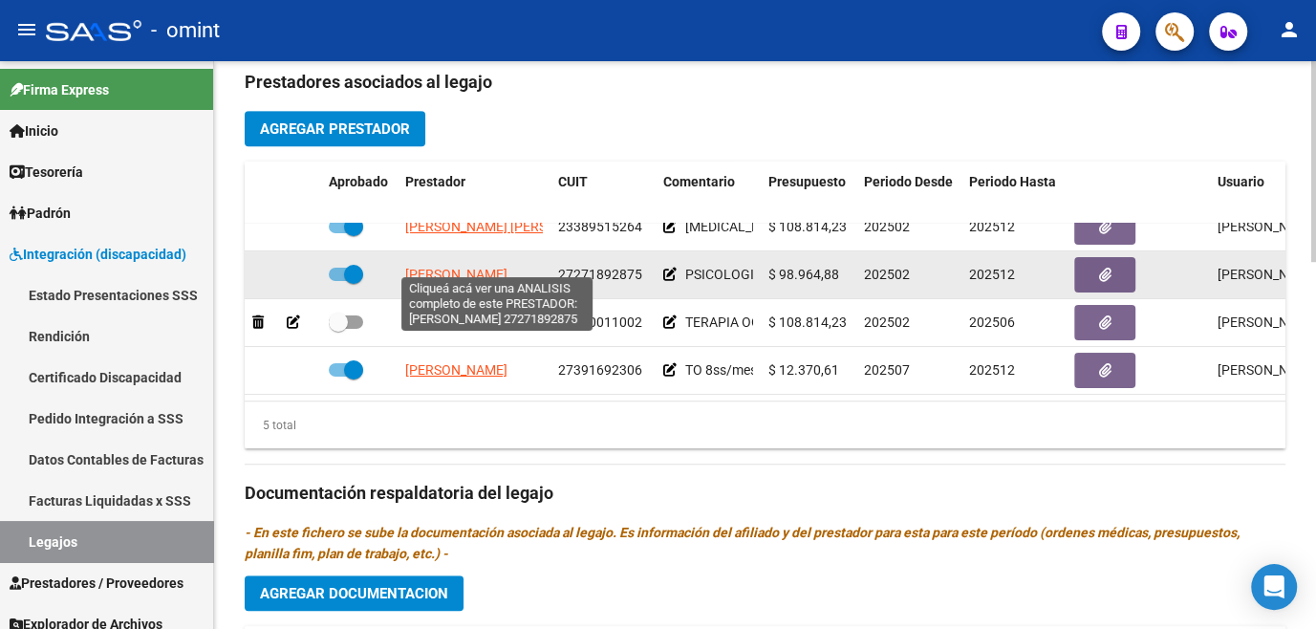
click at [455, 267] on span "[PERSON_NAME]" at bounding box center [456, 274] width 102 height 15
type textarea "27271892875"
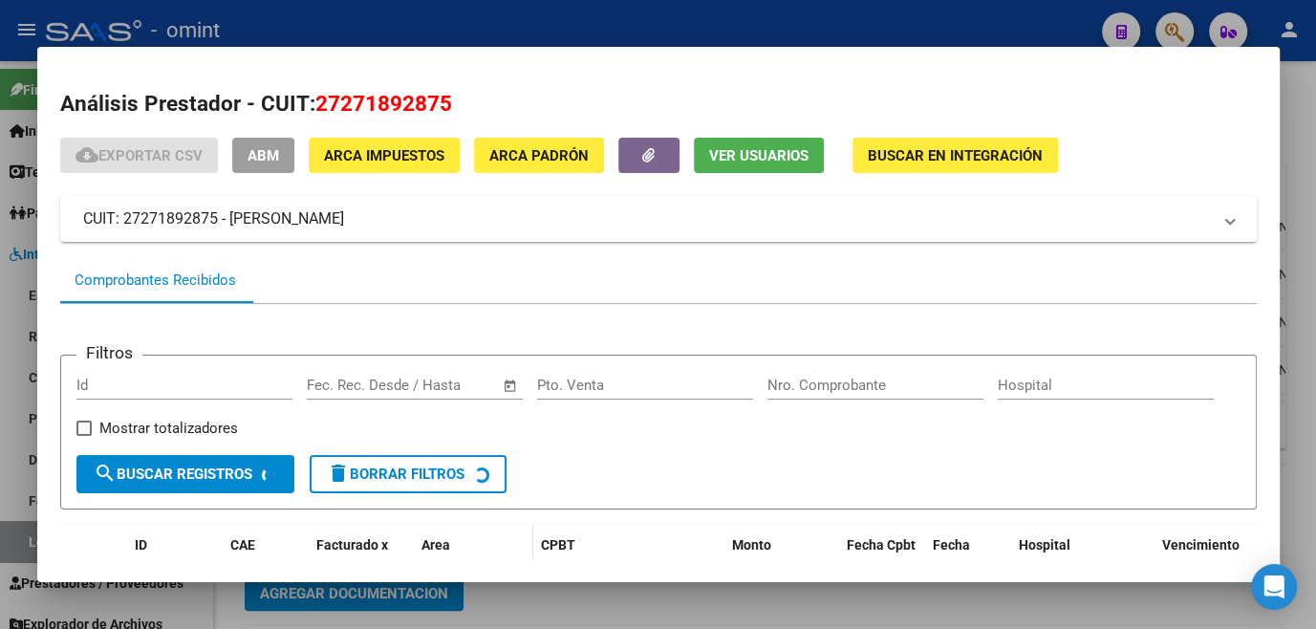
scroll to position [123, 0]
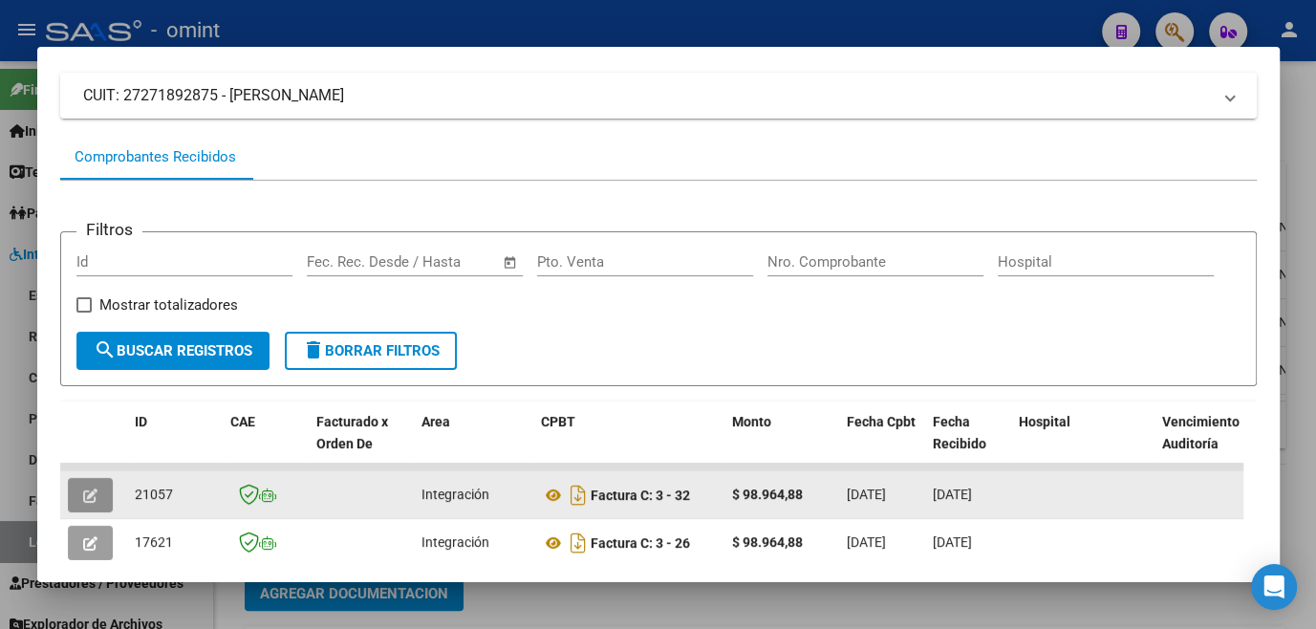
click at [85, 497] on icon "button" at bounding box center [90, 495] width 14 height 14
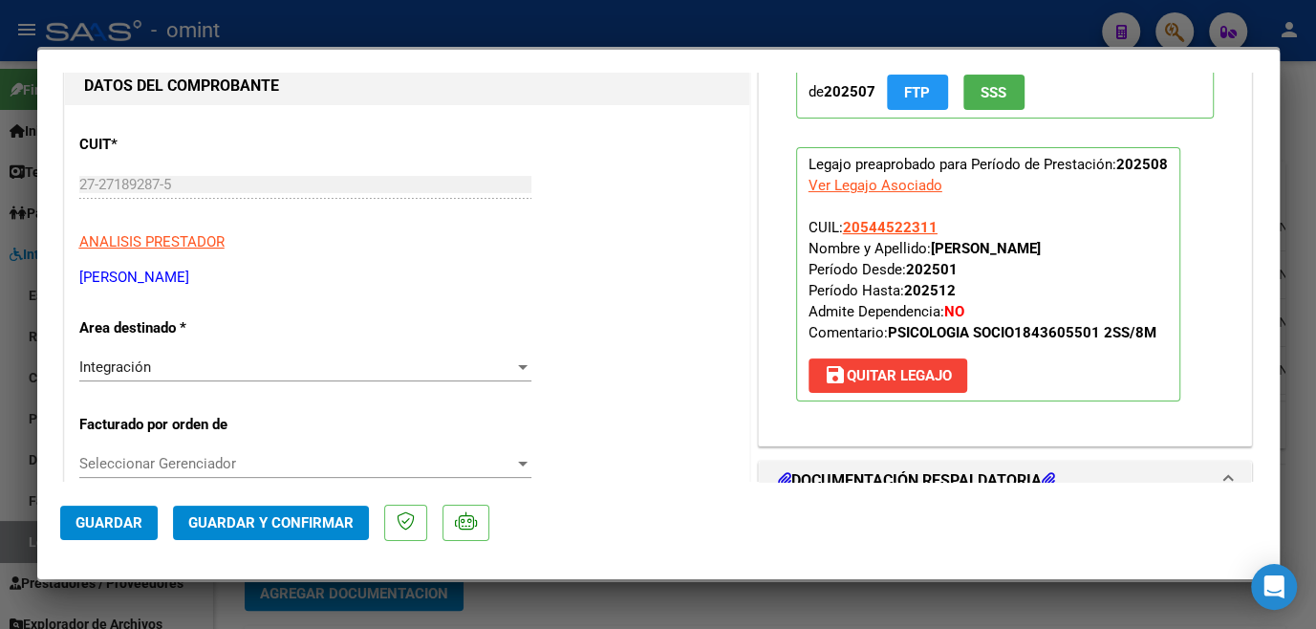
scroll to position [0, 0]
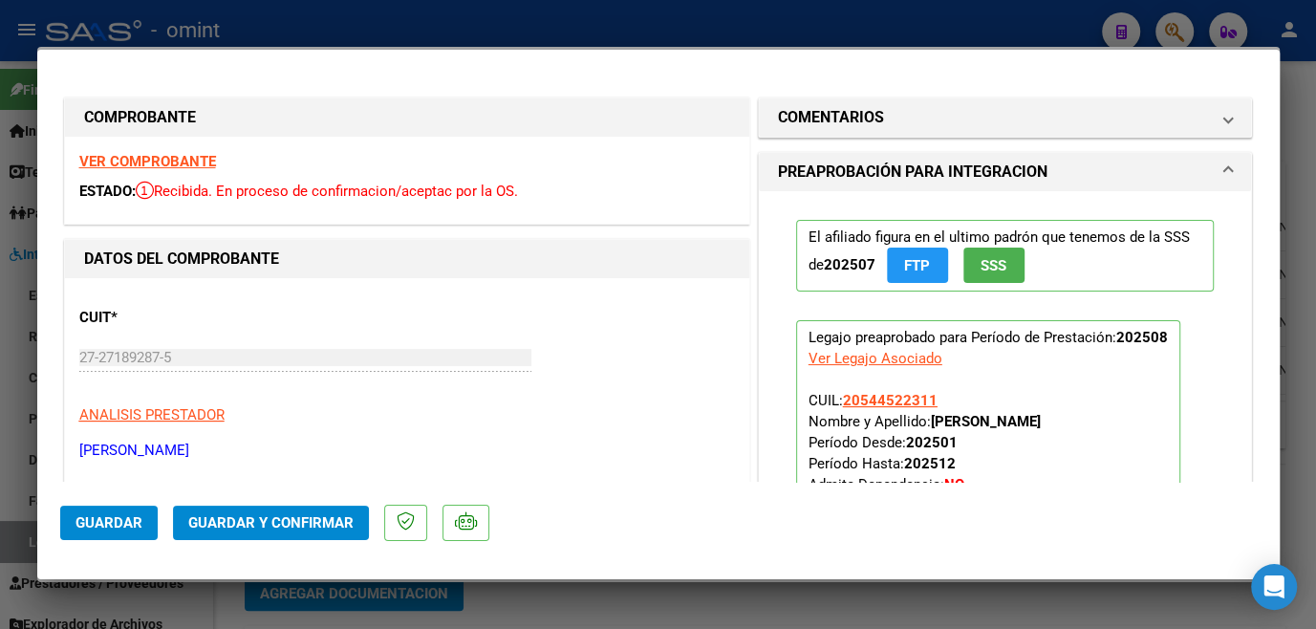
click at [196, 157] on strong "VER COMPROBANTE" at bounding box center [147, 161] width 137 height 17
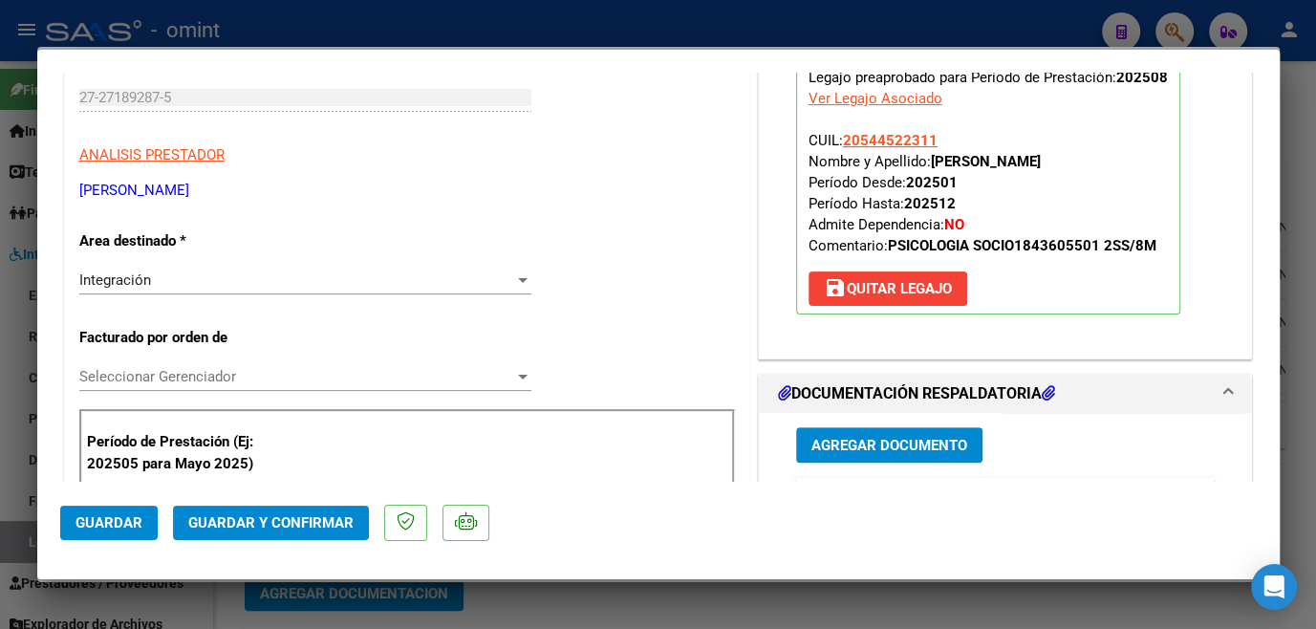
scroll to position [434, 0]
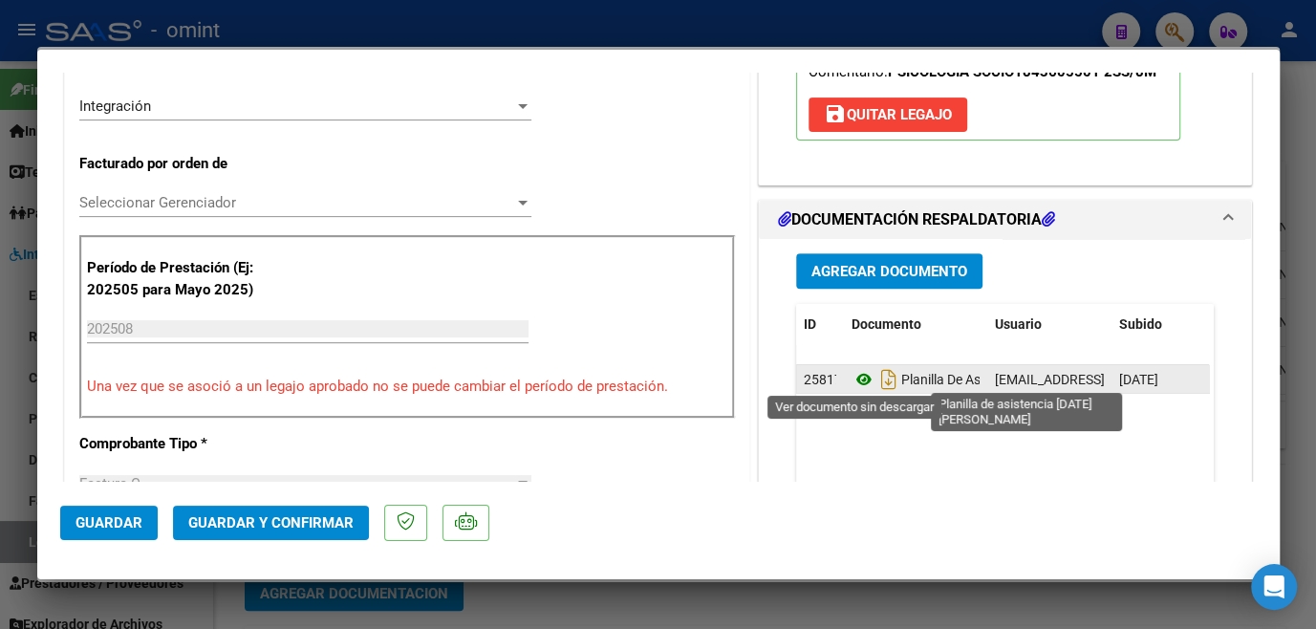
click at [856, 372] on icon at bounding box center [863, 379] width 25 height 23
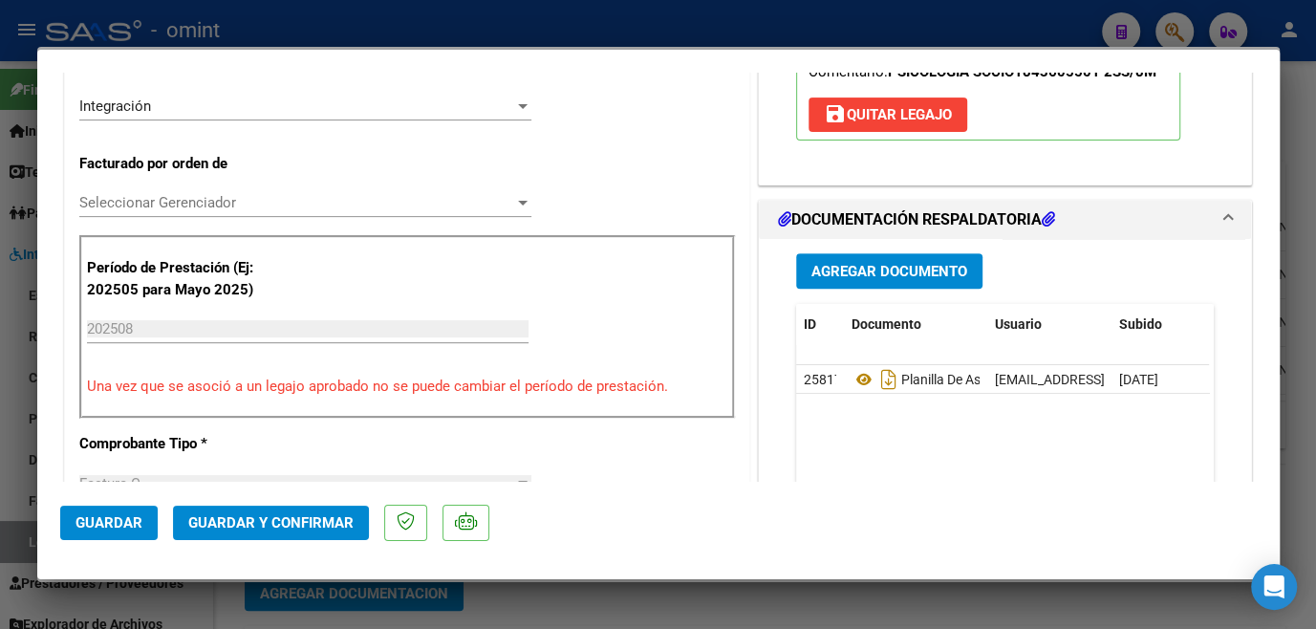
click at [271, 199] on span "Seleccionar Gerenciador" at bounding box center [296, 202] width 435 height 17
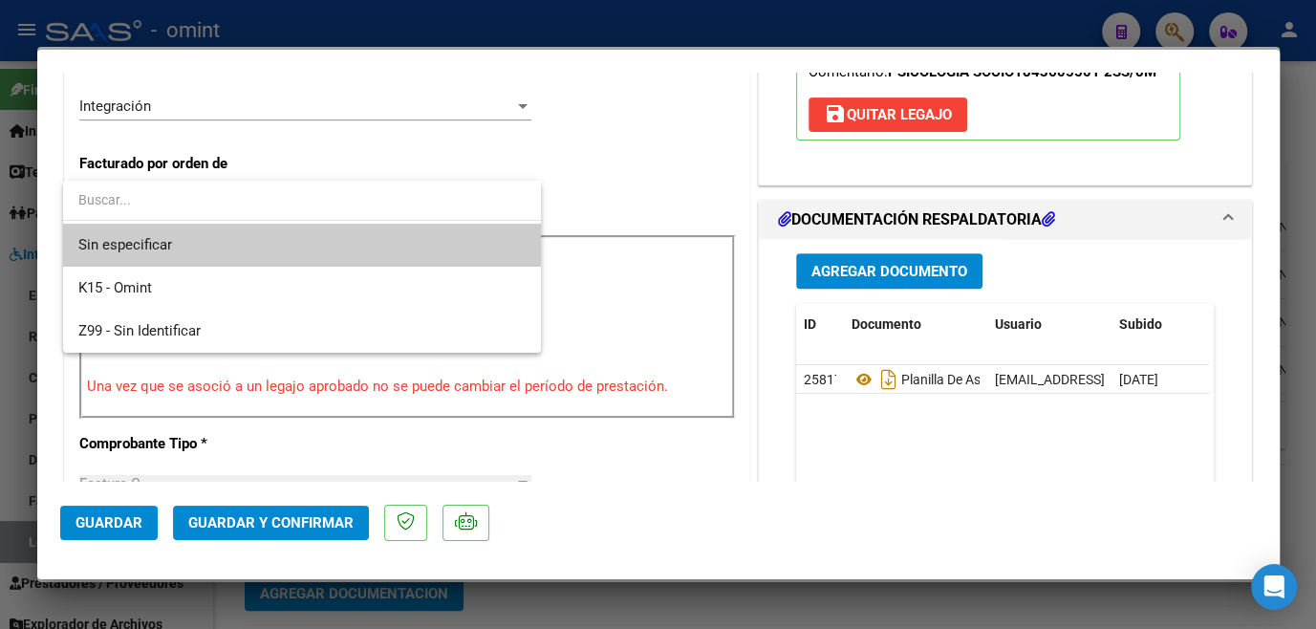
click at [232, 244] on span "Sin especificar" at bounding box center [301, 245] width 447 height 43
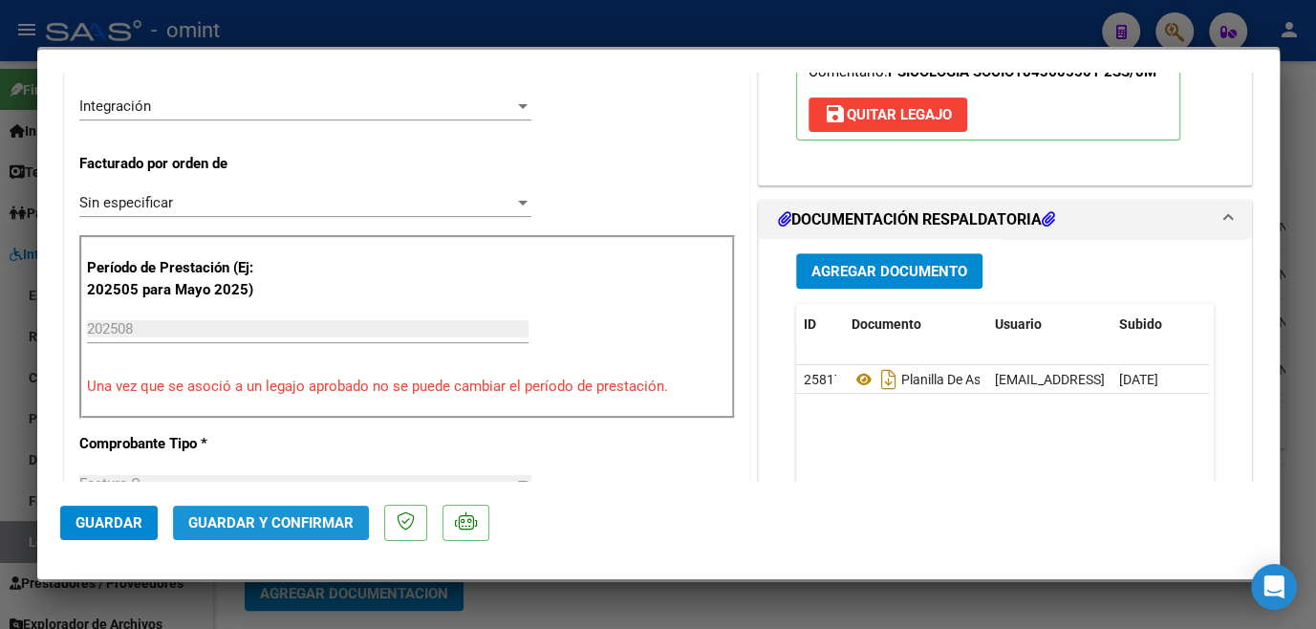
click at [290, 525] on span "Guardar y Confirmar" at bounding box center [270, 522] width 165 height 17
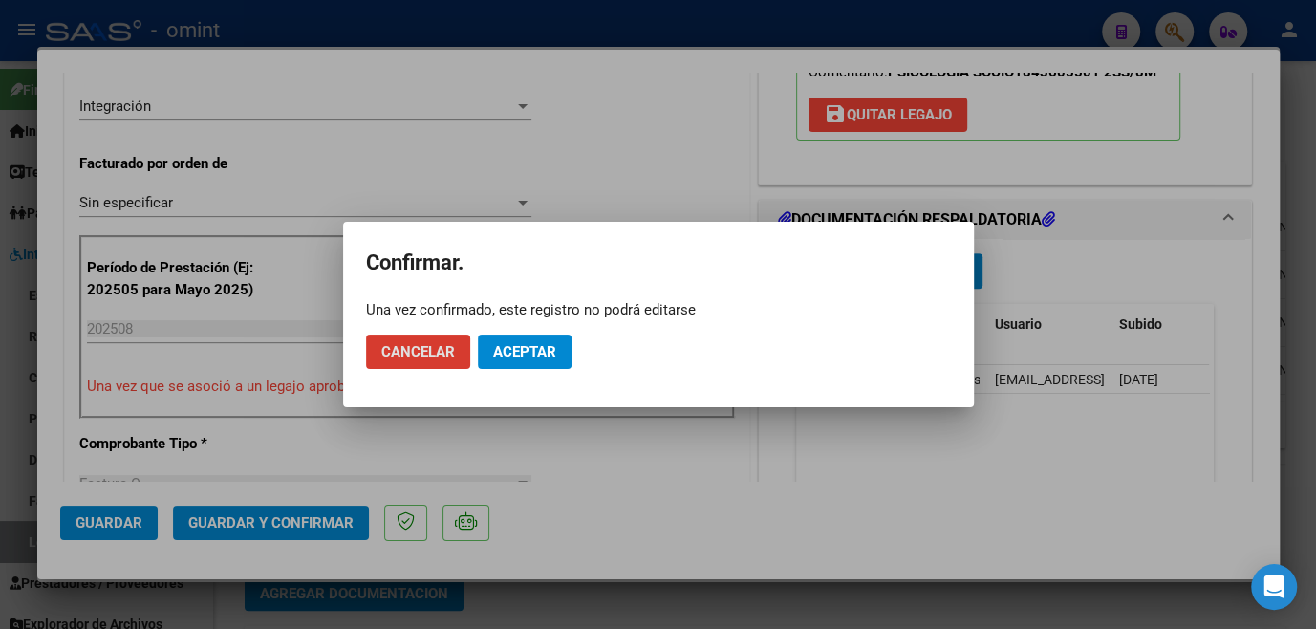
click at [502, 364] on button "Aceptar" at bounding box center [525, 351] width 94 height 34
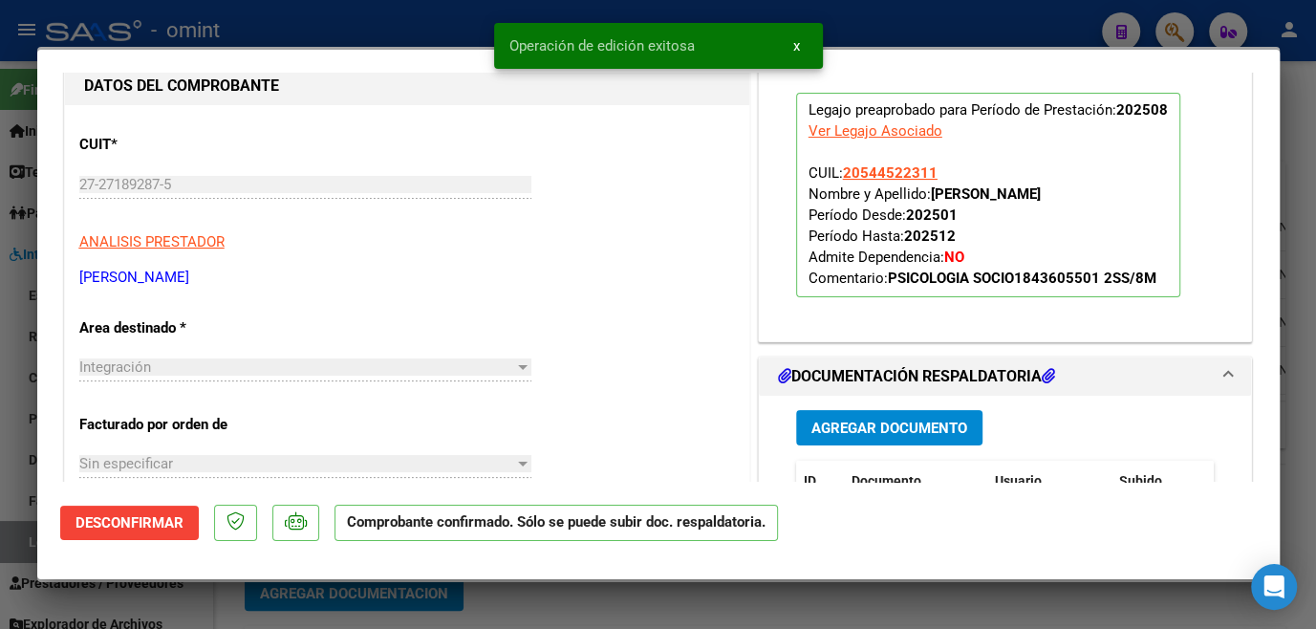
scroll to position [86, 0]
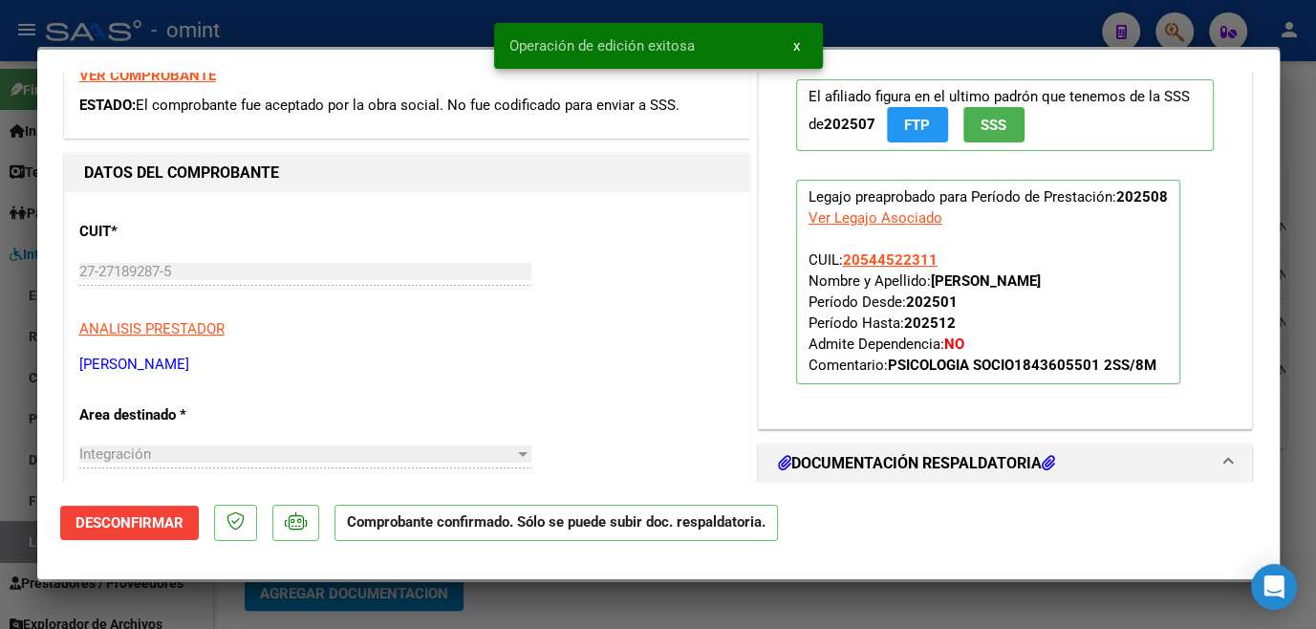
click at [570, 605] on div at bounding box center [658, 314] width 1316 height 629
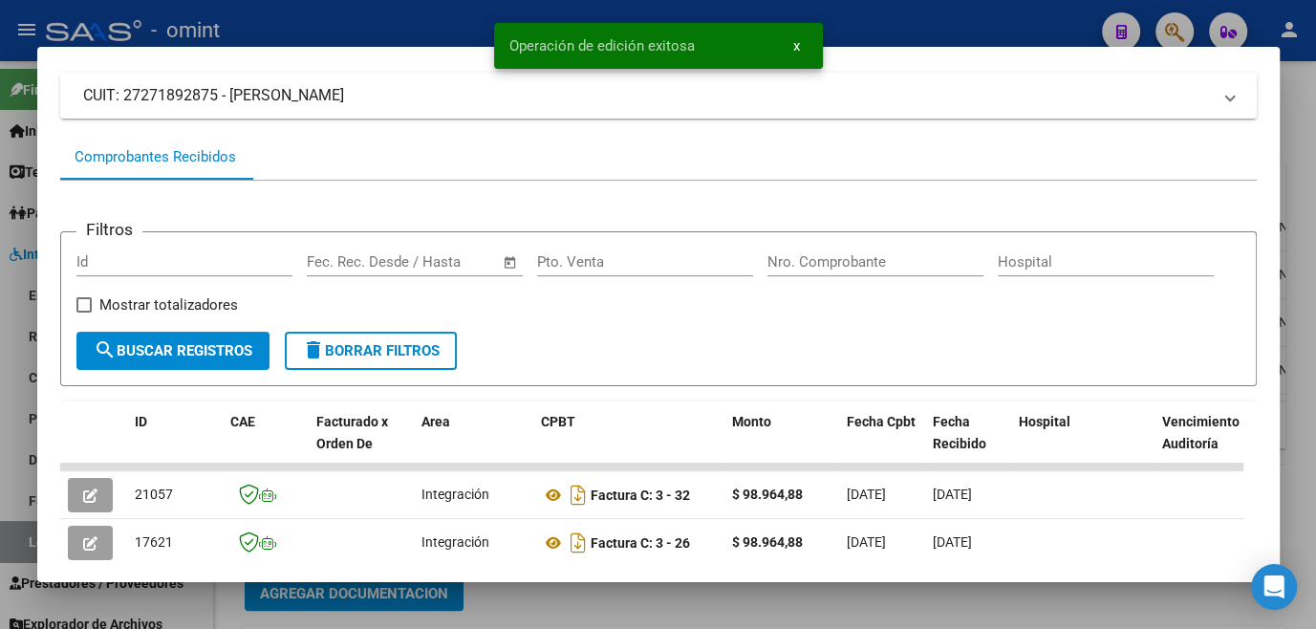
click at [573, 618] on div at bounding box center [658, 314] width 1316 height 629
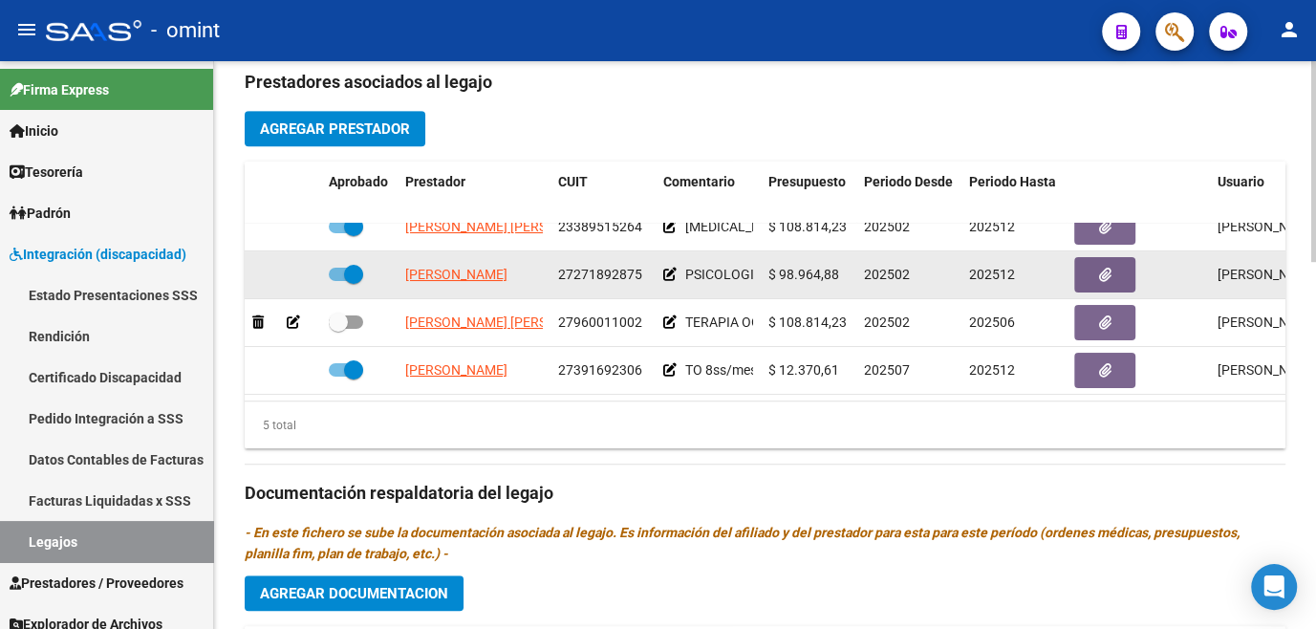
click at [666, 268] on icon at bounding box center [669, 274] width 13 height 13
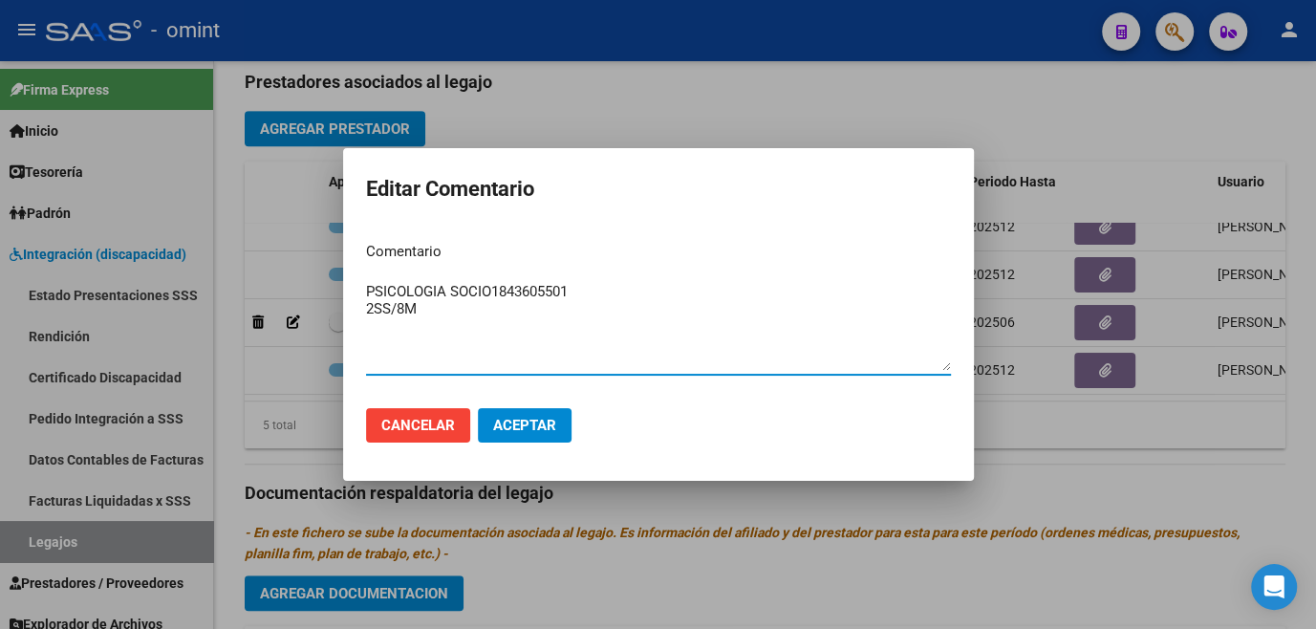
drag, startPoint x: 448, startPoint y: 290, endPoint x: 455, endPoint y: 305, distance: 16.7
click at [455, 305] on textarea "PSICOLOGIA SOCIO1843605501 2SS/8M" at bounding box center [658, 326] width 585 height 90
type textarea "PSICOLOGIA 8ss/mes"
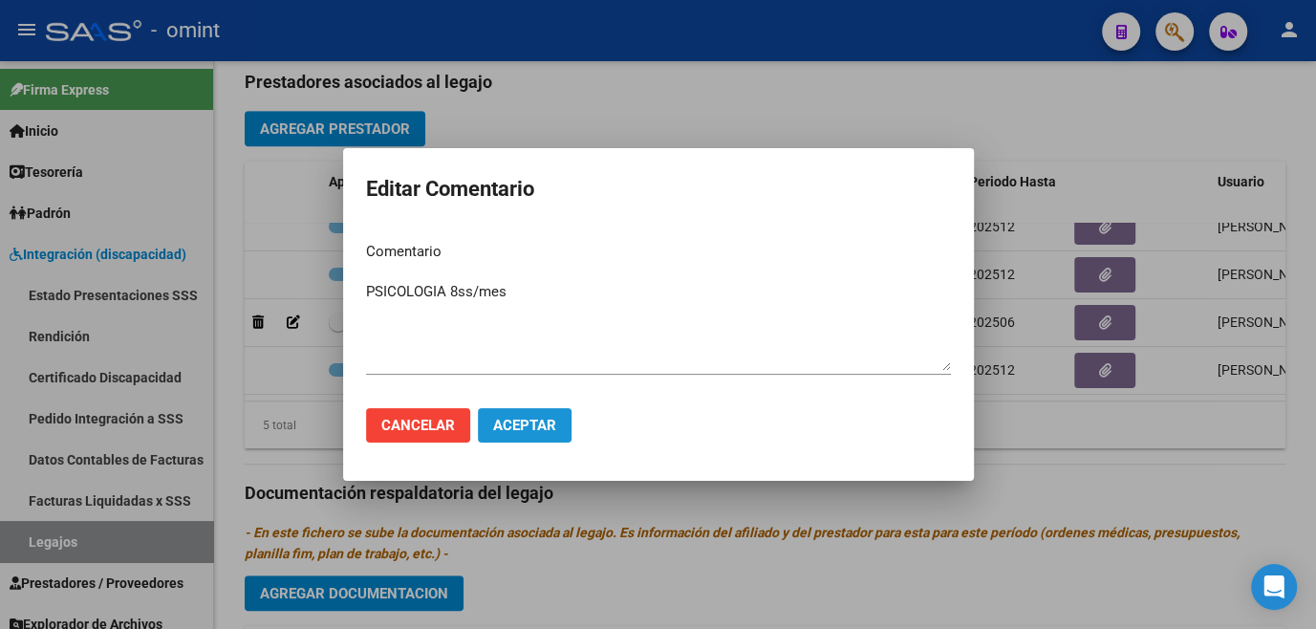
click at [543, 432] on button "Aceptar" at bounding box center [525, 425] width 94 height 34
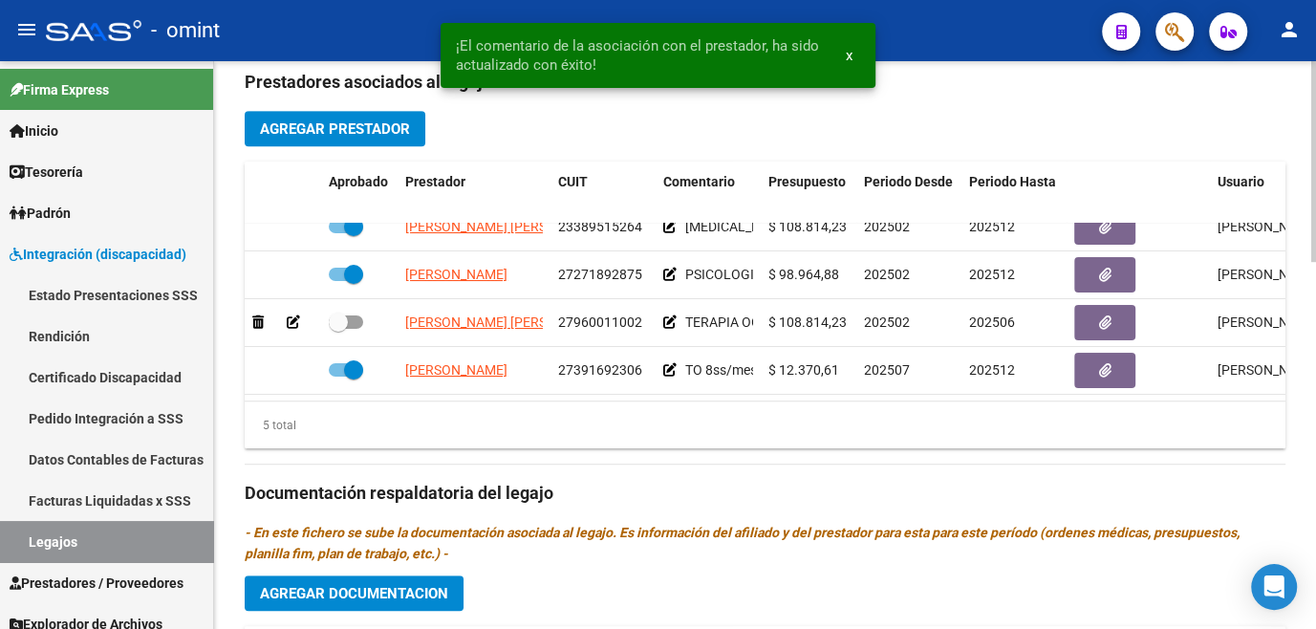
click at [558, 481] on h3 "Documentación respaldatoria del legajo" at bounding box center [765, 493] width 1041 height 27
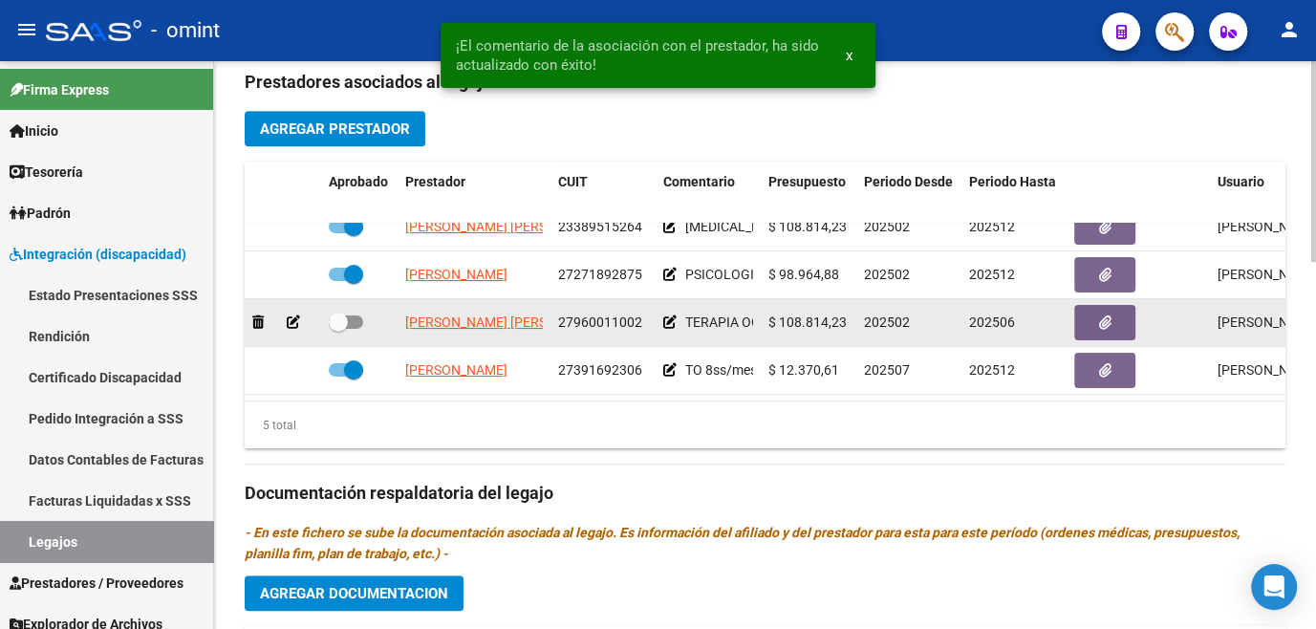
scroll to position [0, 0]
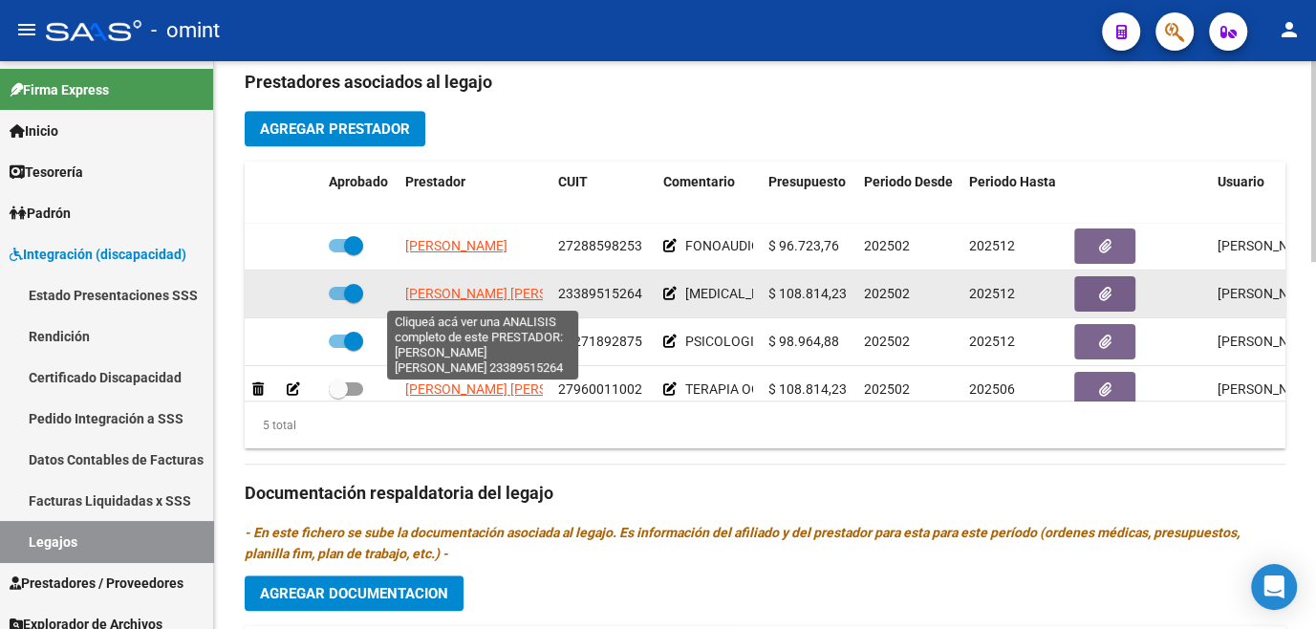
click at [497, 297] on span "[PERSON_NAME] [PERSON_NAME]" at bounding box center [508, 293] width 207 height 15
type textarea "23389515264"
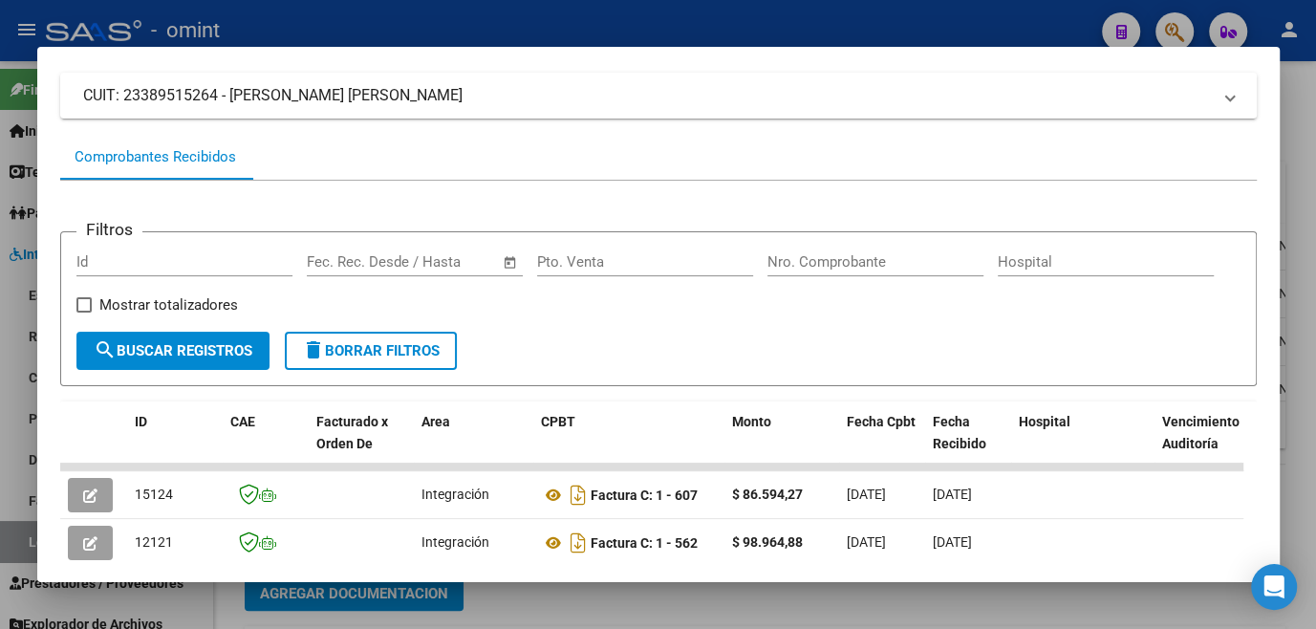
scroll to position [210, 0]
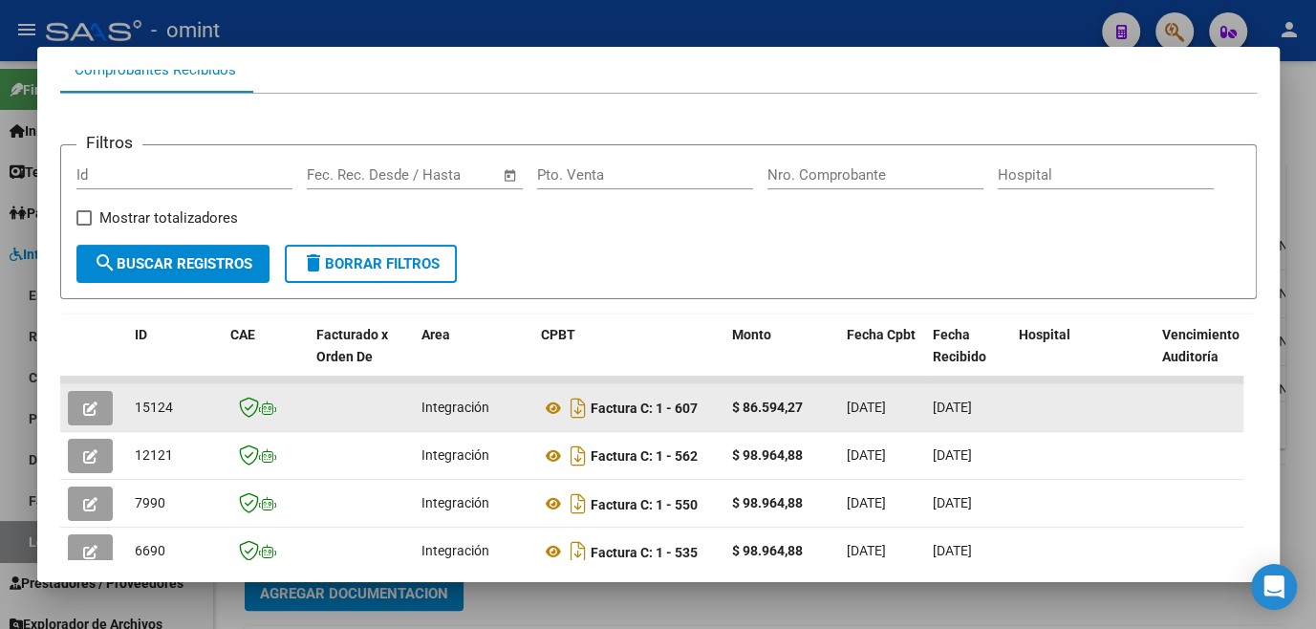
click at [104, 422] on button "button" at bounding box center [90, 408] width 45 height 34
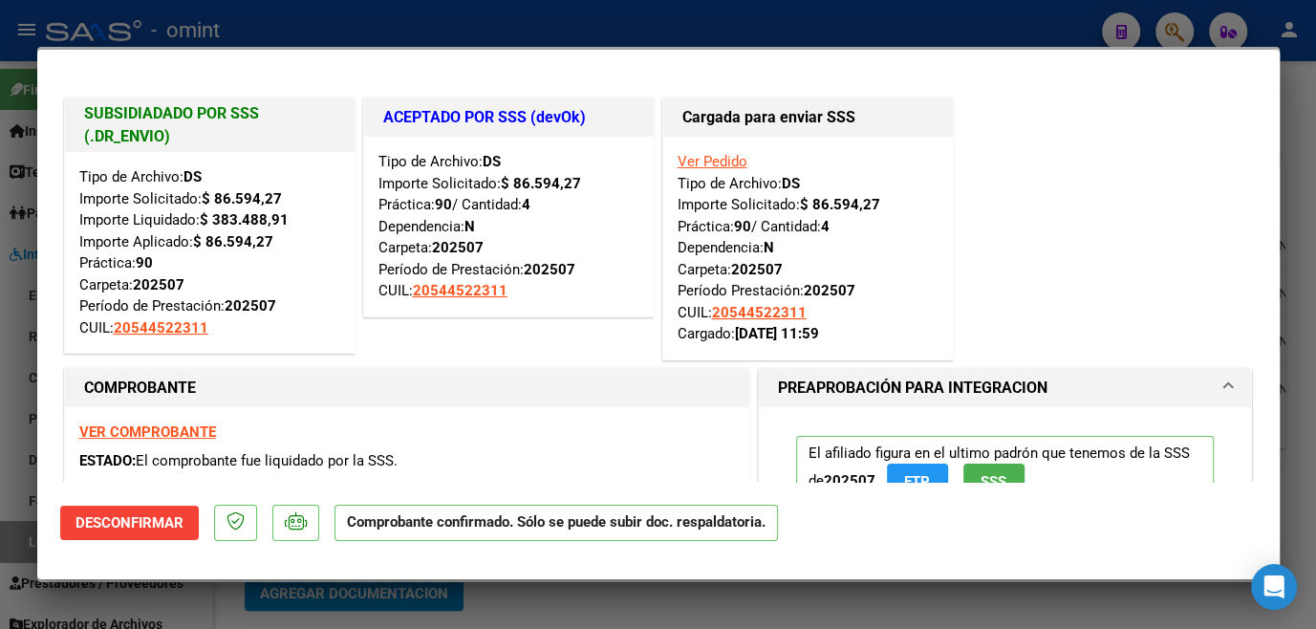
click at [12, 353] on div at bounding box center [658, 314] width 1316 height 629
type input "$ 0,00"
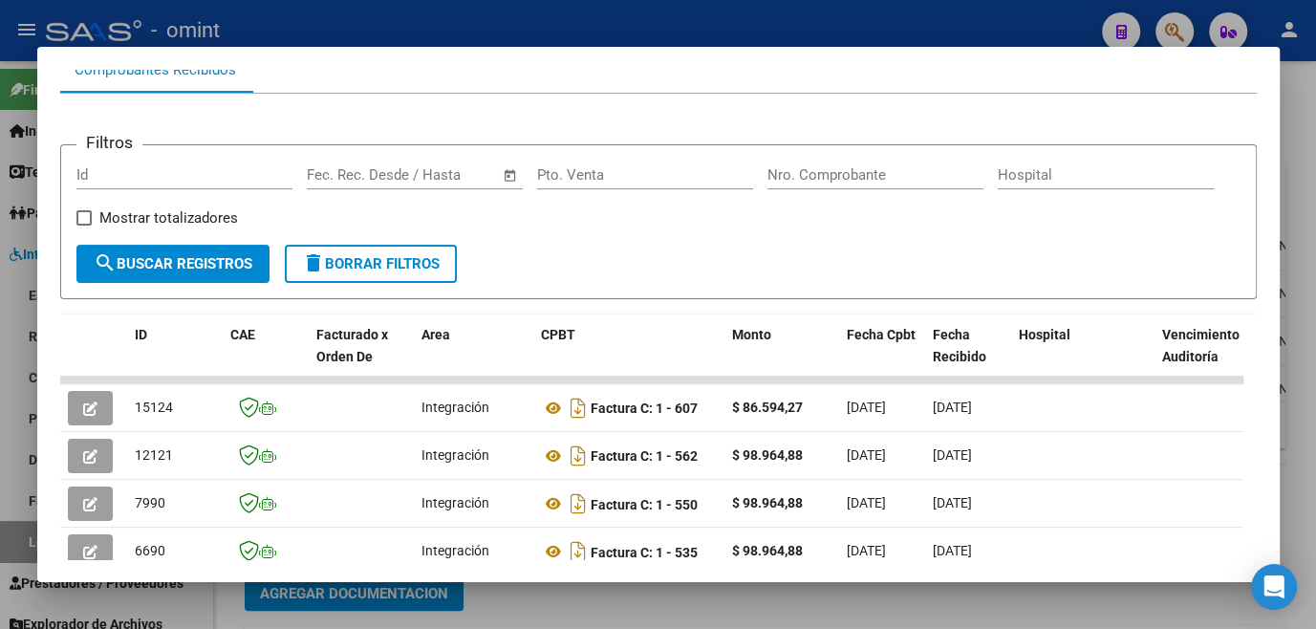
click at [12, 353] on div at bounding box center [658, 314] width 1316 height 629
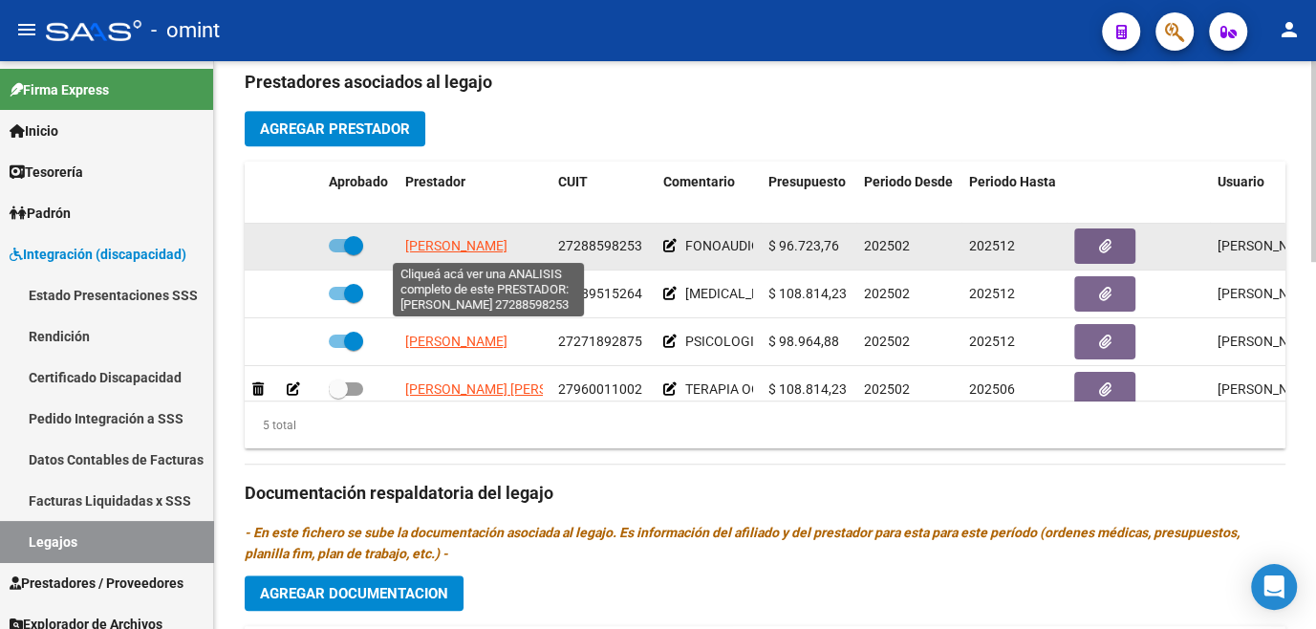
click at [466, 248] on span "[PERSON_NAME]" at bounding box center [456, 245] width 102 height 15
type textarea "27288598253"
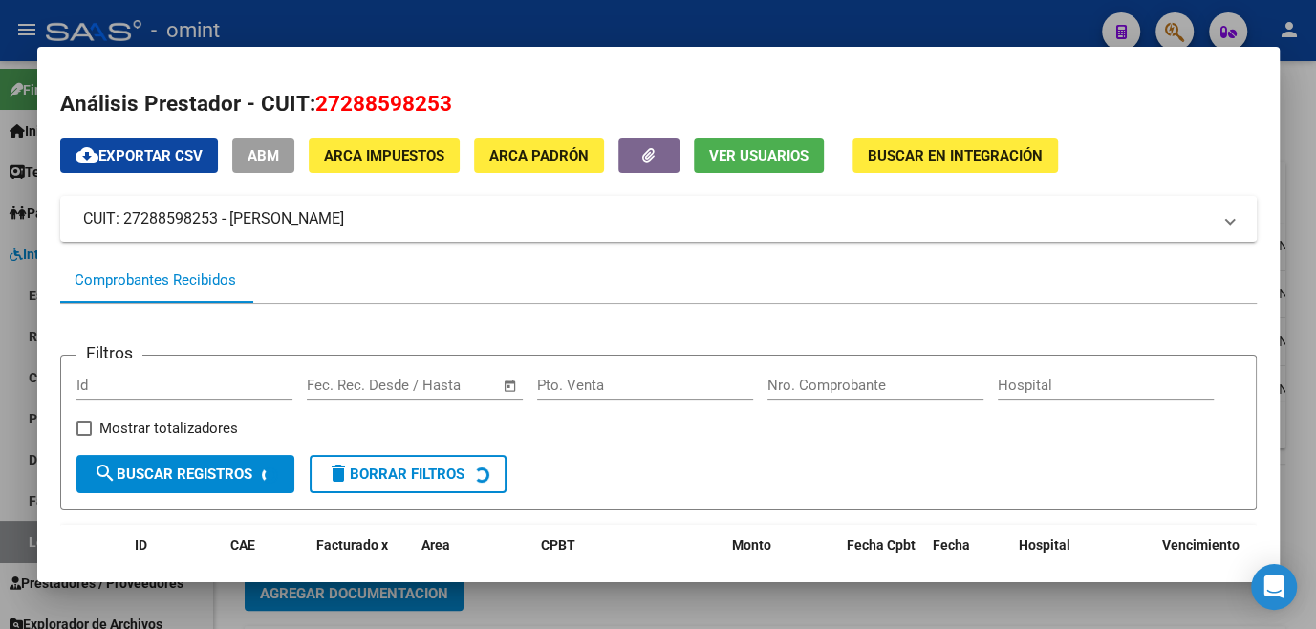
scroll to position [123, 0]
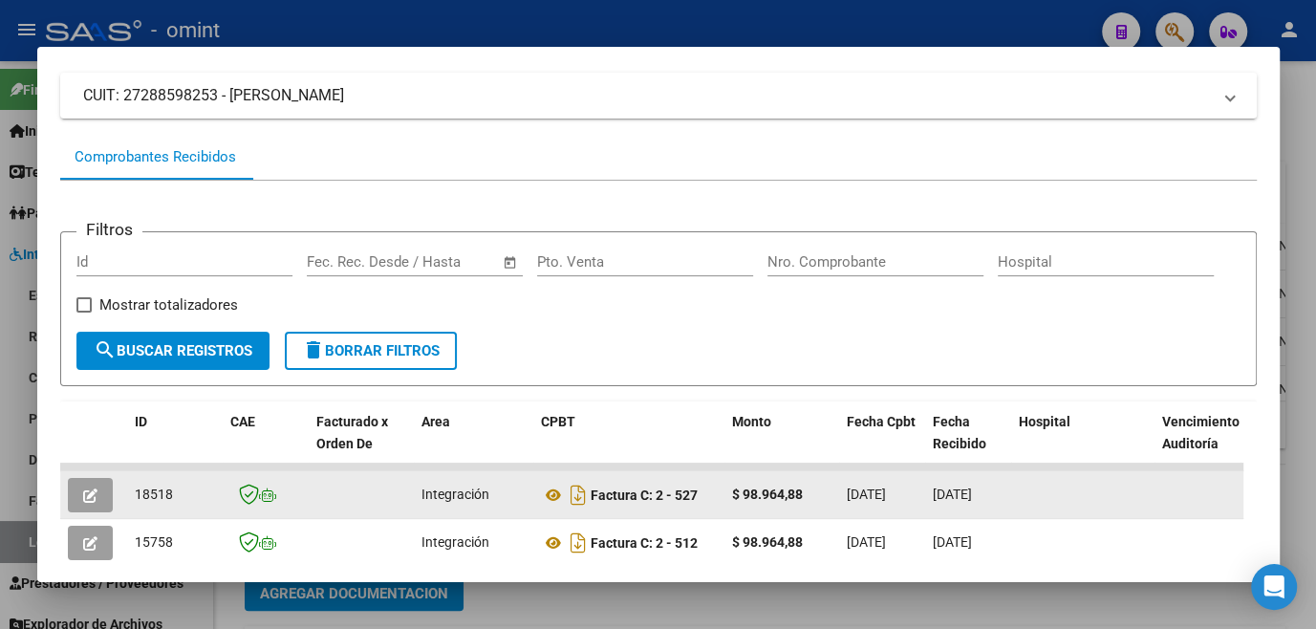
click at [115, 495] on div at bounding box center [94, 495] width 52 height 34
click at [92, 501] on icon "button" at bounding box center [90, 495] width 14 height 14
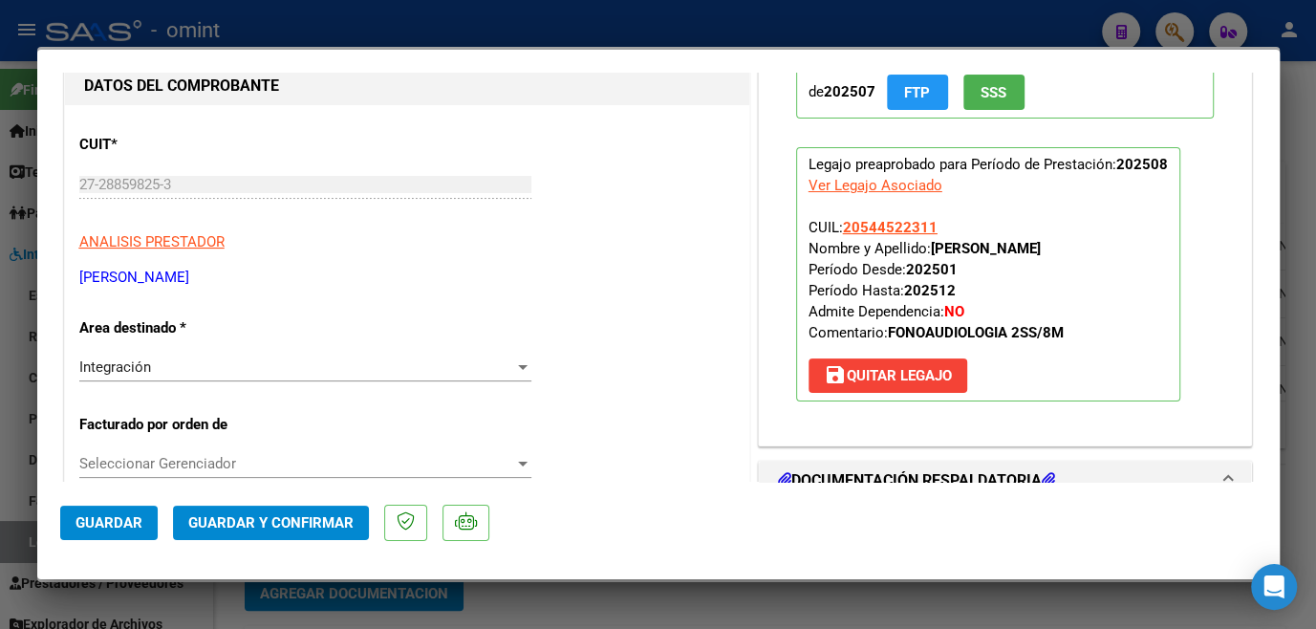
scroll to position [0, 0]
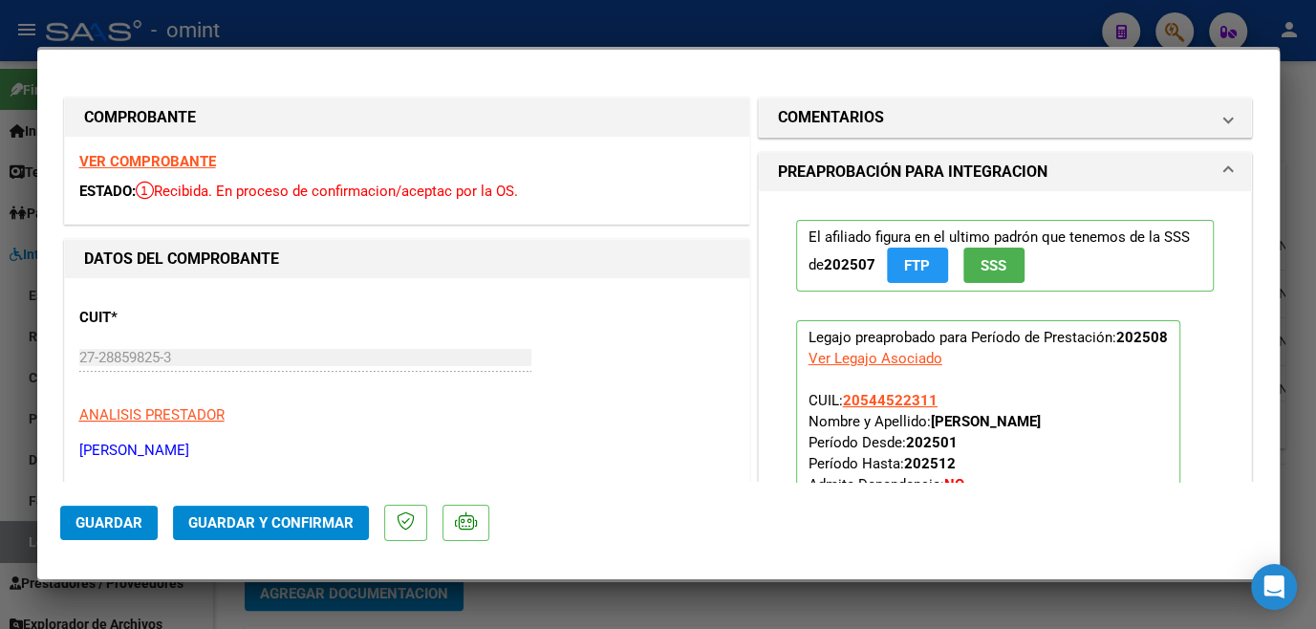
click at [183, 162] on strong "VER COMPROBANTE" at bounding box center [147, 161] width 137 height 17
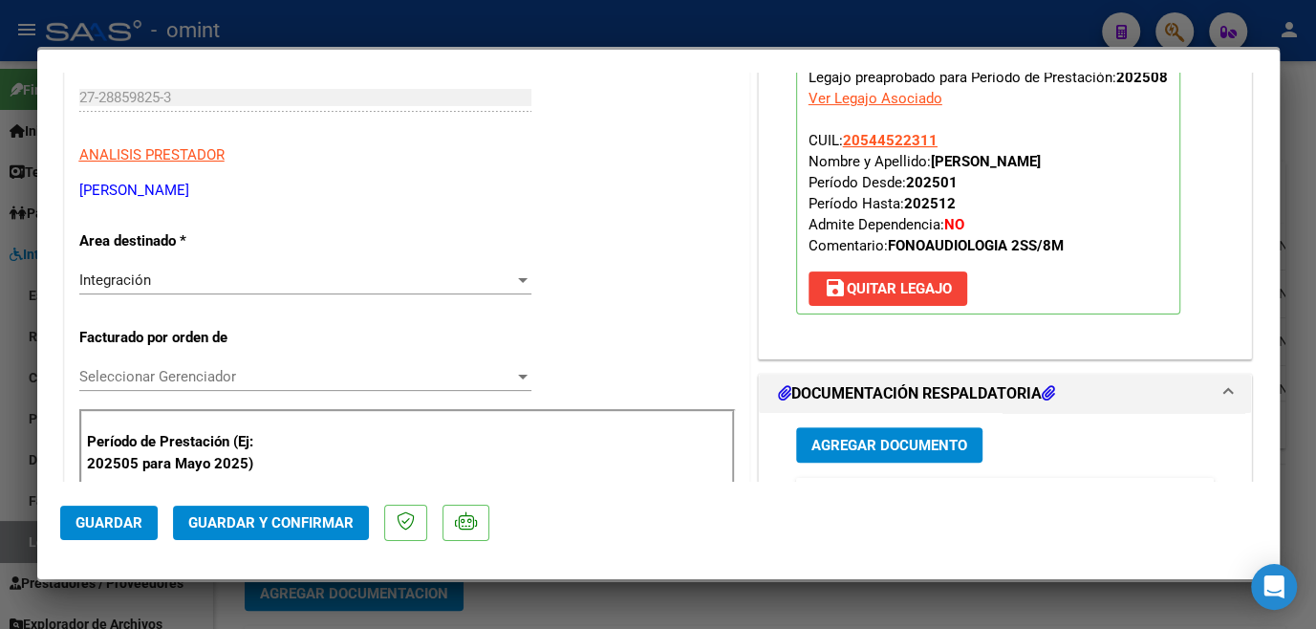
scroll to position [434, 0]
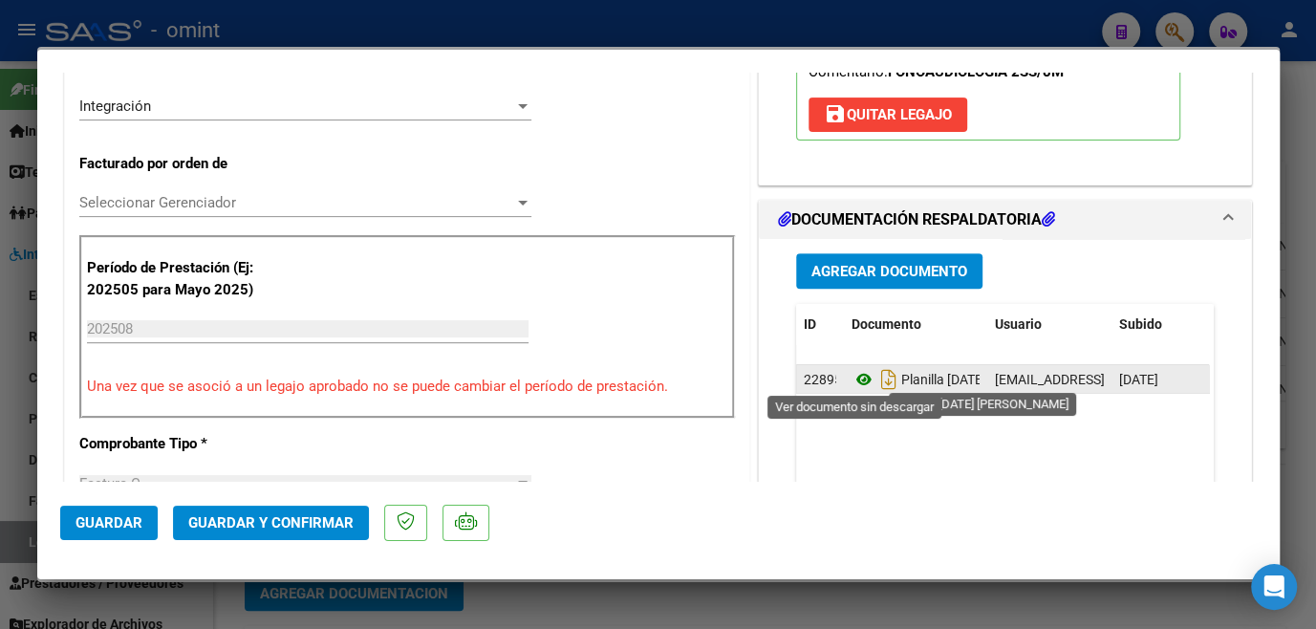
click at [853, 375] on icon at bounding box center [863, 379] width 25 height 23
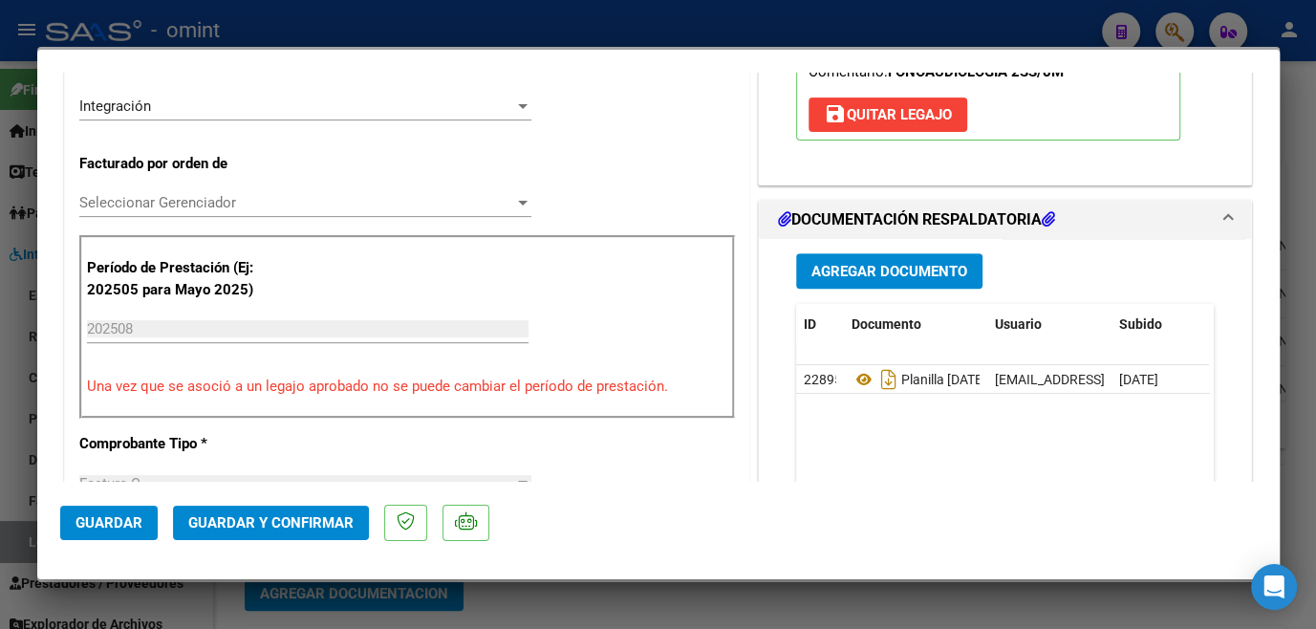
click at [234, 206] on span "Seleccionar Gerenciador" at bounding box center [296, 202] width 435 height 17
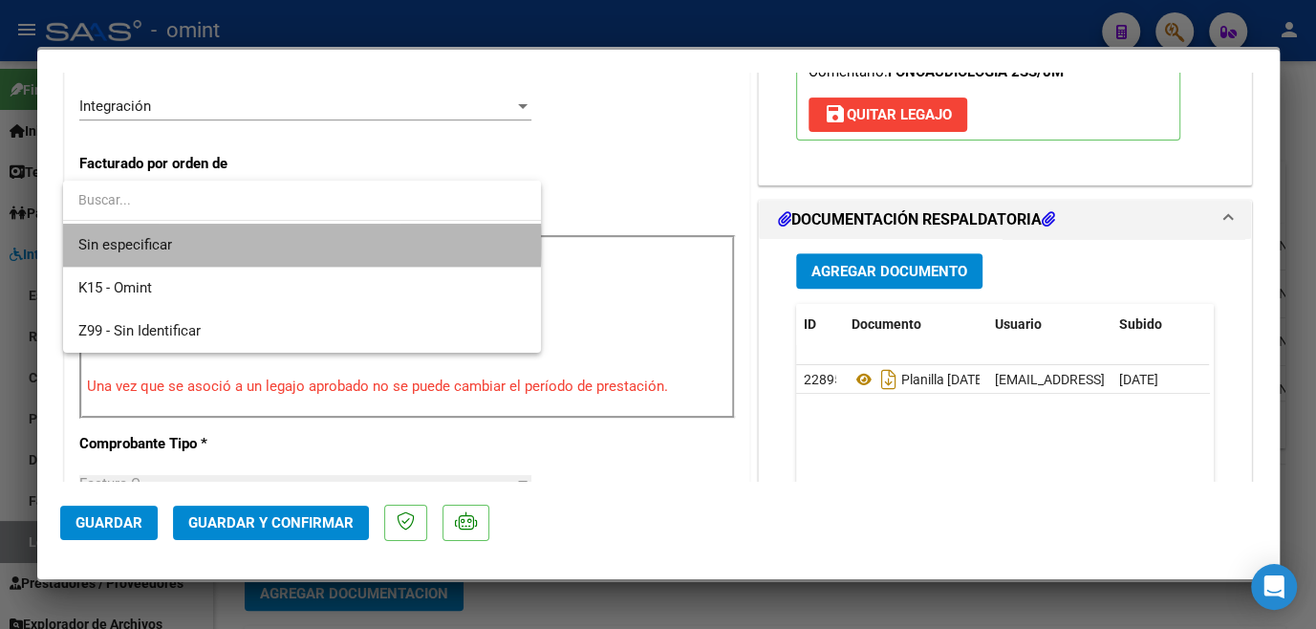
click at [228, 243] on span "Sin especificar" at bounding box center [301, 245] width 447 height 43
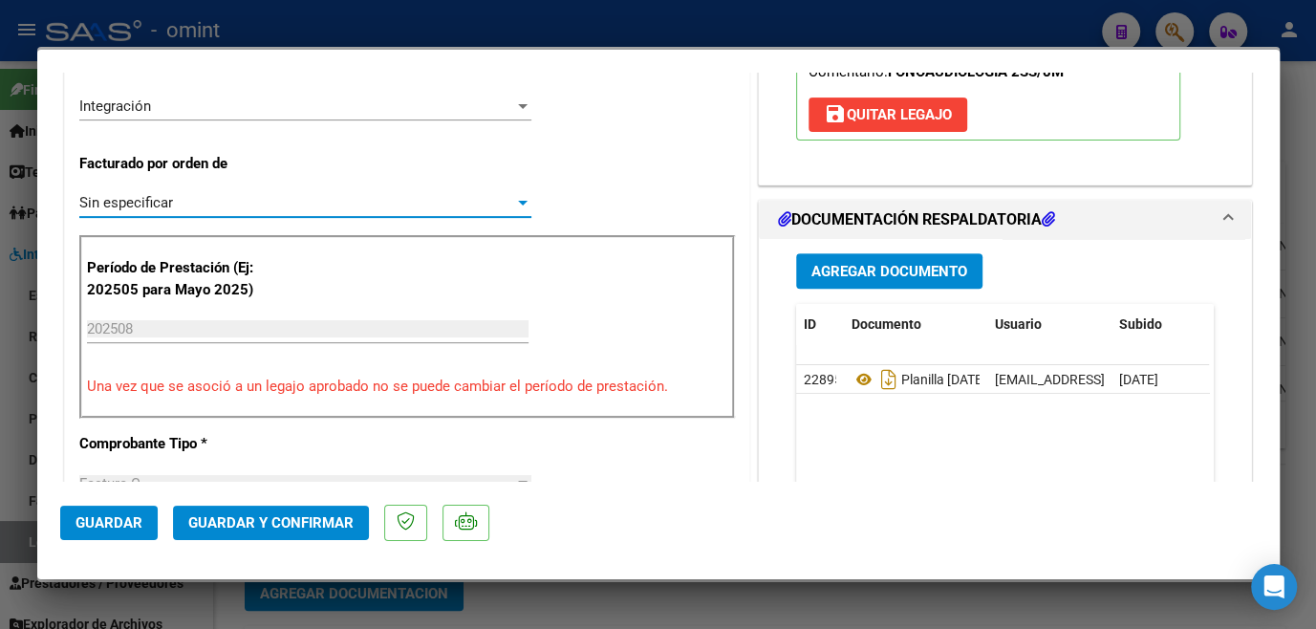
click at [296, 510] on button "Guardar y Confirmar" at bounding box center [271, 522] width 196 height 34
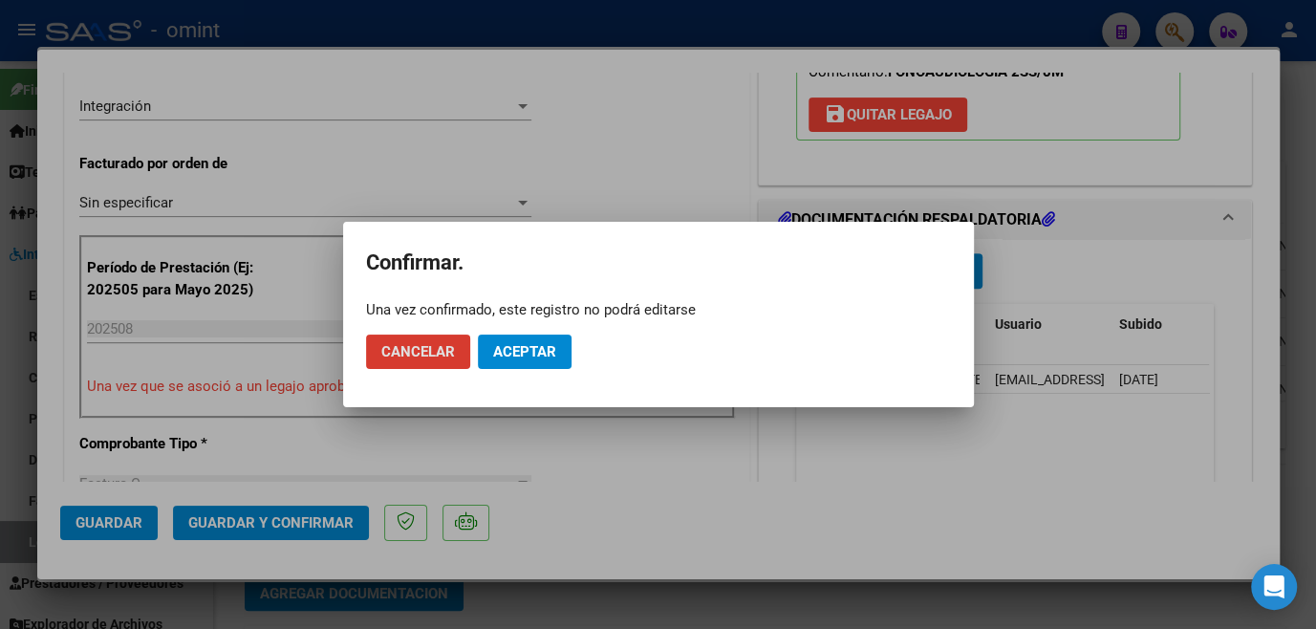
click at [530, 335] on button "Aceptar" at bounding box center [525, 351] width 94 height 34
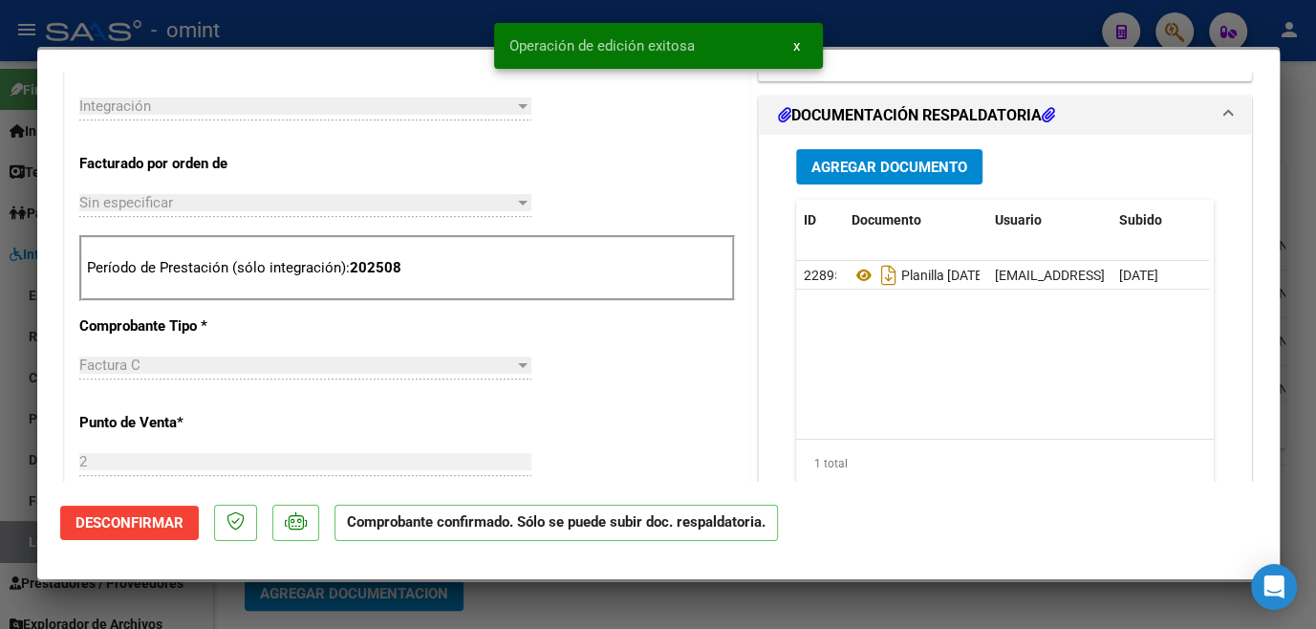
click at [612, 622] on div at bounding box center [658, 314] width 1316 height 629
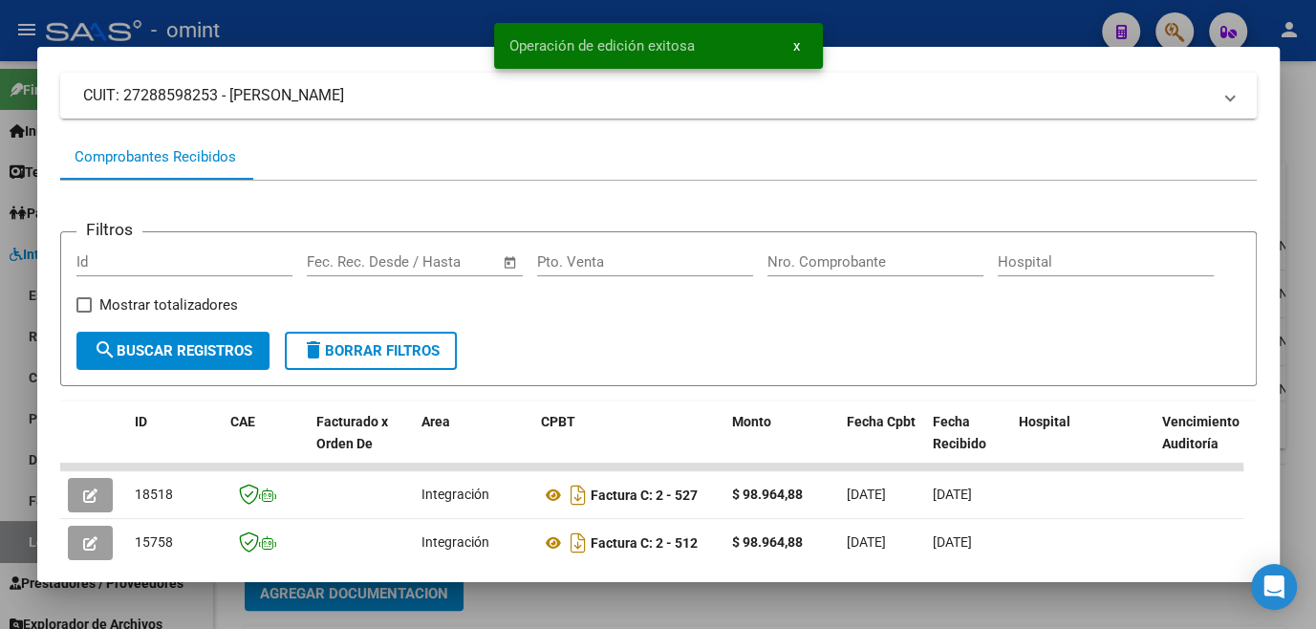
click at [764, 612] on div at bounding box center [658, 314] width 1316 height 629
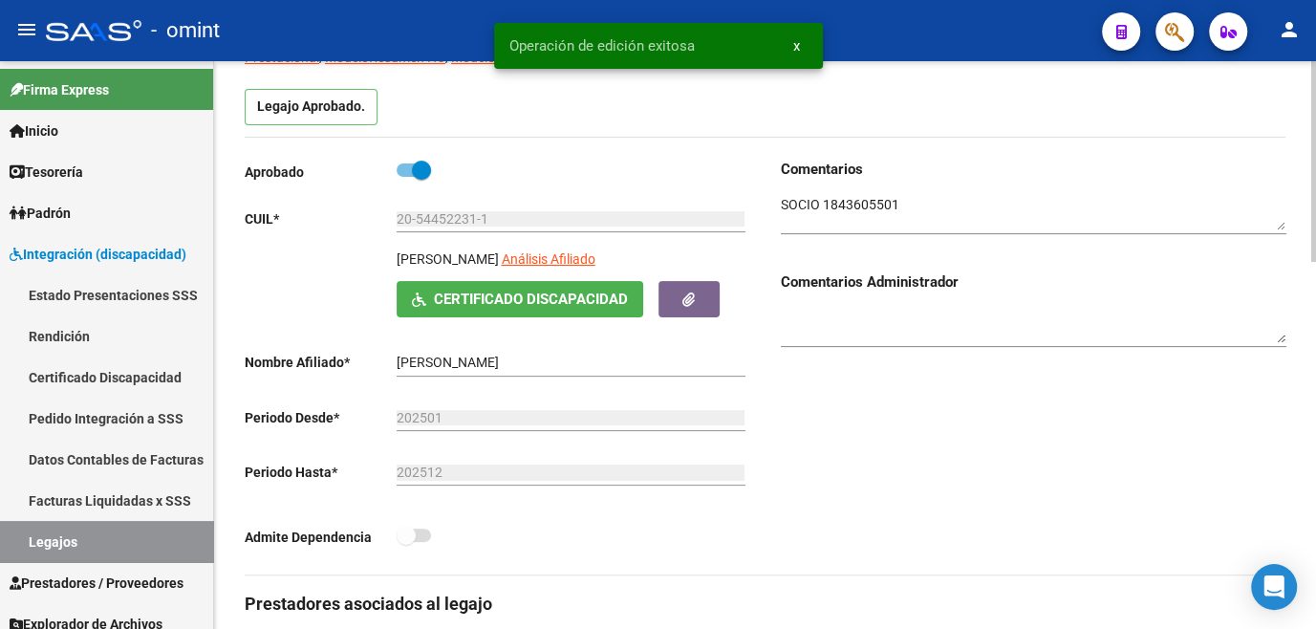
scroll to position [0, 0]
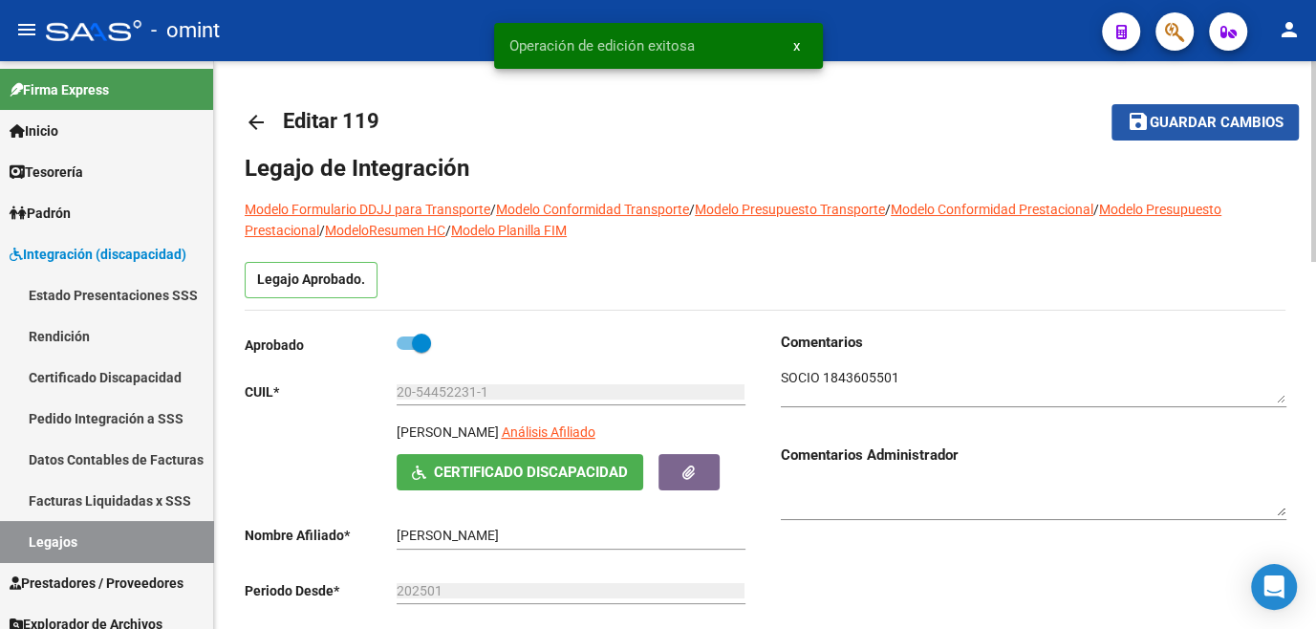
click at [1179, 128] on span "Guardar cambios" at bounding box center [1216, 123] width 134 height 17
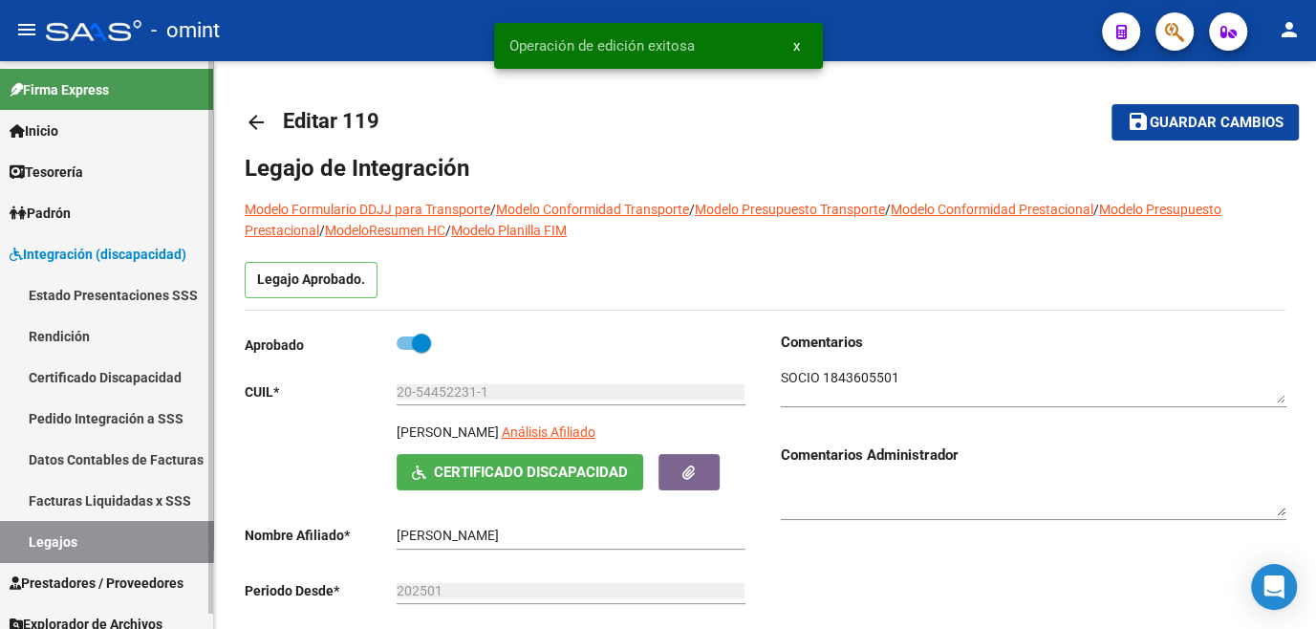
click at [152, 545] on link "Legajos" at bounding box center [106, 541] width 213 height 41
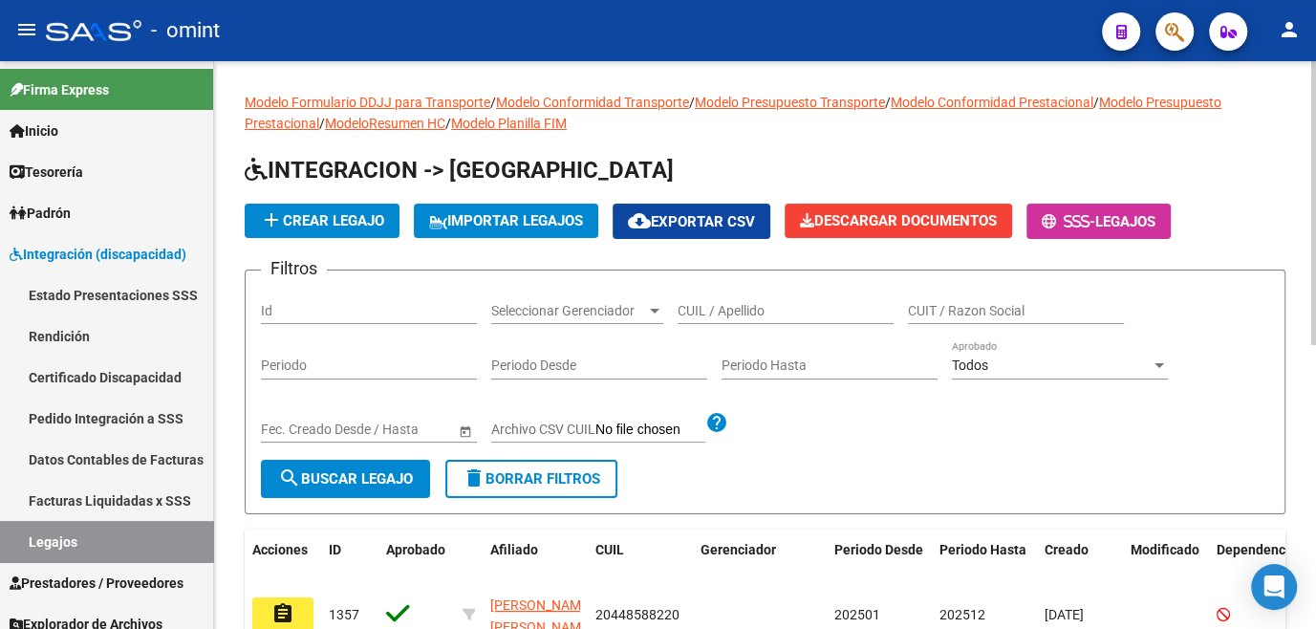
click at [696, 303] on input "CUIL / Apellido" at bounding box center [785, 311] width 216 height 16
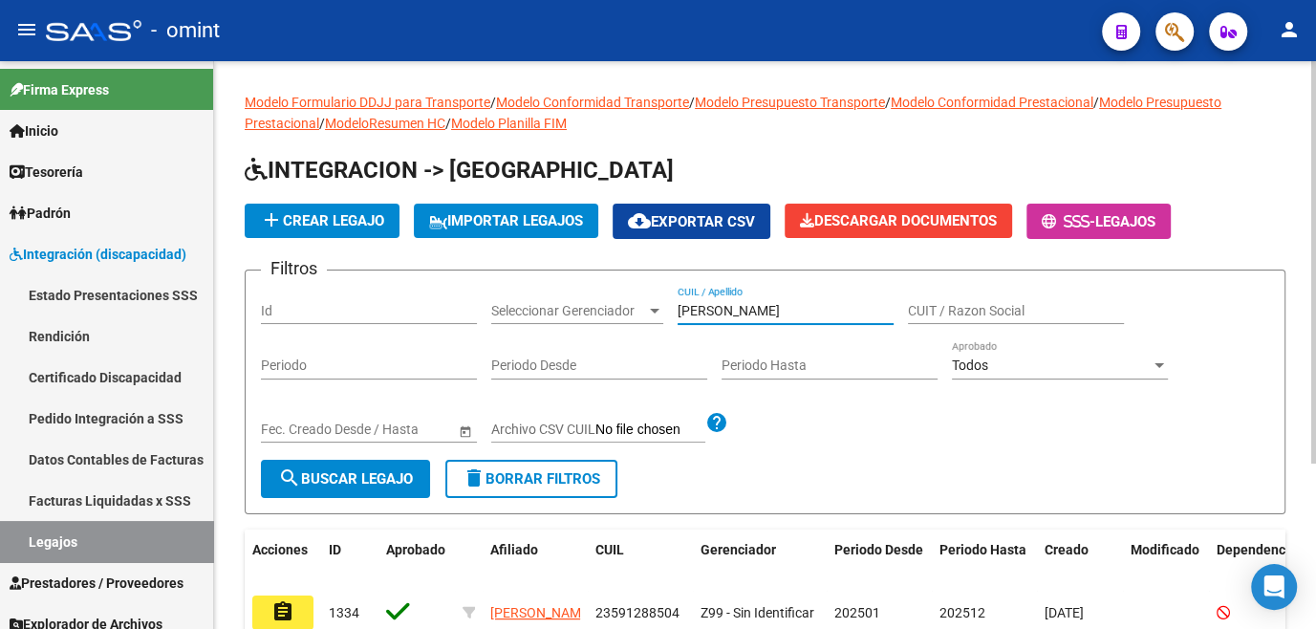
scroll to position [173, 0]
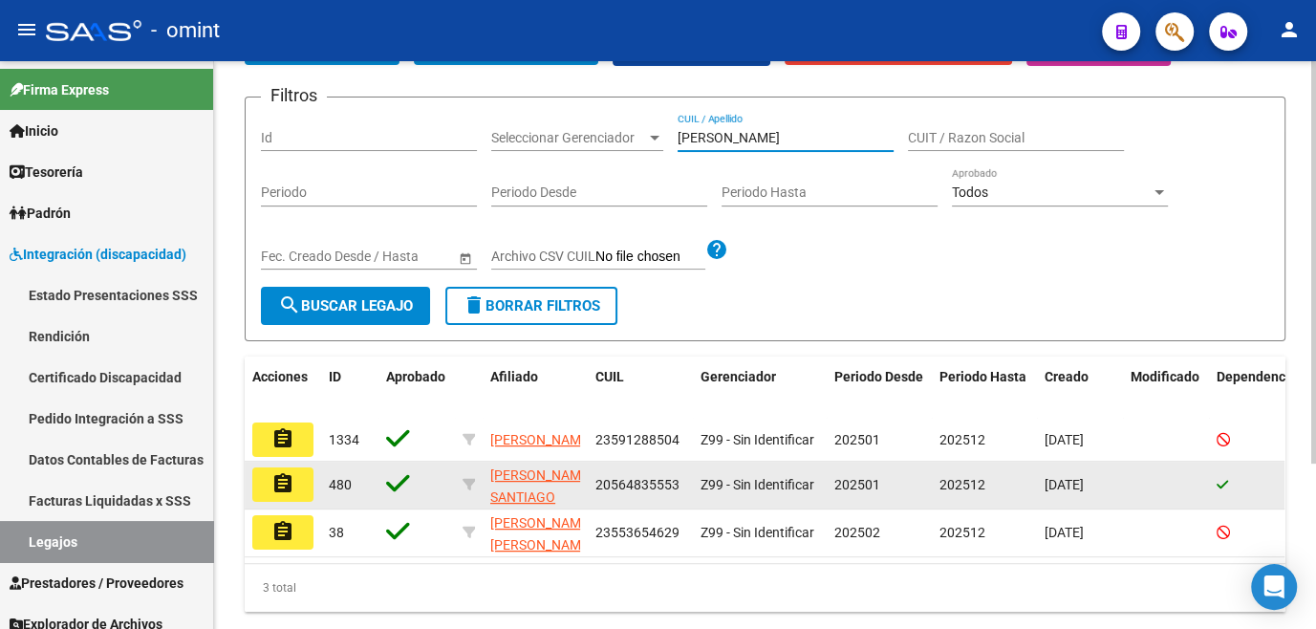
type input "[PERSON_NAME]"
click at [287, 491] on mat-icon "assignment" at bounding box center [282, 483] width 23 height 23
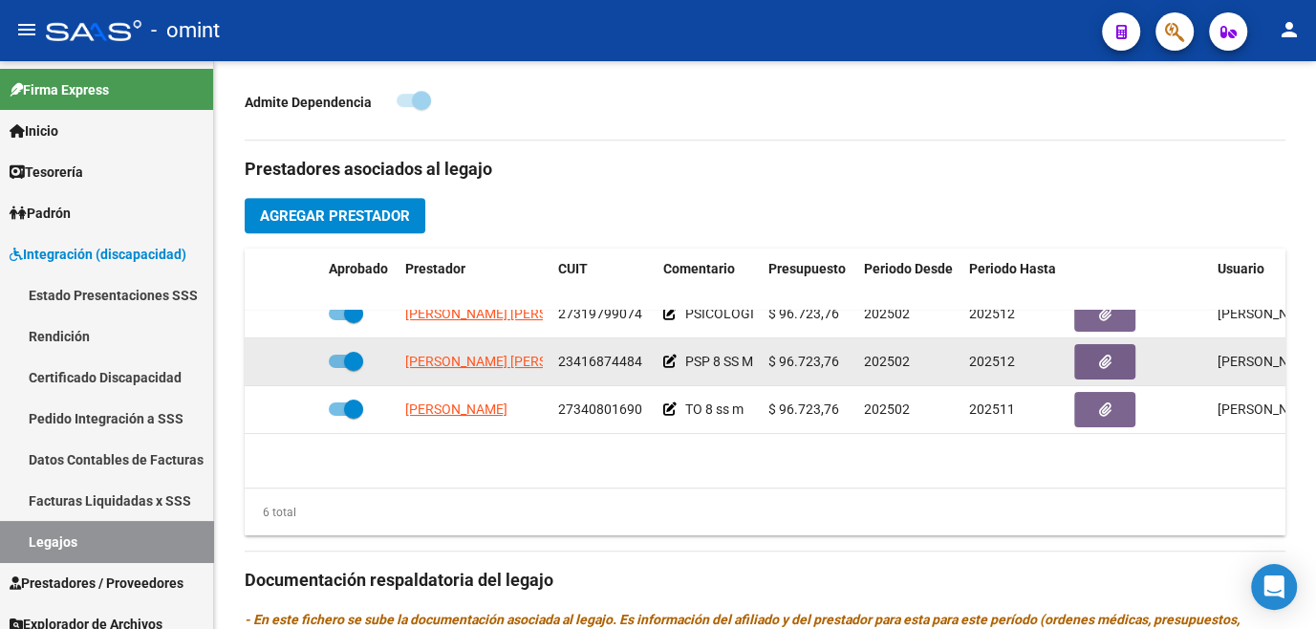
scroll to position [41, 0]
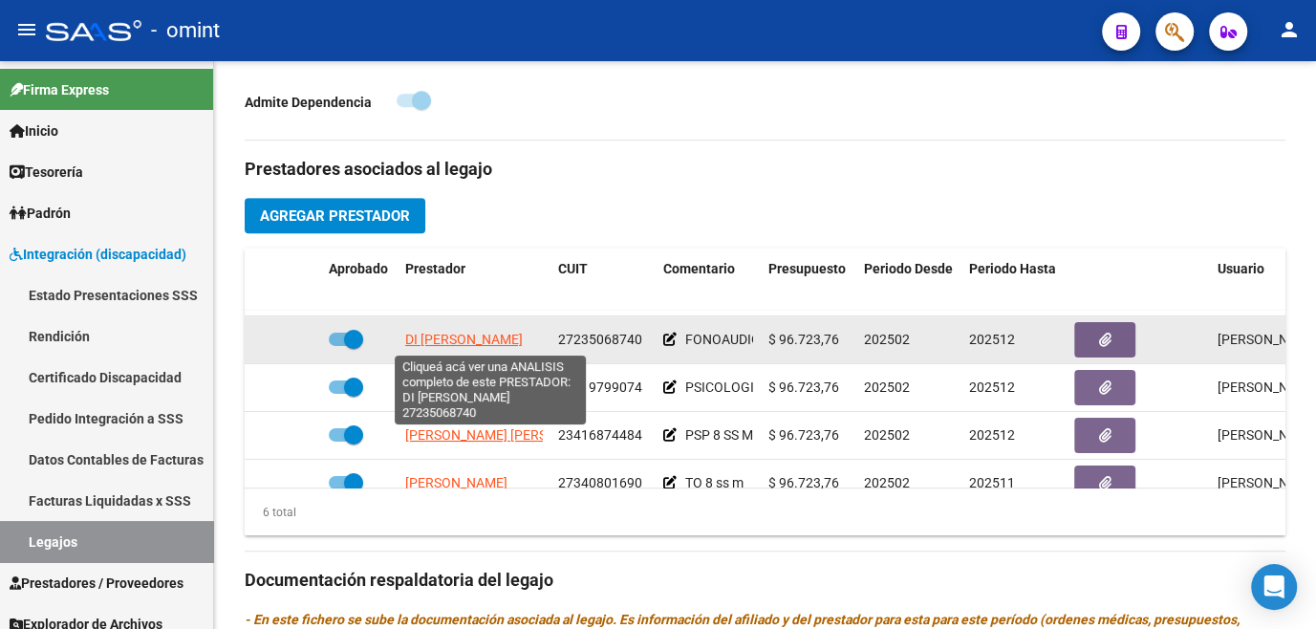
click at [472, 343] on span "DI [PERSON_NAME]" at bounding box center [464, 339] width 118 height 15
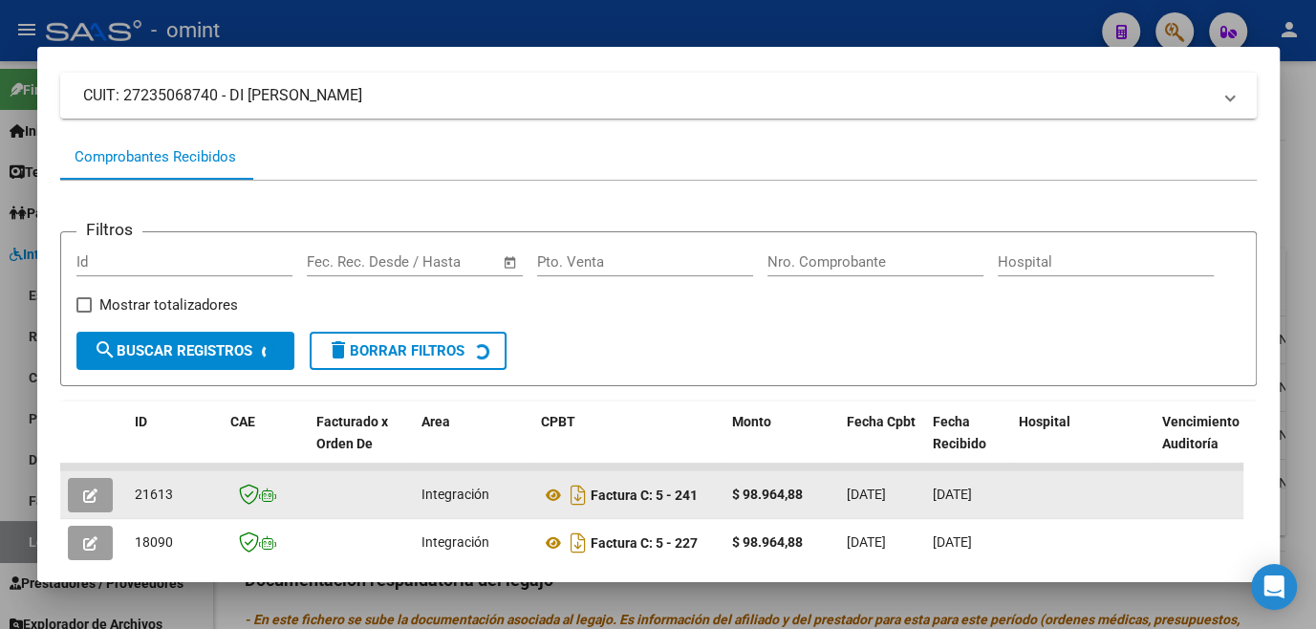
scroll to position [297, 0]
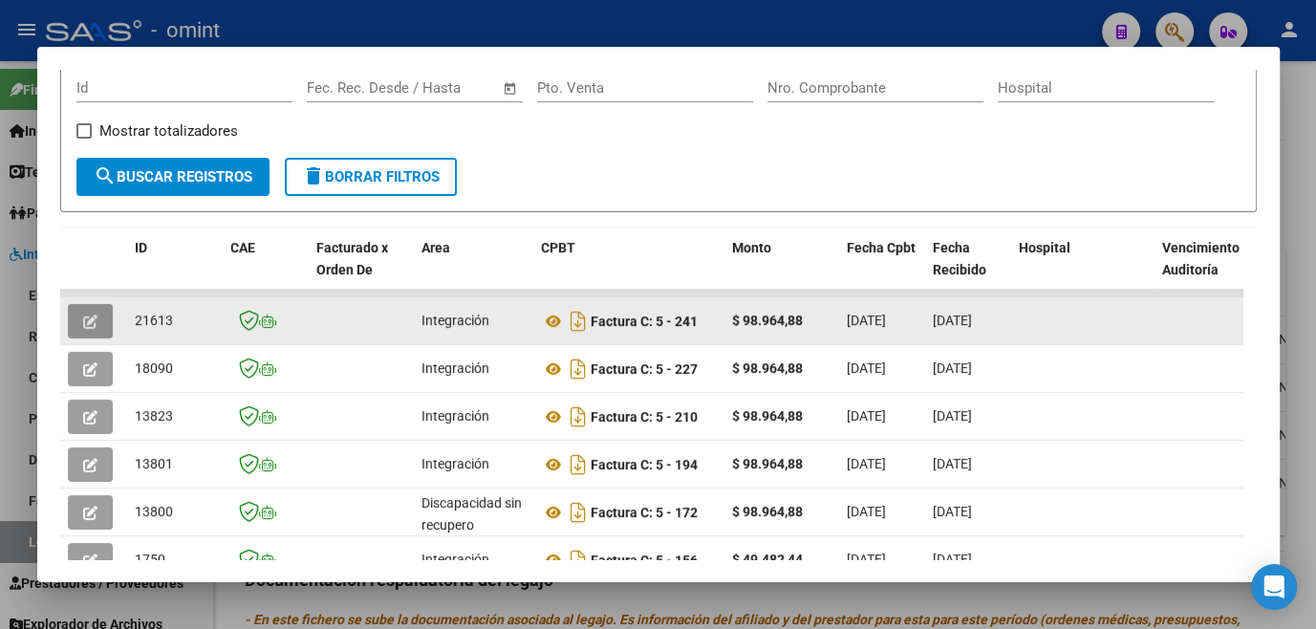
click at [97, 329] on icon "button" at bounding box center [90, 321] width 14 height 14
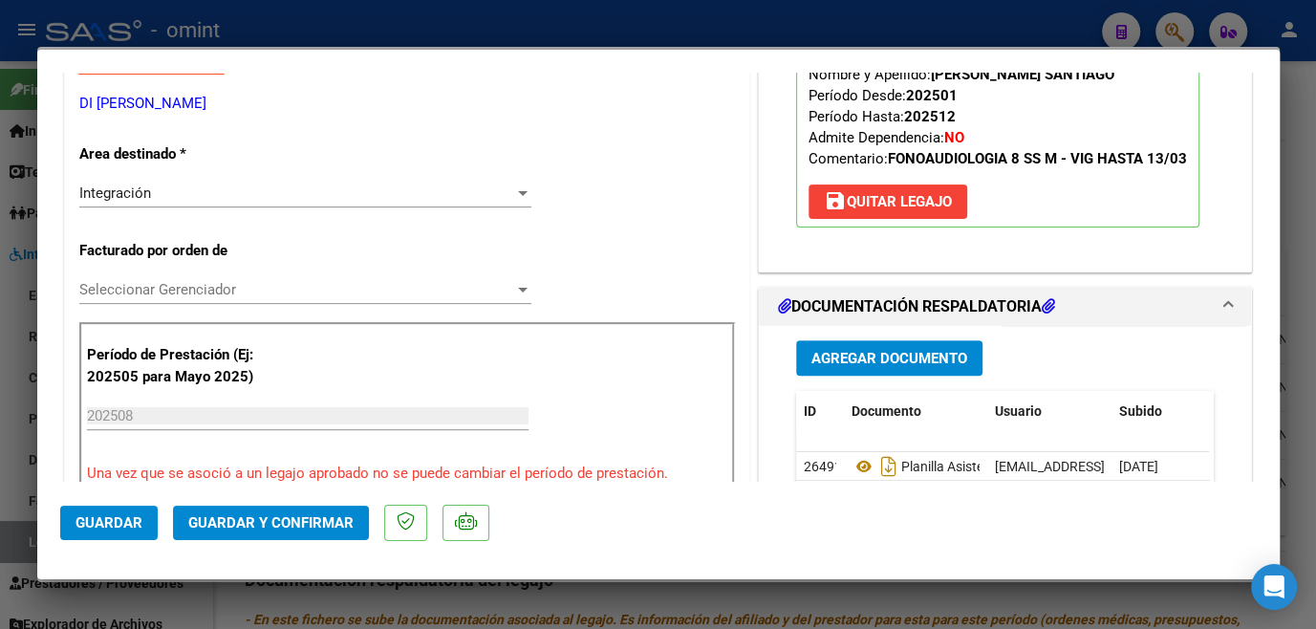
scroll to position [0, 0]
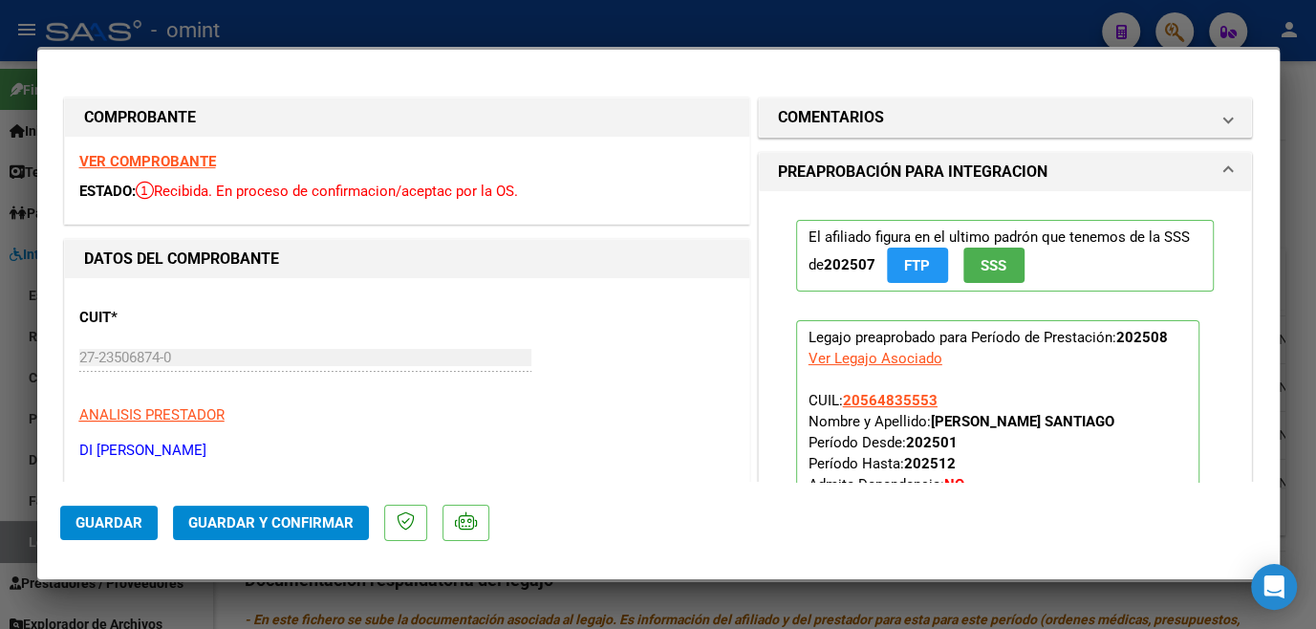
click at [199, 155] on strong "VER COMPROBANTE" at bounding box center [147, 161] width 137 height 17
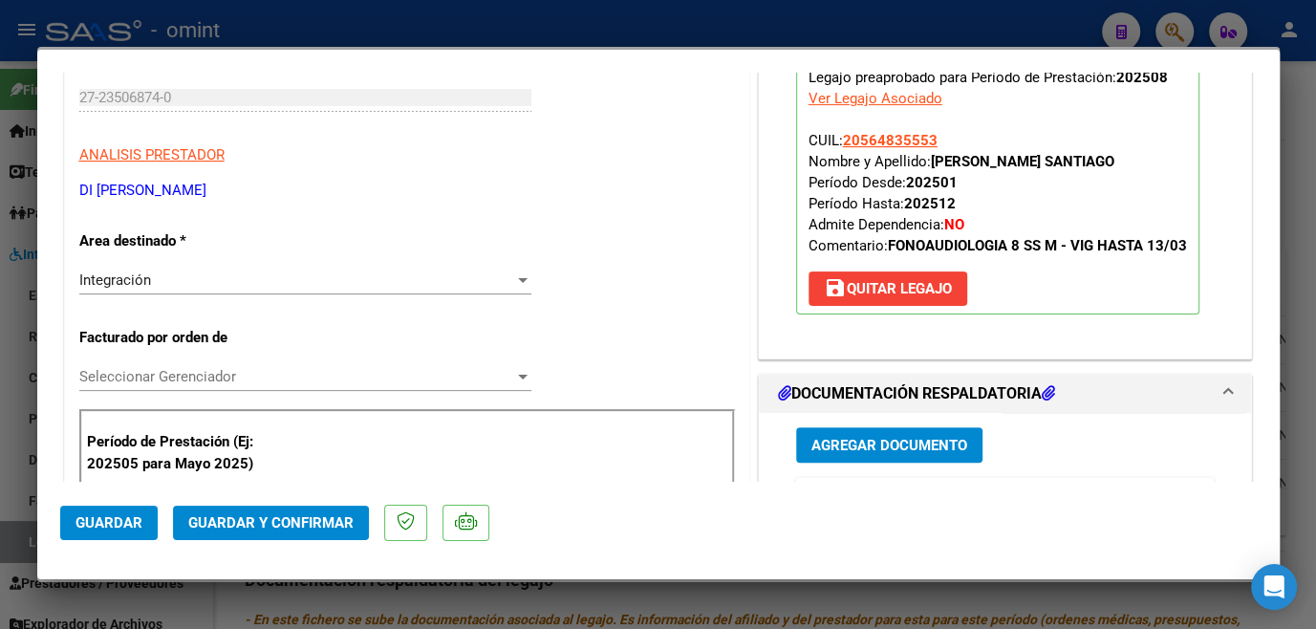
scroll to position [521, 0]
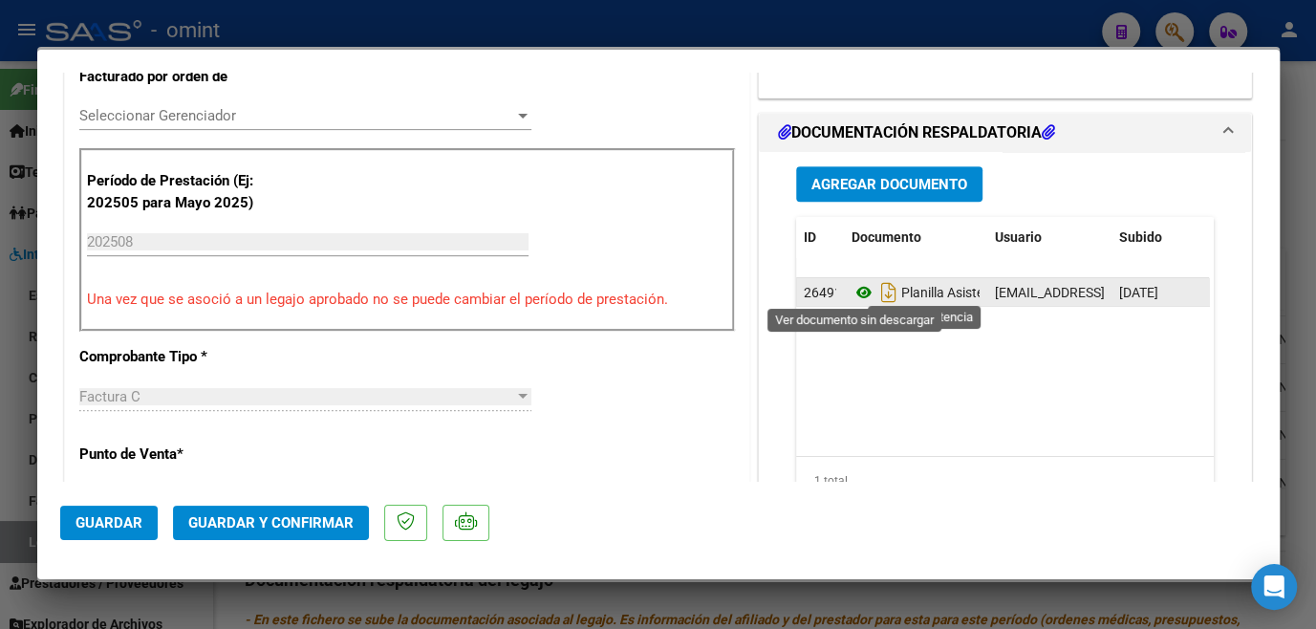
click at [851, 285] on icon at bounding box center [863, 292] width 25 height 23
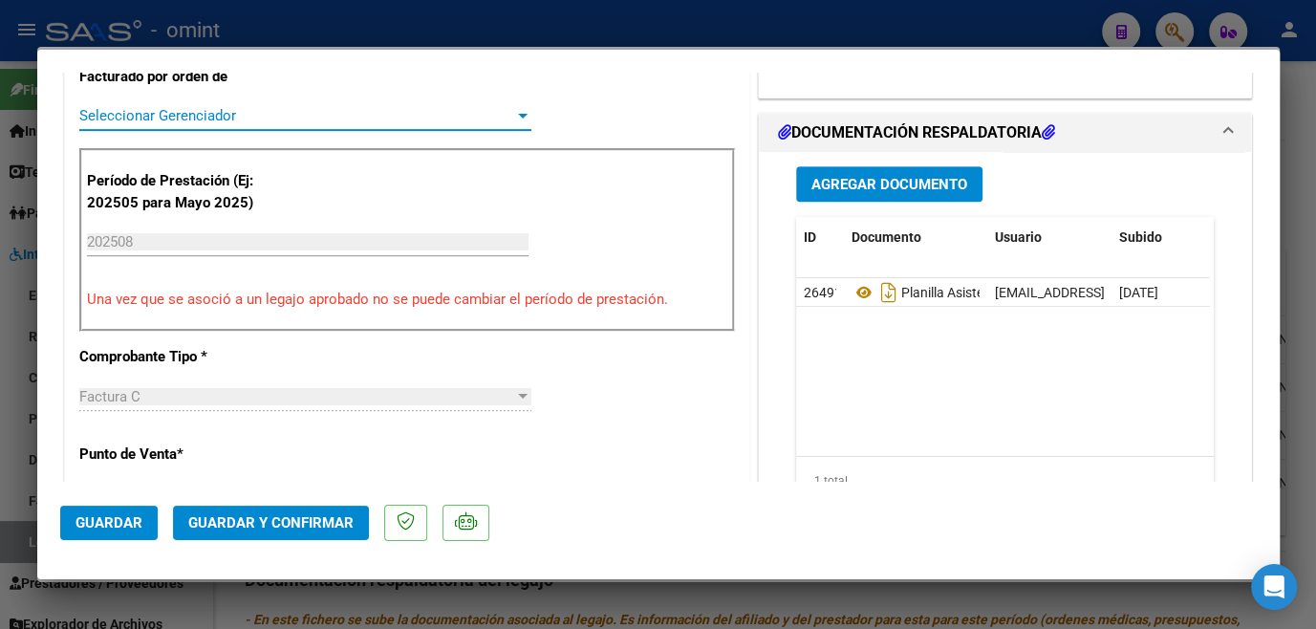
click at [186, 113] on span "Seleccionar Gerenciador" at bounding box center [296, 115] width 435 height 17
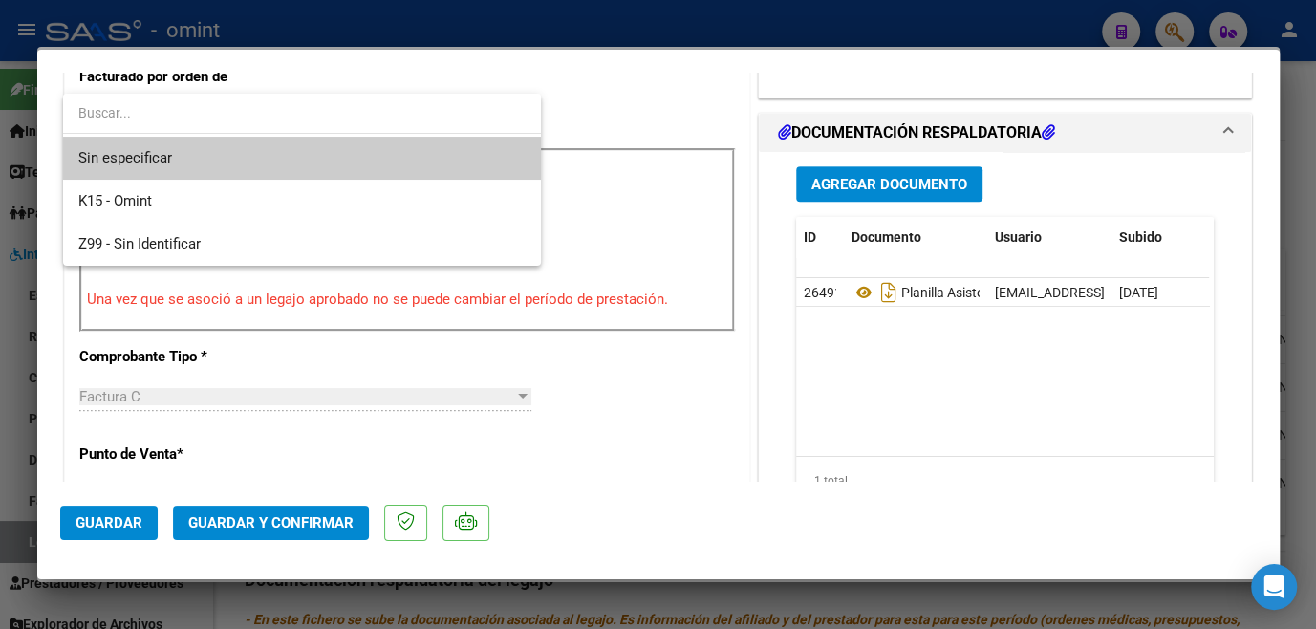
click at [166, 161] on span "Sin especificar" at bounding box center [301, 158] width 447 height 43
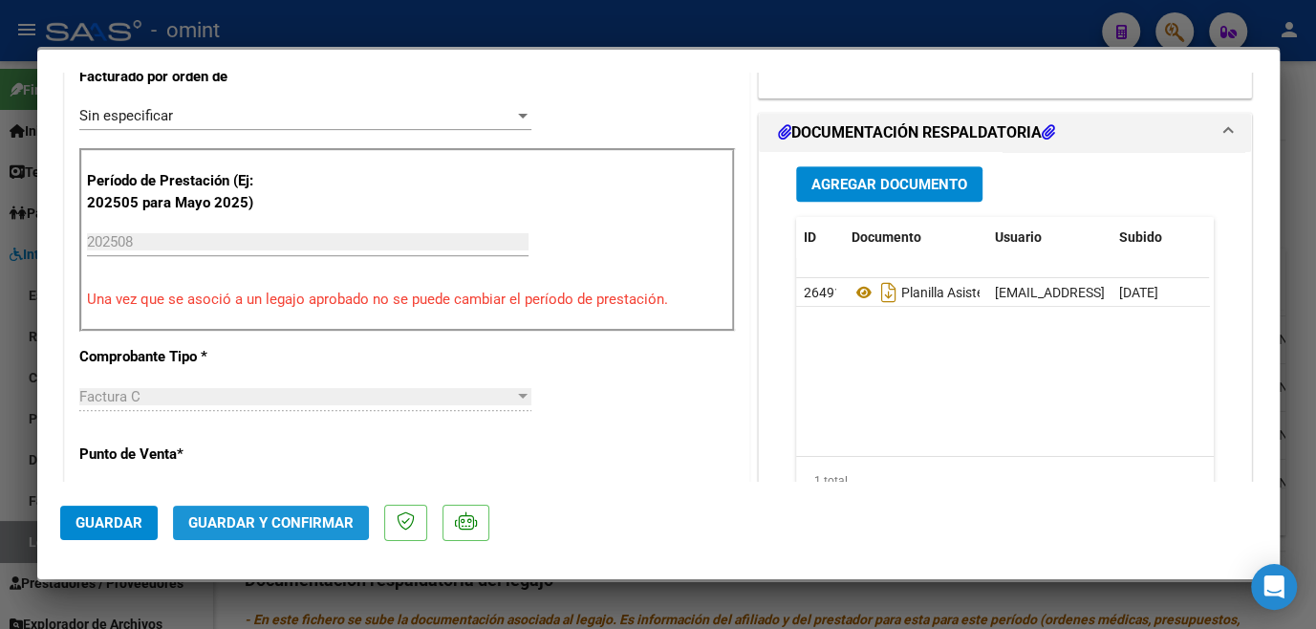
click at [255, 520] on span "Guardar y Confirmar" at bounding box center [270, 522] width 165 height 17
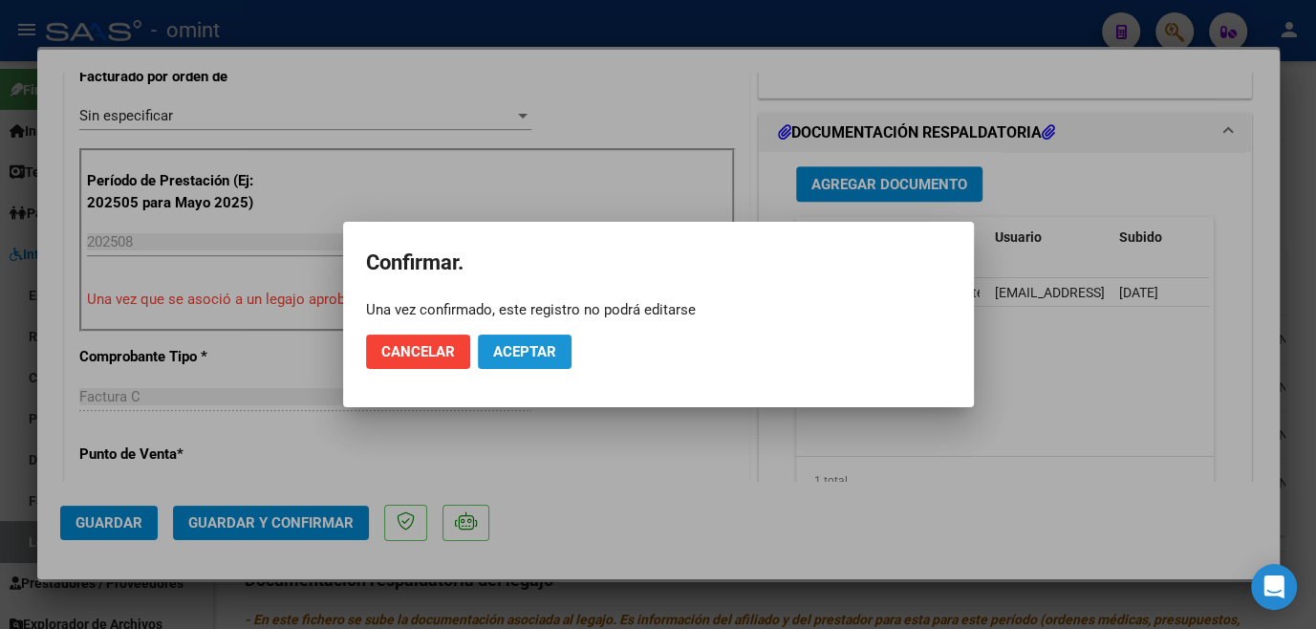
click at [520, 350] on span "Aceptar" at bounding box center [524, 351] width 63 height 17
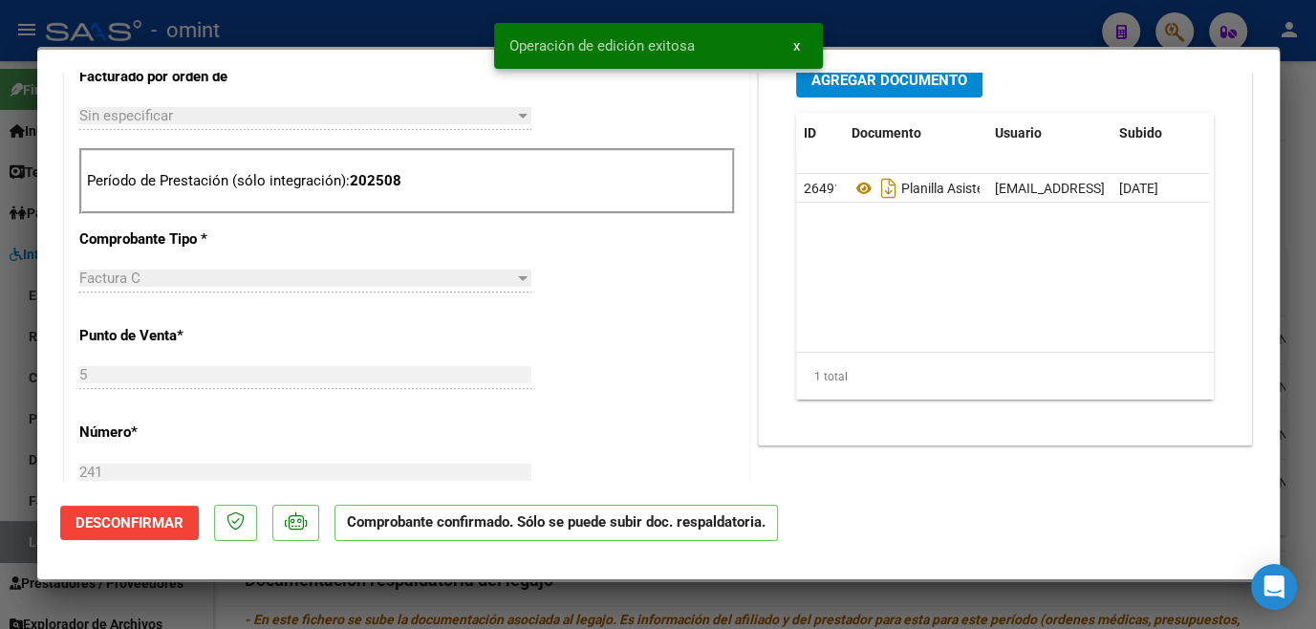
click at [511, 610] on div at bounding box center [658, 314] width 1316 height 629
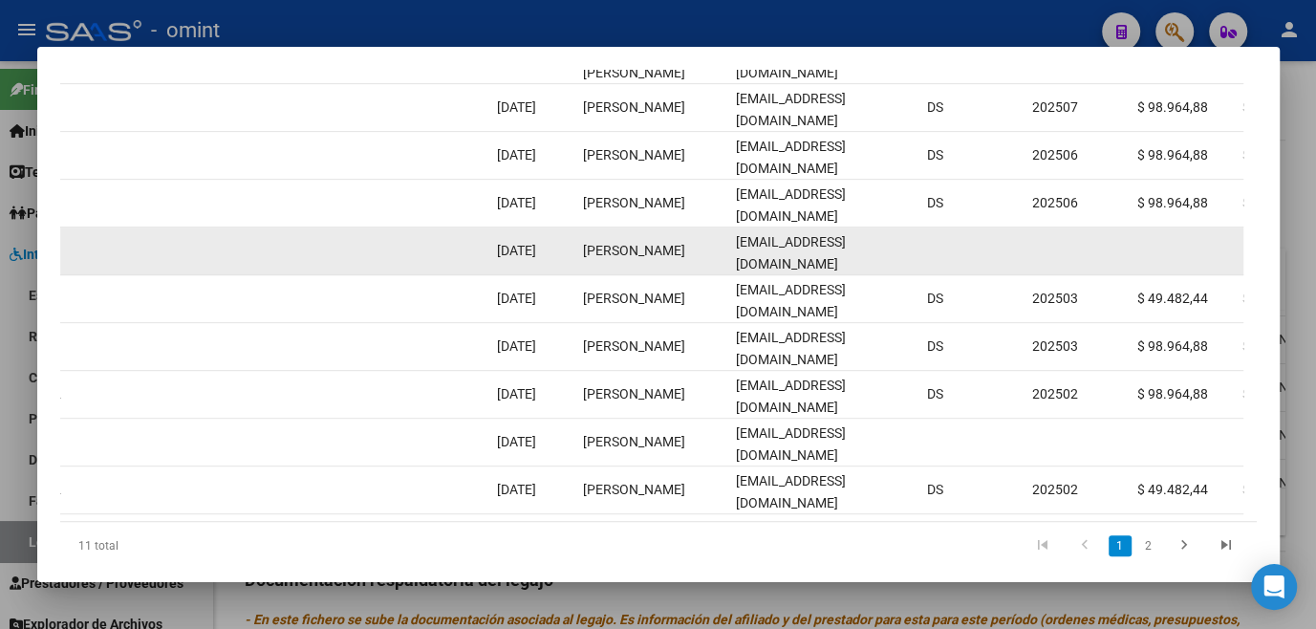
scroll to position [297, 0]
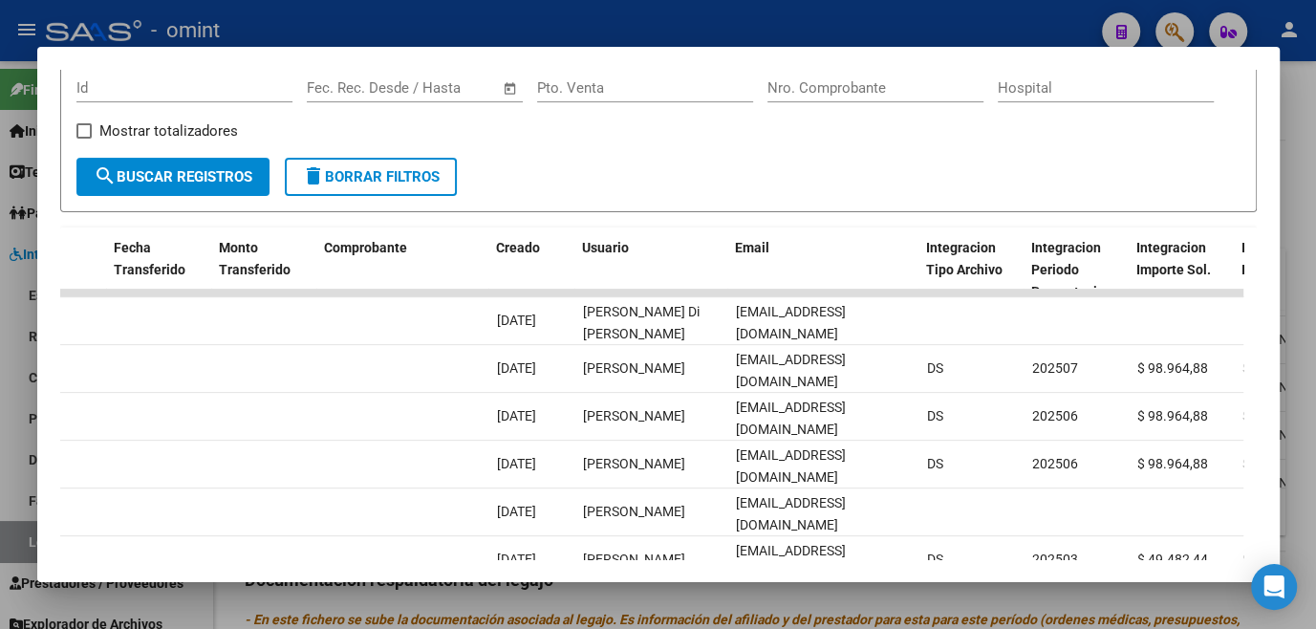
click at [644, 587] on div at bounding box center [658, 314] width 1316 height 629
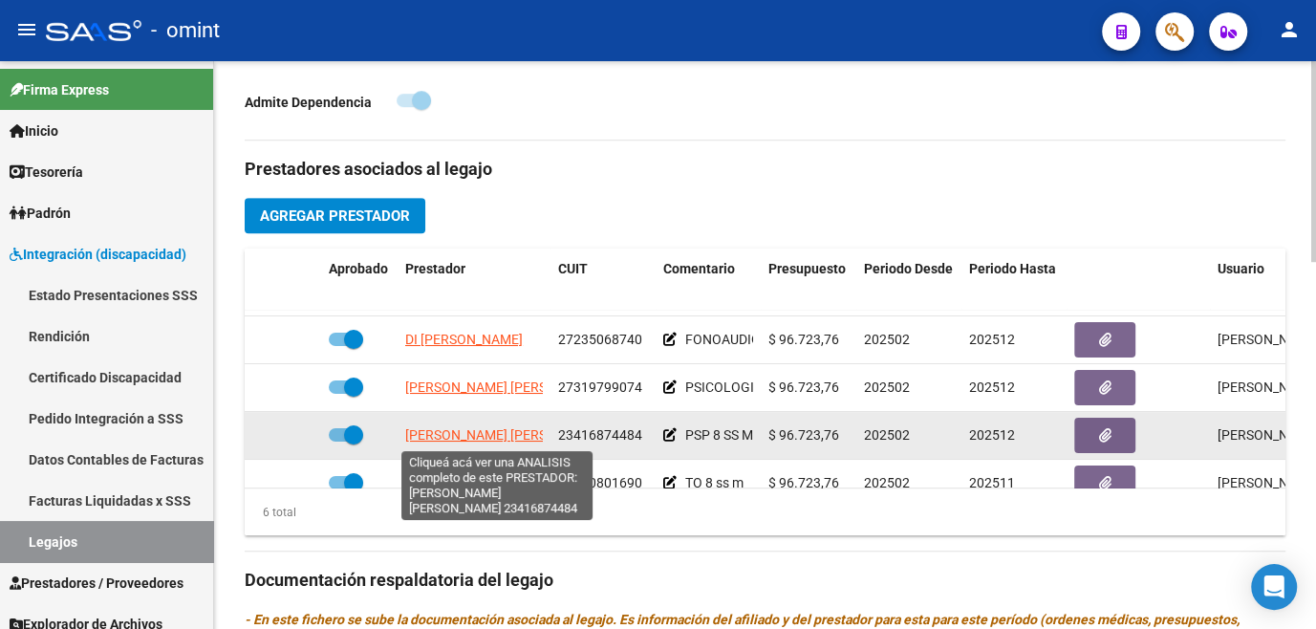
click at [465, 433] on span "[PERSON_NAME] [PERSON_NAME]" at bounding box center [508, 434] width 207 height 15
type textarea "23416874484"
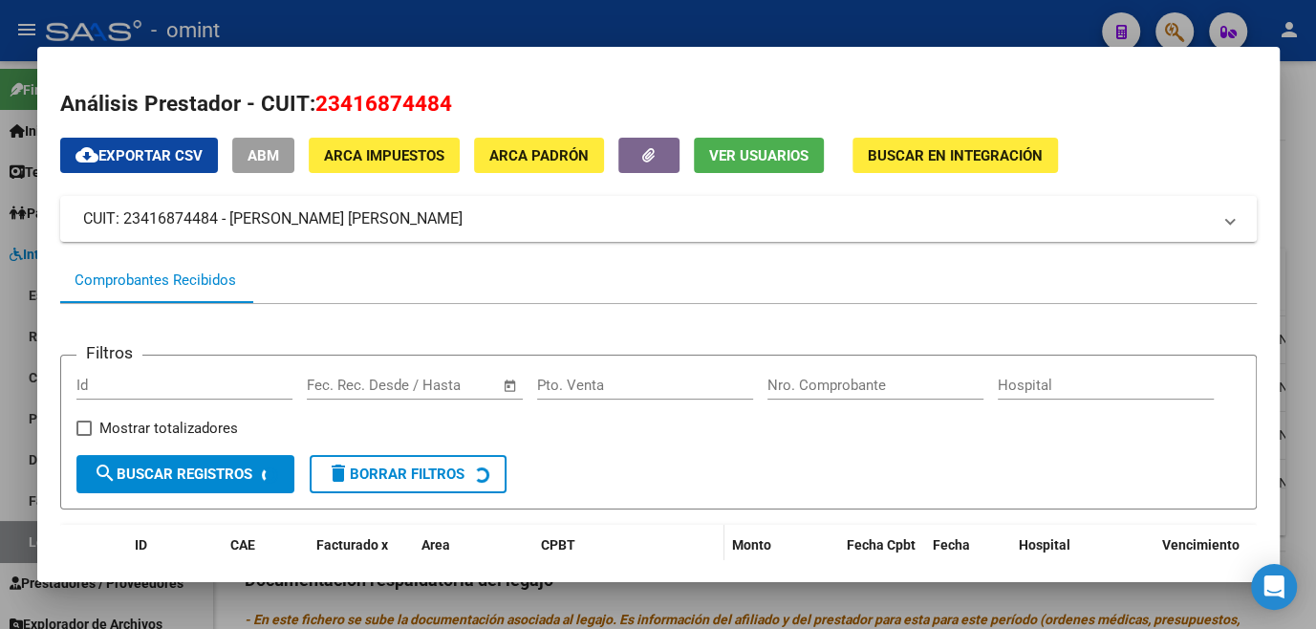
scroll to position [173, 0]
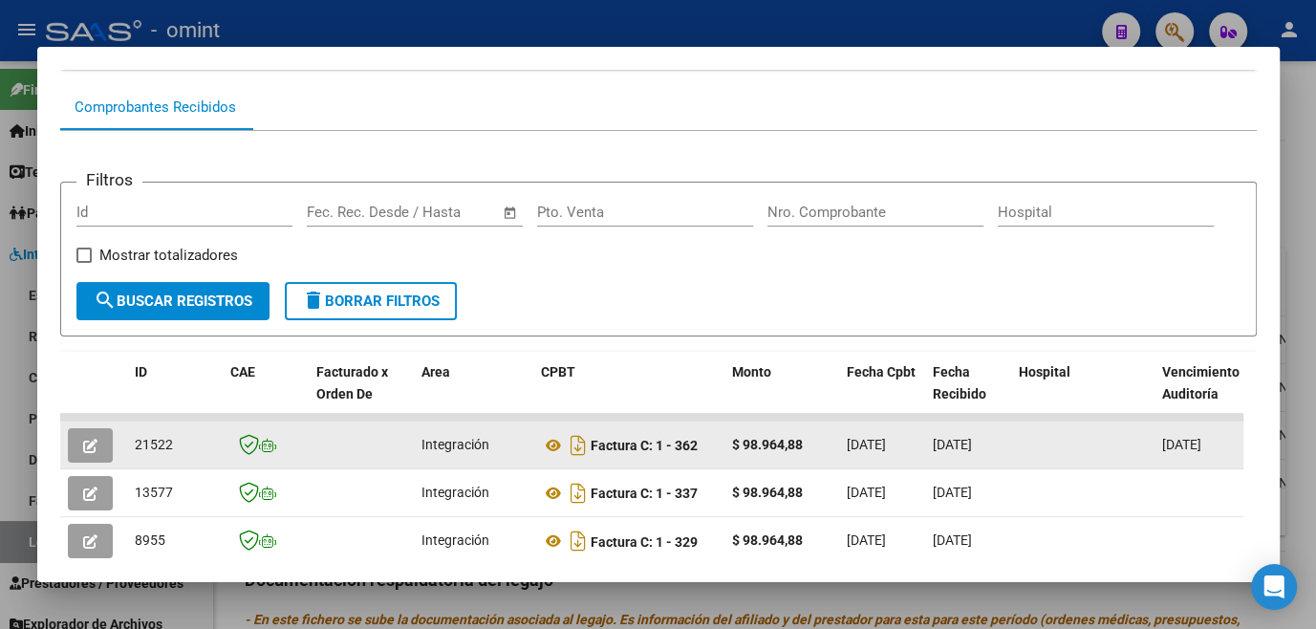
click at [97, 445] on icon "button" at bounding box center [90, 446] width 14 height 14
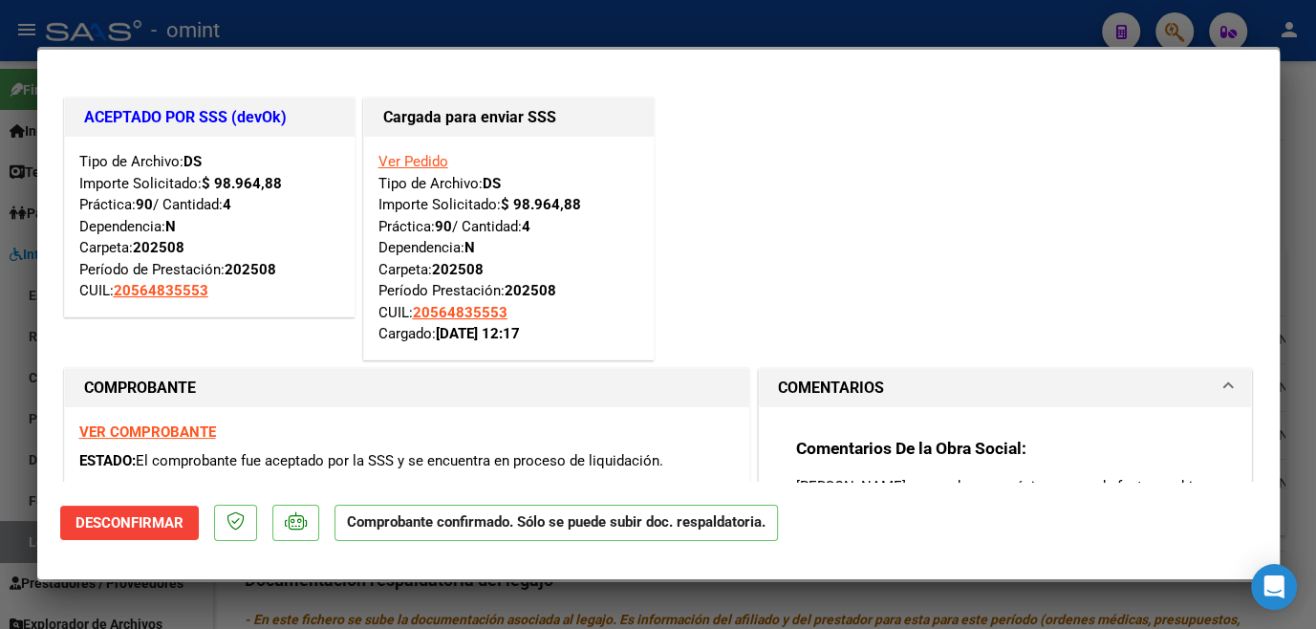
click at [69, 586] on div at bounding box center [658, 314] width 1316 height 629
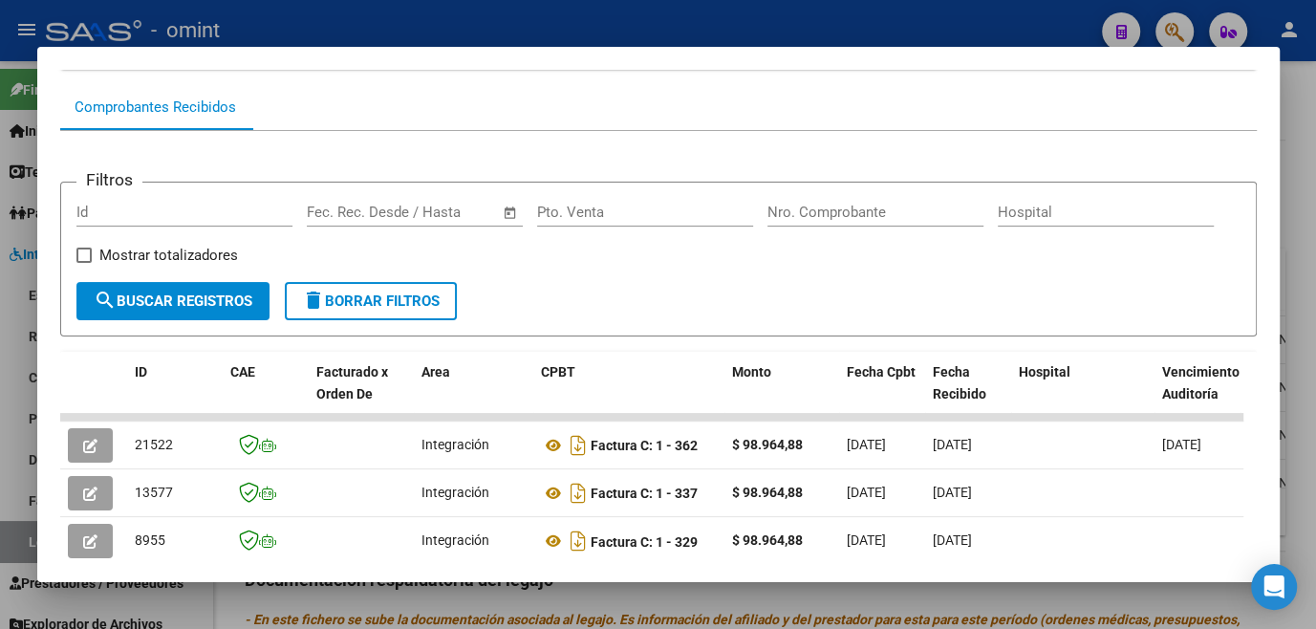
click at [86, 608] on div at bounding box center [658, 314] width 1316 height 629
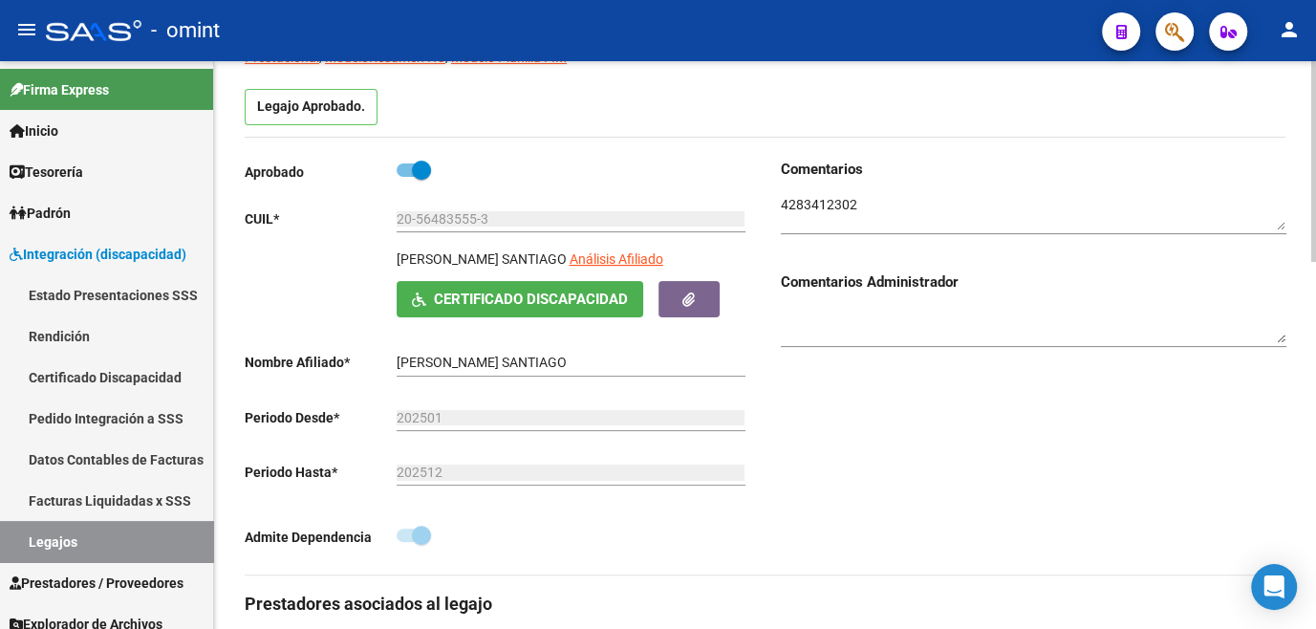
scroll to position [0, 0]
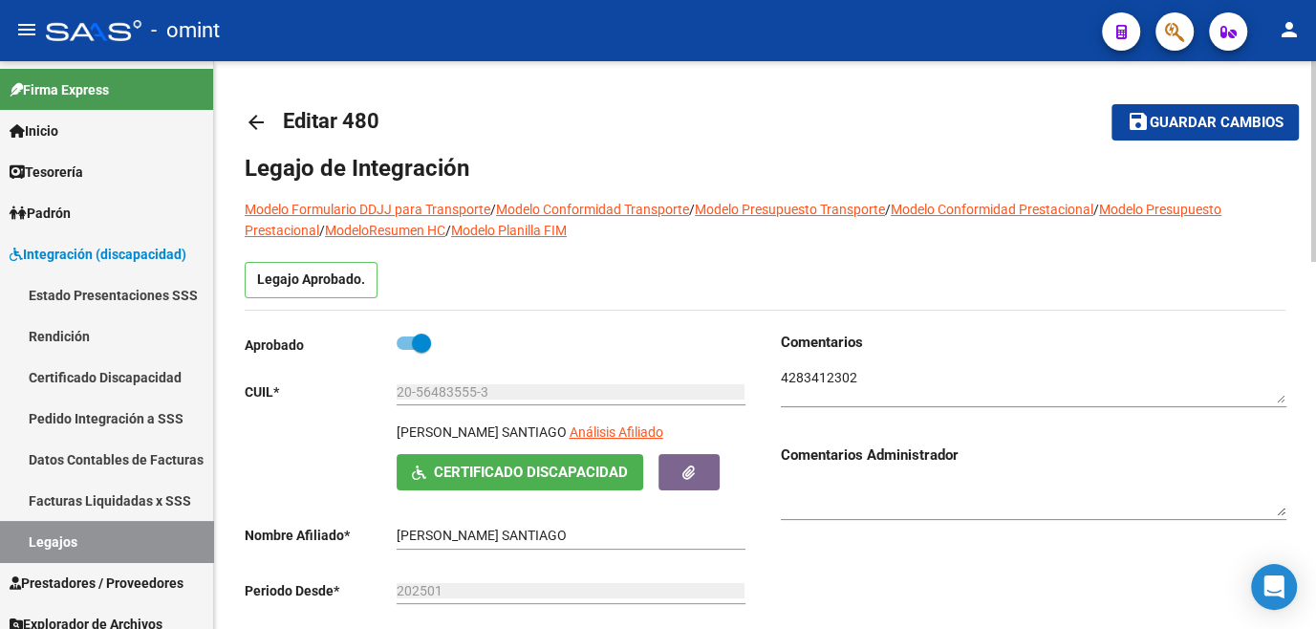
click at [1127, 126] on mat-icon "save" at bounding box center [1138, 121] width 23 height 23
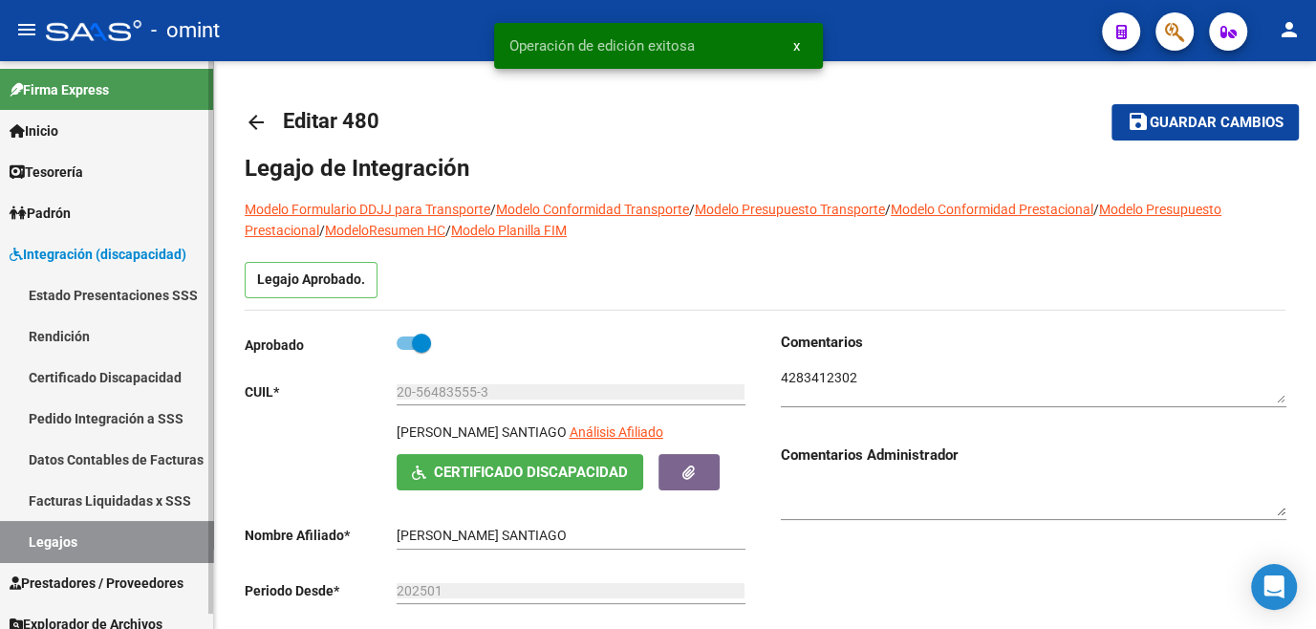
click at [43, 539] on link "Legajos" at bounding box center [106, 541] width 213 height 41
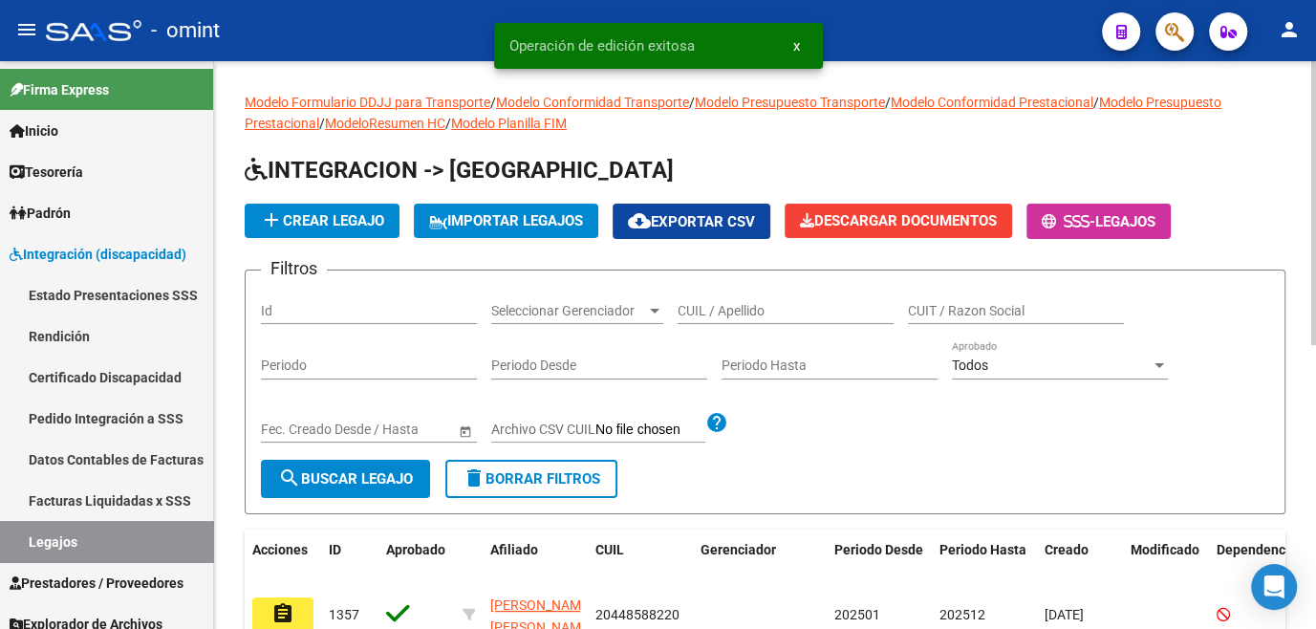
click at [798, 310] on input "CUIL / Apellido" at bounding box center [785, 311] width 216 height 16
type input "[PERSON_NAME]"
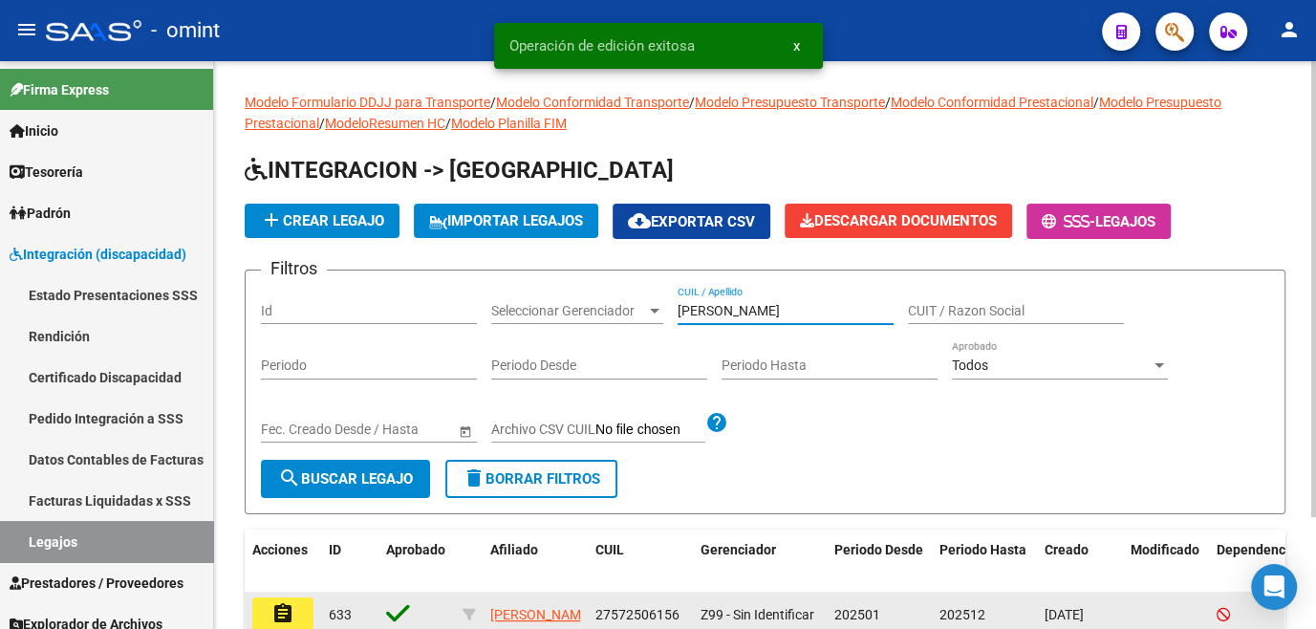
scroll to position [138, 0]
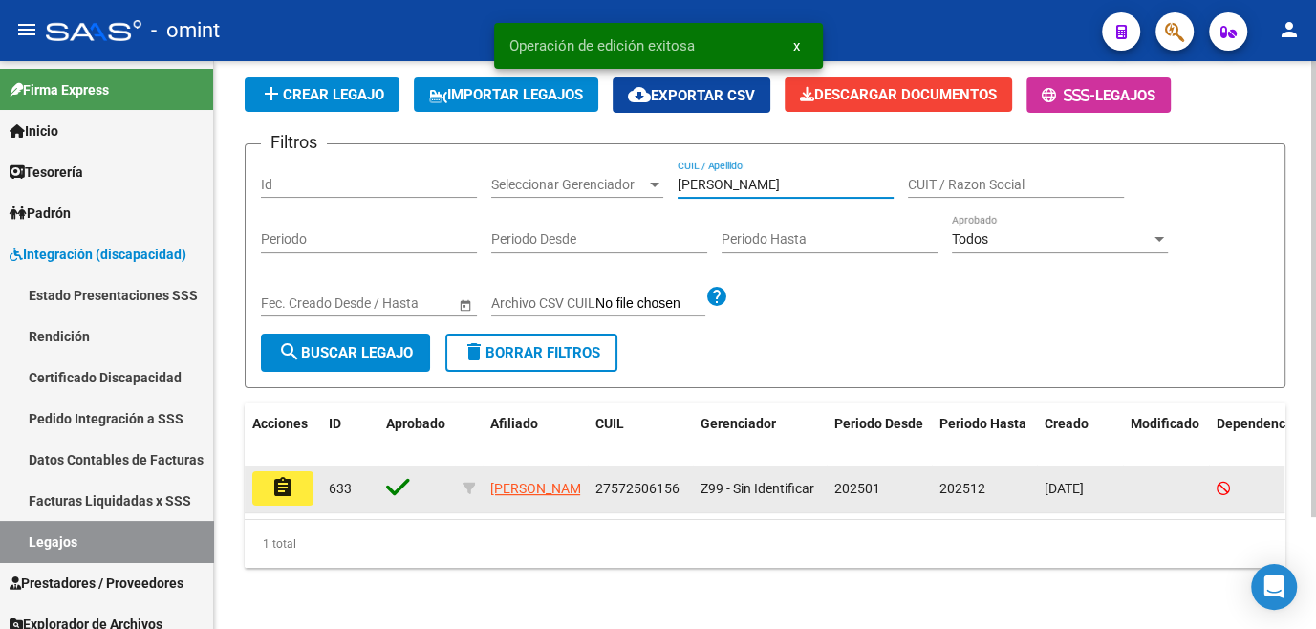
click at [282, 476] on mat-icon "assignment" at bounding box center [282, 487] width 23 height 23
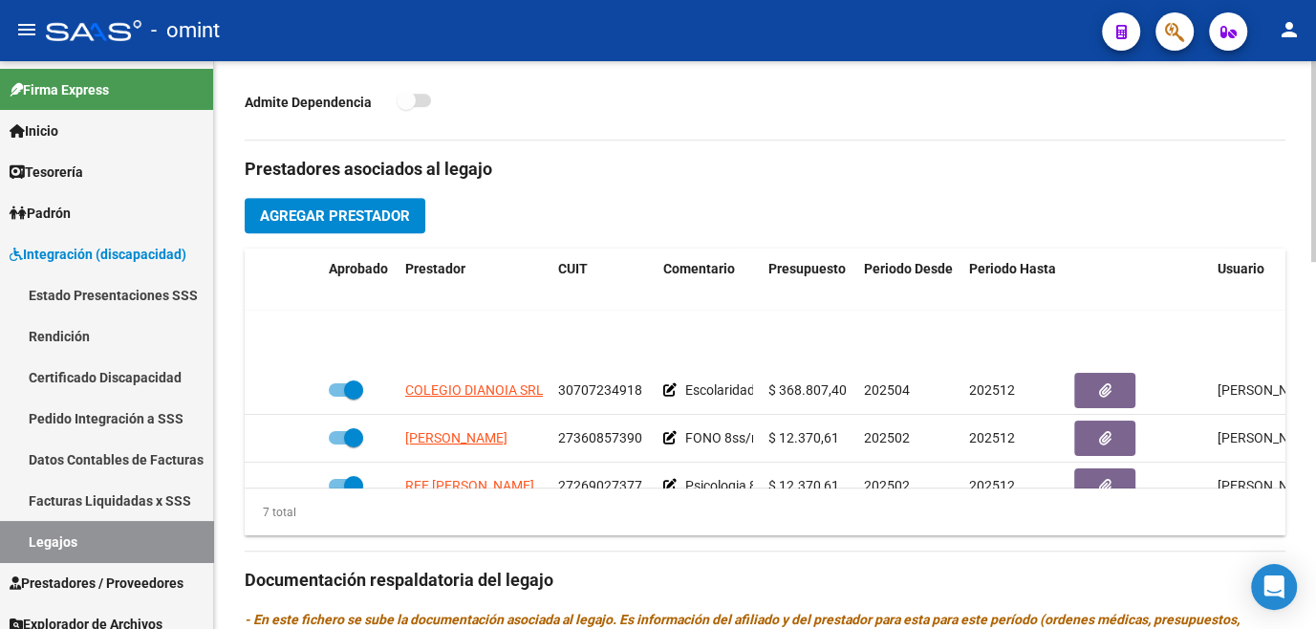
scroll to position [176, 0]
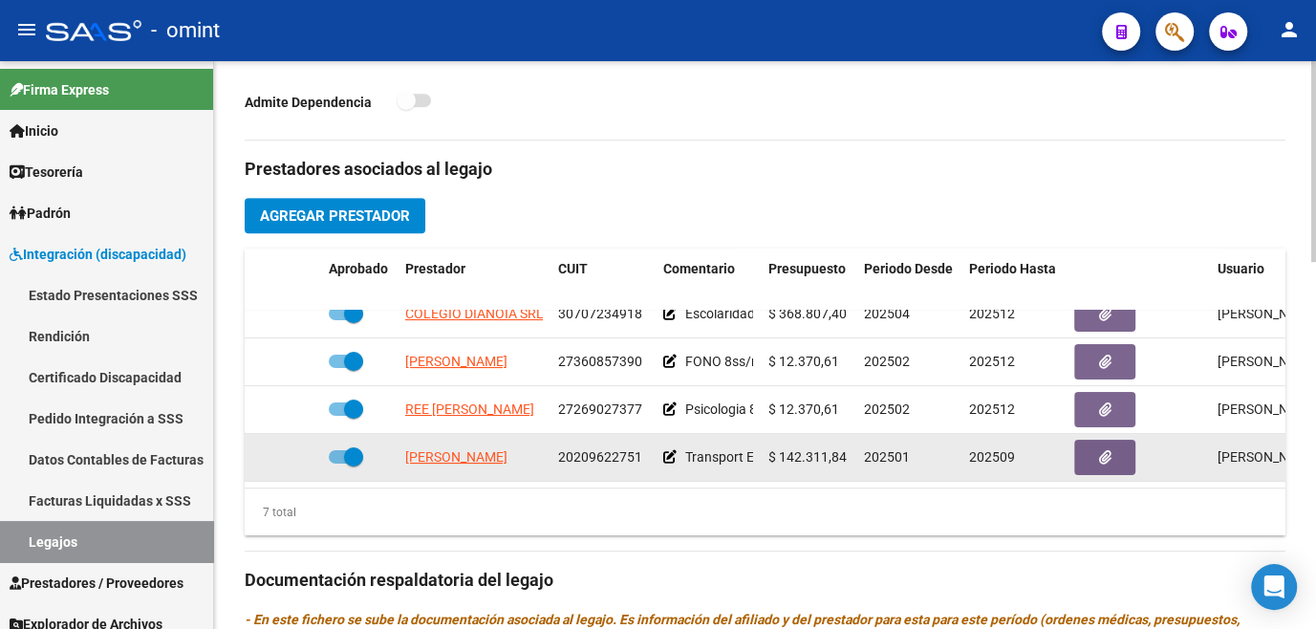
click at [600, 449] on span "20209622751" at bounding box center [600, 456] width 84 height 15
copy span "20209622751"
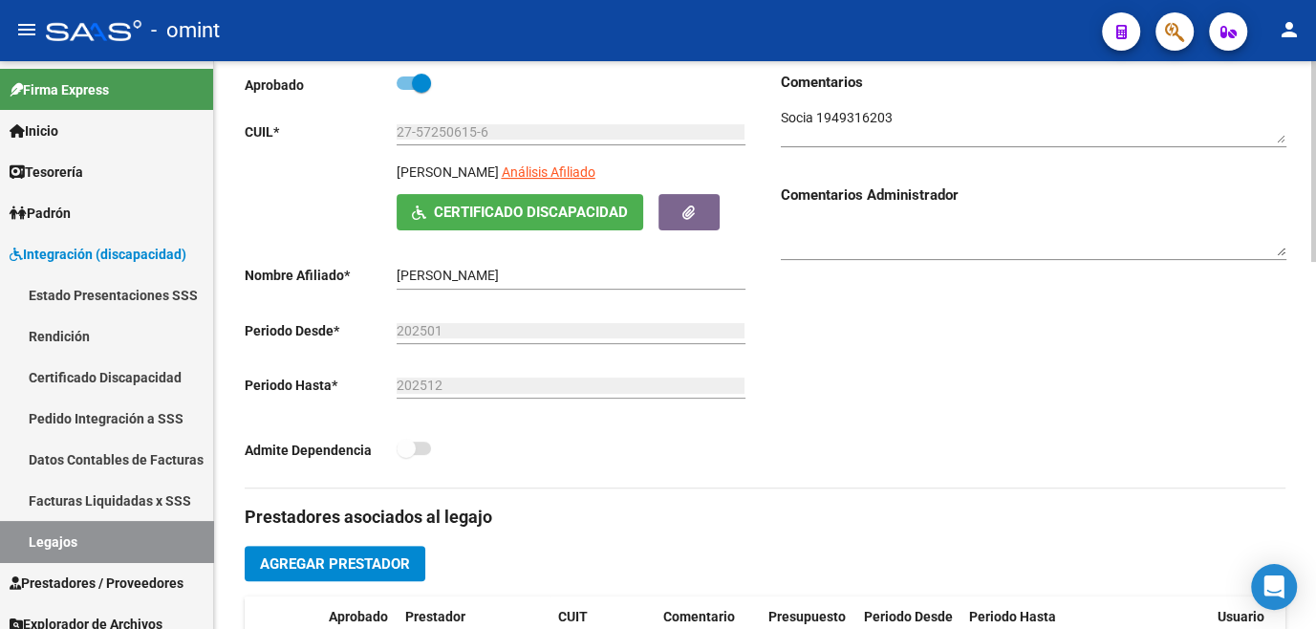
scroll to position [0, 0]
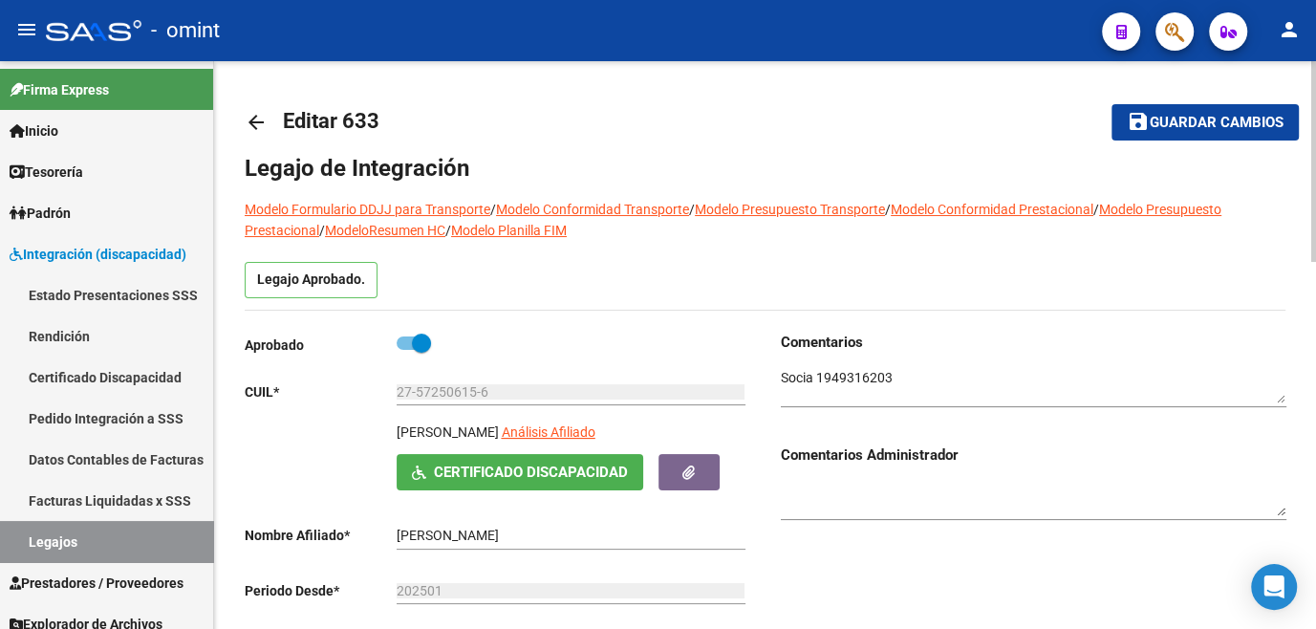
click at [1141, 124] on mat-icon "save" at bounding box center [1138, 121] width 23 height 23
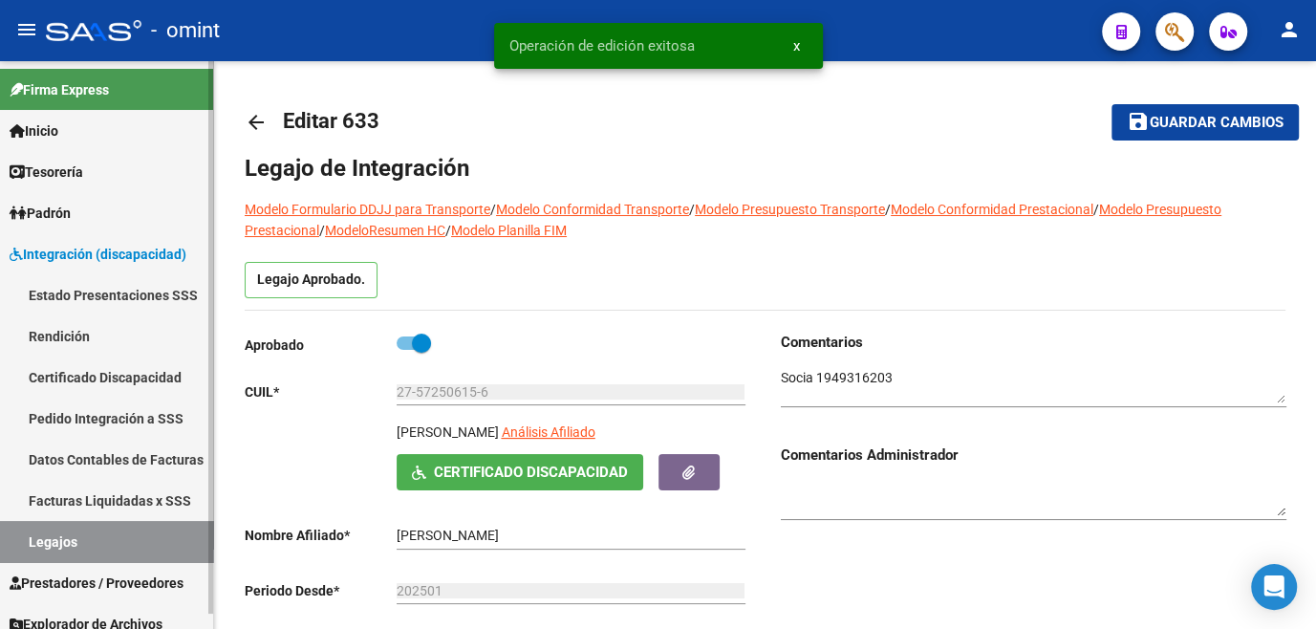
click at [133, 533] on link "Legajos" at bounding box center [106, 541] width 213 height 41
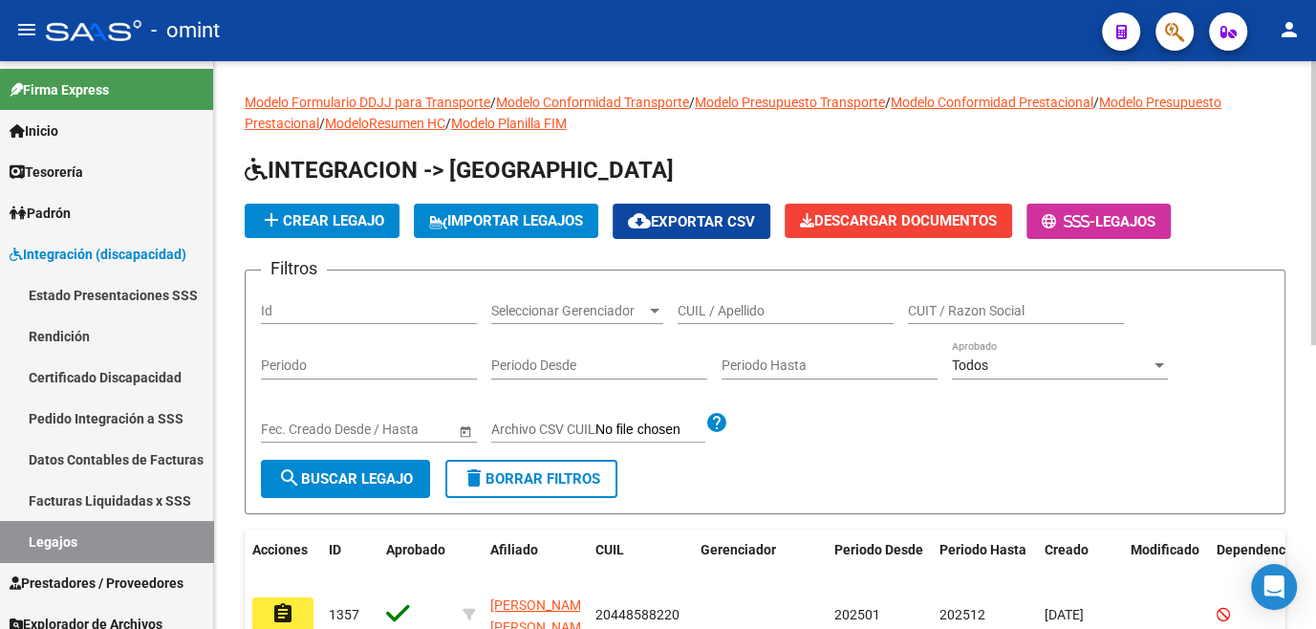
click at [736, 312] on input "CUIL / Apellido" at bounding box center [785, 311] width 216 height 16
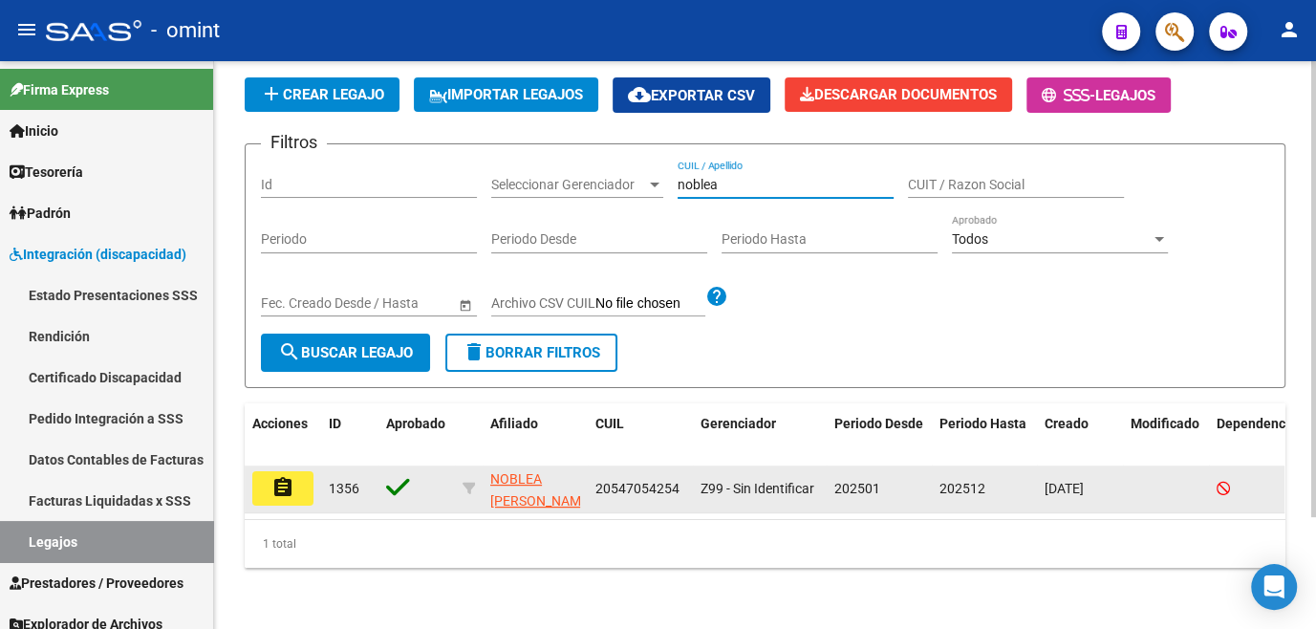
type input "noblea"
click at [293, 482] on mat-icon "assignment" at bounding box center [282, 487] width 23 height 23
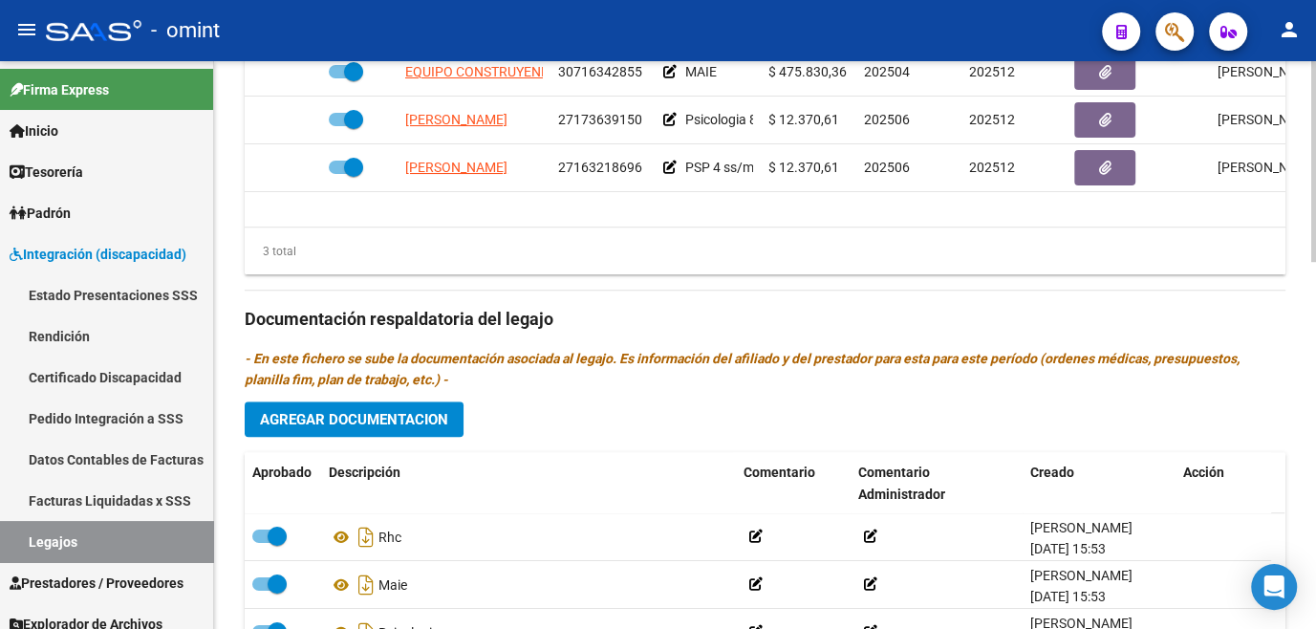
scroll to position [782, 0]
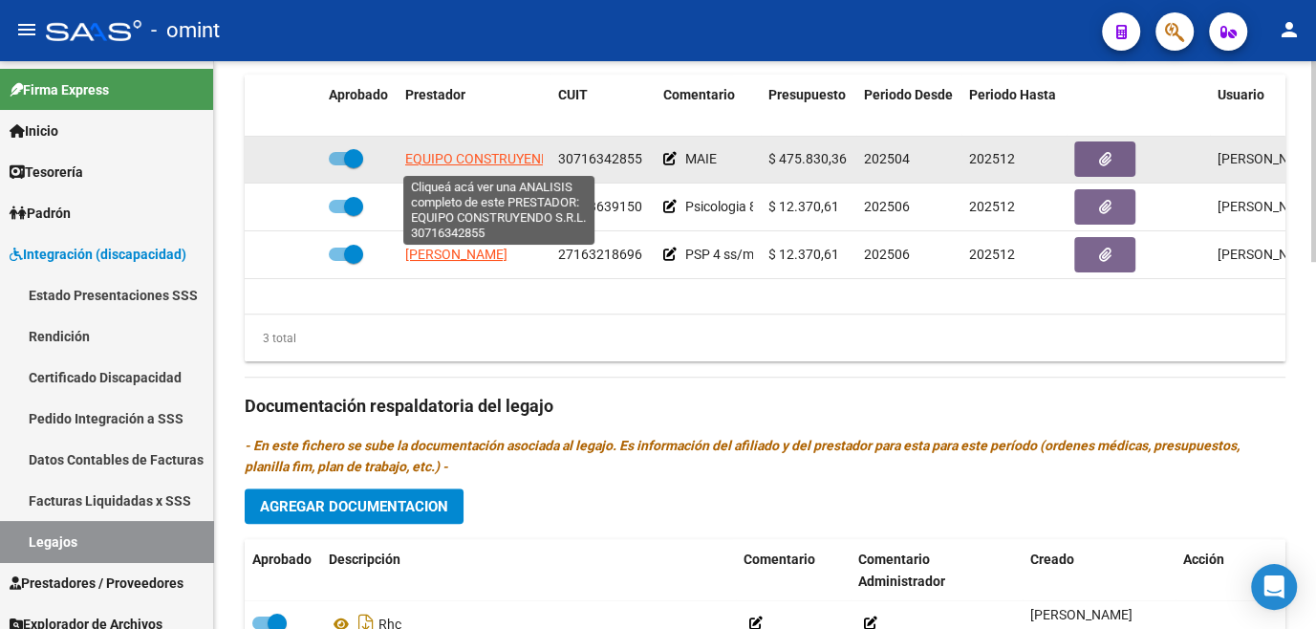
click at [470, 164] on span "EQUIPO CONSTRUYENDO S.R.L." at bounding box center [501, 158] width 192 height 15
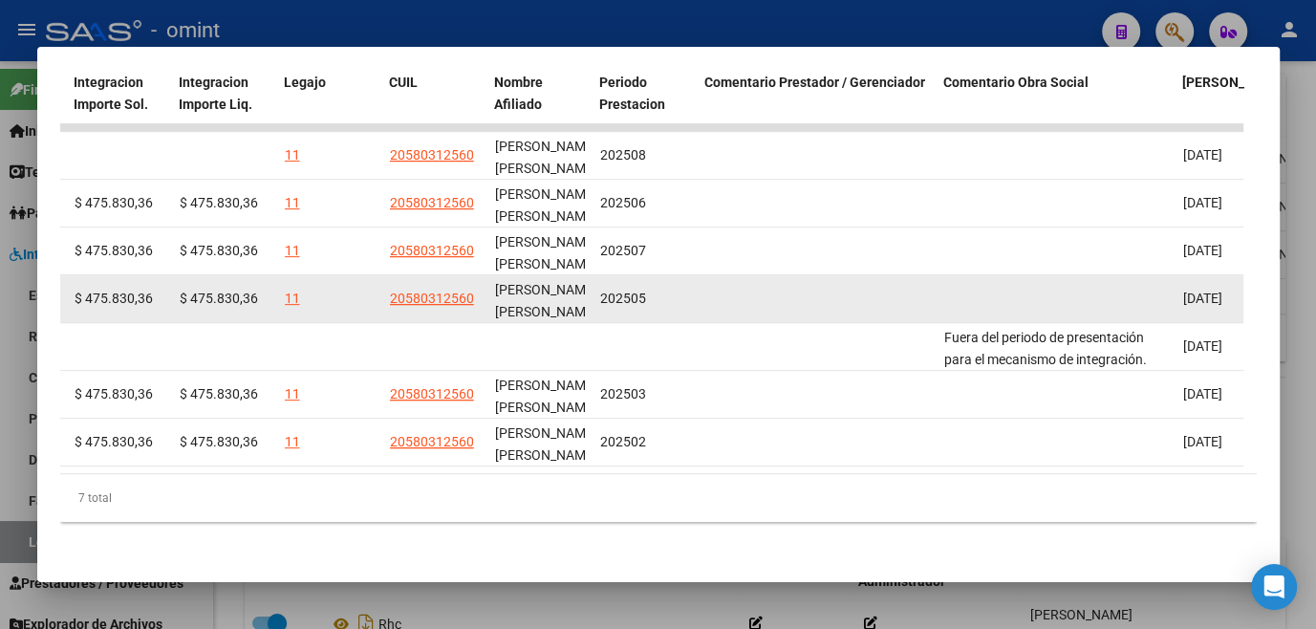
scroll to position [394, 0]
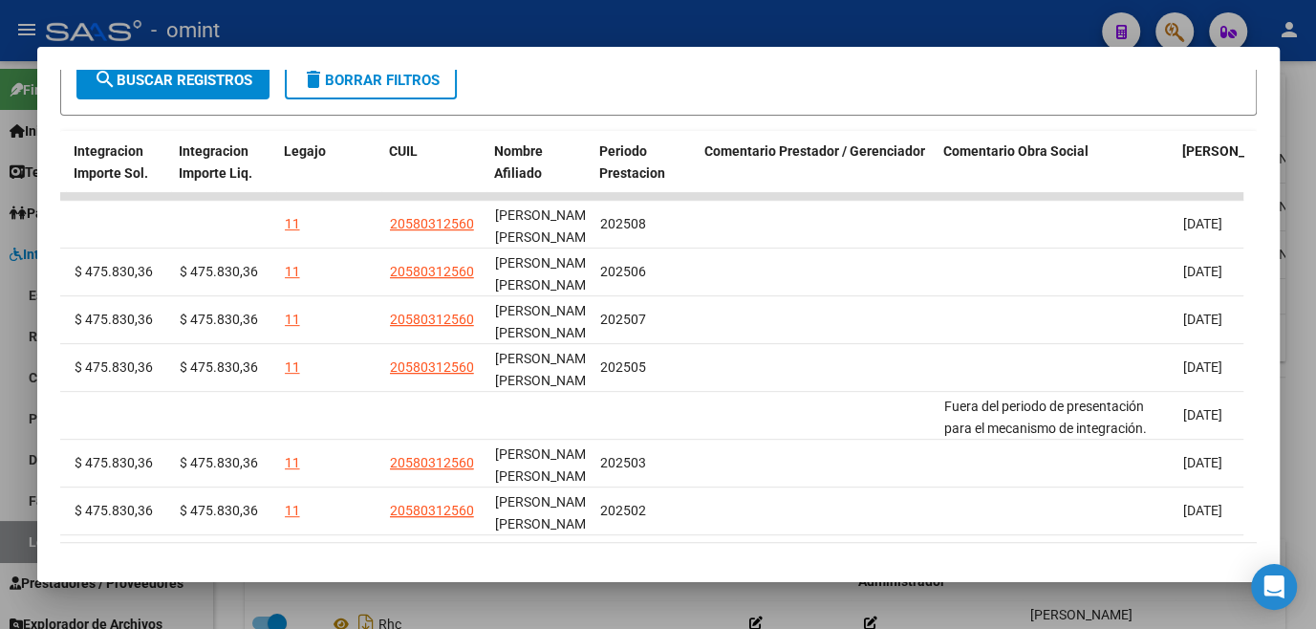
click at [655, 611] on div at bounding box center [658, 314] width 1316 height 629
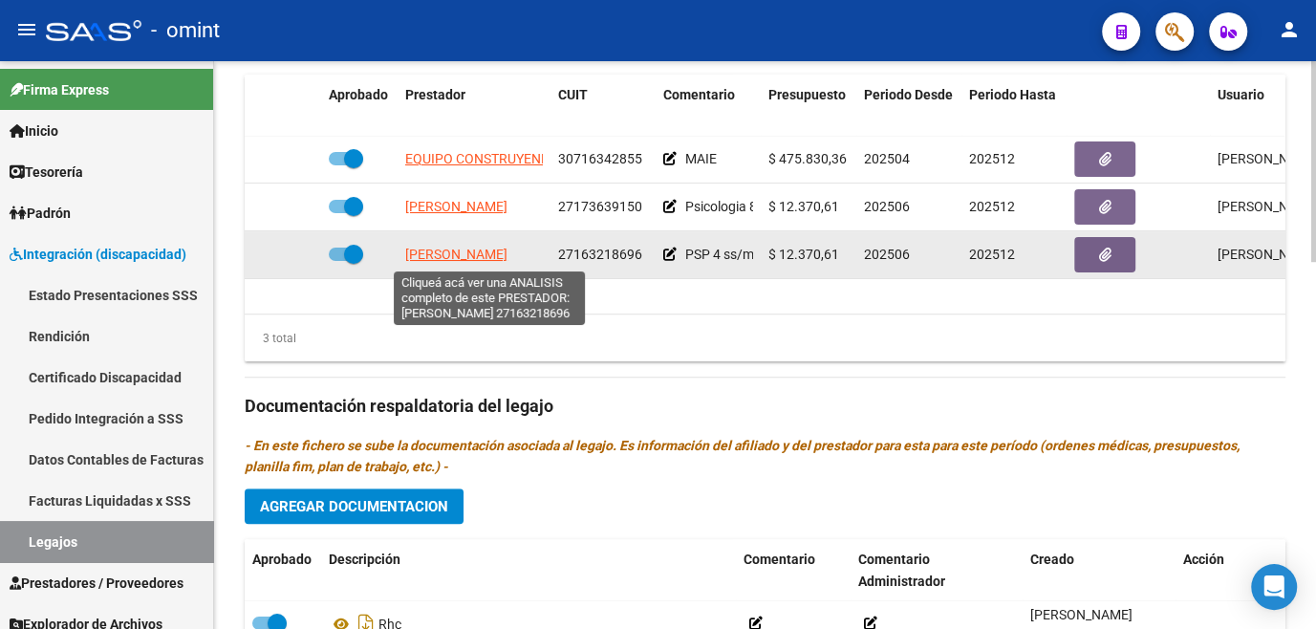
click at [467, 248] on span "[PERSON_NAME]" at bounding box center [456, 254] width 102 height 15
type textarea "27163218696"
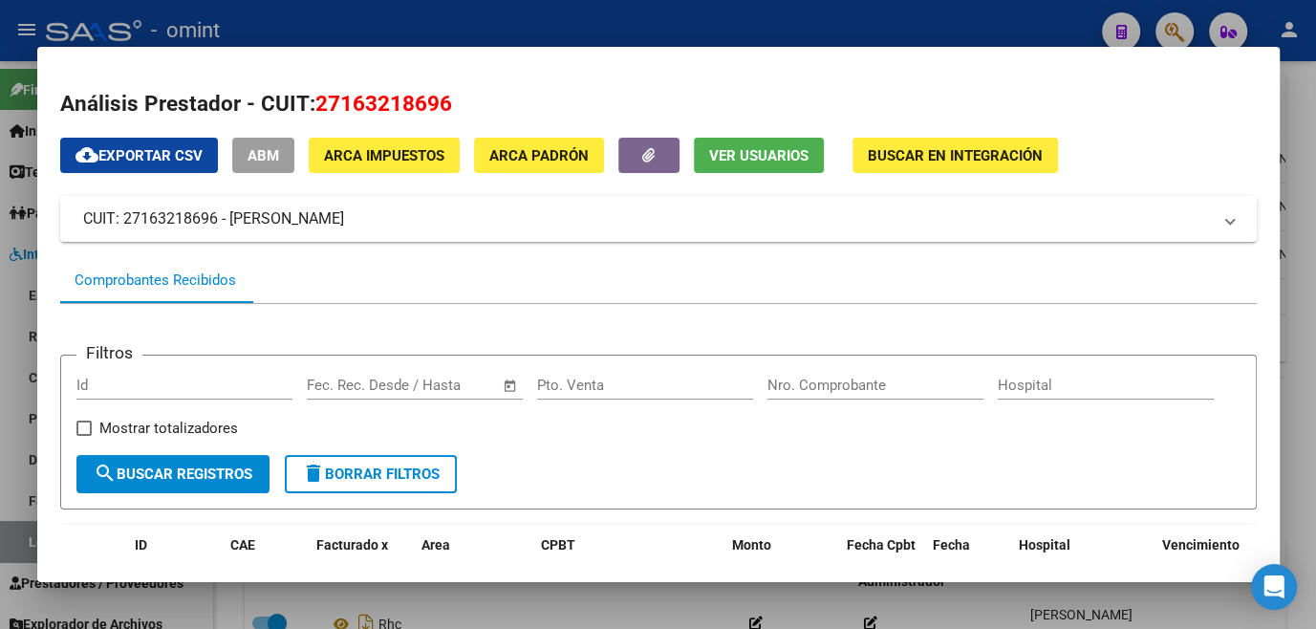
scroll to position [260, 0]
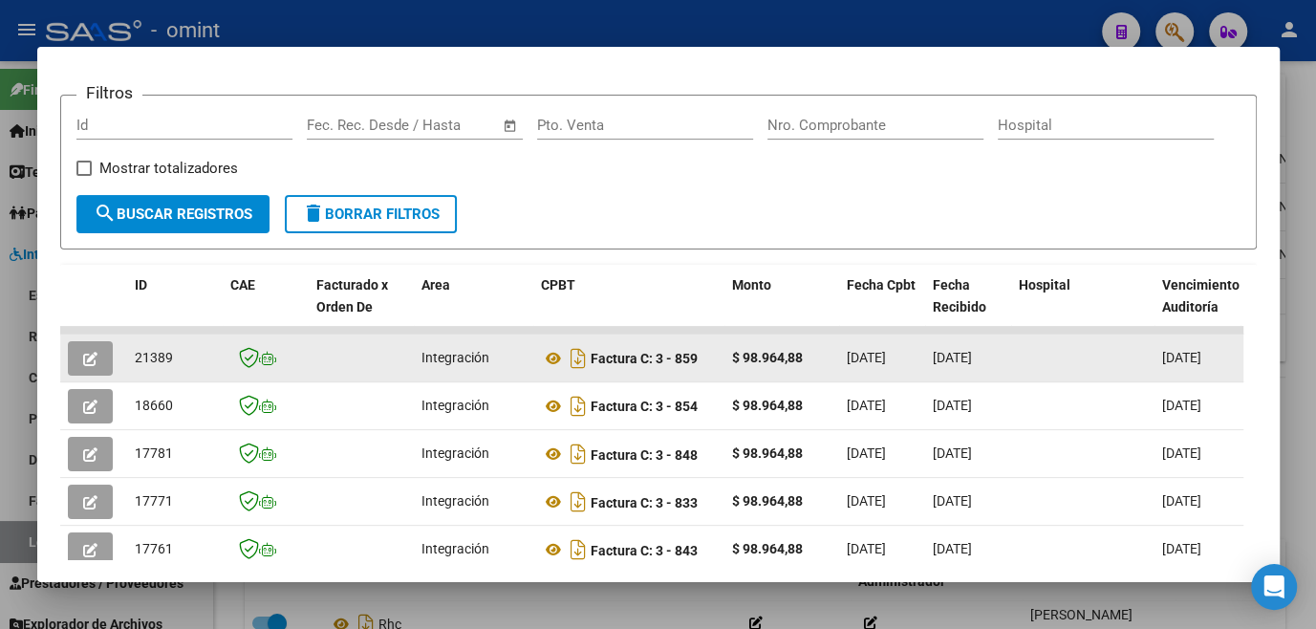
click at [110, 367] on button "button" at bounding box center [90, 358] width 45 height 34
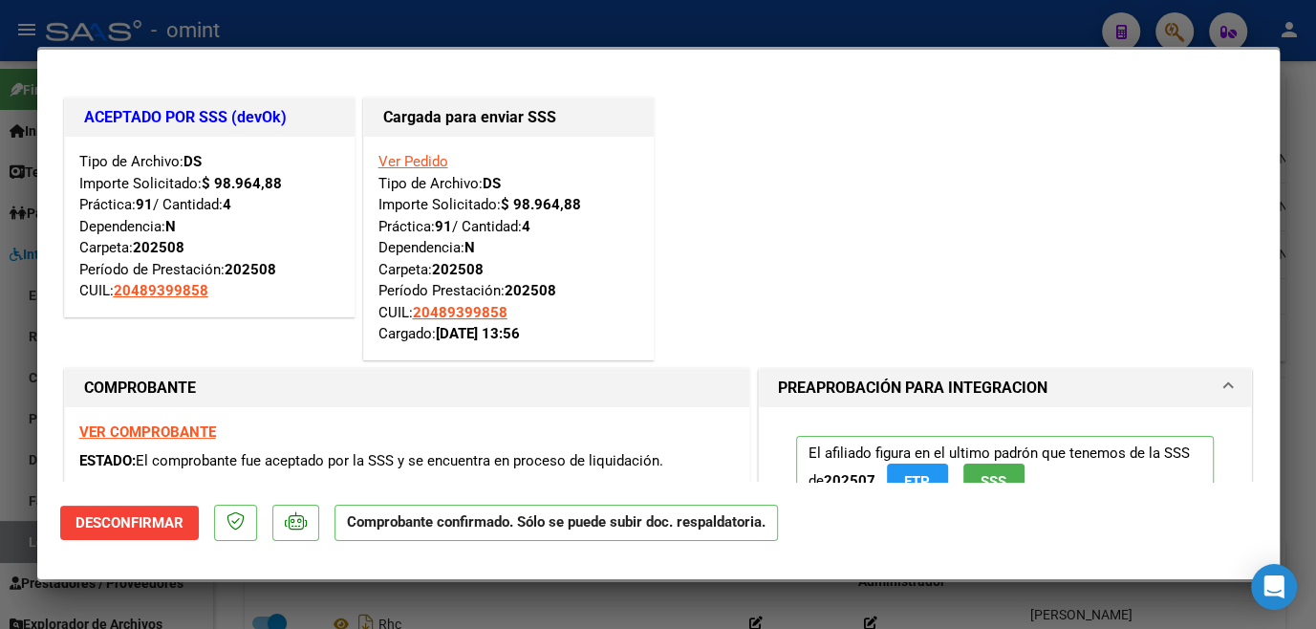
scroll to position [173, 0]
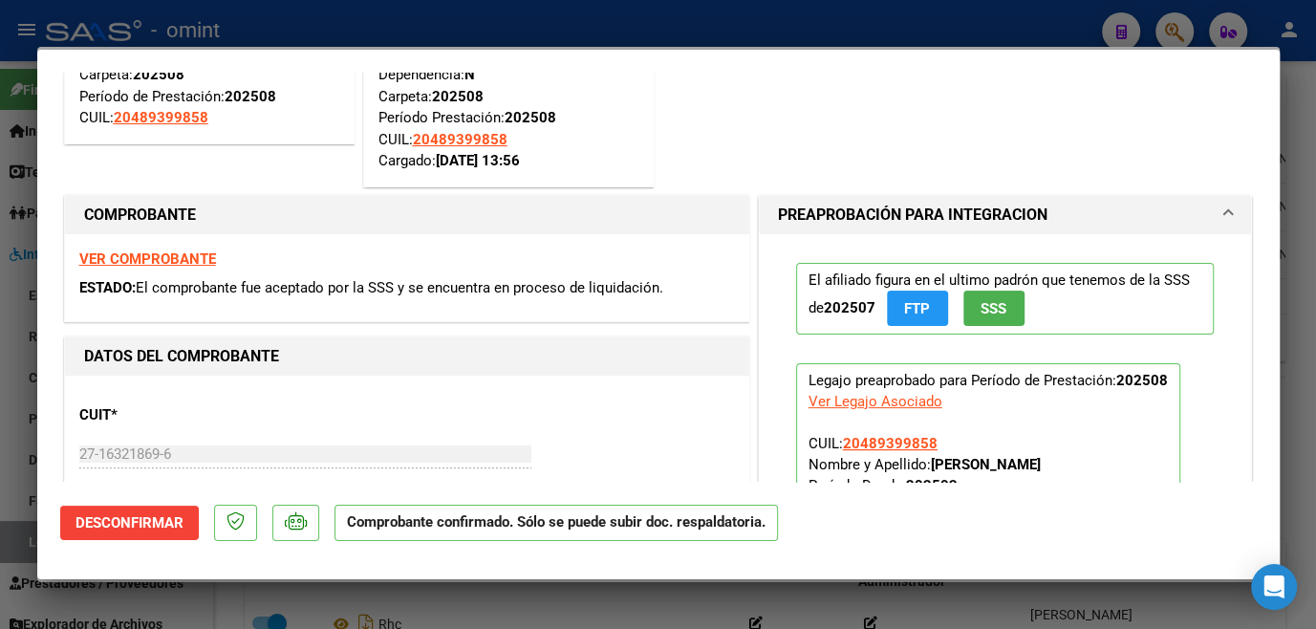
click at [824, 579] on div at bounding box center [658, 314] width 1316 height 629
type input "$ 0,00"
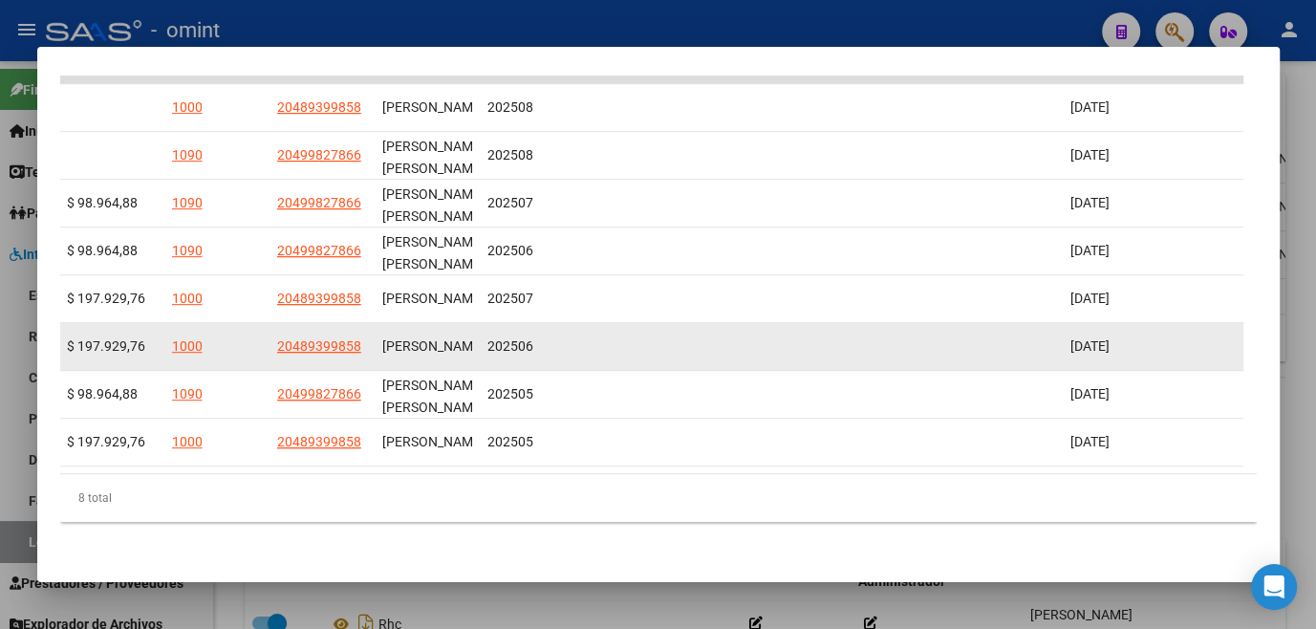
scroll to position [0, 2945]
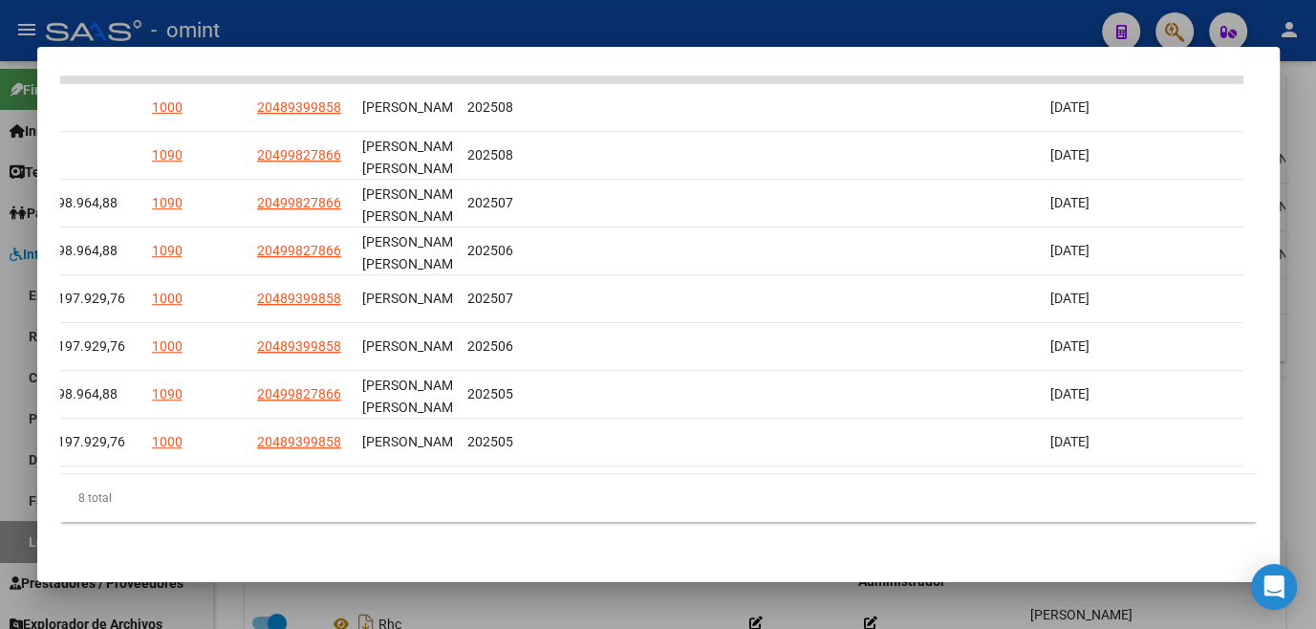
click at [687, 575] on mat-dialog-container "Análisis Prestador - CUIT: 27163218696 cloud_download Exportar CSV ABM ARCA Imp…" at bounding box center [658, 314] width 1242 height 534
click at [679, 591] on div at bounding box center [658, 314] width 1316 height 629
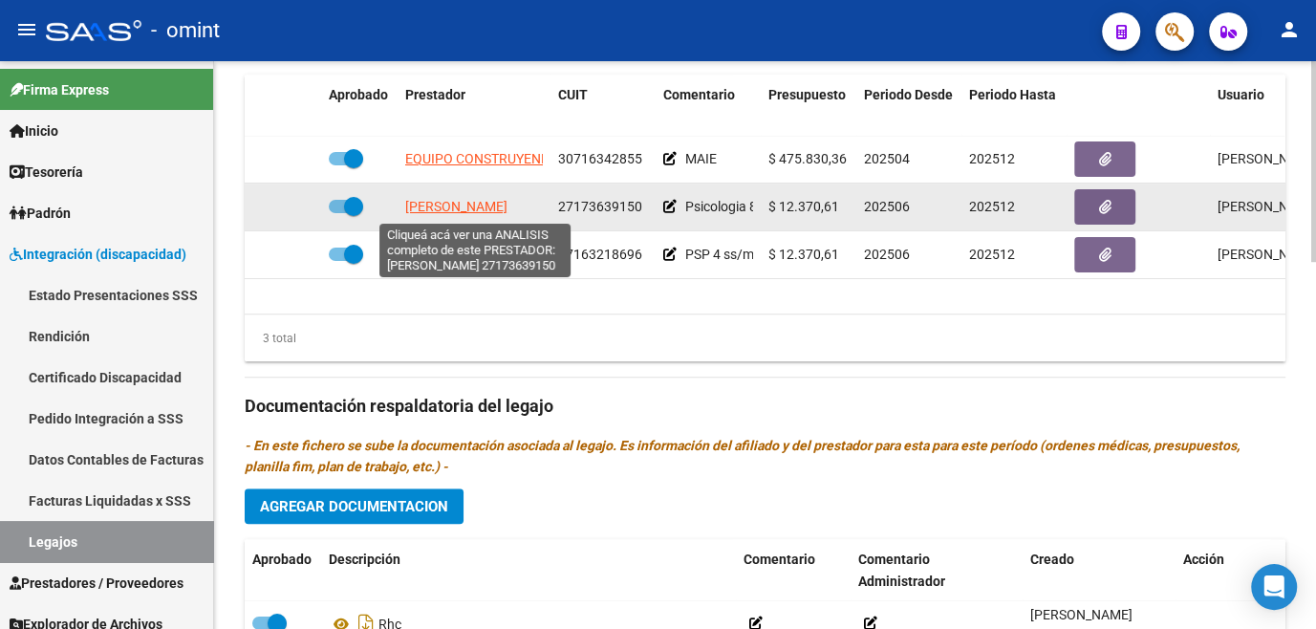
click at [494, 208] on span "[PERSON_NAME]" at bounding box center [456, 206] width 102 height 15
type textarea "27173639150"
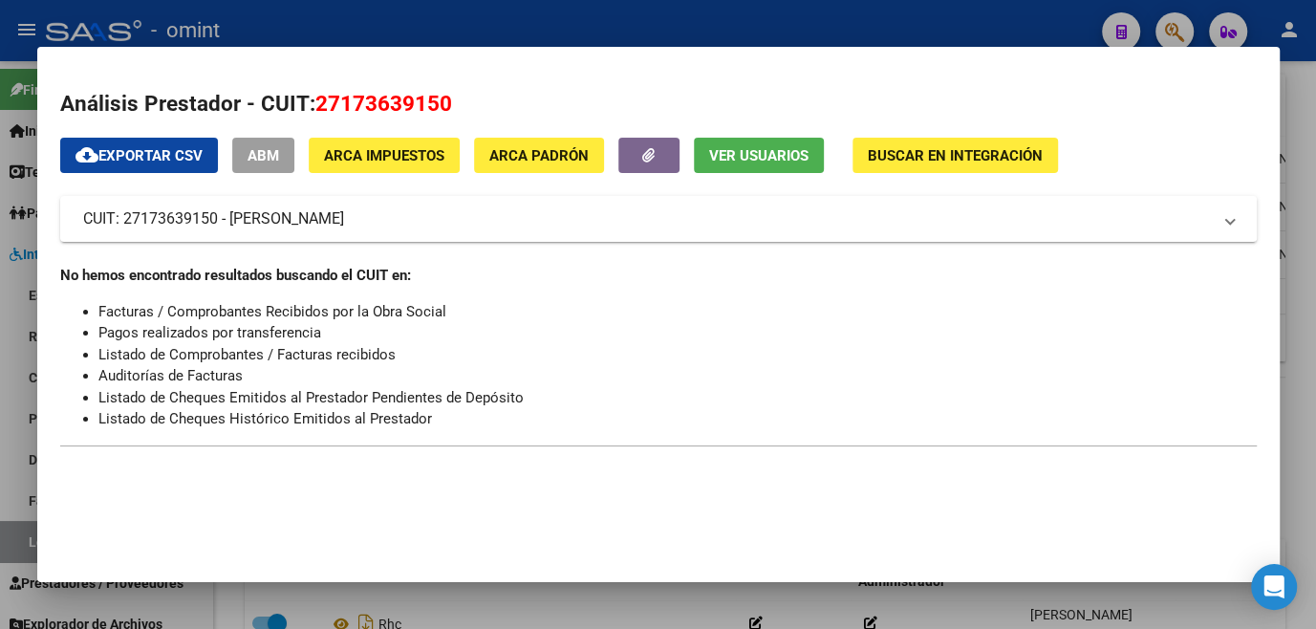
click at [676, 588] on div at bounding box center [658, 314] width 1316 height 629
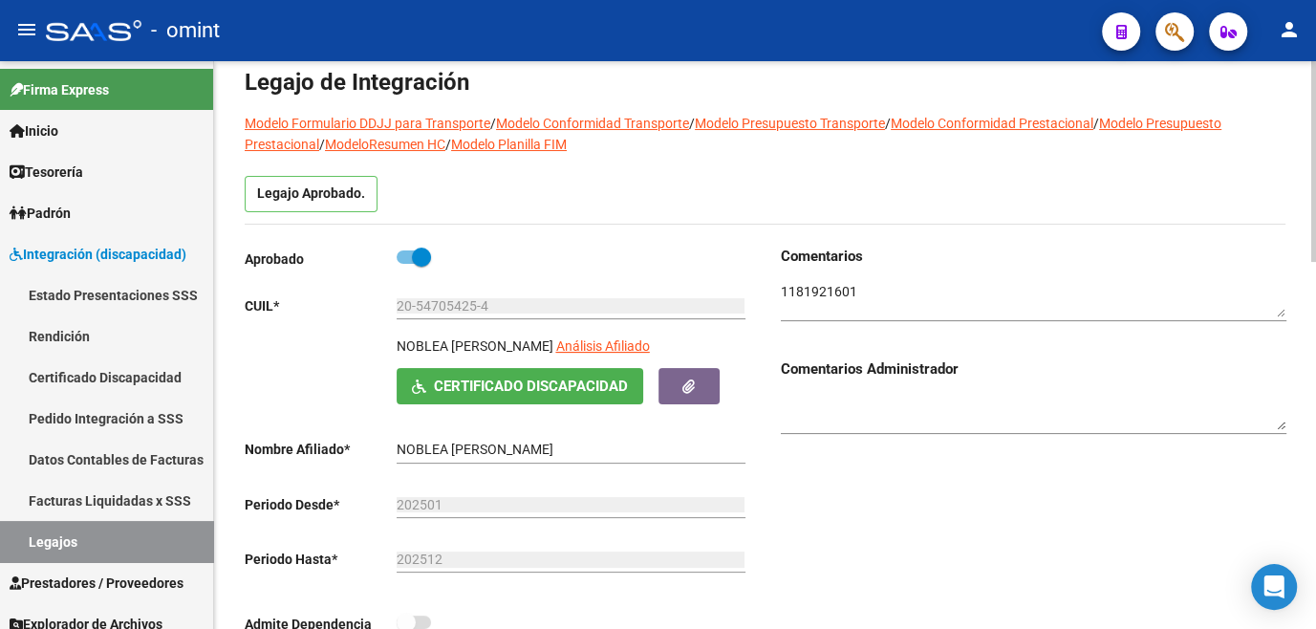
scroll to position [0, 0]
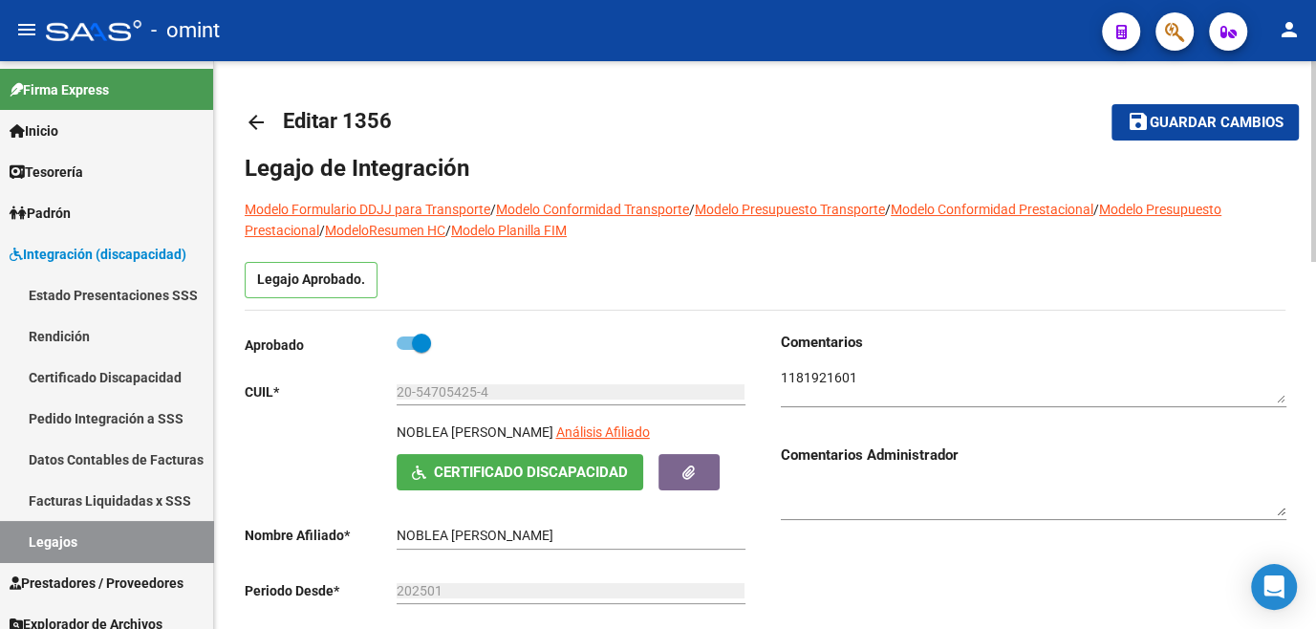
click at [1186, 116] on span "Guardar cambios" at bounding box center [1216, 123] width 134 height 17
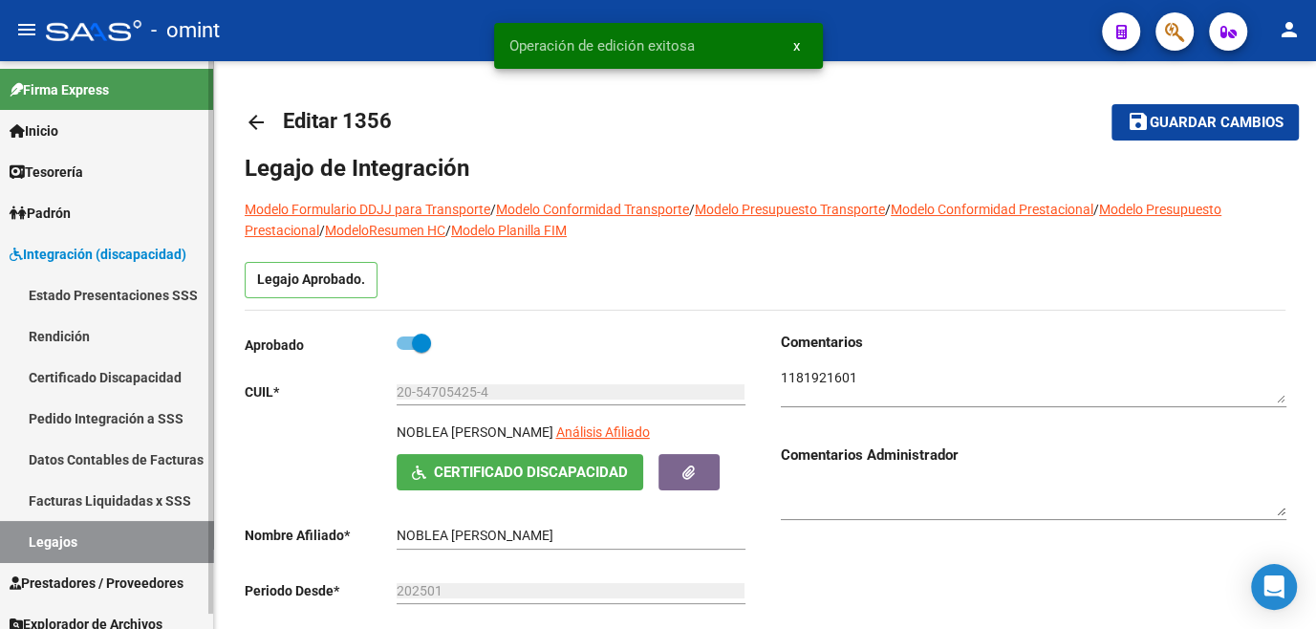
click at [130, 539] on link "Legajos" at bounding box center [106, 541] width 213 height 41
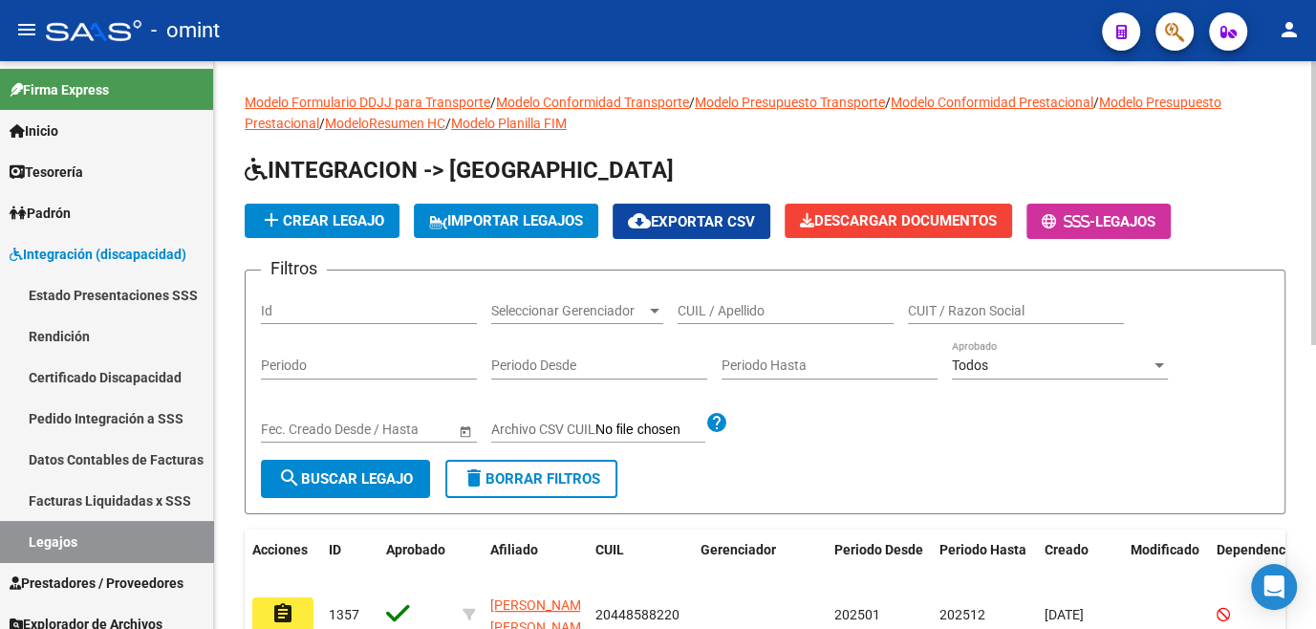
click at [737, 291] on div "CUIL / Apellido" at bounding box center [785, 305] width 216 height 38
click at [714, 310] on input "CUIL / Apellido" at bounding box center [785, 311] width 216 height 16
type input "moraga"
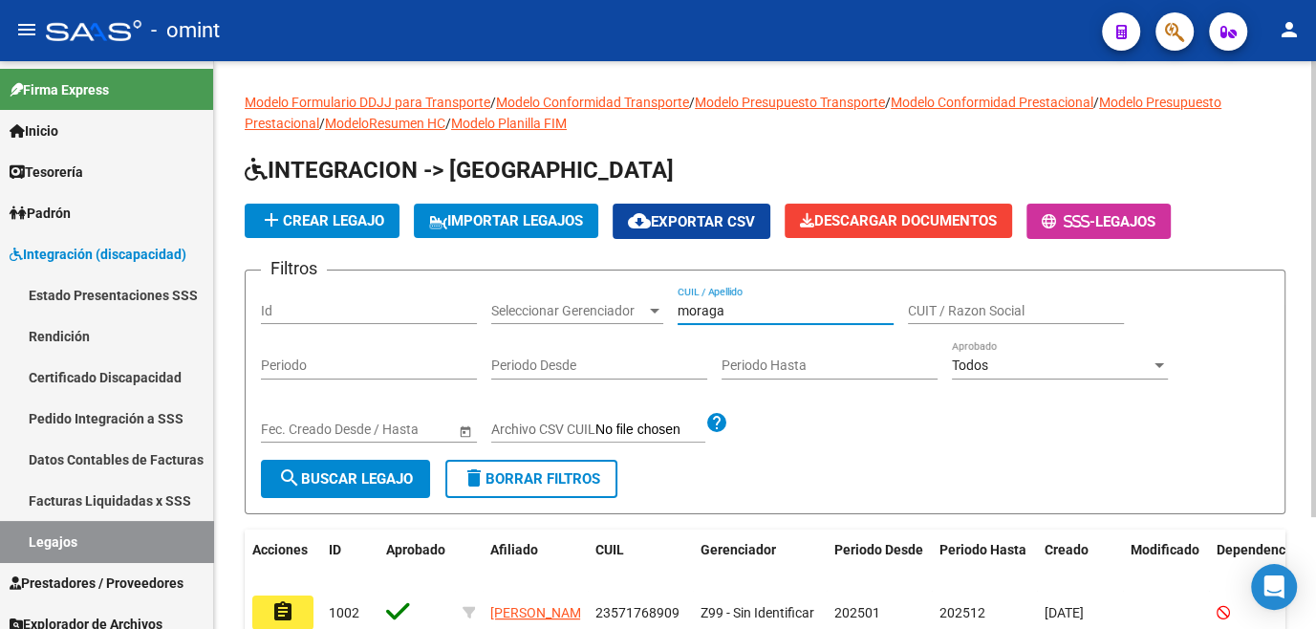
scroll to position [86, 0]
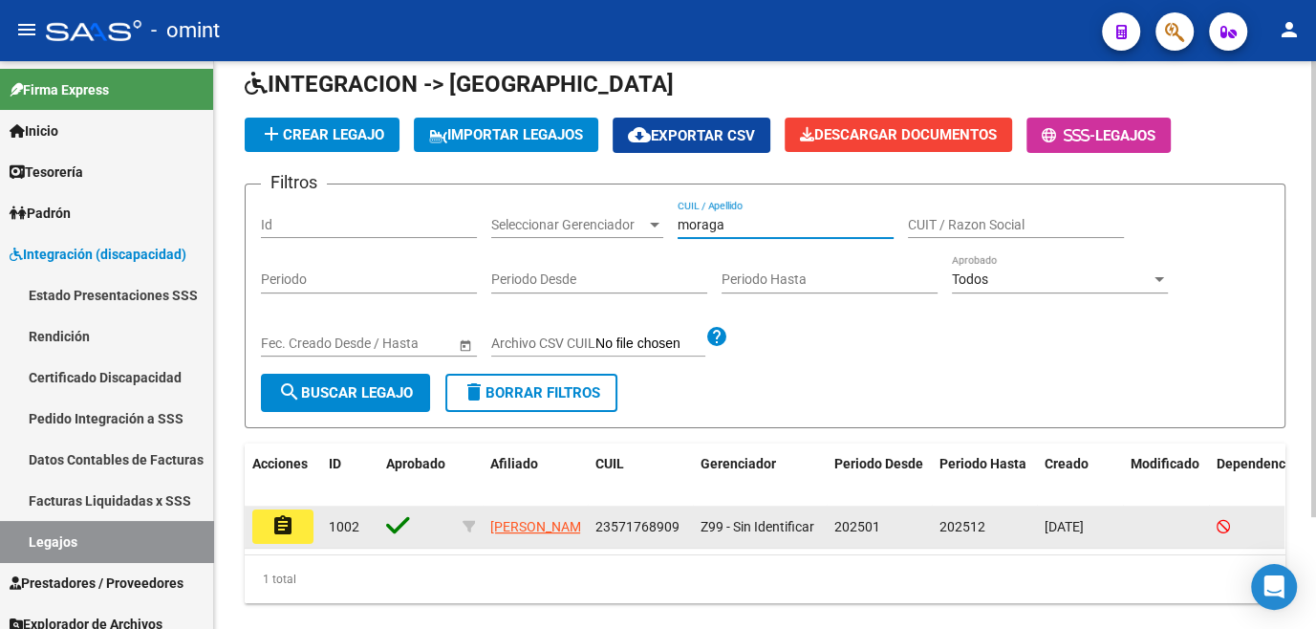
click at [288, 523] on mat-icon "assignment" at bounding box center [282, 525] width 23 height 23
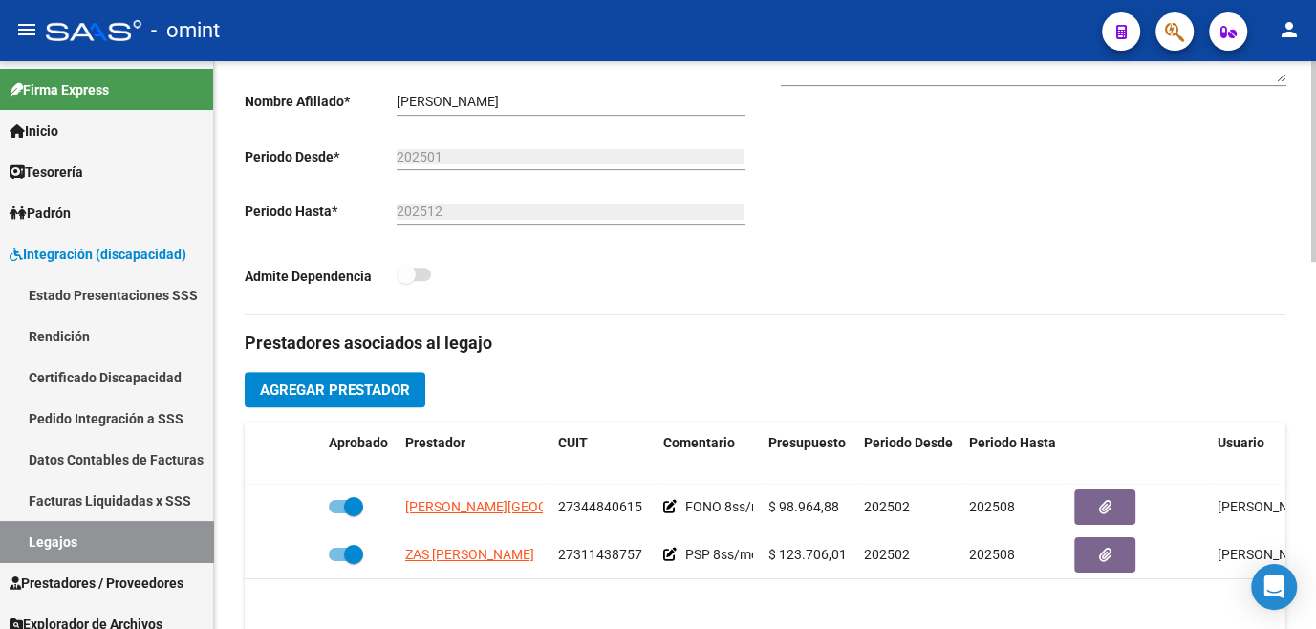
scroll to position [521, 0]
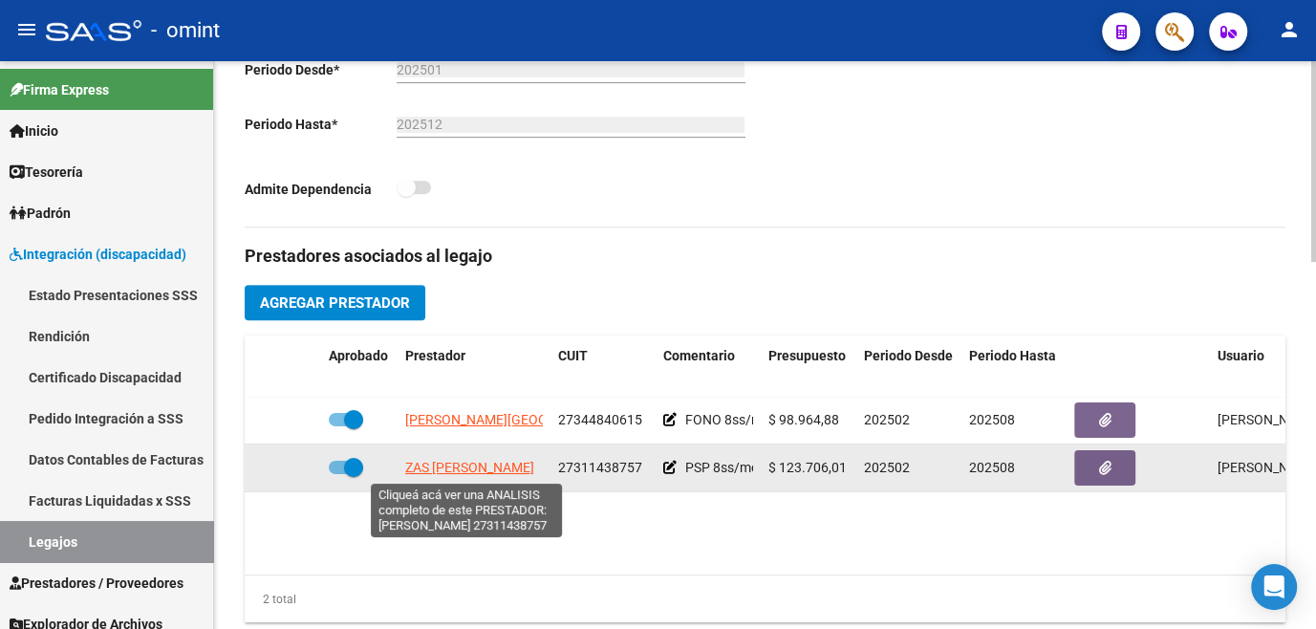
click at [499, 468] on span "ZAS [PERSON_NAME]" at bounding box center [469, 467] width 129 height 15
type textarea "27311438757"
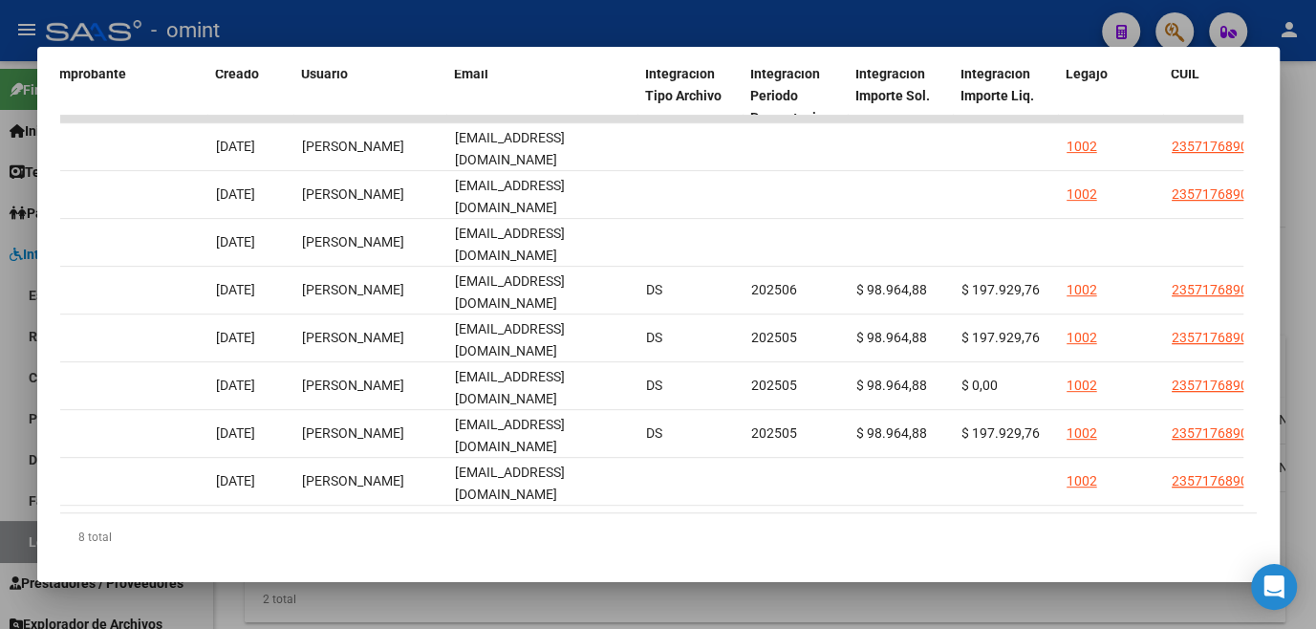
scroll to position [0, 0]
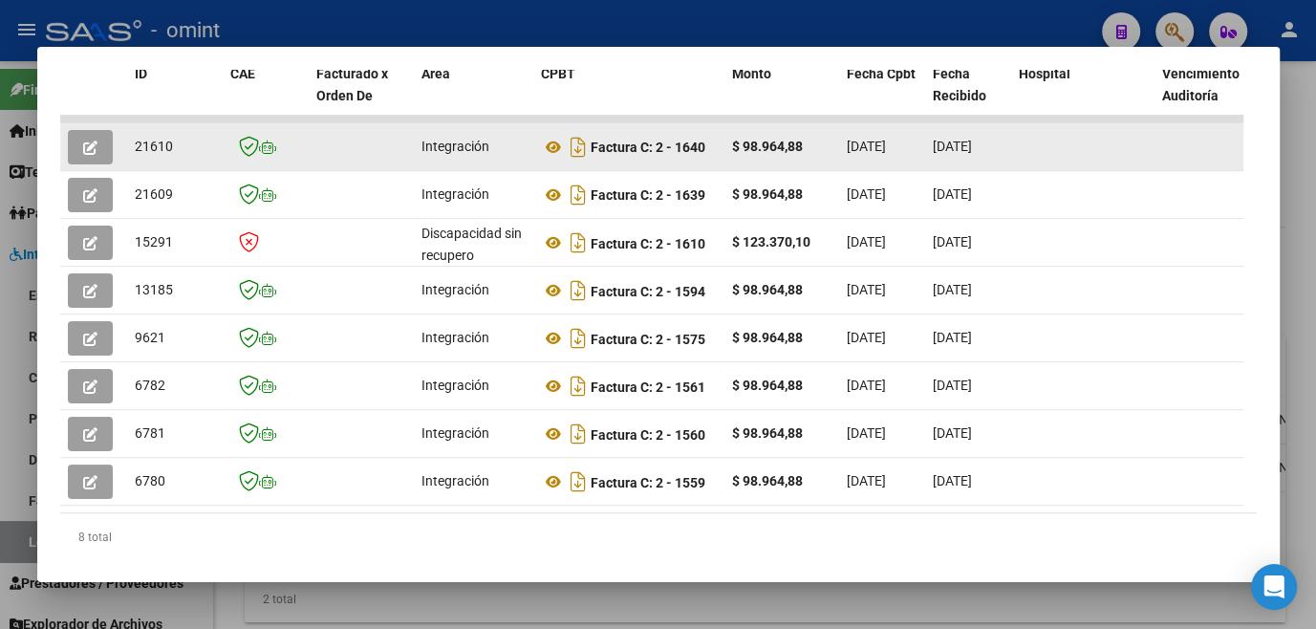
click at [87, 143] on span "button" at bounding box center [90, 147] width 14 height 17
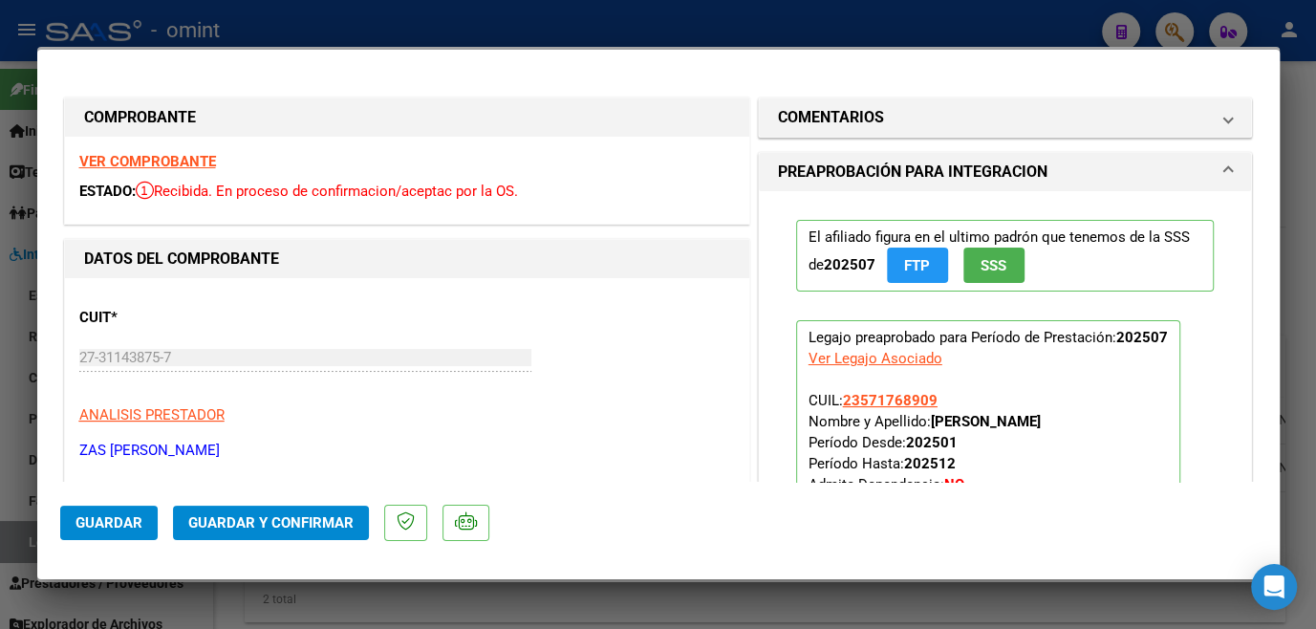
scroll to position [173, 0]
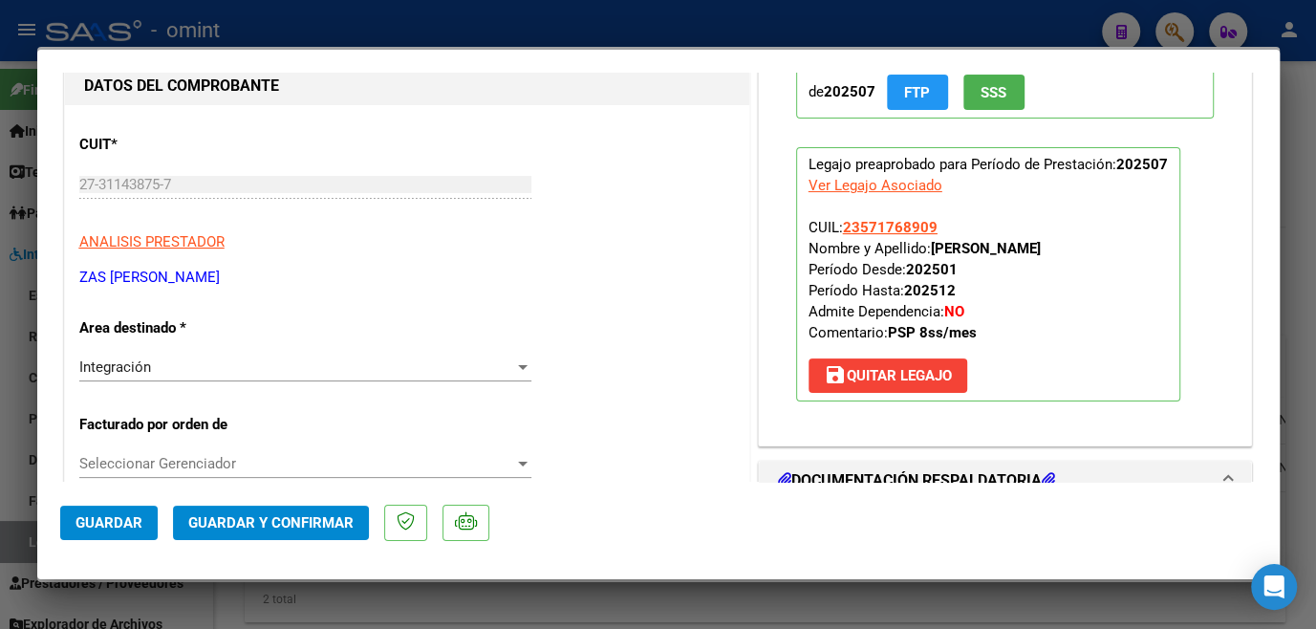
click at [385, 591] on div at bounding box center [658, 314] width 1316 height 629
type input "$ 0,00"
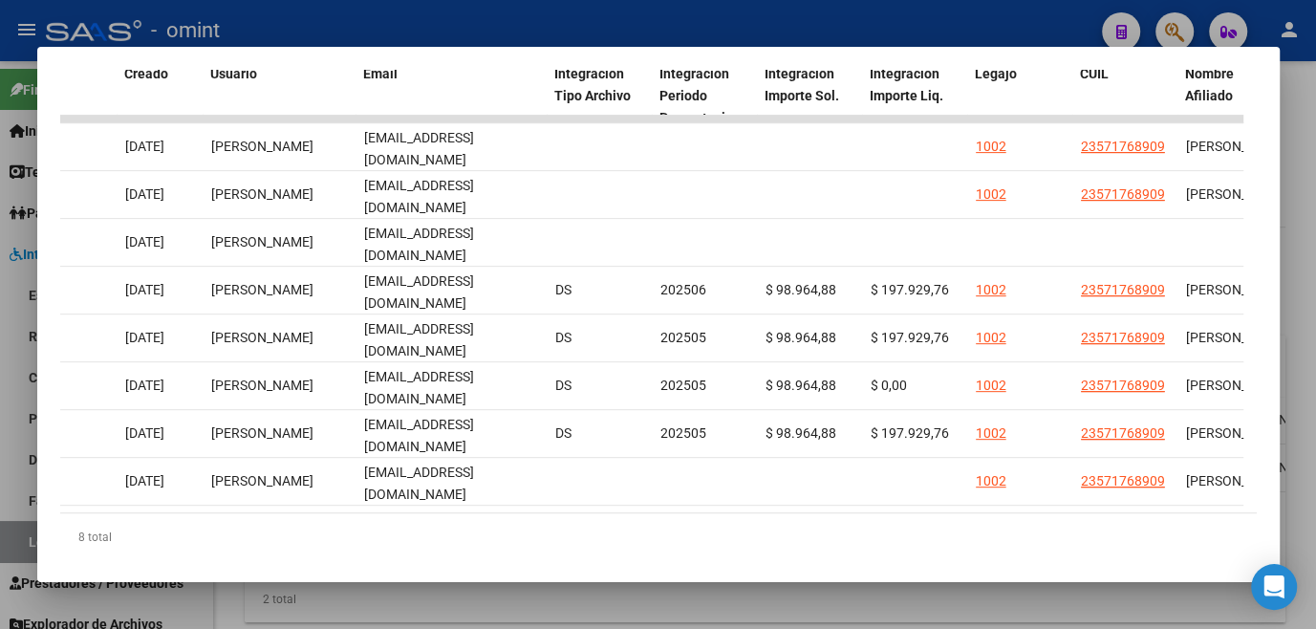
scroll to position [0, 0]
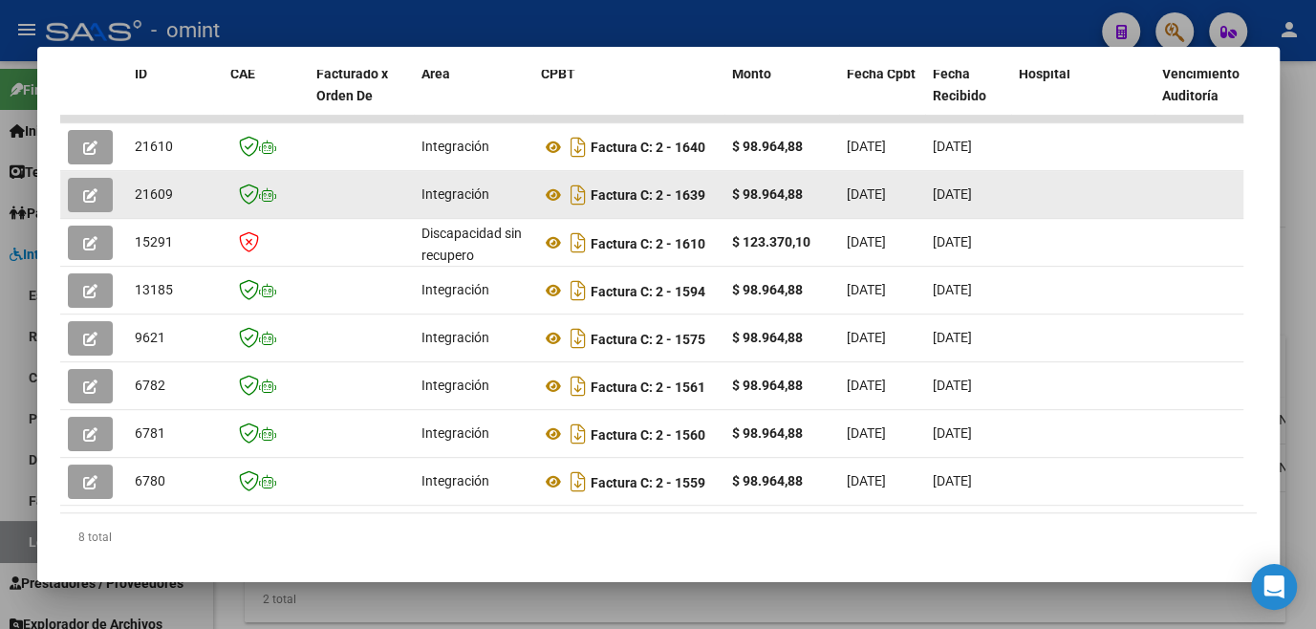
click at [101, 193] on button "button" at bounding box center [90, 195] width 45 height 34
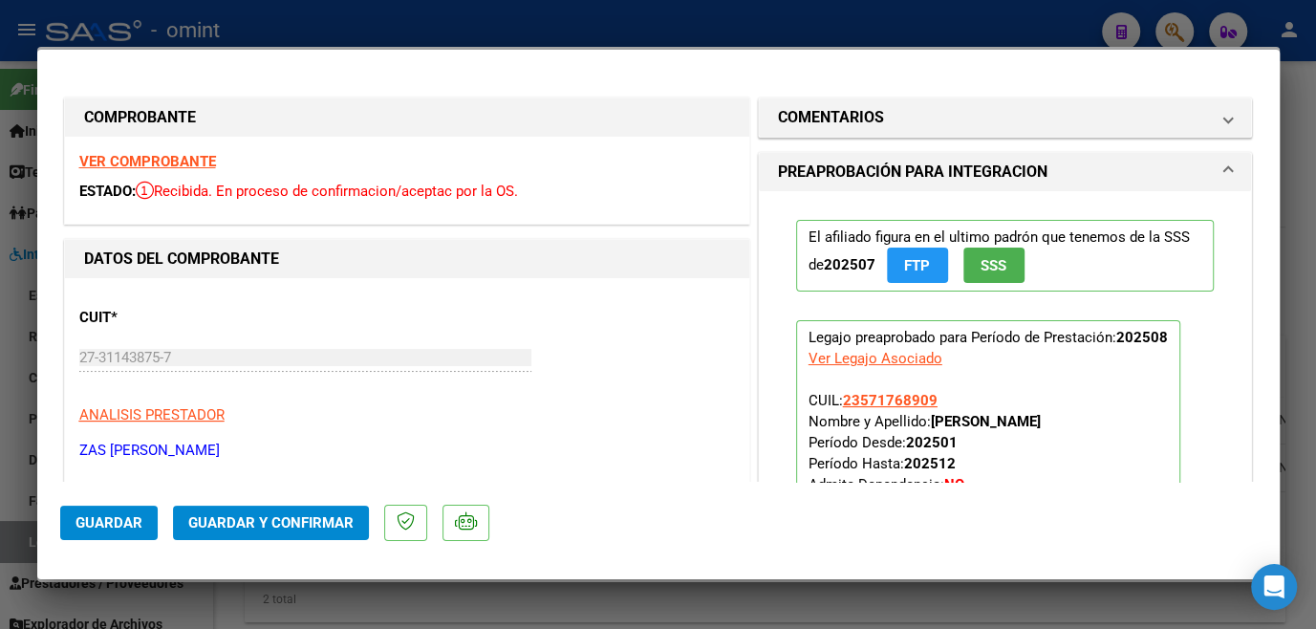
click at [153, 157] on strong "VER COMPROBANTE" at bounding box center [147, 161] width 137 height 17
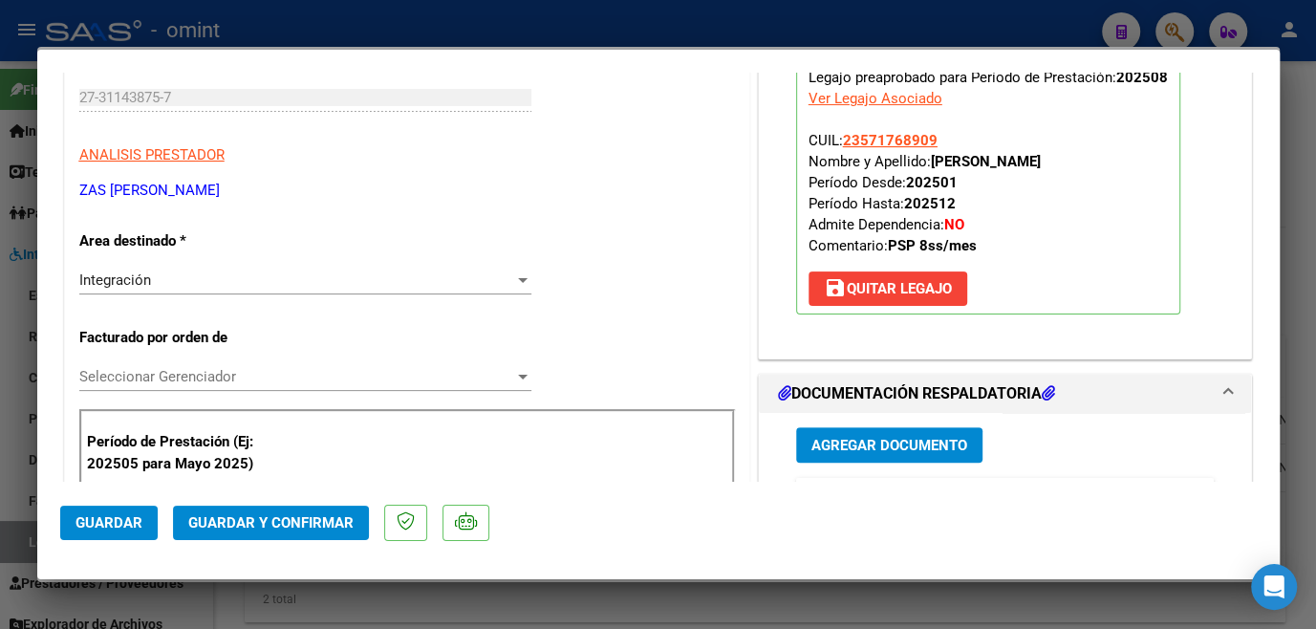
scroll to position [434, 0]
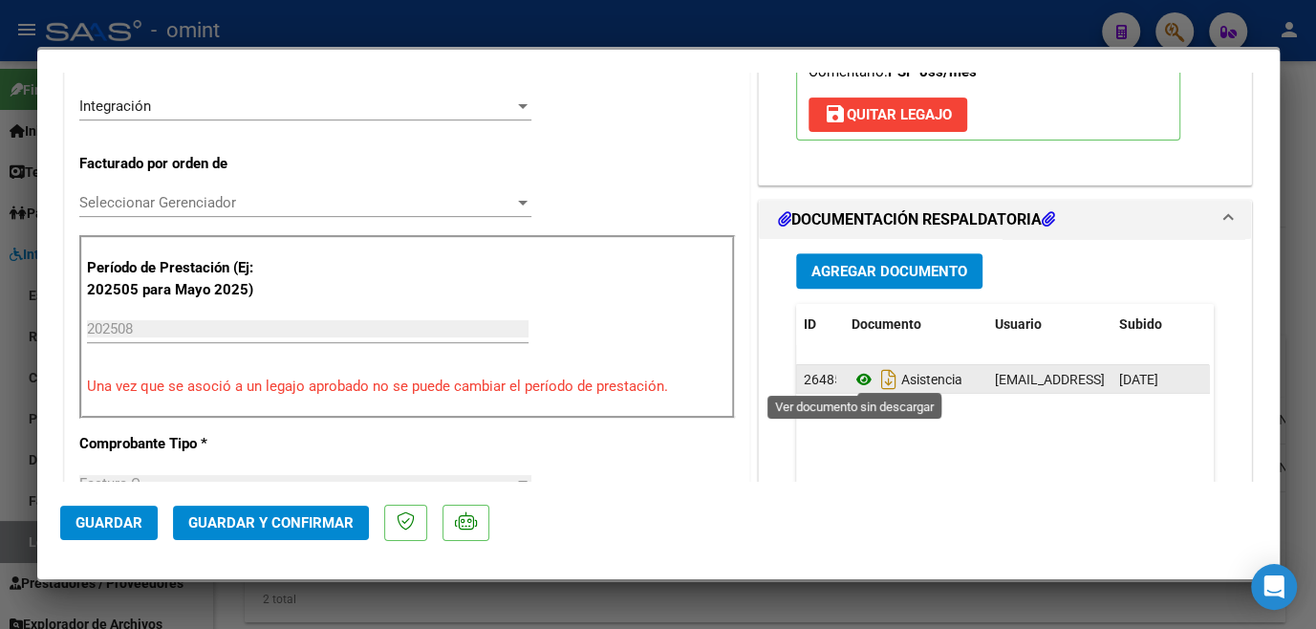
click at [856, 373] on icon at bounding box center [863, 379] width 25 height 23
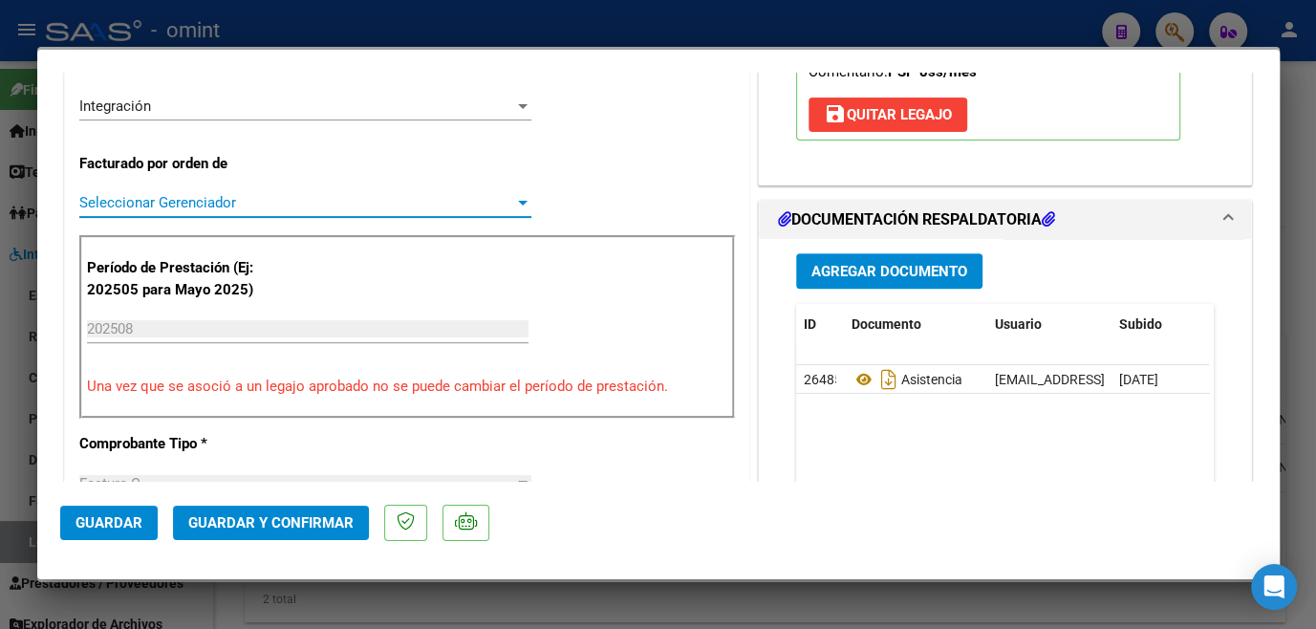
click at [258, 203] on span "Seleccionar Gerenciador" at bounding box center [296, 202] width 435 height 17
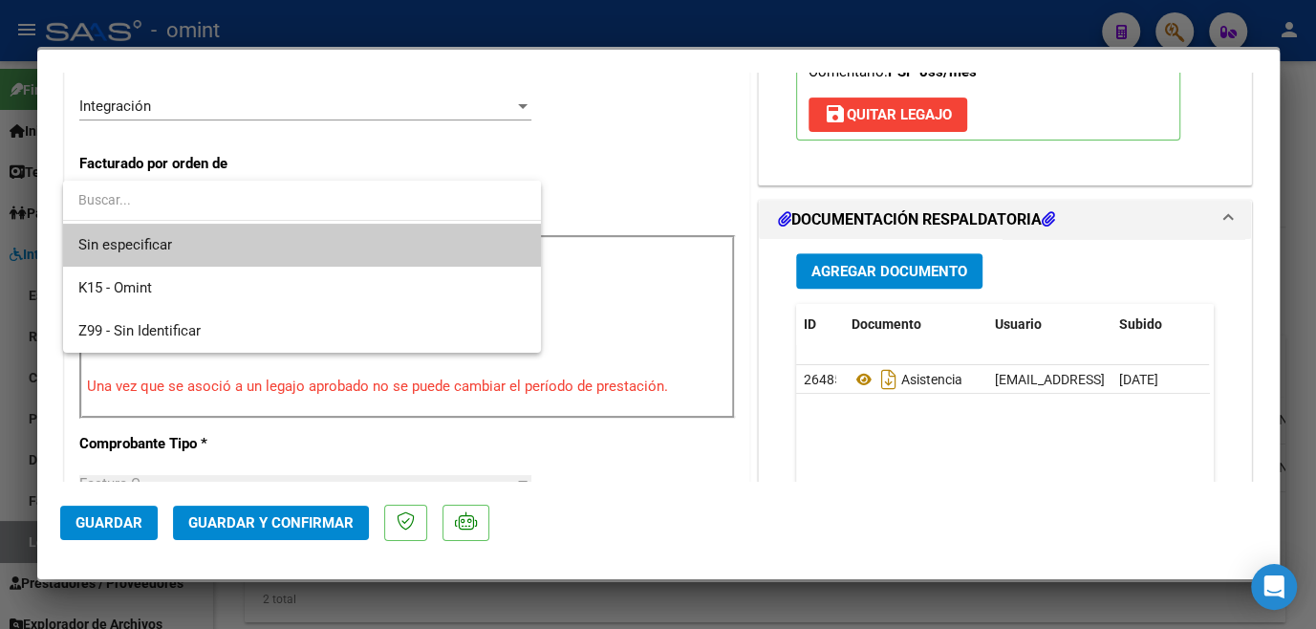
click at [237, 239] on span "Sin especificar" at bounding box center [301, 245] width 447 height 43
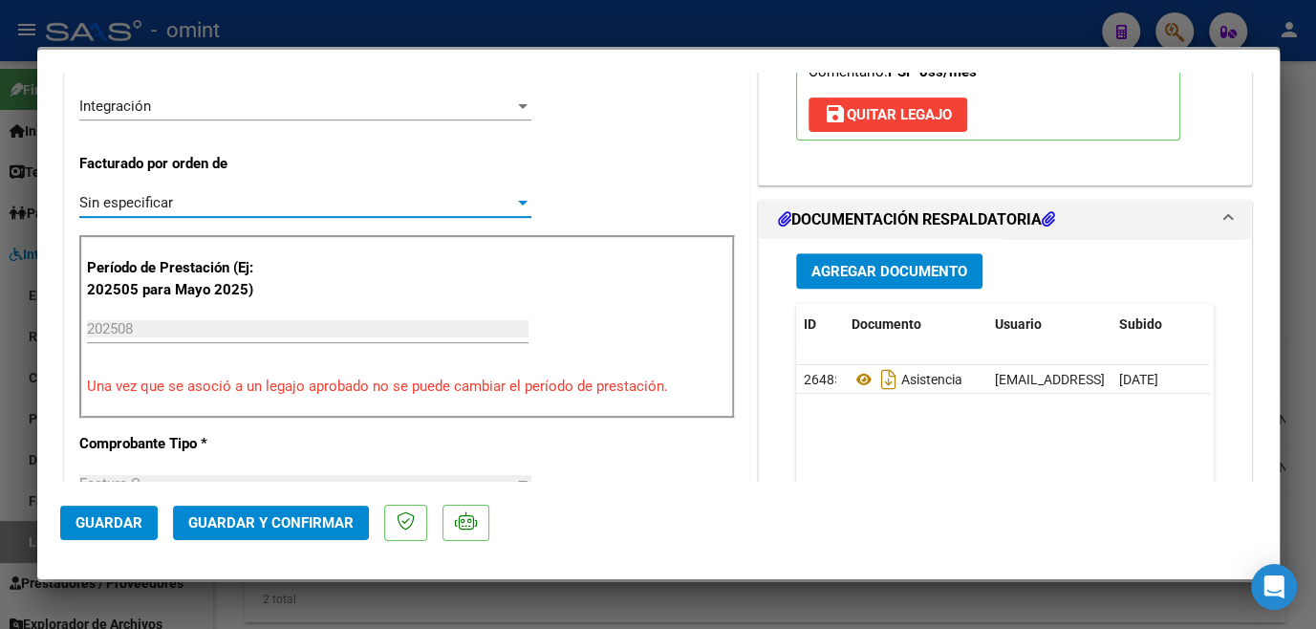
click at [239, 514] on span "Guardar y Confirmar" at bounding box center [270, 522] width 165 height 17
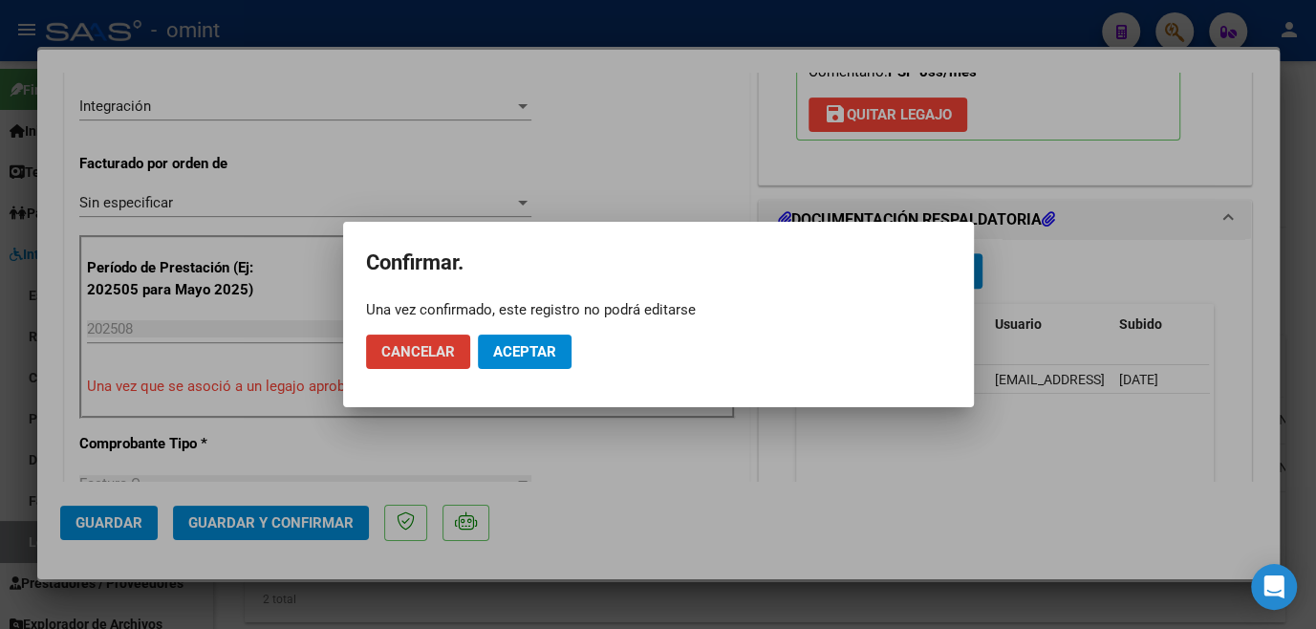
click at [513, 352] on span "Aceptar" at bounding box center [524, 351] width 63 height 17
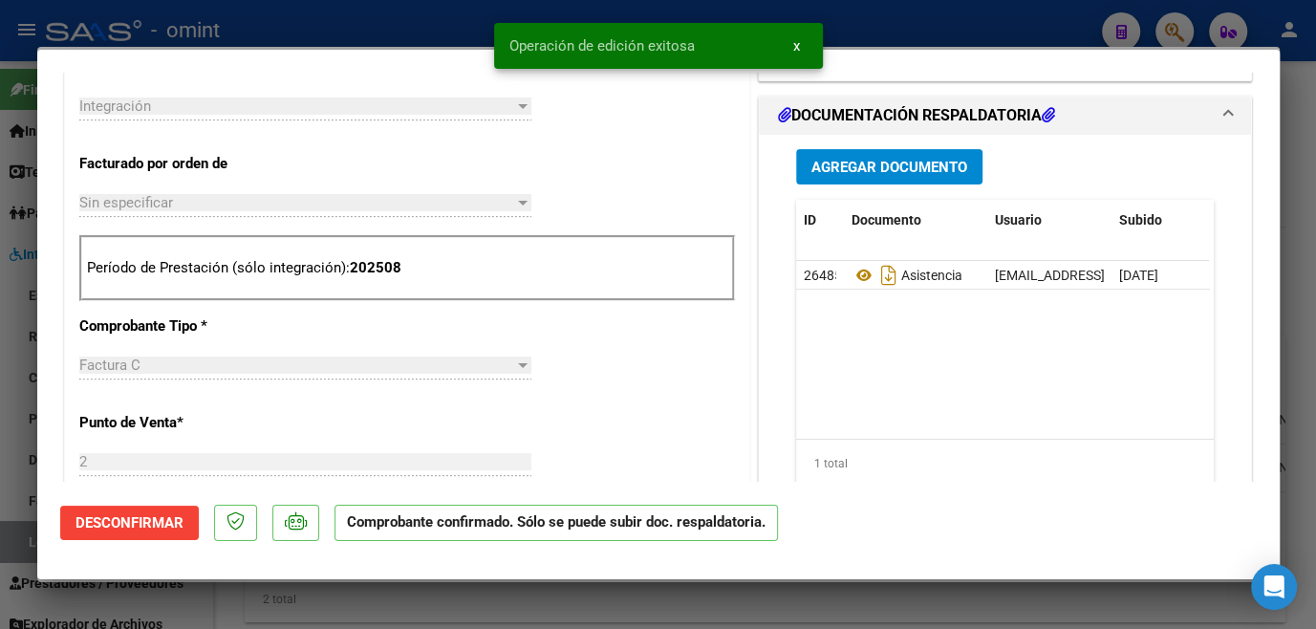
click at [461, 606] on div at bounding box center [658, 314] width 1316 height 629
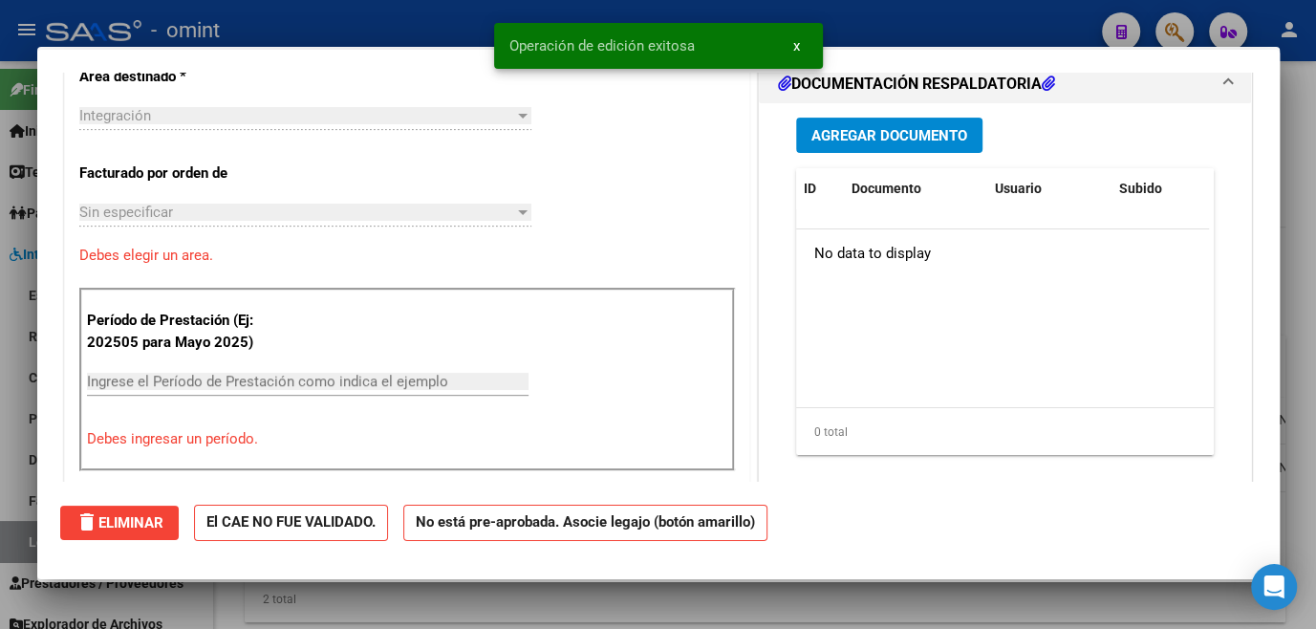
scroll to position [0, 0]
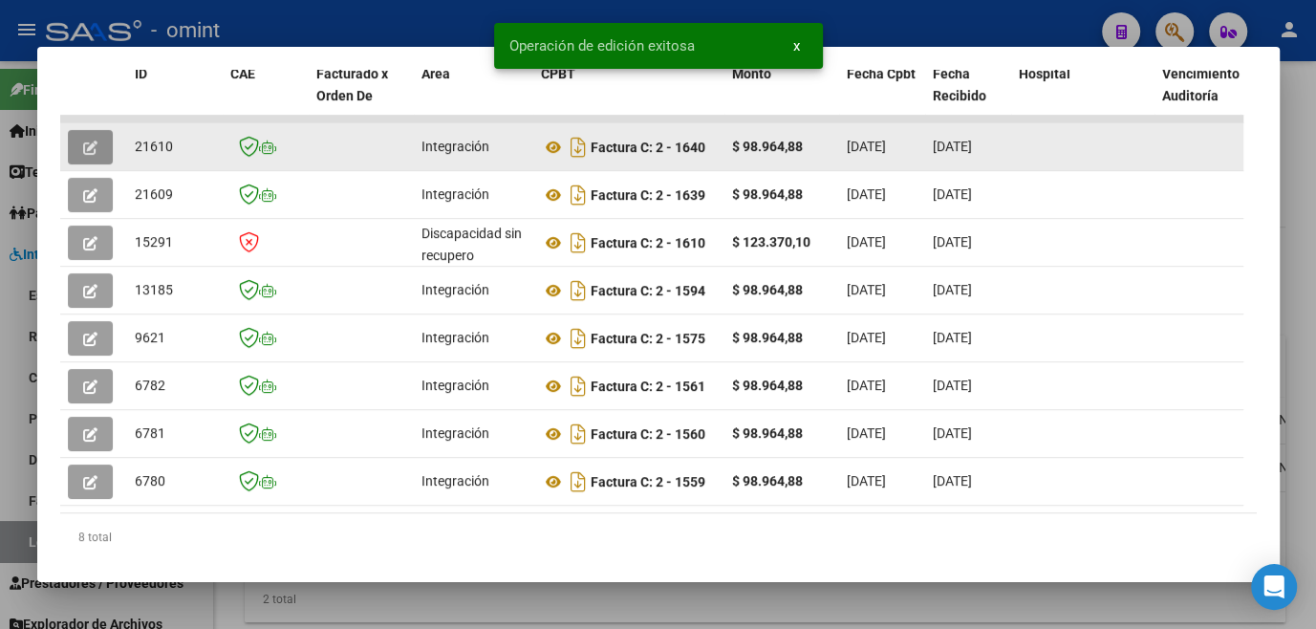
click at [83, 155] on icon "button" at bounding box center [90, 147] width 14 height 14
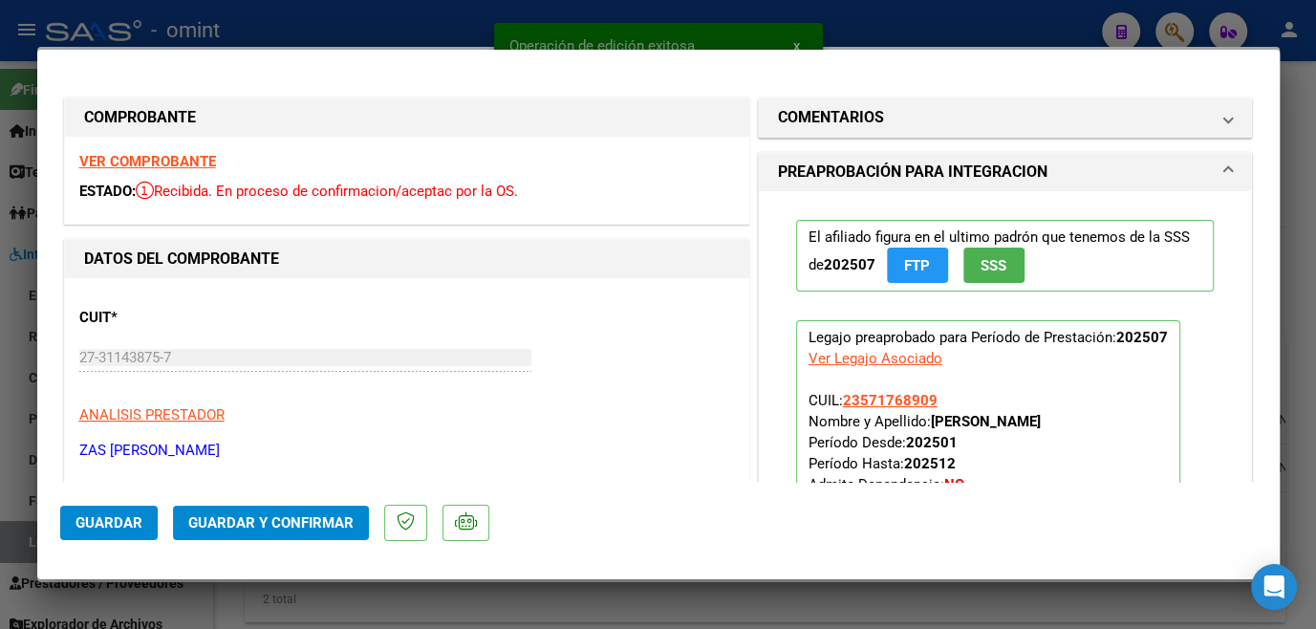
click at [188, 157] on strong "VER COMPROBANTE" at bounding box center [147, 161] width 137 height 17
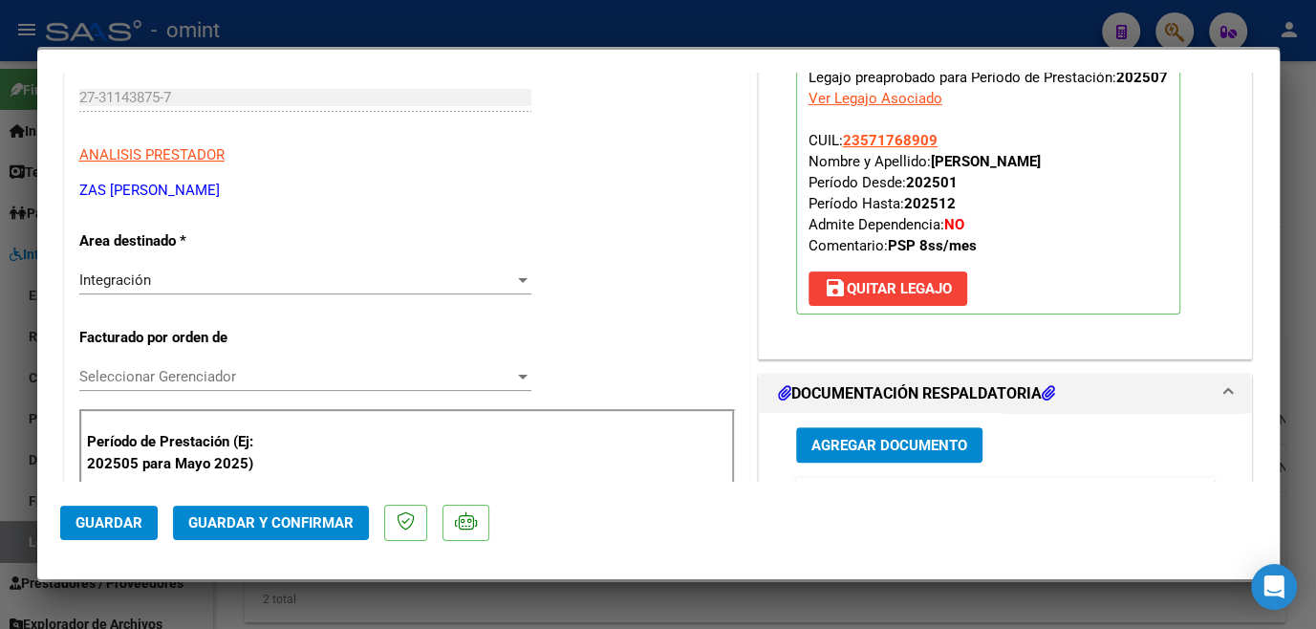
scroll to position [521, 0]
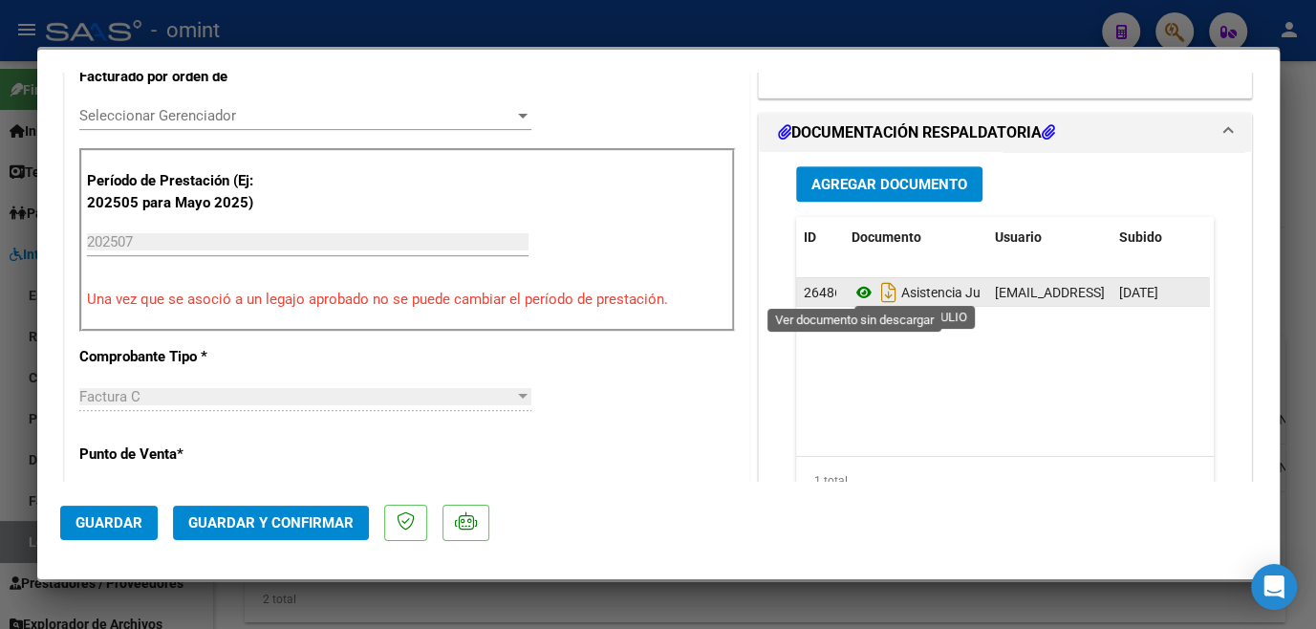
click at [851, 289] on icon at bounding box center [863, 292] width 25 height 23
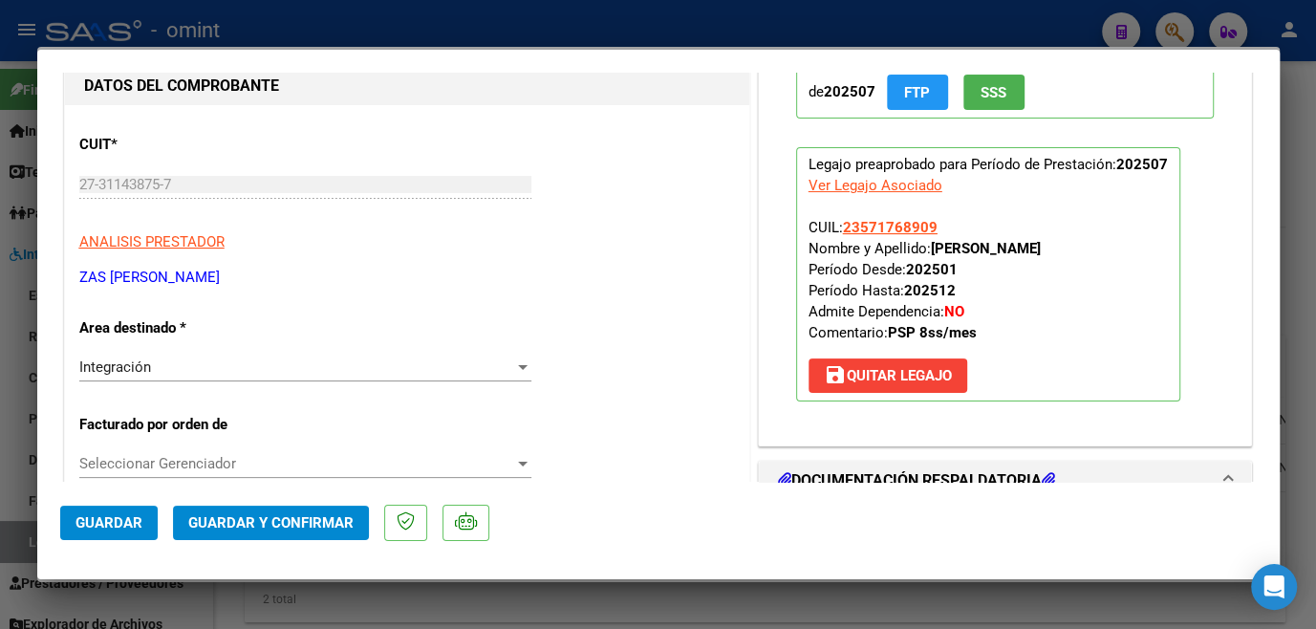
scroll to position [0, 0]
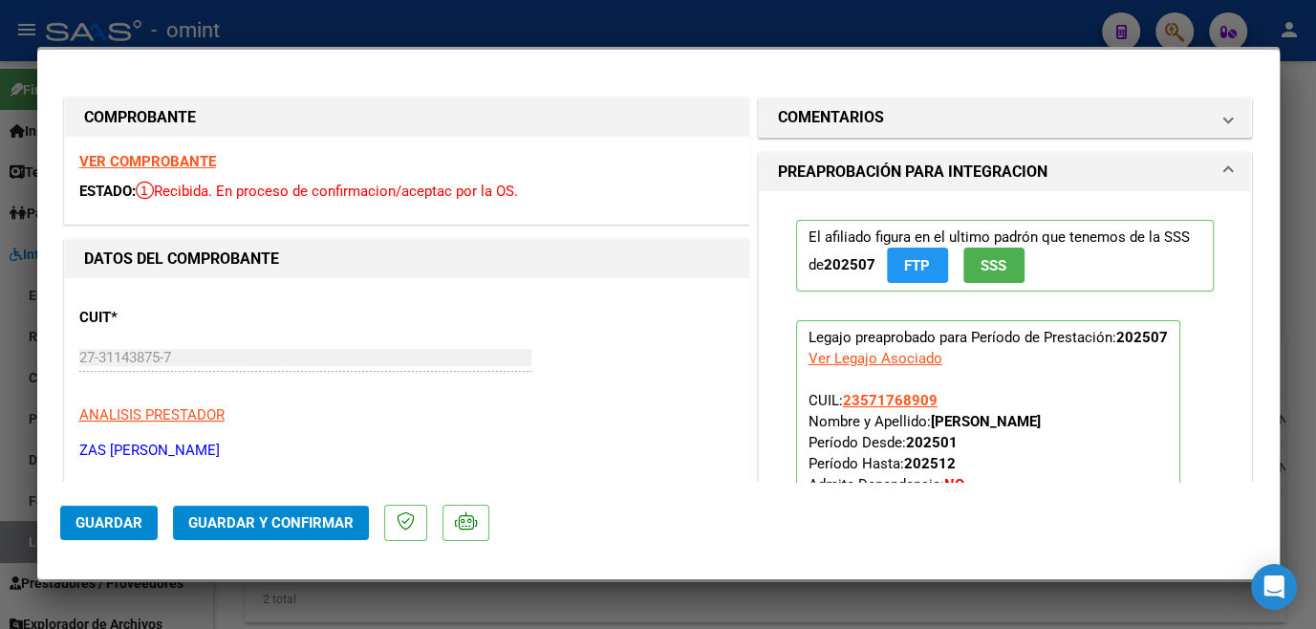
click at [649, 600] on div at bounding box center [658, 314] width 1316 height 629
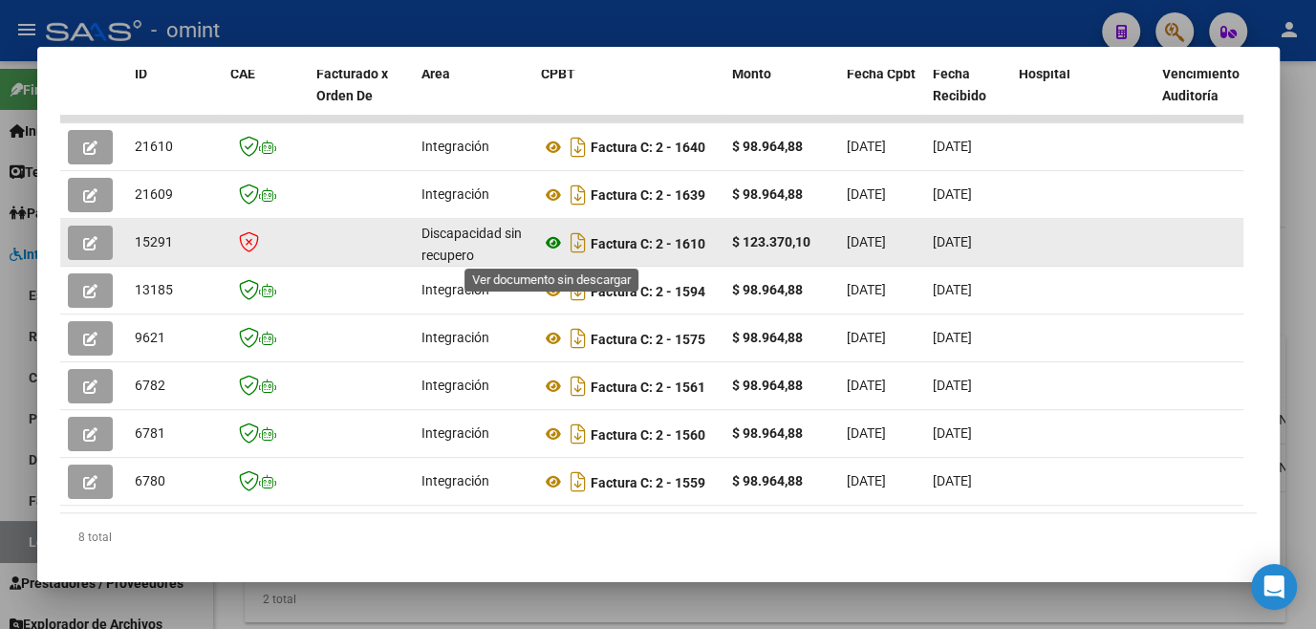
click at [549, 247] on icon at bounding box center [553, 242] width 25 height 23
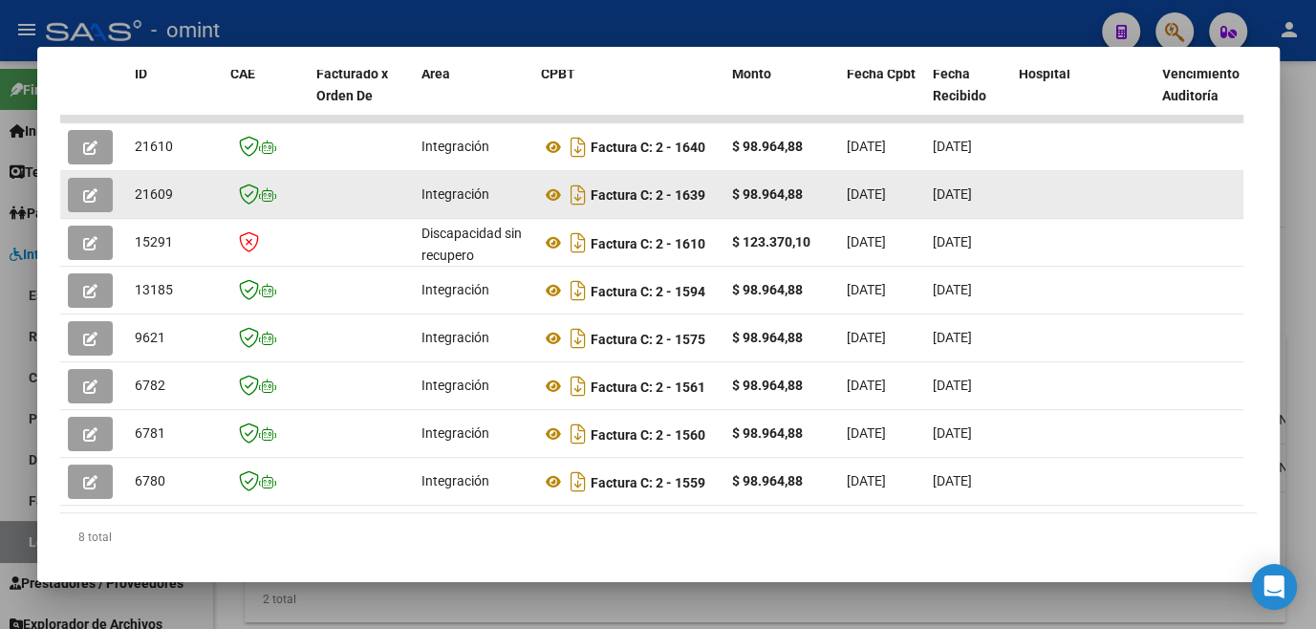
scroll to position [384, 0]
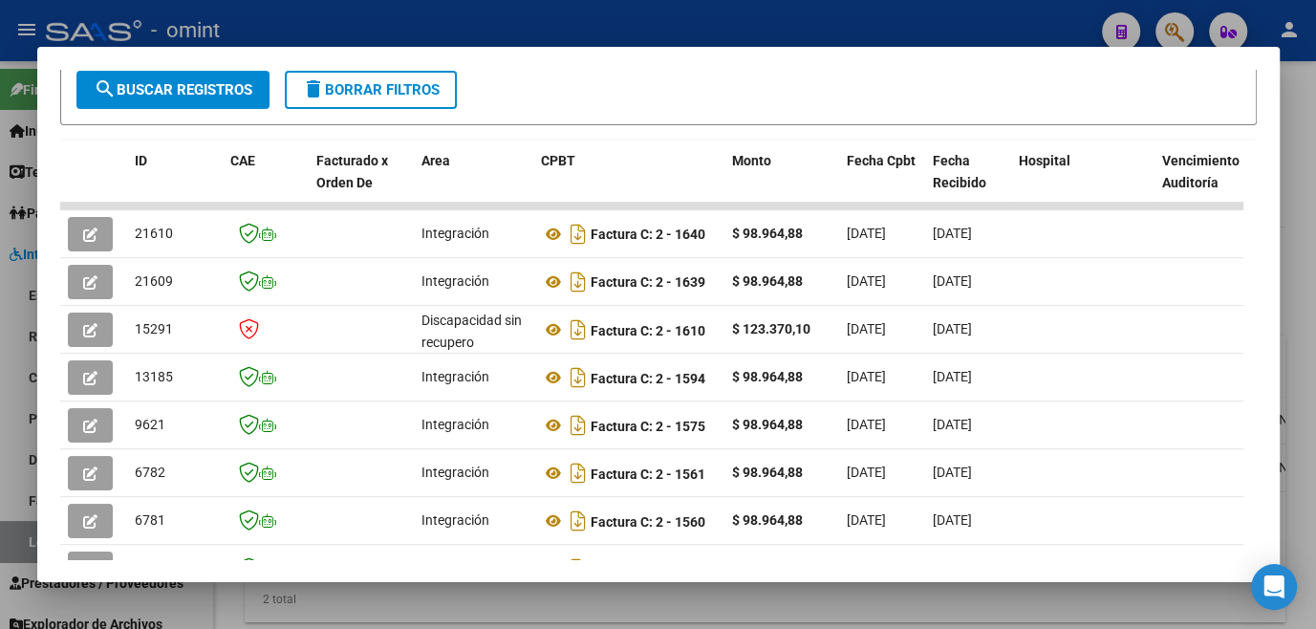
click at [556, 597] on div at bounding box center [658, 314] width 1316 height 629
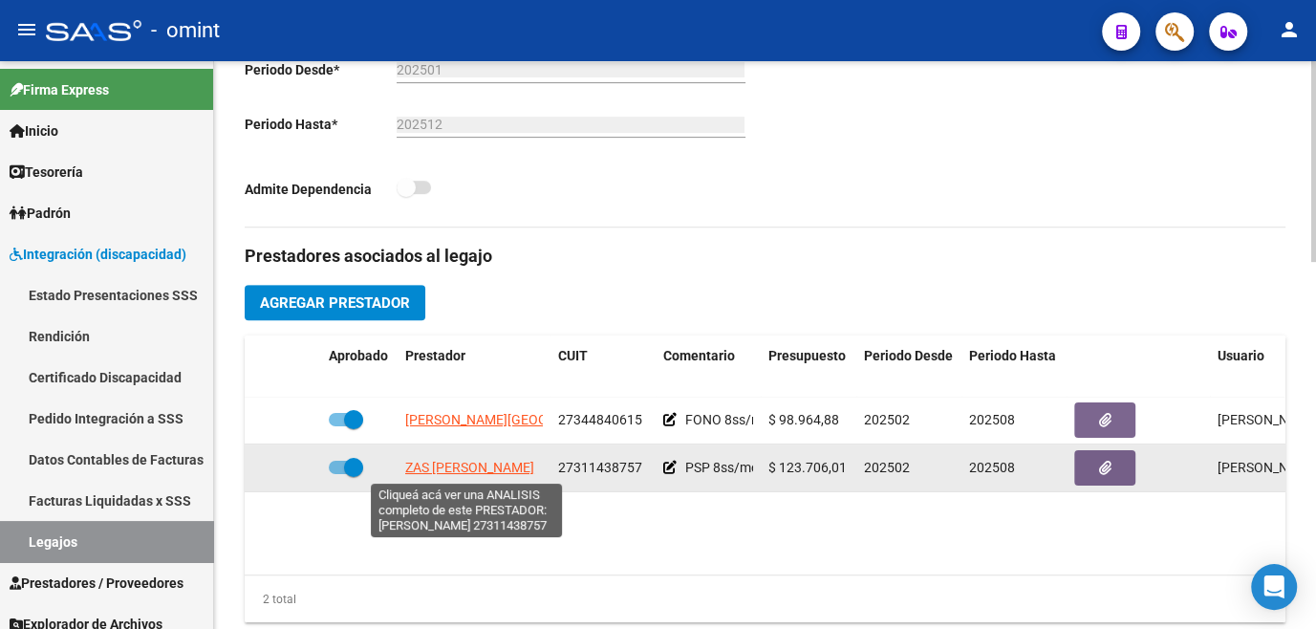
click at [434, 469] on span "ZAS [PERSON_NAME]" at bounding box center [469, 467] width 129 height 15
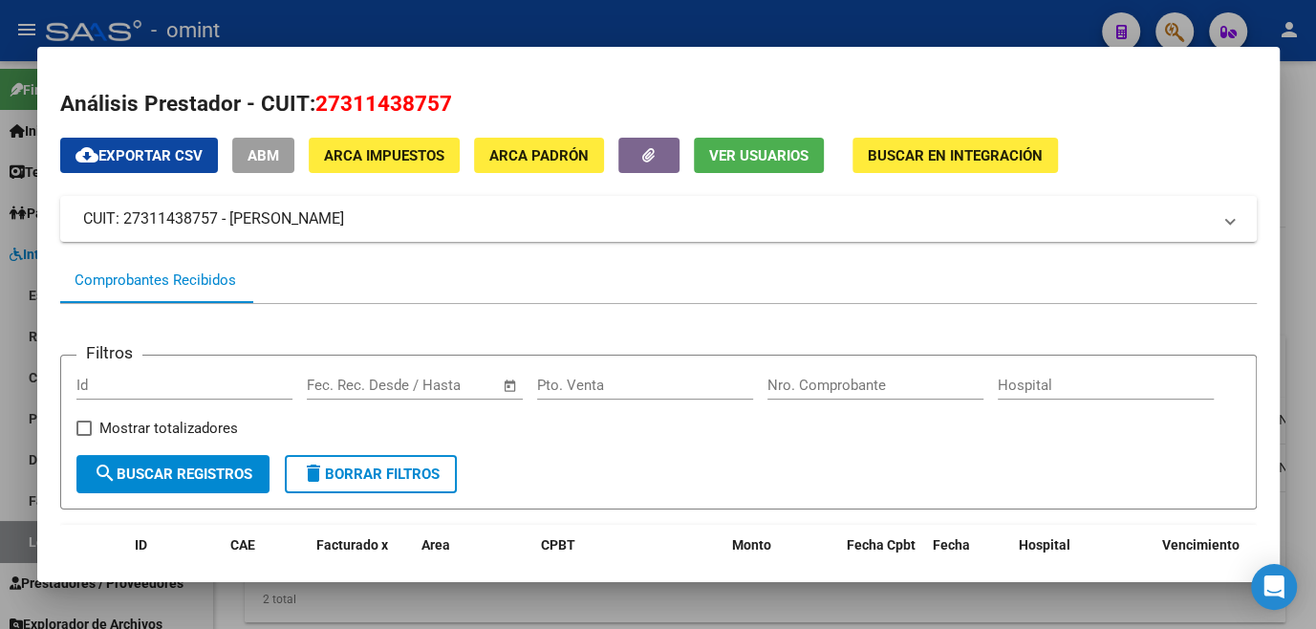
scroll to position [260, 0]
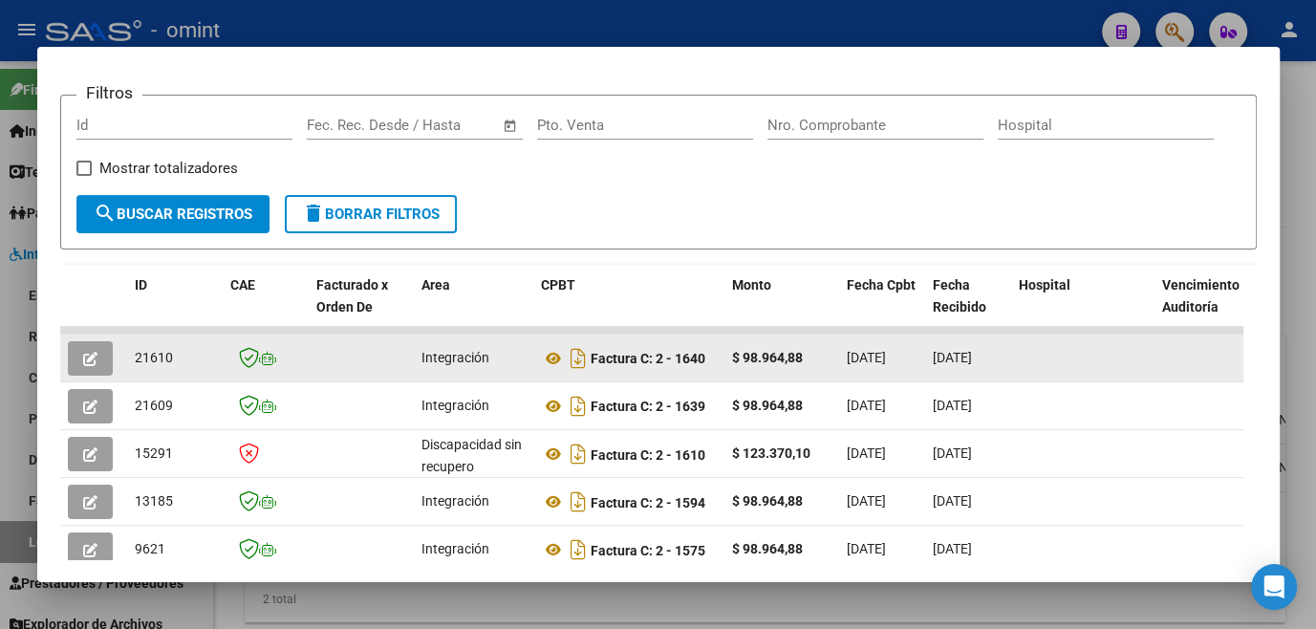
click at [91, 358] on icon "button" at bounding box center [90, 359] width 14 height 14
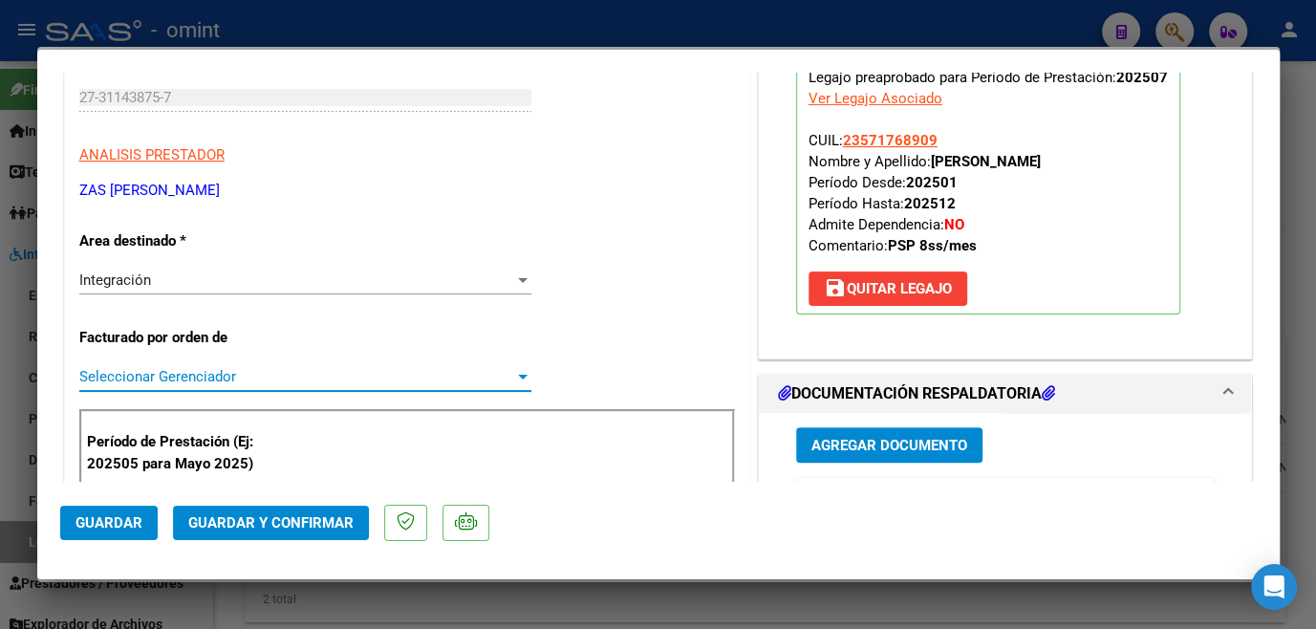
click at [265, 372] on span "Seleccionar Gerenciador" at bounding box center [296, 376] width 435 height 17
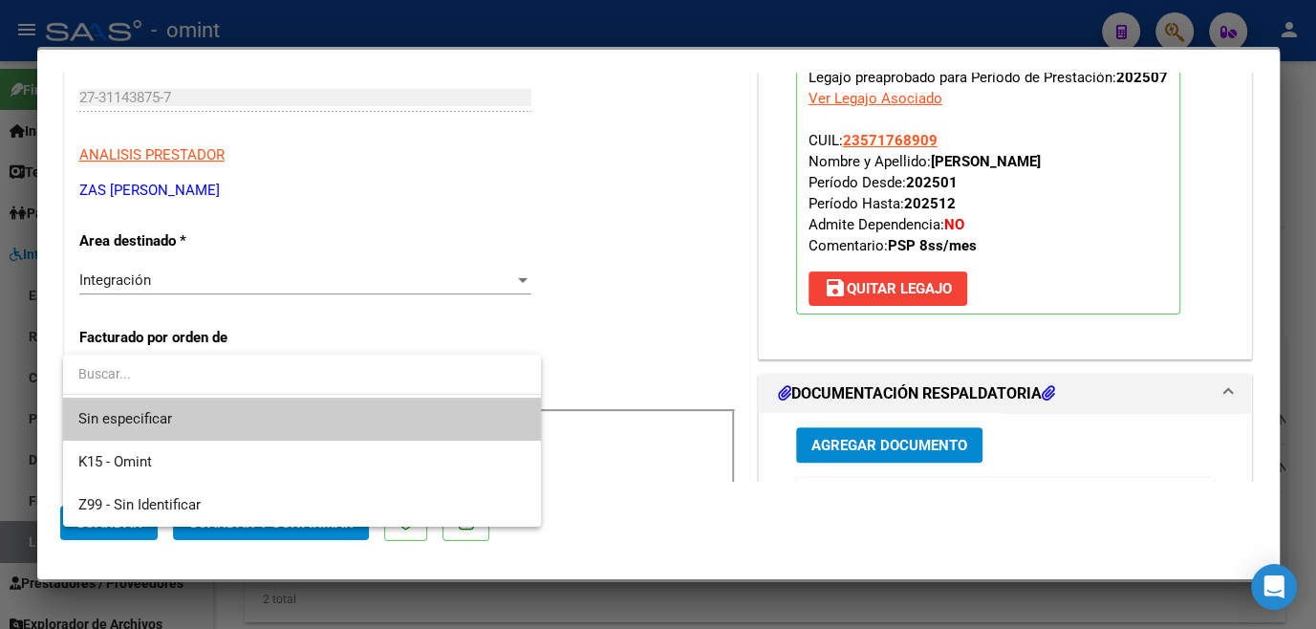
click at [254, 408] on span "Sin especificar" at bounding box center [301, 418] width 447 height 43
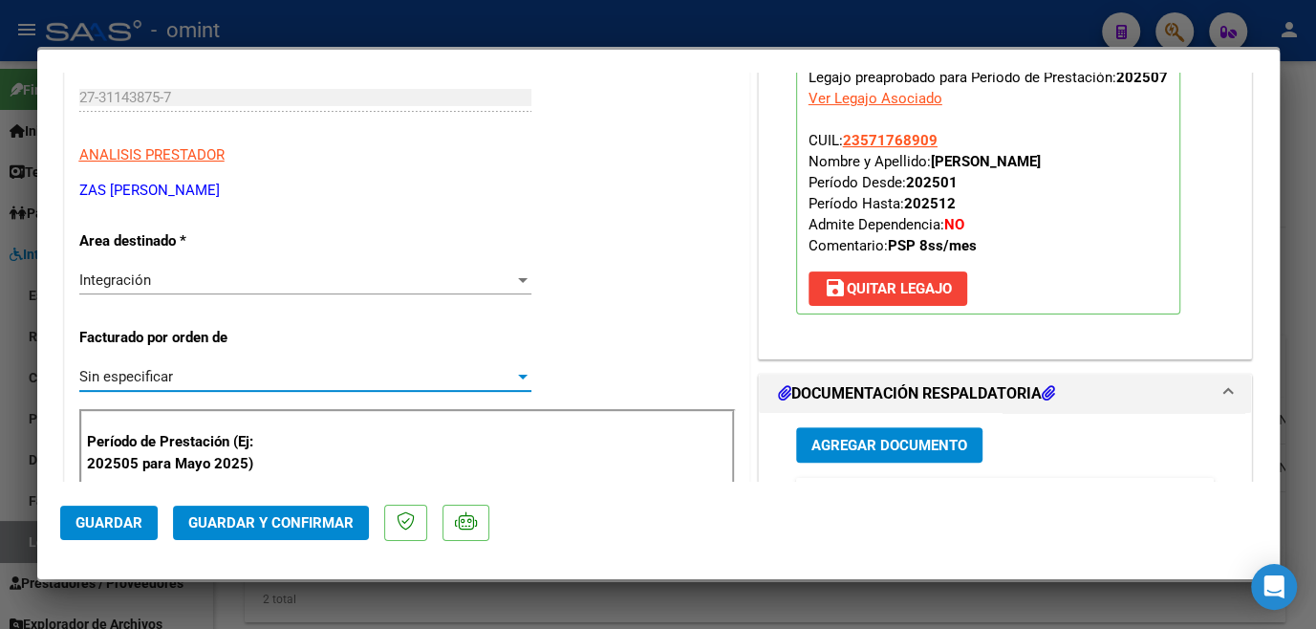
click at [250, 508] on button "Guardar y Confirmar" at bounding box center [271, 522] width 196 height 34
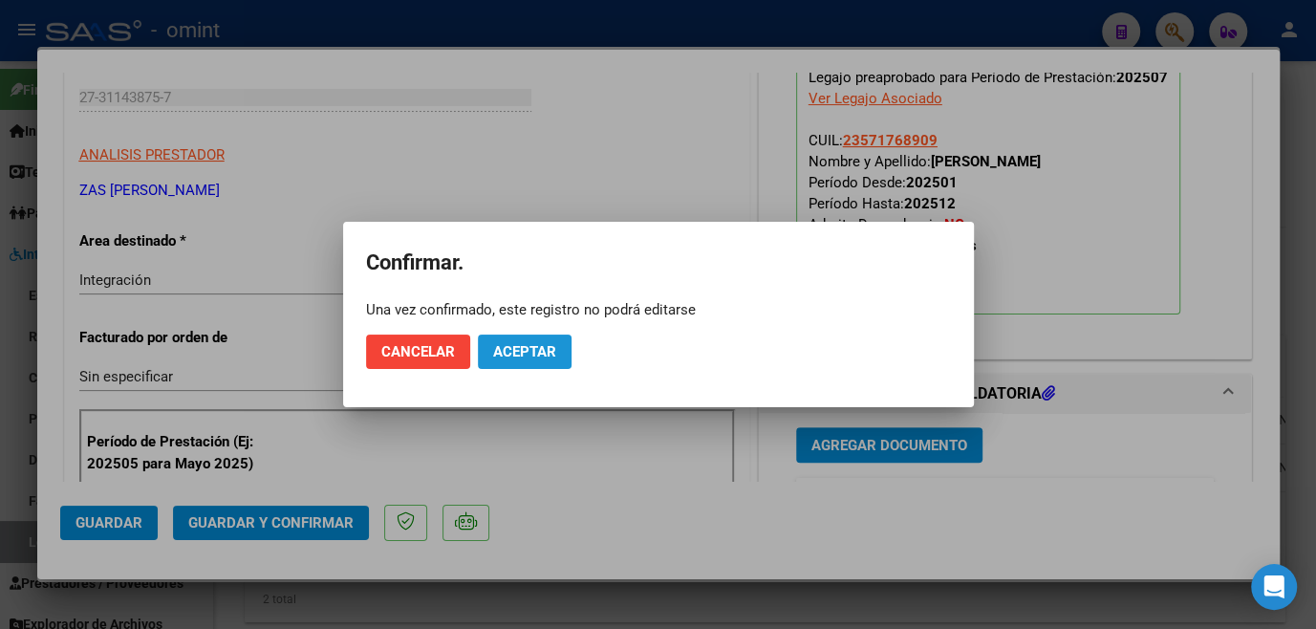
click at [529, 346] on span "Aceptar" at bounding box center [524, 351] width 63 height 17
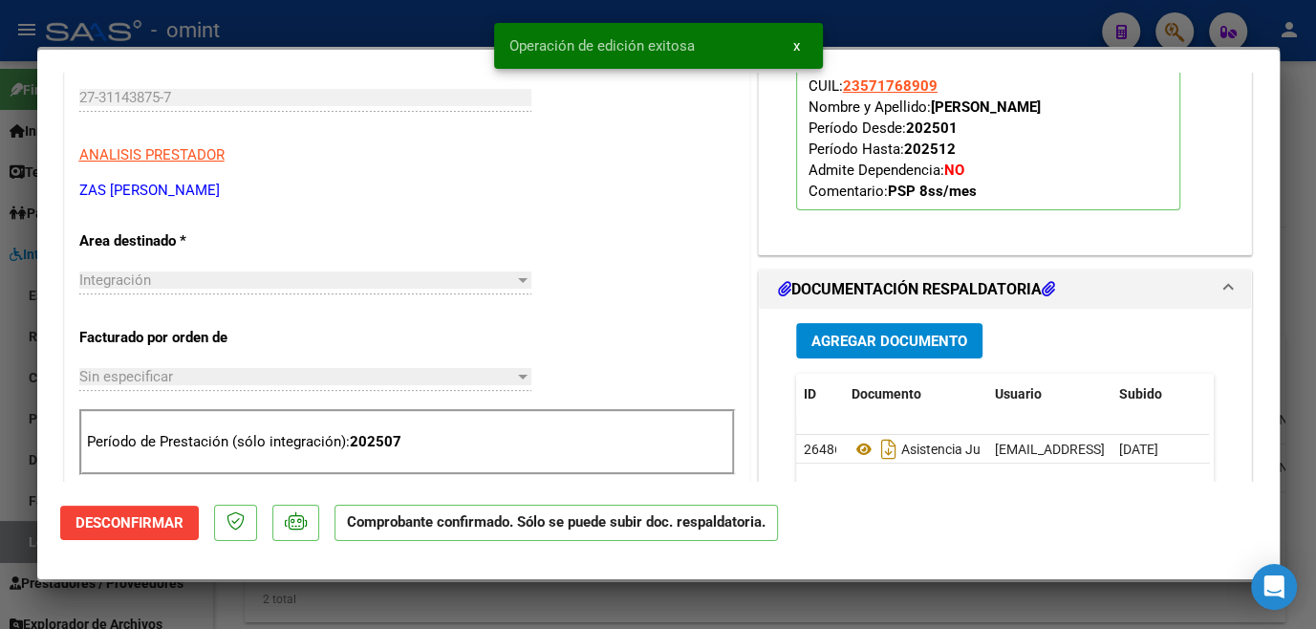
click at [559, 603] on div at bounding box center [658, 314] width 1316 height 629
type input "$ 0,00"
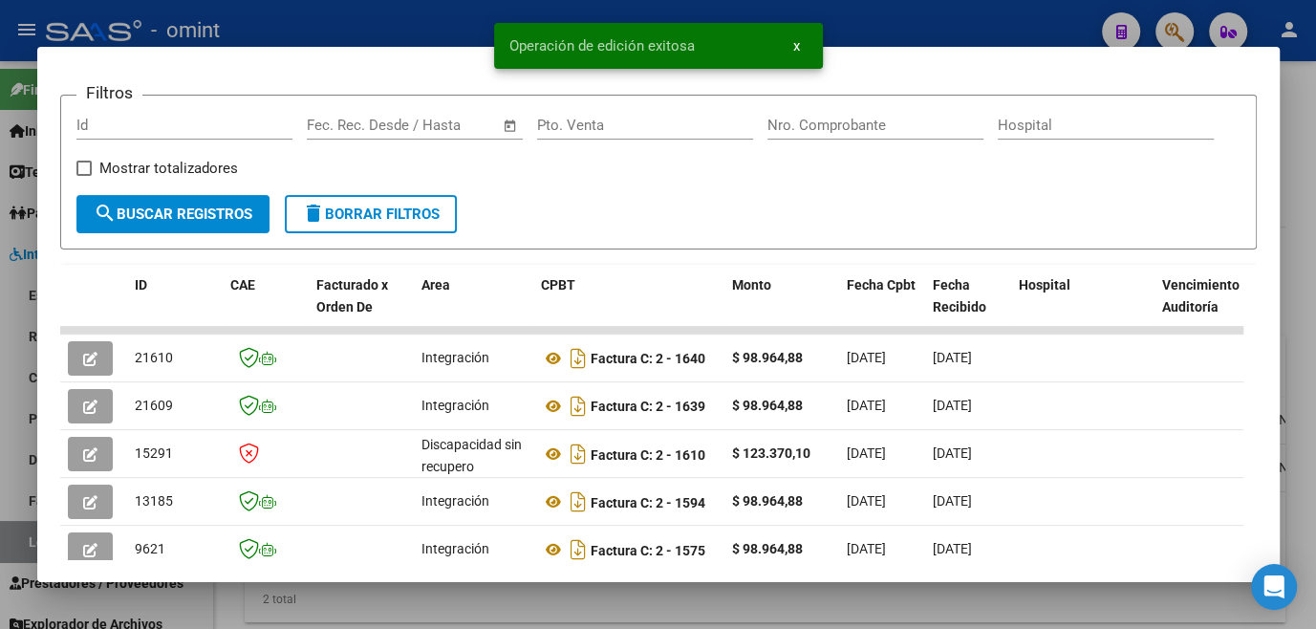
click at [559, 603] on div at bounding box center [658, 314] width 1316 height 629
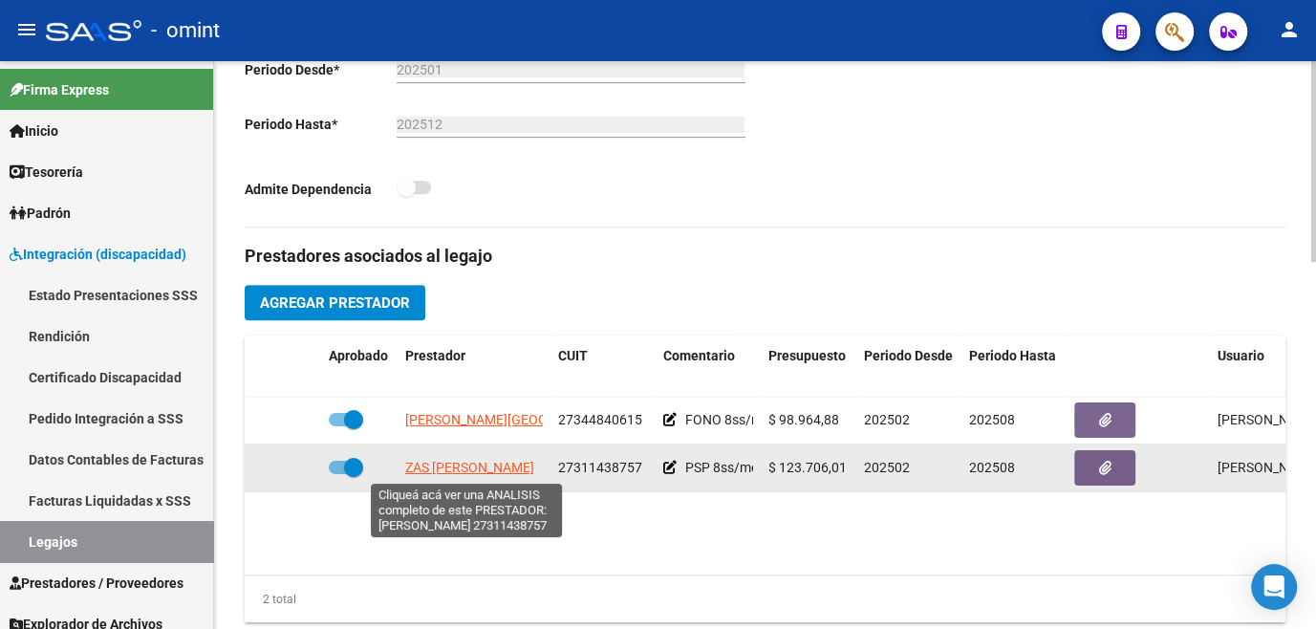
click at [459, 460] on span "ZAS [PERSON_NAME]" at bounding box center [469, 467] width 129 height 15
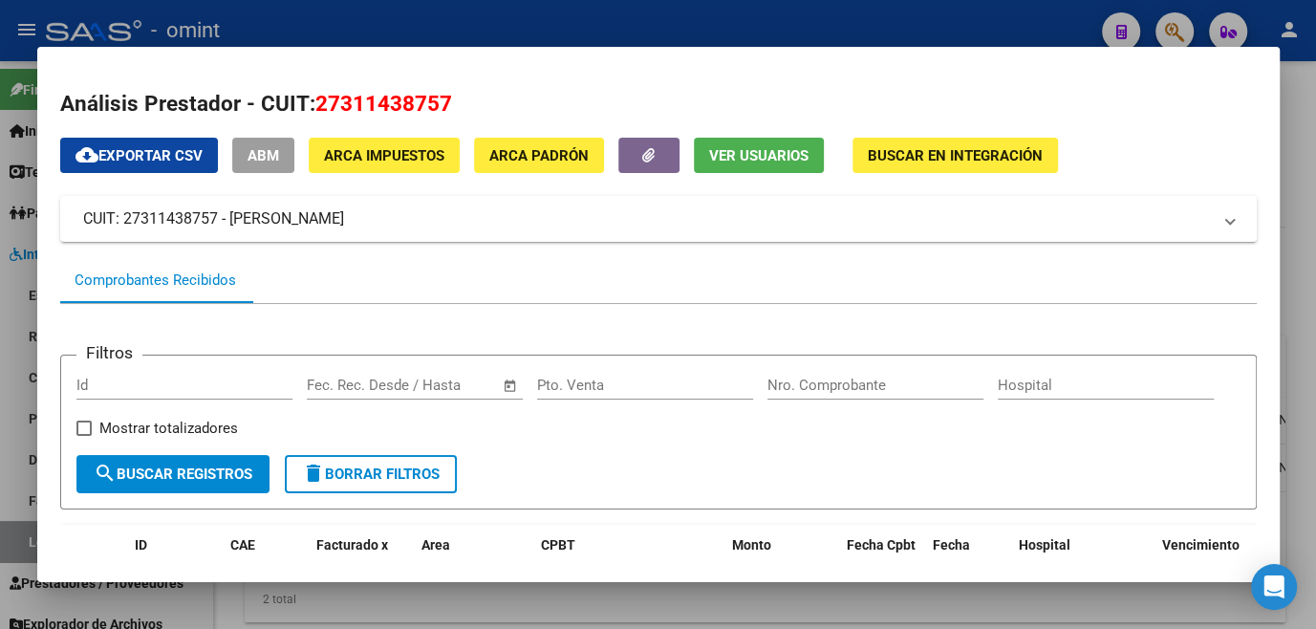
scroll to position [173, 0]
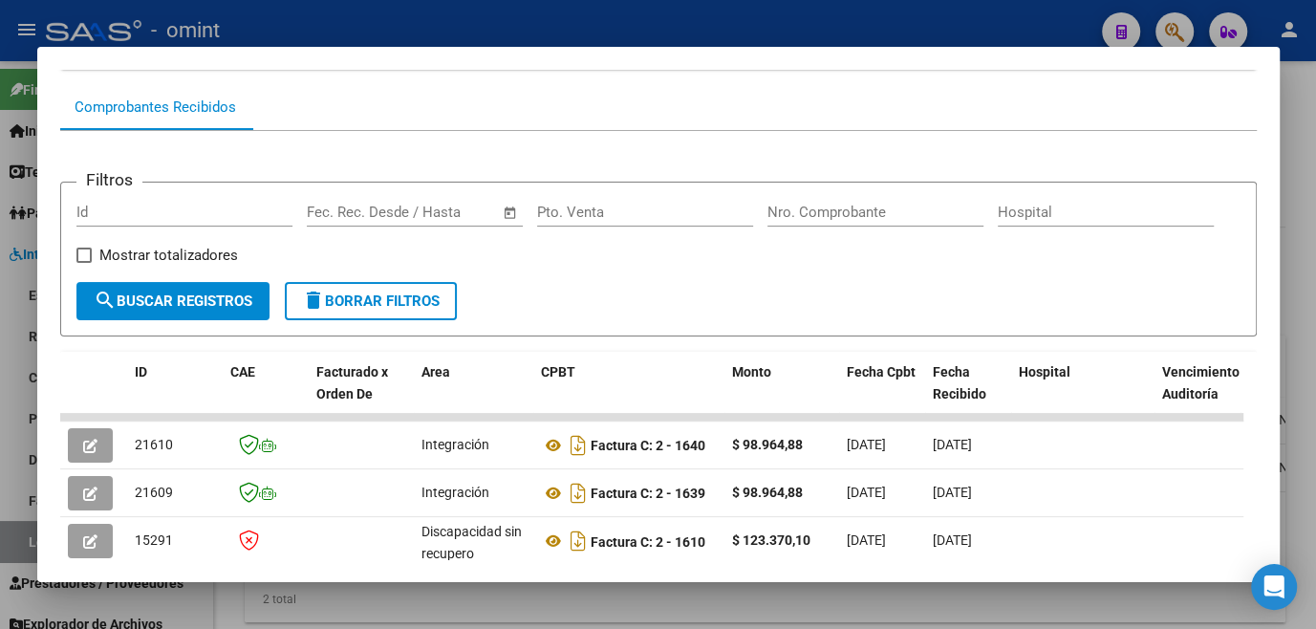
click at [820, 616] on div at bounding box center [658, 314] width 1316 height 629
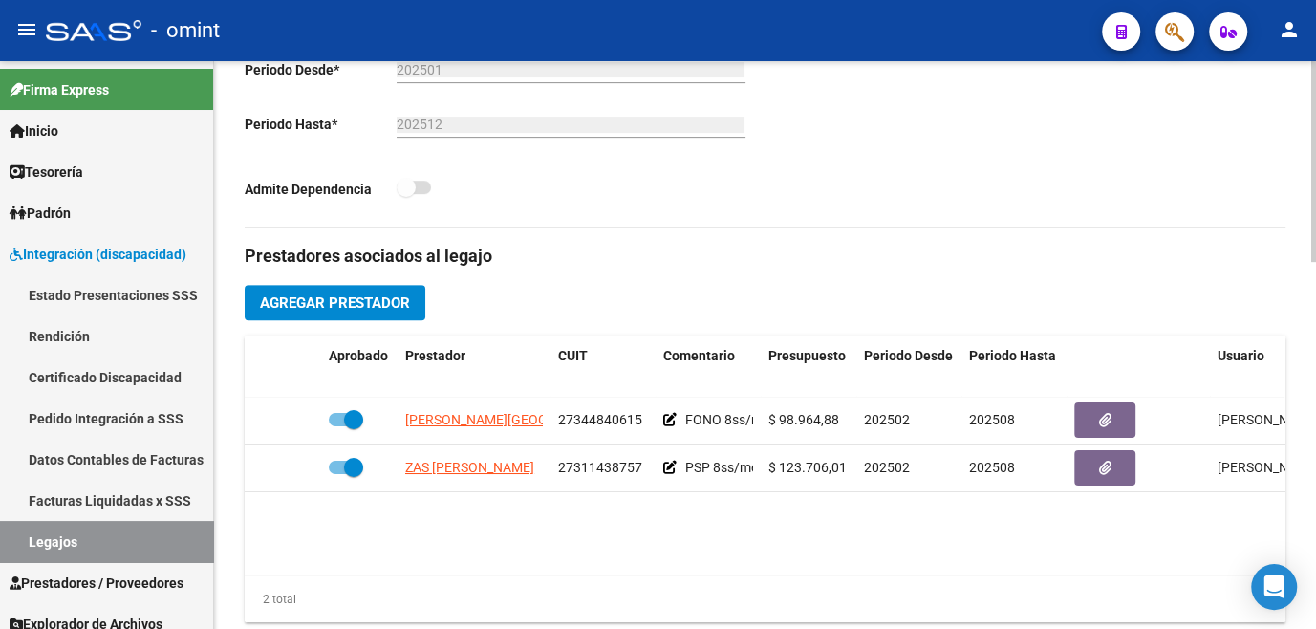
click at [891, 250] on h3 "Prestadores asociados al legajo" at bounding box center [765, 256] width 1041 height 27
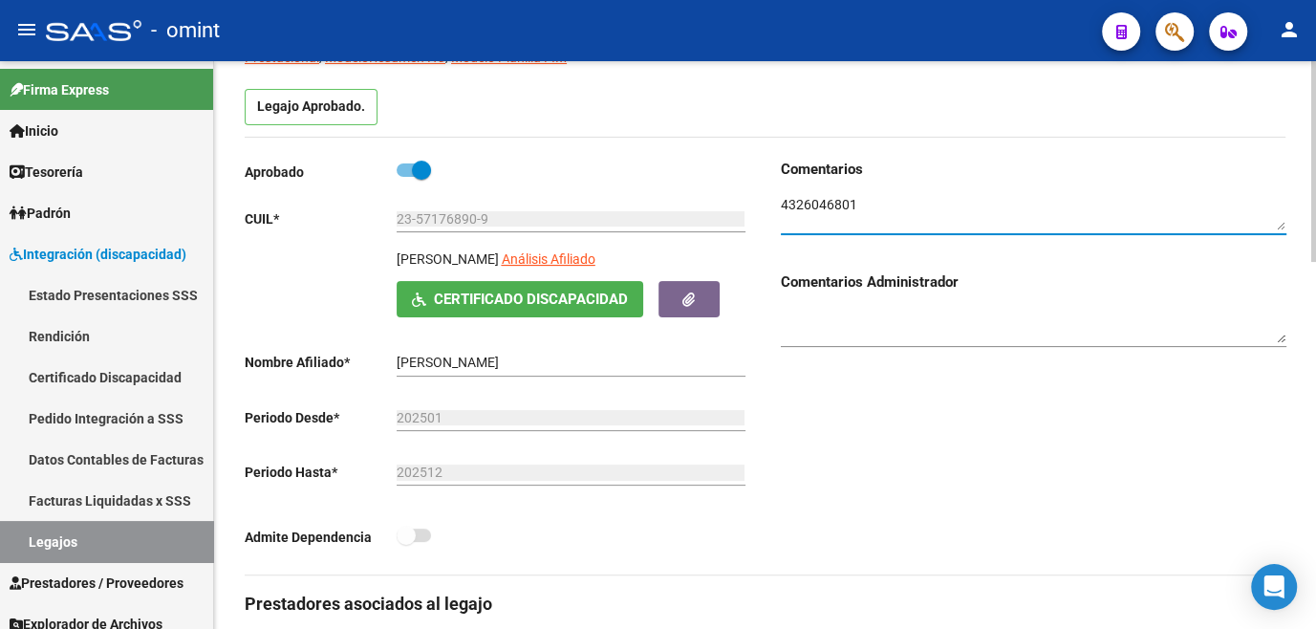
click at [833, 204] on textarea at bounding box center [1033, 213] width 505 height 36
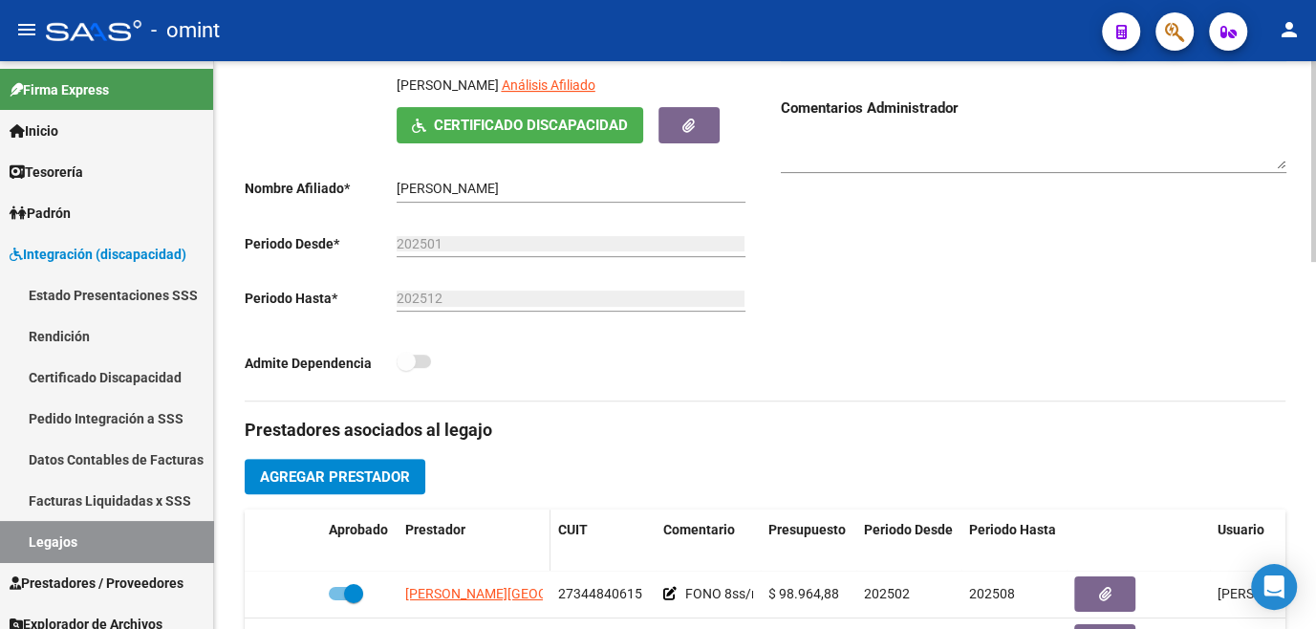
scroll to position [608, 0]
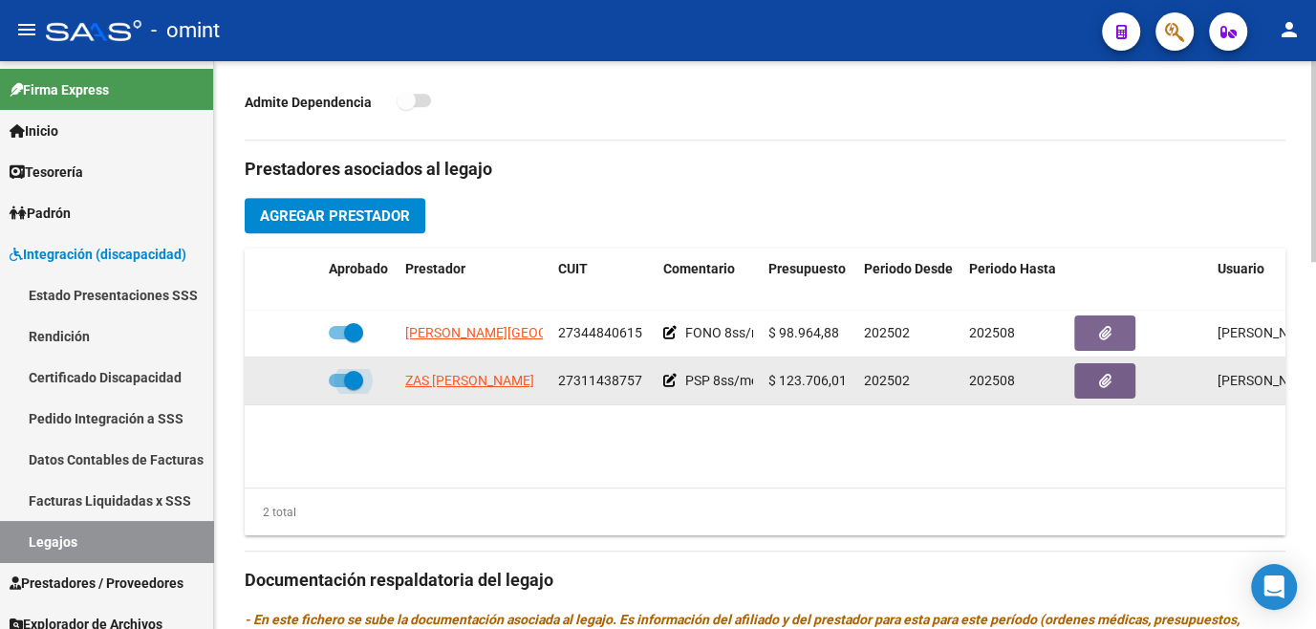
click at [351, 379] on span at bounding box center [353, 380] width 19 height 19
click at [338, 387] on input "checkbox" at bounding box center [337, 387] width 1 height 1
checkbox input "false"
click at [295, 376] on icon at bounding box center [293, 380] width 13 height 13
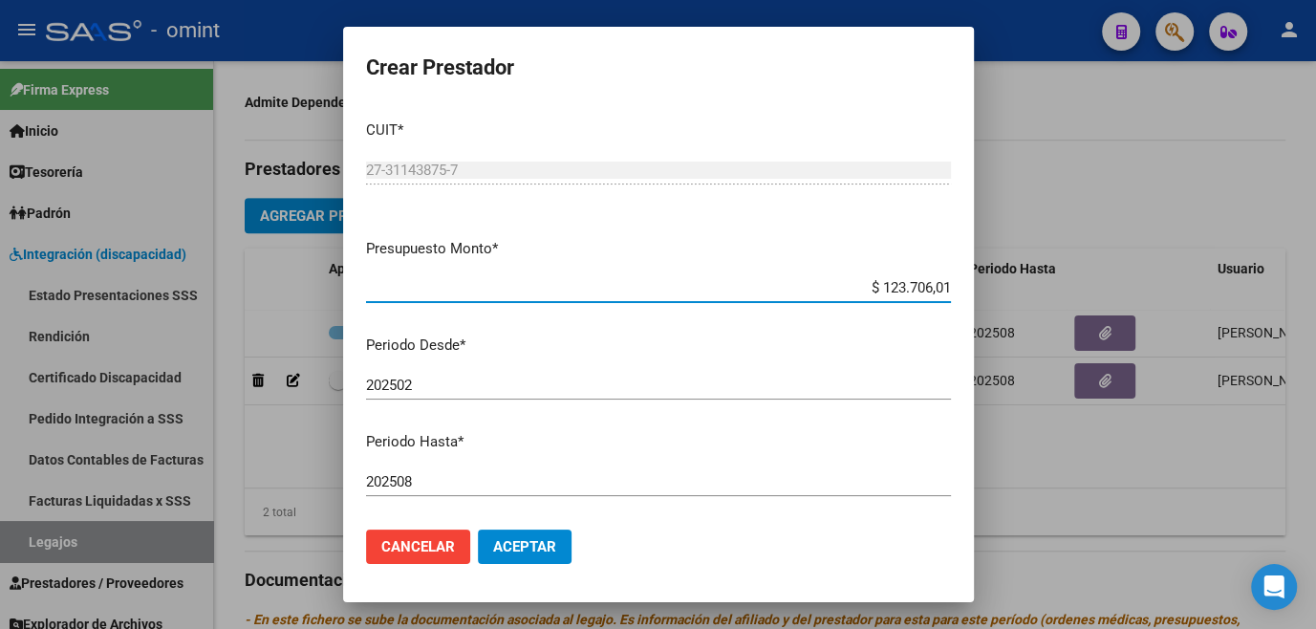
click at [471, 468] on div "202508 Ingresar el periodo" at bounding box center [658, 481] width 585 height 29
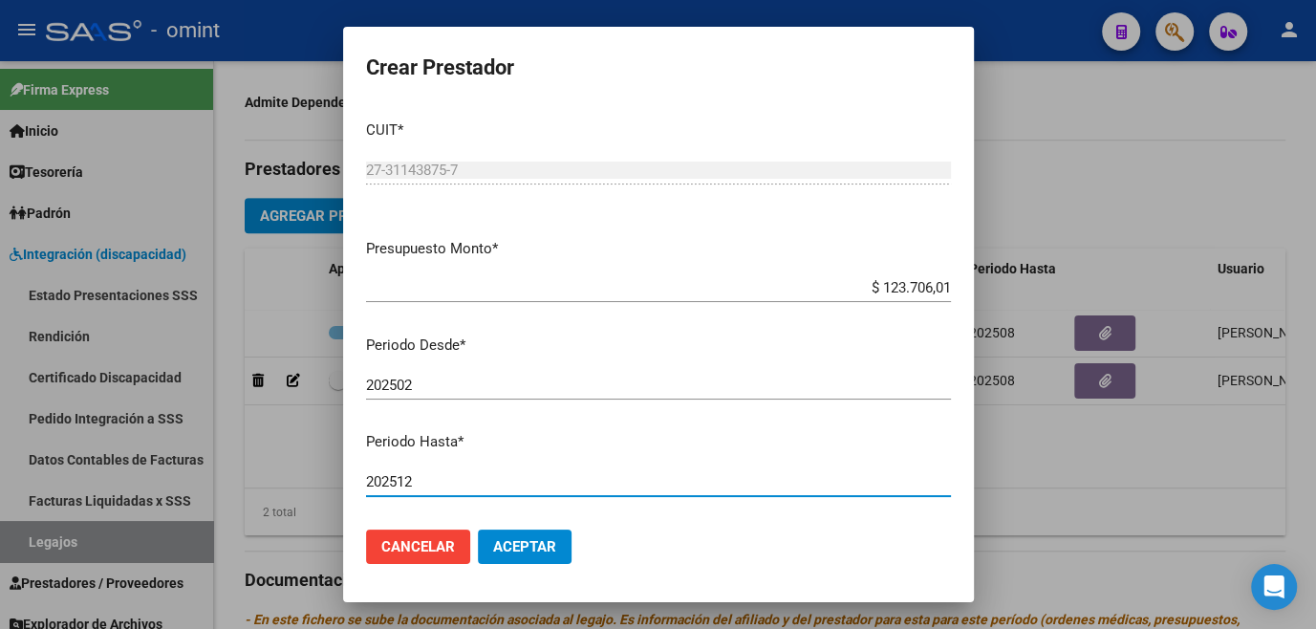
type input "202512"
click at [514, 541] on span "Aceptar" at bounding box center [524, 546] width 63 height 17
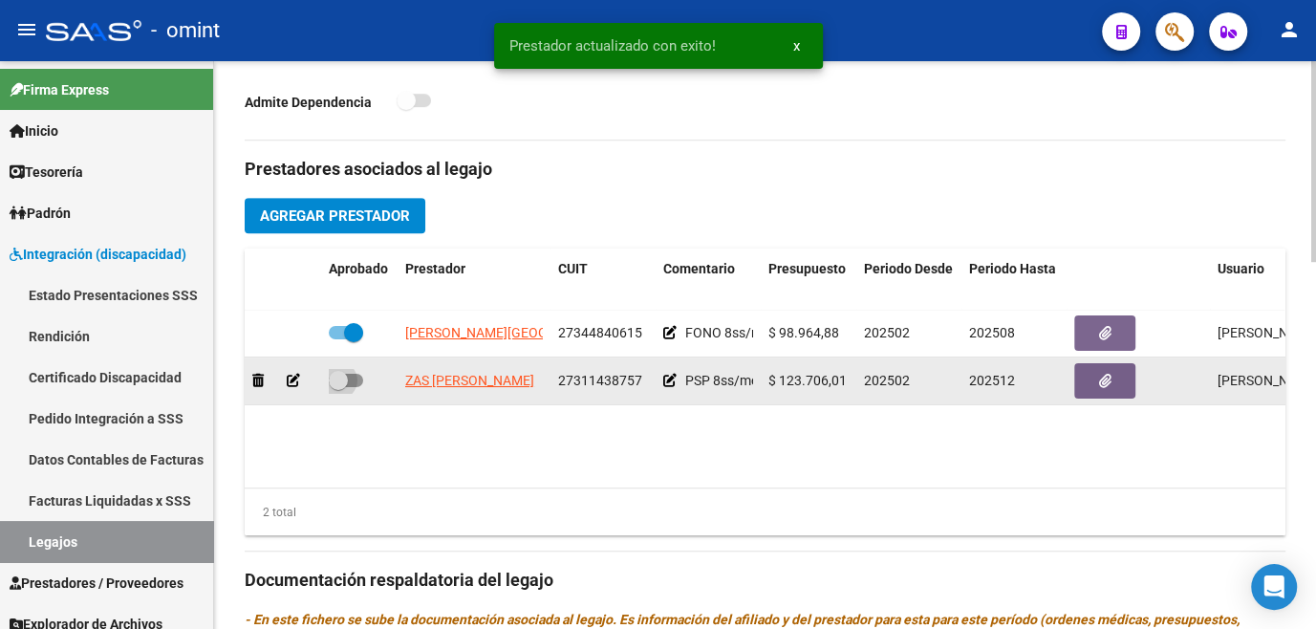
click at [350, 383] on span at bounding box center [346, 380] width 34 height 13
click at [338, 387] on input "checkbox" at bounding box center [337, 387] width 1 height 1
checkbox input "true"
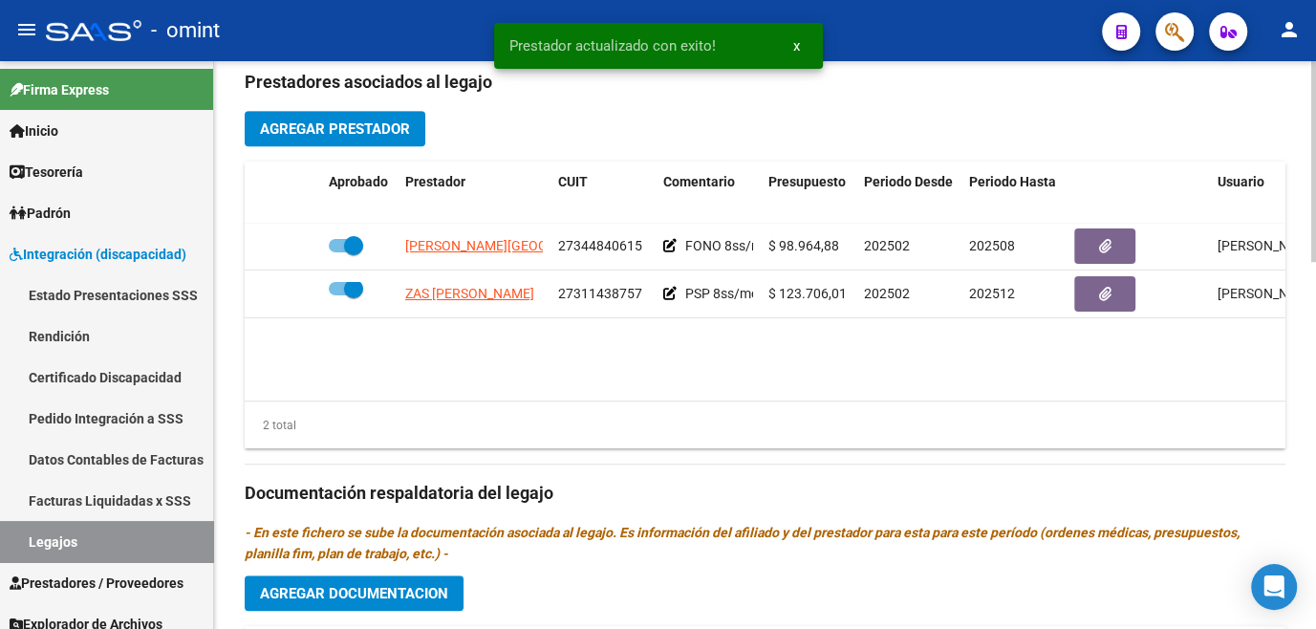
scroll to position [956, 0]
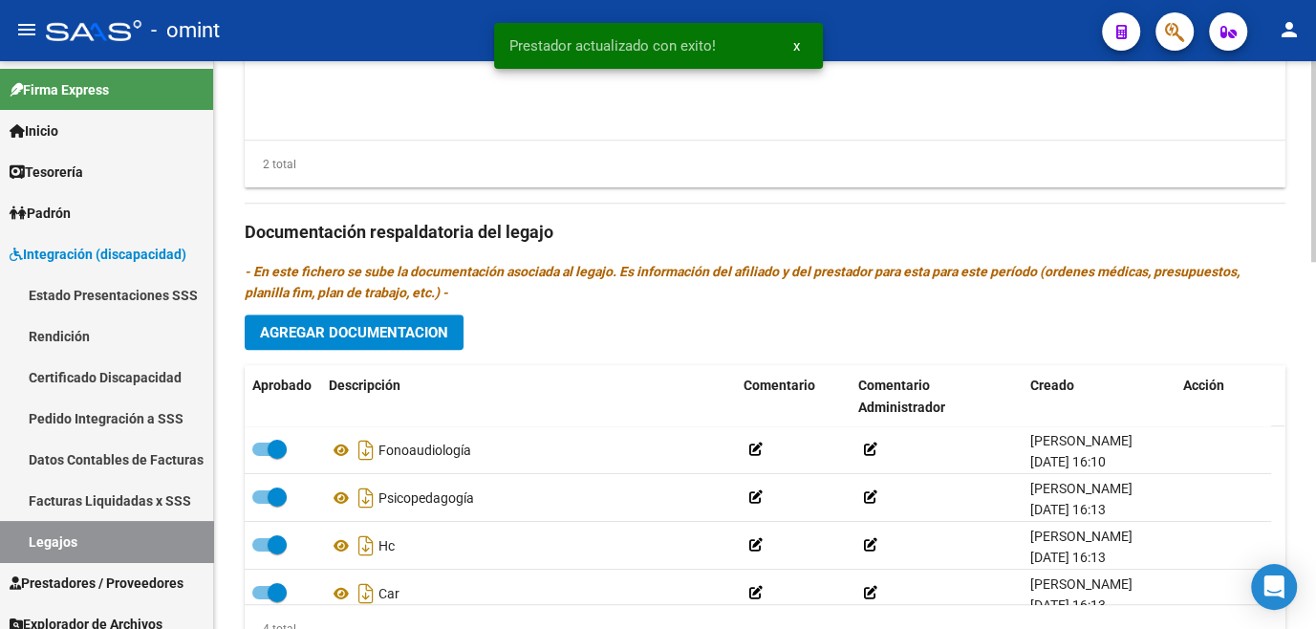
click at [422, 342] on button "Agregar Documentacion" at bounding box center [354, 331] width 219 height 35
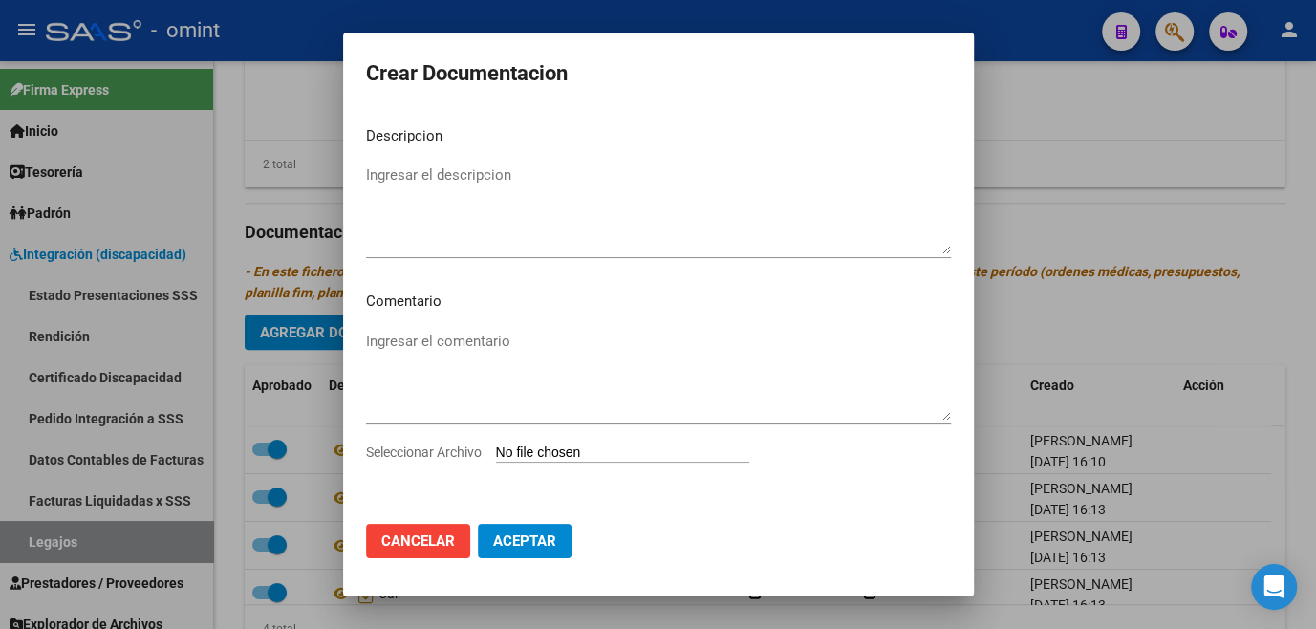
click at [1056, 175] on div at bounding box center [658, 314] width 1316 height 629
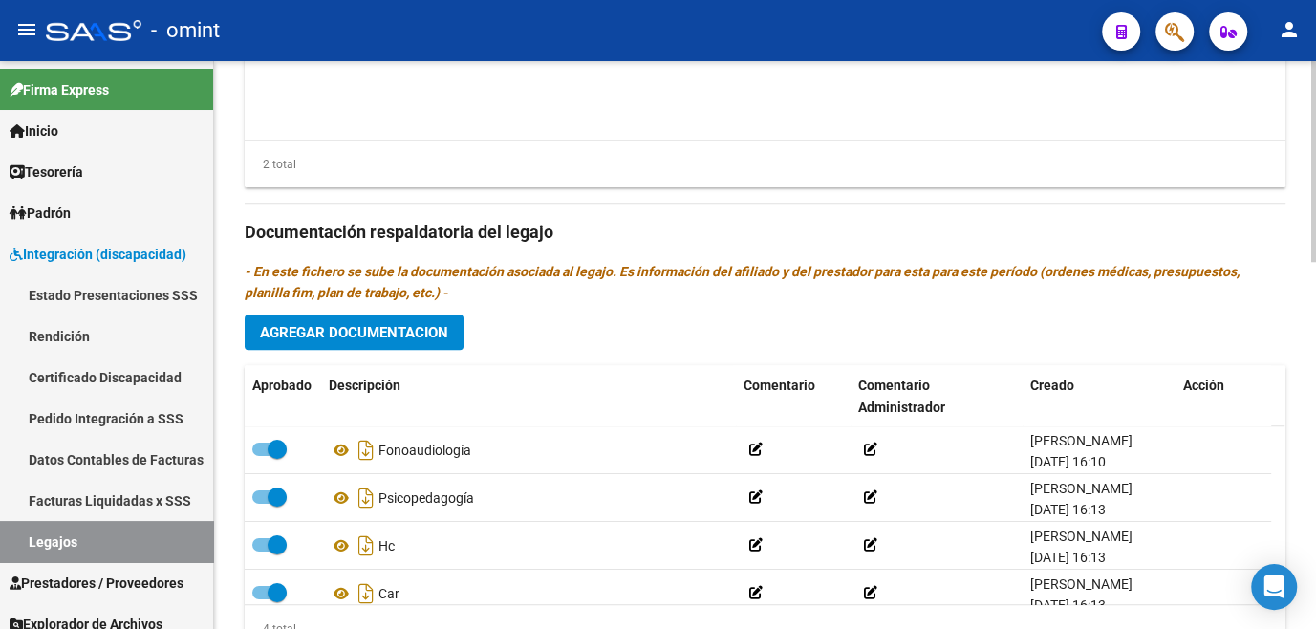
scroll to position [695, 0]
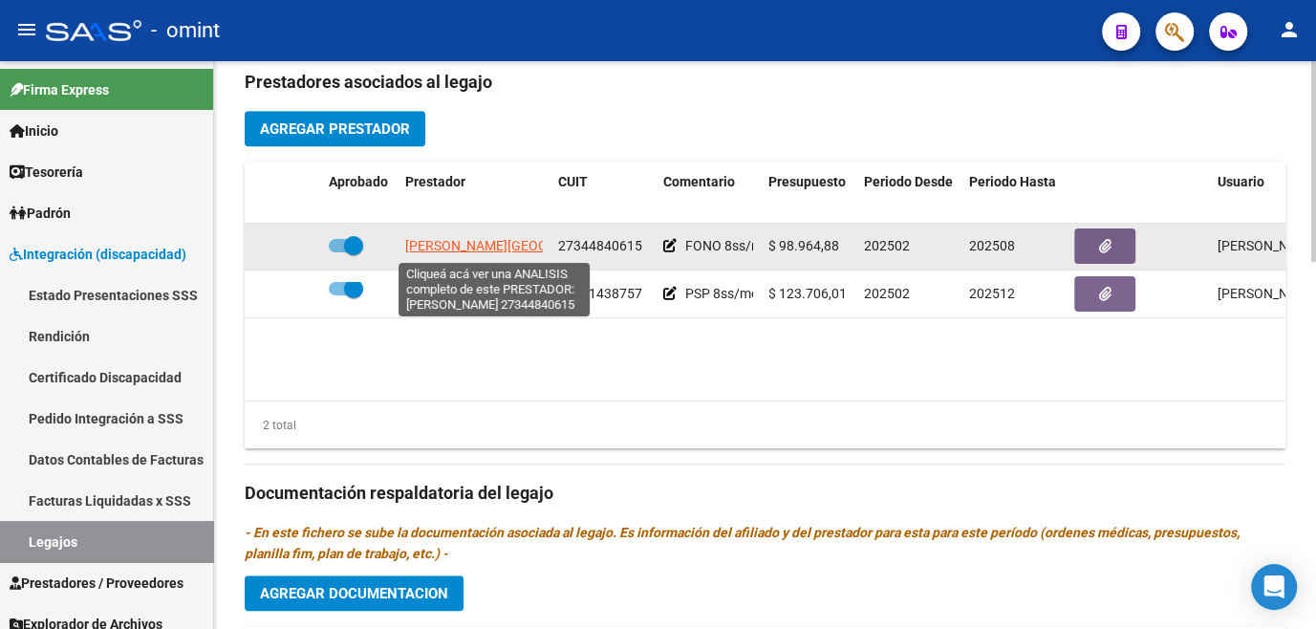
click at [489, 239] on span "[PERSON_NAME][GEOGRAPHIC_DATA]" at bounding box center [520, 245] width 231 height 15
type textarea "27344840615"
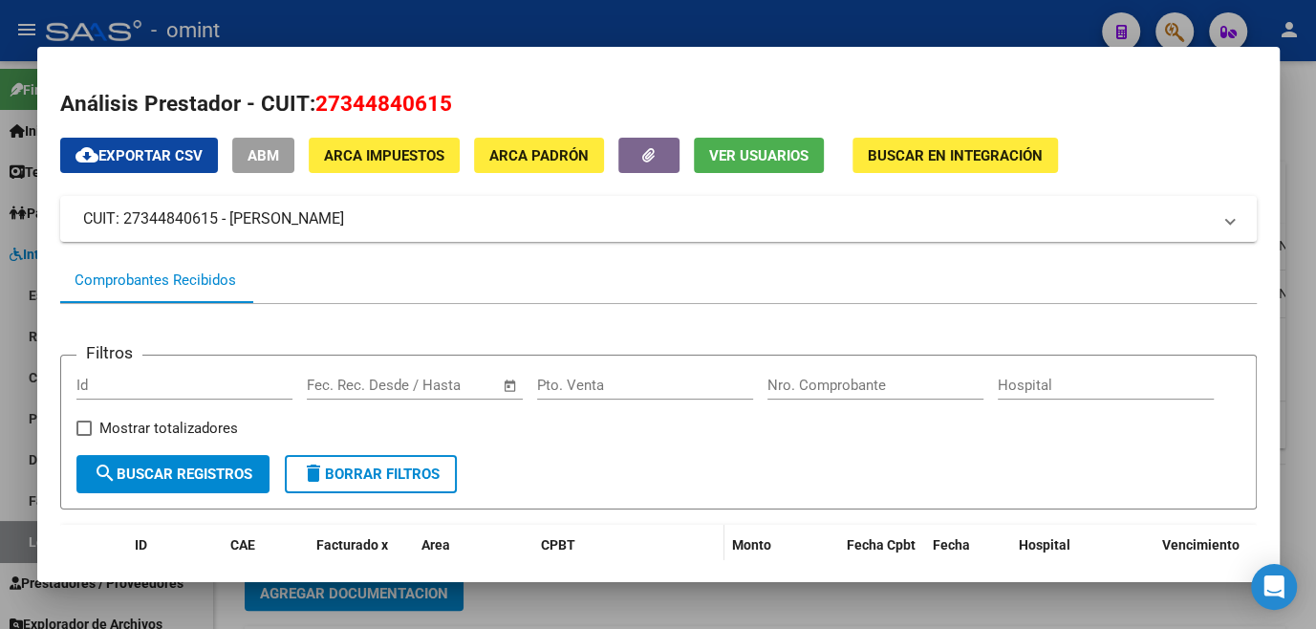
scroll to position [210, 0]
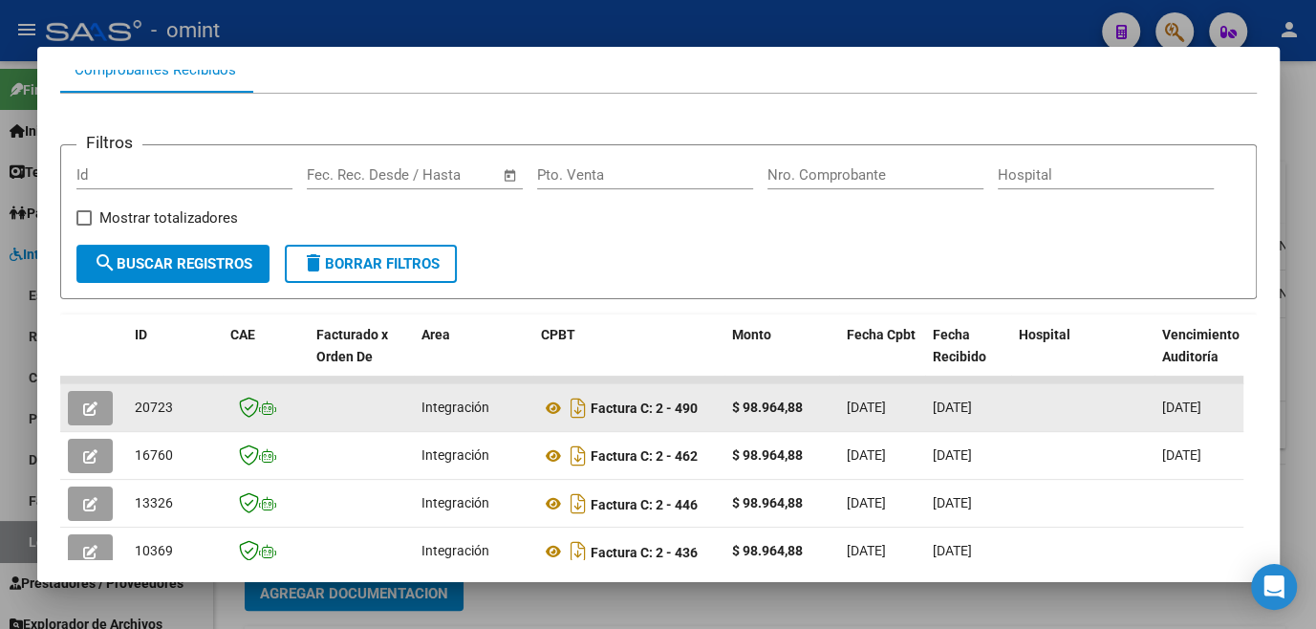
click at [83, 423] on button "button" at bounding box center [90, 408] width 45 height 34
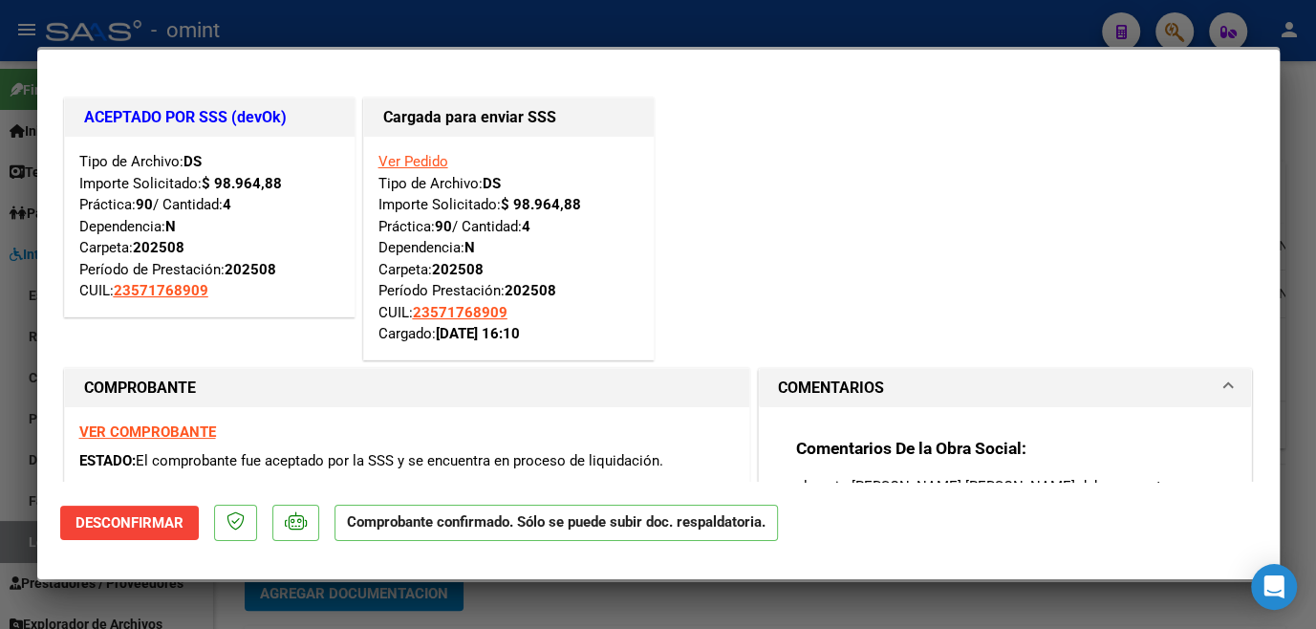
click at [37, 397] on mat-dialog-content "ACEPTADO POR SSS (devOk) Tipo de Archivo: DS Importe Solicitado: $ 98.964,88 Pr…" at bounding box center [658, 277] width 1242 height 409
click at [21, 405] on div at bounding box center [658, 314] width 1316 height 629
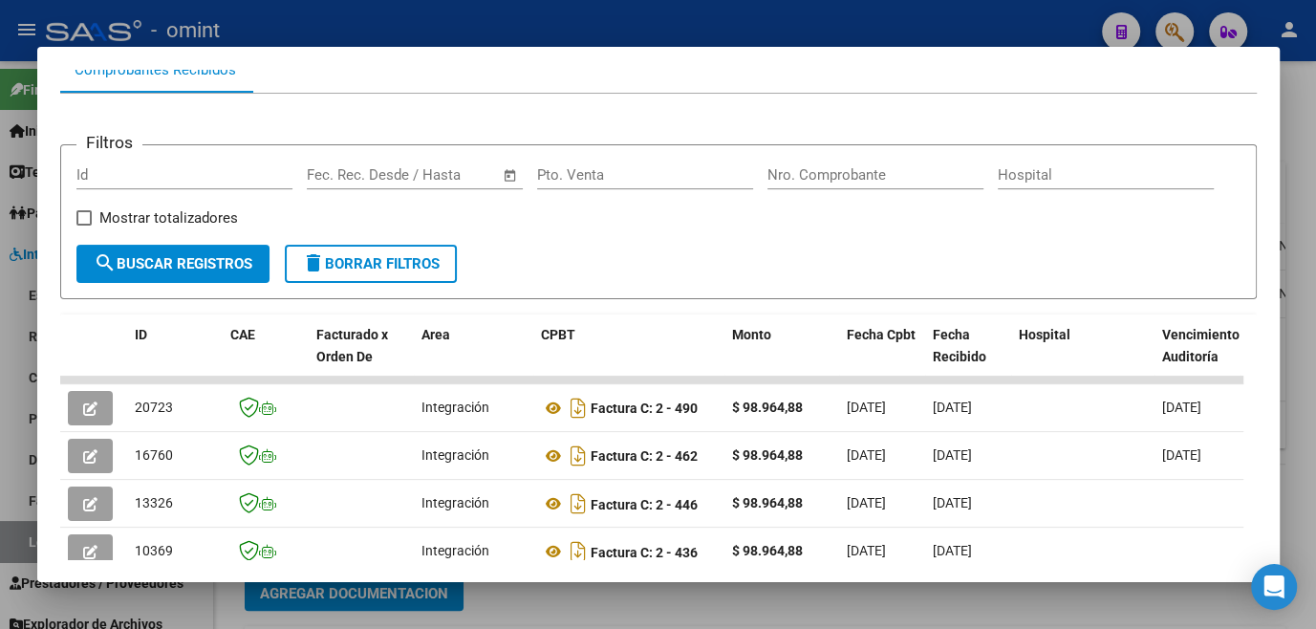
click at [21, 405] on div at bounding box center [658, 314] width 1316 height 629
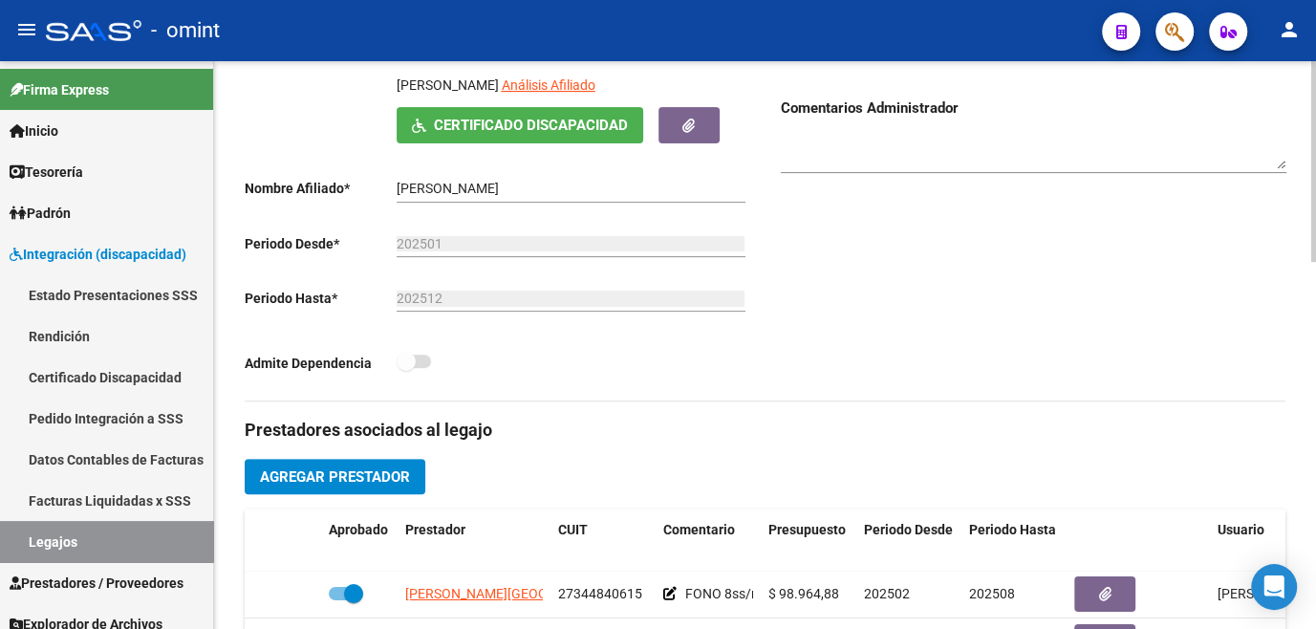
scroll to position [0, 0]
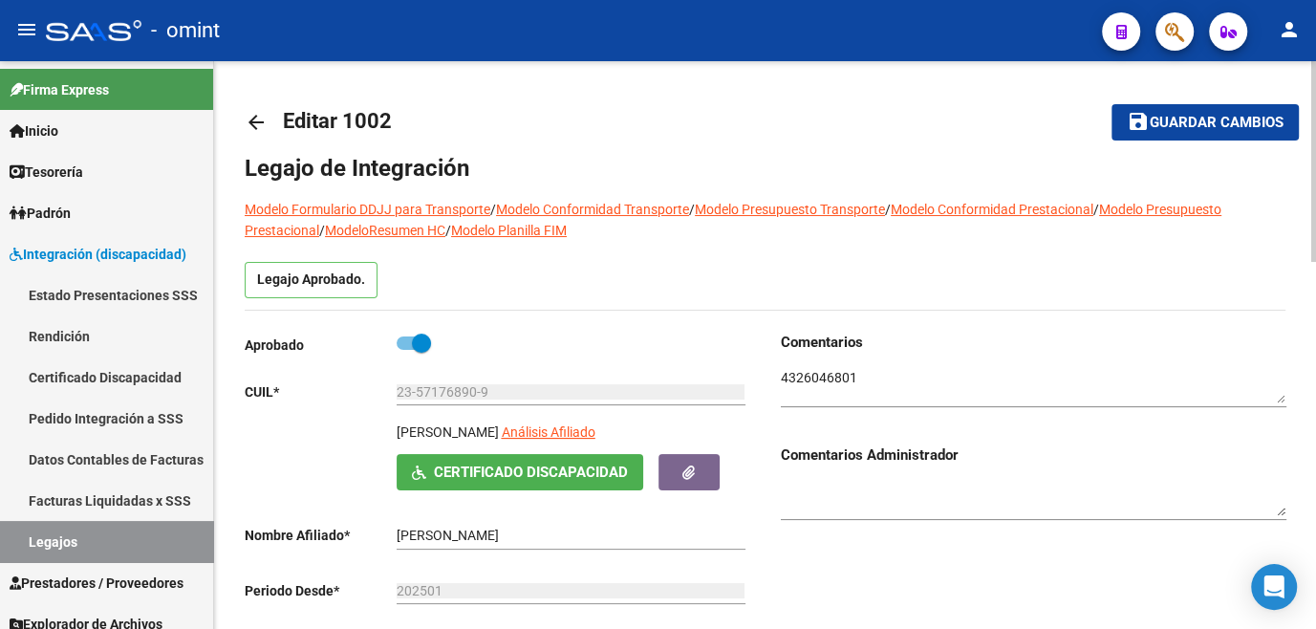
click at [1185, 126] on span "Guardar cambios" at bounding box center [1216, 123] width 134 height 17
click at [85, 530] on link "Legajos" at bounding box center [106, 541] width 213 height 41
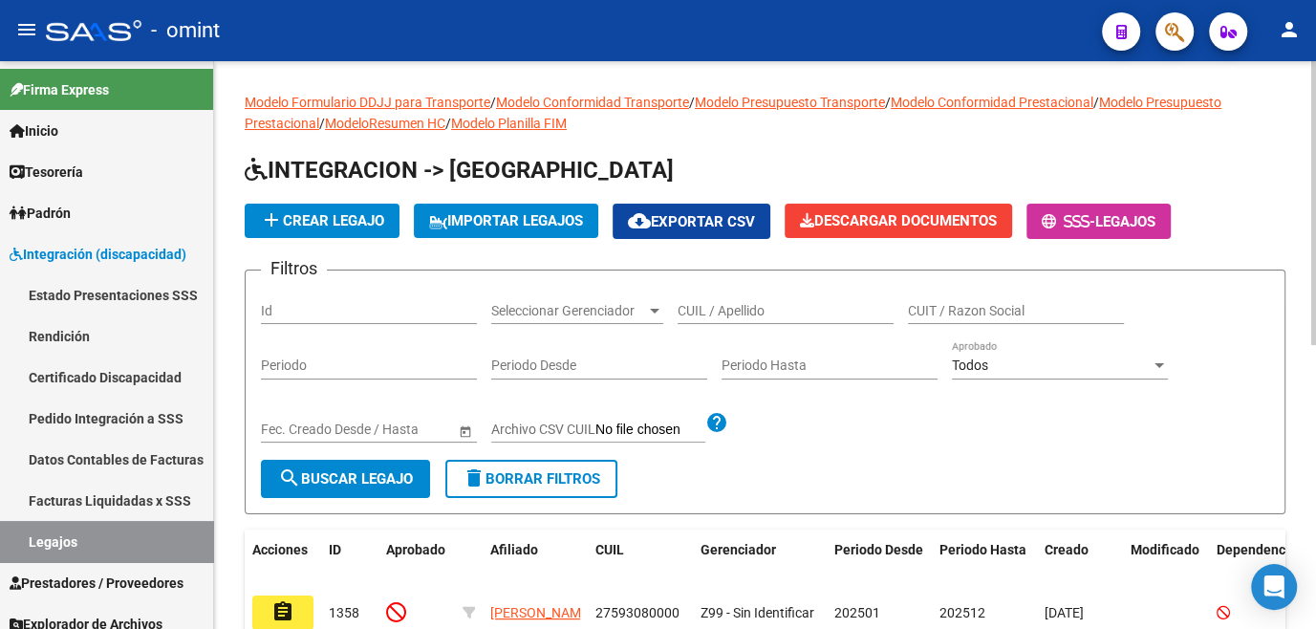
drag, startPoint x: 726, startPoint y: 302, endPoint x: 749, endPoint y: 297, distance: 23.4
click at [727, 303] on input "CUIL / Apellido" at bounding box center [785, 311] width 216 height 16
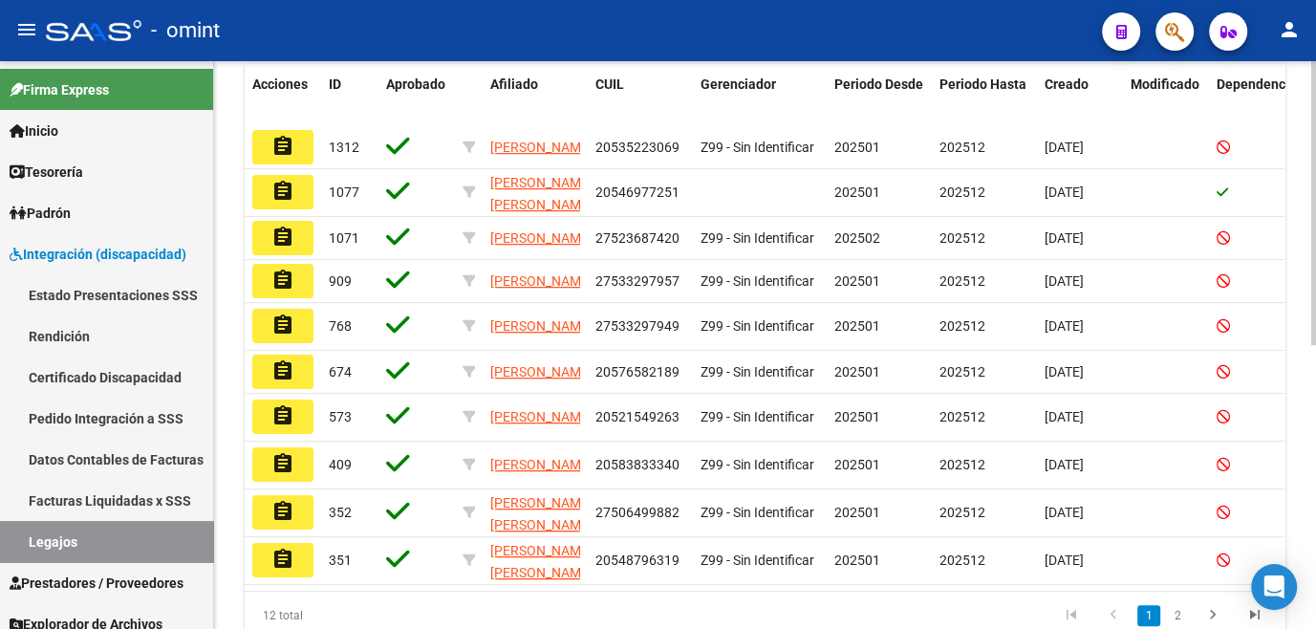
scroll to position [118, 0]
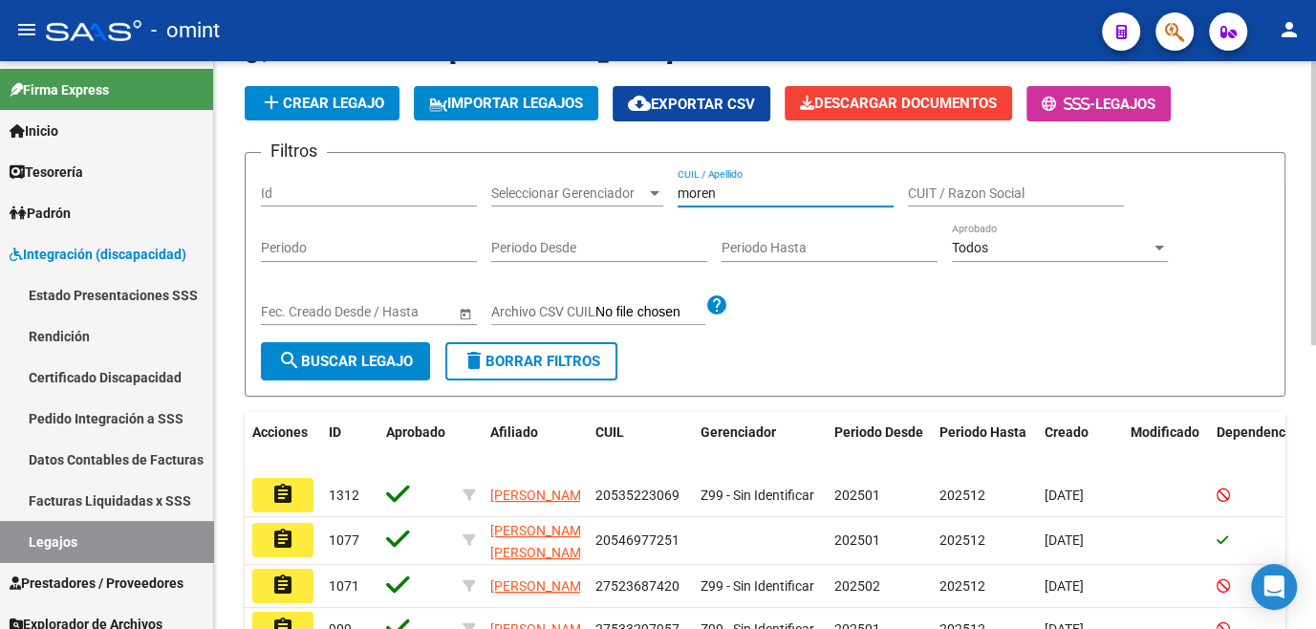
drag, startPoint x: 730, startPoint y: 185, endPoint x: 665, endPoint y: 185, distance: 65.0
click at [665, 185] on div "Filtros Id Seleccionar Gerenciador Seleccionar Gerenciador moren CUIL / Apellid…" at bounding box center [765, 255] width 1008 height 174
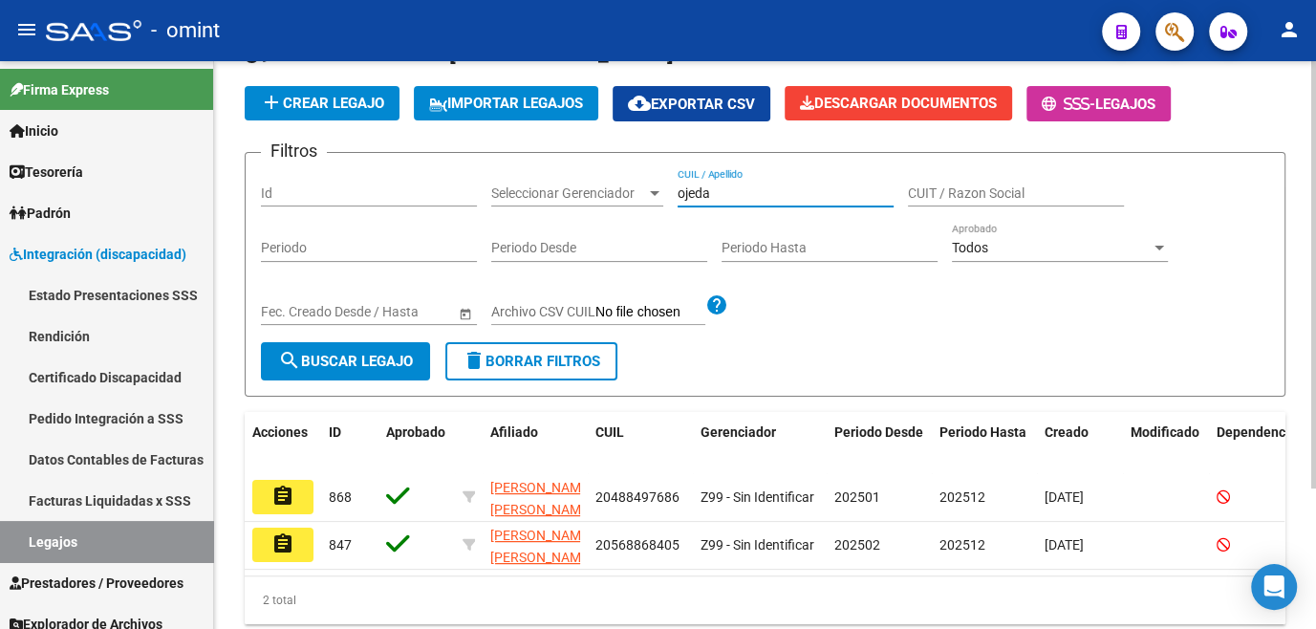
drag, startPoint x: 716, startPoint y: 190, endPoint x: 665, endPoint y: 190, distance: 50.6
click at [665, 190] on div "Filtros Id Seleccionar Gerenciador Seleccionar Gerenciador ojeda CUIL / Apellid…" at bounding box center [765, 255] width 1008 height 174
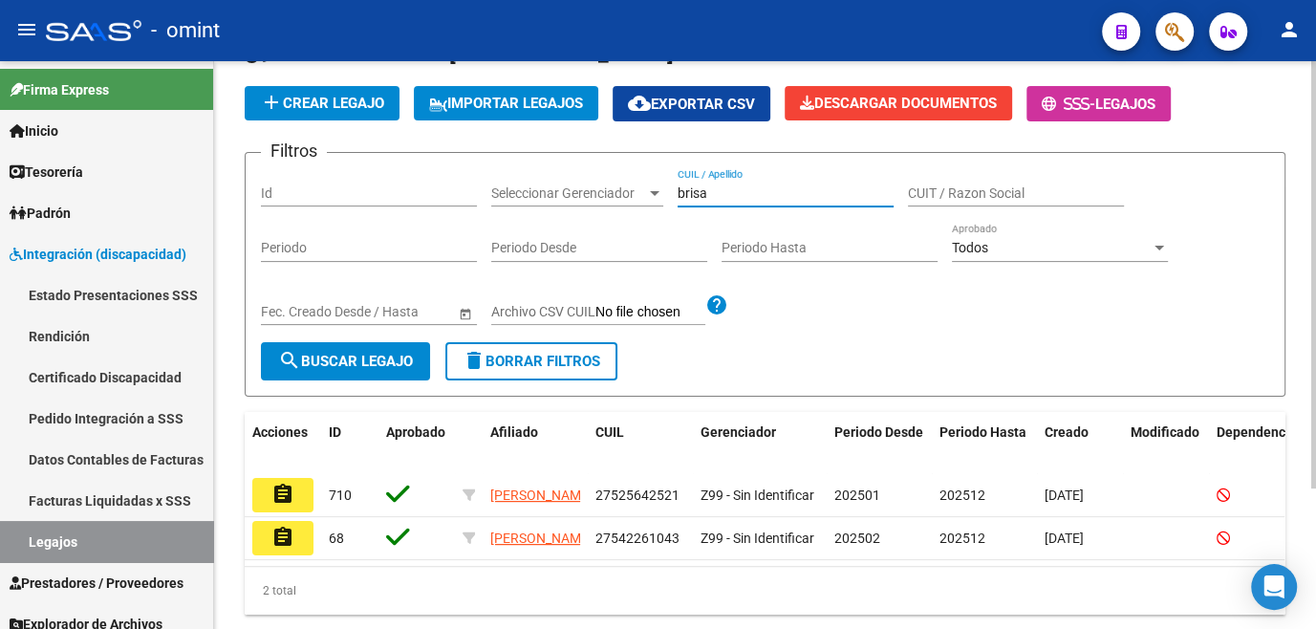
drag, startPoint x: 711, startPoint y: 186, endPoint x: 622, endPoint y: 187, distance: 88.9
click at [622, 187] on div "Filtros Id Seleccionar Gerenciador Seleccionar Gerenciador brisa CUIL / Apellid…" at bounding box center [765, 255] width 1008 height 174
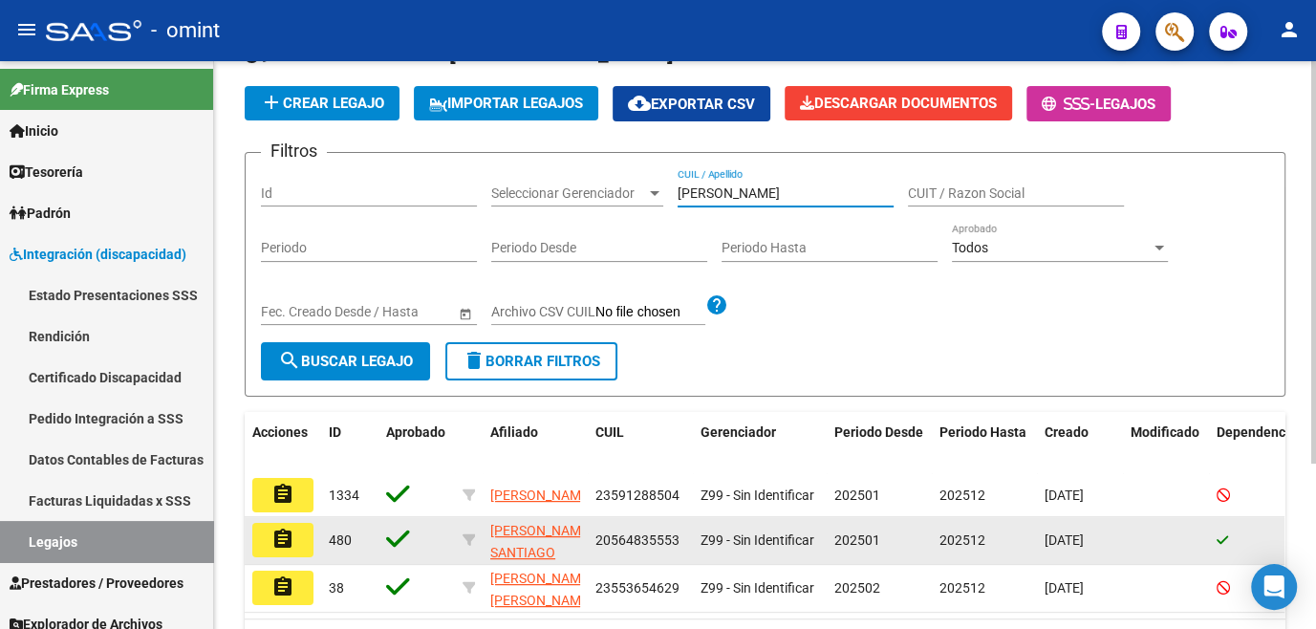
type input "[PERSON_NAME]"
click at [301, 544] on button "assignment" at bounding box center [282, 540] width 61 height 34
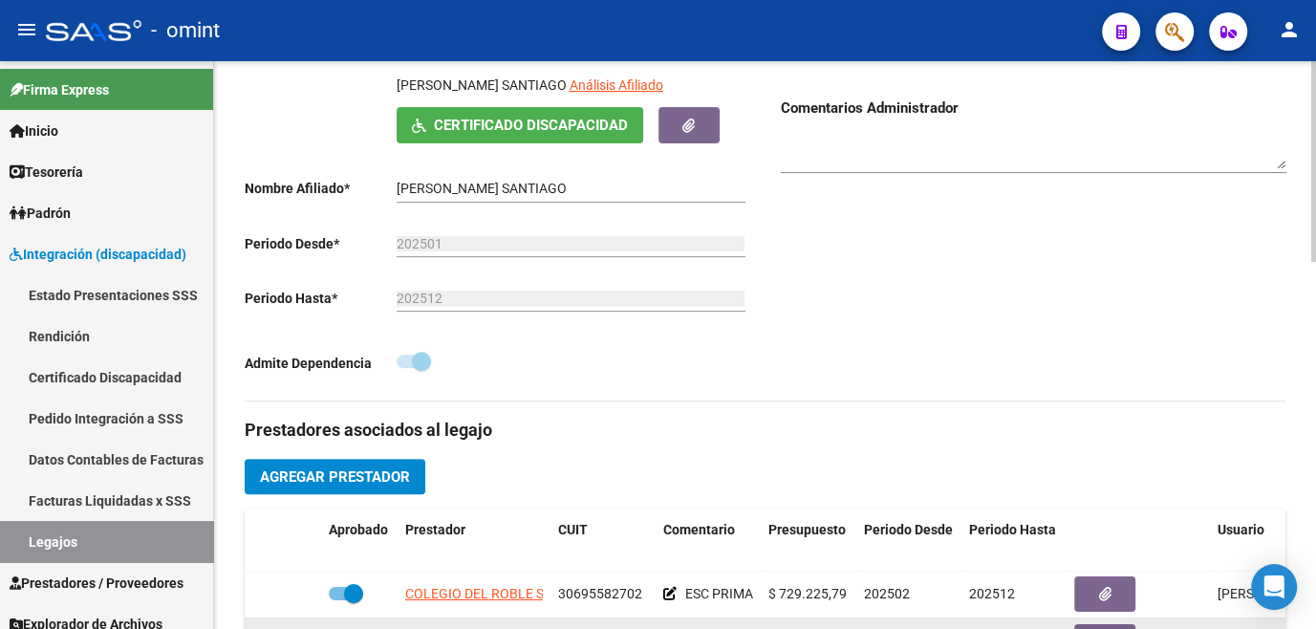
scroll to position [695, 0]
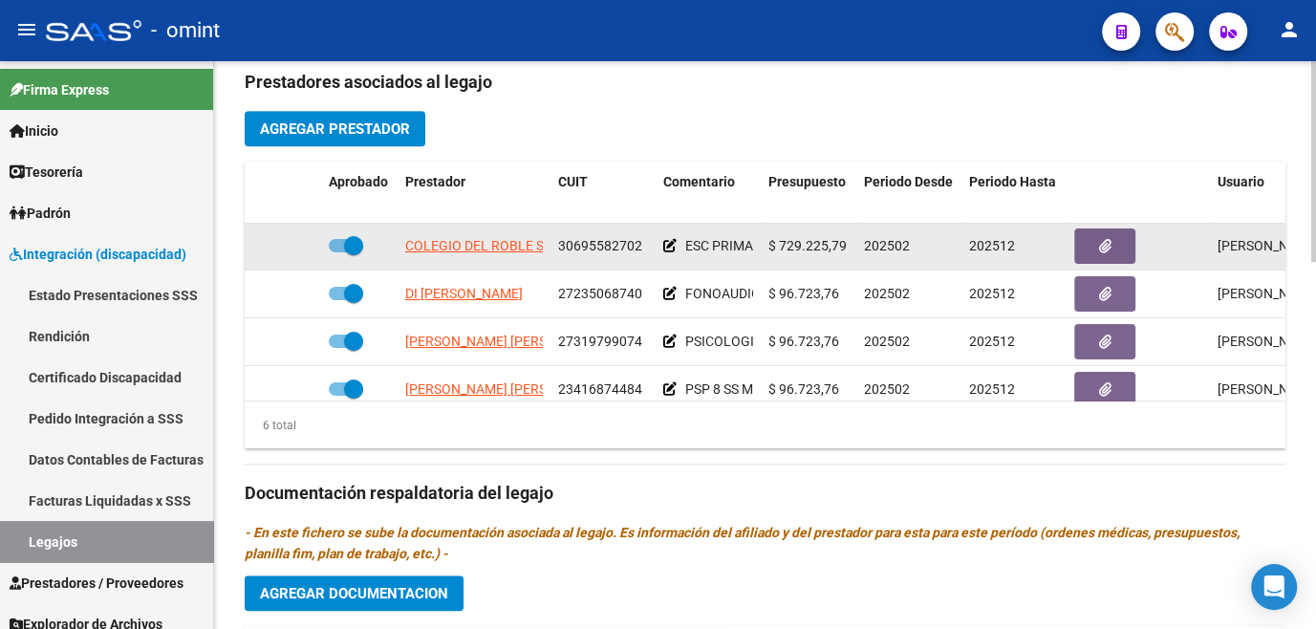
click at [612, 248] on span "30695582702" at bounding box center [600, 245] width 84 height 15
copy span "30695582702"
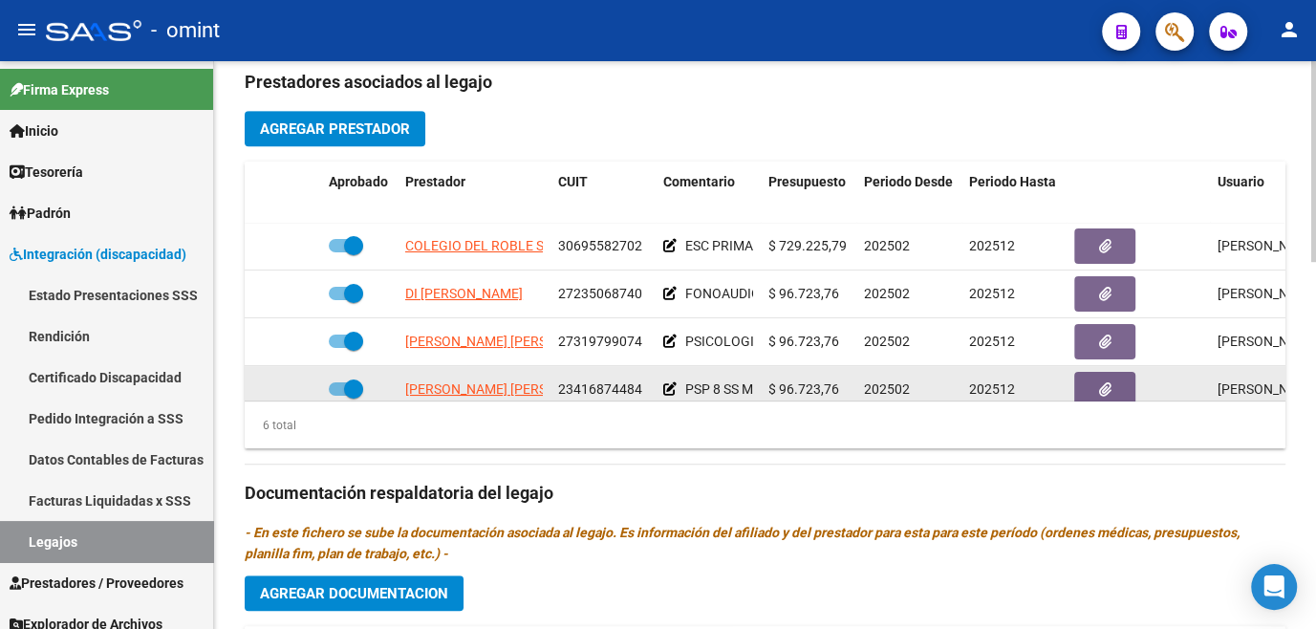
scroll to position [86, 0]
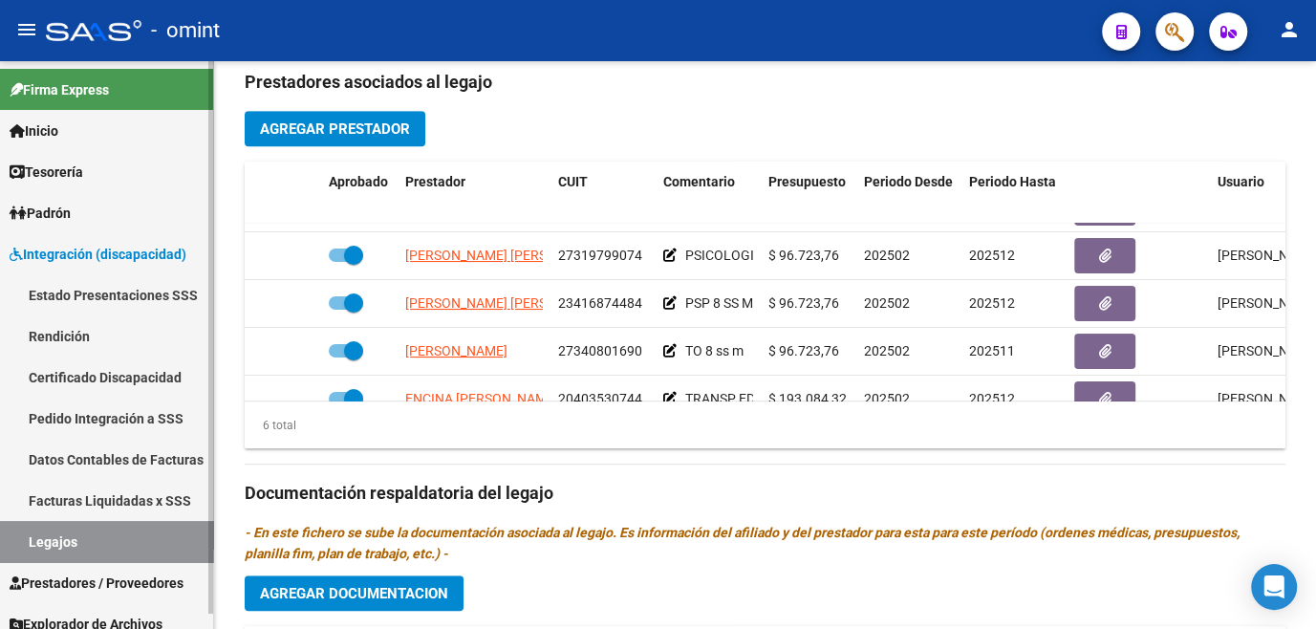
click at [133, 551] on link "Legajos" at bounding box center [106, 541] width 213 height 41
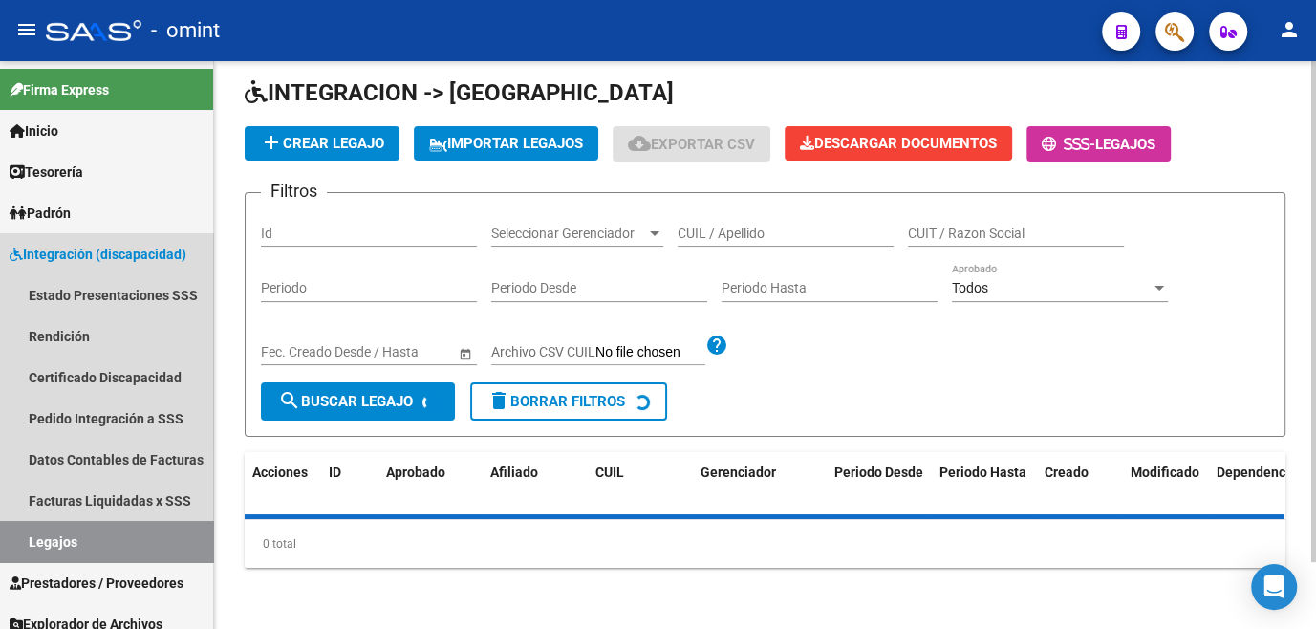
scroll to position [75, 0]
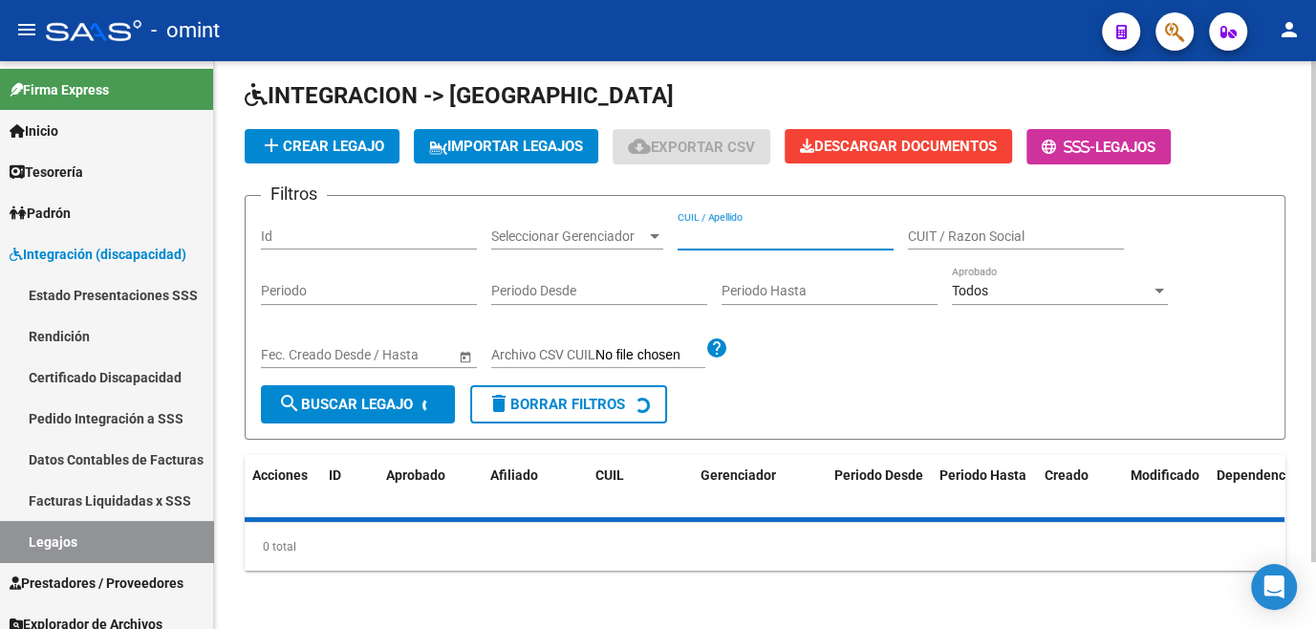
click at [751, 233] on input "CUIL / Apellido" at bounding box center [785, 236] width 216 height 16
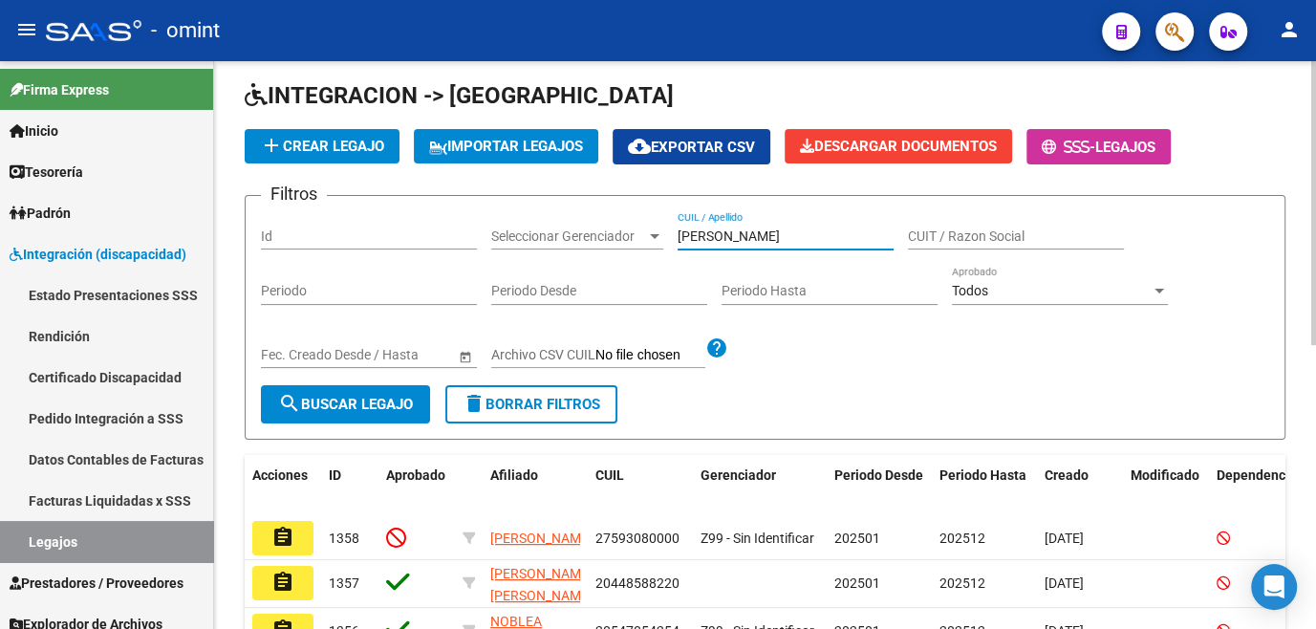
type input "miranda"
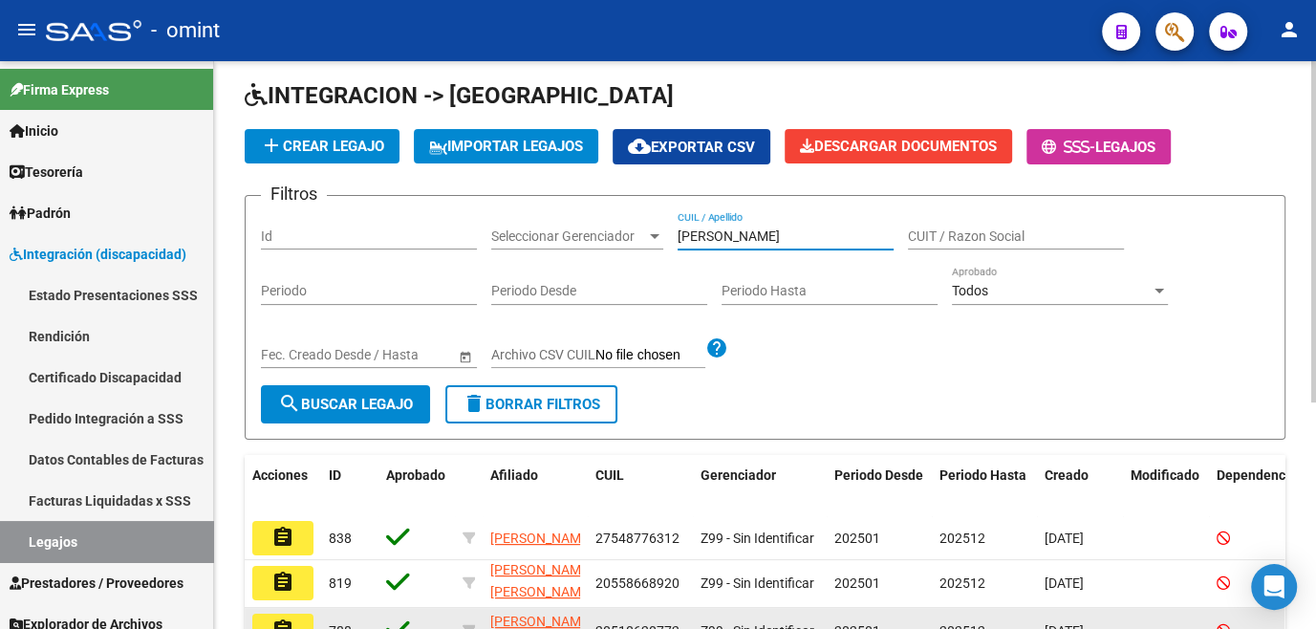
scroll to position [248, 0]
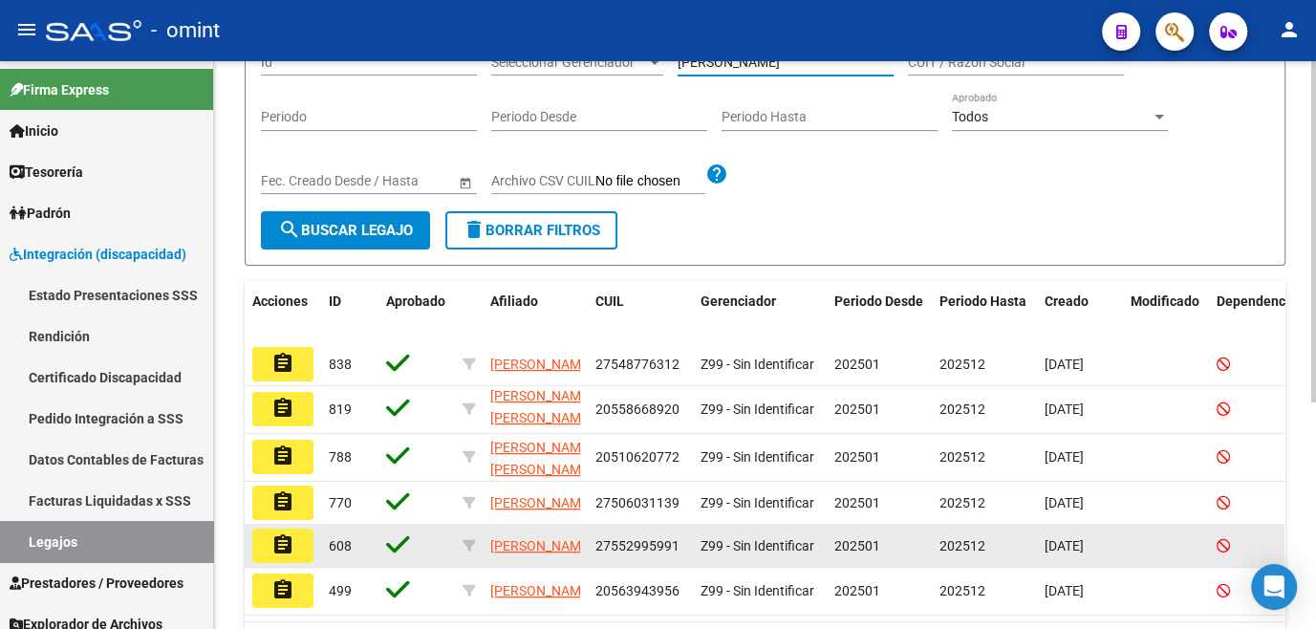
click at [290, 556] on mat-icon "assignment" at bounding box center [282, 544] width 23 height 23
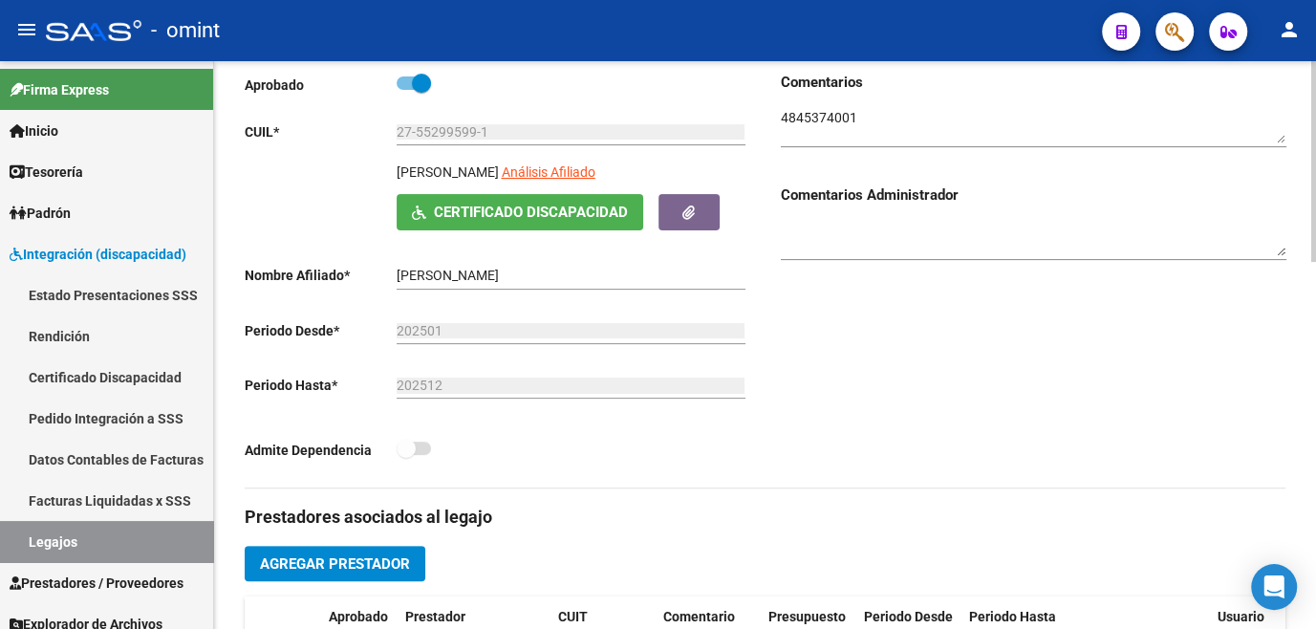
scroll to position [521, 0]
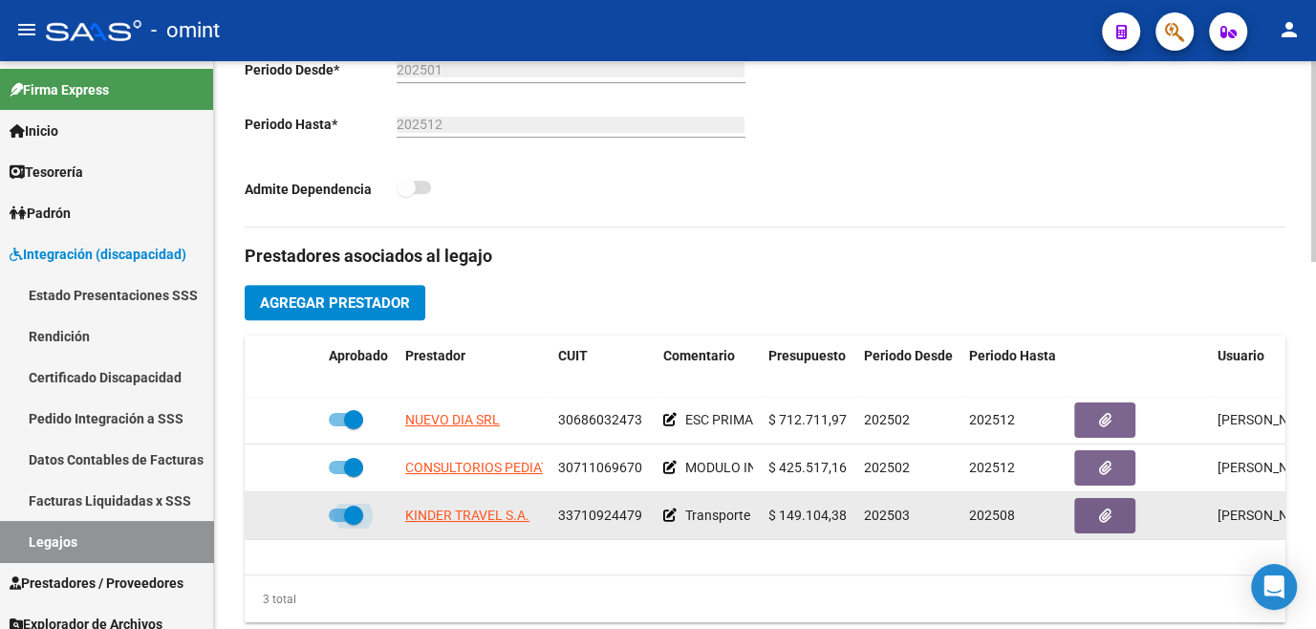
click at [356, 521] on span at bounding box center [353, 514] width 19 height 19
click at [338, 522] on input "checkbox" at bounding box center [337, 522] width 1 height 1
checkbox input "false"
click at [292, 516] on icon at bounding box center [293, 514] width 13 height 13
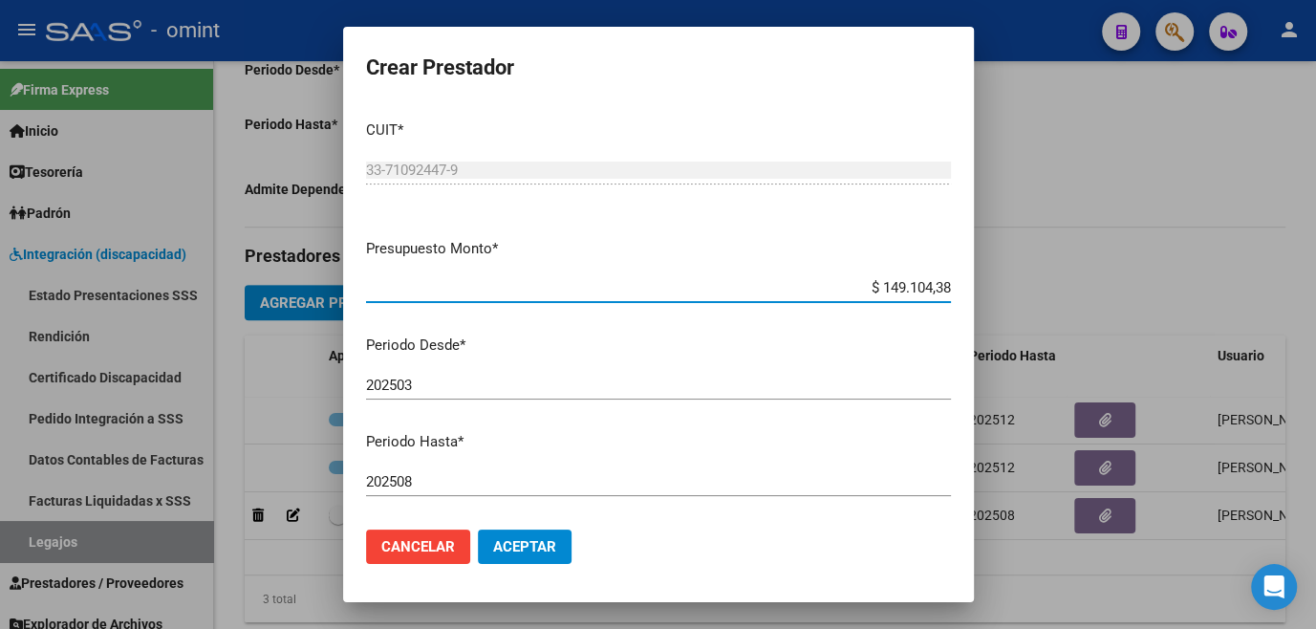
click at [498, 484] on input "202508" at bounding box center [658, 481] width 585 height 17
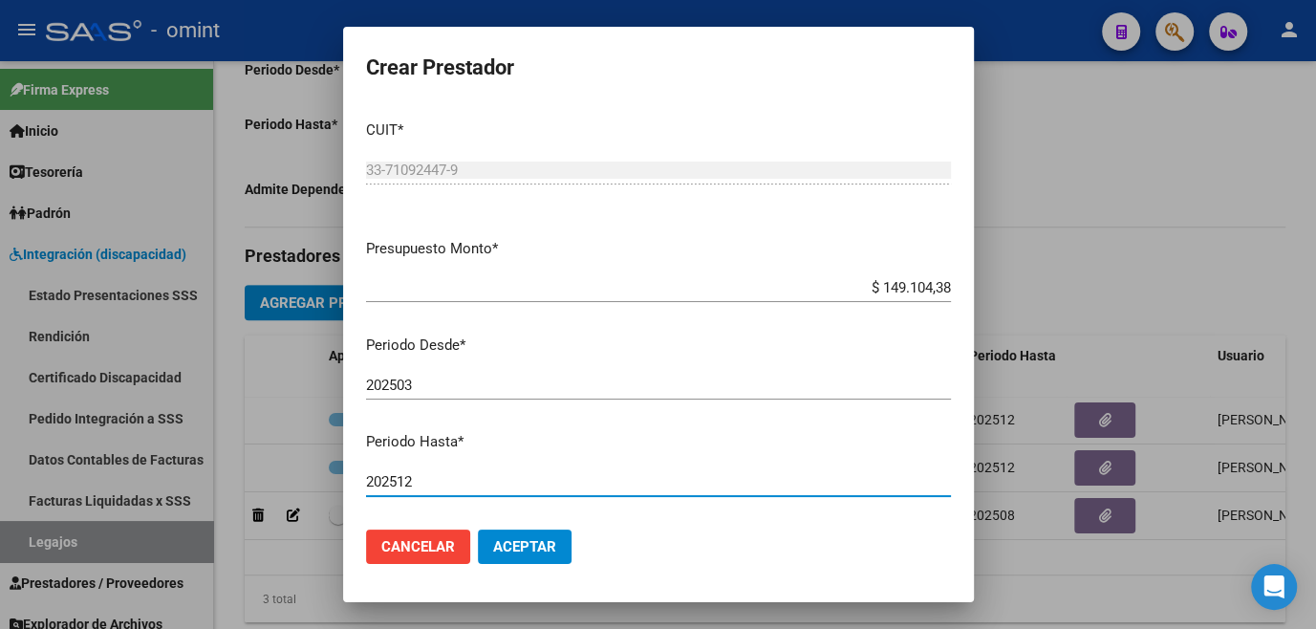
type input "202512"
click at [520, 542] on span "Aceptar" at bounding box center [524, 546] width 63 height 17
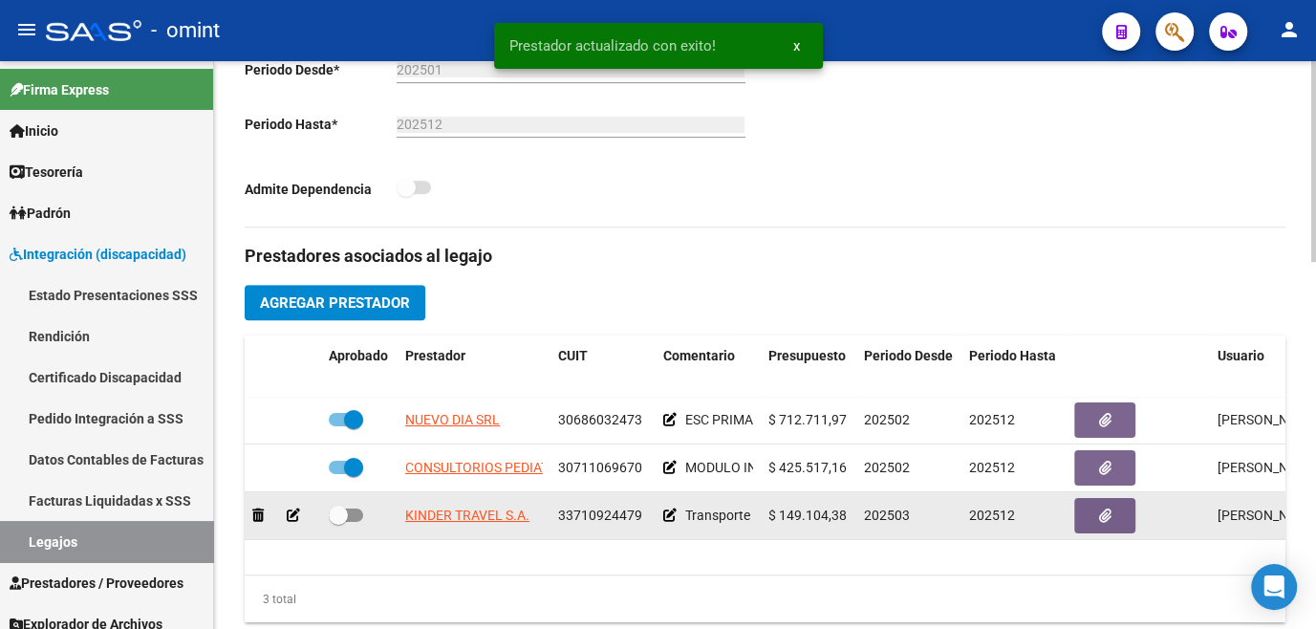
click at [347, 513] on span at bounding box center [338, 514] width 19 height 19
click at [338, 522] on input "checkbox" at bounding box center [337, 522] width 1 height 1
checkbox input "true"
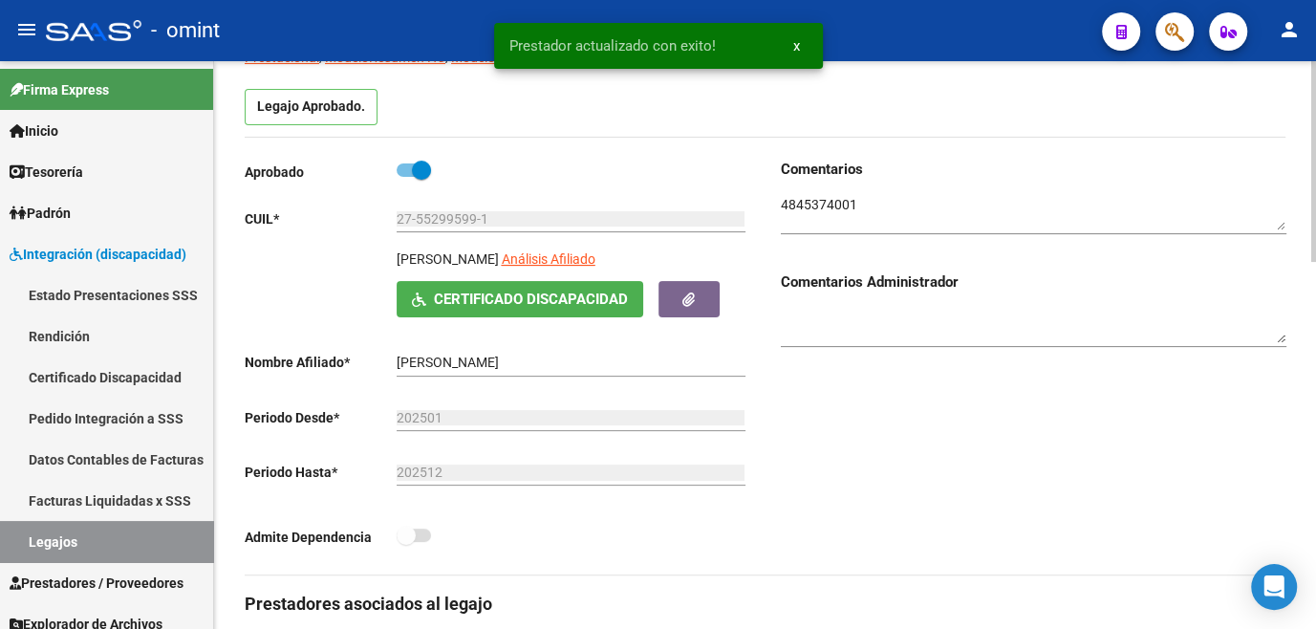
scroll to position [0, 0]
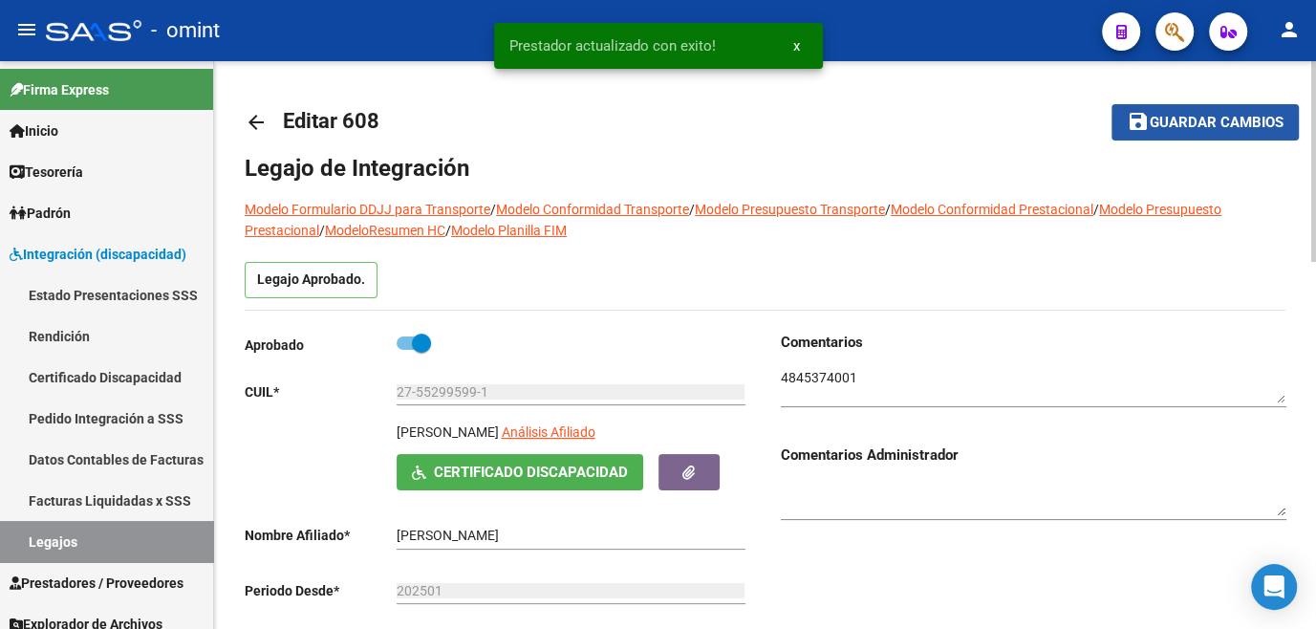
click at [1199, 122] on span "Guardar cambios" at bounding box center [1216, 123] width 134 height 17
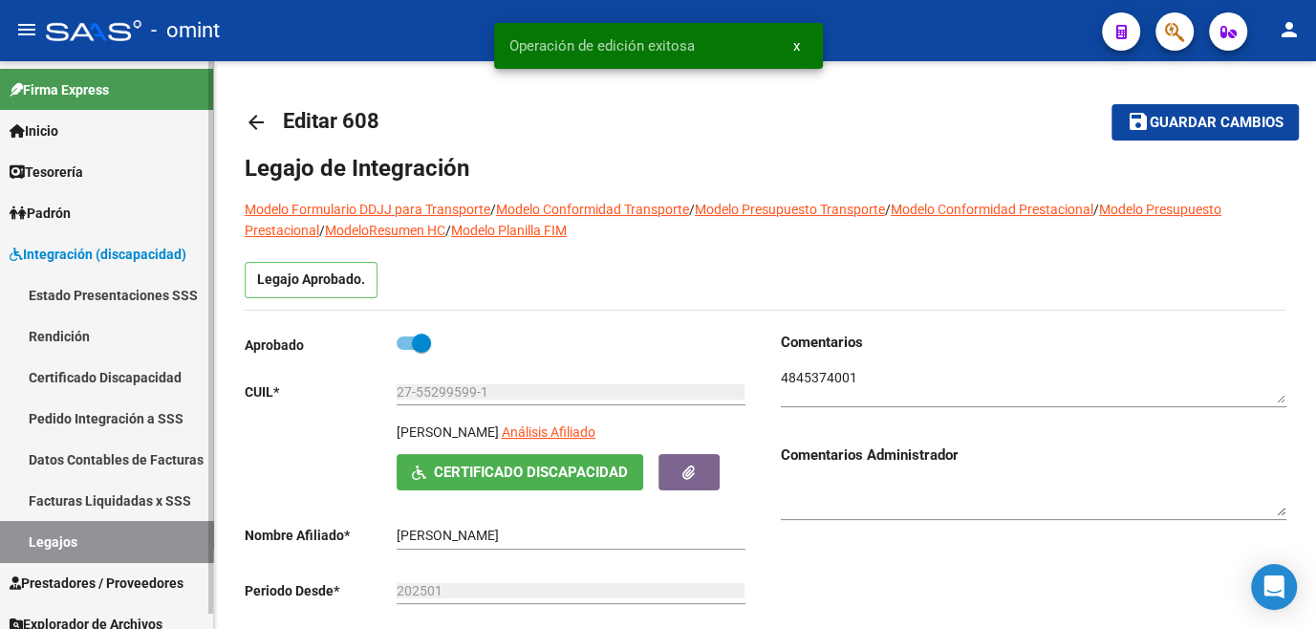
click at [124, 536] on link "Legajos" at bounding box center [106, 541] width 213 height 41
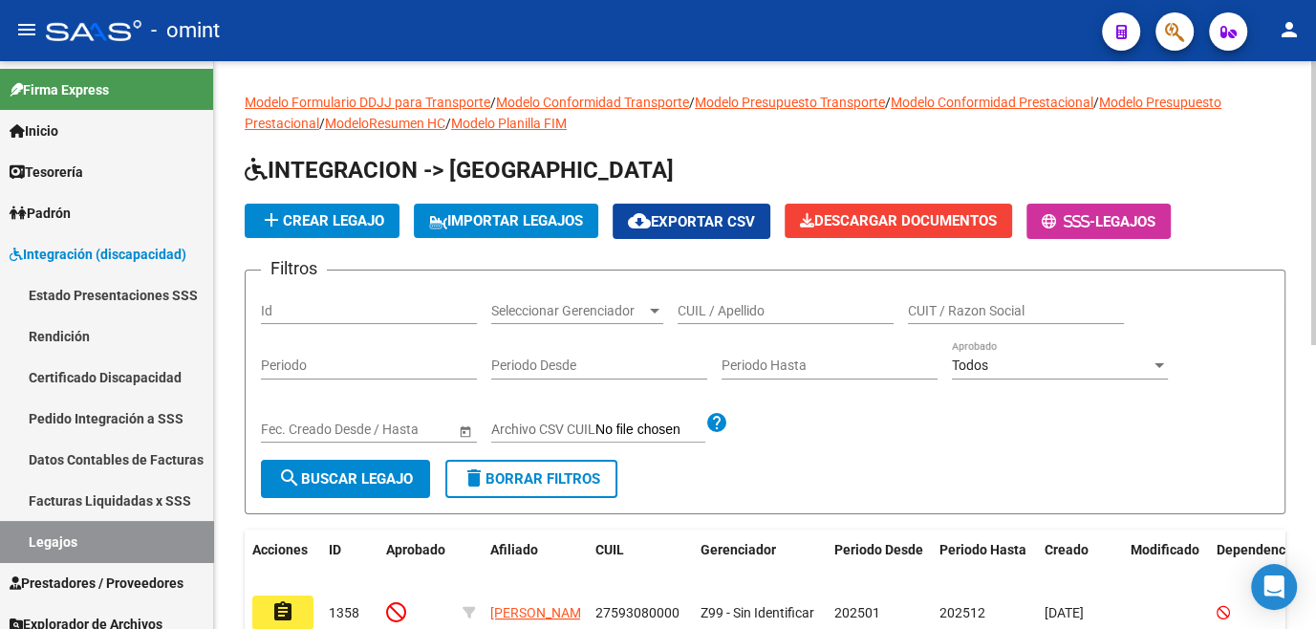
click at [731, 309] on input "CUIL / Apellido" at bounding box center [785, 311] width 216 height 16
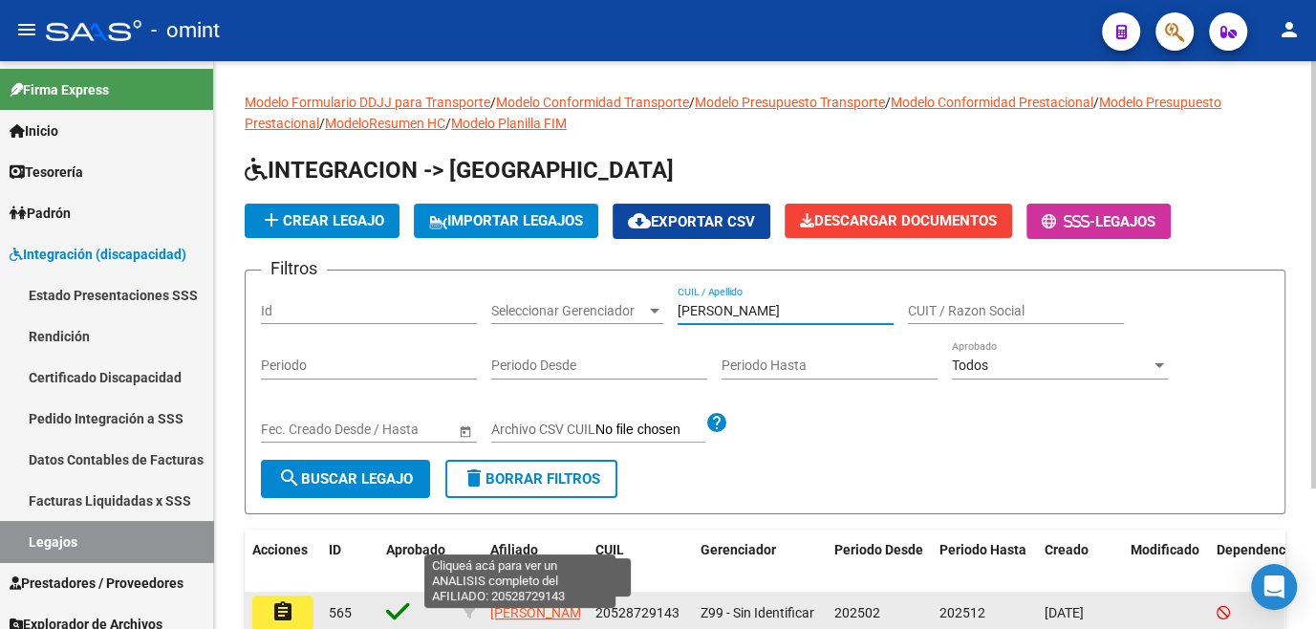
scroll to position [86, 0]
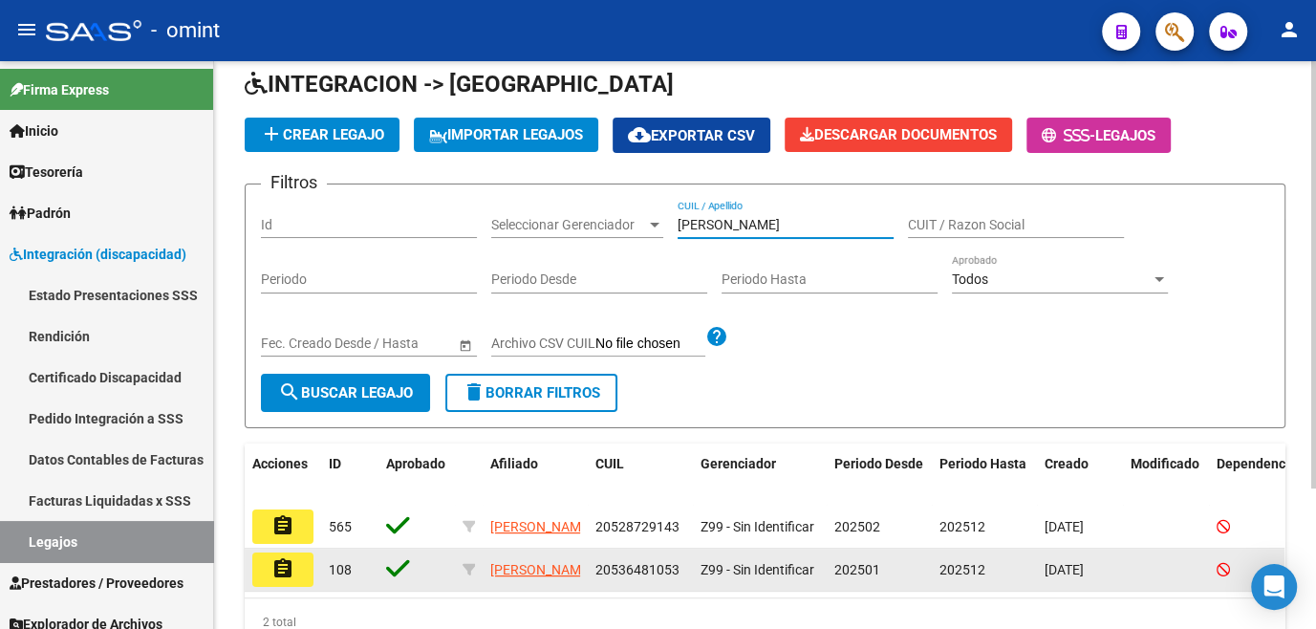
type input "maidana"
click at [261, 575] on button "assignment" at bounding box center [282, 569] width 61 height 34
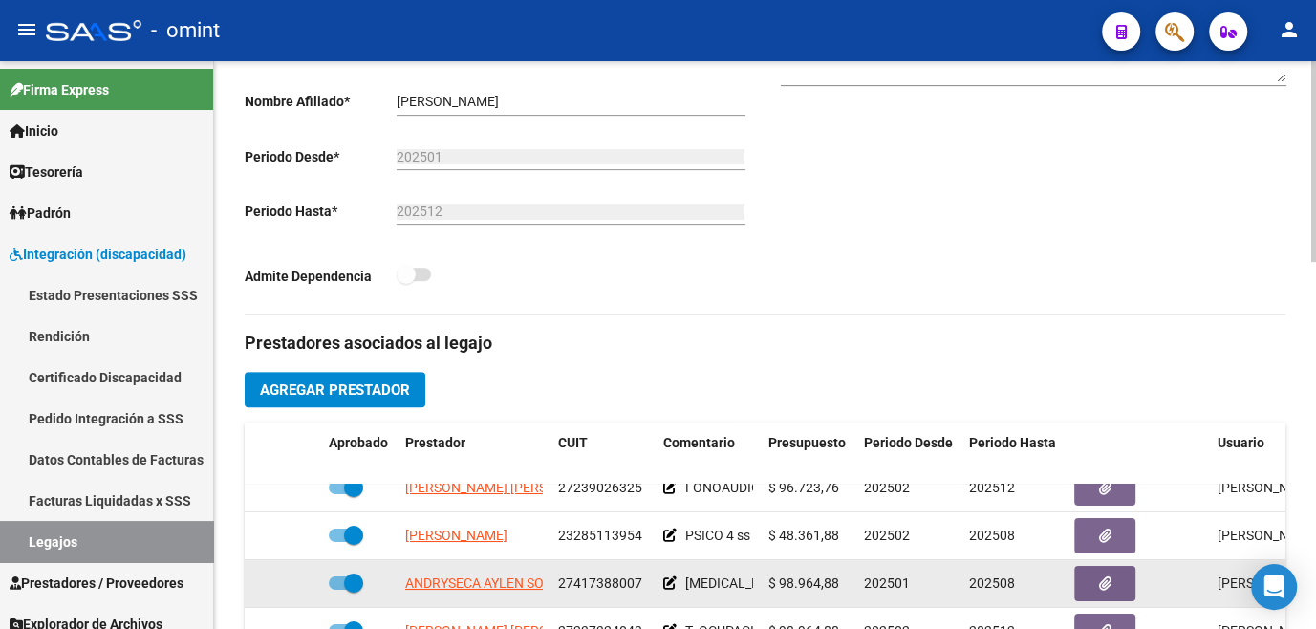
scroll to position [608, 0]
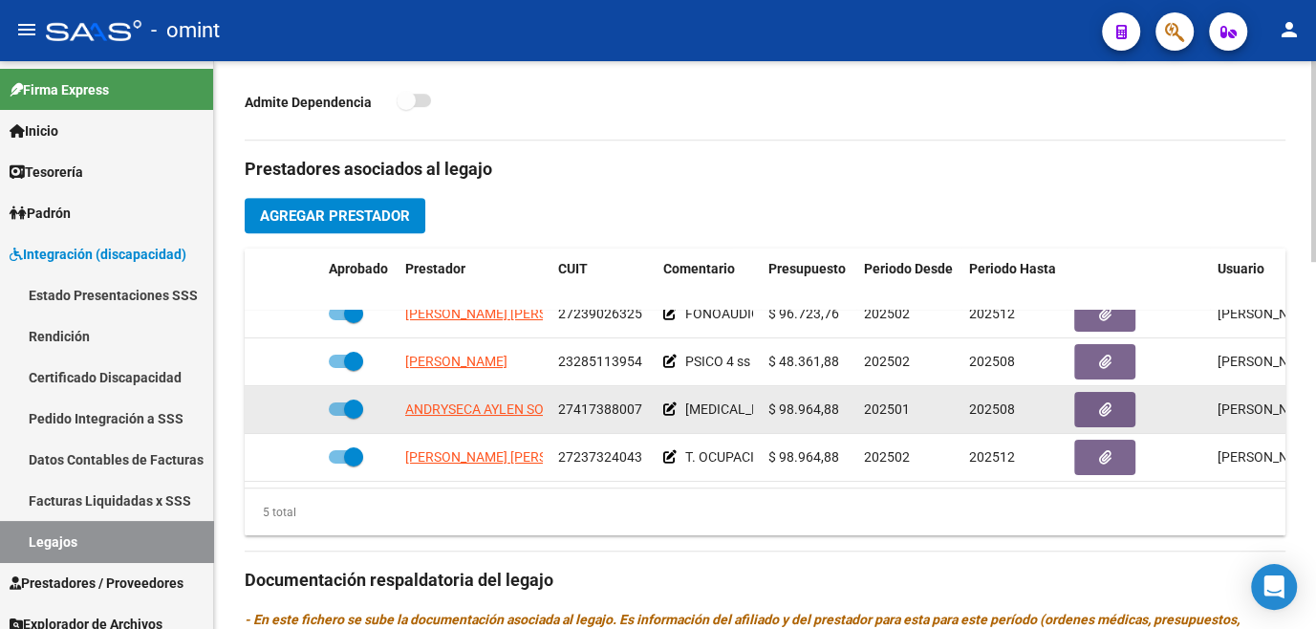
click at [346, 399] on span at bounding box center [353, 408] width 19 height 19
click at [338, 416] on input "checkbox" at bounding box center [337, 416] width 1 height 1
checkbox input "false"
click at [290, 402] on icon at bounding box center [293, 408] width 13 height 13
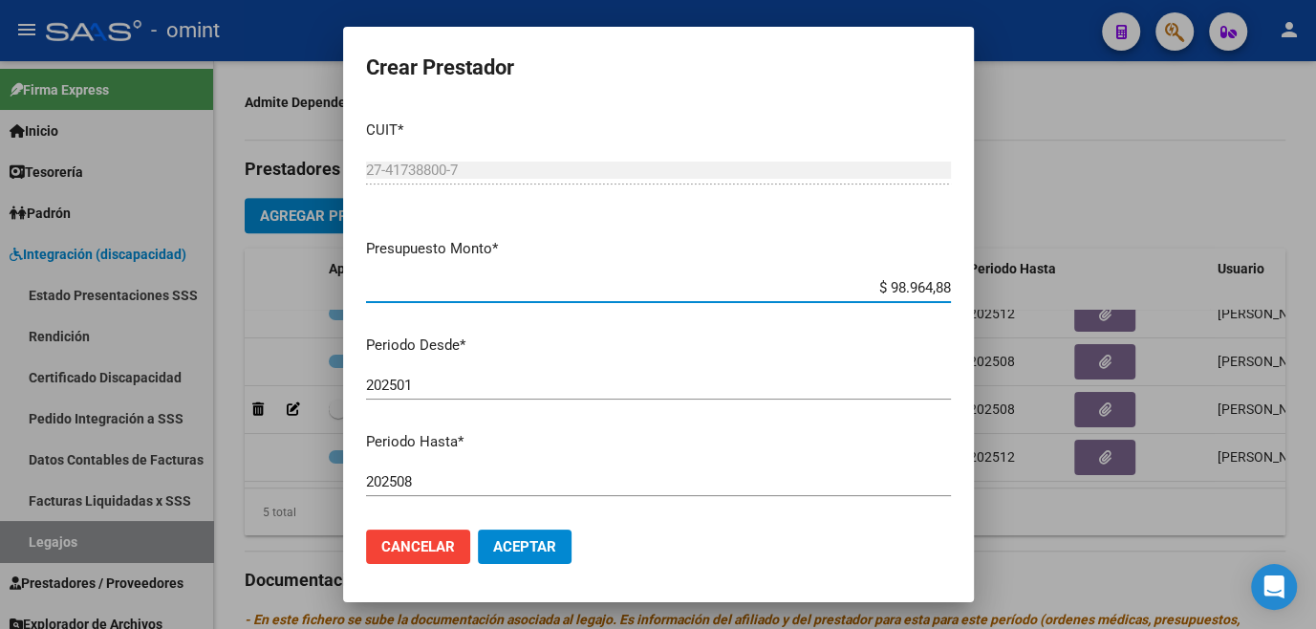
click at [465, 485] on input "202508" at bounding box center [658, 481] width 585 height 17
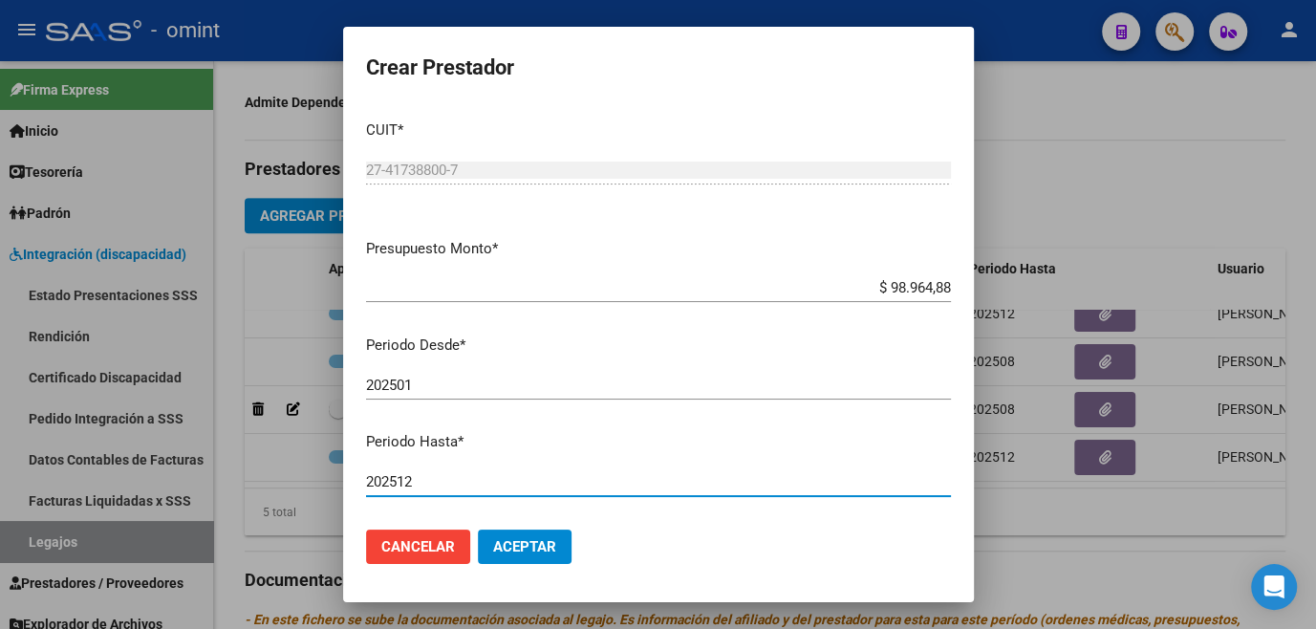
type input "202512"
click at [509, 544] on span "Aceptar" at bounding box center [524, 546] width 63 height 17
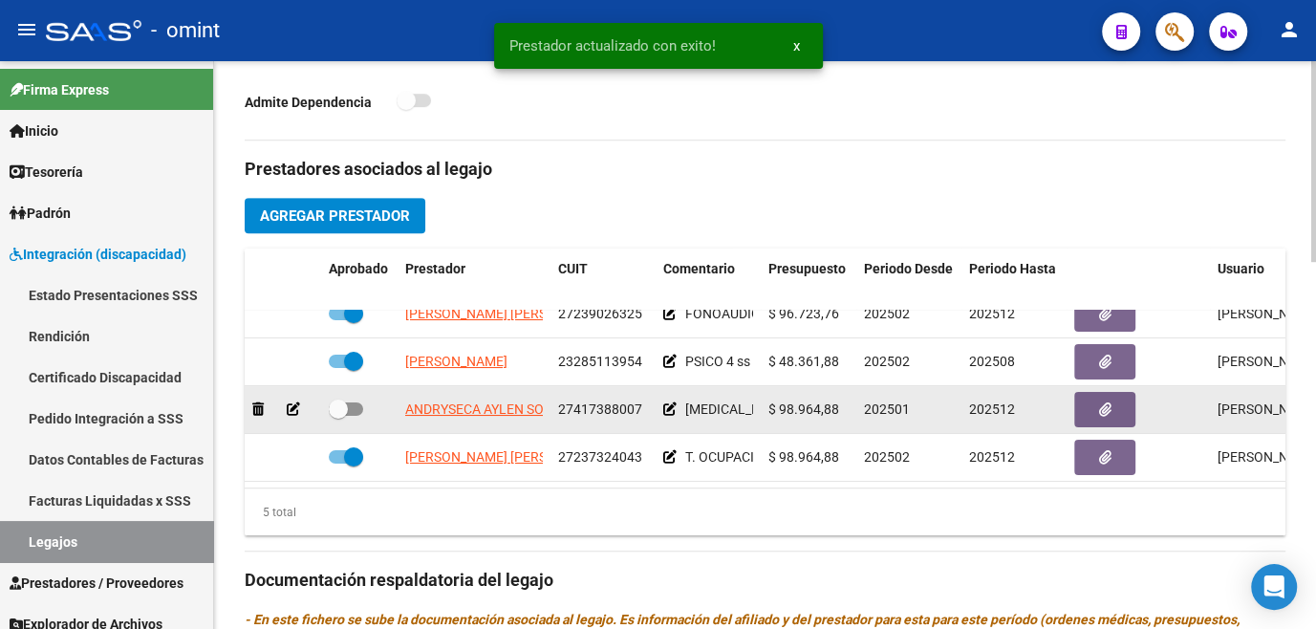
click at [355, 402] on span at bounding box center [346, 408] width 34 height 13
click at [338, 416] on input "checkbox" at bounding box center [337, 416] width 1 height 1
checkbox input "true"
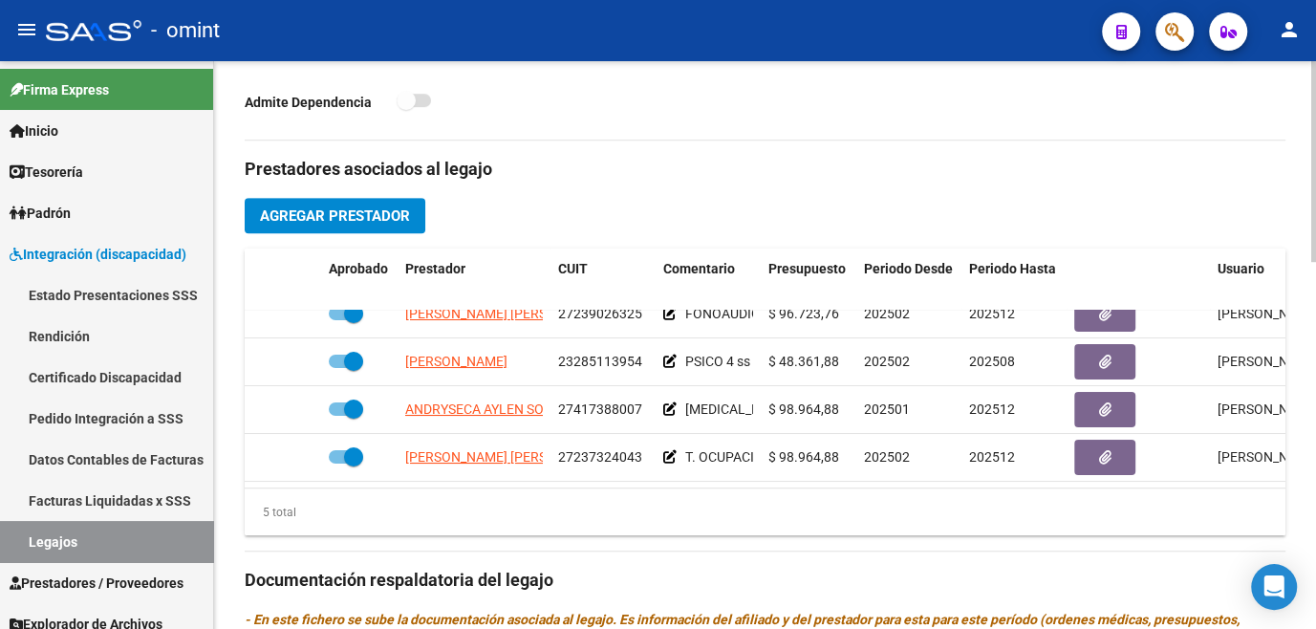
scroll to position [869, 0]
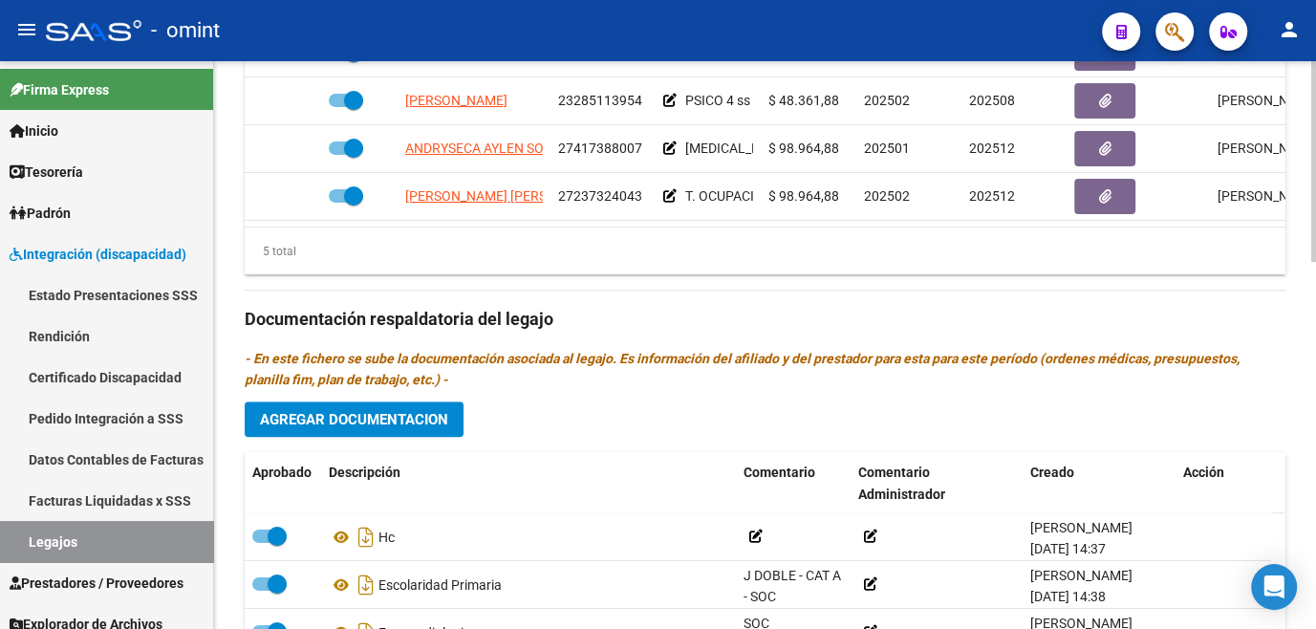
click at [361, 425] on span "Agregar Documentacion" at bounding box center [354, 419] width 188 height 17
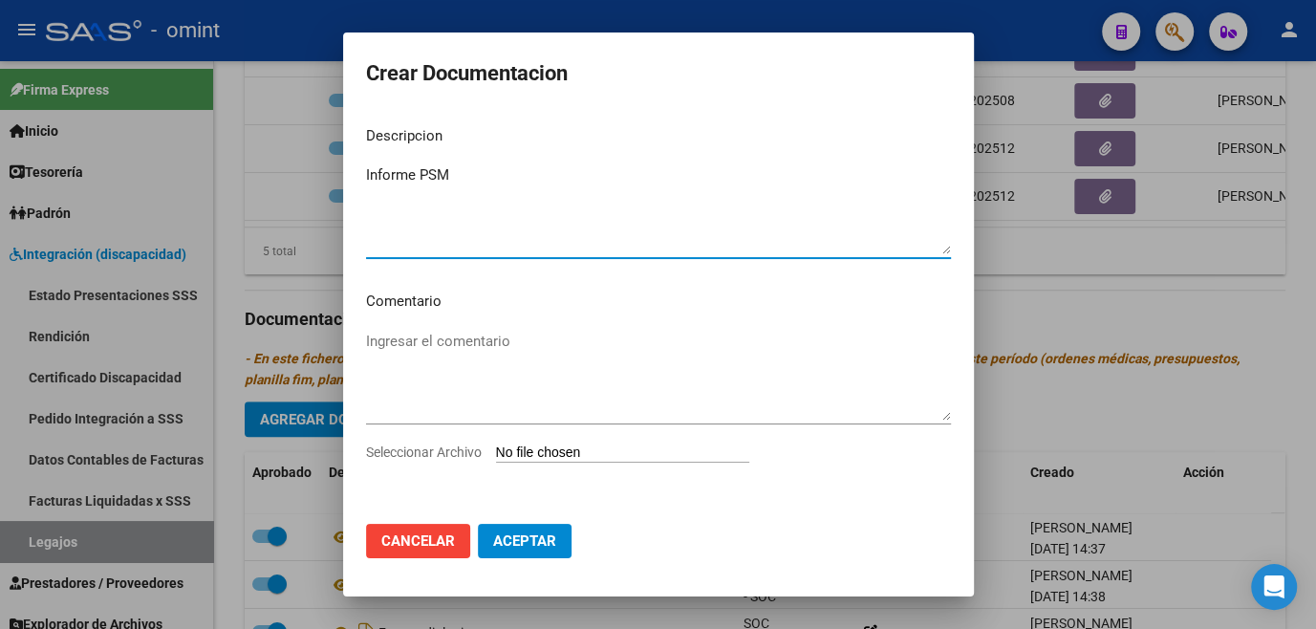
type textarea "Informe PSM"
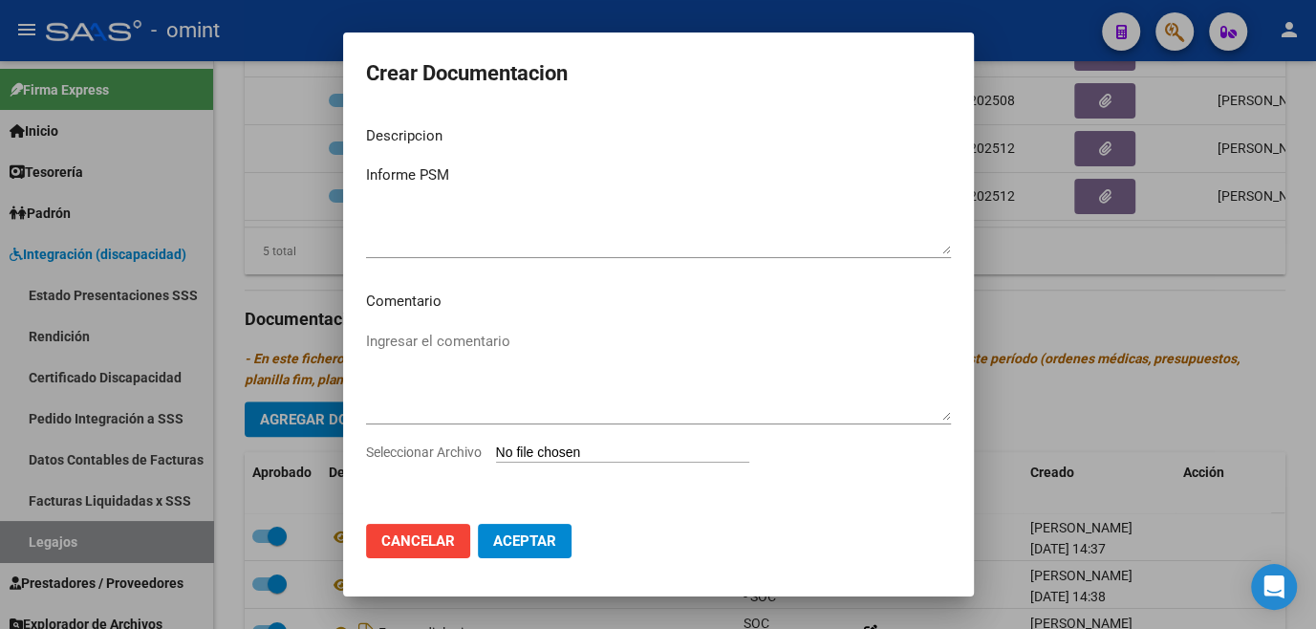
click at [419, 453] on span "Seleccionar Archivo" at bounding box center [424, 451] width 116 height 15
click at [496, 453] on input "Seleccionar Archivo" at bounding box center [622, 453] width 253 height 18
click at [459, 455] on span "Seleccionar Archivo" at bounding box center [424, 451] width 116 height 15
click at [496, 455] on input "Seleccionar Archivo" at bounding box center [622, 453] width 253 height 18
click at [662, 621] on div at bounding box center [658, 314] width 1316 height 629
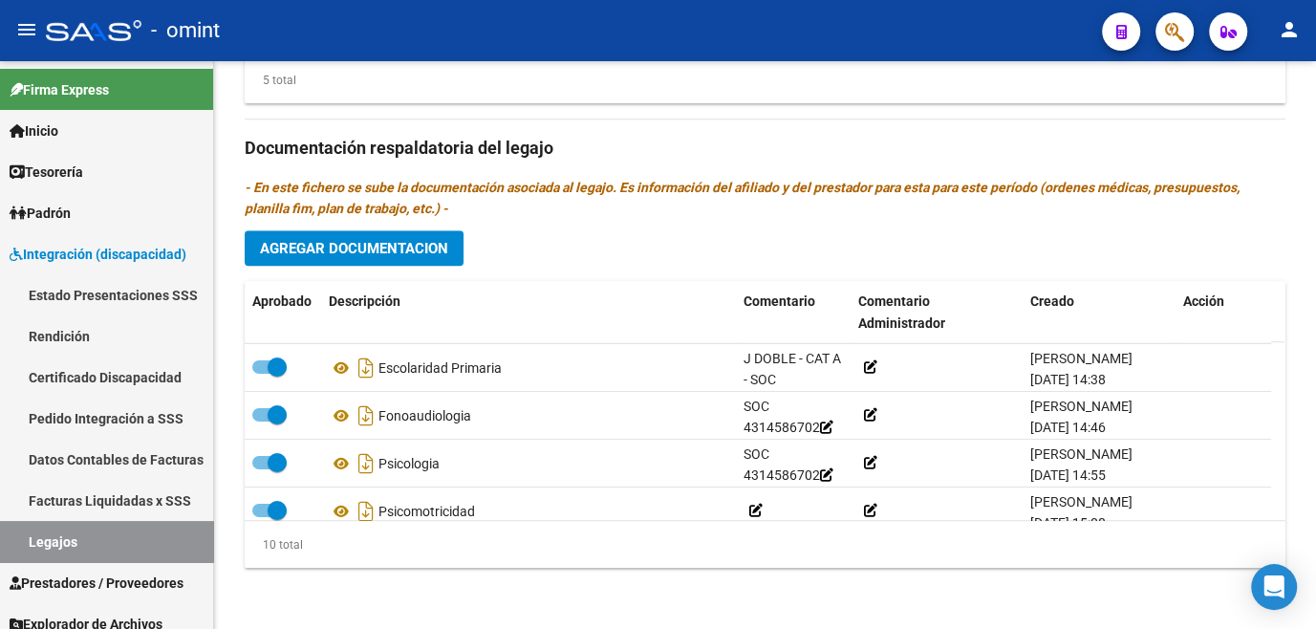
scroll to position [0, 0]
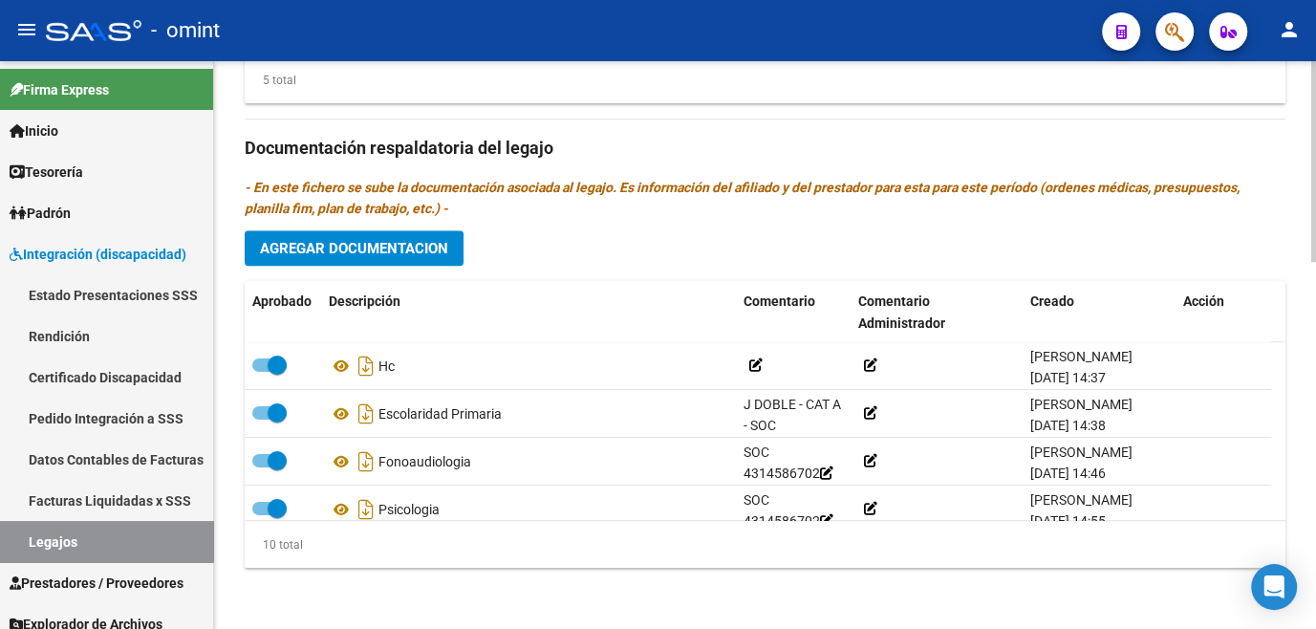
click at [392, 257] on button "Agregar Documentacion" at bounding box center [354, 247] width 219 height 35
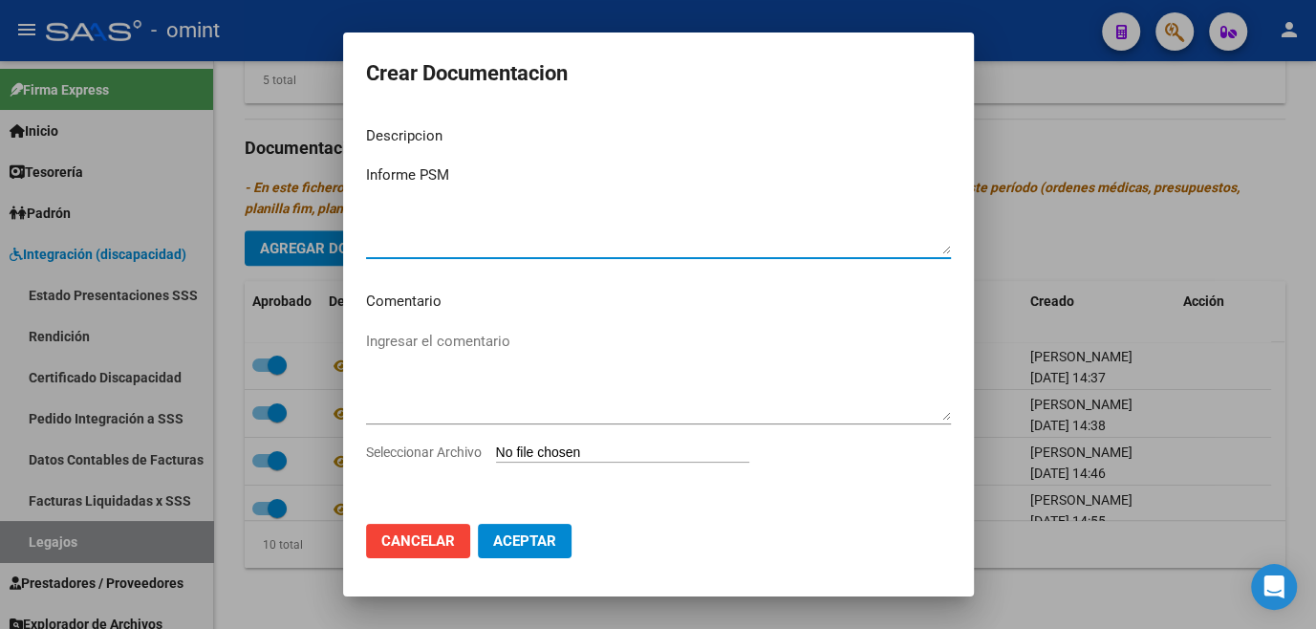
type textarea "Informe PSM"
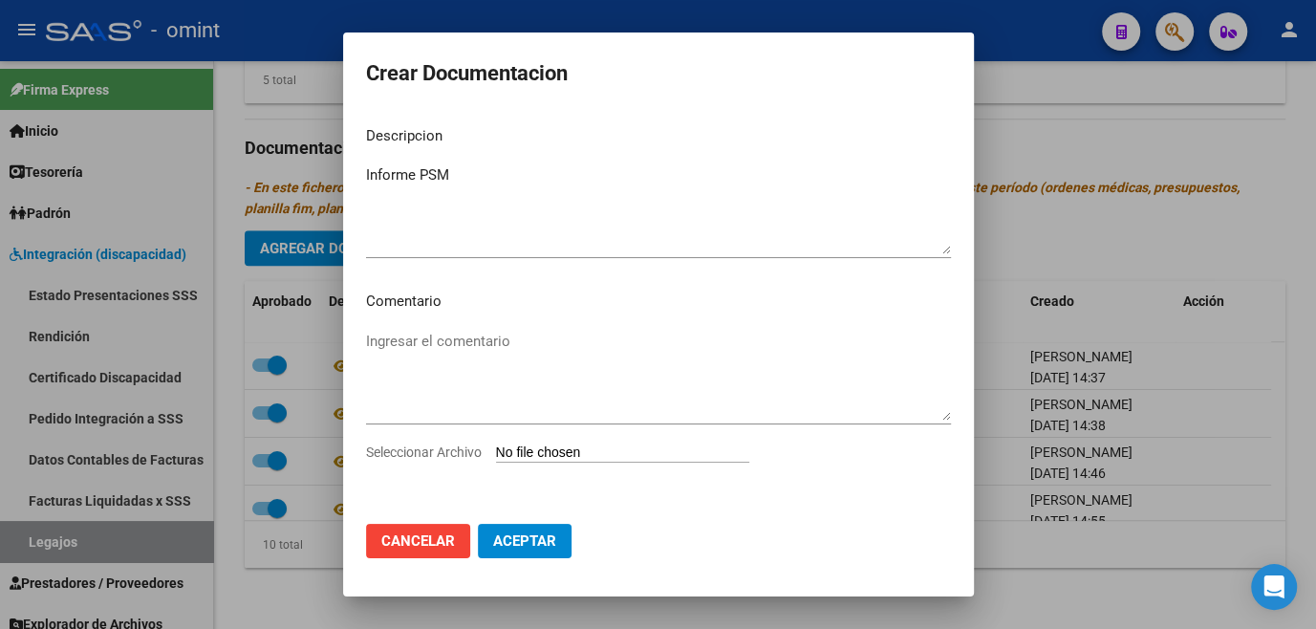
click at [402, 449] on span "Seleccionar Archivo" at bounding box center [424, 451] width 116 height 15
click at [496, 449] on input "Seleccionar Archivo" at bounding box center [622, 453] width 253 height 18
type input "C:\fakepath\4314586702_25091312270_form048.pdf"
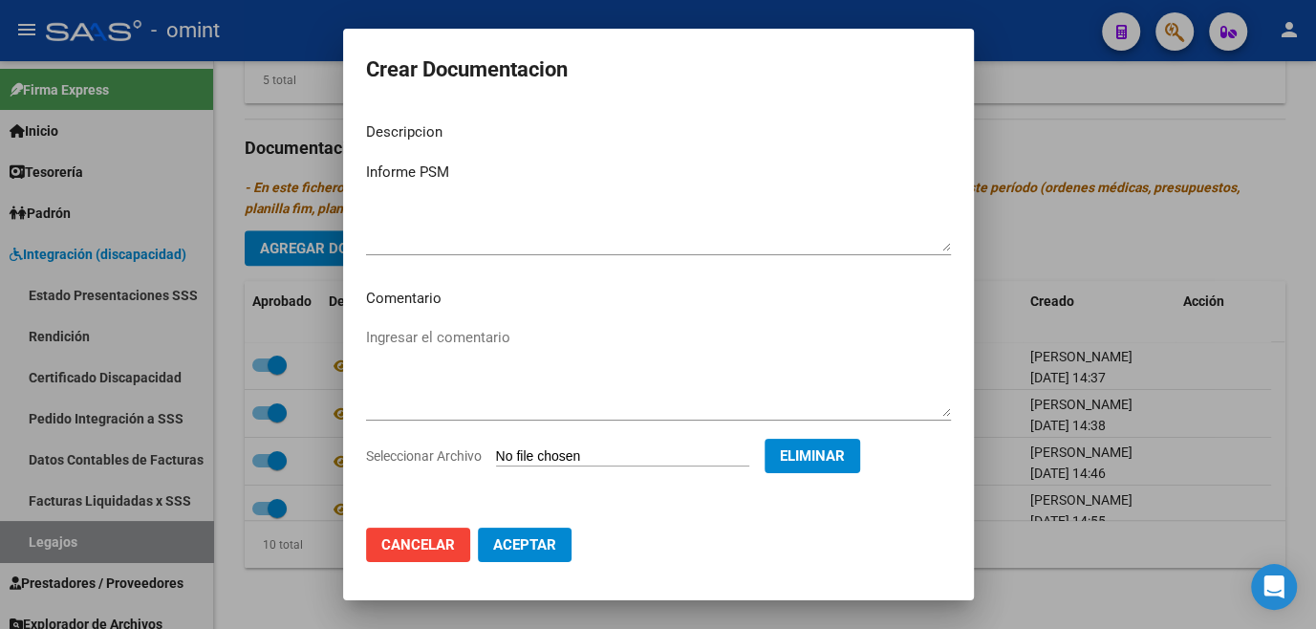
click at [550, 537] on span "Aceptar" at bounding box center [524, 544] width 63 height 17
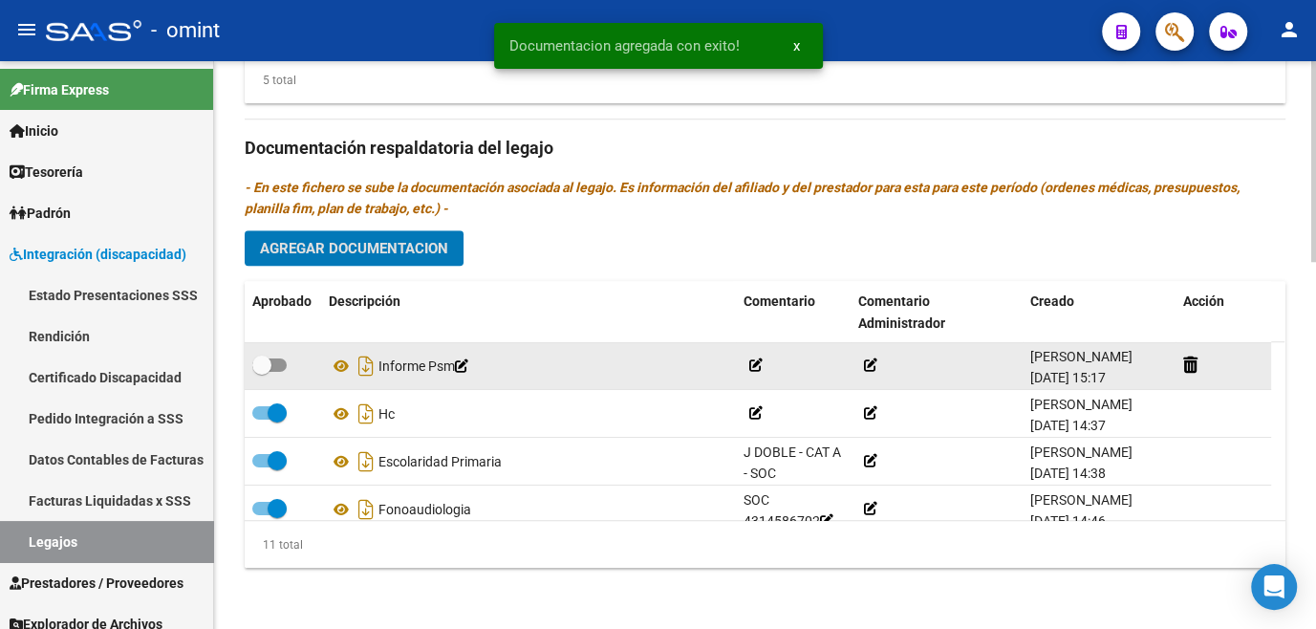
click at [276, 364] on span at bounding box center [269, 364] width 34 height 13
click at [262, 372] on input "checkbox" at bounding box center [261, 372] width 1 height 1
checkbox input "true"
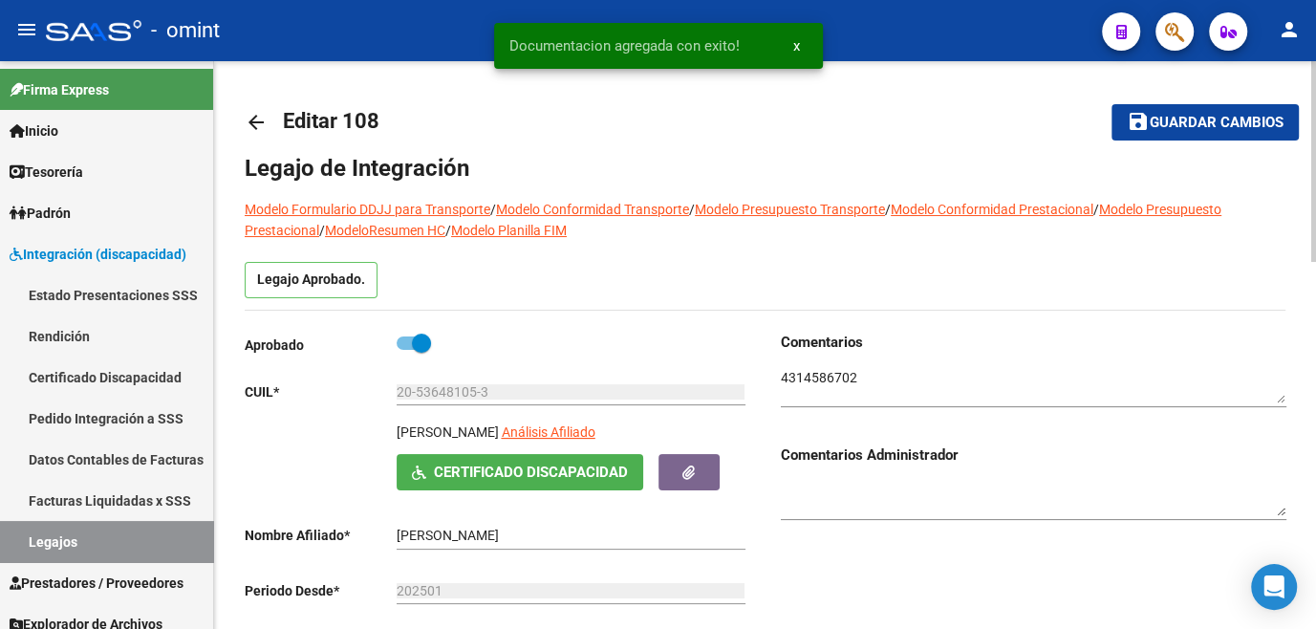
click at [1194, 121] on span "Guardar cambios" at bounding box center [1216, 123] width 134 height 17
click at [40, 536] on link "Legajos" at bounding box center [106, 541] width 213 height 41
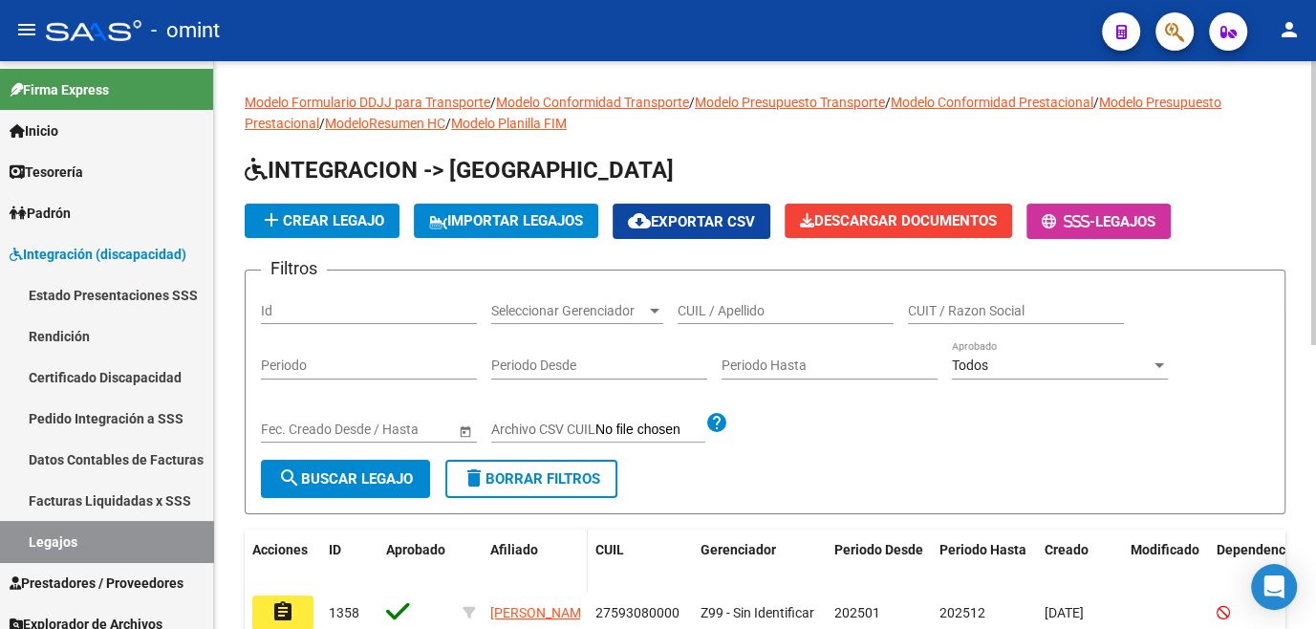
scroll to position [173, 0]
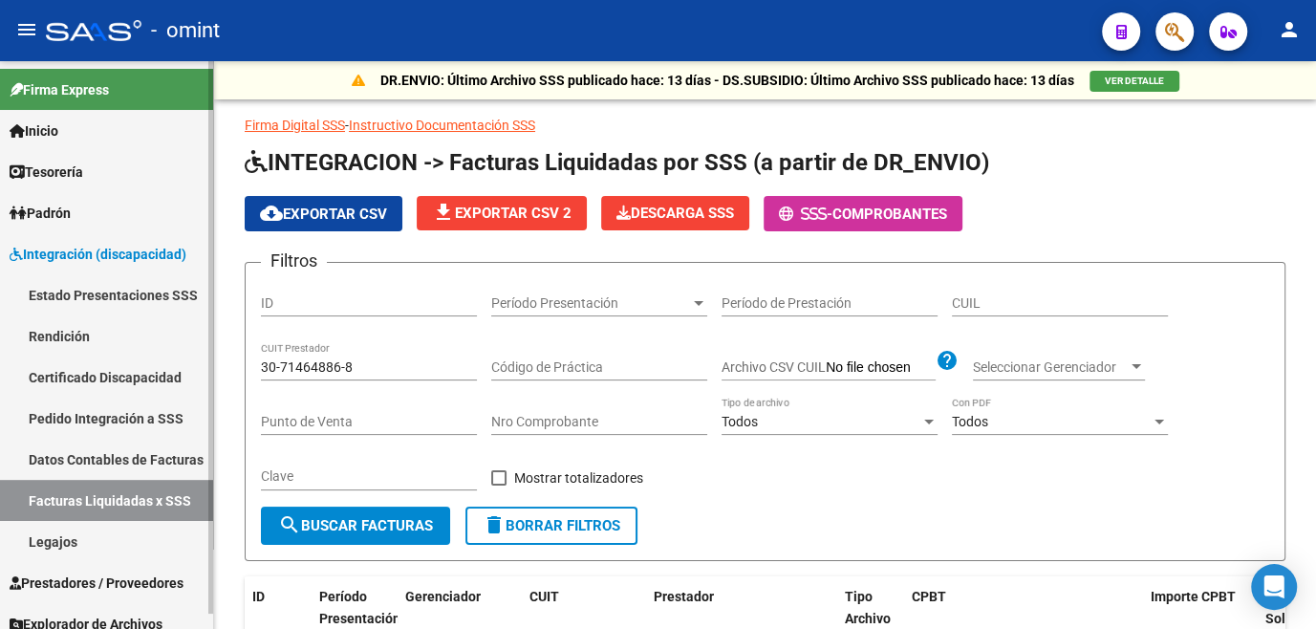
scroll to position [347, 0]
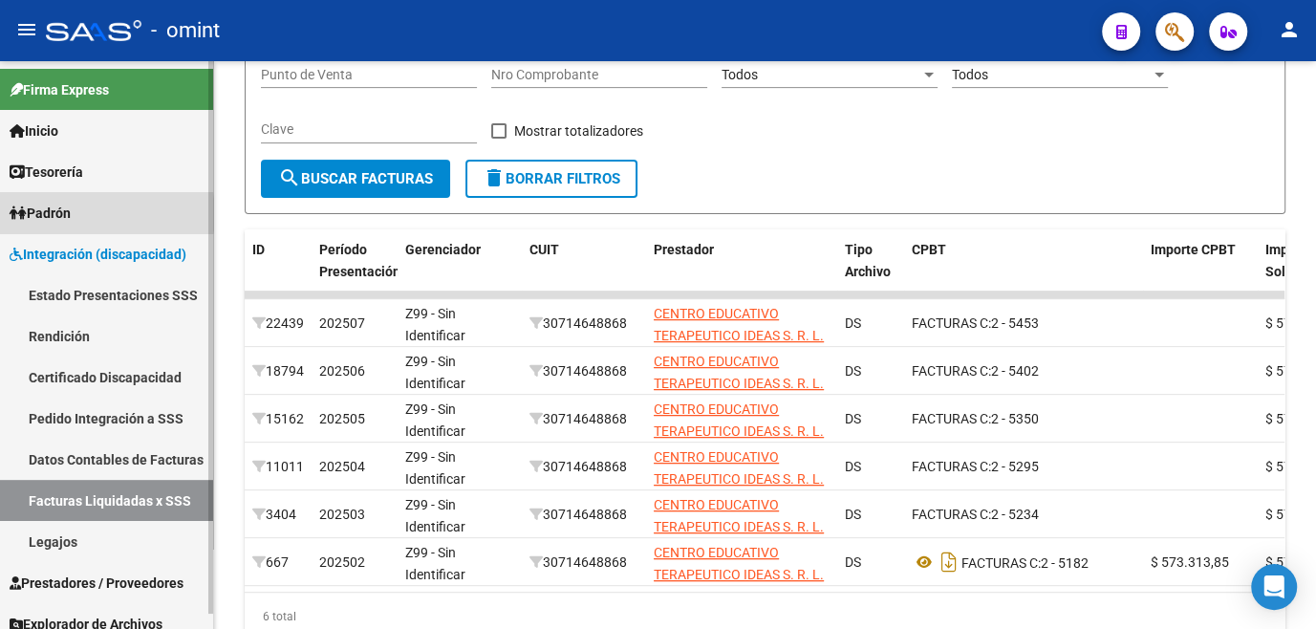
click at [71, 214] on span "Padrón" at bounding box center [40, 213] width 61 height 21
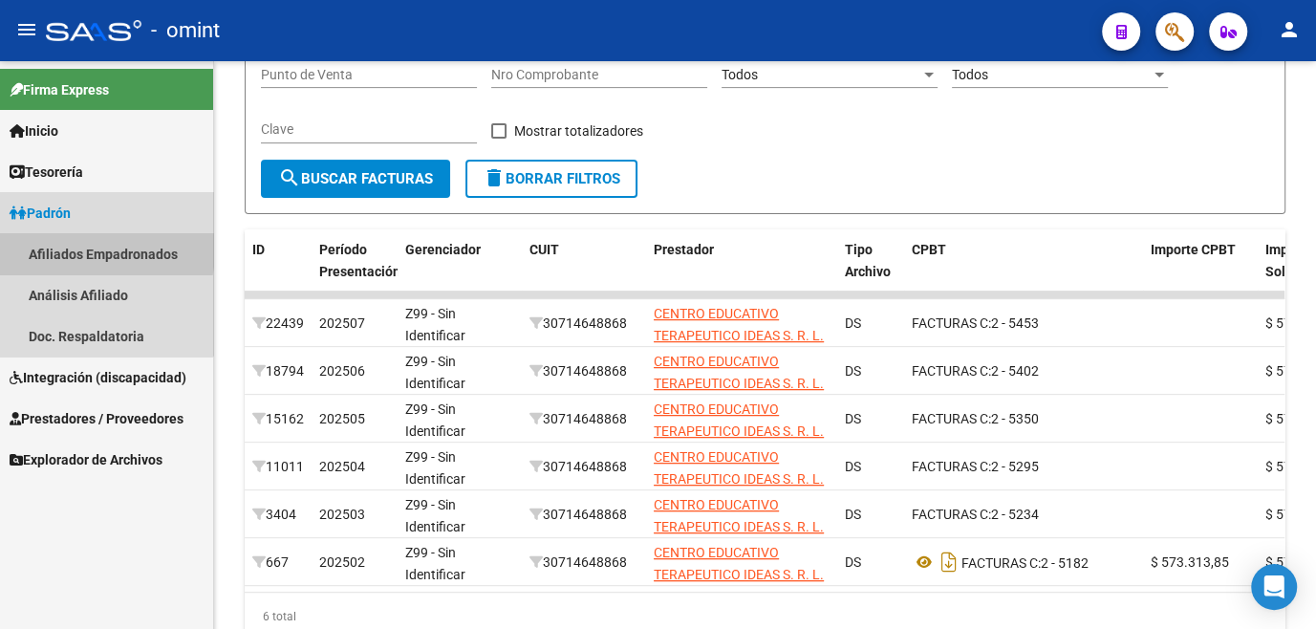
click at [71, 250] on link "Afiliados Empadronados" at bounding box center [106, 253] width 213 height 41
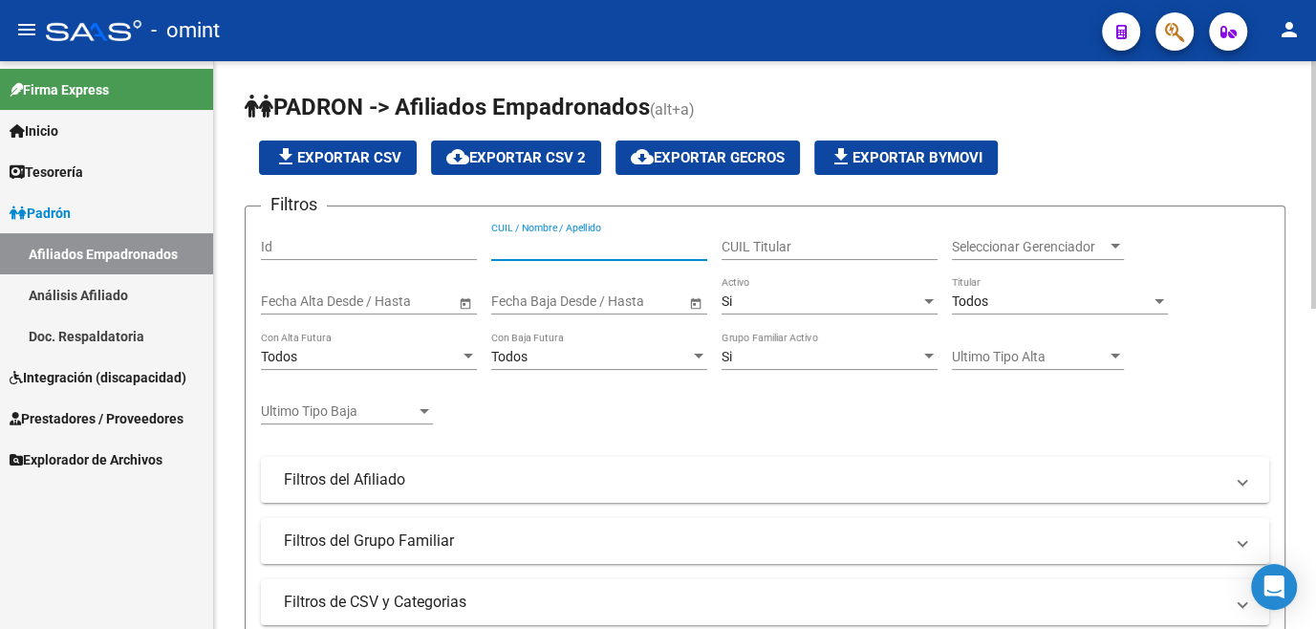
click at [604, 244] on input "CUIL / Nombre / Apellido" at bounding box center [599, 247] width 216 height 16
paste input "56416280"
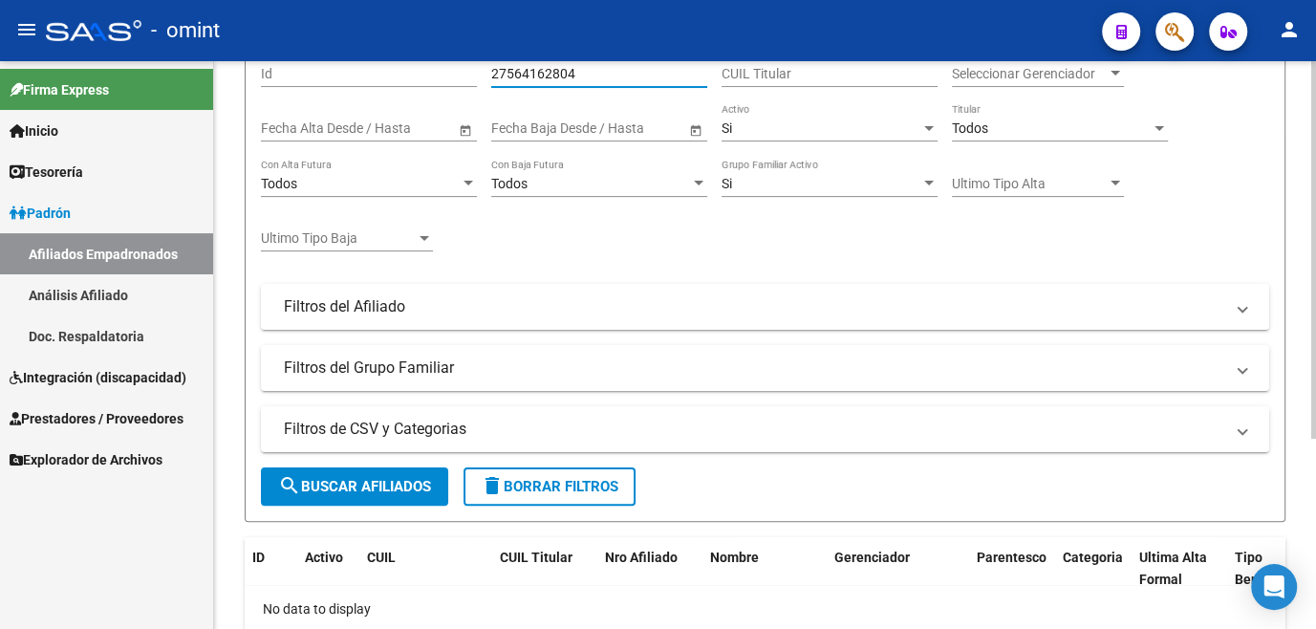
scroll to position [285, 0]
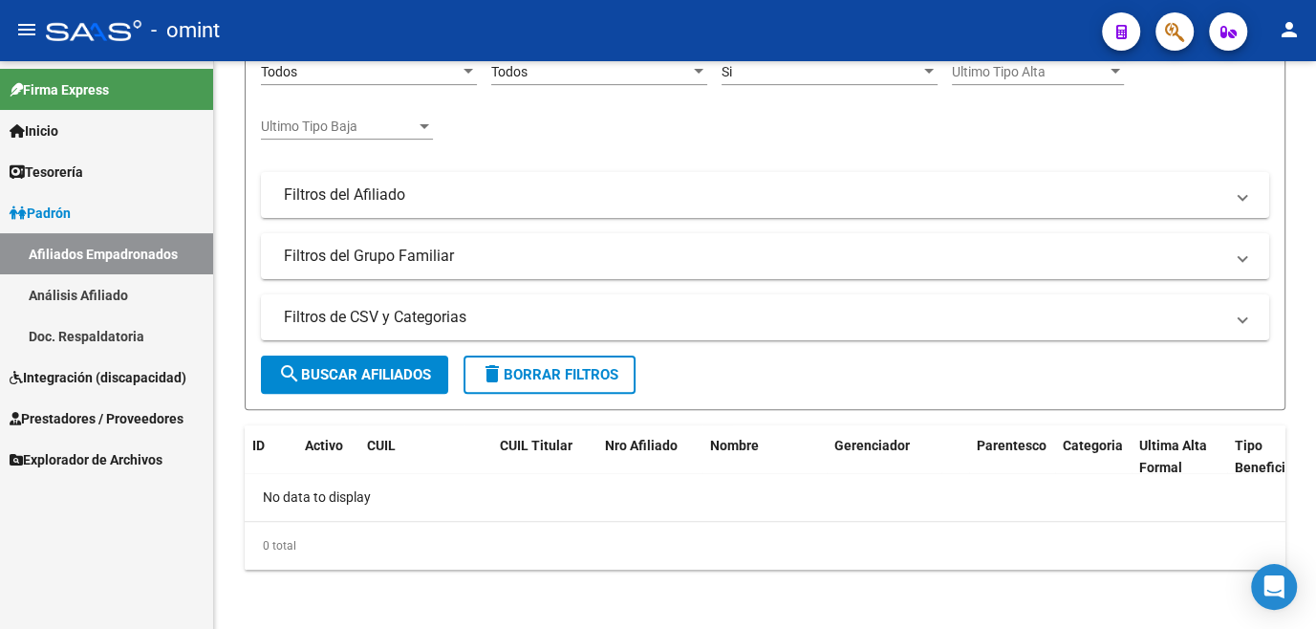
type input "27564162804"
